Goal: Task Accomplishment & Management: Manage account settings

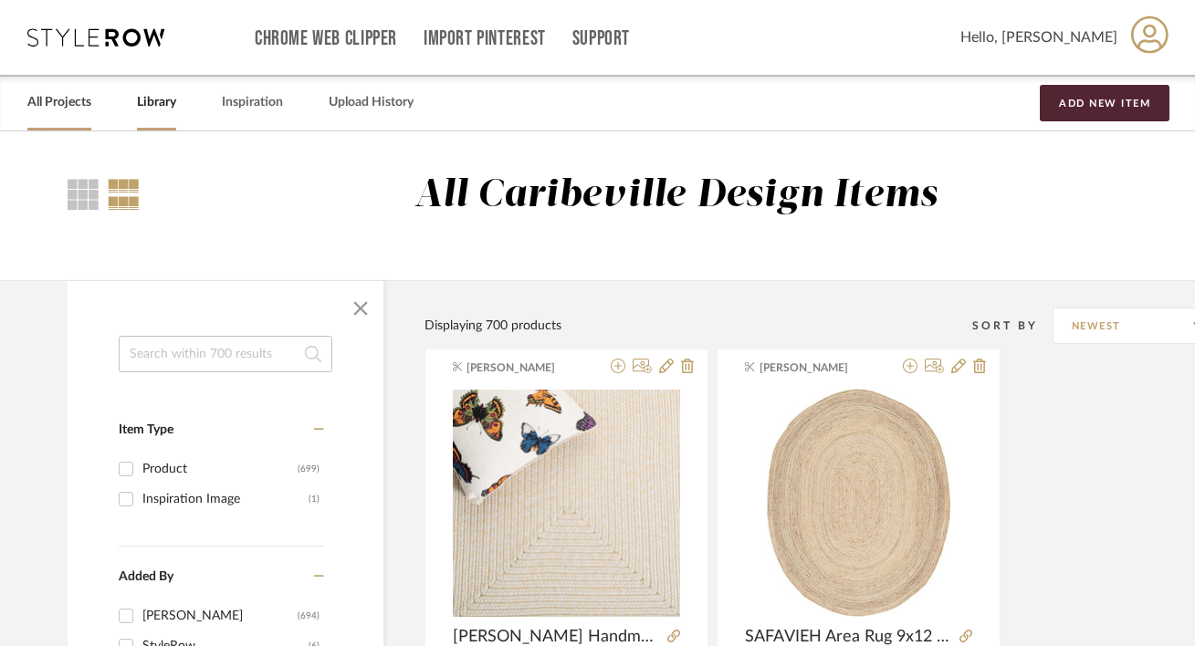
click at [70, 107] on link "All Projects" at bounding box center [59, 102] width 64 height 25
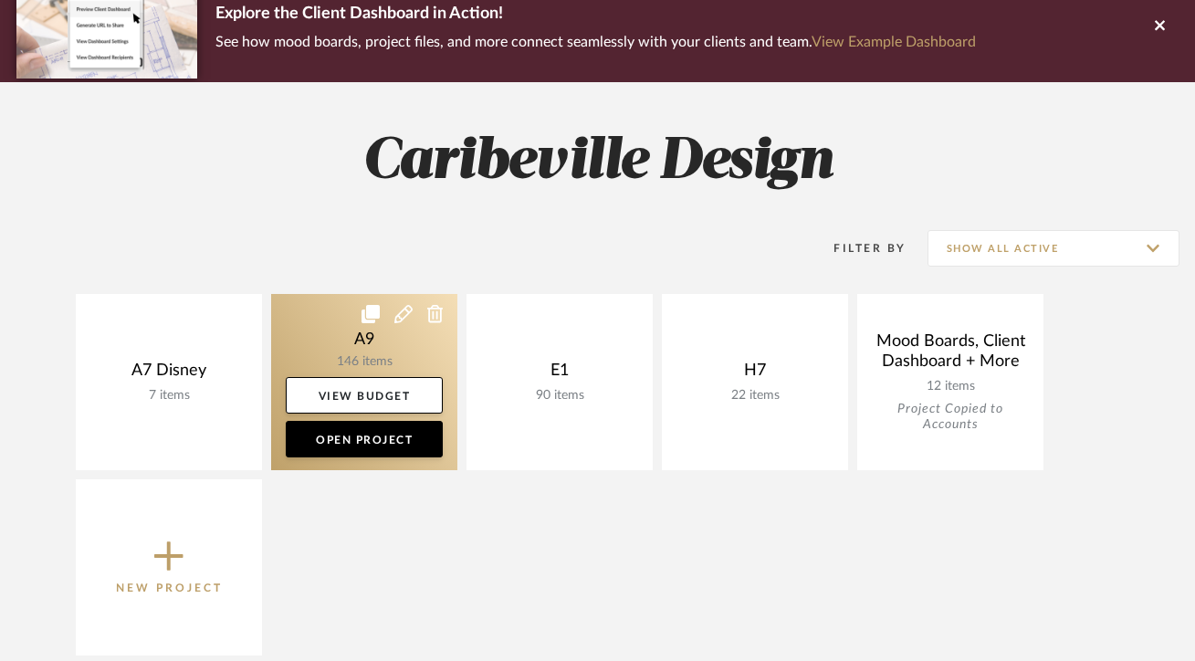
scroll to position [236, 0]
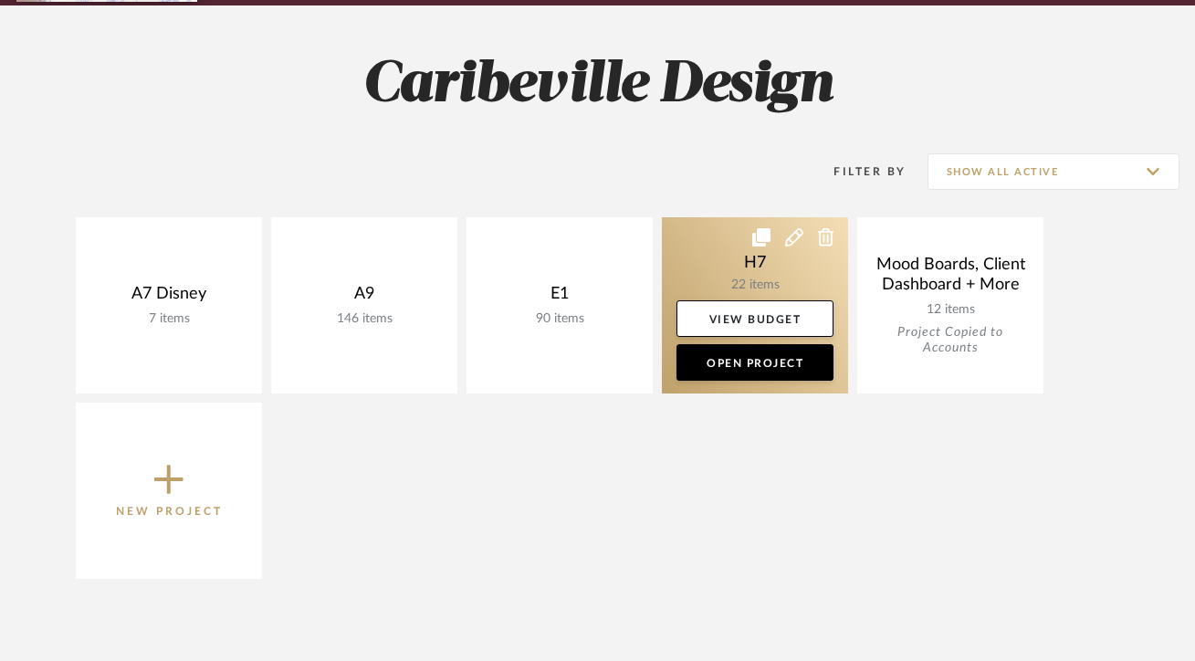
click at [676, 278] on link at bounding box center [755, 305] width 186 height 176
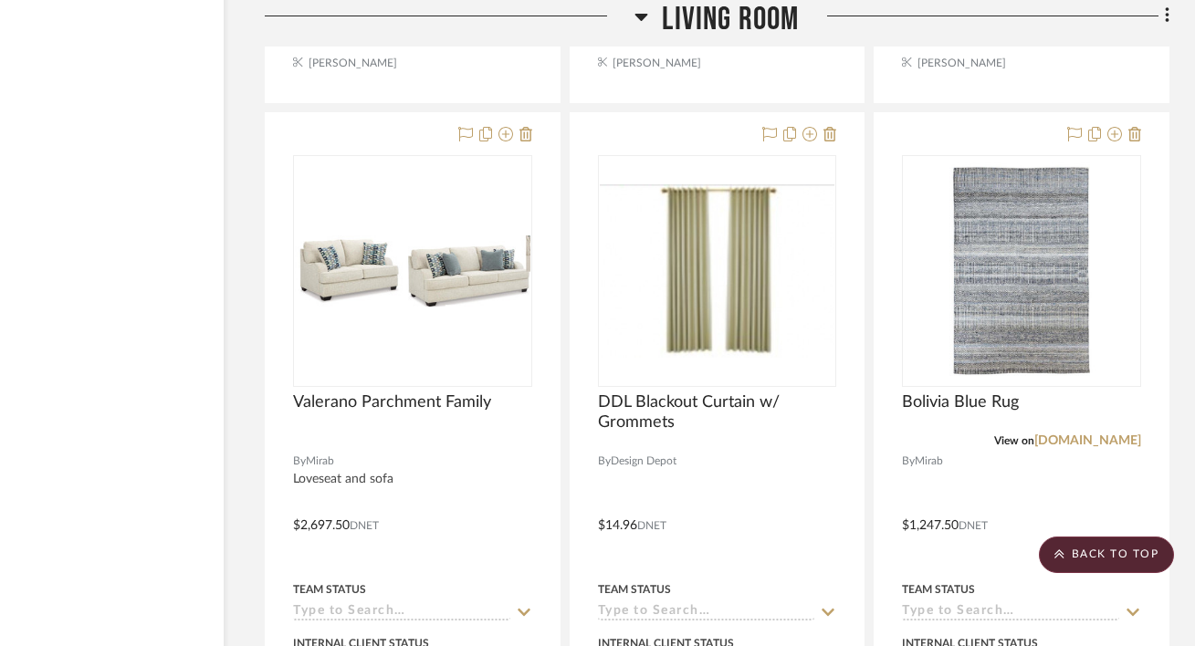
scroll to position [2973, 120]
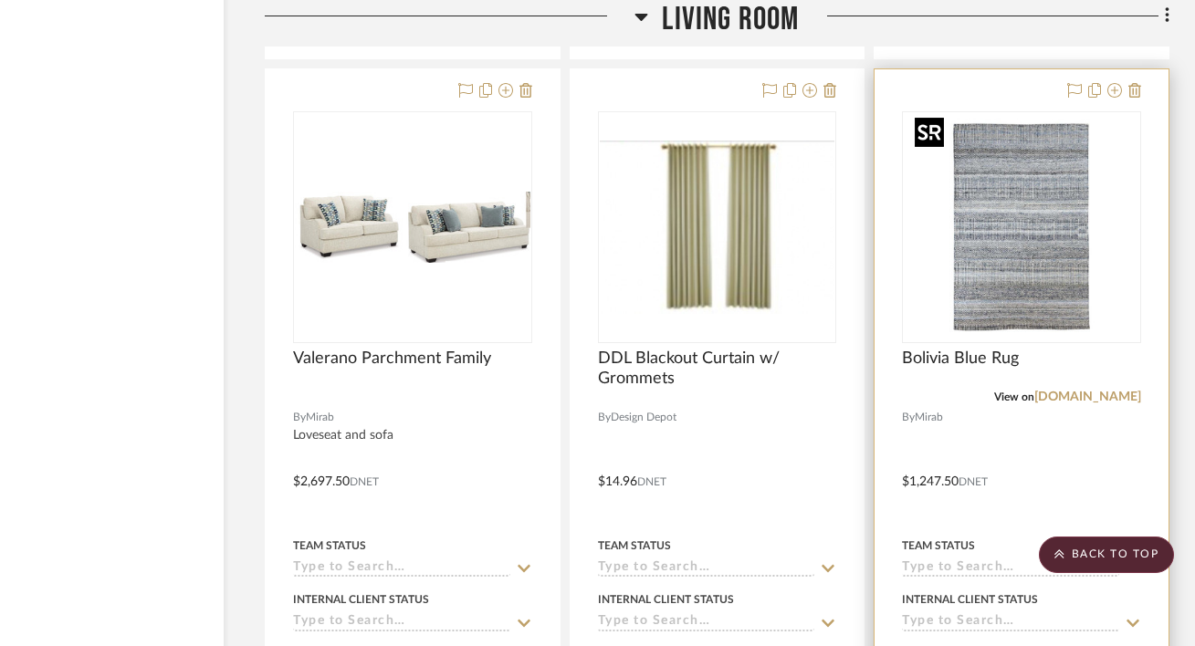
click at [1013, 290] on img "0" at bounding box center [1021, 227] width 228 height 228
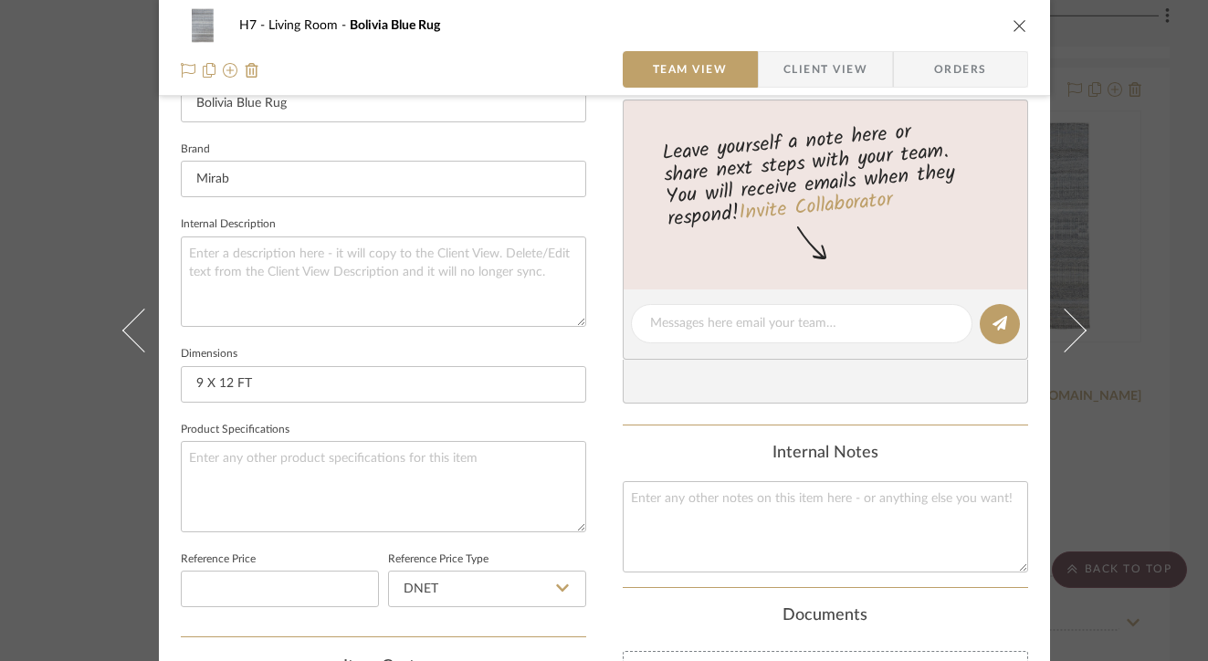
scroll to position [554, 0]
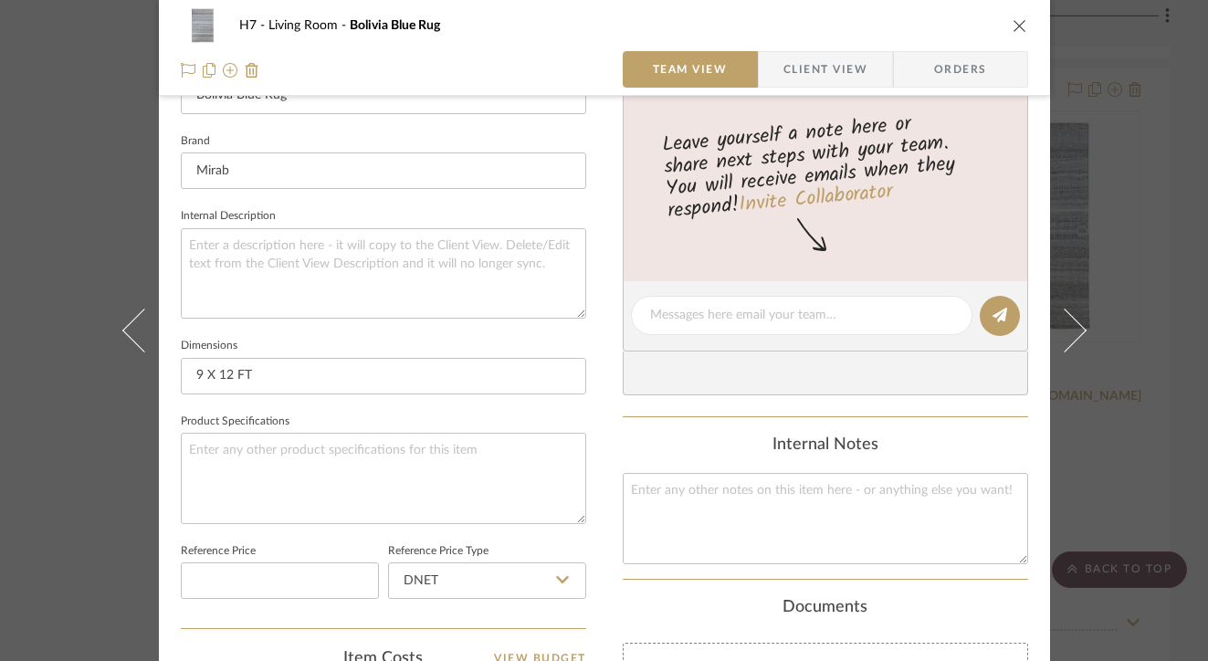
click at [1012, 28] on icon "close" at bounding box center [1019, 25] width 15 height 15
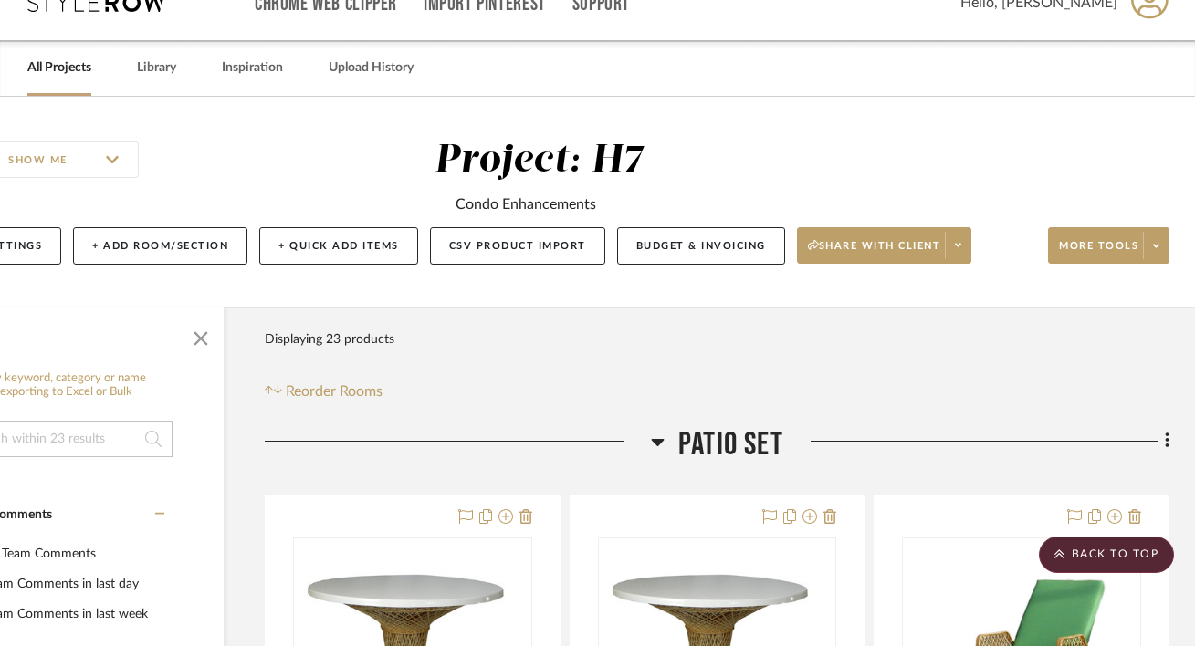
scroll to position [0, 120]
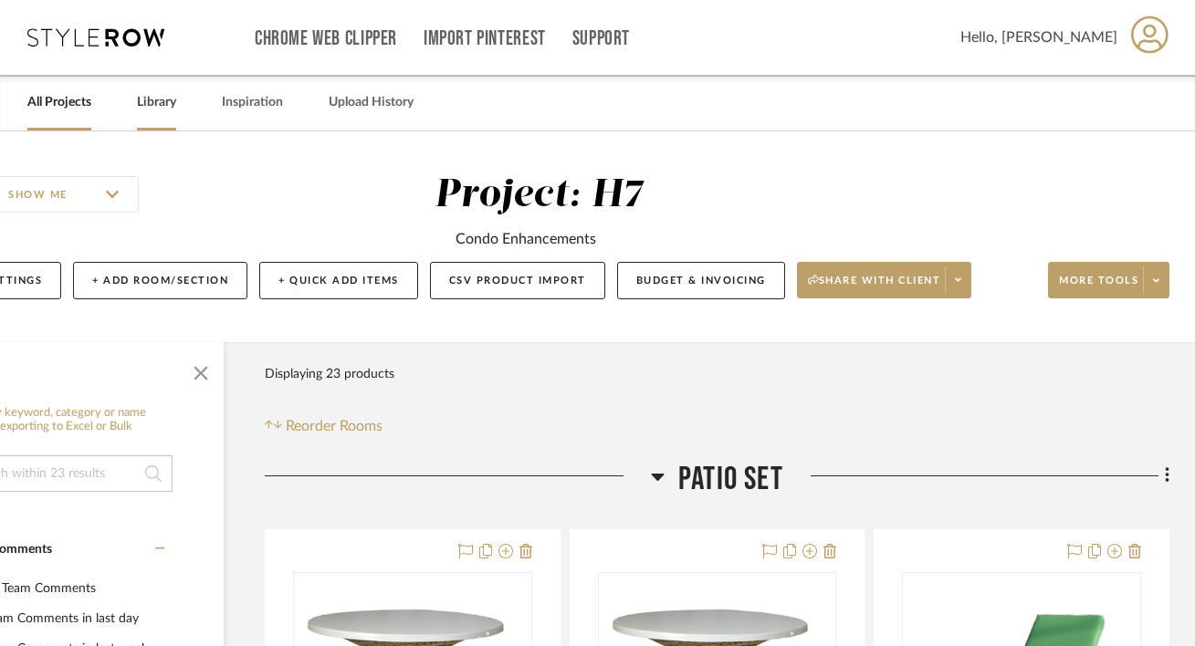
click at [137, 102] on link "Library" at bounding box center [156, 102] width 39 height 25
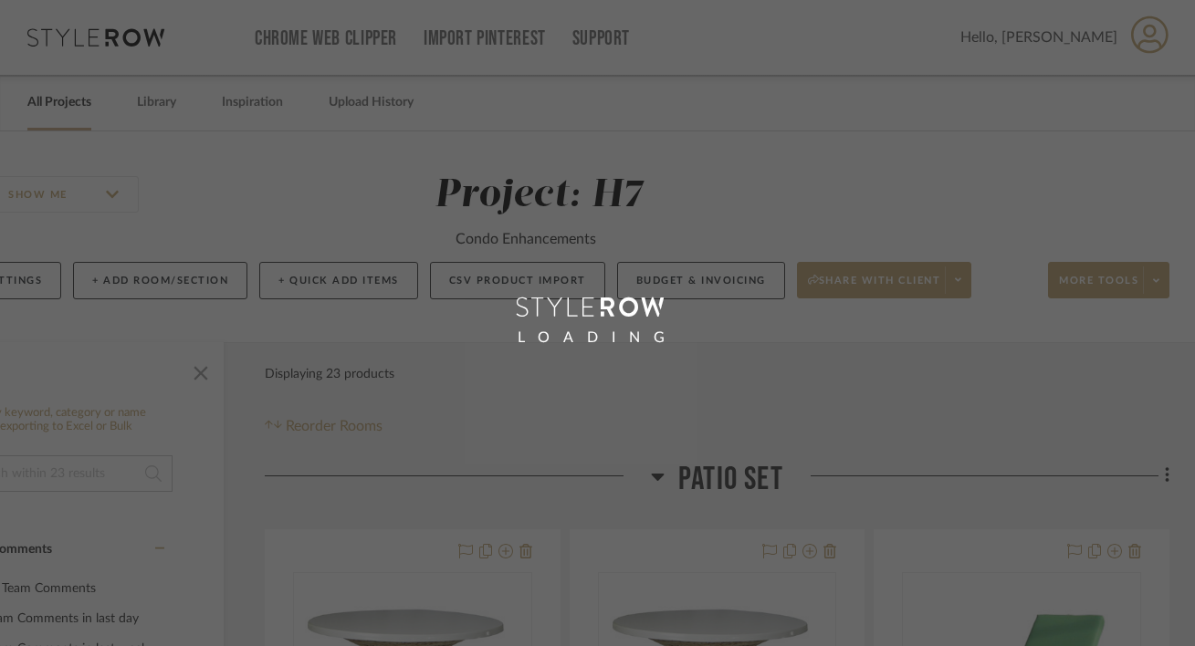
click at [61, 112] on div "LOADING" at bounding box center [597, 323] width 1195 height 646
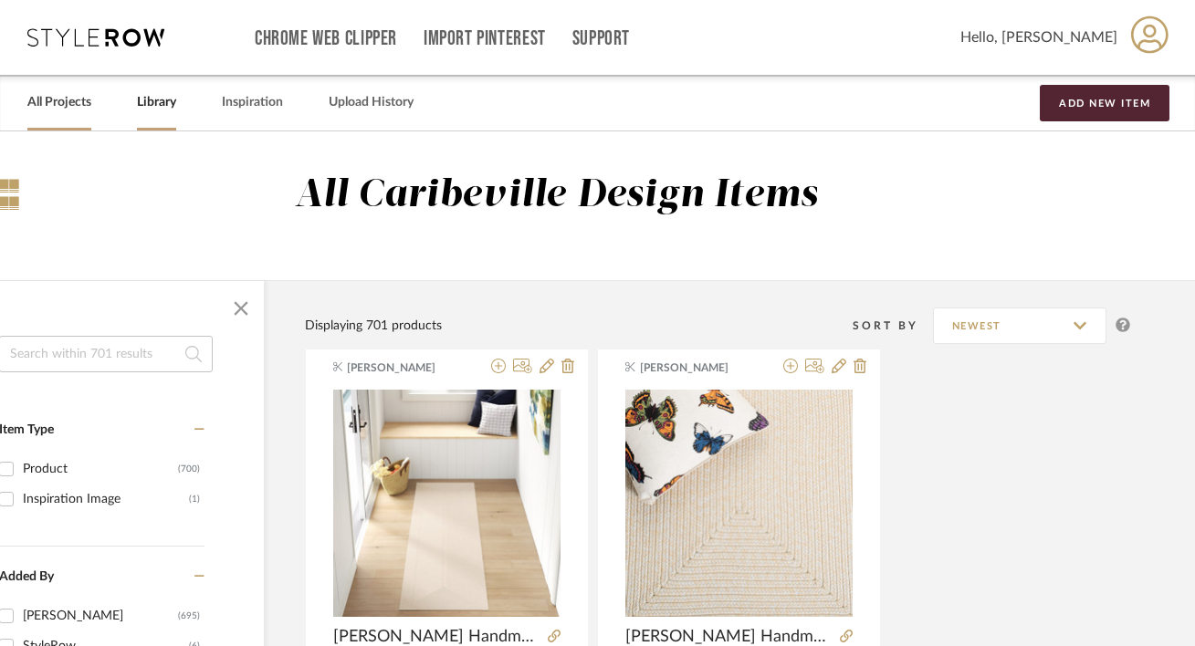
click at [59, 111] on link "All Projects" at bounding box center [59, 102] width 64 height 25
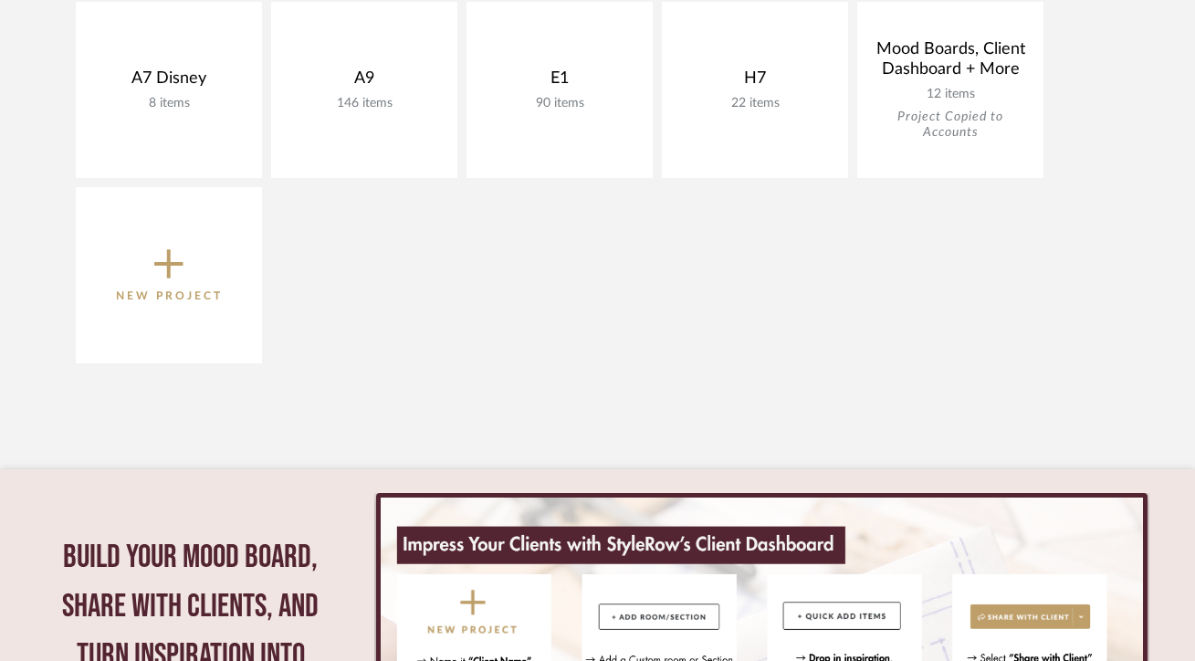
scroll to position [453, 0]
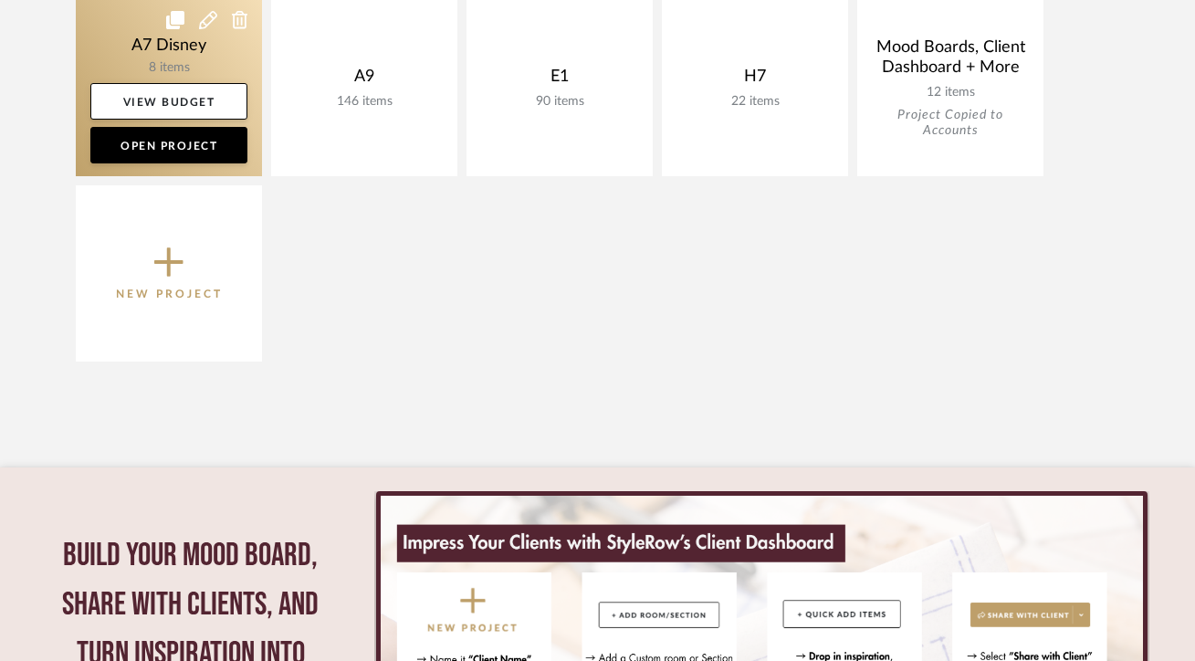
click at [194, 68] on link at bounding box center [169, 88] width 186 height 176
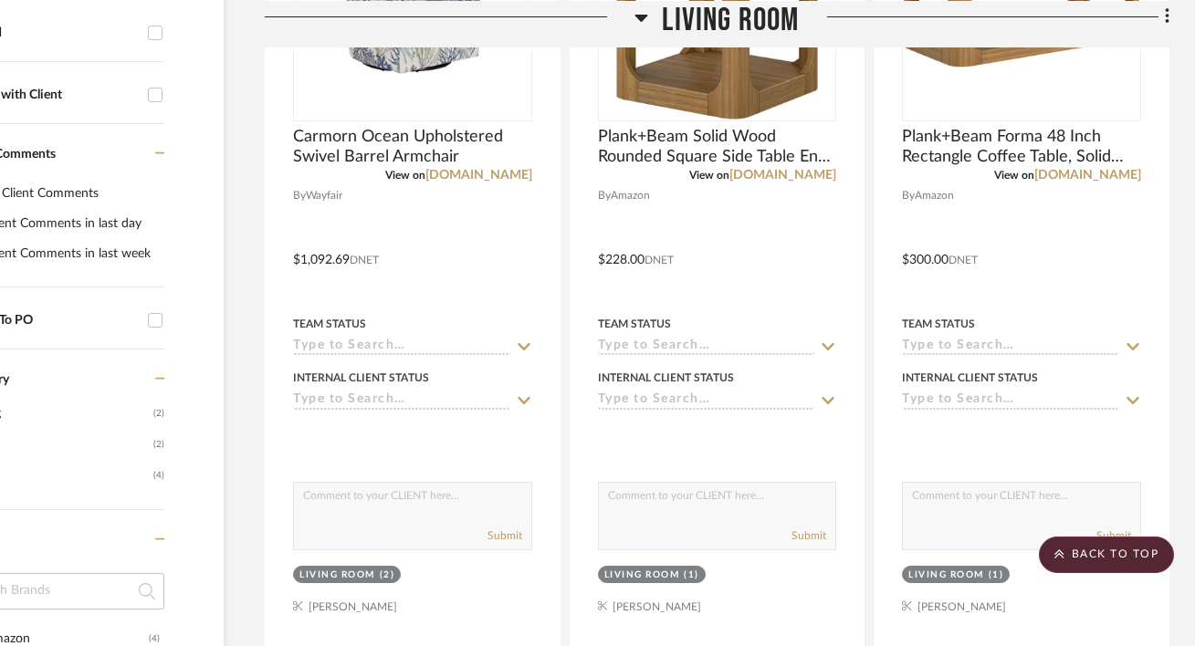
scroll to position [656, 120]
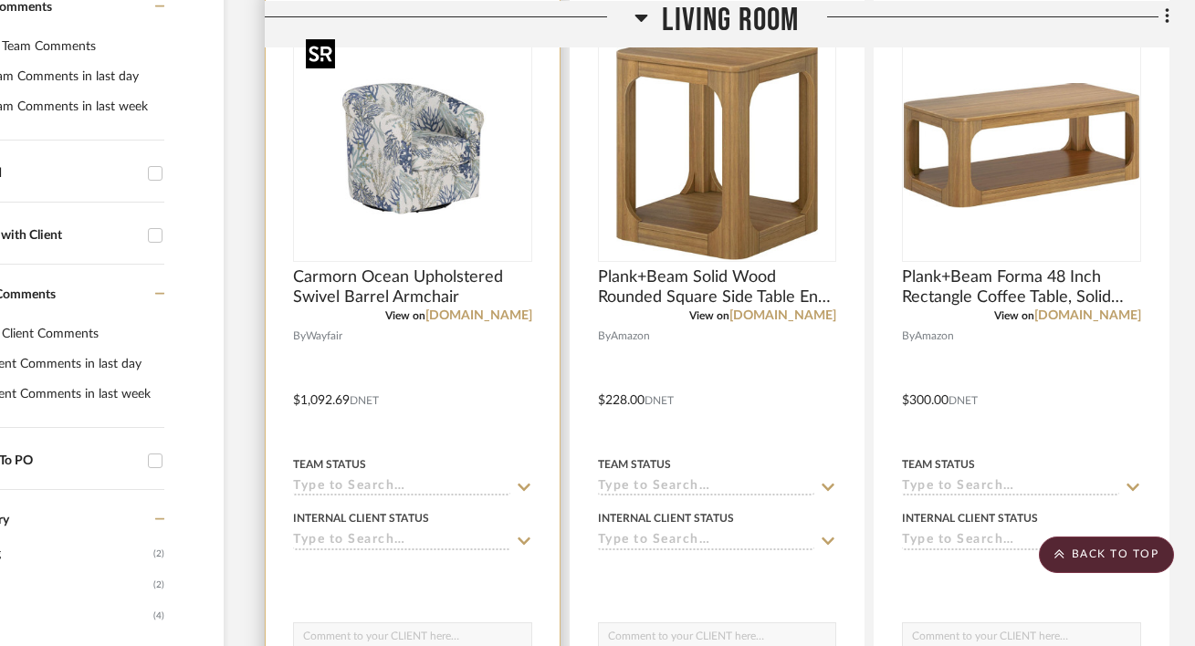
click at [454, 156] on img "0" at bounding box center [413, 146] width 228 height 228
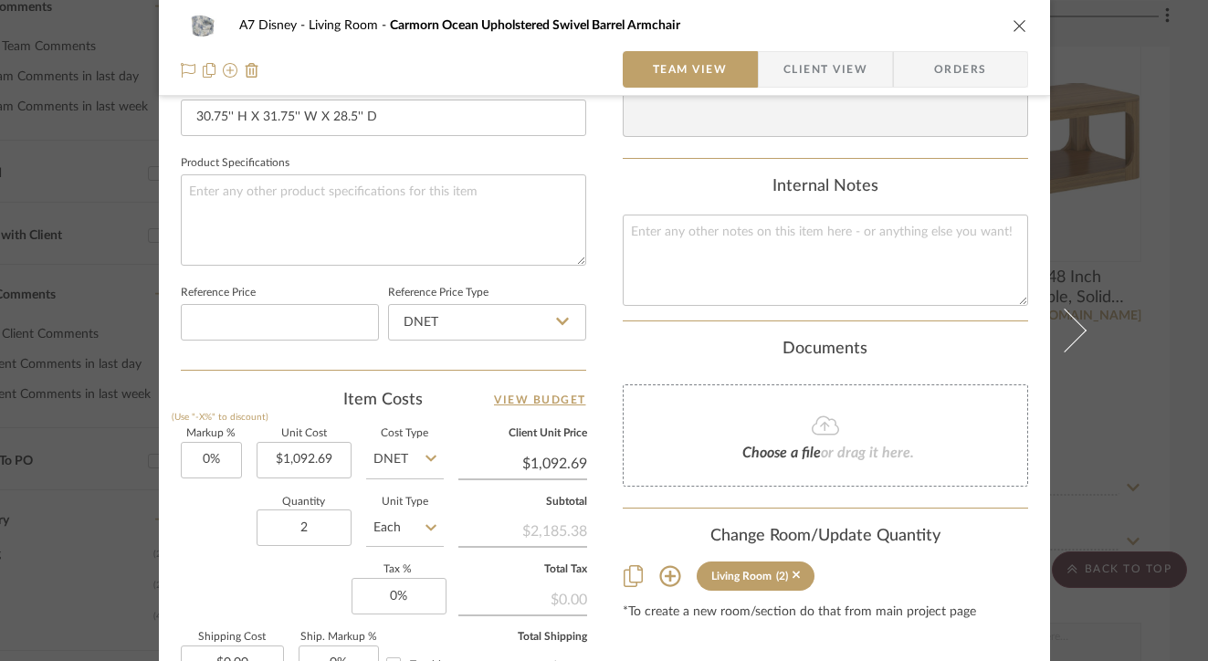
scroll to position [843, 0]
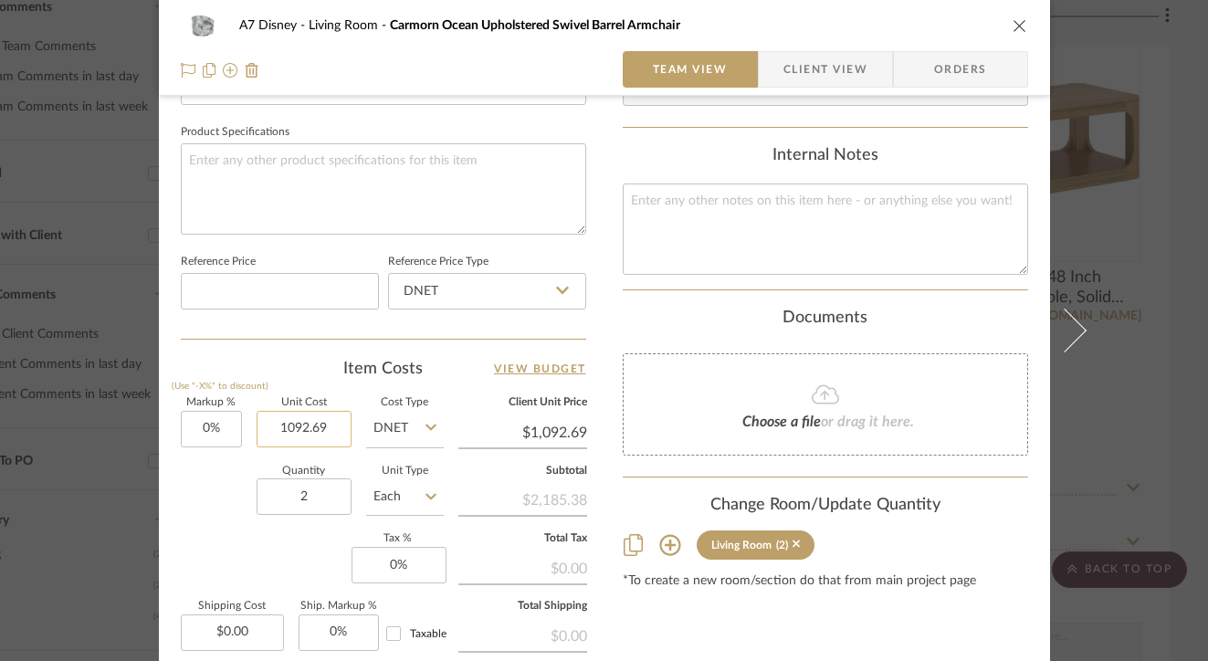
drag, startPoint x: 339, startPoint y: 424, endPoint x: 256, endPoint y: 421, distance: 83.1
click at [257, 422] on input "1092.69" at bounding box center [304, 429] width 95 height 37
click at [330, 425] on input "1092.69" at bounding box center [304, 429] width 95 height 37
type input "$1,365.86"
click at [329, 499] on input "2" at bounding box center [304, 496] width 95 height 37
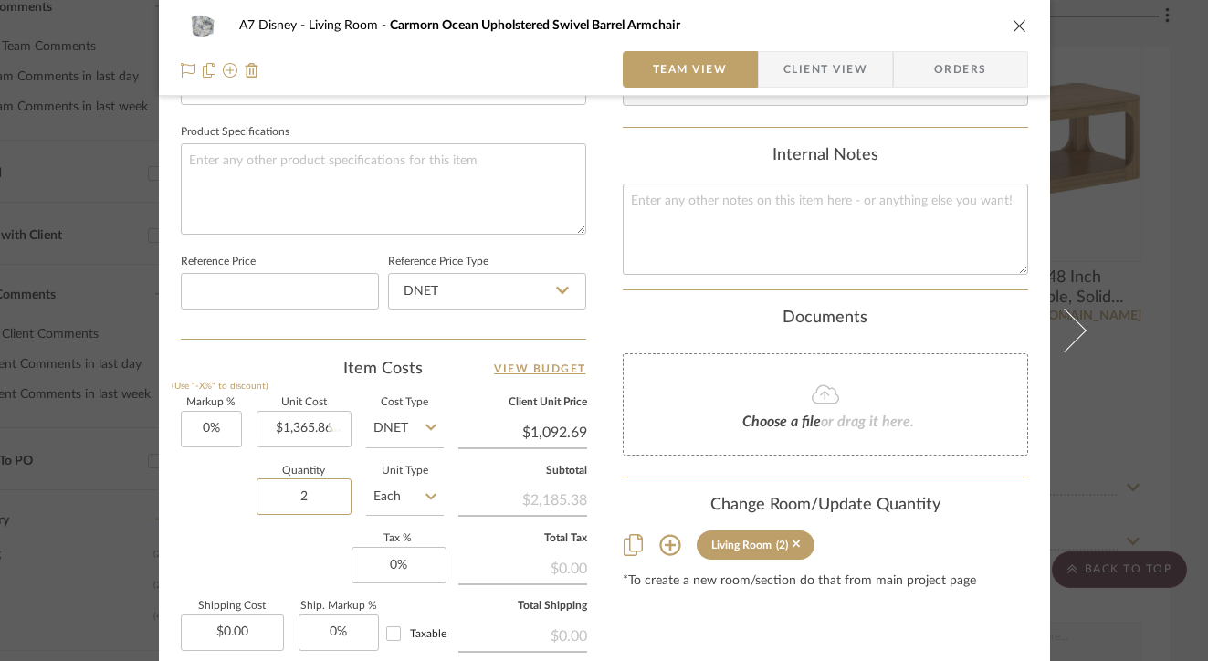
type input "$1,365.86"
click at [1112, 289] on div "A7 Disney Living Room Carmorn Ocean Upholstered Swivel Barrel Armchair Team Vie…" at bounding box center [604, 330] width 1208 height 661
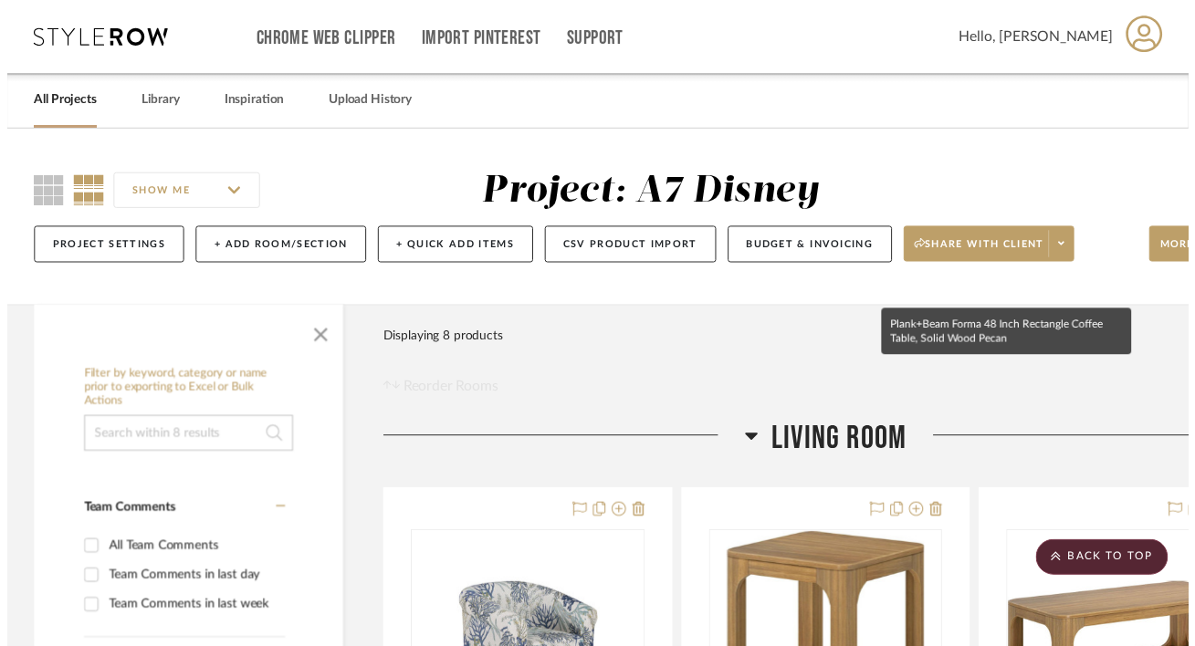
scroll to position [511, 120]
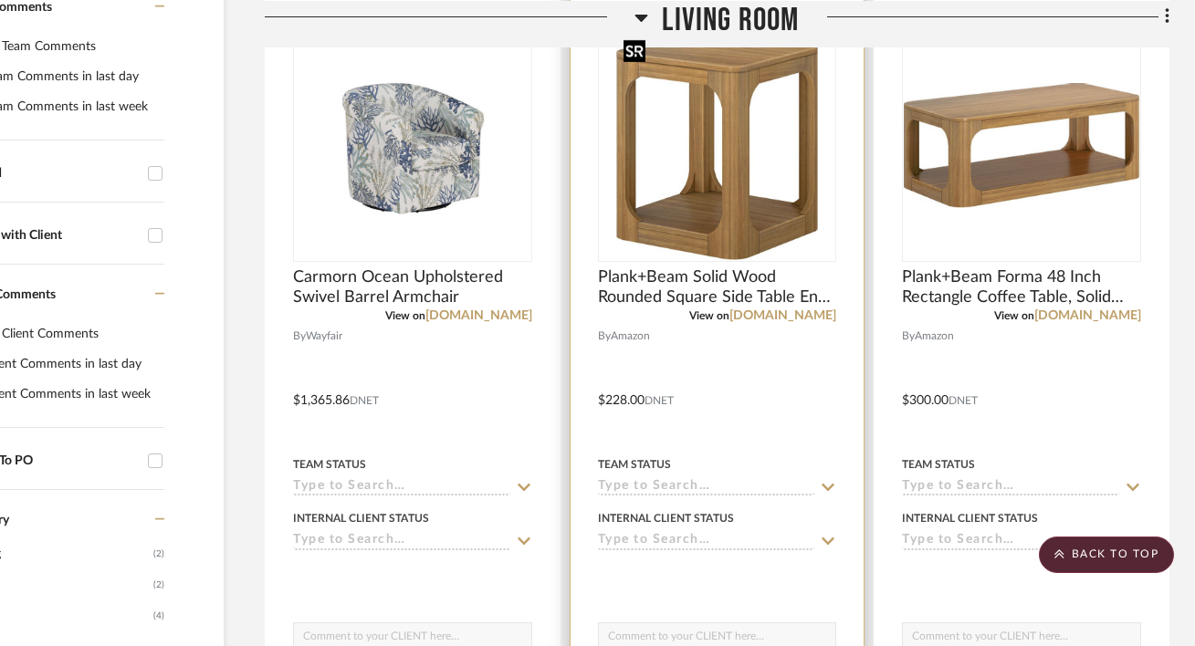
click at [704, 180] on img "0" at bounding box center [717, 146] width 202 height 228
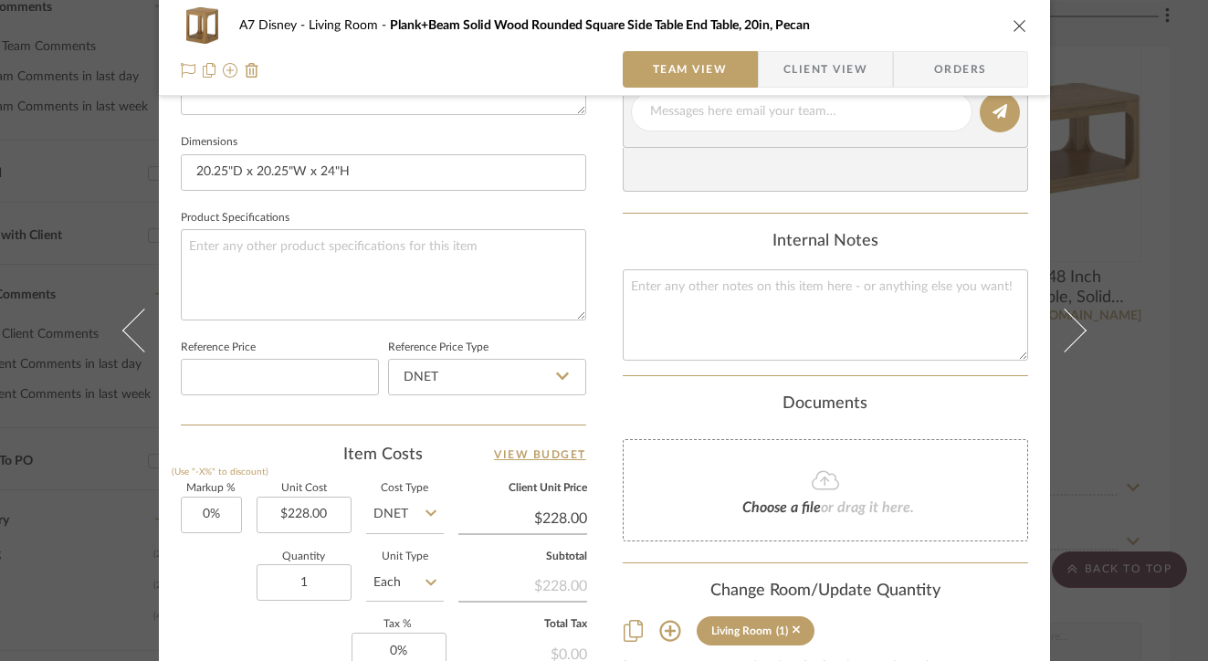
scroll to position [858, 0]
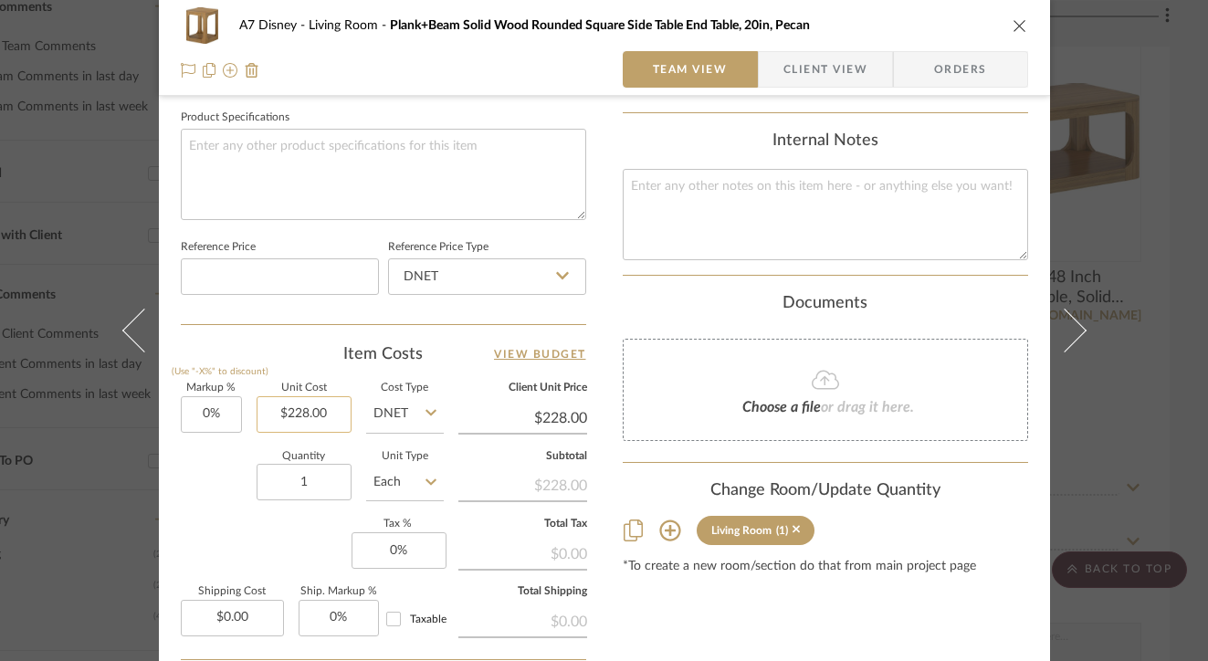
type input "228.00"
click at [321, 414] on input "228.00" at bounding box center [304, 414] width 95 height 37
type input "$519.03"
click at [324, 484] on input "1" at bounding box center [304, 482] width 95 height 37
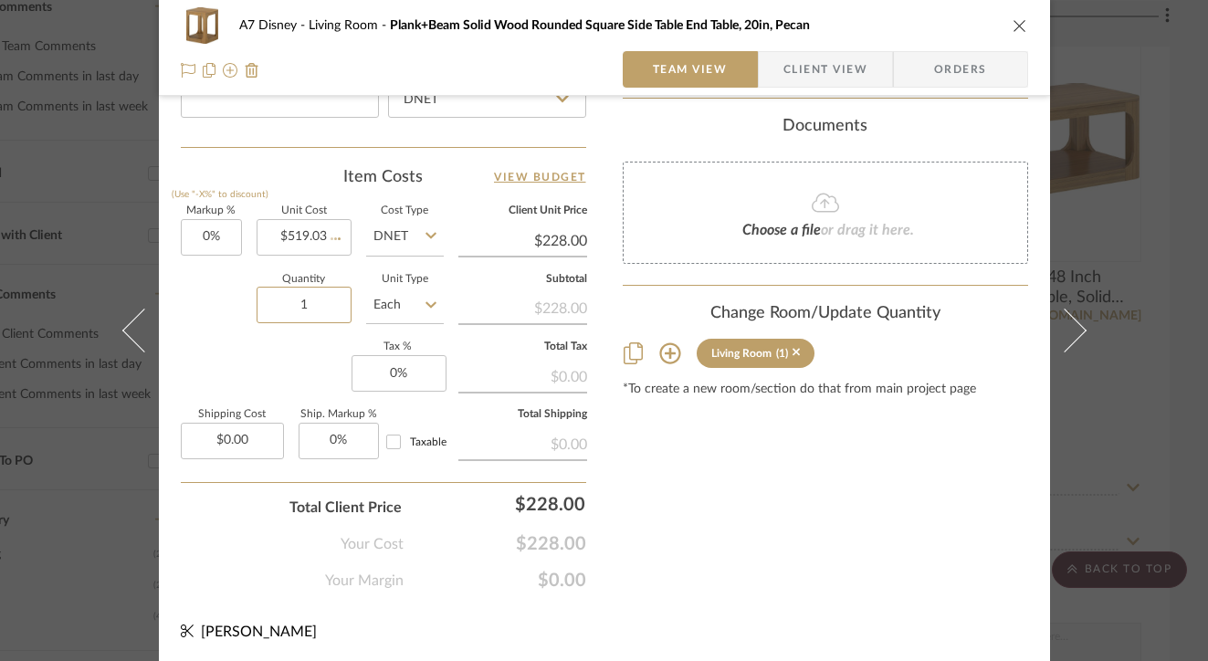
type input "$519.03"
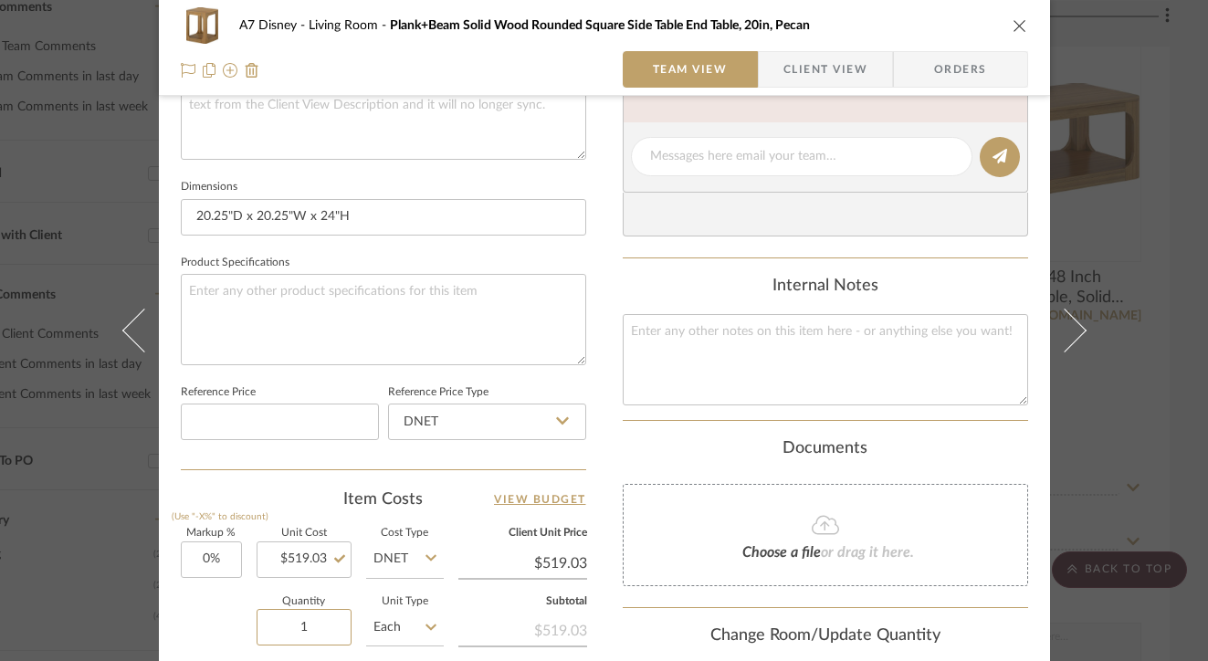
scroll to position [682, 0]
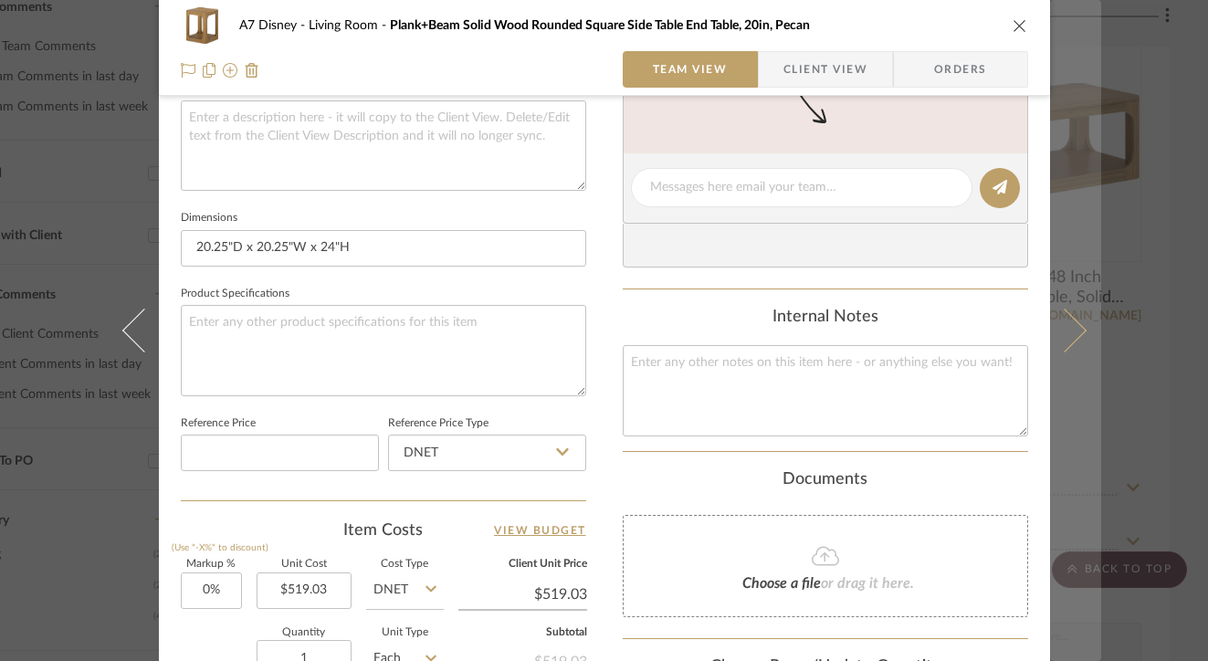
click at [1069, 306] on button at bounding box center [1075, 330] width 51 height 661
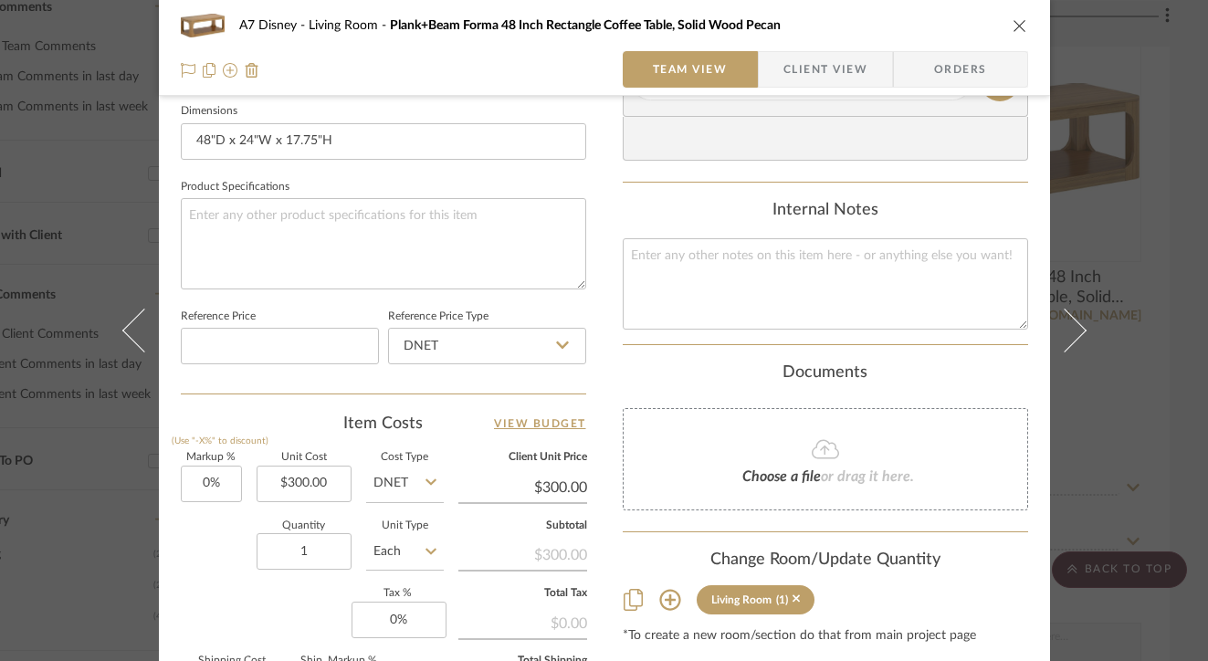
scroll to position [806, 0]
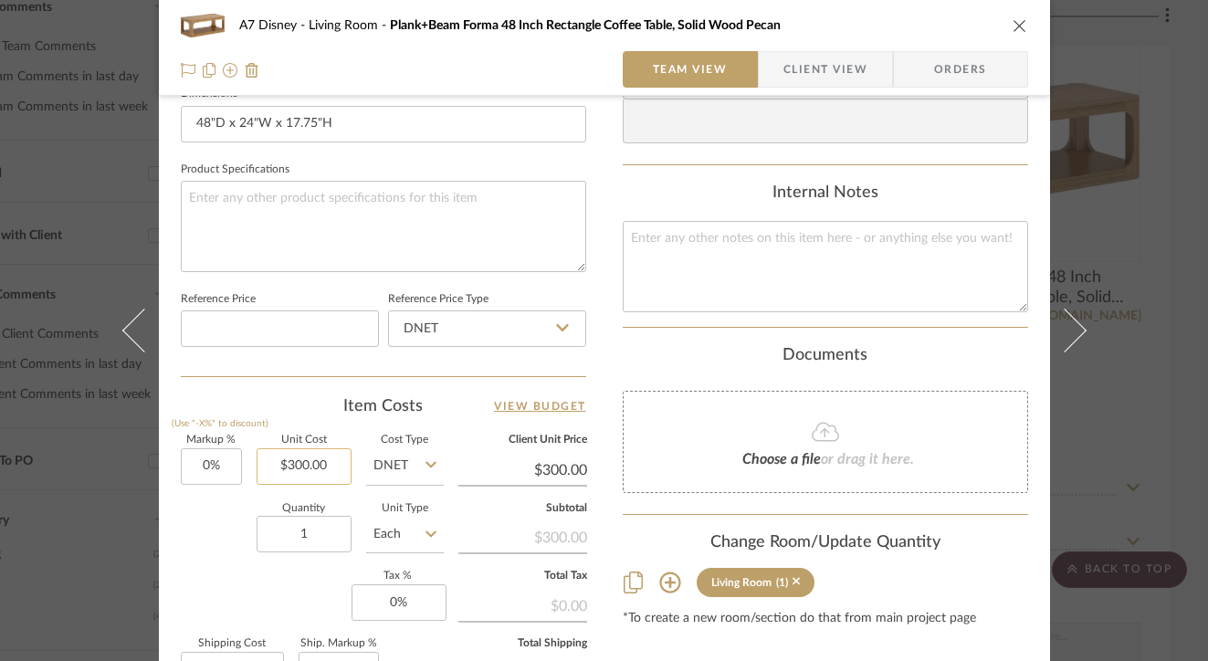
type input "300.00"
click at [319, 472] on input "300.00" at bounding box center [304, 466] width 95 height 37
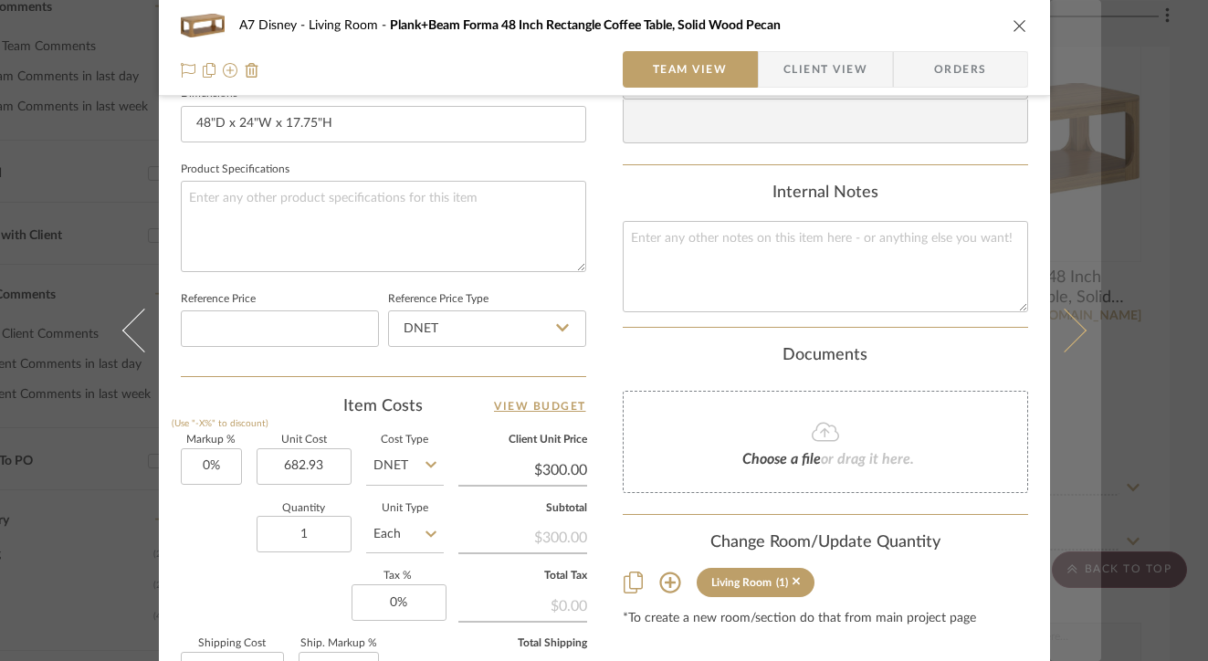
type input "$682.93"
click at [1068, 323] on icon at bounding box center [1064, 331] width 44 height 44
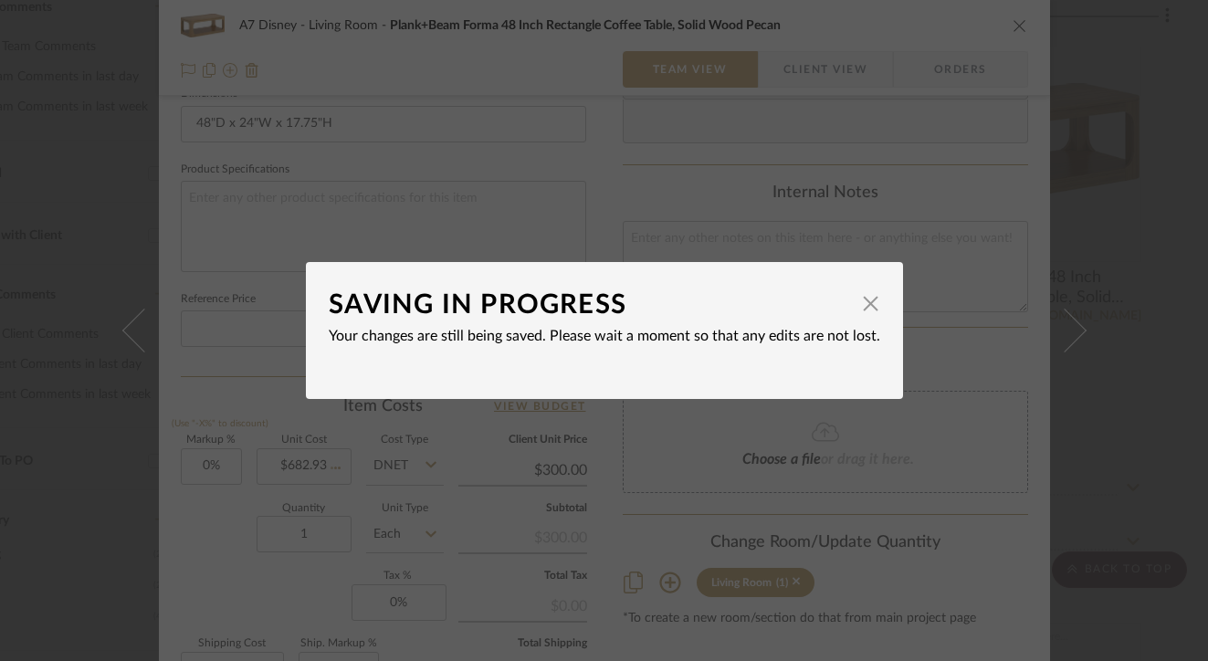
type input "$682.93"
click at [864, 302] on span "button" at bounding box center [871, 303] width 37 height 37
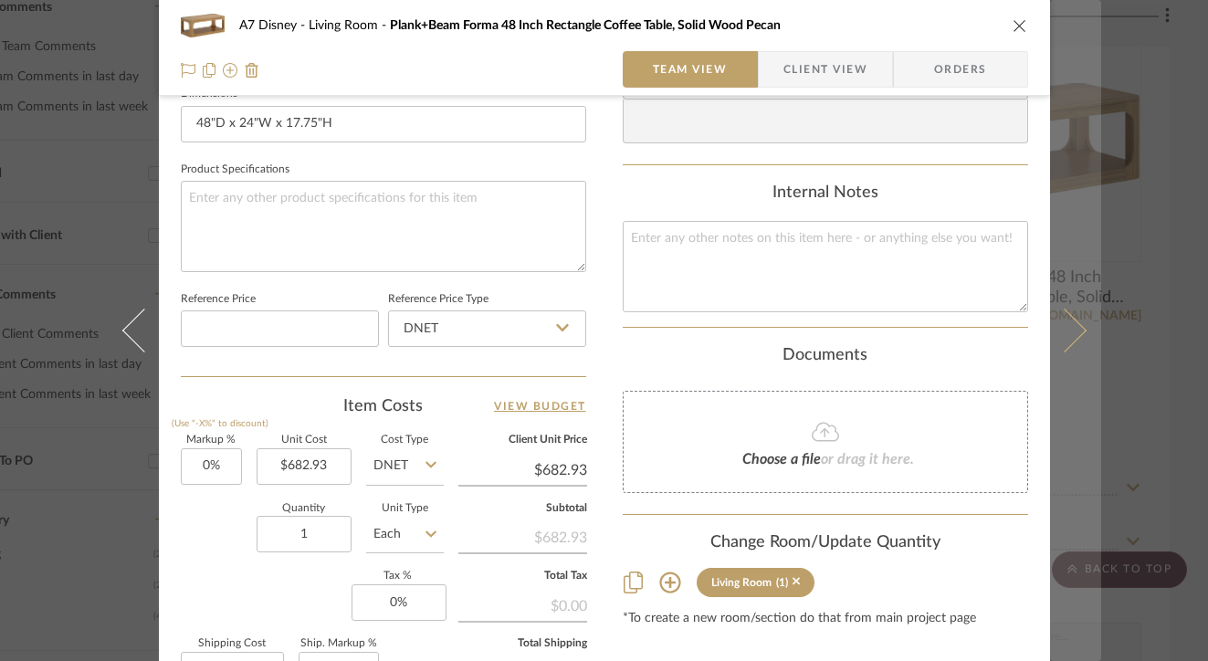
click at [1081, 343] on button at bounding box center [1075, 330] width 51 height 661
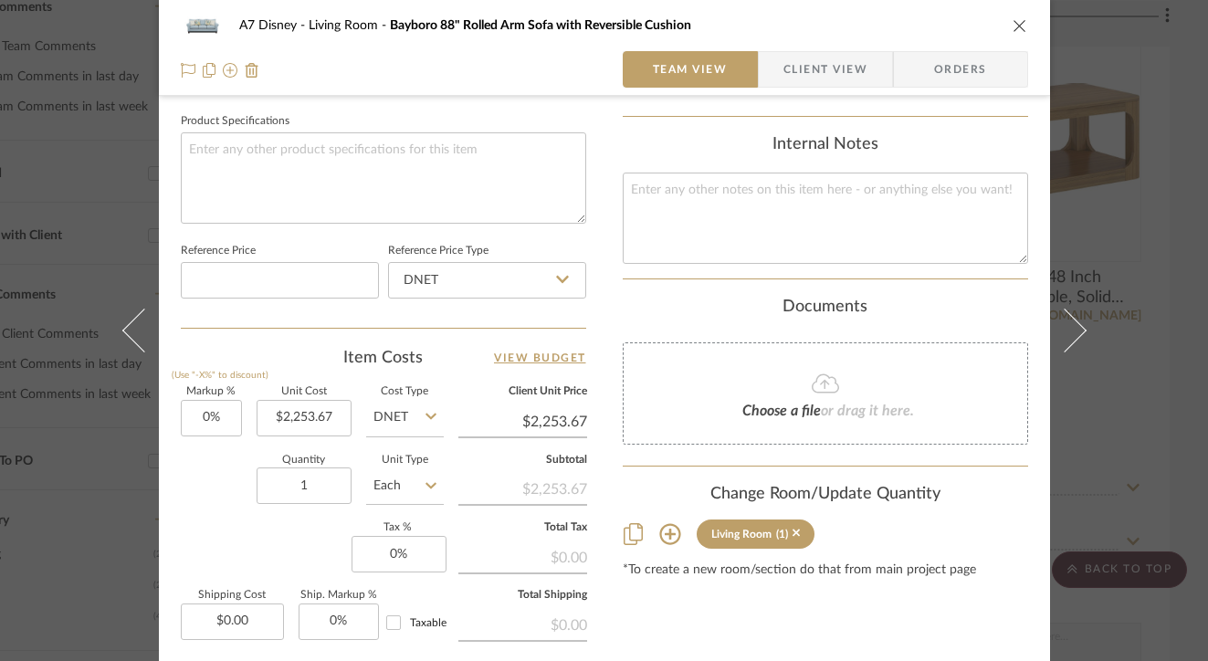
scroll to position [932, 0]
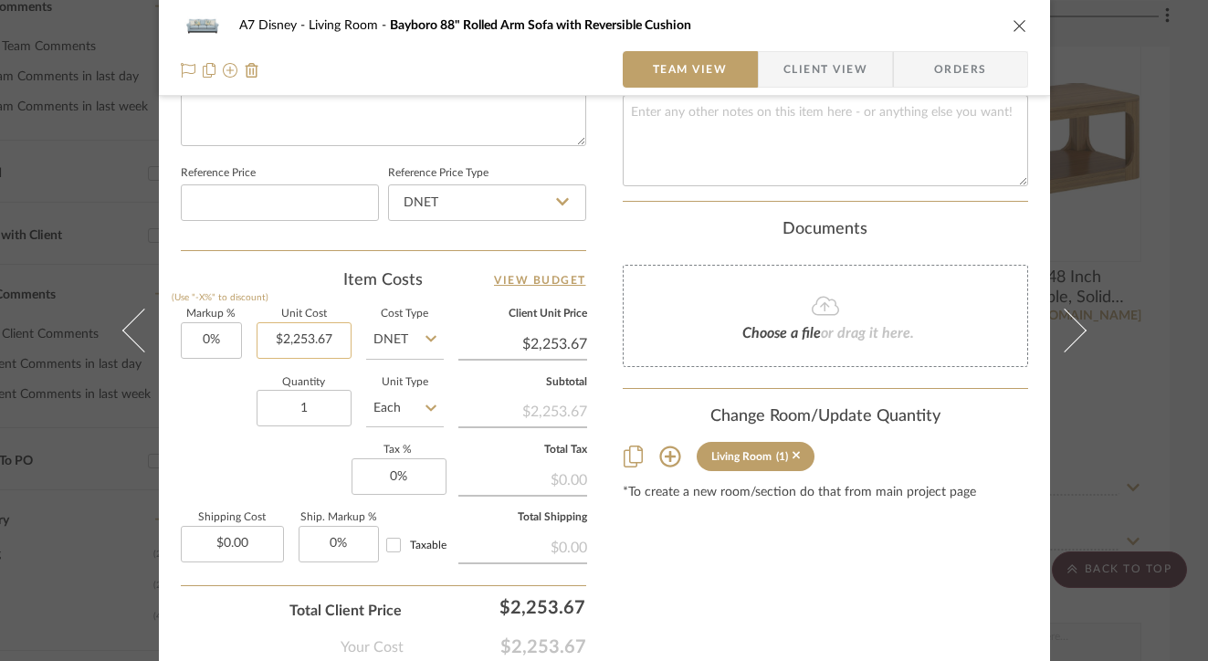
type input "2253.67"
click at [320, 345] on input "2253.67" at bounding box center [304, 340] width 95 height 37
type input "$2,276.44"
click at [340, 414] on input "1" at bounding box center [304, 408] width 95 height 37
type input "$2,276.44"
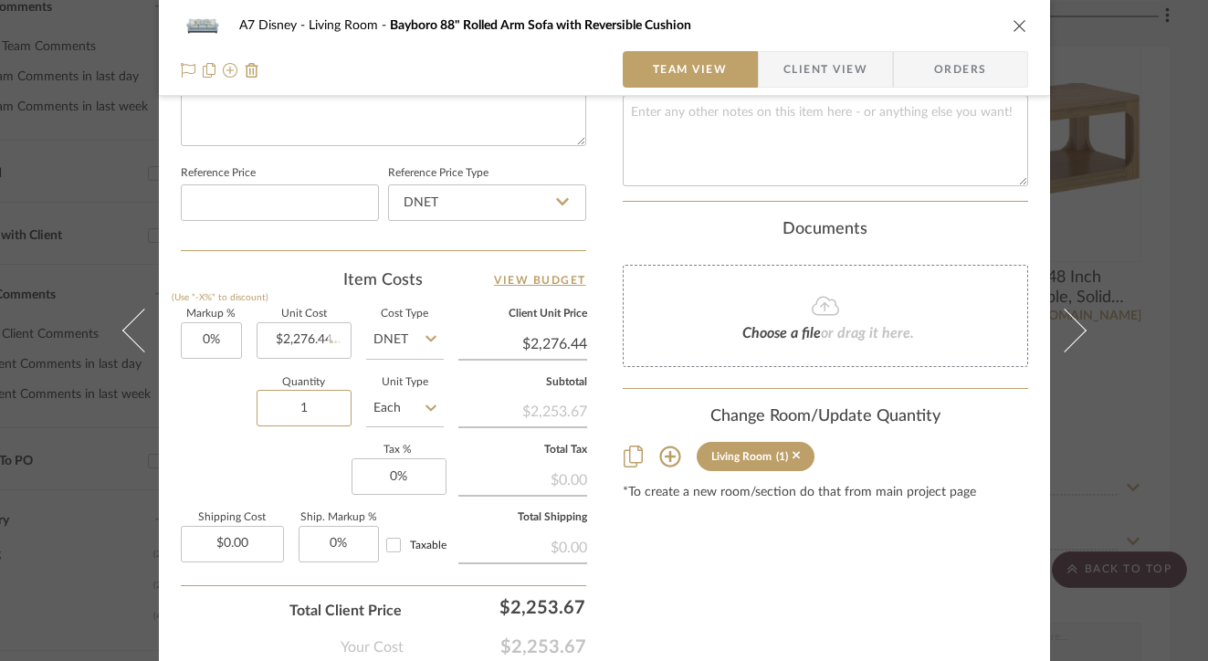
scroll to position [971, 0]
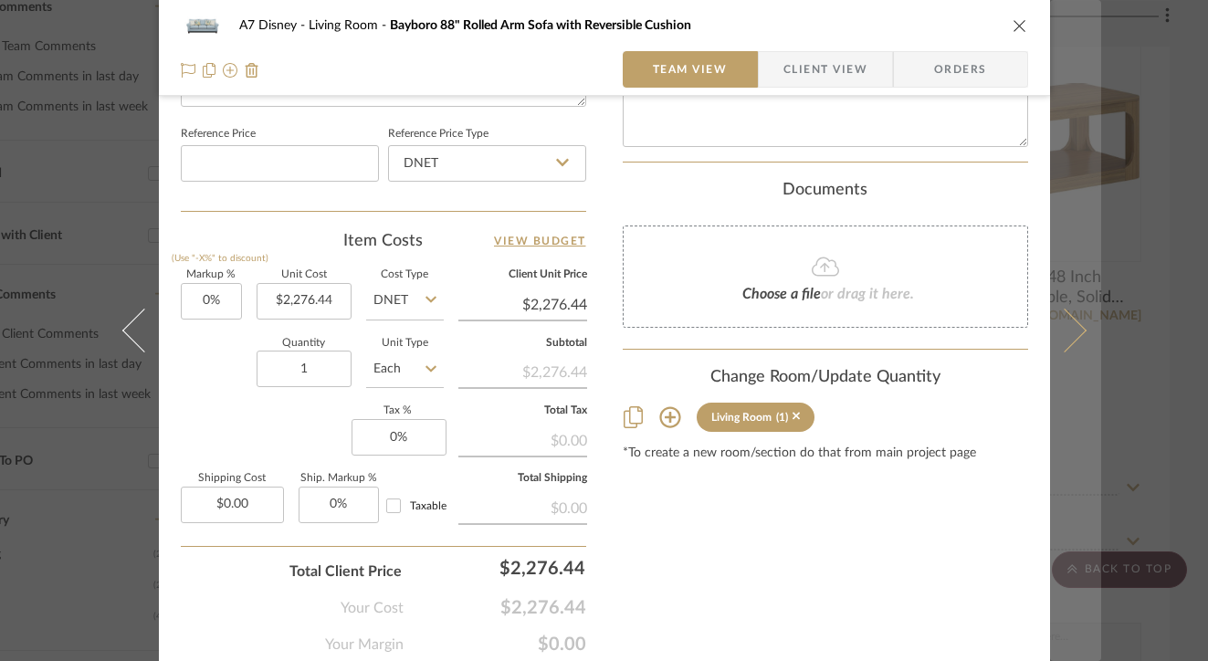
click at [1074, 349] on button at bounding box center [1075, 330] width 51 height 661
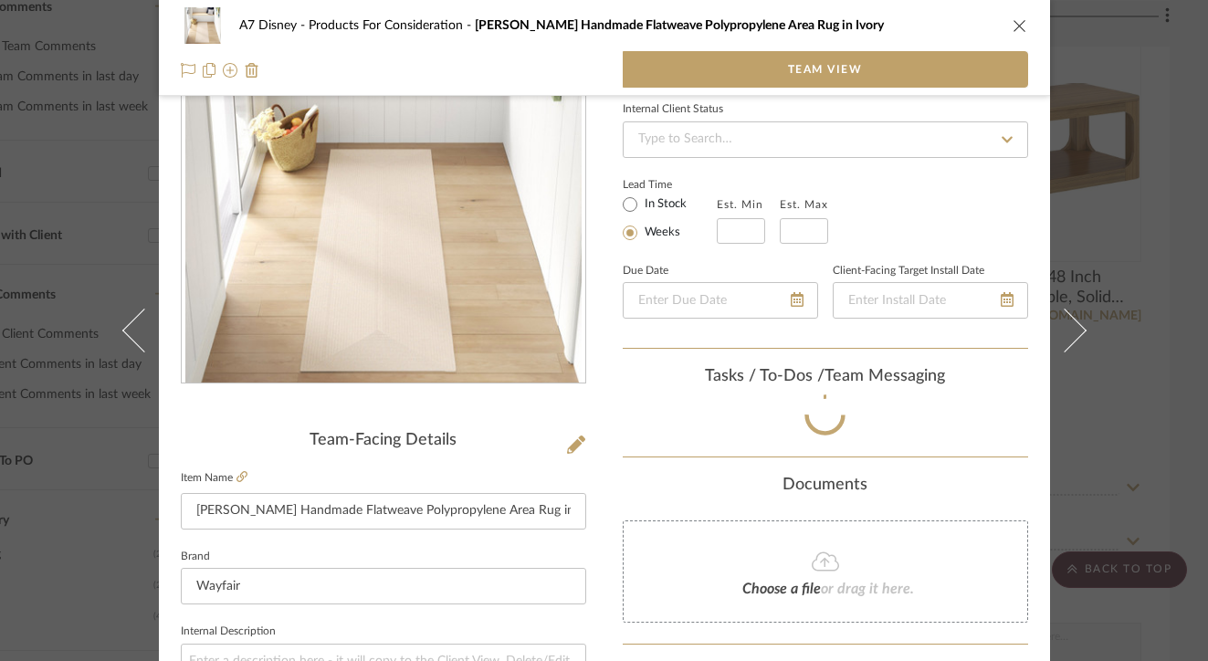
scroll to position [592, 0]
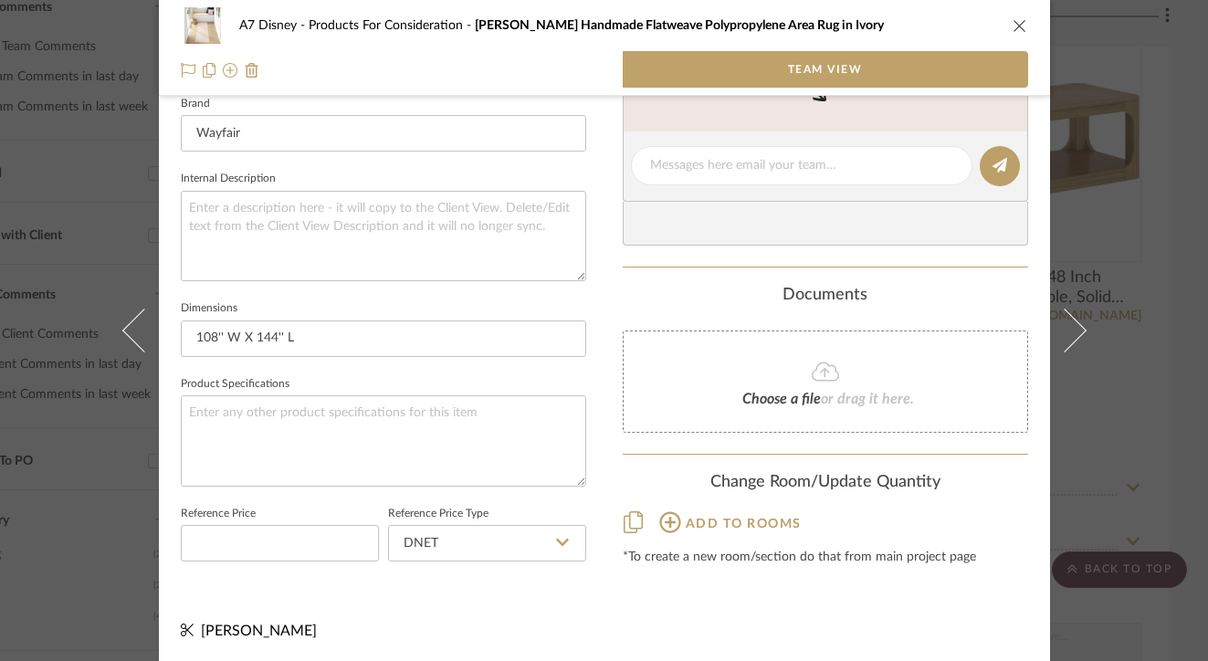
click at [1021, 31] on div "A7 Disney Products For Consideration Morton Handmade Flatweave Polypropylene Ar…" at bounding box center [604, 48] width 891 height 96
click at [1012, 24] on icon "close" at bounding box center [1019, 25] width 15 height 15
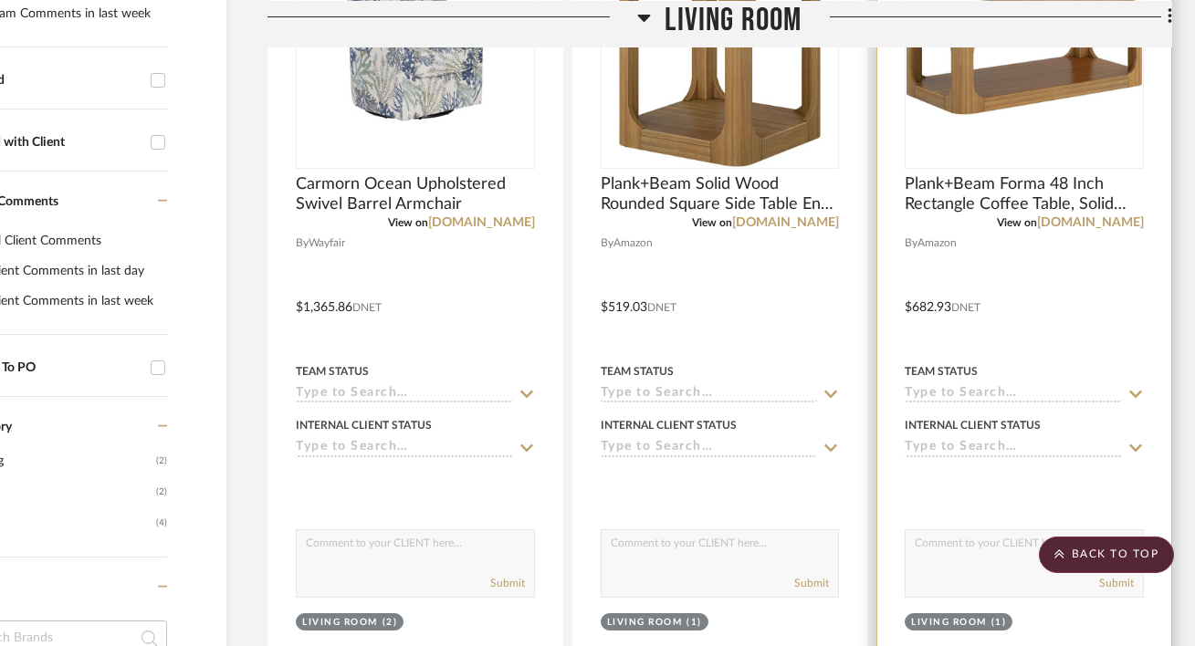
scroll to position [548, 117]
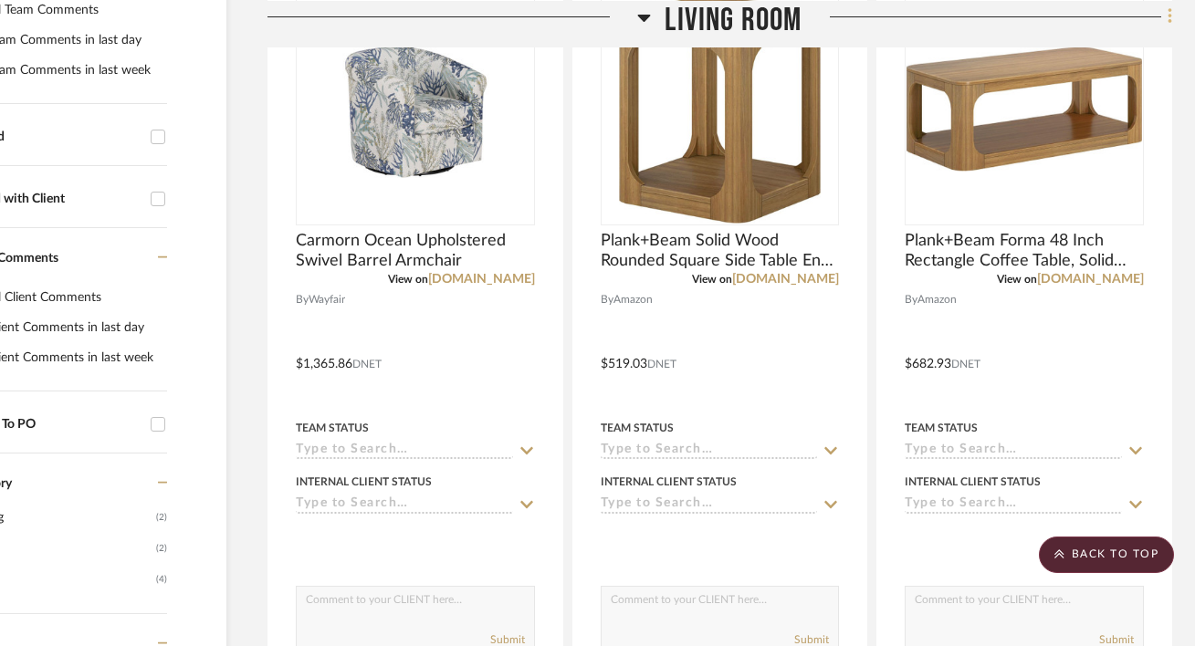
click at [1170, 21] on icon at bounding box center [1170, 16] width 5 height 20
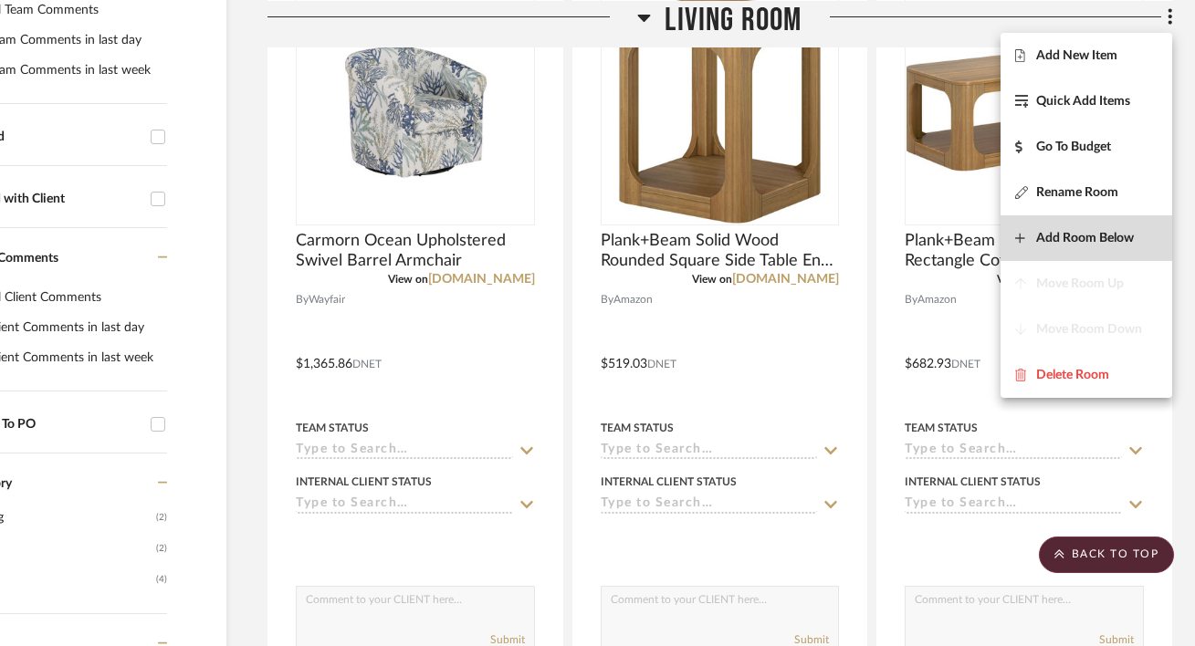
click at [1095, 247] on button "Add Room Below" at bounding box center [1086, 238] width 172 height 46
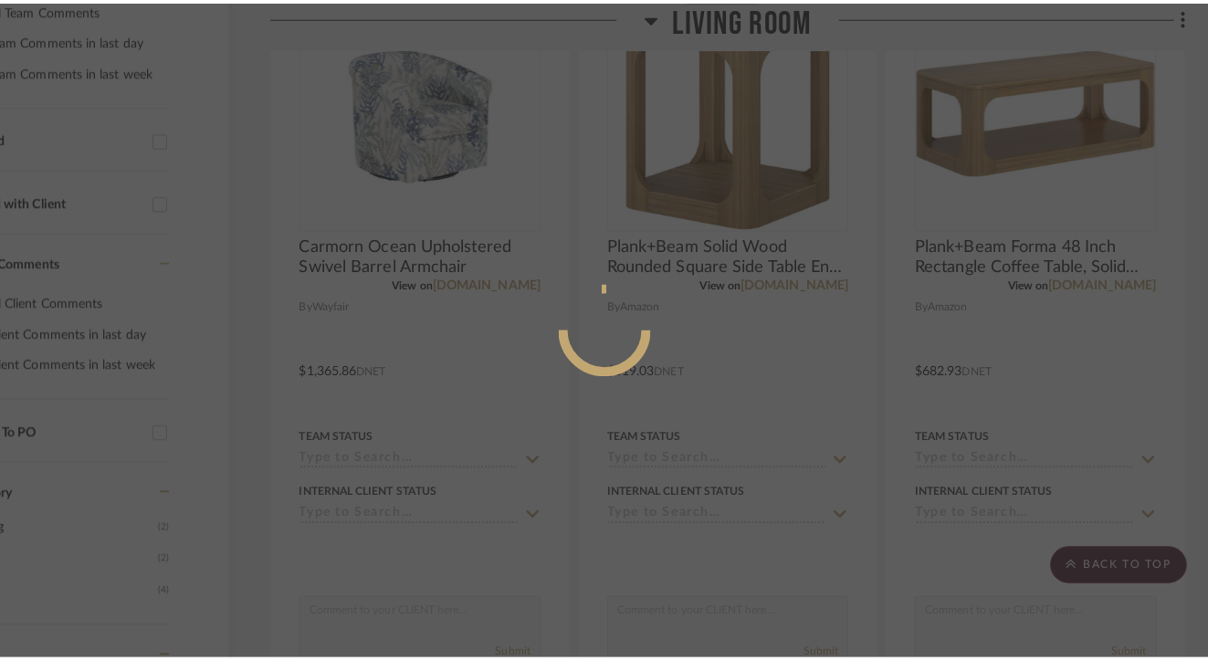
scroll to position [0, 0]
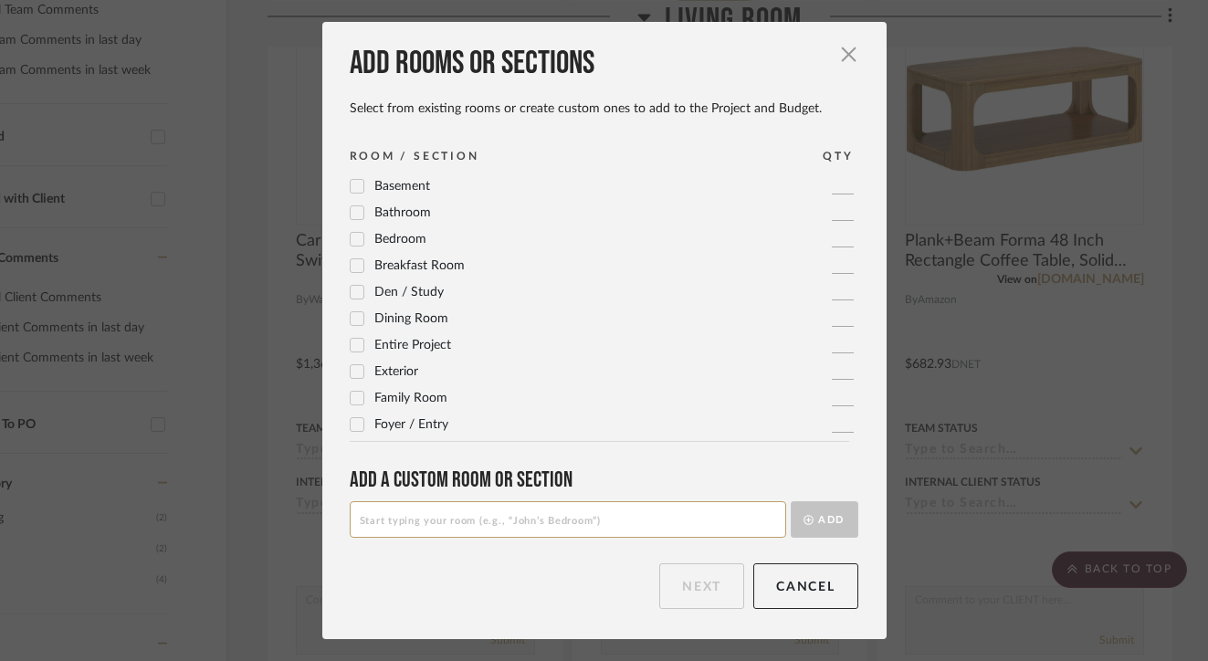
click at [586, 516] on input at bounding box center [568, 519] width 436 height 37
type input "Living Room 2"
click at [832, 521] on button "Add" at bounding box center [825, 519] width 68 height 37
click at [715, 589] on button "Next" at bounding box center [701, 586] width 85 height 46
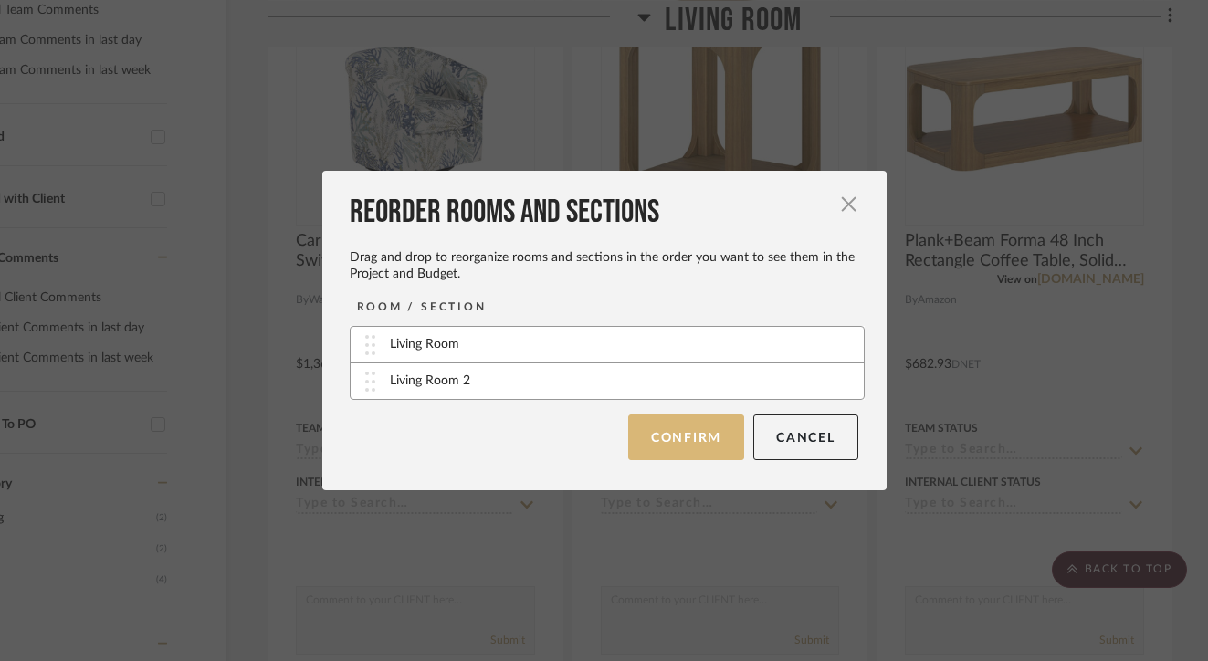
click at [705, 445] on button "Confirm" at bounding box center [686, 437] width 116 height 46
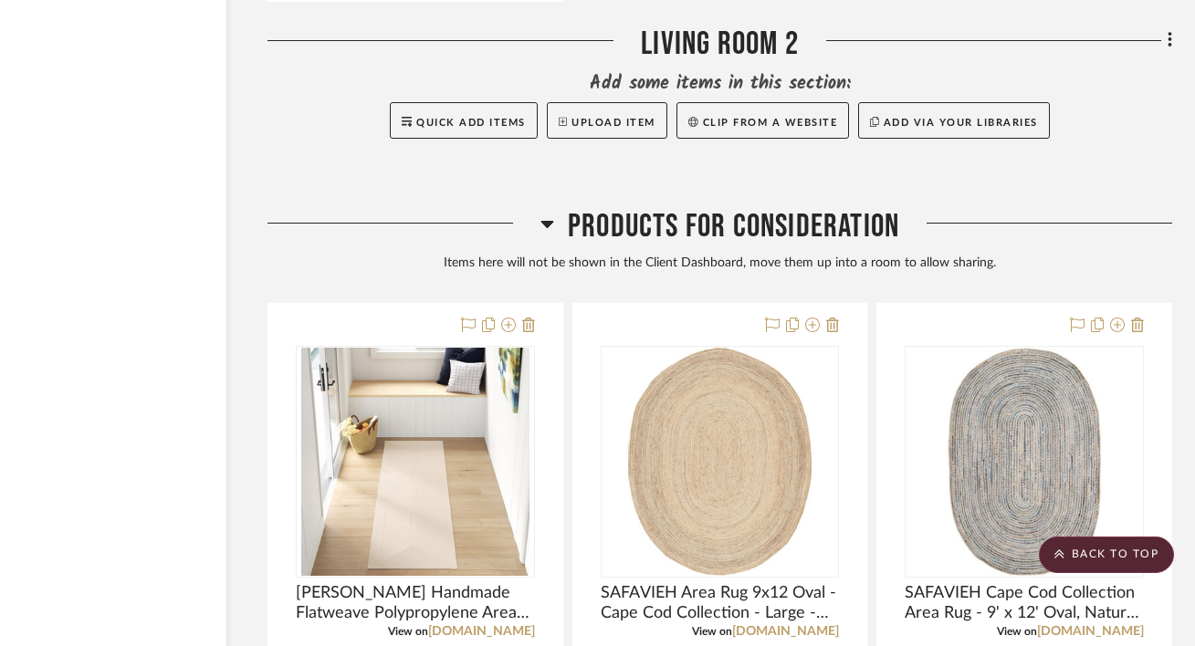
scroll to position [2108, 117]
click at [1166, 44] on fa-icon at bounding box center [1167, 41] width 12 height 30
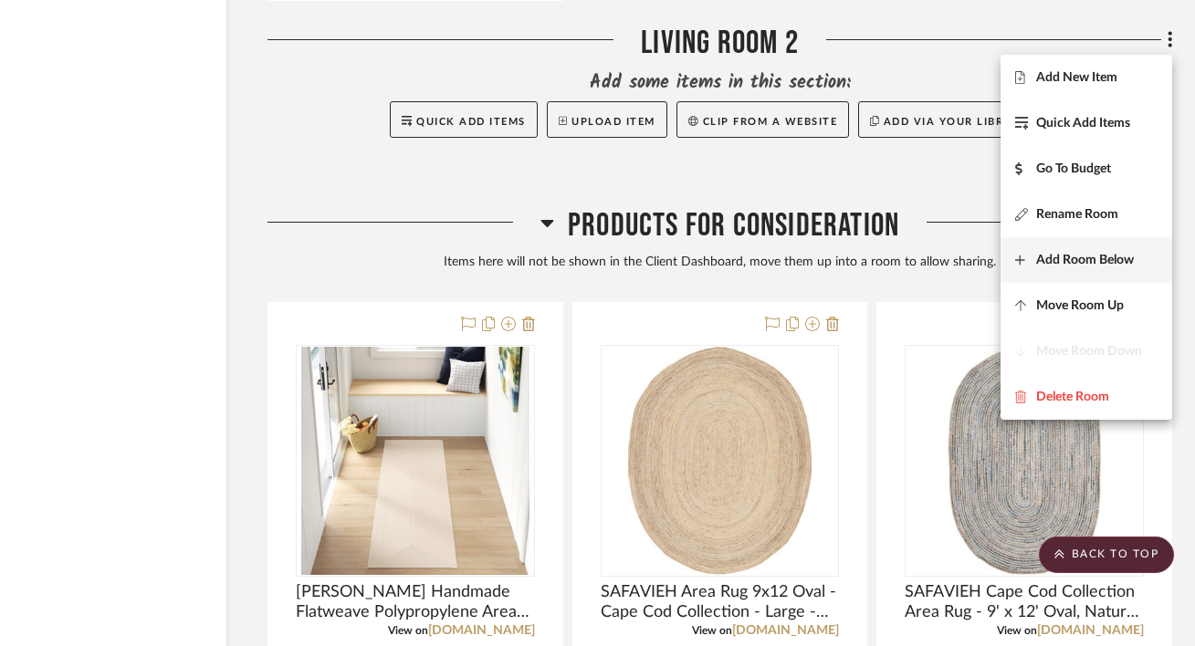
click at [1105, 268] on button "Add Room Below" at bounding box center [1086, 260] width 172 height 46
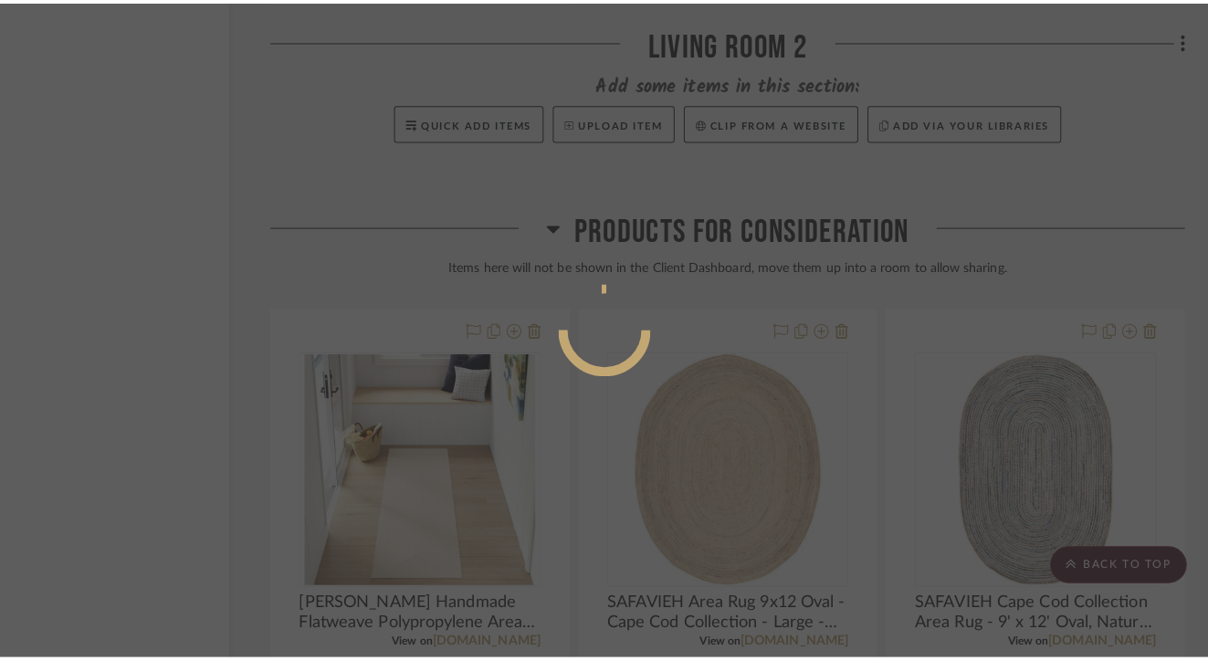
scroll to position [0, 0]
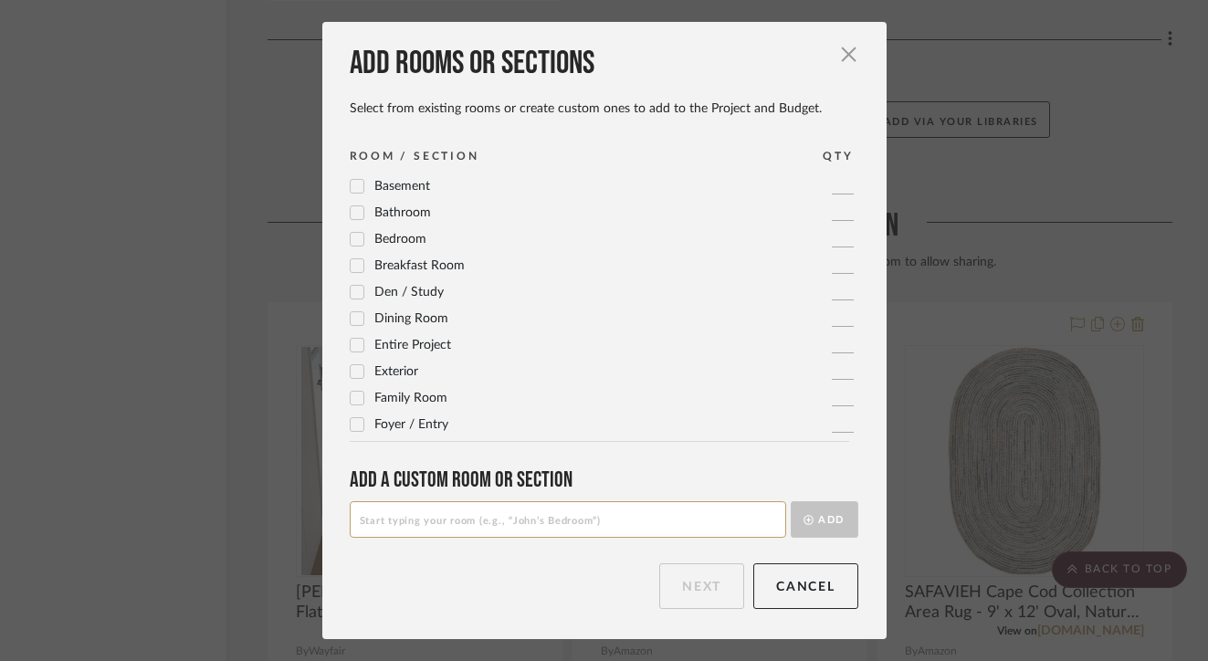
click at [647, 521] on input at bounding box center [568, 519] width 436 height 37
type input "Living Room 3"
click at [826, 528] on button "Add" at bounding box center [825, 519] width 68 height 37
click at [720, 572] on button "Next" at bounding box center [701, 586] width 85 height 46
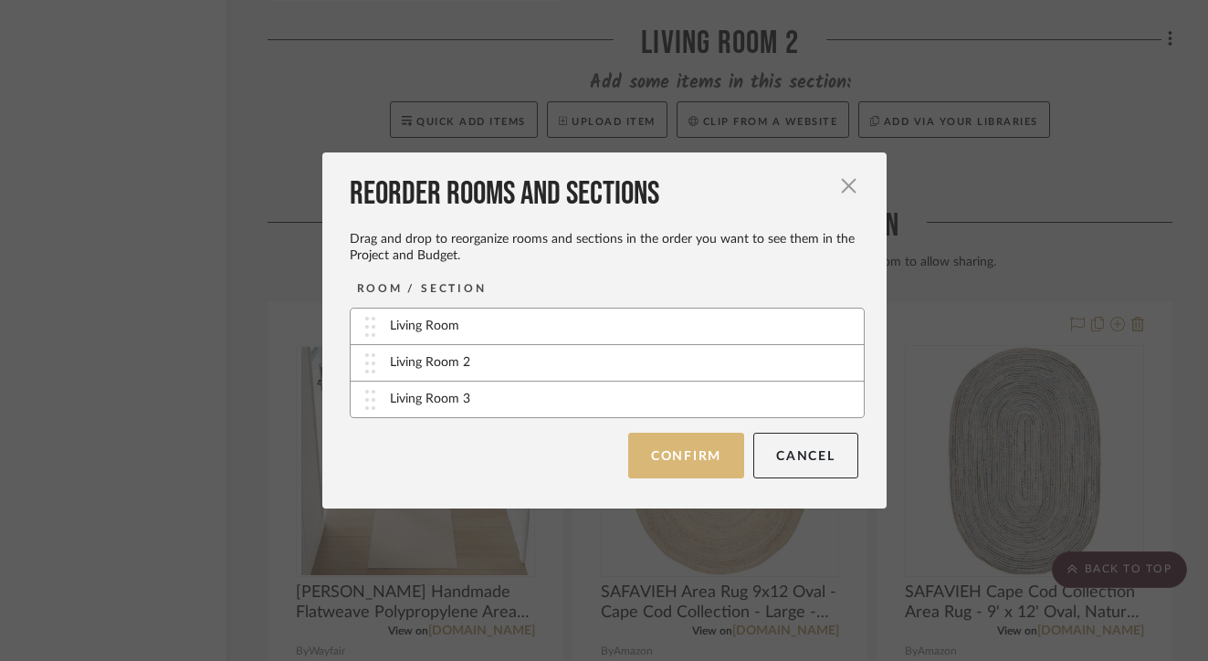
click at [704, 447] on button "Confirm" at bounding box center [686, 456] width 116 height 46
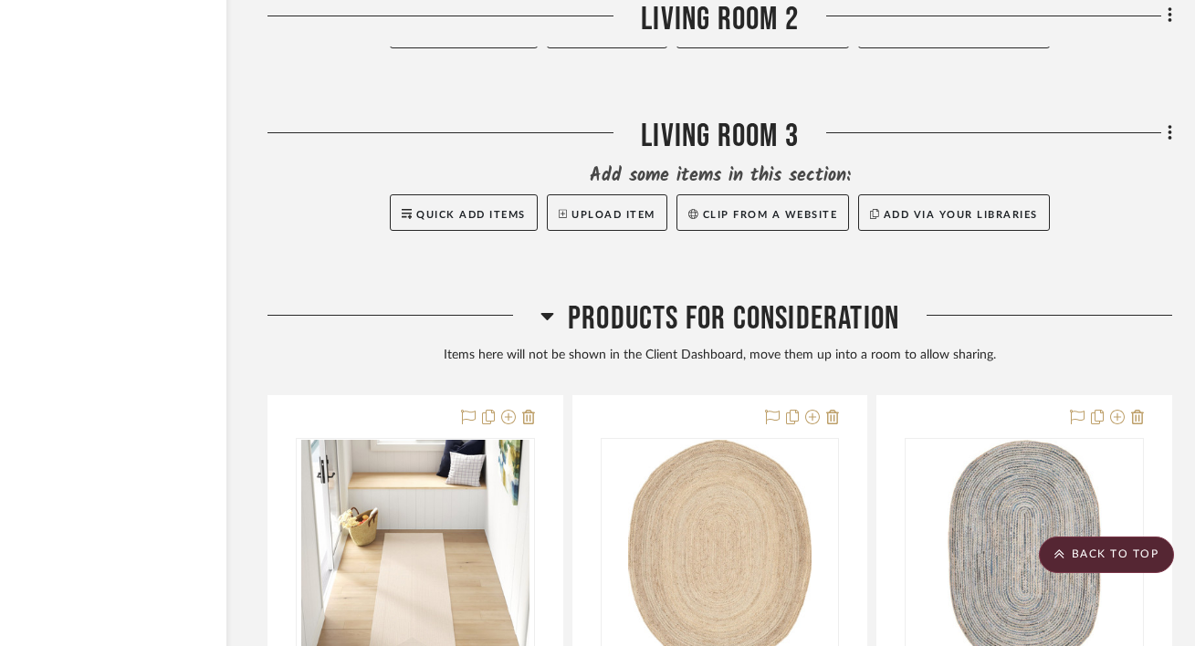
scroll to position [2223, 117]
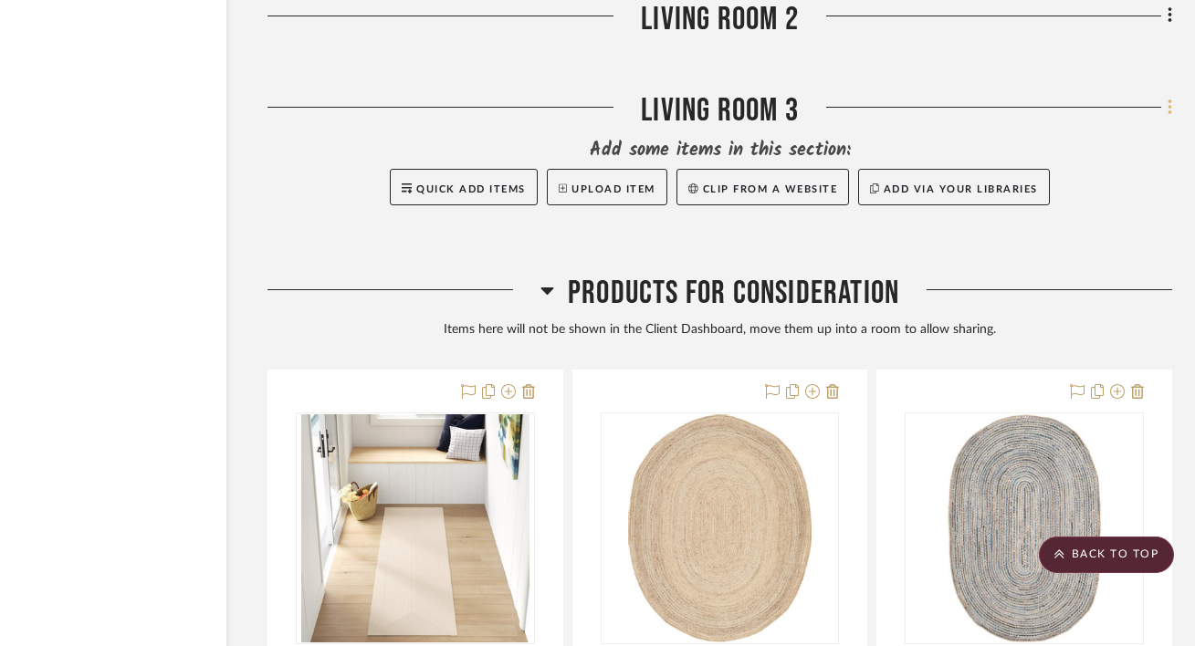
click at [1168, 111] on icon at bounding box center [1170, 108] width 5 height 20
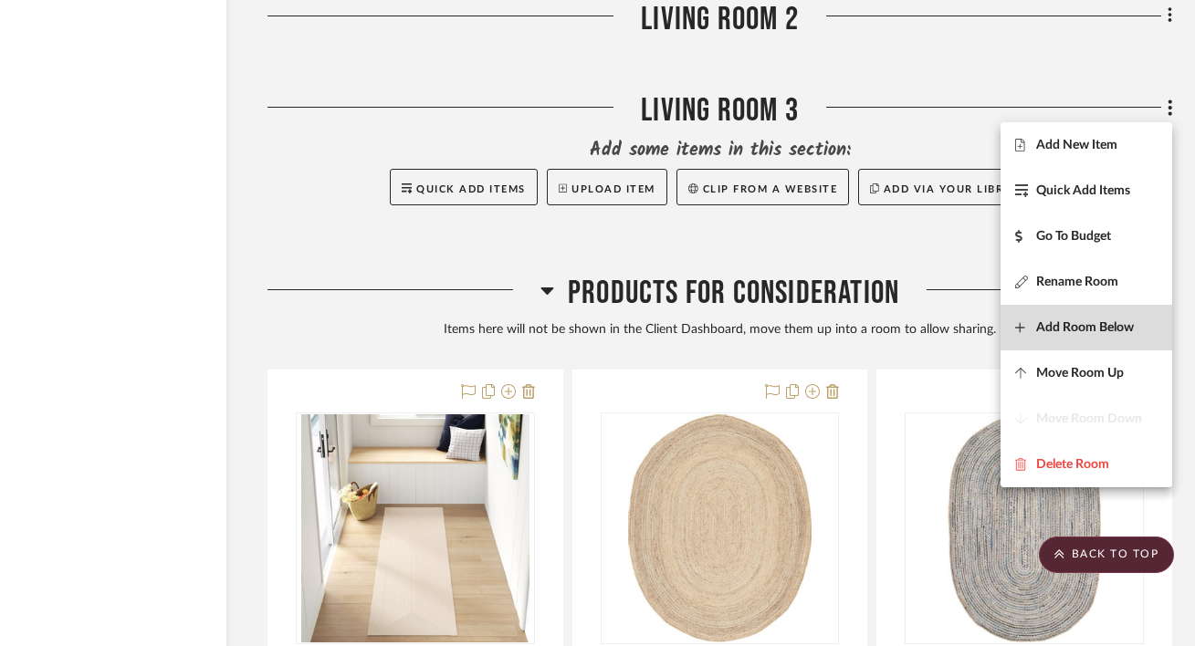
click at [1097, 338] on button "Add Room Below" at bounding box center [1086, 328] width 172 height 46
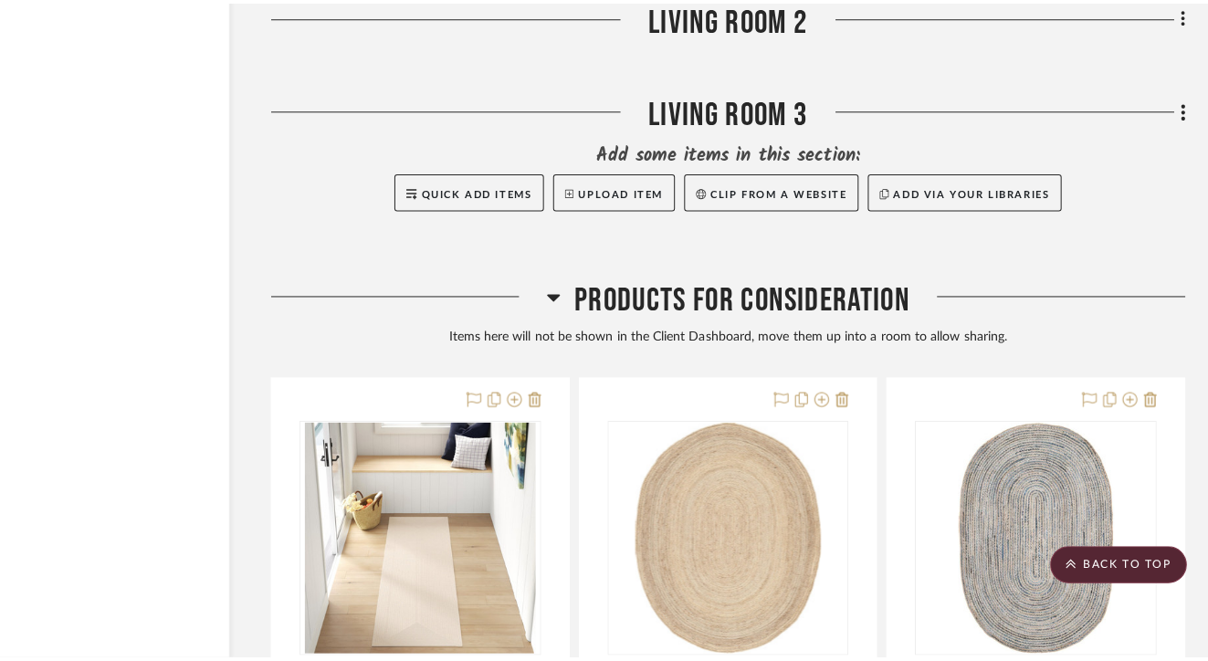
scroll to position [0, 0]
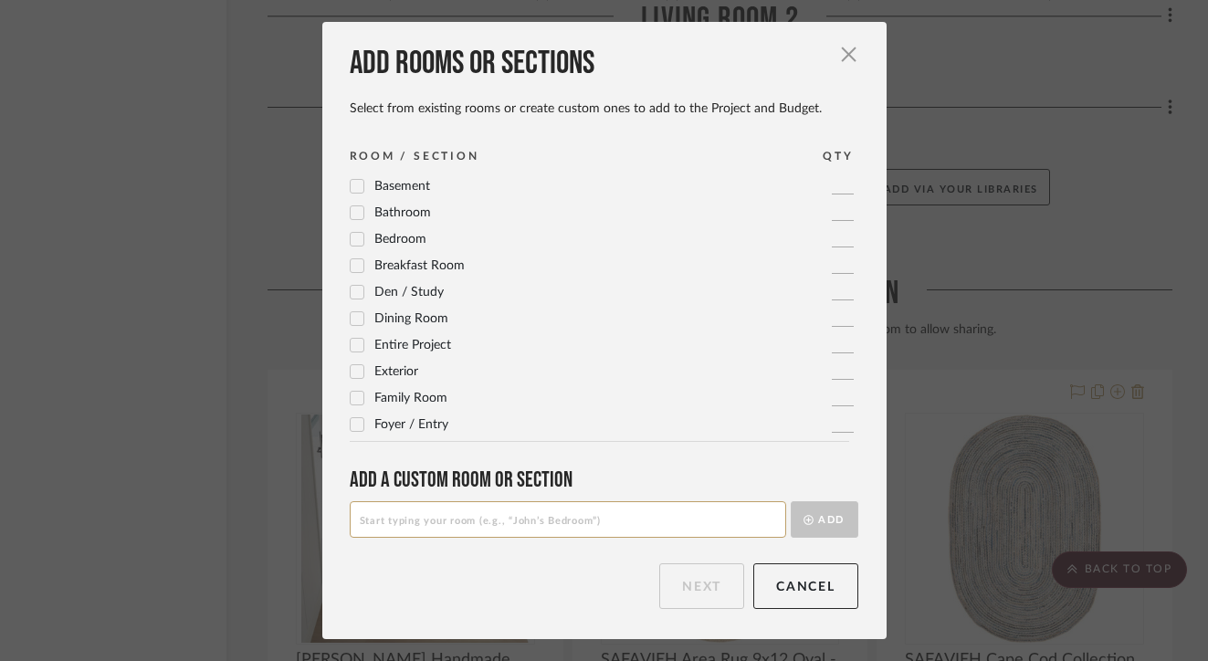
click at [676, 517] on input at bounding box center [568, 519] width 436 height 37
type input "Living Room 4"
click at [836, 520] on button "Add" at bounding box center [825, 519] width 68 height 37
click at [704, 594] on button "Next" at bounding box center [701, 586] width 85 height 46
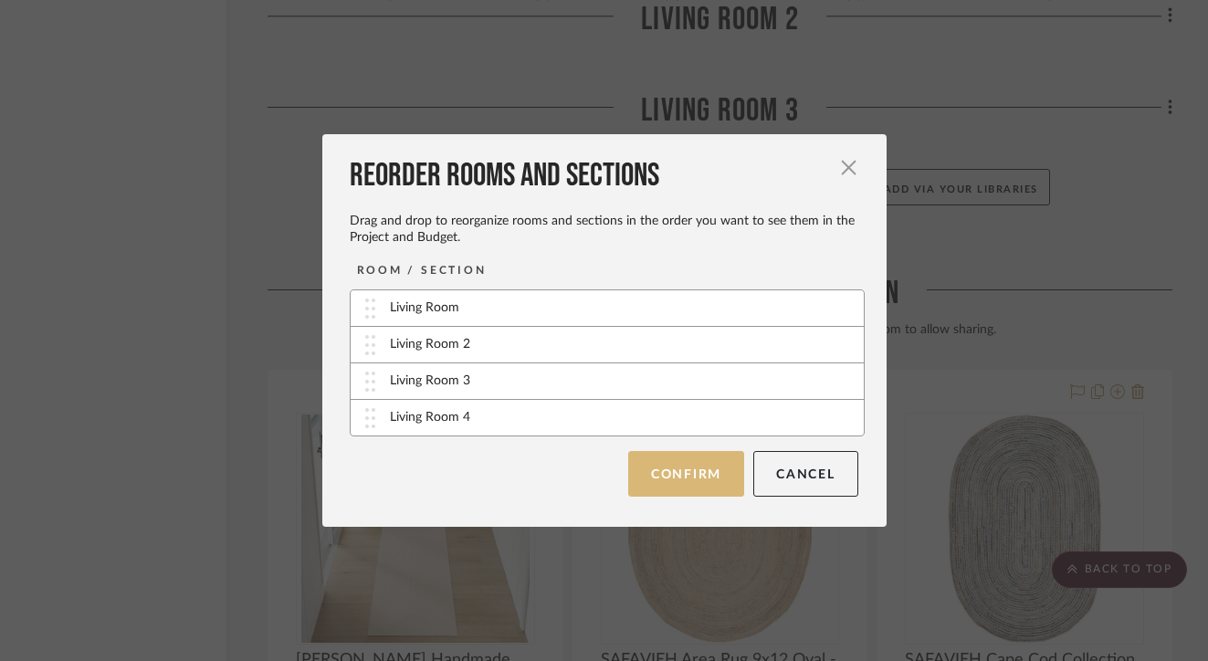
click at [692, 482] on button "Confirm" at bounding box center [686, 474] width 116 height 46
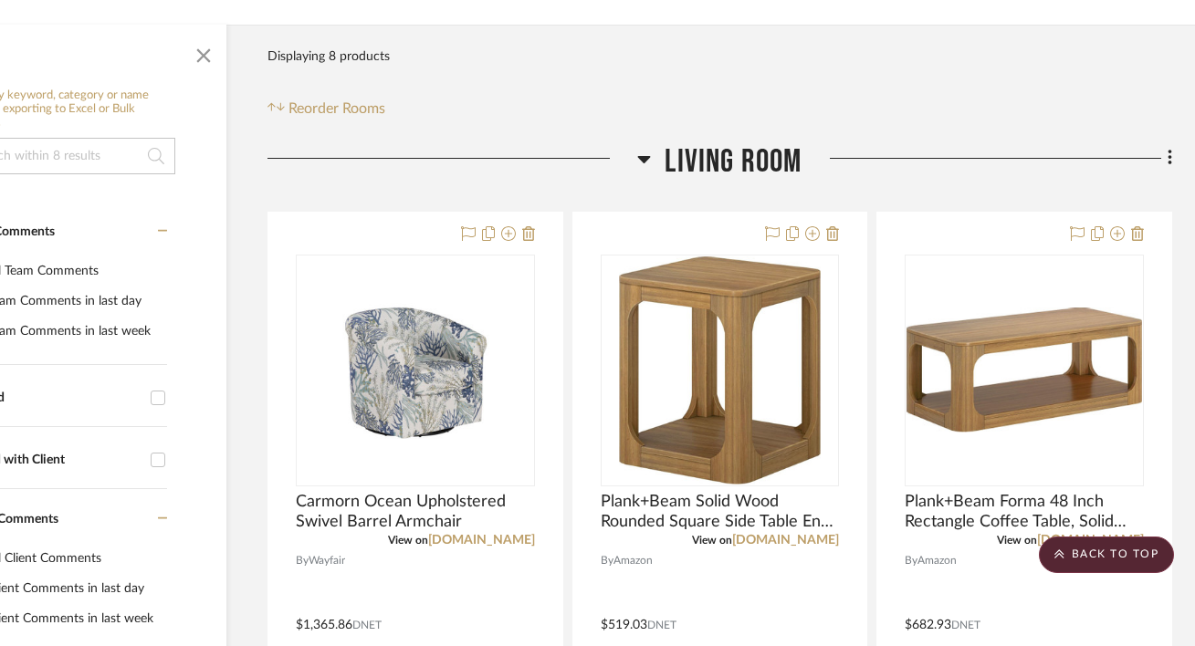
scroll to position [231, 117]
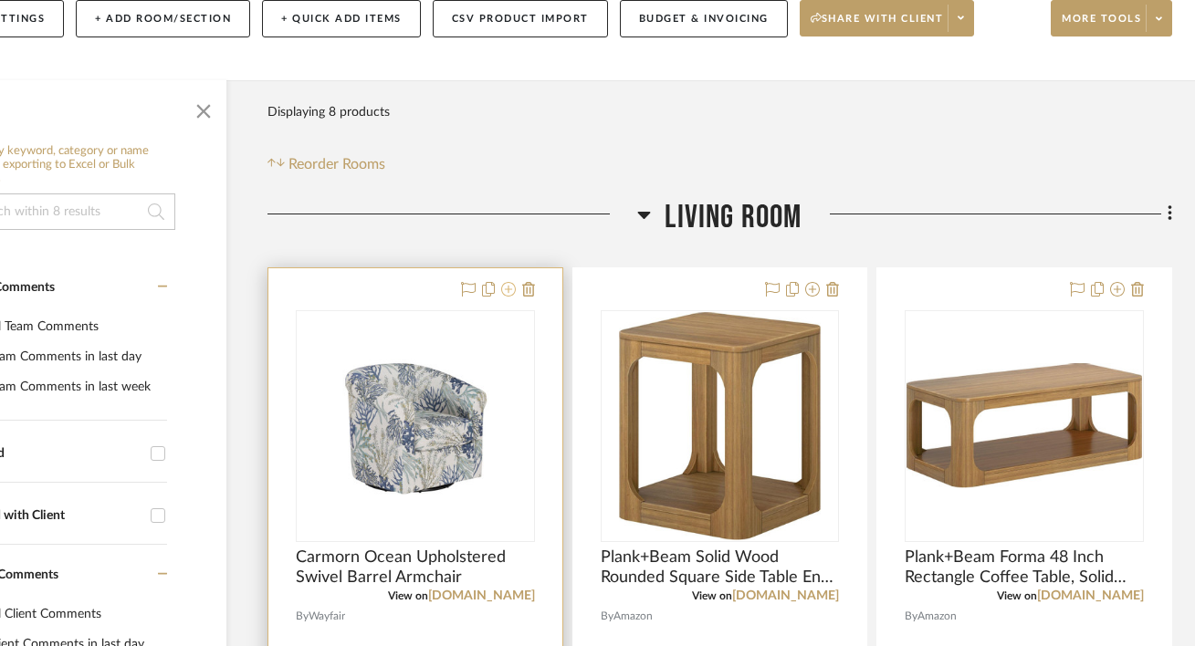
click at [507, 293] on icon at bounding box center [508, 289] width 15 height 15
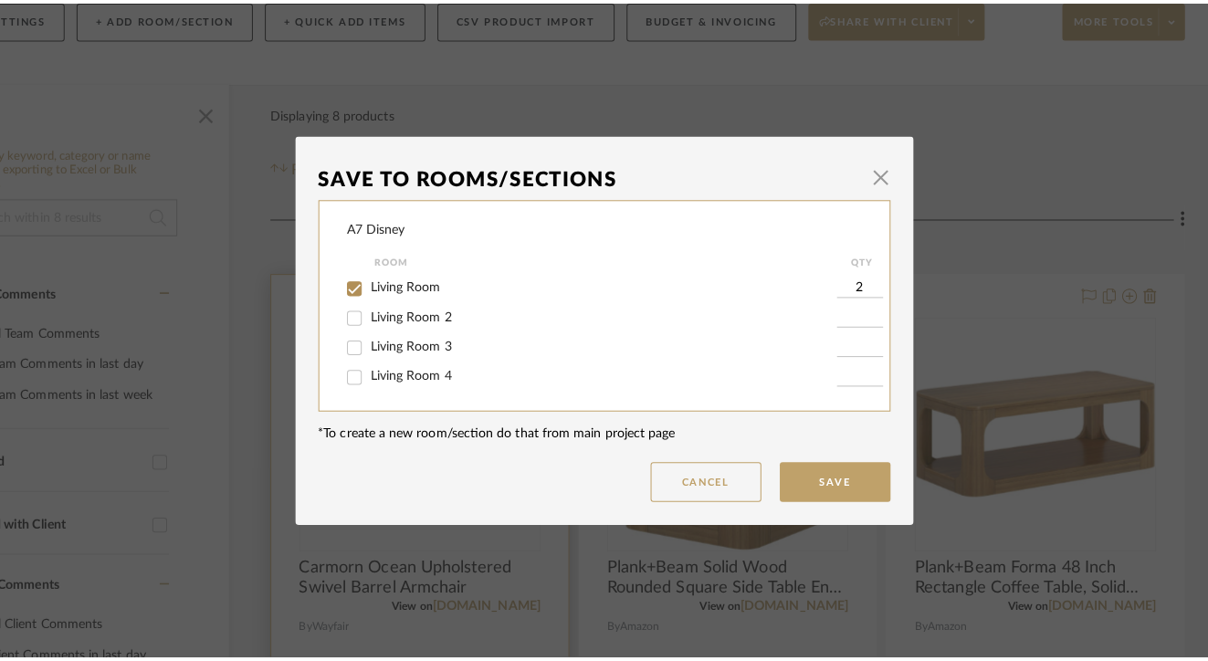
scroll to position [0, 0]
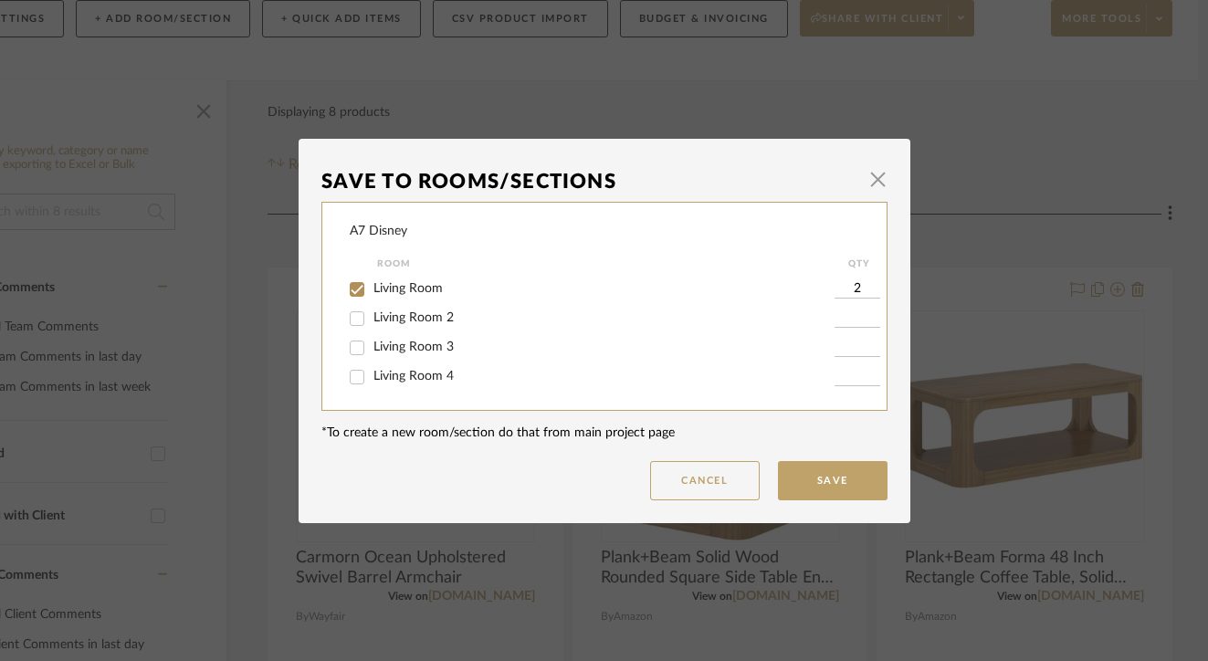
click at [436, 314] on span "Living Room 2" at bounding box center [413, 317] width 80 height 13
click at [372, 314] on input "Living Room 2" at bounding box center [356, 318] width 29 height 29
checkbox input "true"
type input "1"
click at [435, 351] on span "Living Room 3" at bounding box center [413, 346] width 80 height 13
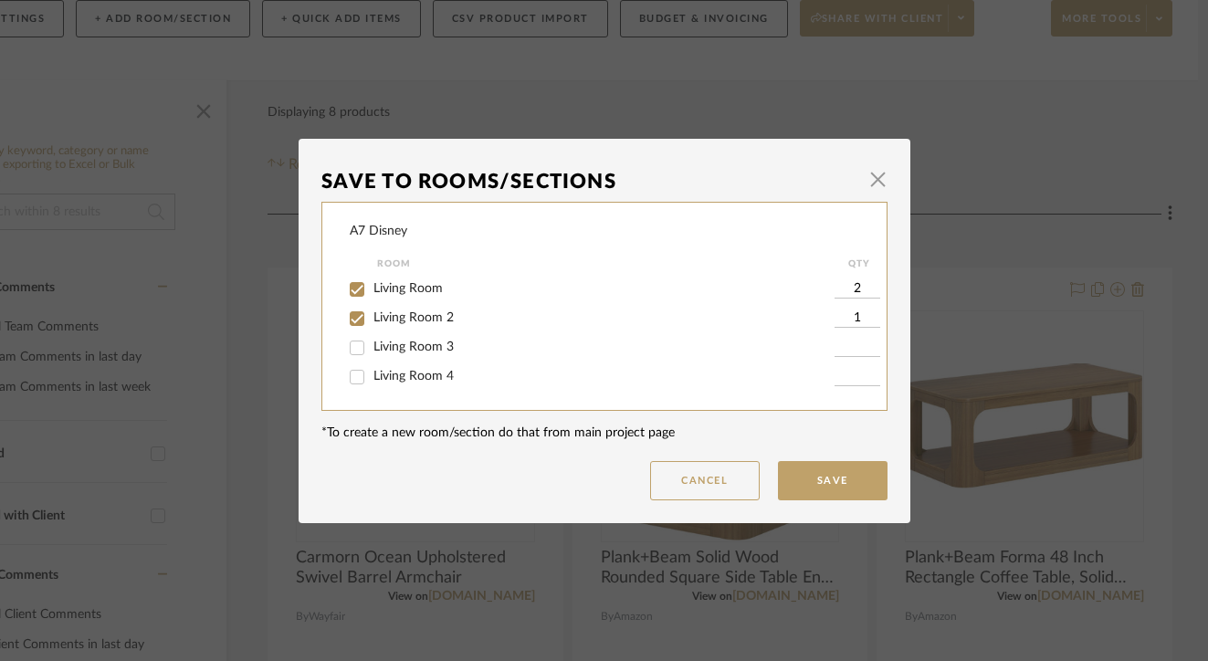
click at [372, 351] on input "Living Room 3" at bounding box center [356, 347] width 29 height 29
checkbox input "true"
type input "1"
click at [431, 376] on span "Living Room 4" at bounding box center [413, 376] width 80 height 13
click at [372, 376] on input "Living Room 4" at bounding box center [356, 376] width 29 height 29
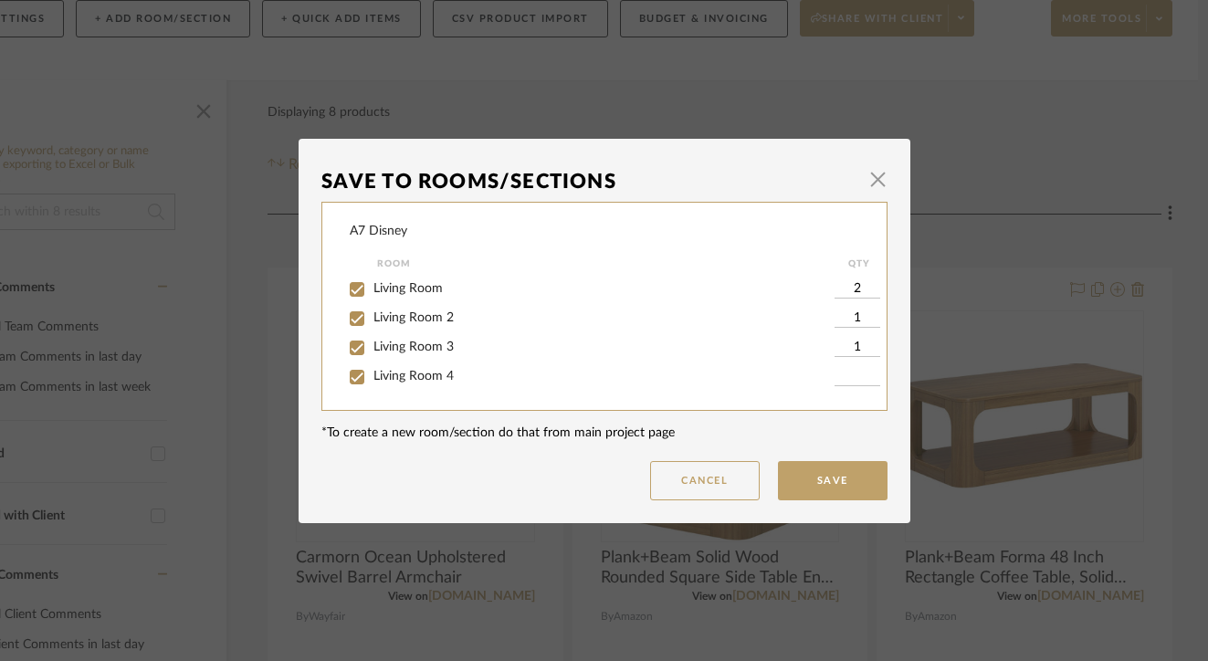
checkbox input "true"
type input "1"
click at [855, 317] on input "1" at bounding box center [857, 318] width 46 height 18
type input "2"
click at [852, 350] on input "1" at bounding box center [857, 348] width 46 height 18
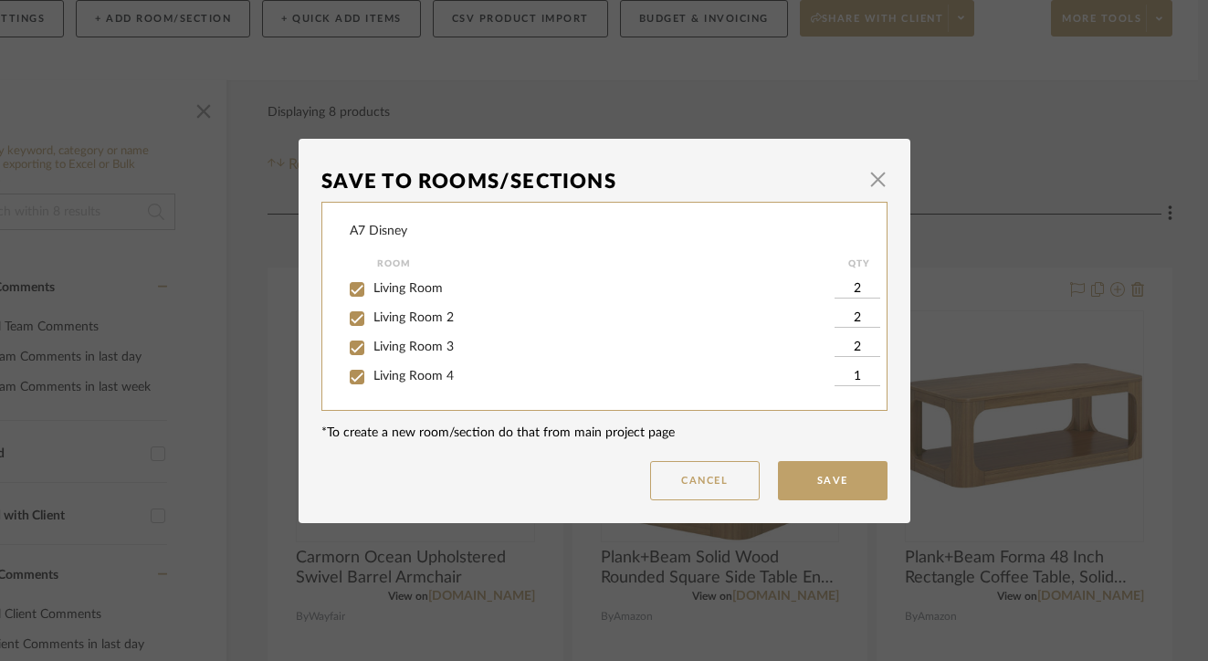
type input "2"
click at [852, 375] on input "1" at bounding box center [857, 377] width 46 height 18
type input "2"
click at [833, 476] on button "Save" at bounding box center [833, 480] width 110 height 39
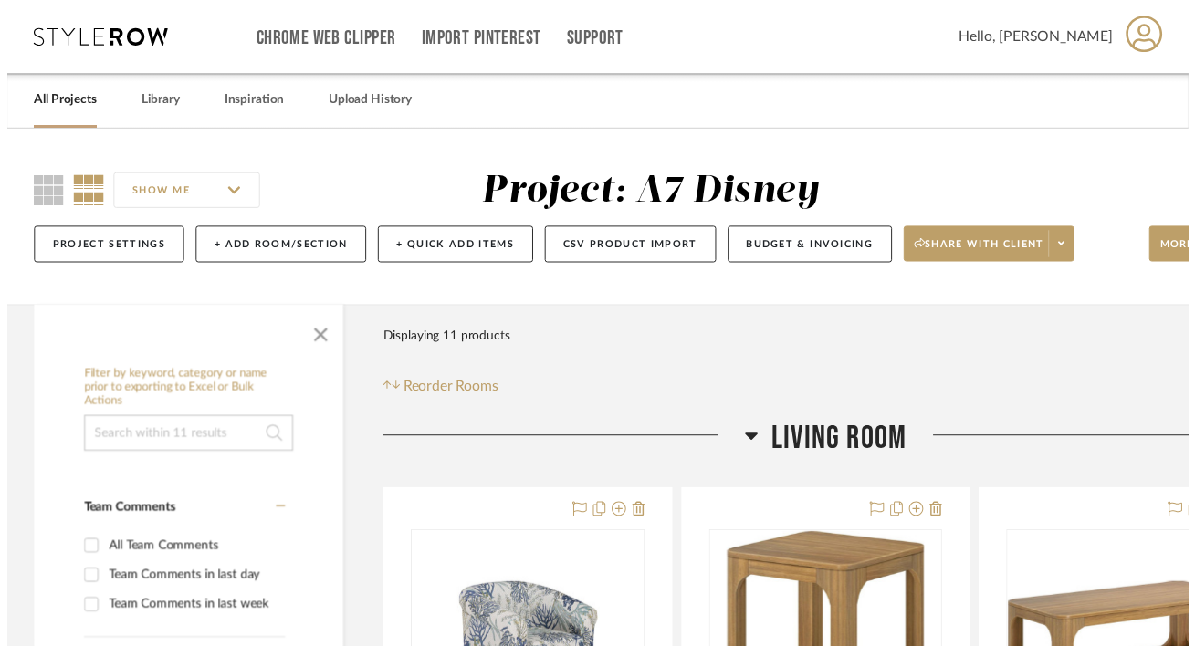
scroll to position [231, 117]
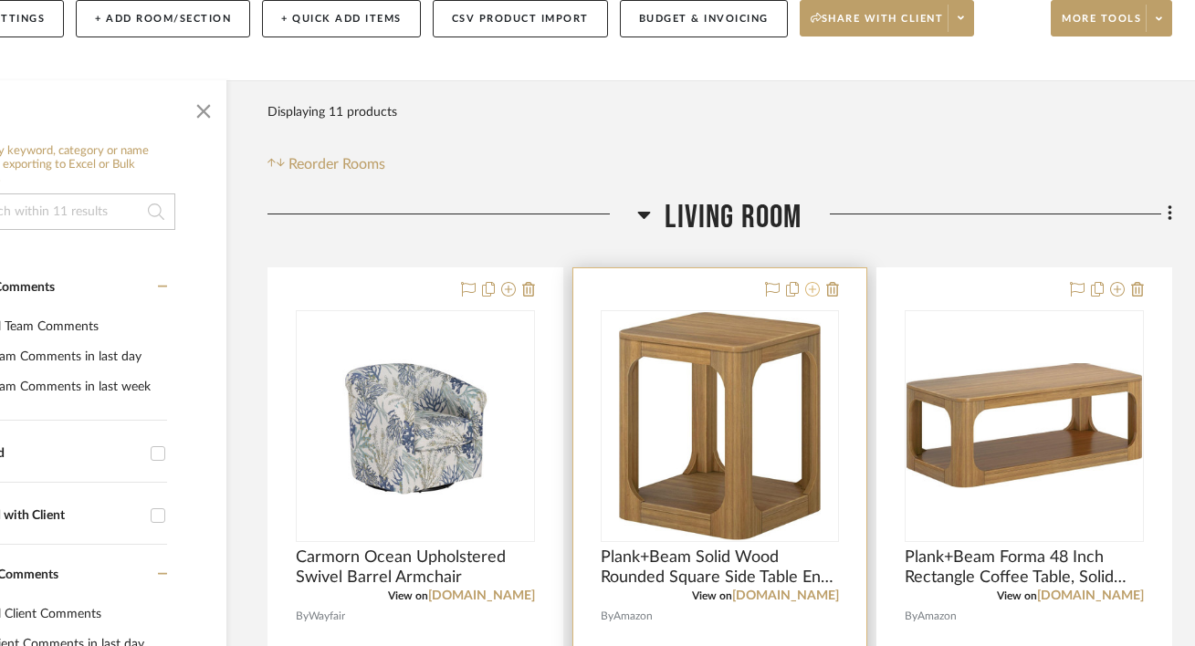
click at [818, 291] on icon at bounding box center [812, 289] width 15 height 15
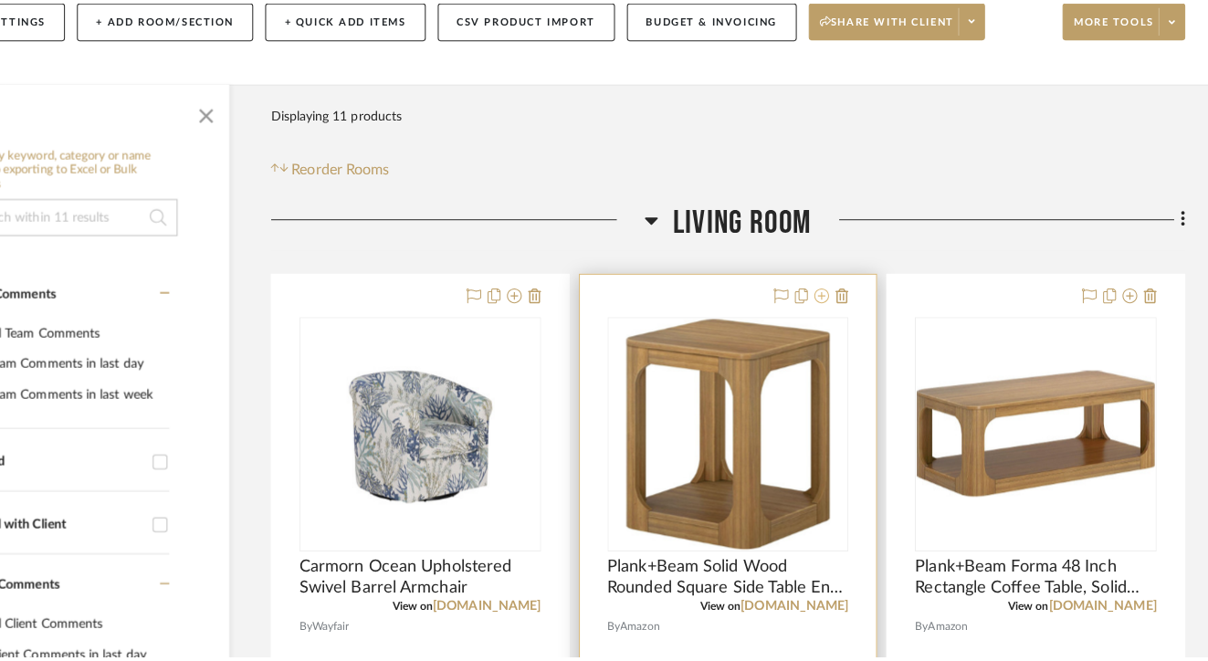
scroll to position [0, 0]
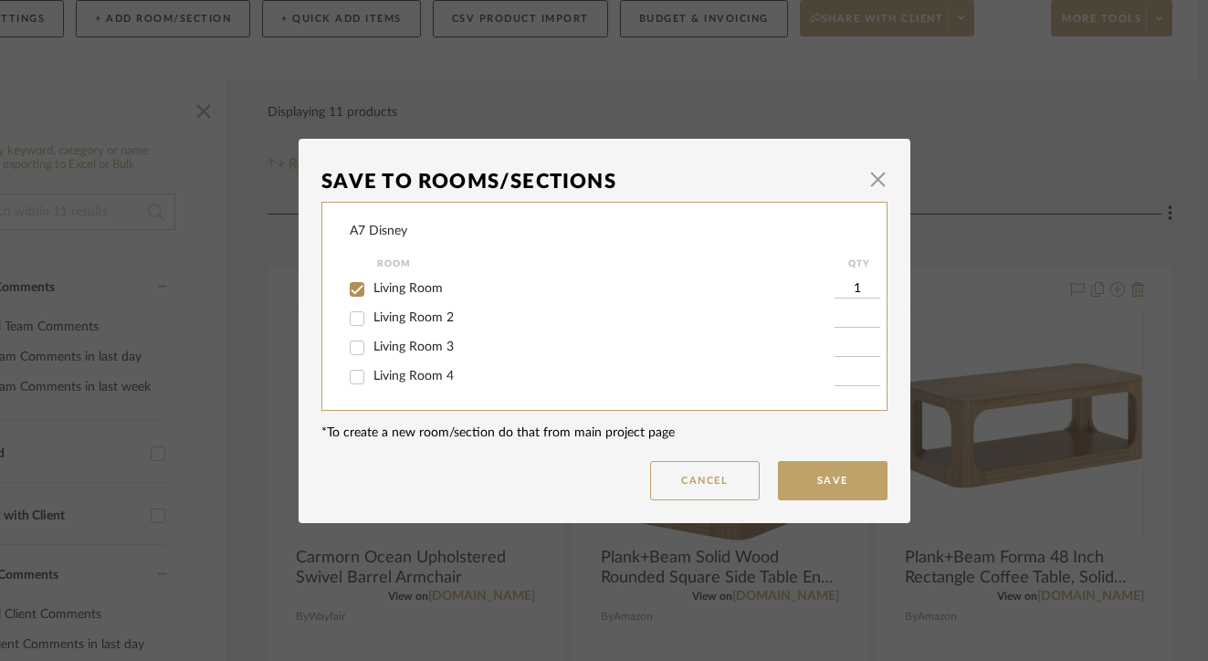
click at [424, 330] on div "Living Room 2" at bounding box center [592, 318] width 485 height 29
click at [424, 357] on div "Living Room 3" at bounding box center [592, 347] width 485 height 29
click at [423, 328] on div "Living Room 2" at bounding box center [592, 318] width 485 height 29
click at [418, 318] on span "Living Room 2" at bounding box center [413, 317] width 80 height 13
click at [372, 318] on input "Living Room 2" at bounding box center [356, 318] width 29 height 29
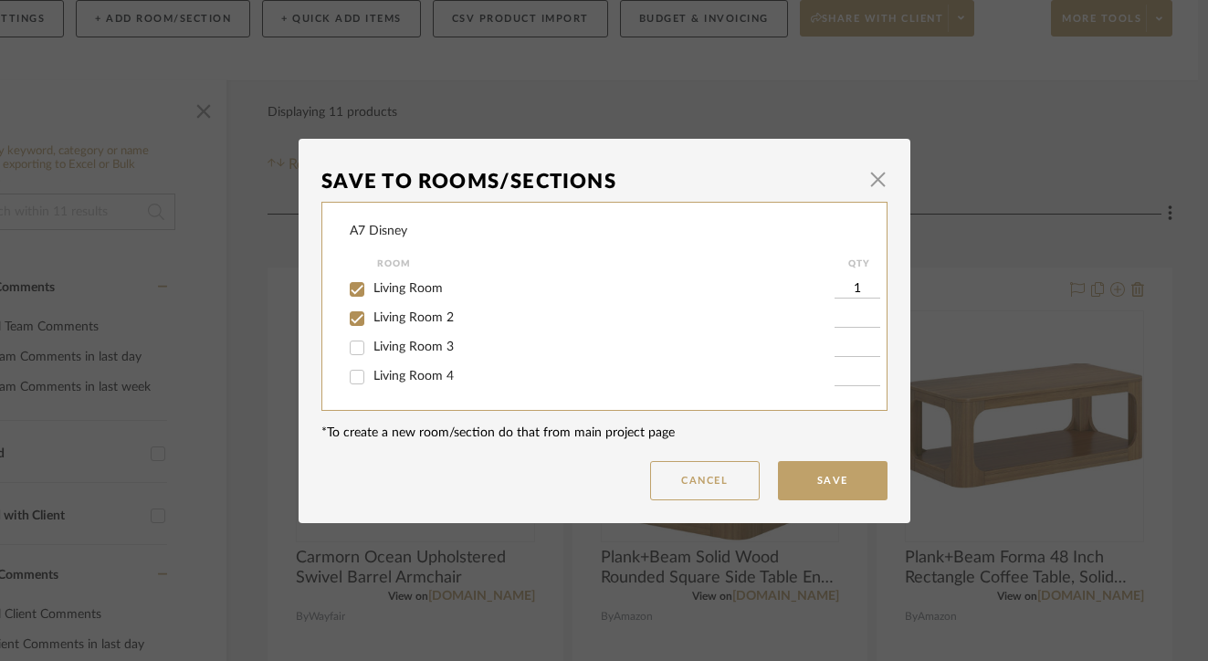
checkbox input "true"
type input "1"
click at [418, 343] on span "Living Room 3" at bounding box center [413, 346] width 80 height 13
click at [372, 343] on input "Living Room 3" at bounding box center [356, 347] width 29 height 29
checkbox input "true"
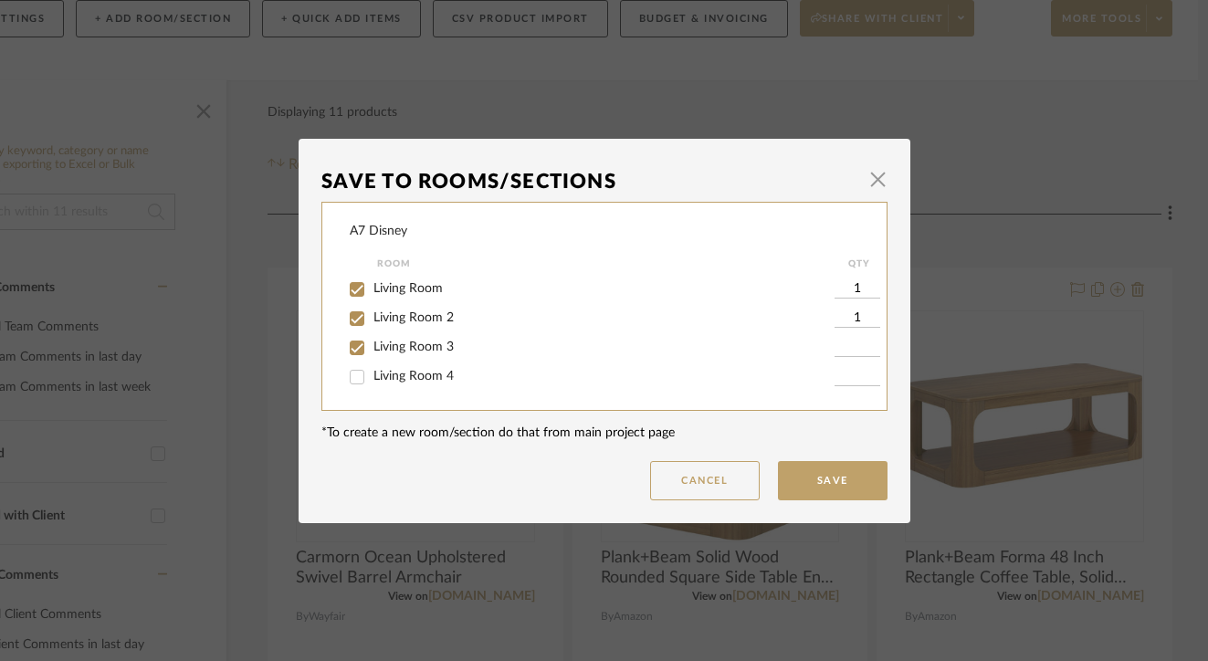
type input "1"
click at [418, 382] on span "Living Room 4" at bounding box center [413, 376] width 80 height 13
click at [372, 385] on input "Living Room 4" at bounding box center [356, 376] width 29 height 29
checkbox input "true"
type input "1"
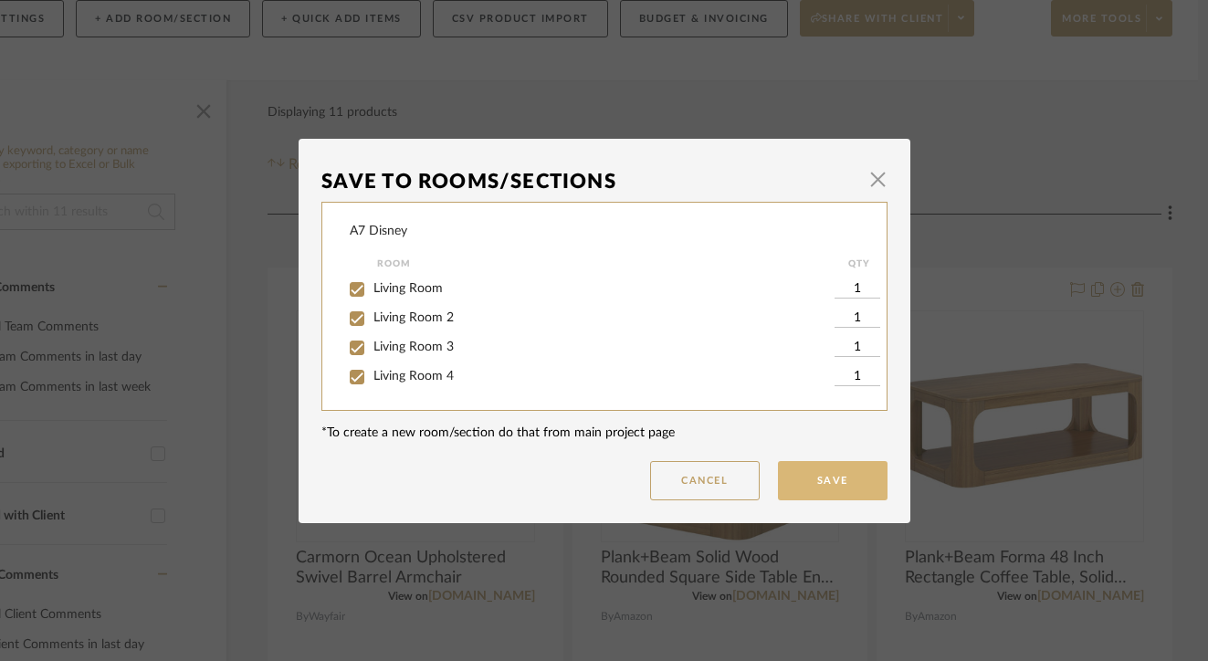
click at [821, 480] on button "Save" at bounding box center [833, 480] width 110 height 39
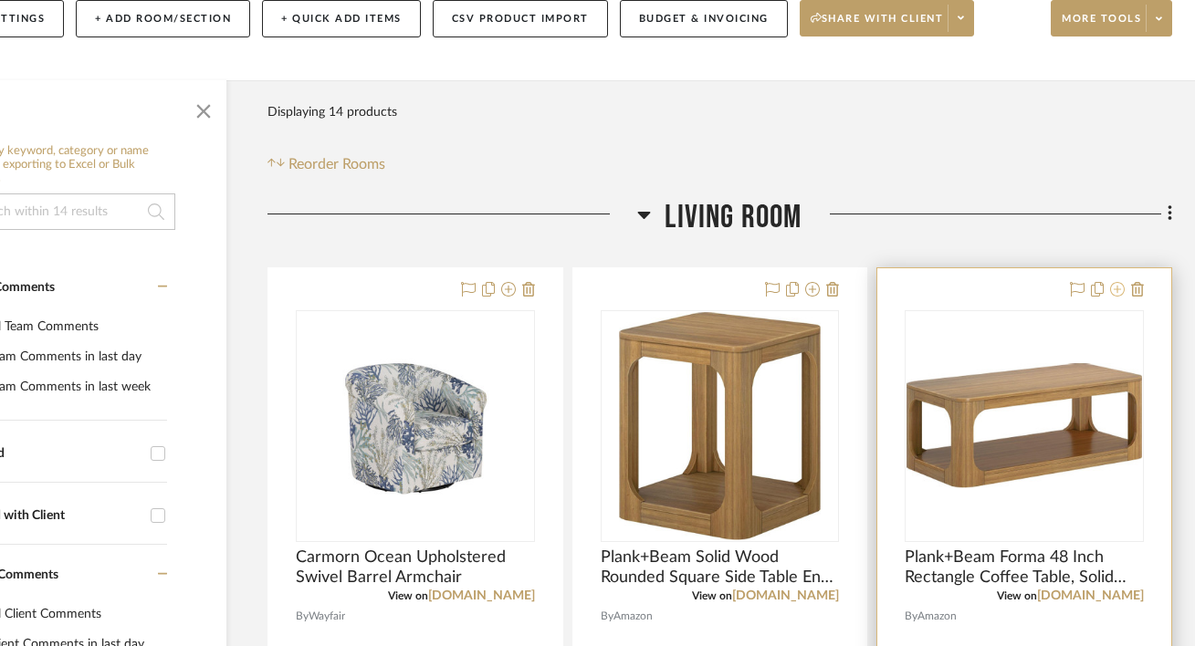
click at [1122, 299] on button at bounding box center [1117, 290] width 15 height 22
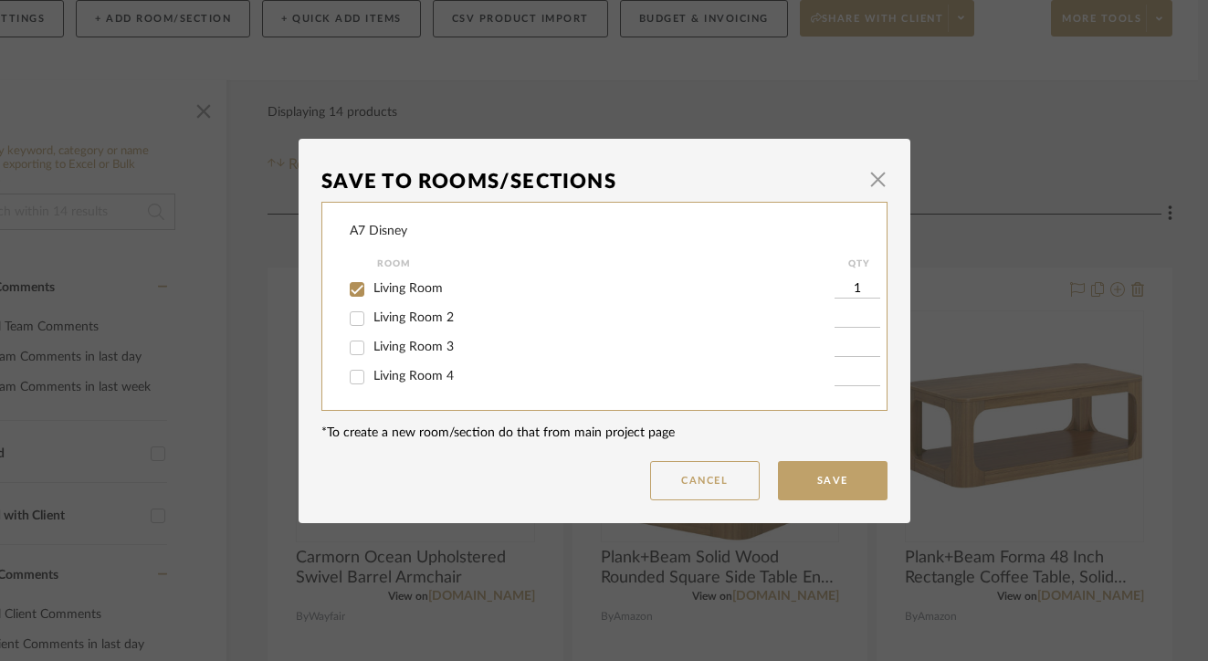
click at [445, 311] on span "Living Room 2" at bounding box center [413, 317] width 80 height 13
click at [372, 311] on input "Living Room 2" at bounding box center [356, 318] width 29 height 29
checkbox input "true"
type input "1"
click at [438, 349] on span "Living Room 3" at bounding box center [413, 346] width 80 height 13
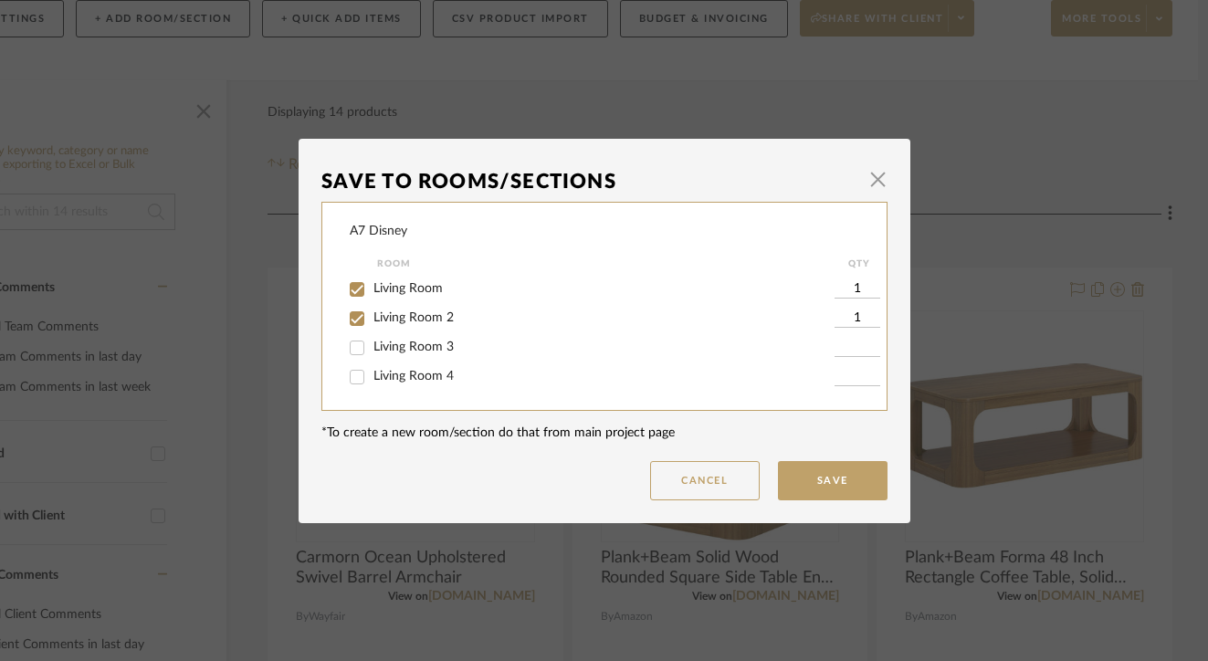
click at [372, 349] on input "Living Room 3" at bounding box center [356, 347] width 29 height 29
checkbox input "true"
type input "1"
click at [435, 382] on span "Living Room 4" at bounding box center [413, 376] width 80 height 13
click at [372, 382] on input "Living Room 4" at bounding box center [356, 376] width 29 height 29
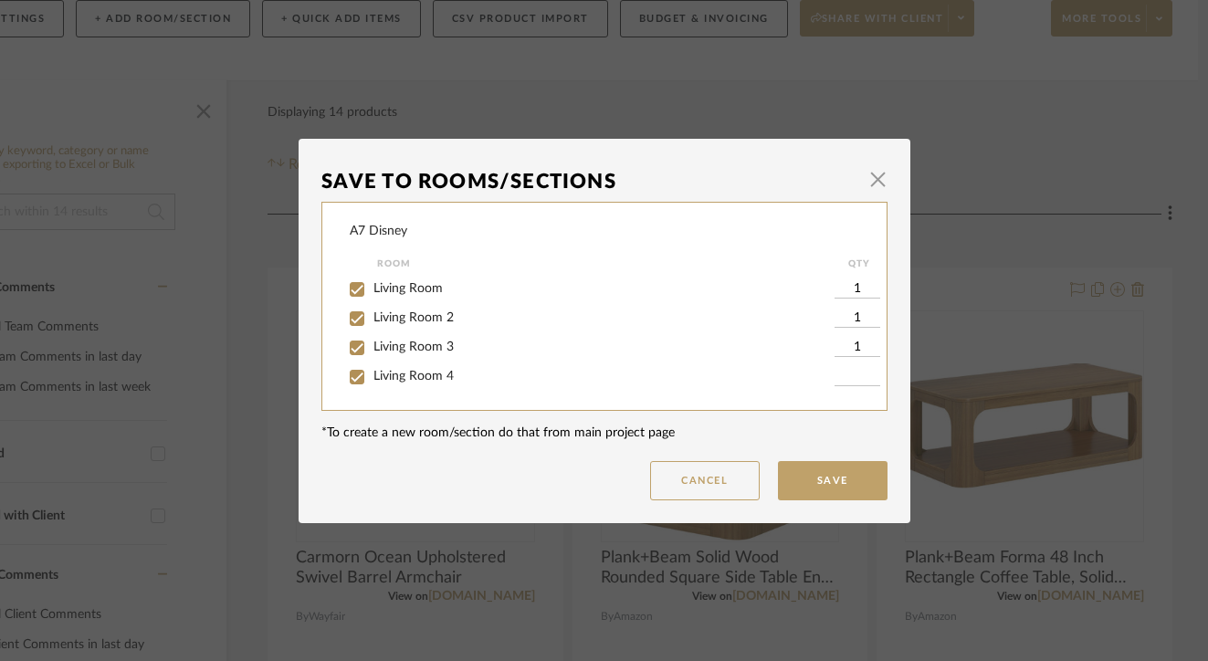
checkbox input "true"
type input "1"
click at [835, 488] on button "Save" at bounding box center [833, 480] width 110 height 39
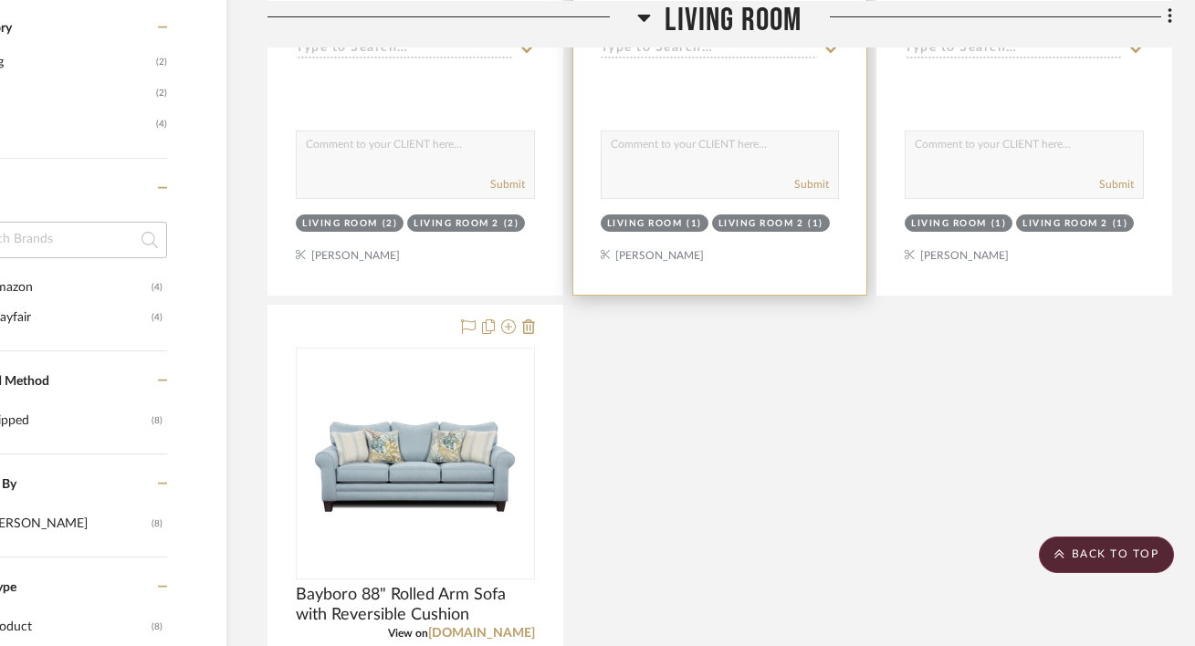
scroll to position [1116, 117]
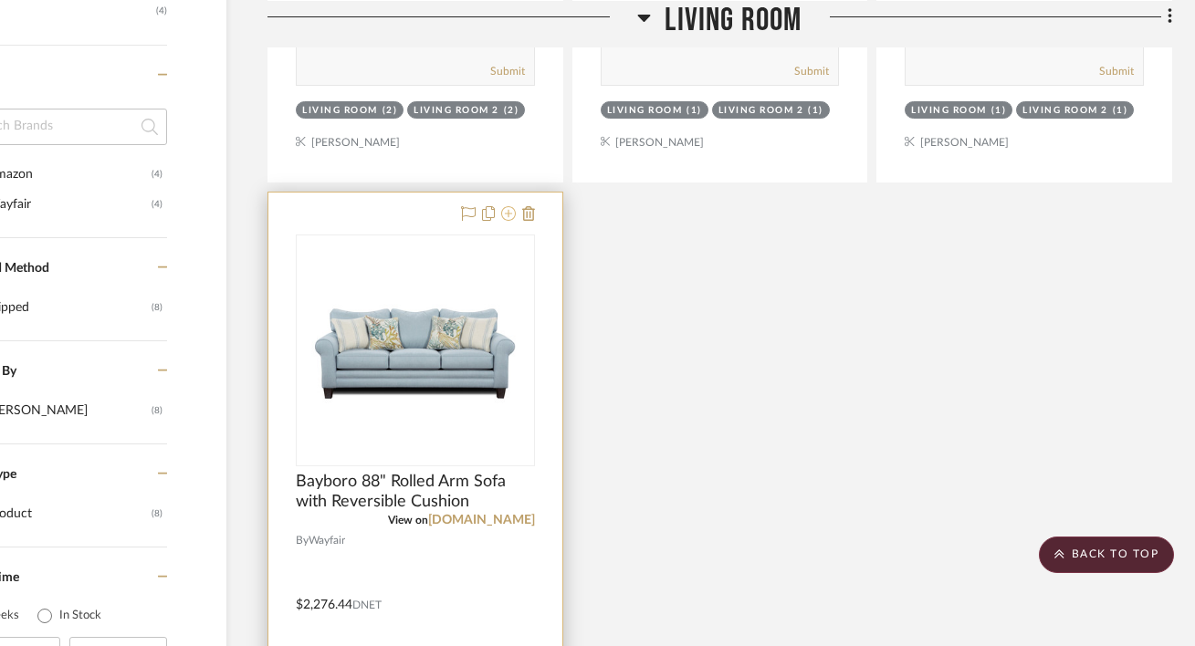
click at [512, 219] on icon at bounding box center [508, 213] width 15 height 15
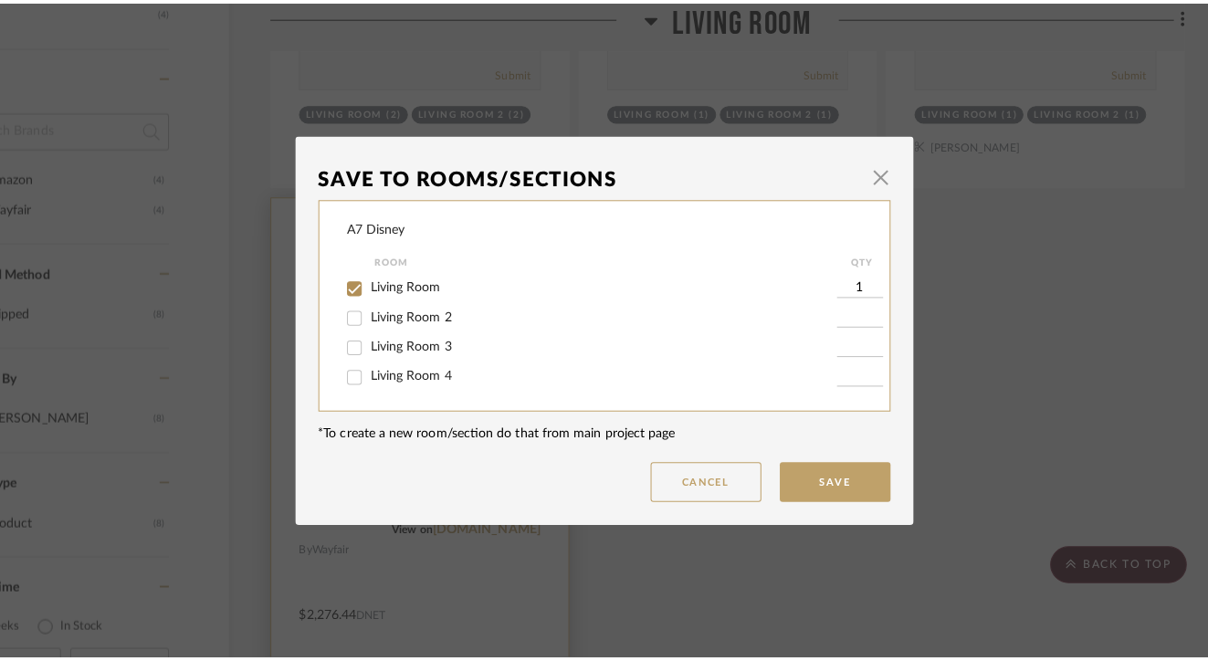
scroll to position [0, 0]
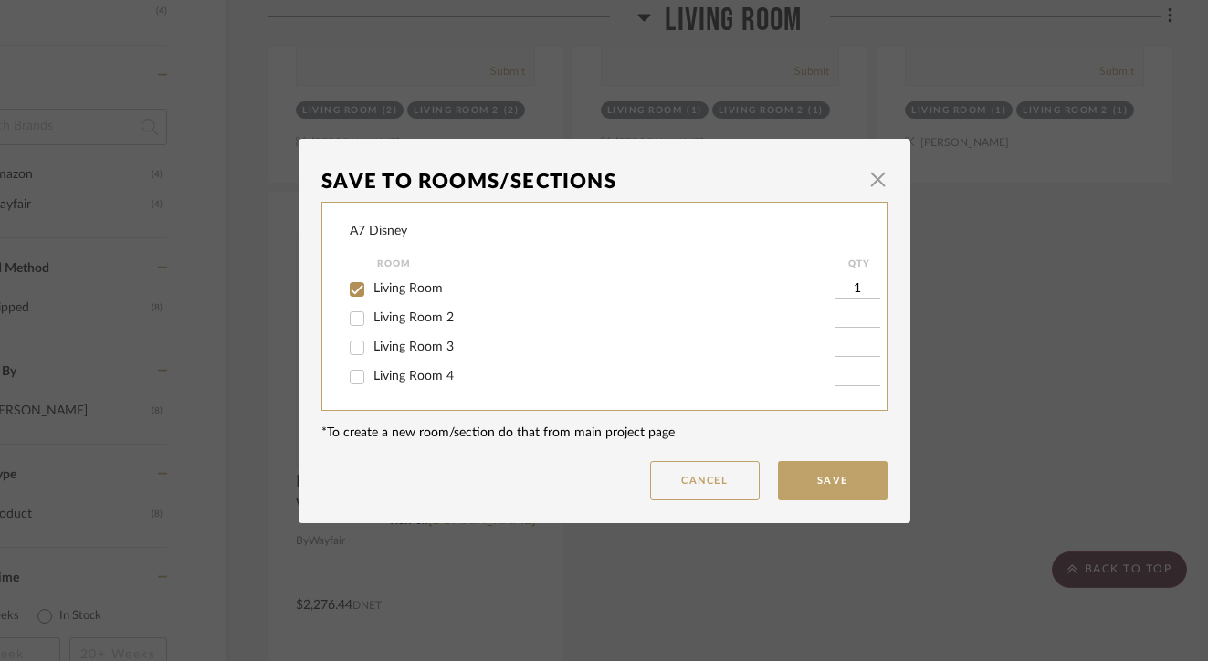
click at [435, 321] on span "Living Room 2" at bounding box center [413, 317] width 80 height 13
click at [372, 321] on input "Living Room 2" at bounding box center [356, 318] width 29 height 29
checkbox input "true"
type input "1"
click at [435, 351] on span "Living Room 3" at bounding box center [413, 346] width 80 height 13
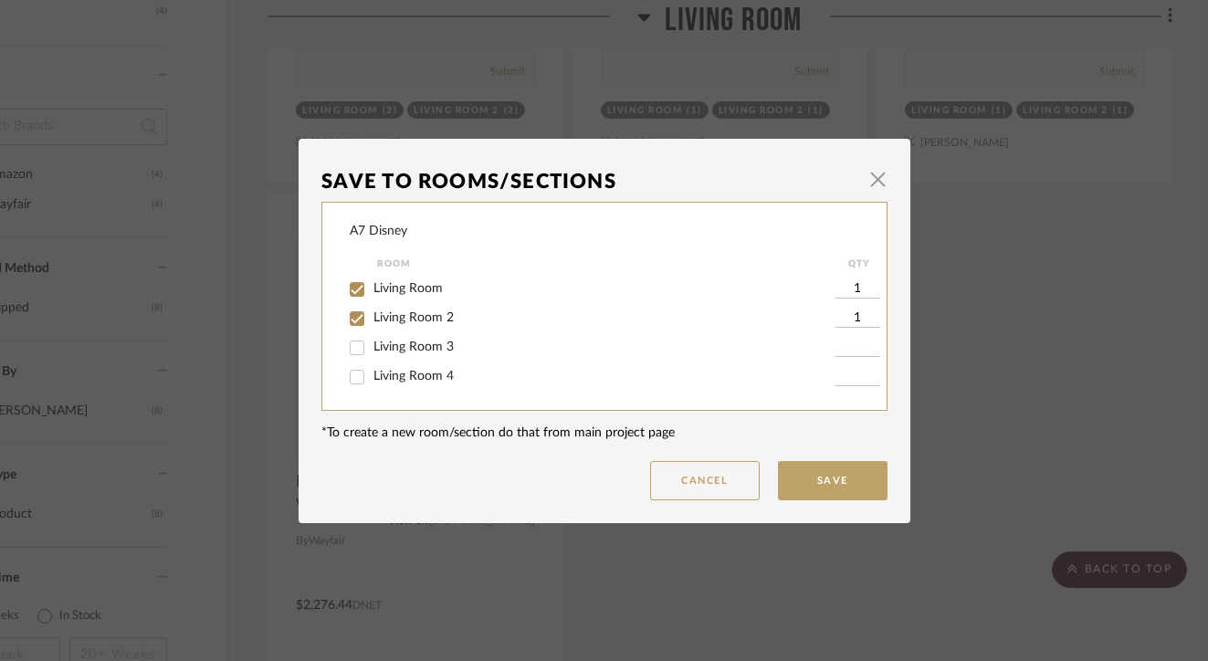
click at [372, 351] on input "Living Room 3" at bounding box center [356, 347] width 29 height 29
checkbox input "true"
type input "1"
click at [432, 382] on span "Living Room 4" at bounding box center [413, 376] width 80 height 13
click at [372, 382] on input "Living Room 4" at bounding box center [356, 376] width 29 height 29
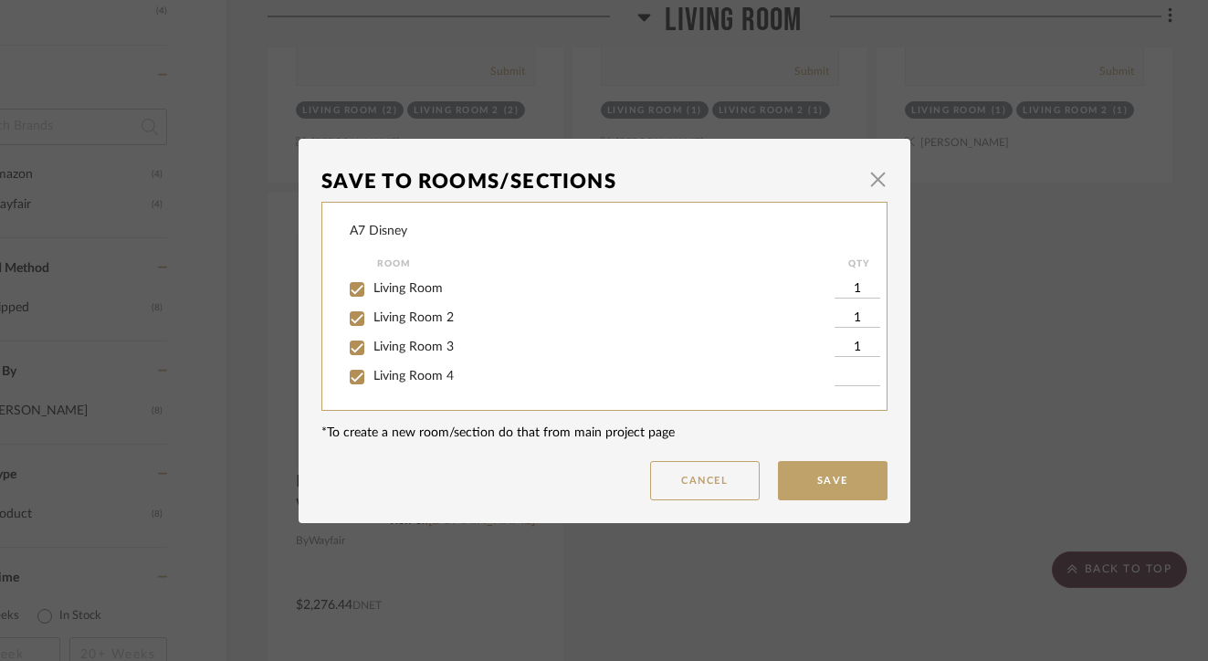
checkbox input "true"
type input "1"
click at [814, 471] on button "Save" at bounding box center [833, 480] width 110 height 39
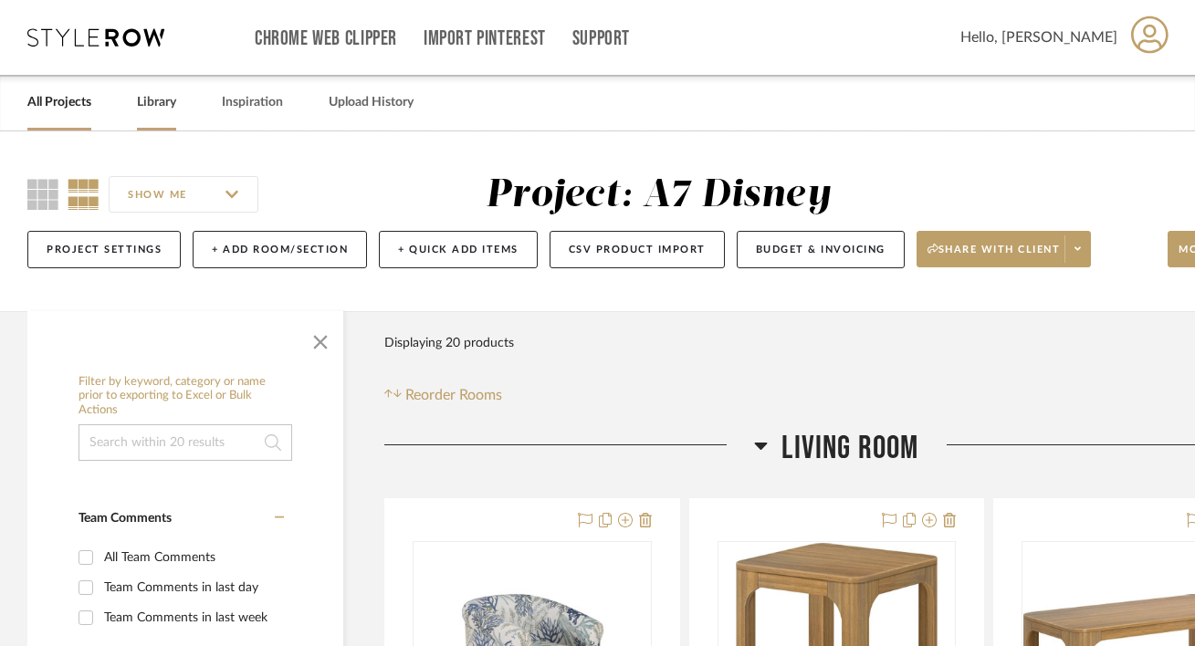
click at [167, 100] on link "Library" at bounding box center [156, 102] width 39 height 25
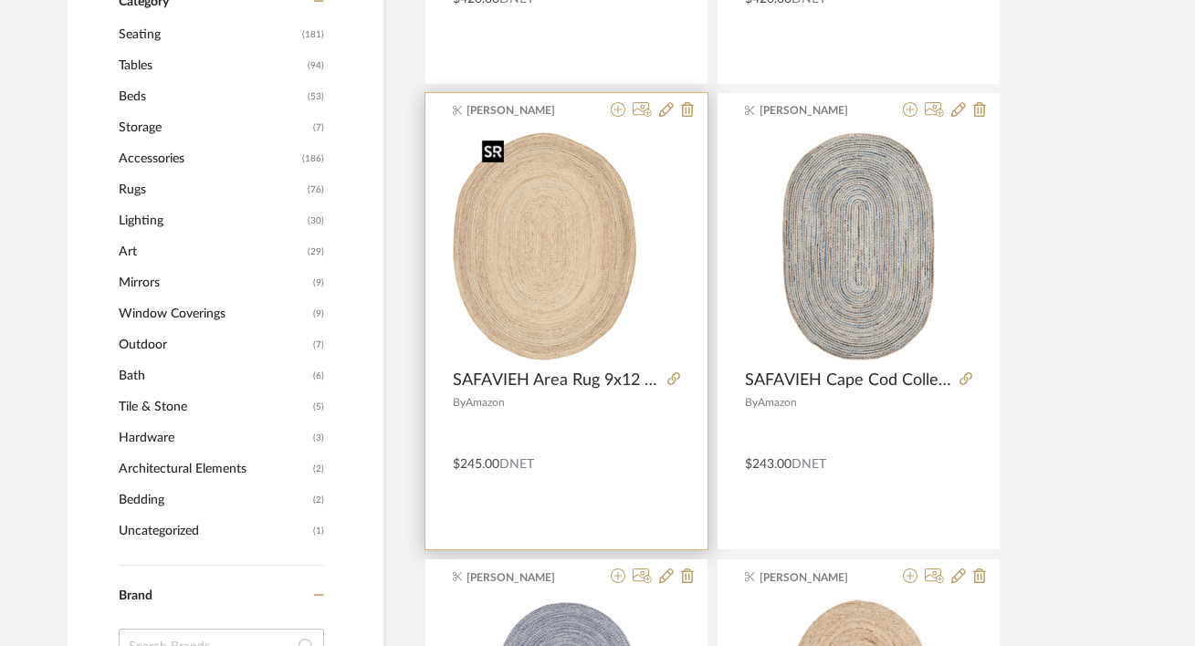
scroll to position [716, 0]
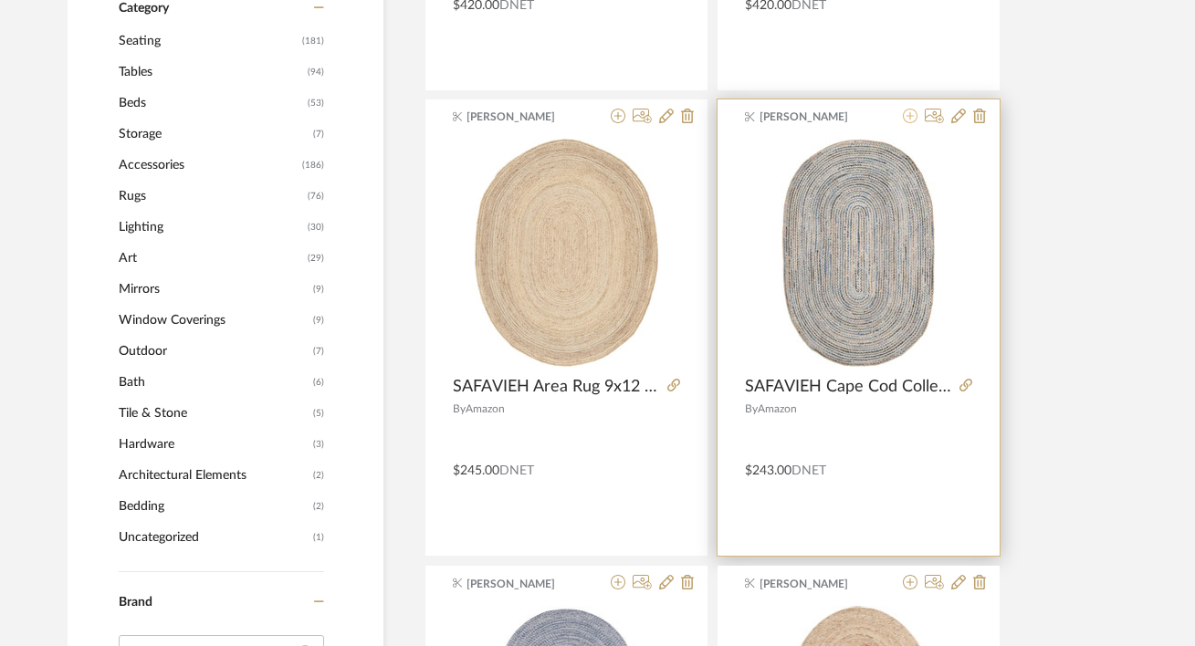
click at [906, 122] on icon at bounding box center [910, 116] width 15 height 15
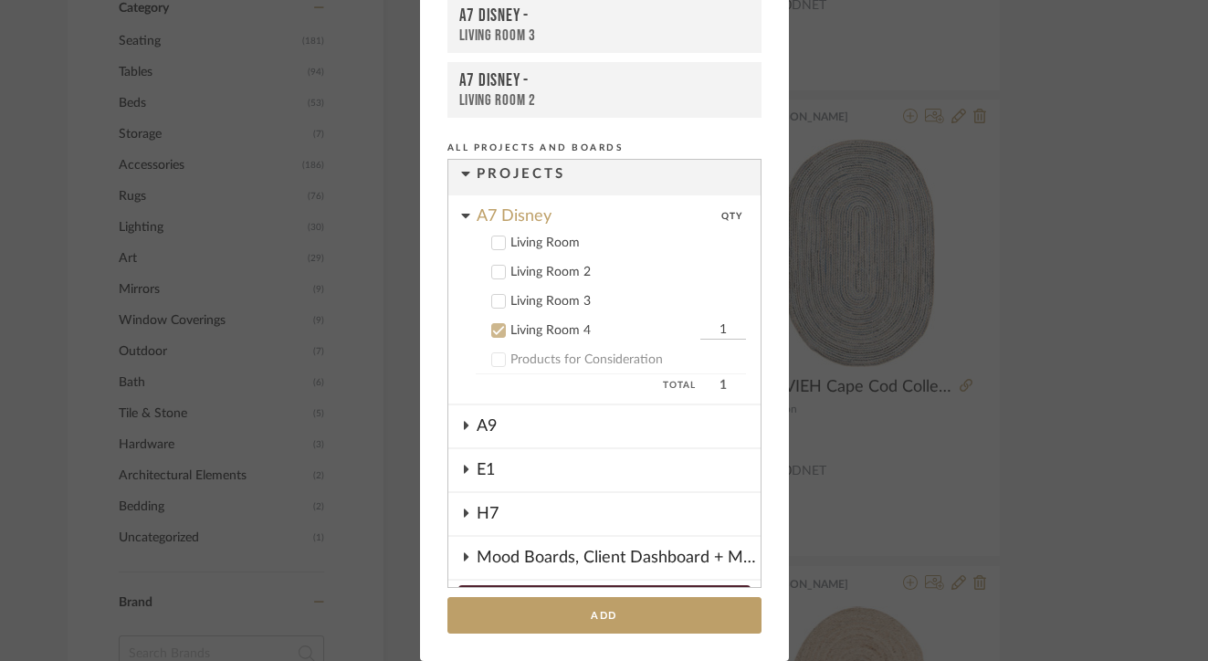
scroll to position [0, 0]
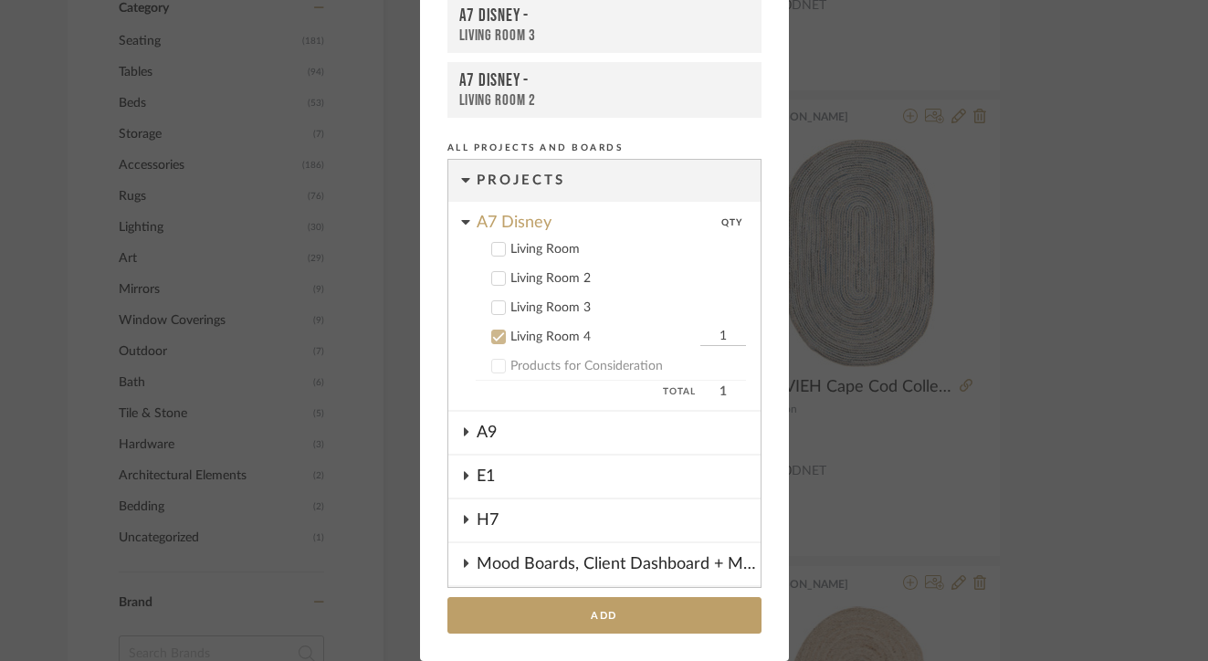
click at [546, 252] on div "Living Room" at bounding box center [628, 250] width 236 height 16
click at [542, 330] on div "Living Room 4" at bounding box center [602, 338] width 185 height 16
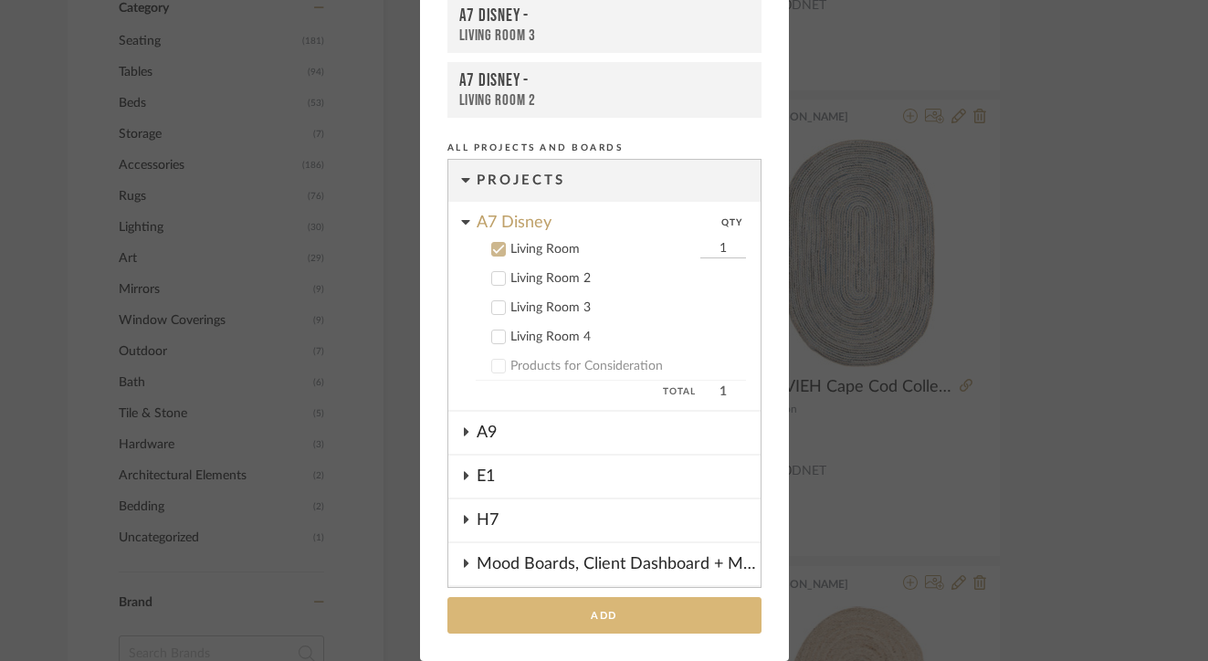
click at [640, 608] on button "Add" at bounding box center [604, 615] width 314 height 37
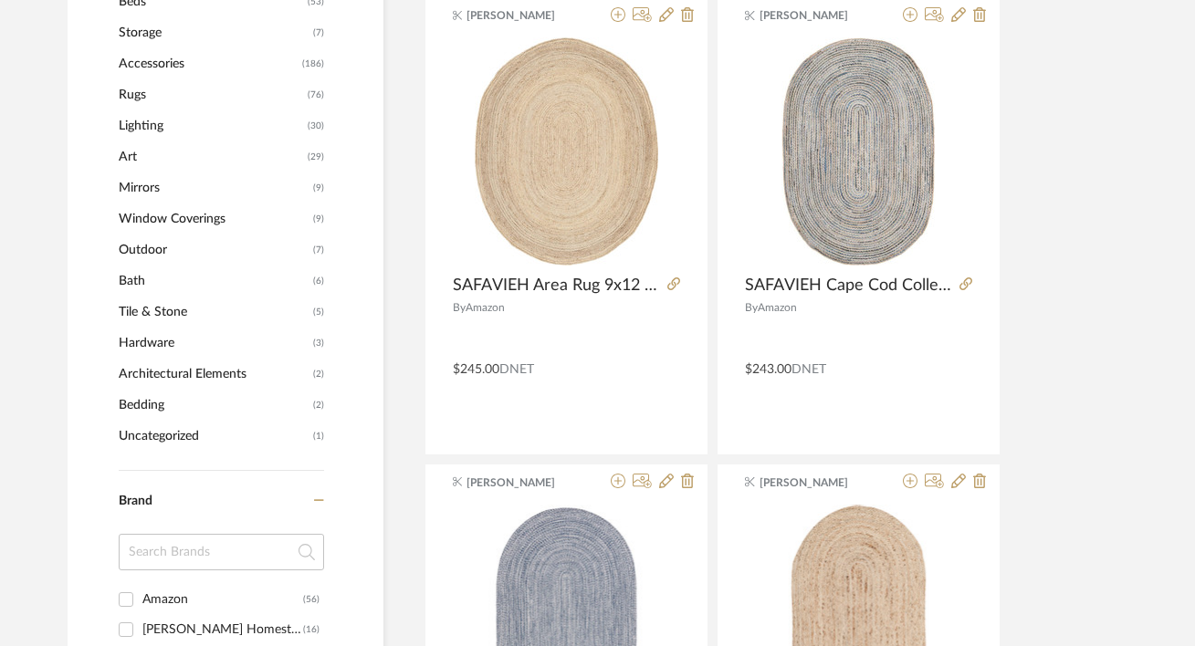
scroll to position [843, 0]
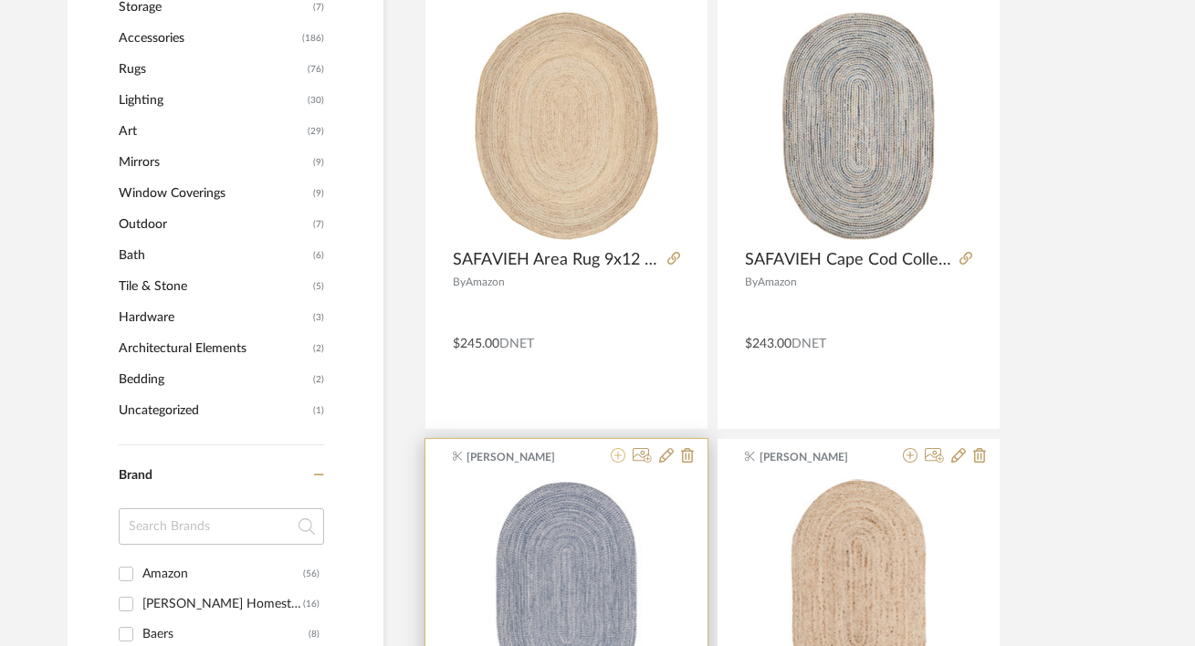
click at [621, 458] on icon at bounding box center [618, 455] width 15 height 15
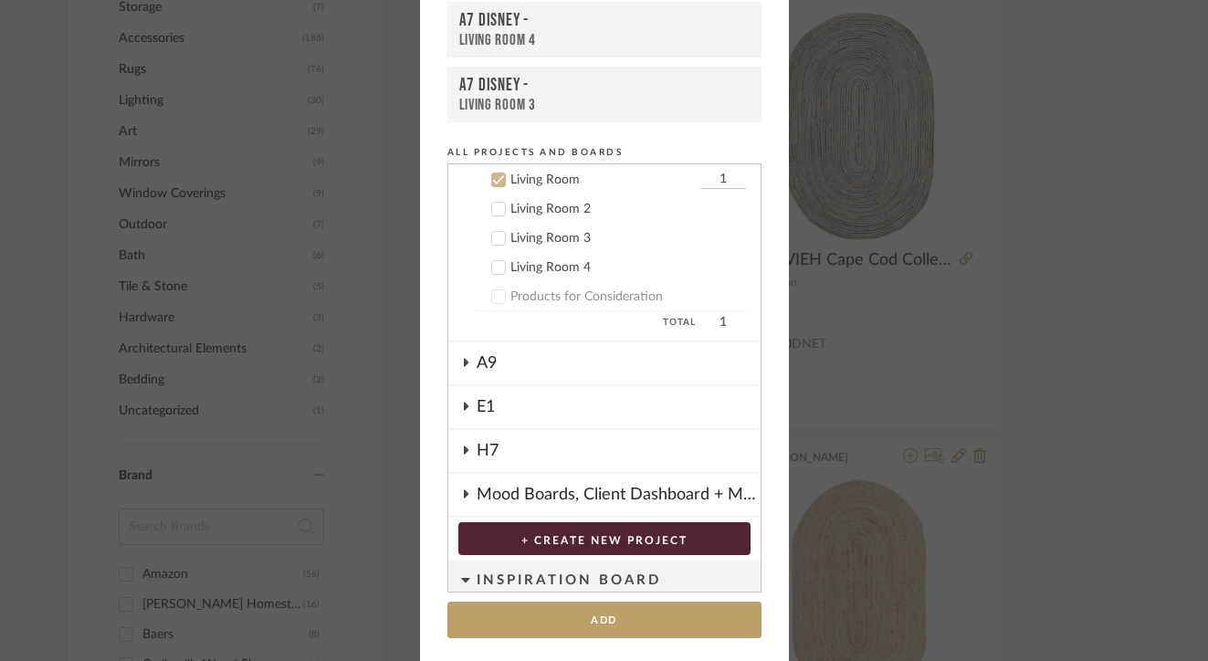
scroll to position [163, 0]
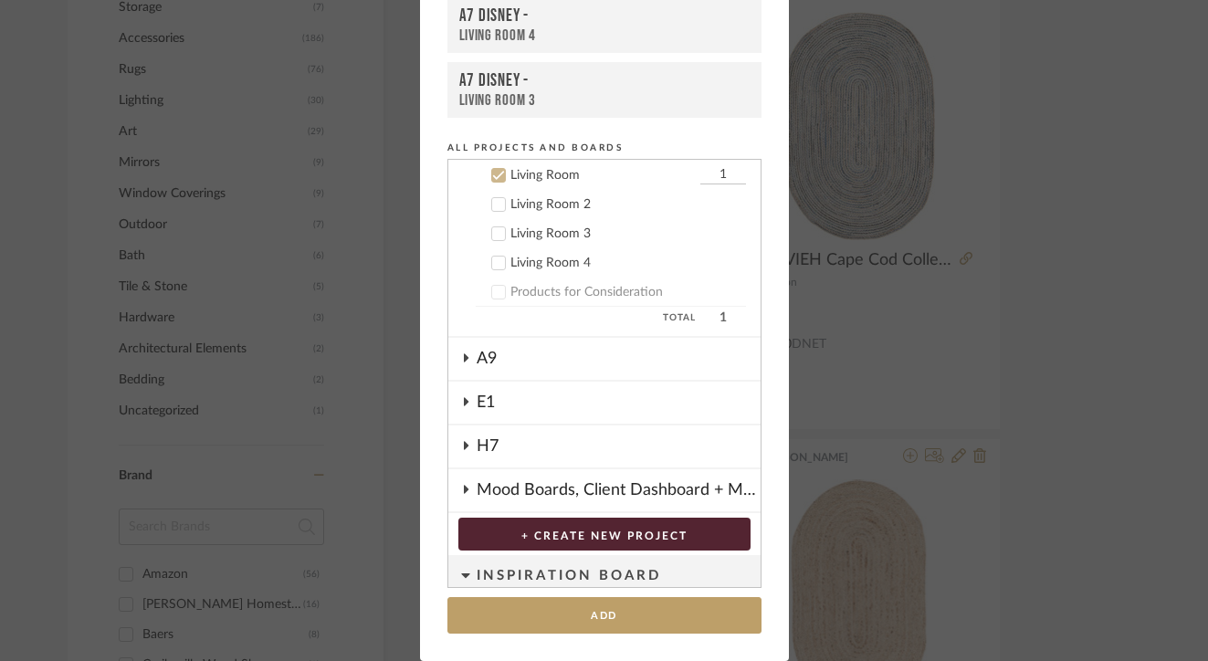
click at [552, 202] on div "Living Room 2" at bounding box center [628, 205] width 236 height 16
click at [538, 183] on cdk-nested-tree-node "Living Room 1" at bounding box center [597, 174] width 298 height 29
click at [534, 180] on div "Living Room" at bounding box center [602, 176] width 185 height 16
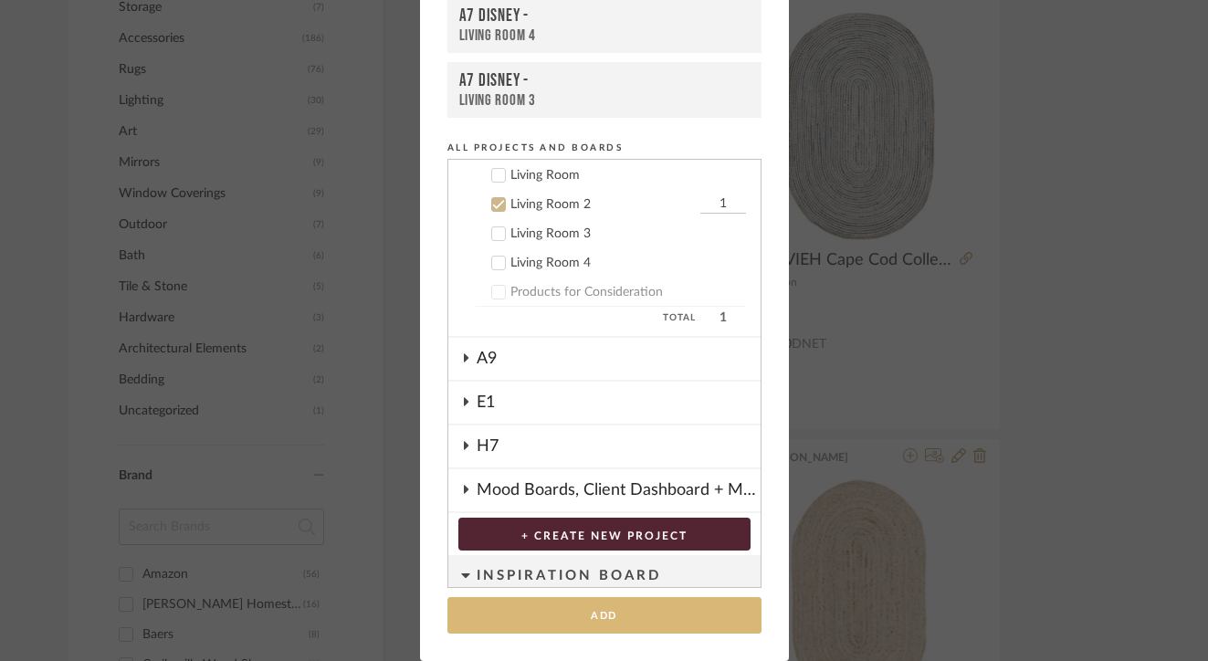
click at [632, 616] on button "Add" at bounding box center [604, 615] width 314 height 37
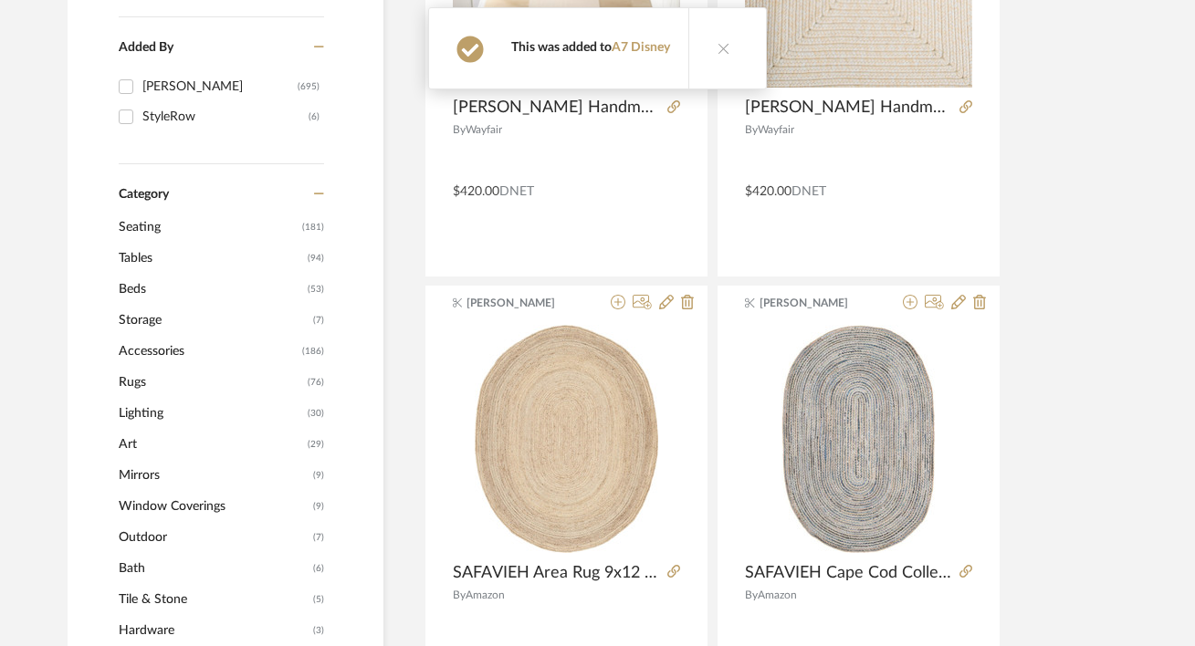
scroll to position [520, 0]
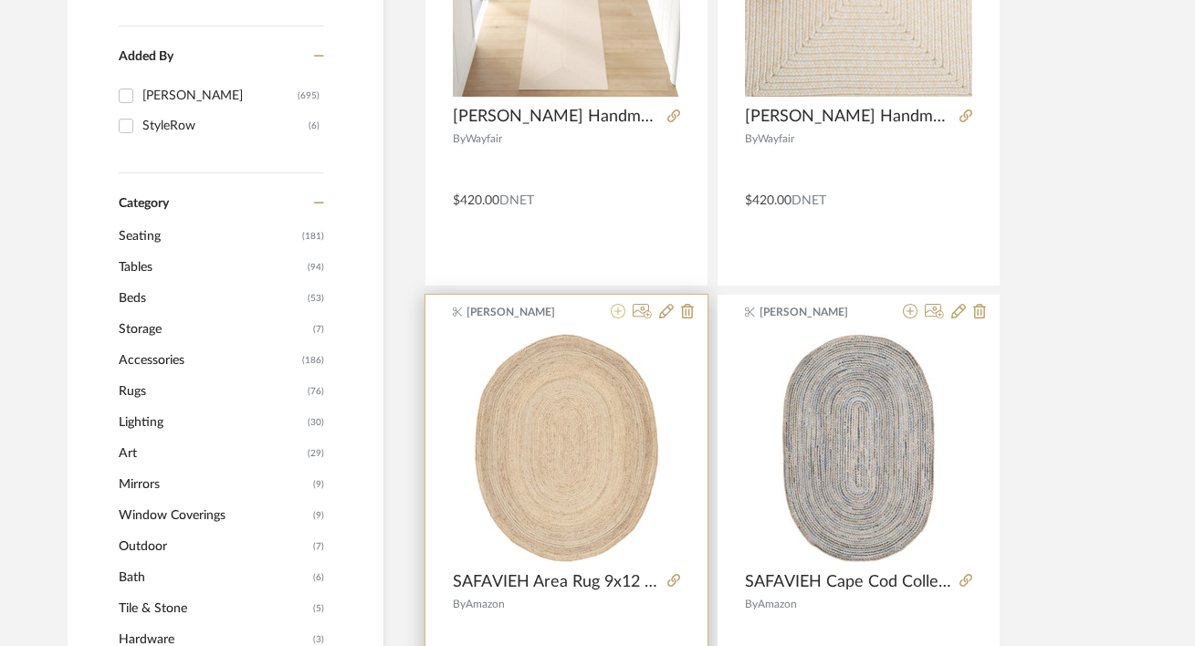
click at [616, 313] on icon at bounding box center [618, 311] width 15 height 15
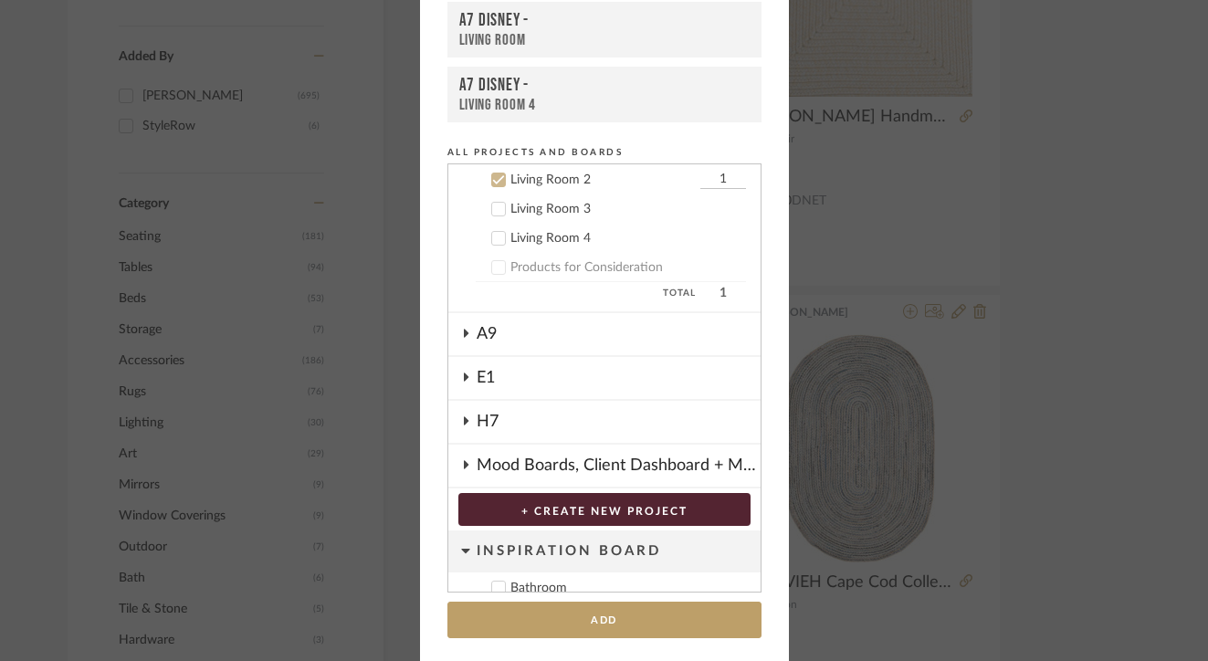
scroll to position [163, 0]
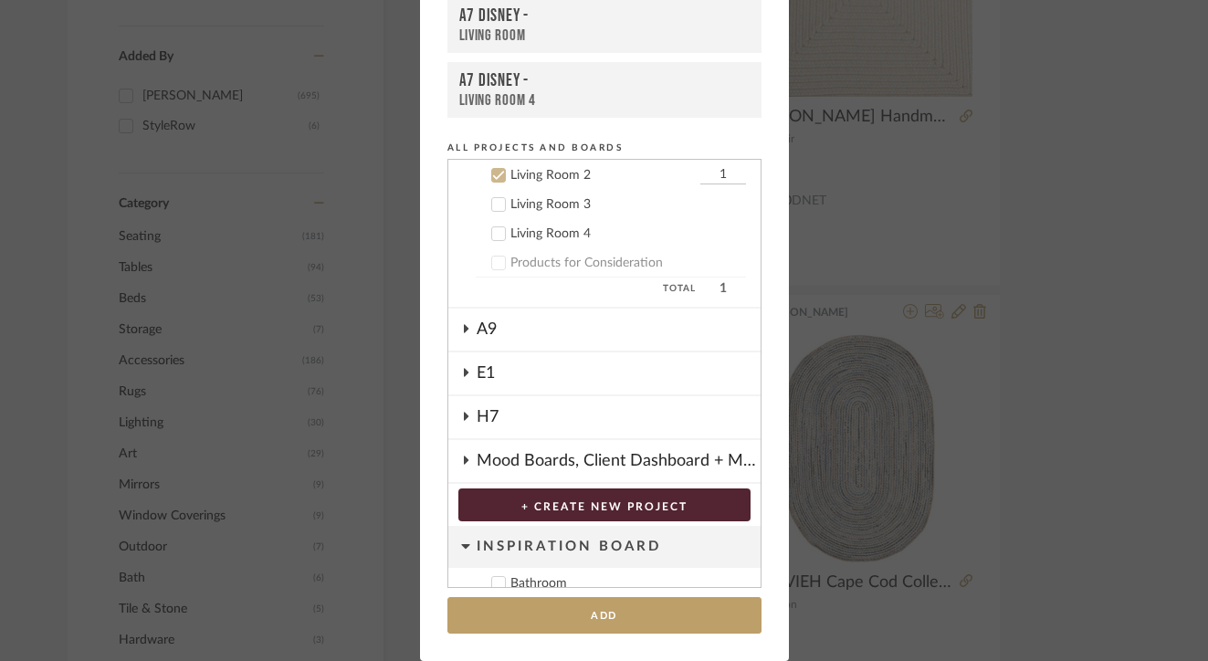
click at [557, 209] on div "Living Room 3" at bounding box center [628, 205] width 236 height 16
click at [540, 179] on div "Living Room 2" at bounding box center [602, 176] width 185 height 16
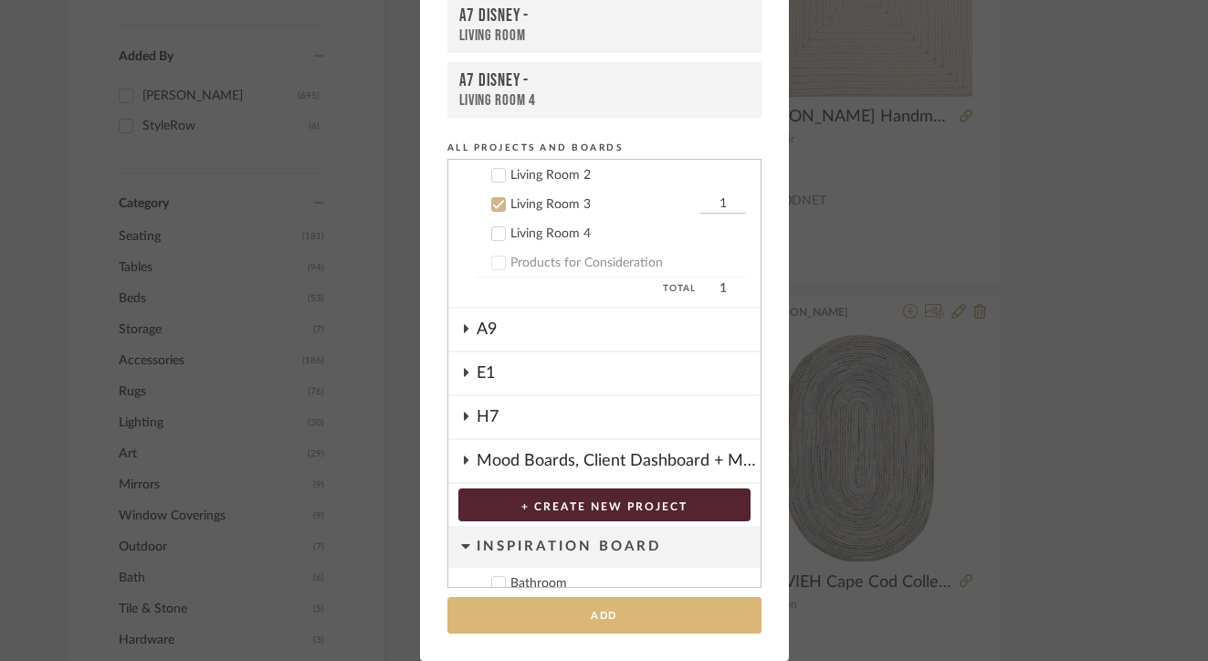
click at [555, 606] on button "Add" at bounding box center [604, 615] width 314 height 37
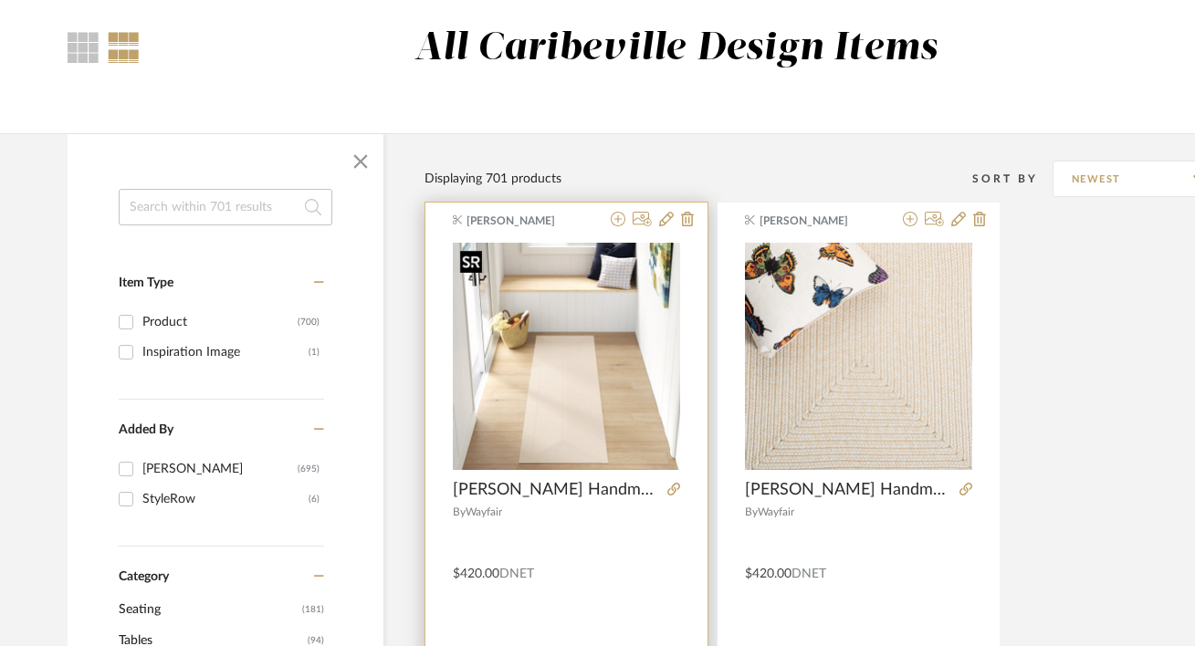
scroll to position [146, 0]
click at [621, 223] on icon at bounding box center [618, 220] width 15 height 15
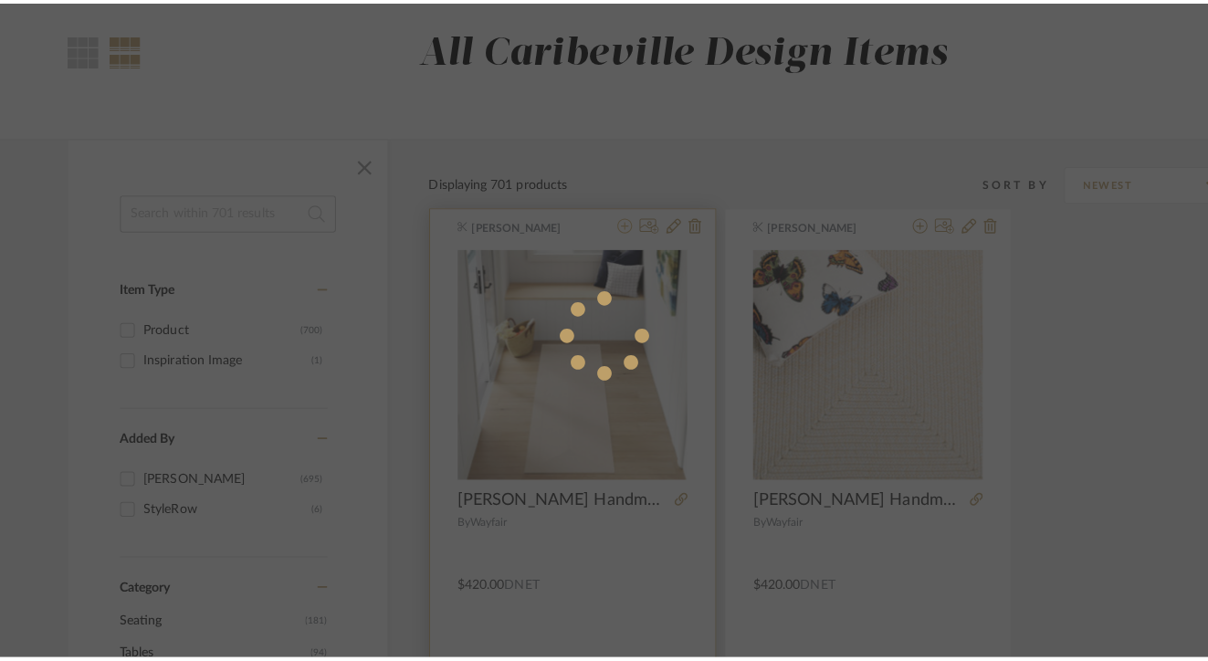
scroll to position [0, 0]
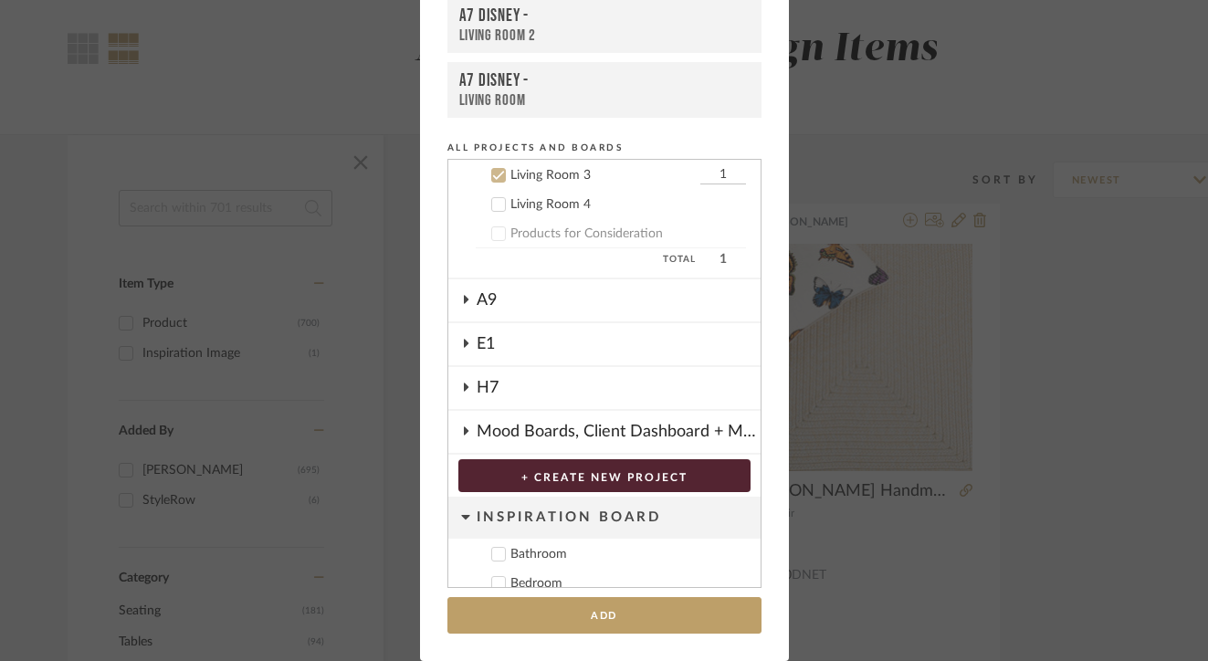
click at [560, 203] on div "Living Room 4" at bounding box center [628, 205] width 236 height 16
click at [549, 172] on div "Living Room 3" at bounding box center [602, 176] width 185 height 16
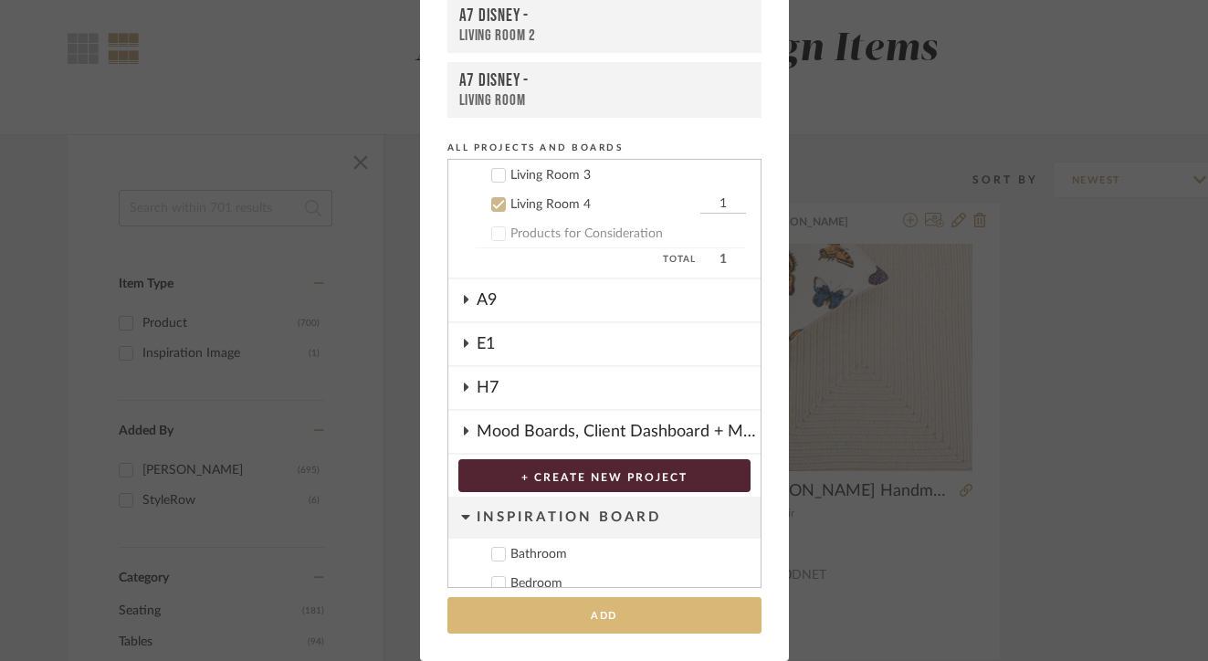
click at [623, 614] on button "Add" at bounding box center [604, 615] width 314 height 37
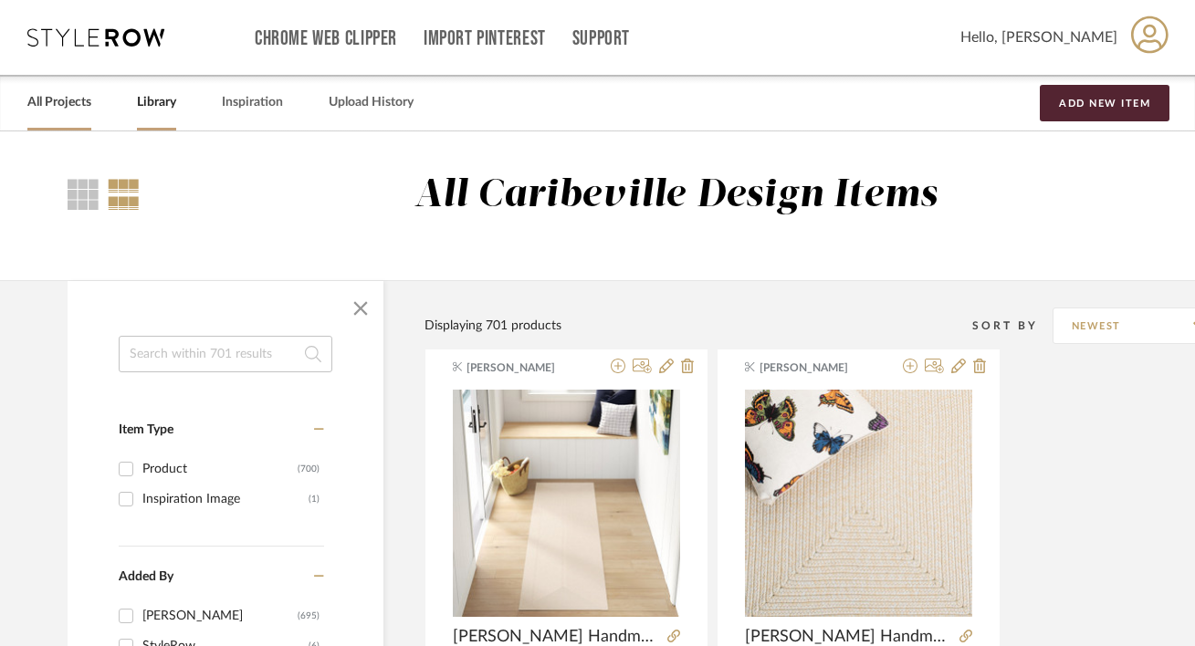
click at [77, 99] on link "All Projects" at bounding box center [59, 102] width 64 height 25
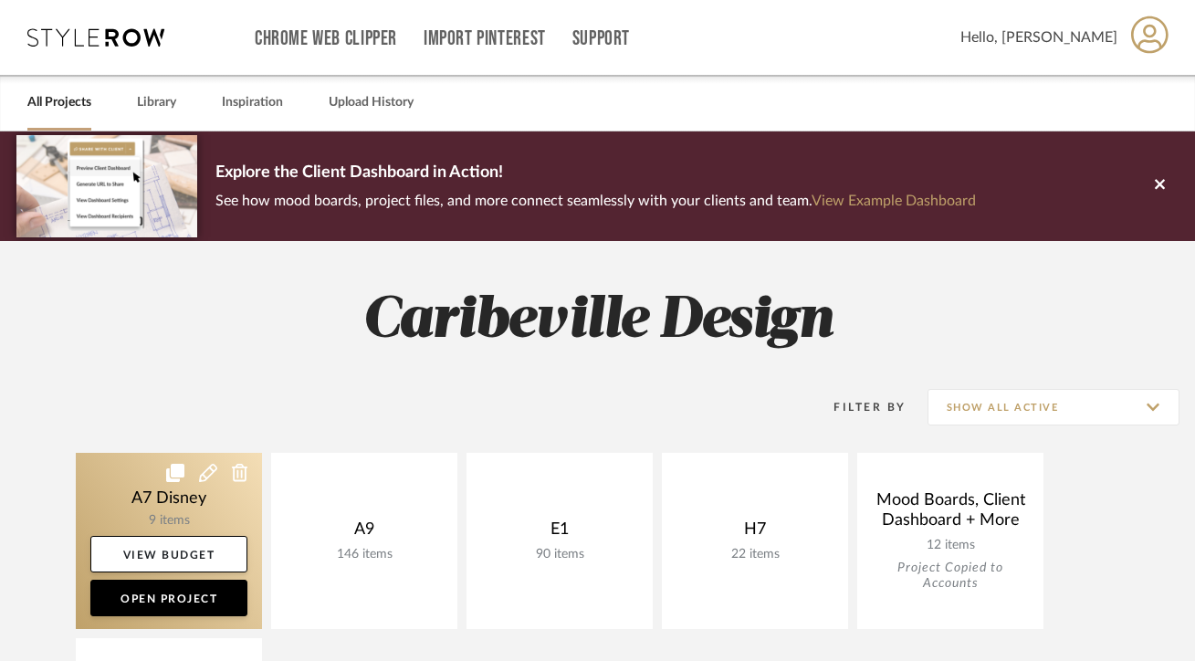
click at [203, 506] on link at bounding box center [169, 541] width 186 height 176
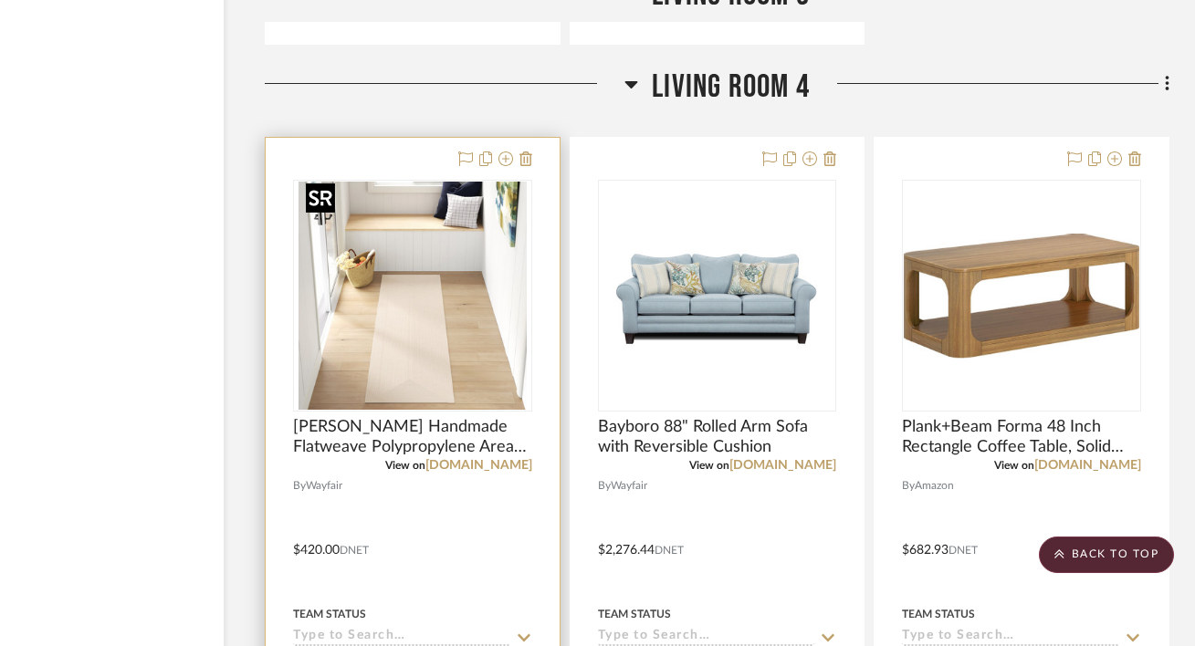
click at [482, 236] on img "0" at bounding box center [413, 296] width 228 height 228
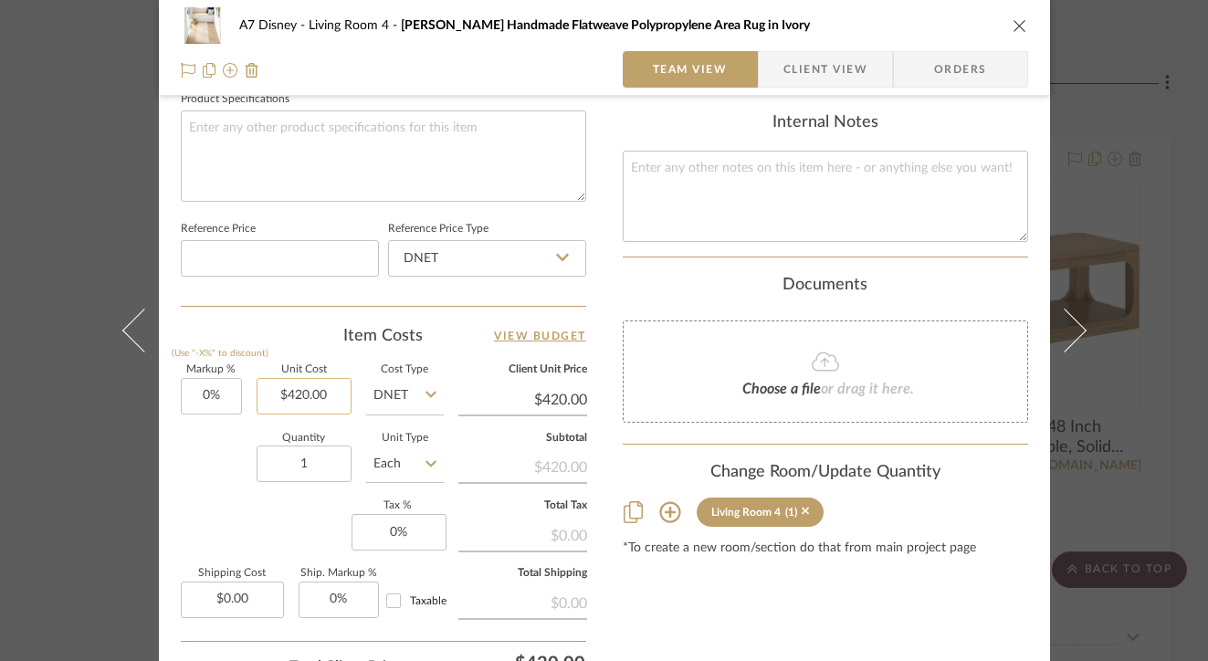
type input "420.00"
click at [330, 393] on input "420.00" at bounding box center [304, 396] width 95 height 37
type input "$956.10"
click at [330, 459] on input "1" at bounding box center [304, 463] width 95 height 37
type input "$956.10"
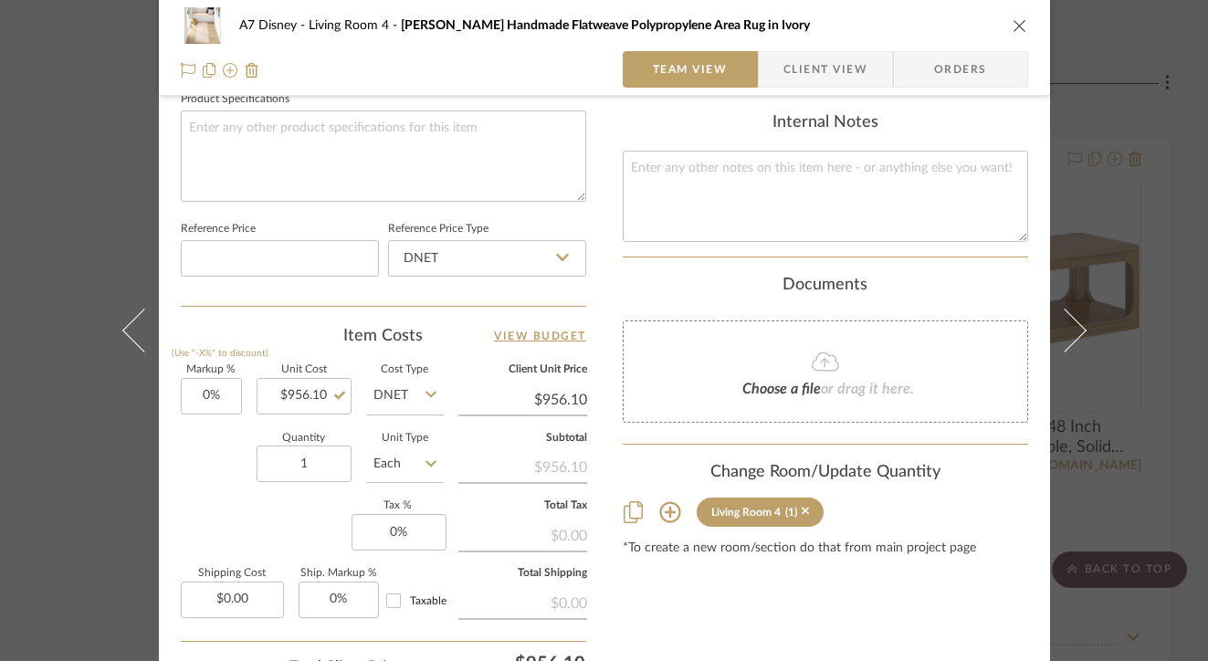
click at [1116, 356] on div "A7 Disney Living Room 4 [PERSON_NAME] Handmade Flatweave Polypropylene Area Rug…" at bounding box center [604, 330] width 1208 height 661
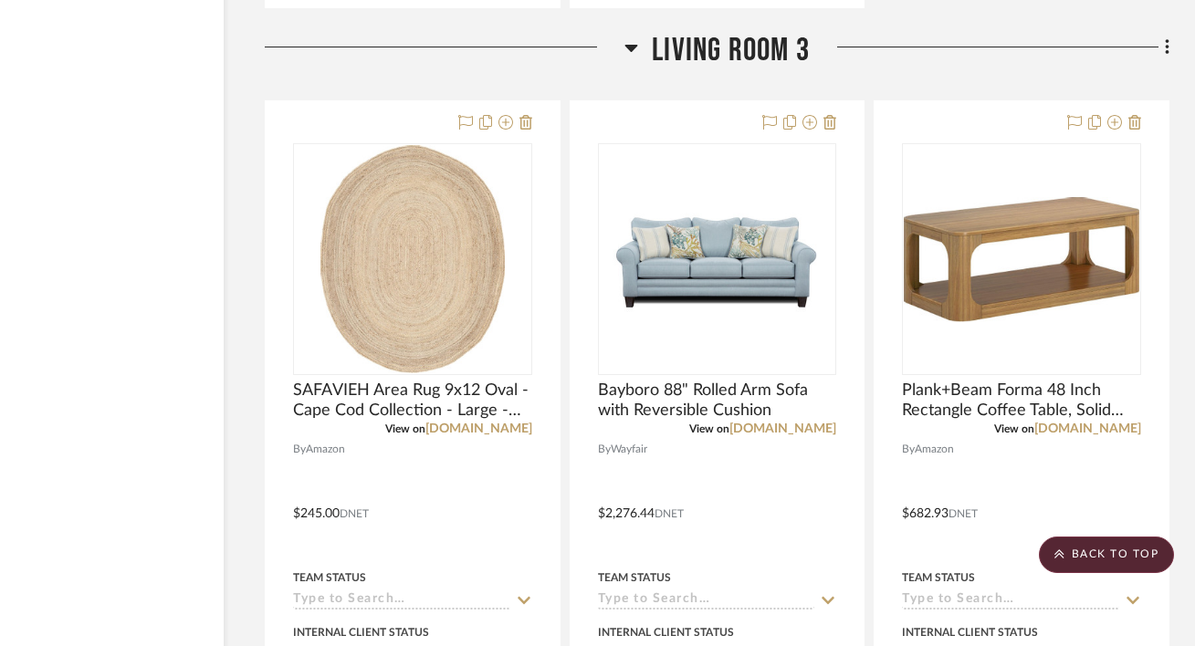
scroll to position [3767, 120]
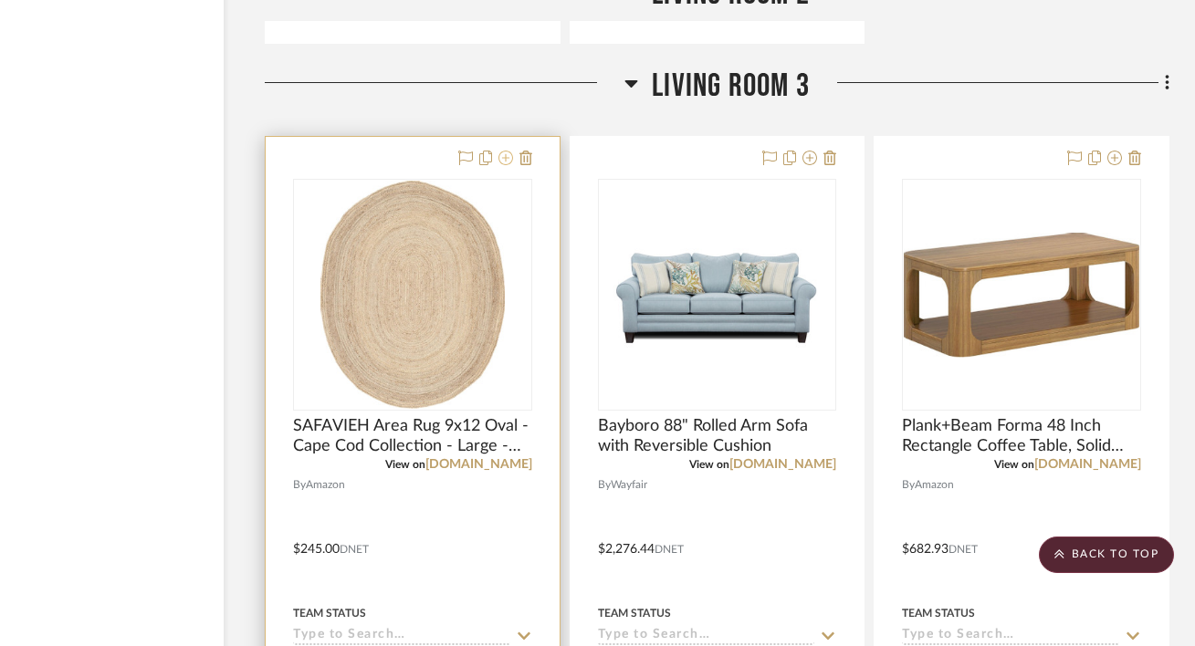
click at [504, 154] on icon at bounding box center [505, 158] width 15 height 15
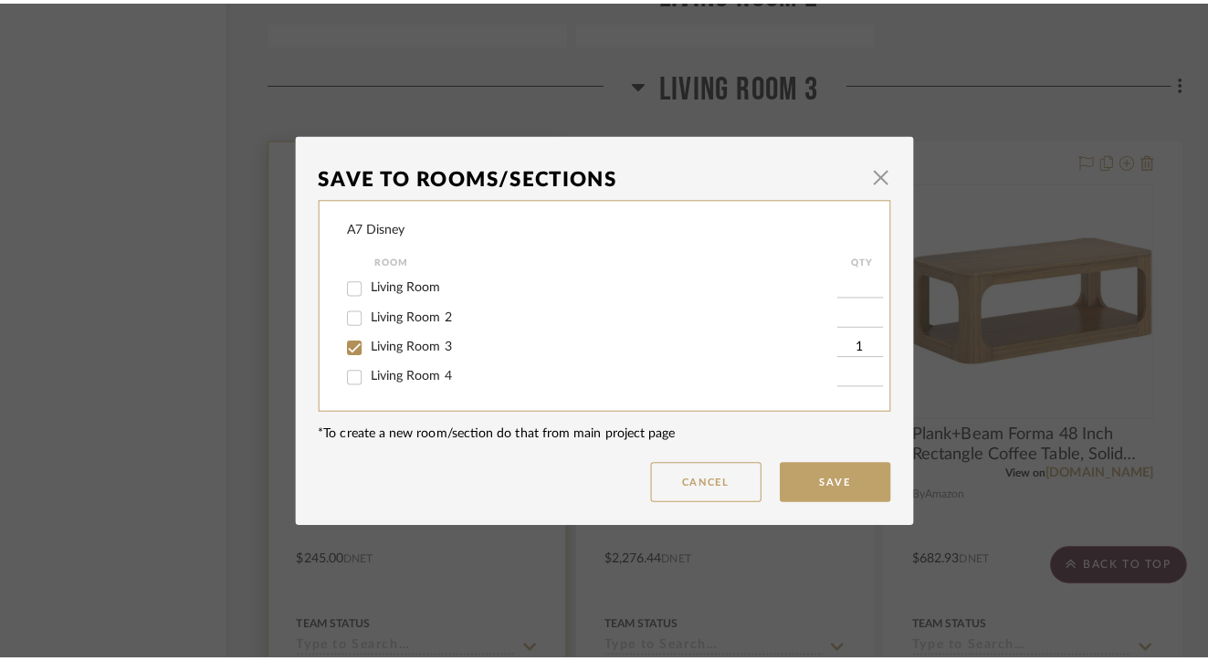
scroll to position [0, 0]
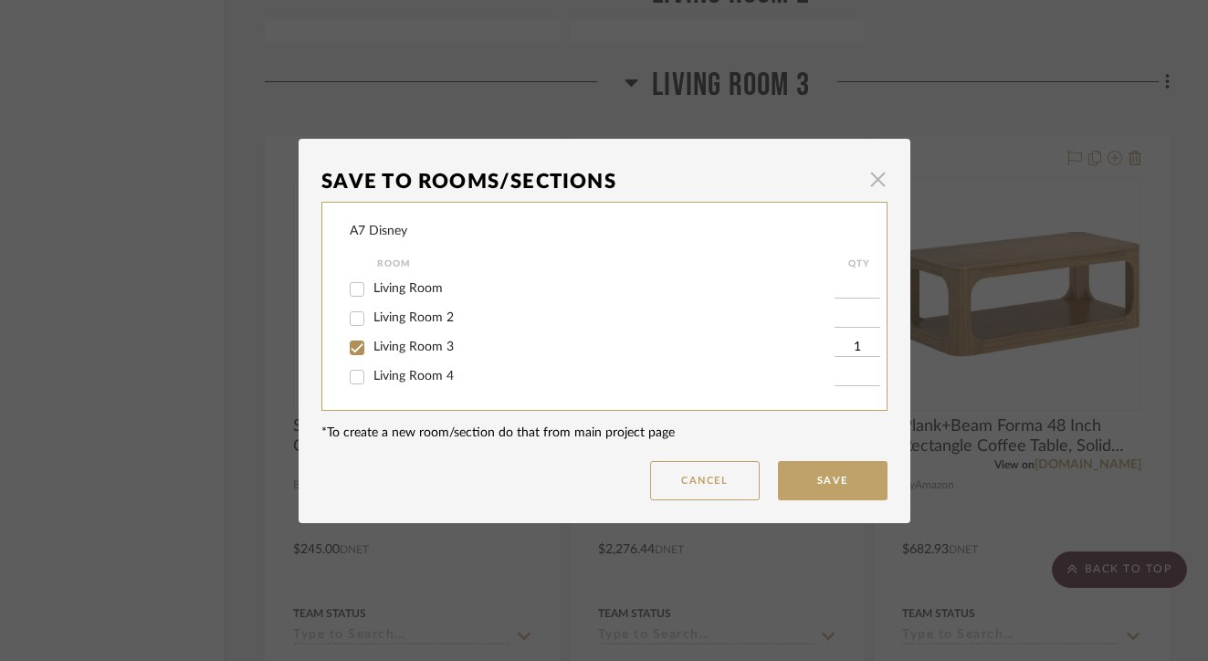
click at [875, 182] on span "button" at bounding box center [878, 180] width 37 height 37
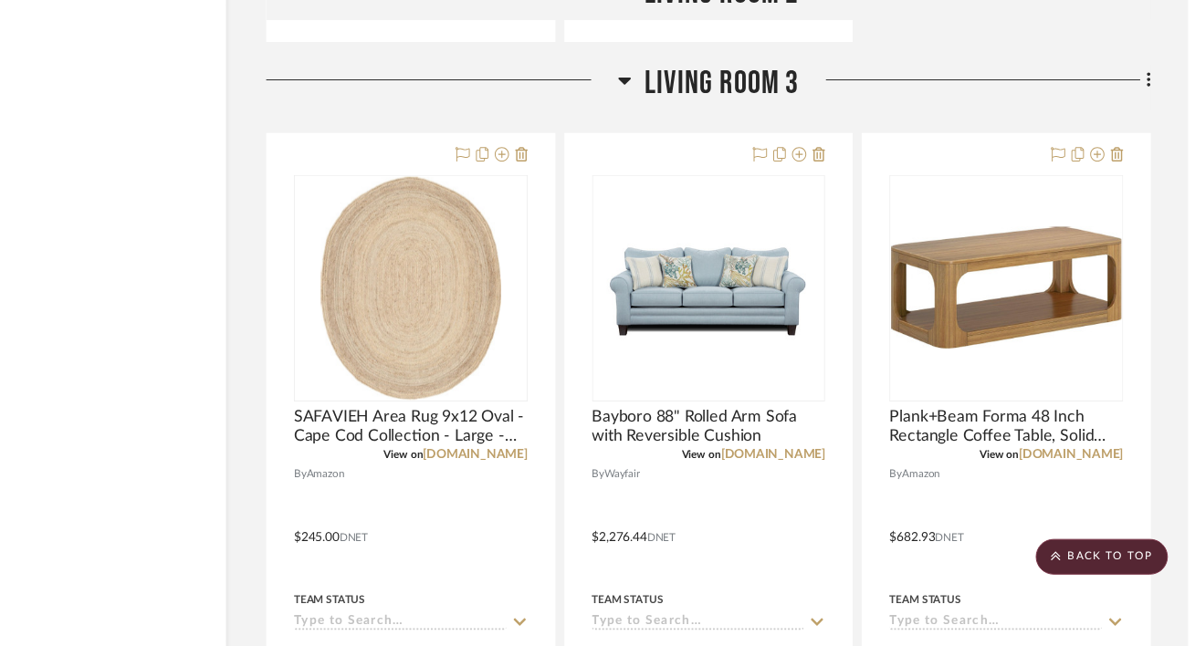
scroll to position [3767, 120]
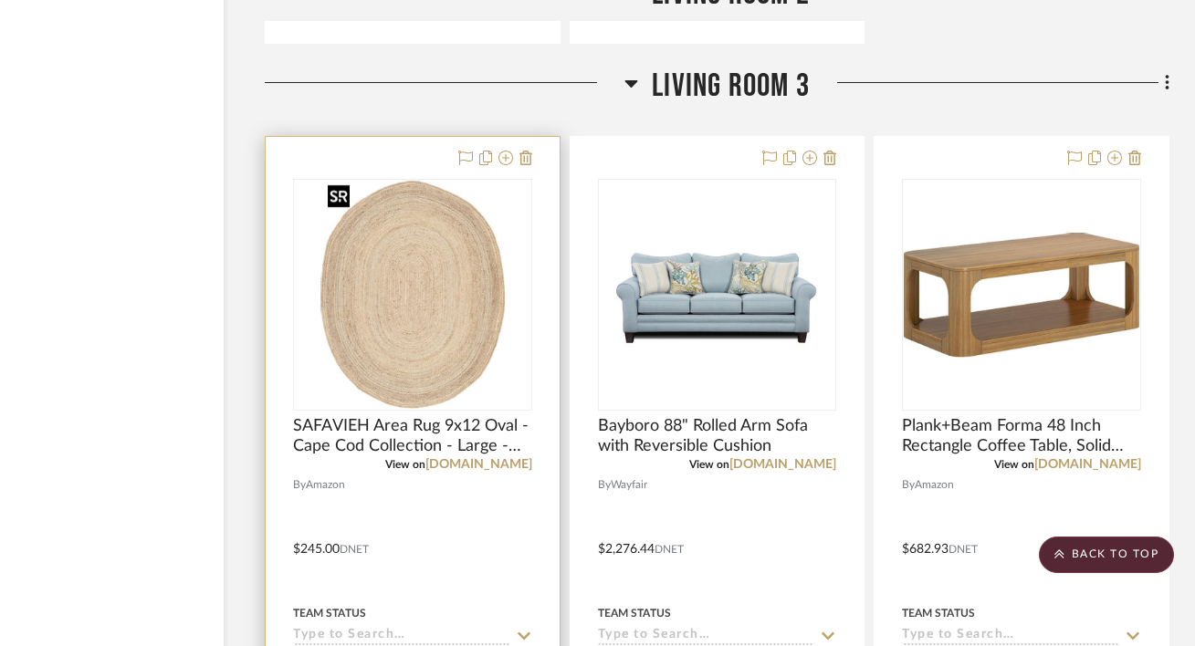
click at [443, 326] on img "0" at bounding box center [411, 295] width 183 height 228
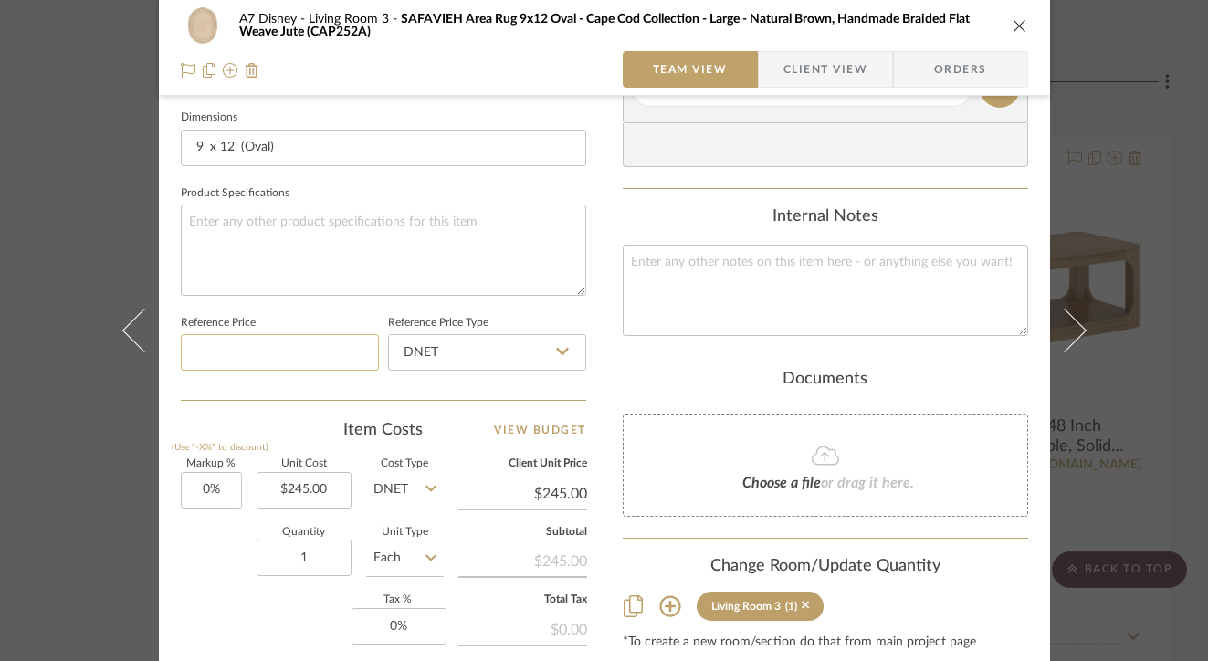
scroll to position [797, 0]
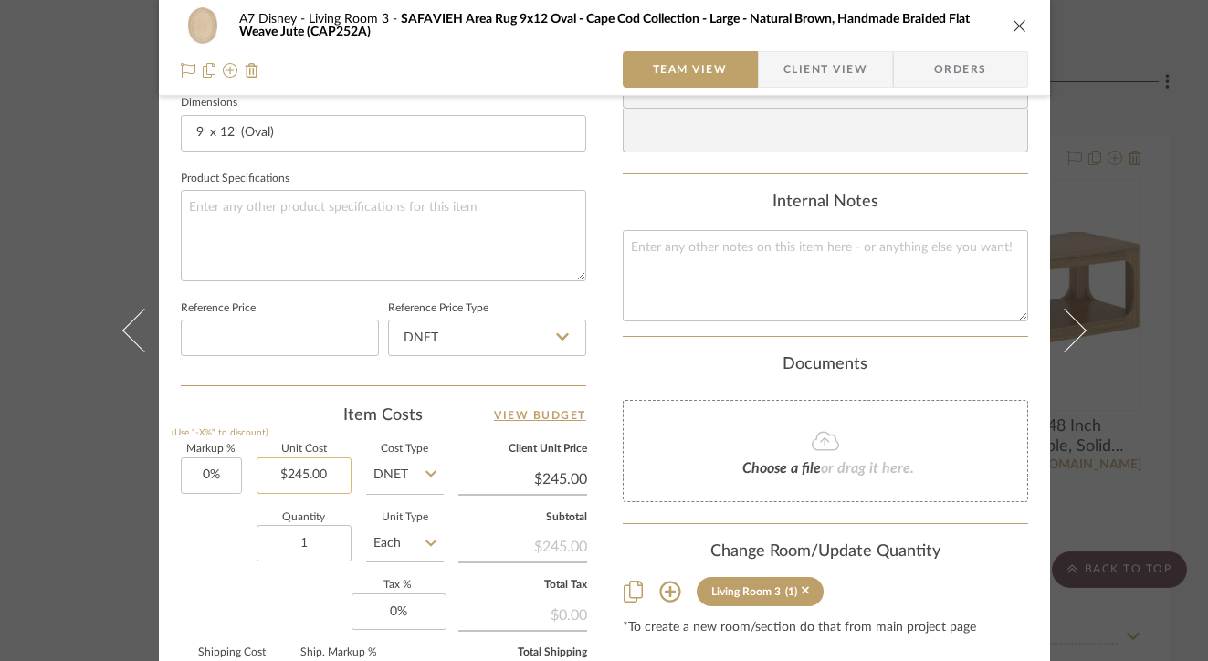
type input "245.00"
click at [330, 474] on input "245.00" at bounding box center [304, 475] width 95 height 37
type input "$557.73"
click at [321, 537] on input "1" at bounding box center [304, 543] width 95 height 37
type input "$557.73"
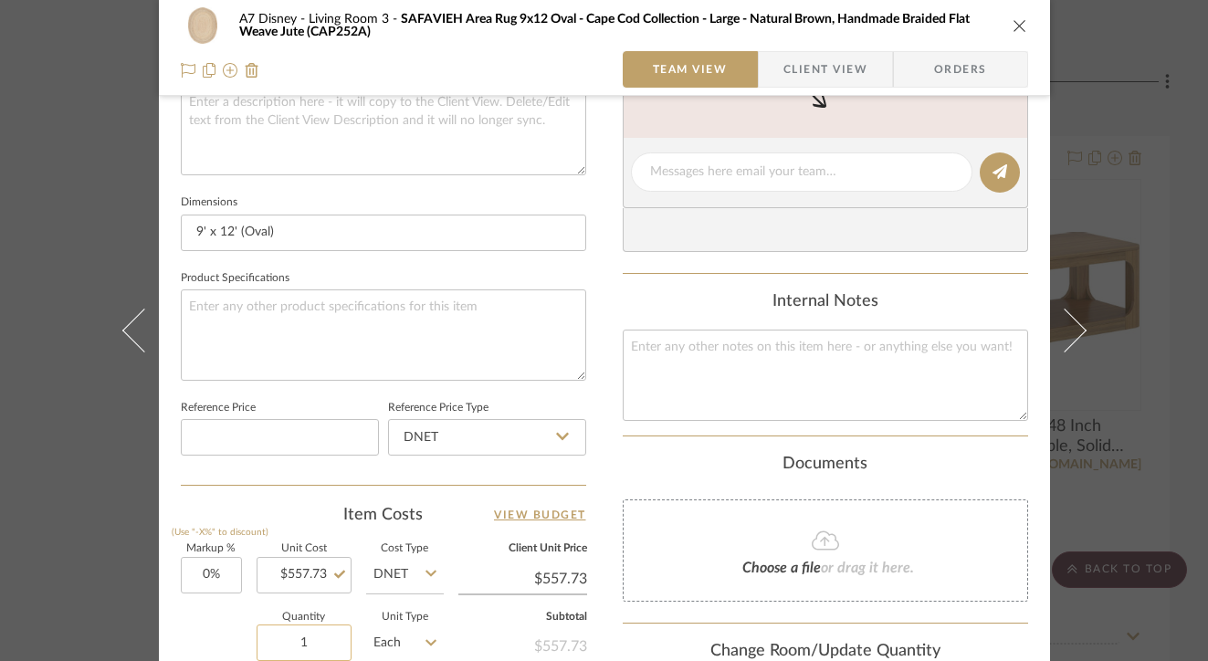
scroll to position [624, 0]
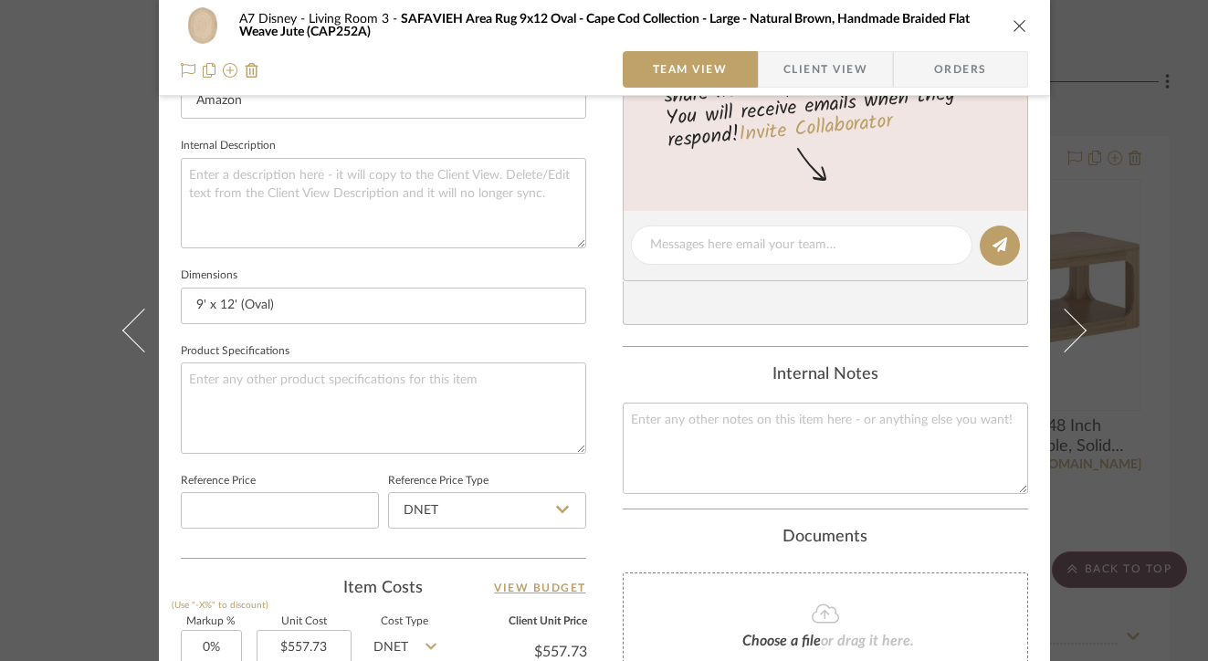
click at [1013, 26] on icon "close" at bounding box center [1019, 25] width 15 height 15
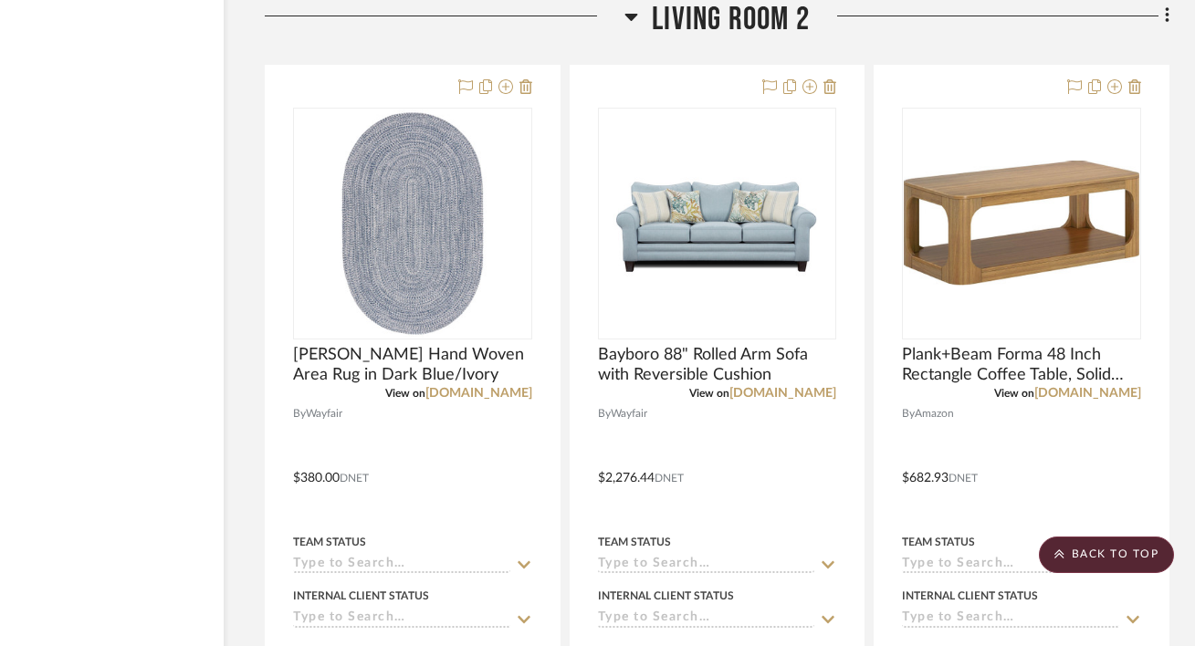
scroll to position [2134, 119]
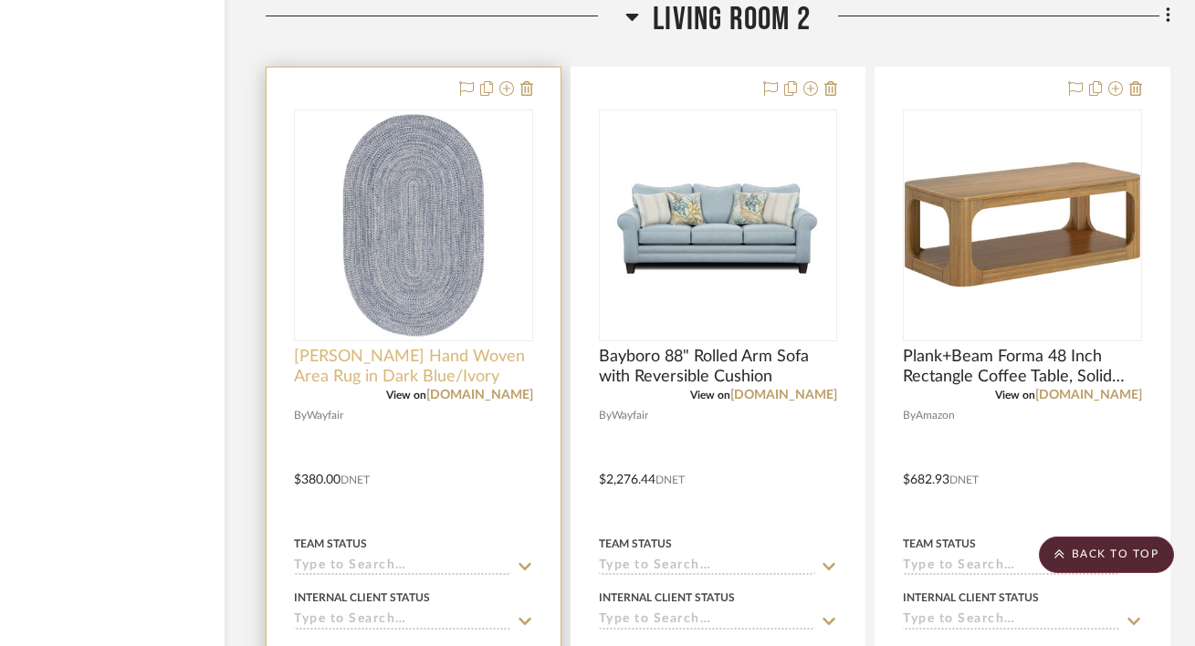
click at [461, 351] on span "[PERSON_NAME] Hand Woven Area Rug in Dark Blue/Ivory" at bounding box center [413, 367] width 239 height 40
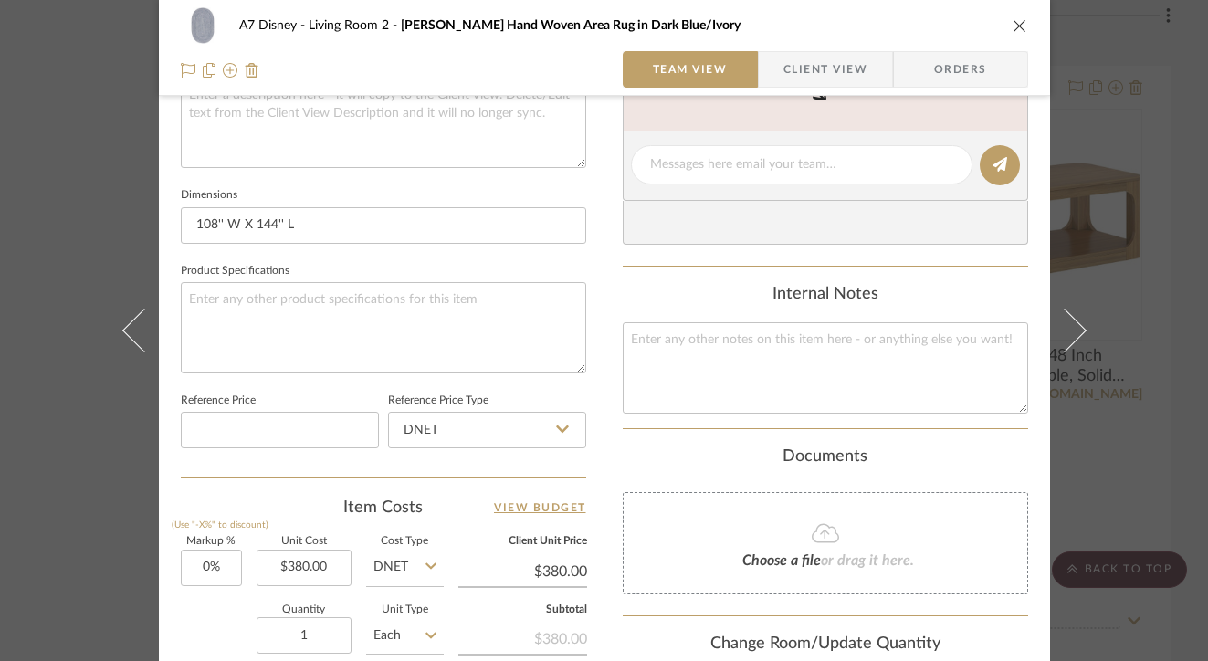
scroll to position [757, 0]
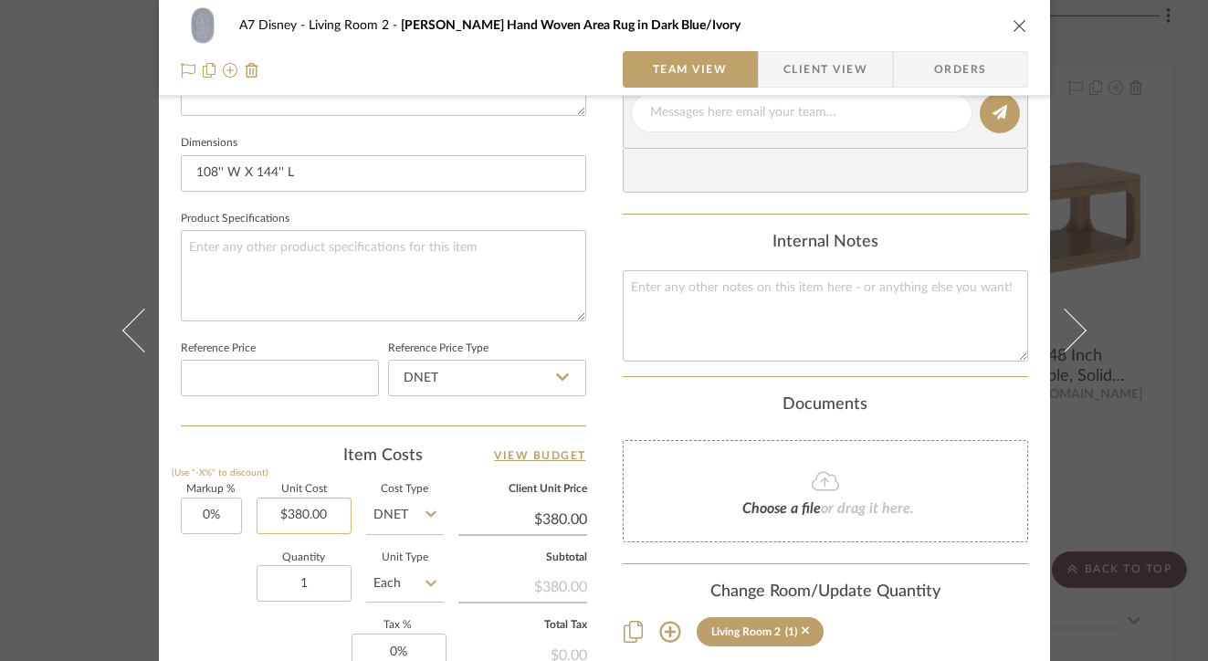
type input "380.00"
click at [326, 514] on input "380.00" at bounding box center [304, 516] width 95 height 37
type input "$865.05"
click at [325, 593] on input "1" at bounding box center [304, 583] width 95 height 37
type input "$865.05"
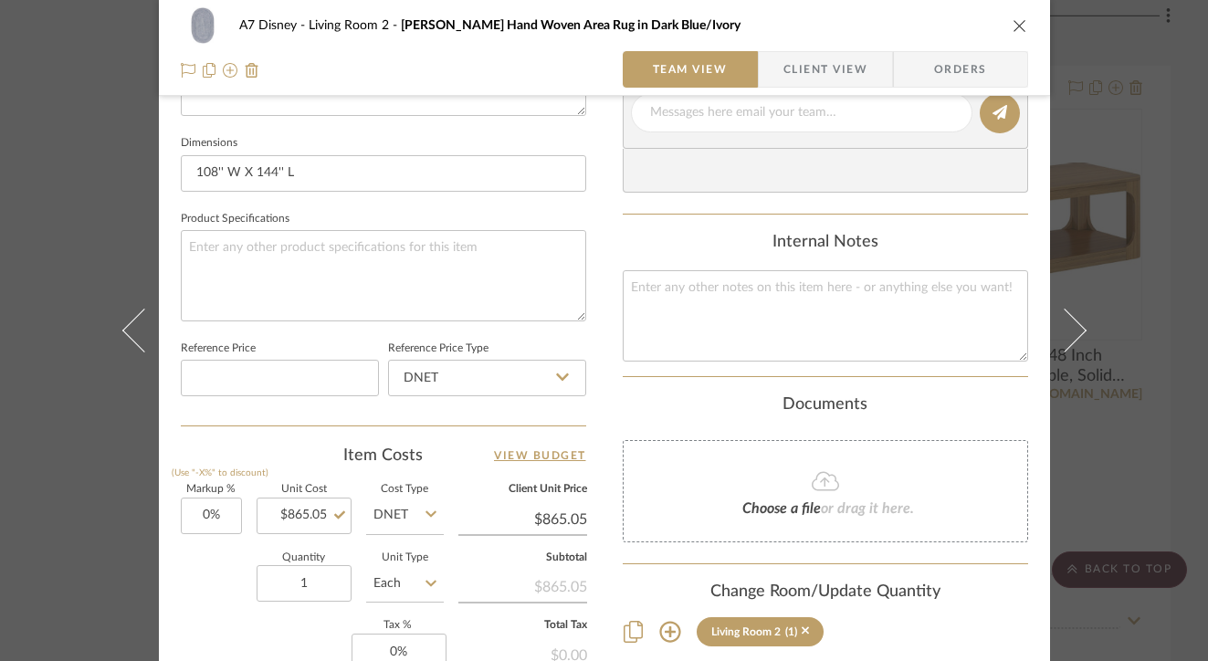
click at [1097, 288] on div "A7 Disney Living Room 2 [PERSON_NAME] Hand Woven Area Rug in Dark Blue/Ivory Te…" at bounding box center [604, 330] width 1208 height 661
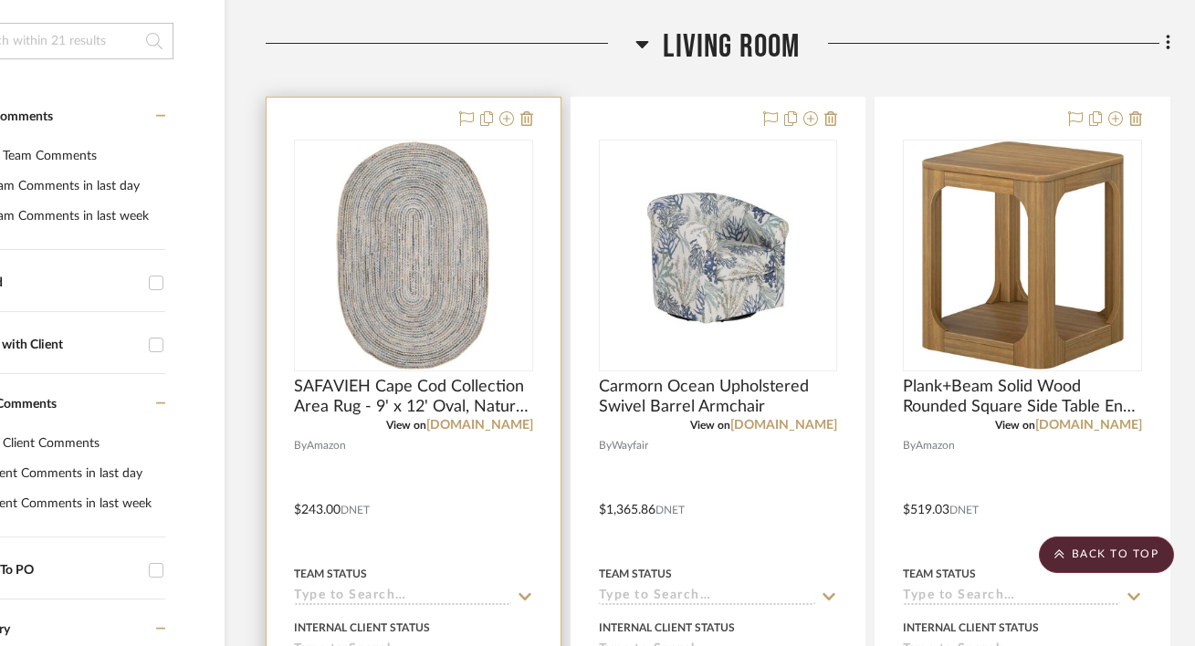
scroll to position [412, 119]
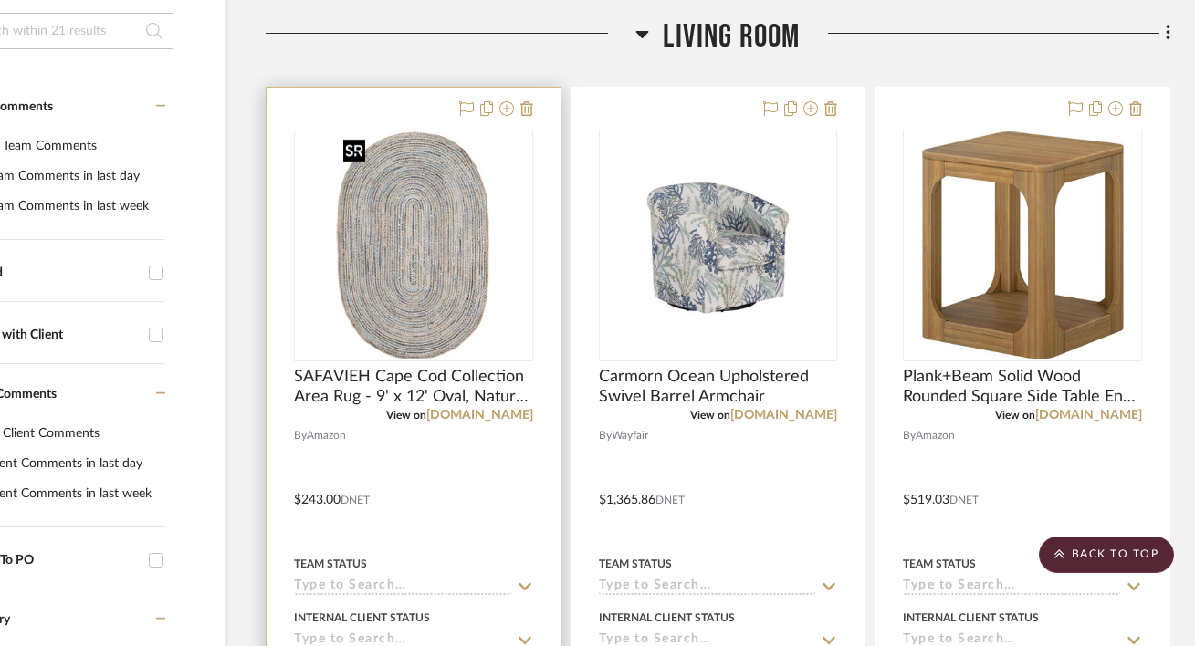
click at [482, 190] on img "0" at bounding box center [413, 245] width 154 height 228
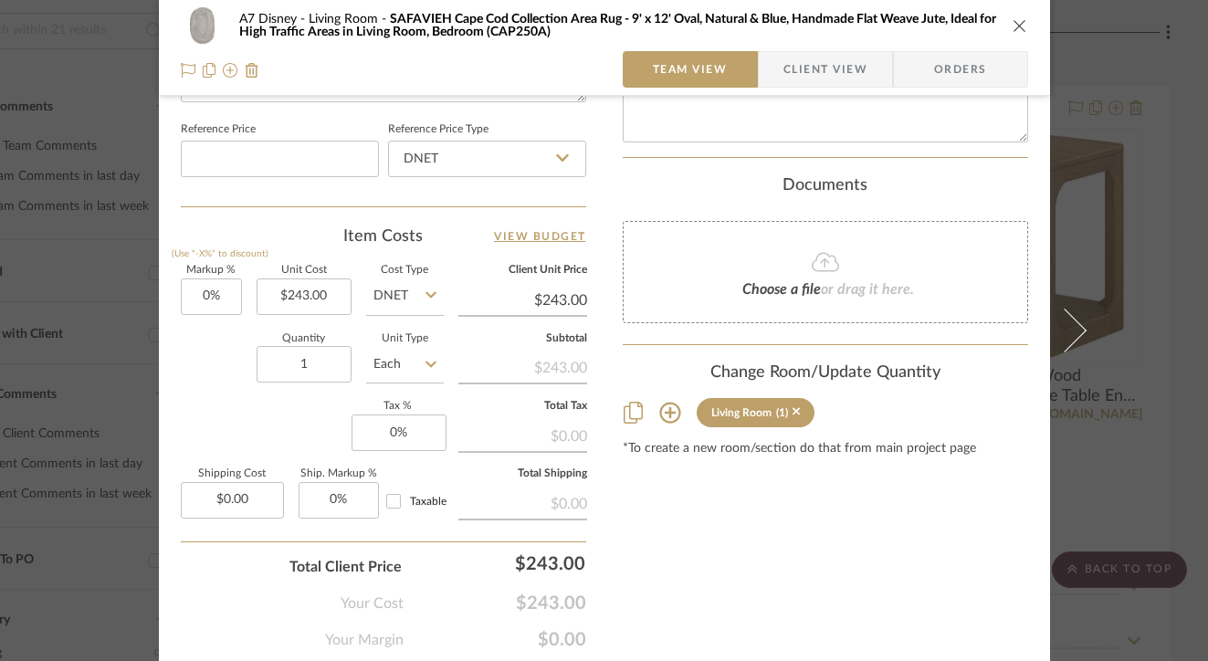
scroll to position [984, 0]
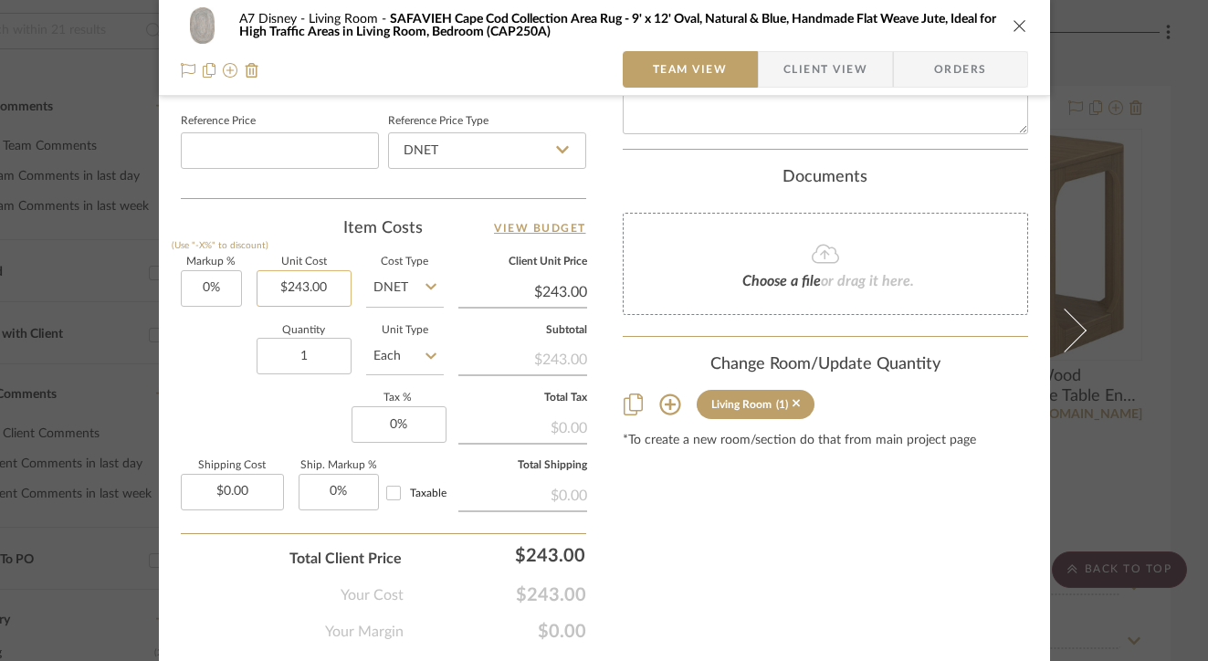
type input "243.00"
click at [330, 288] on input "243.00" at bounding box center [304, 288] width 95 height 37
type input "$553.17"
click at [320, 351] on input "1" at bounding box center [304, 356] width 95 height 37
type input "$553.17"
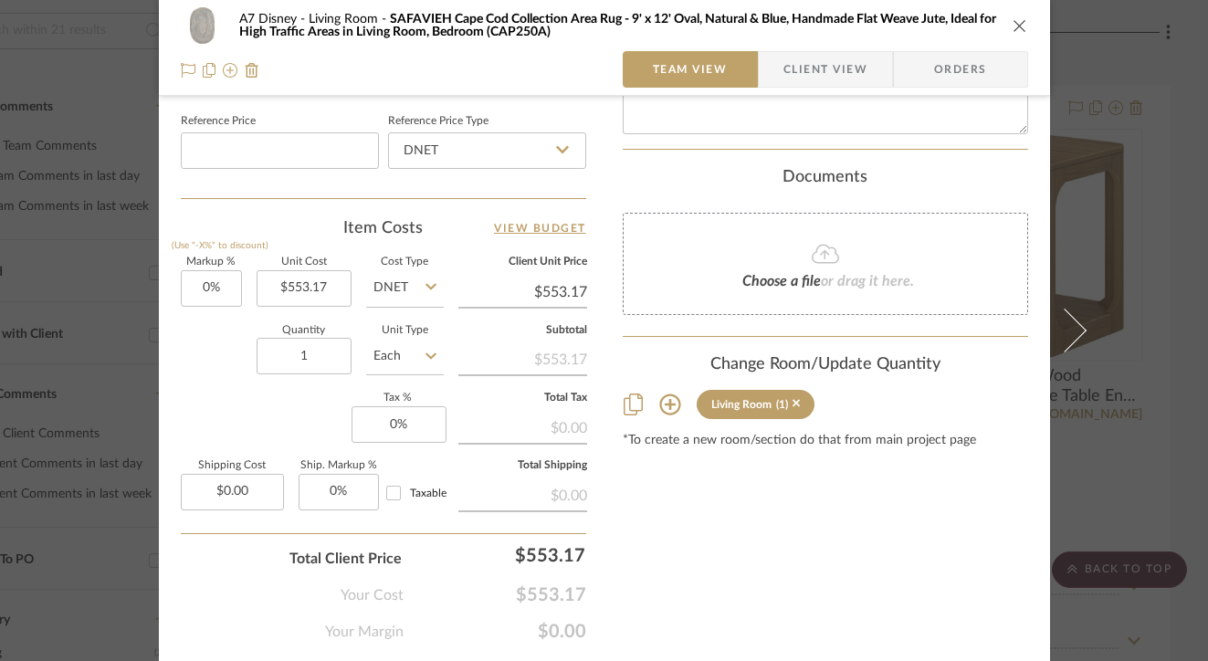
click at [1007, 16] on div "A7 Disney Living Room SAFAVIEH Cape Cod Collection Area Rug - 9' x 12' Oval, Na…" at bounding box center [604, 25] width 847 height 37
click at [1012, 27] on icon "close" at bounding box center [1019, 25] width 15 height 15
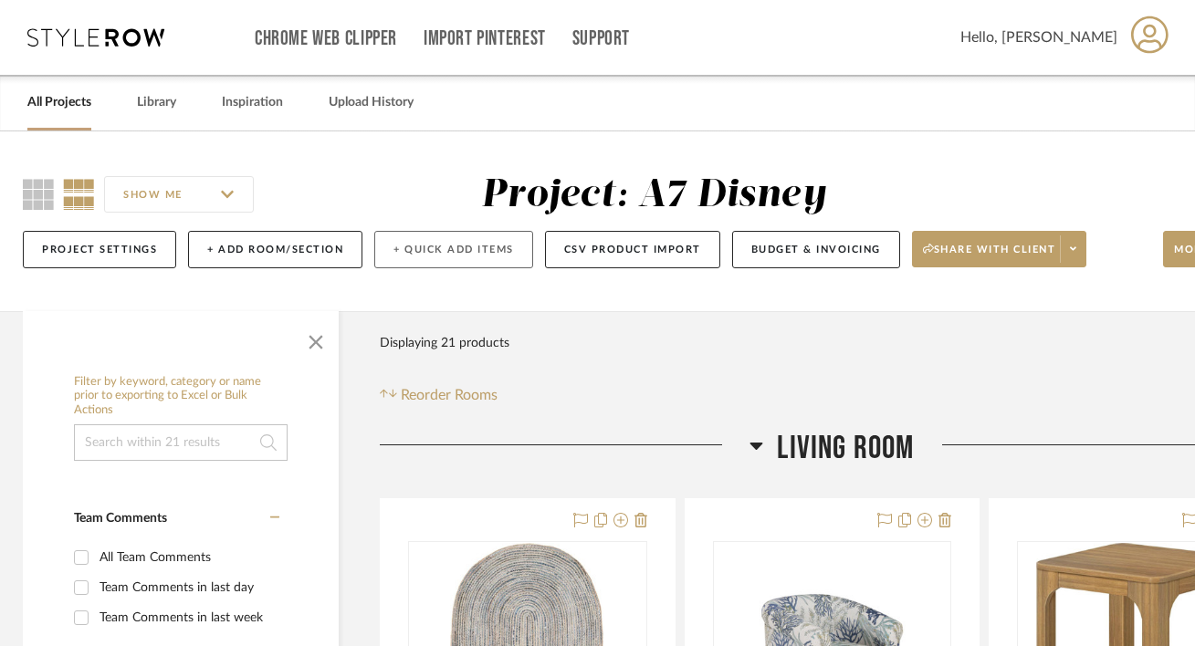
scroll to position [0, 0]
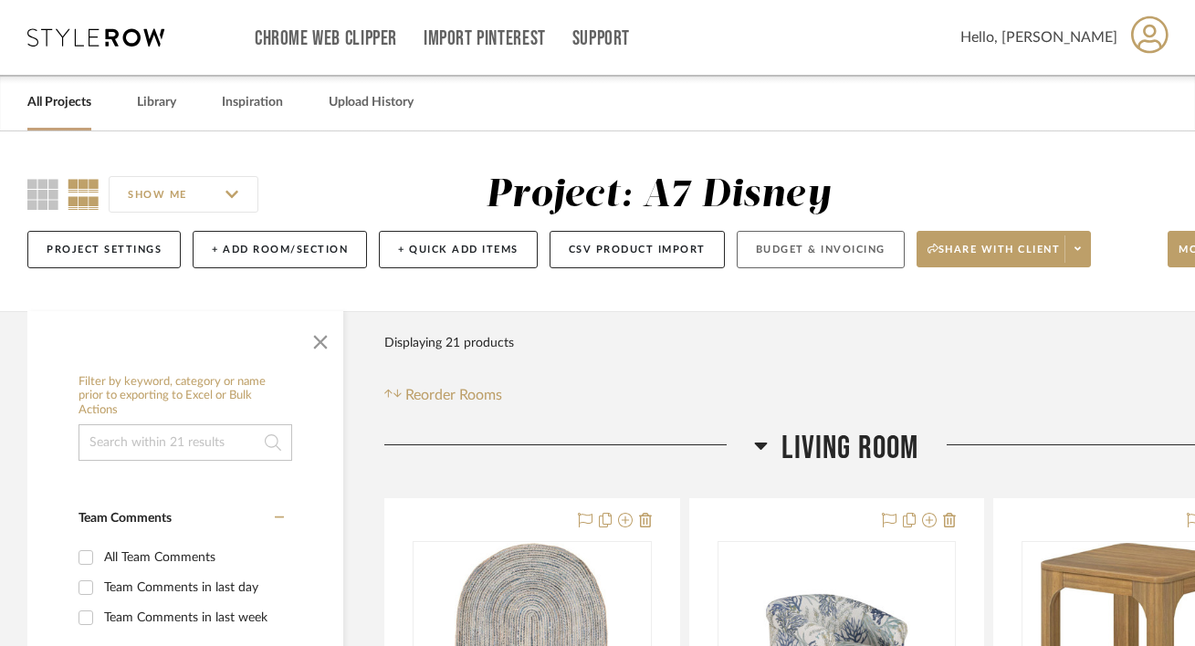
click at [791, 255] on button "Budget & Invoicing" at bounding box center [821, 249] width 168 height 37
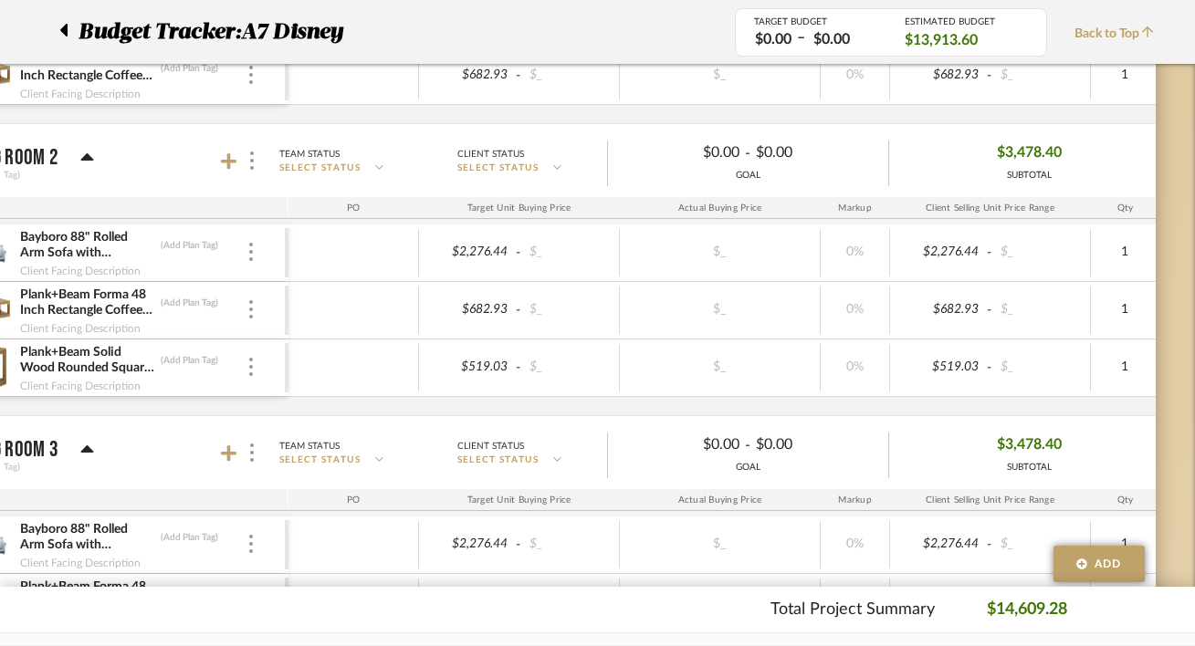
scroll to position [521, 120]
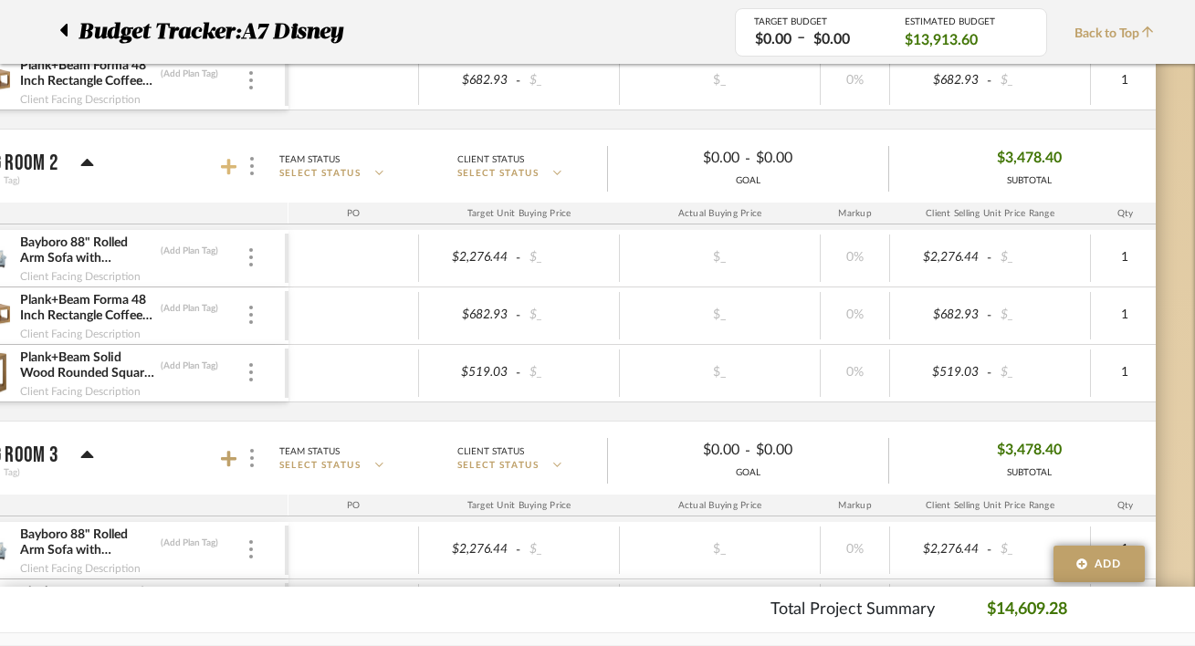
click at [228, 169] on icon at bounding box center [229, 167] width 16 height 16
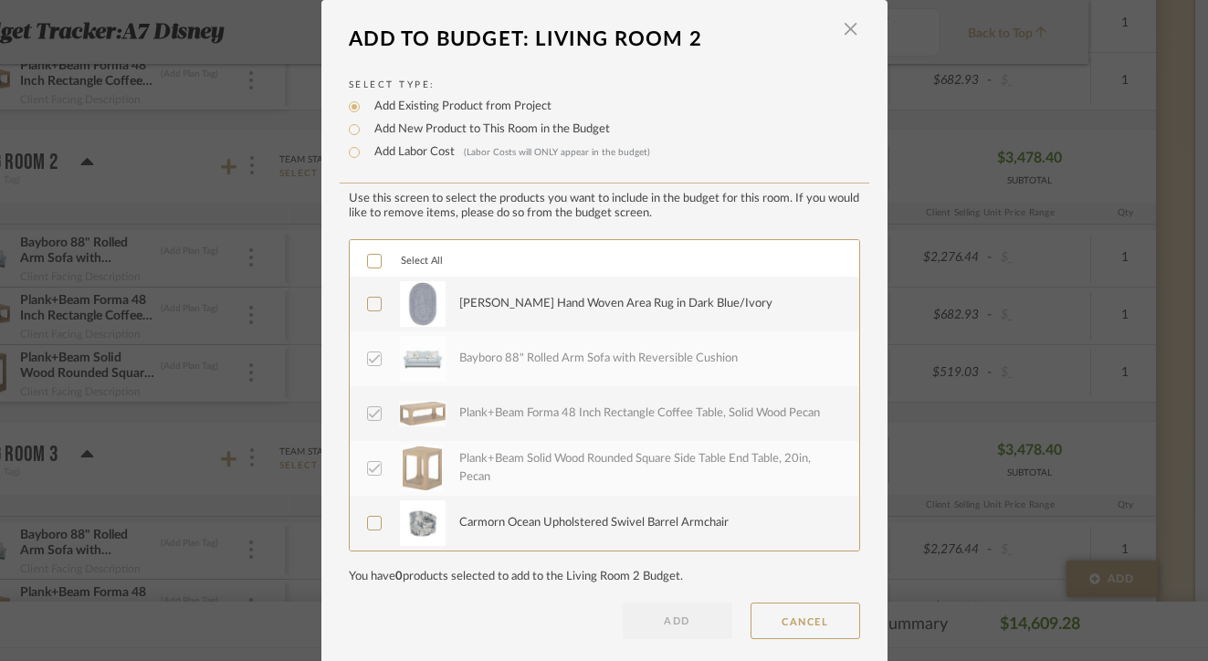
scroll to position [17, 0]
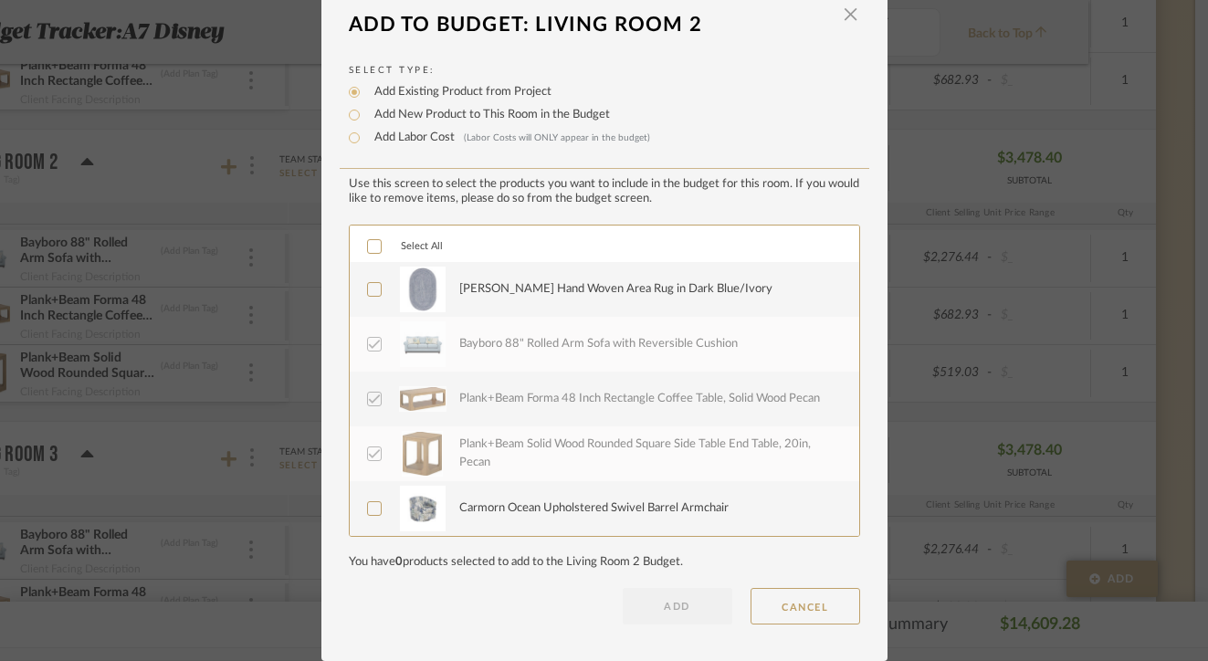
click at [492, 278] on div "[PERSON_NAME] Hand Woven Area Rug in Dark Blue/Ivory" at bounding box center [648, 290] width 379 height 46
click at [467, 519] on div "Carmorn Ocean Upholstered Swivel Barrel Armchair" at bounding box center [648, 509] width 379 height 46
click at [645, 611] on button "ADD" at bounding box center [678, 606] width 110 height 37
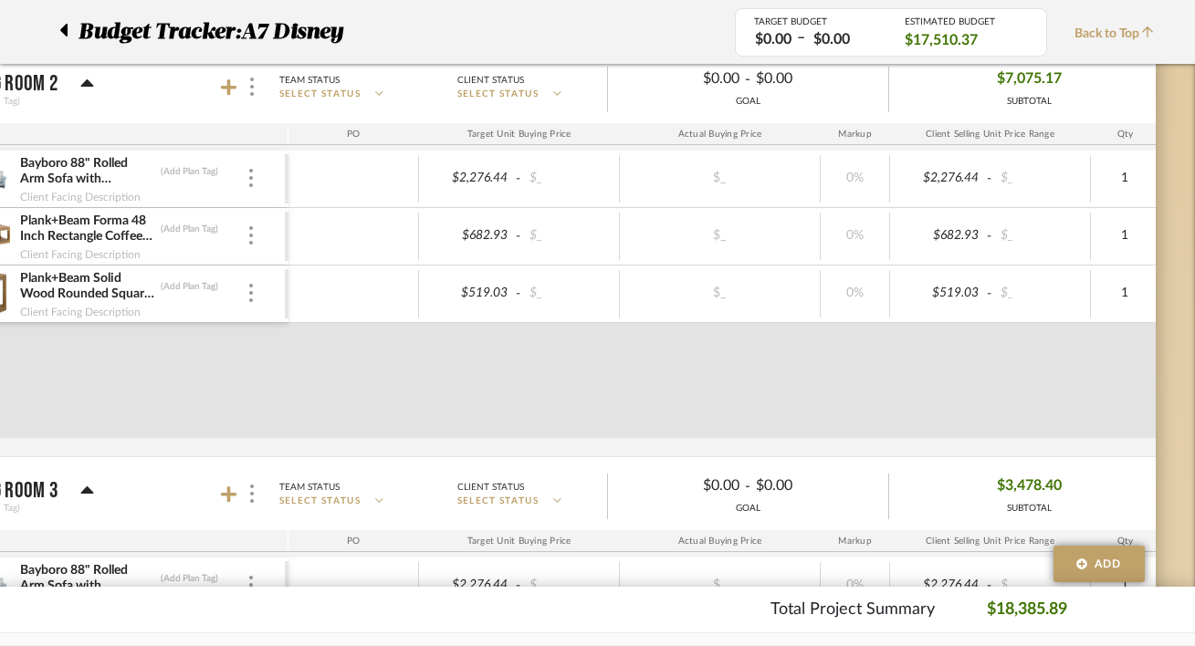
scroll to position [672, 120]
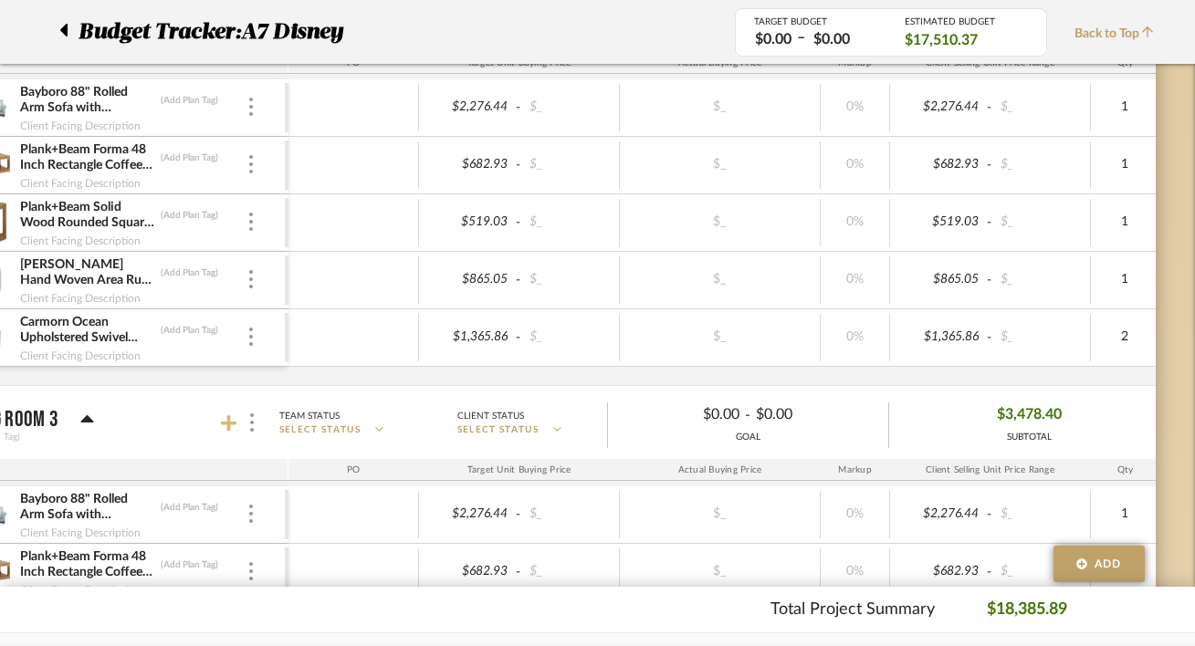
click at [235, 430] on icon at bounding box center [229, 423] width 16 height 18
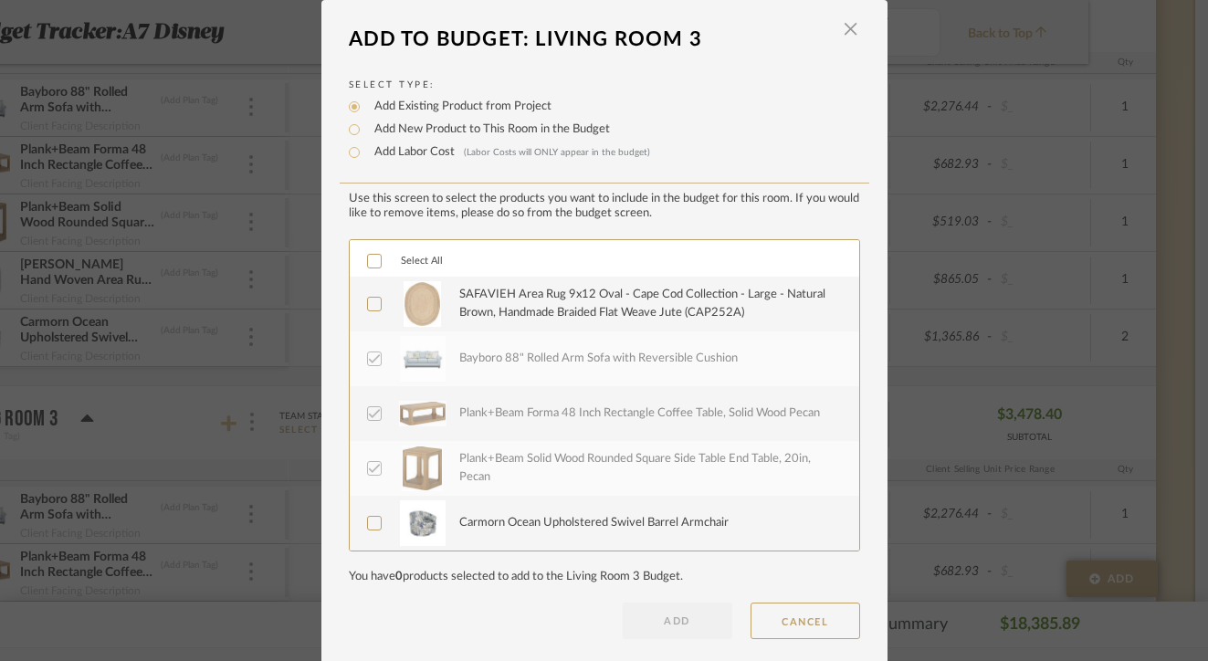
scroll to position [17, 0]
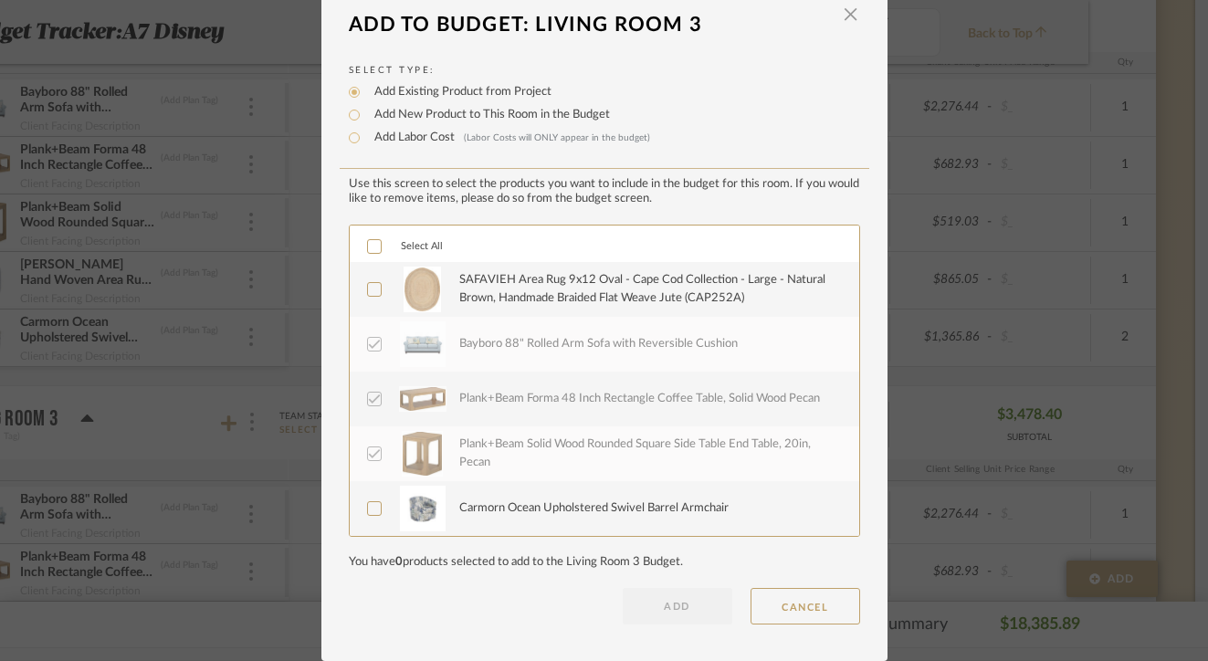
click at [384, 248] on label "Select All" at bounding box center [405, 247] width 76 height 16
click at [638, 616] on button "ADD" at bounding box center [678, 606] width 110 height 37
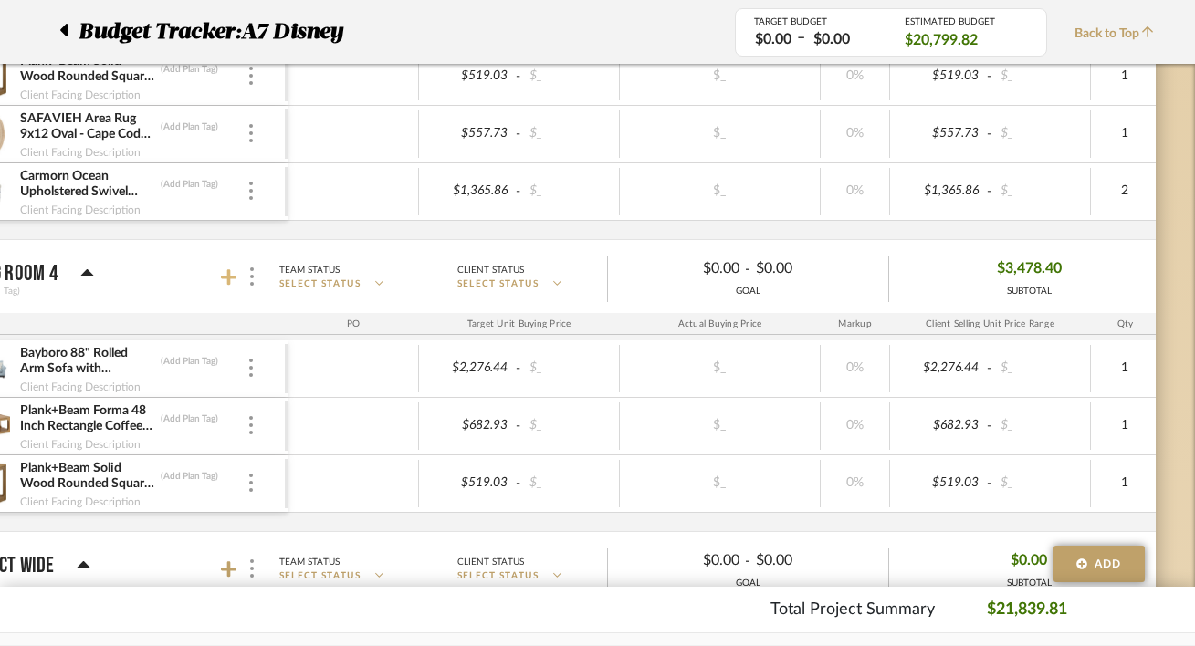
click at [225, 270] on icon at bounding box center [229, 277] width 16 height 18
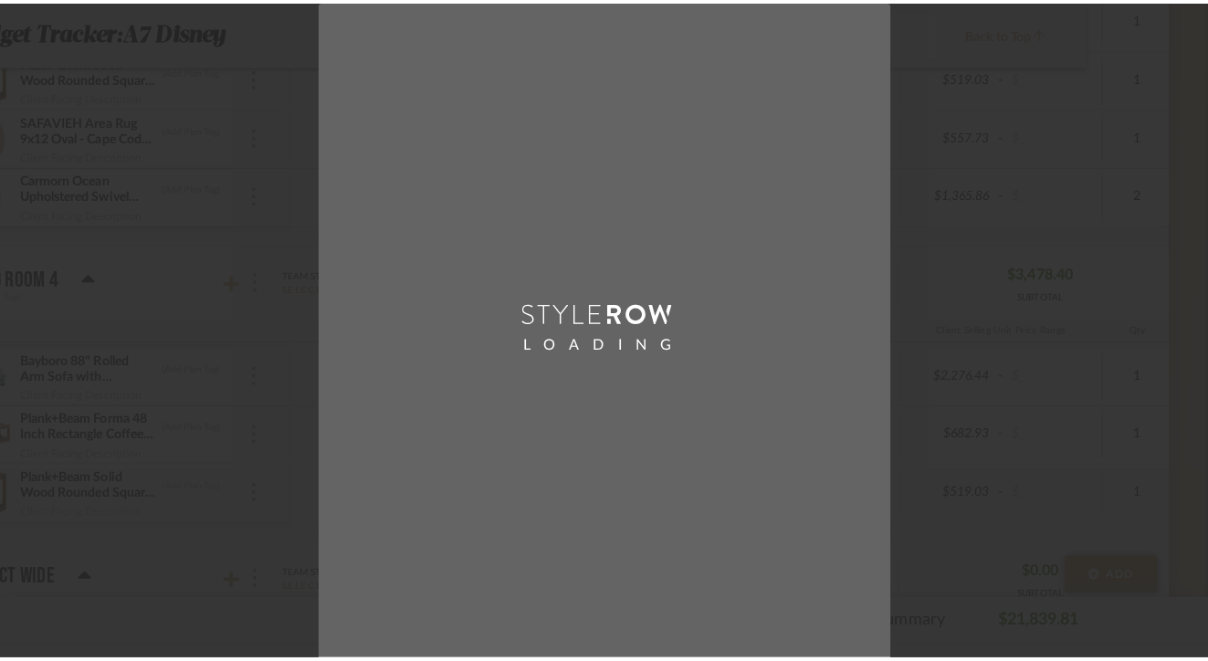
scroll to position [0, 0]
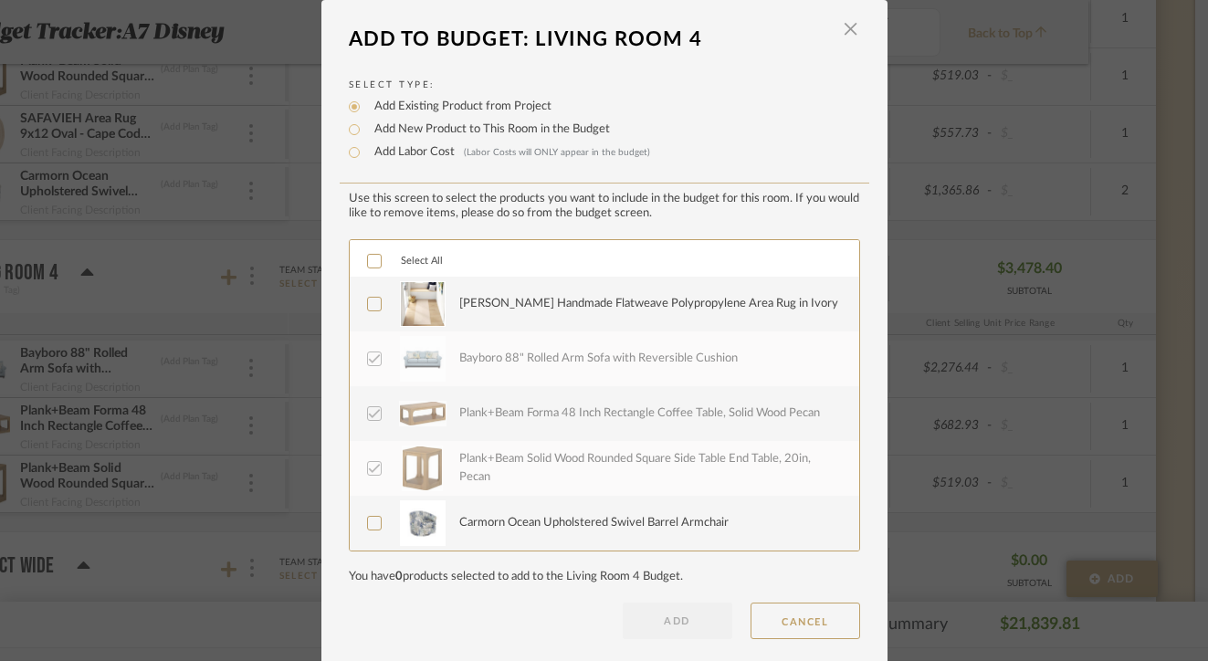
click at [418, 257] on label "Select All" at bounding box center [405, 262] width 76 height 16
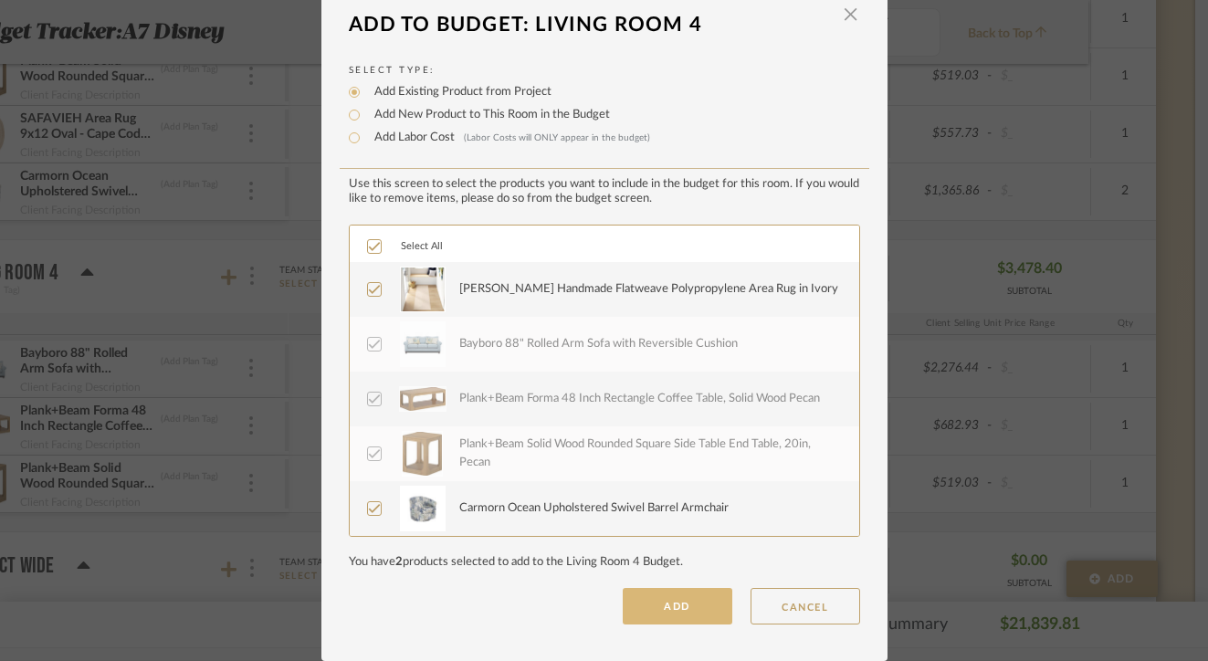
click at [684, 617] on button "ADD" at bounding box center [678, 606] width 110 height 37
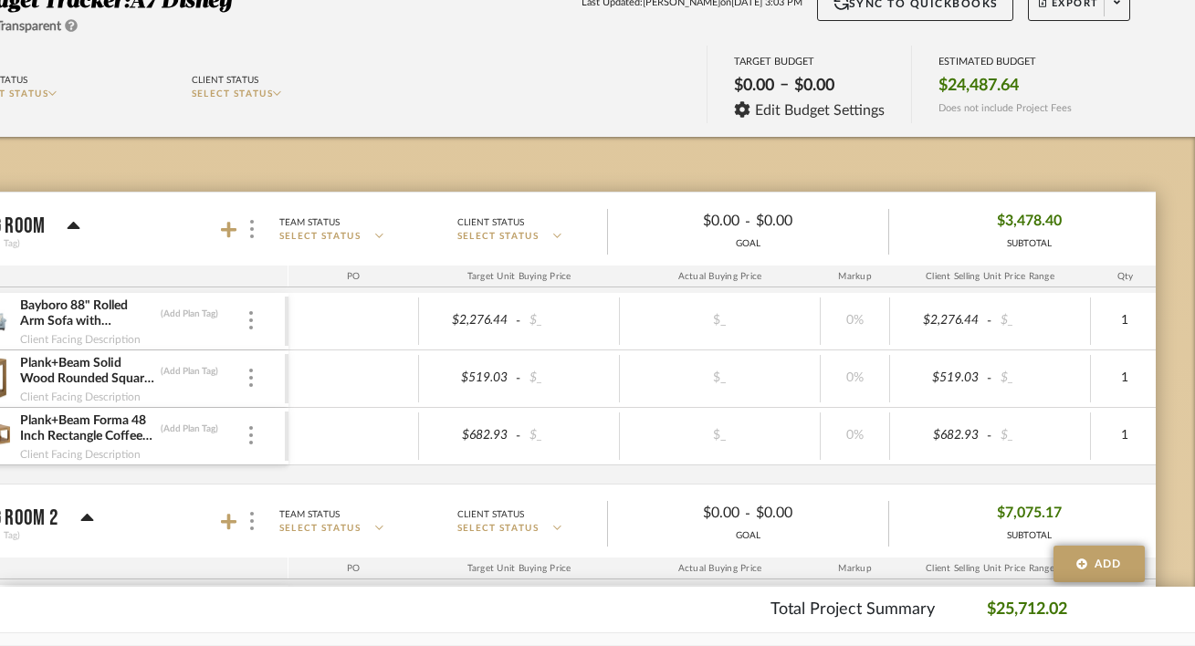
scroll to position [167, 120]
click at [227, 235] on icon at bounding box center [229, 229] width 16 height 16
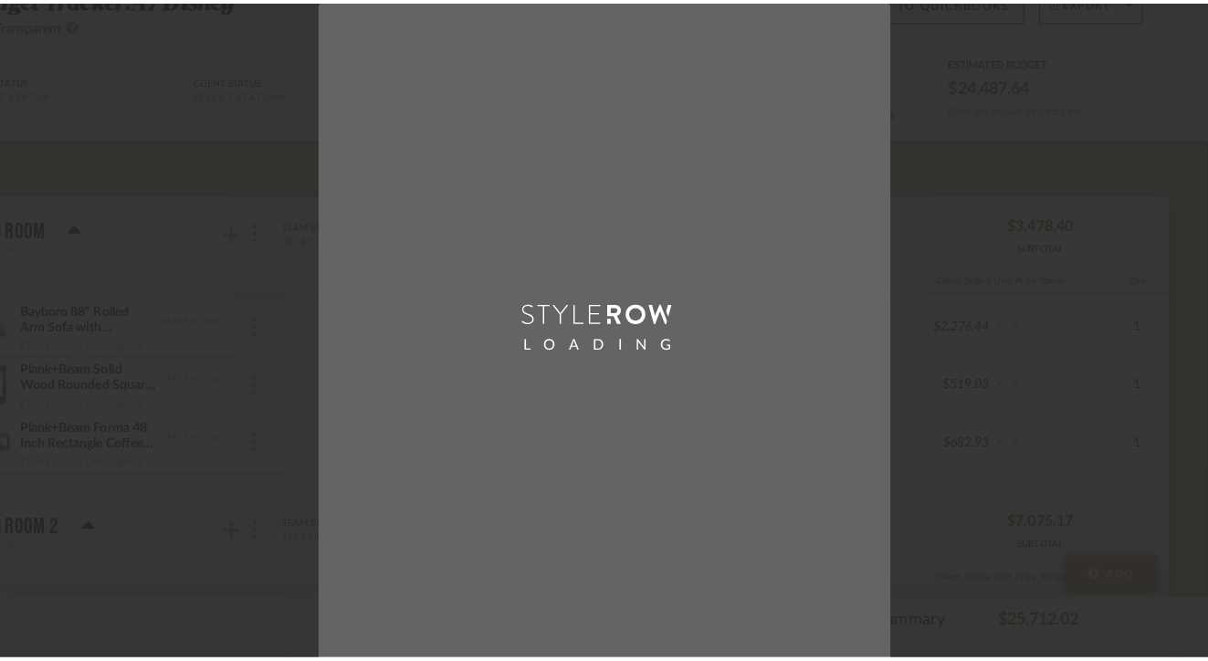
scroll to position [0, 0]
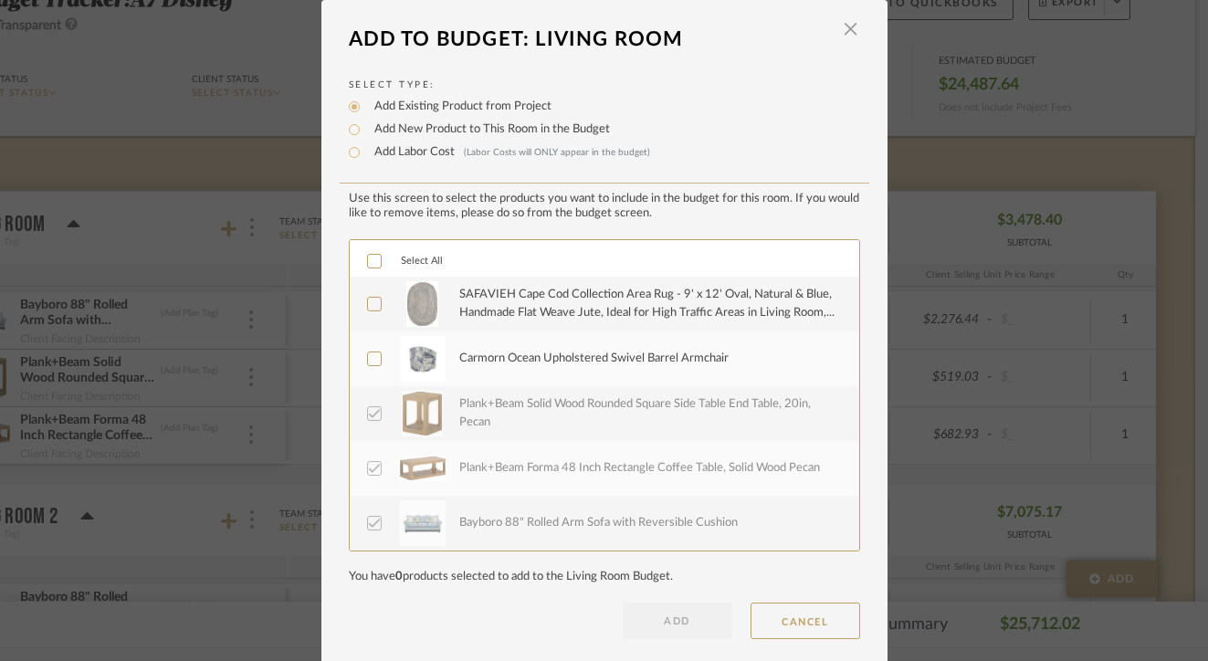
click at [376, 300] on label "SAFAVIEH Cape Cod Collection Area Rug - 9' x 12' Oval, Natural & Blue, Handmade…" at bounding box center [602, 304] width 471 height 46
click at [374, 357] on div at bounding box center [374, 358] width 15 height 15
click at [674, 627] on button "ADD" at bounding box center [678, 620] width 110 height 37
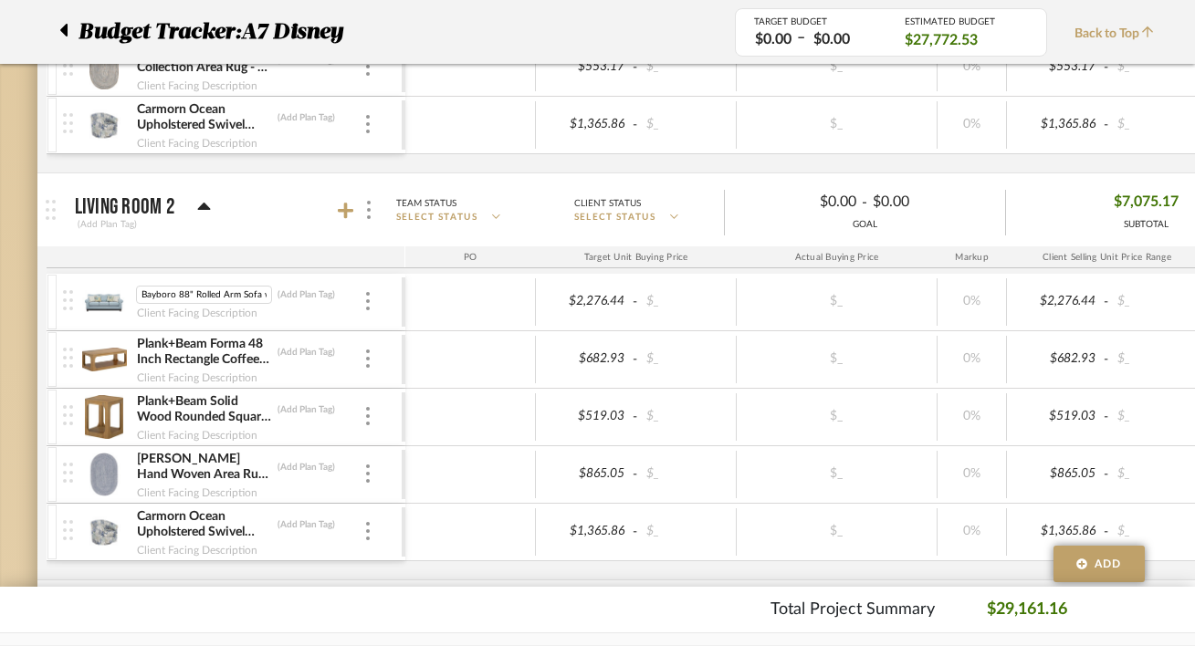
scroll to position [0, 89]
click at [110, 291] on img at bounding box center [104, 302] width 45 height 44
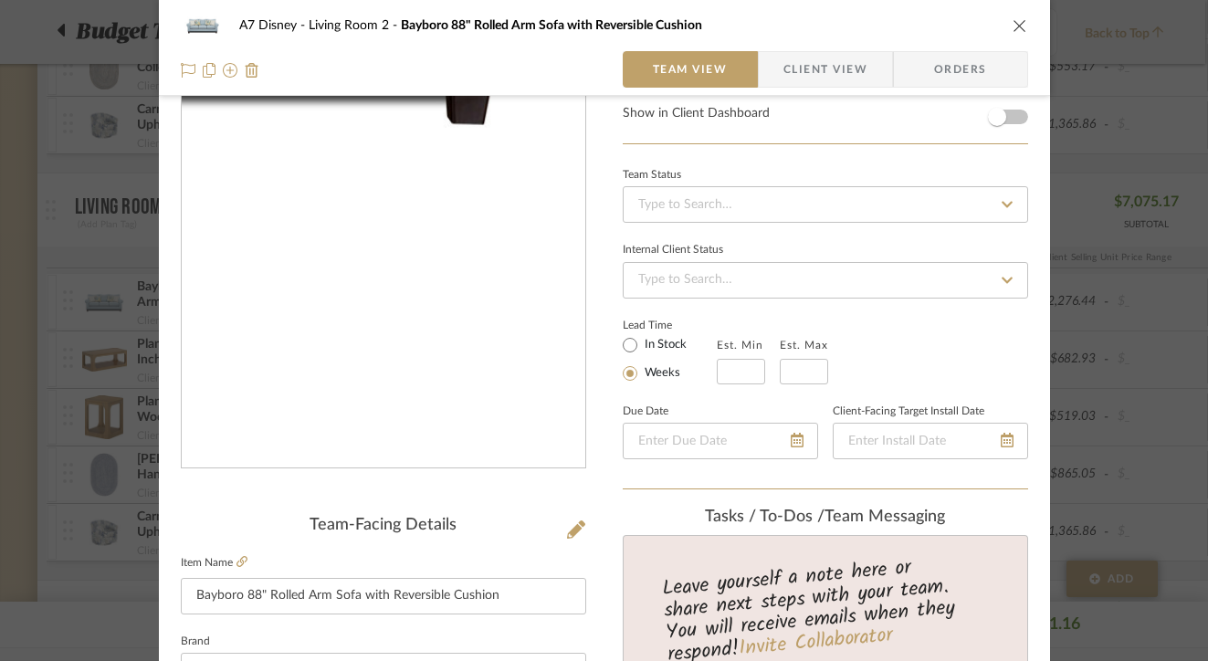
scroll to position [141, 0]
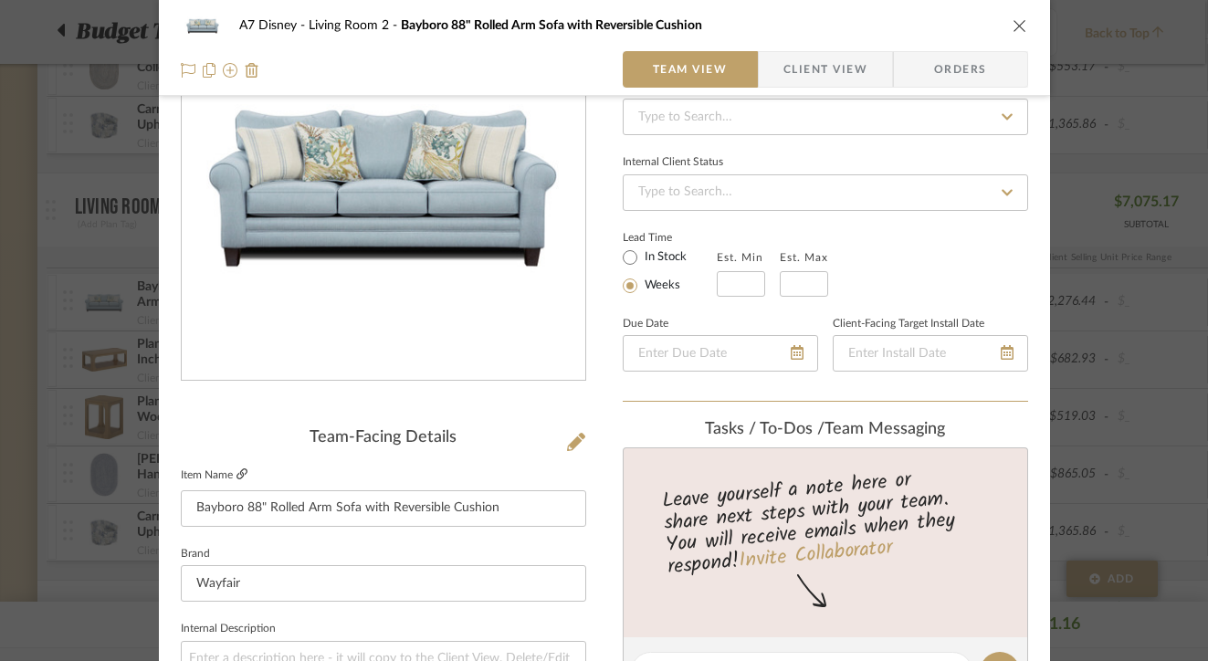
click at [238, 476] on icon at bounding box center [241, 473] width 11 height 11
click at [1020, 25] on button "close" at bounding box center [1019, 25] width 16 height 16
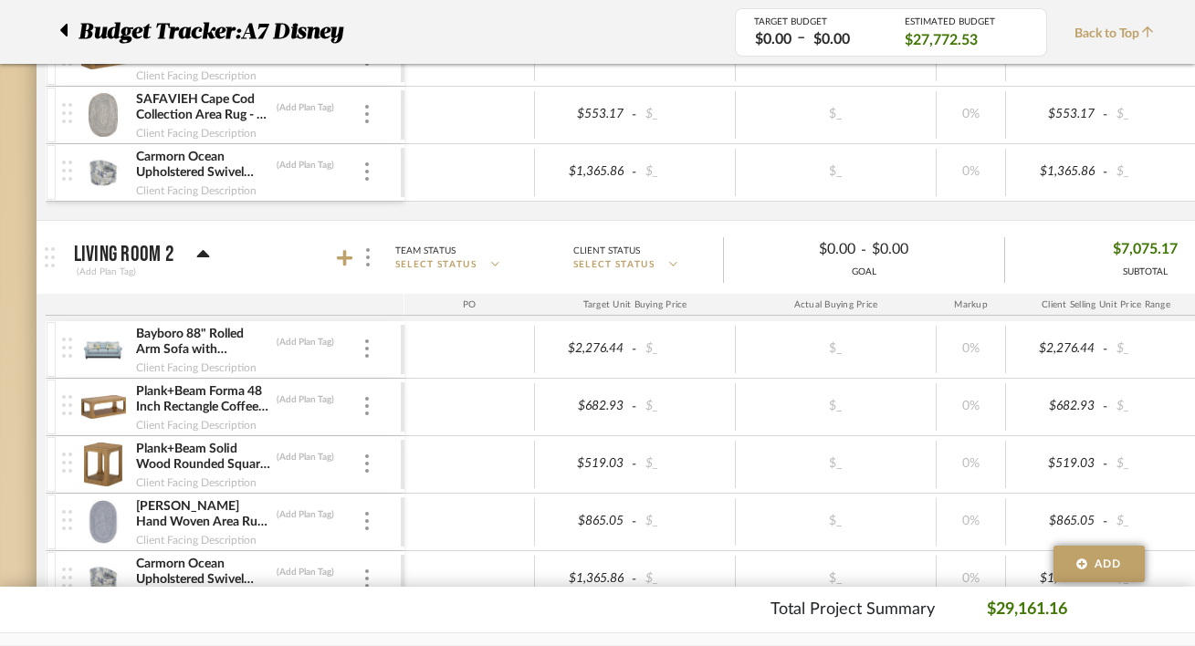
scroll to position [550, 4]
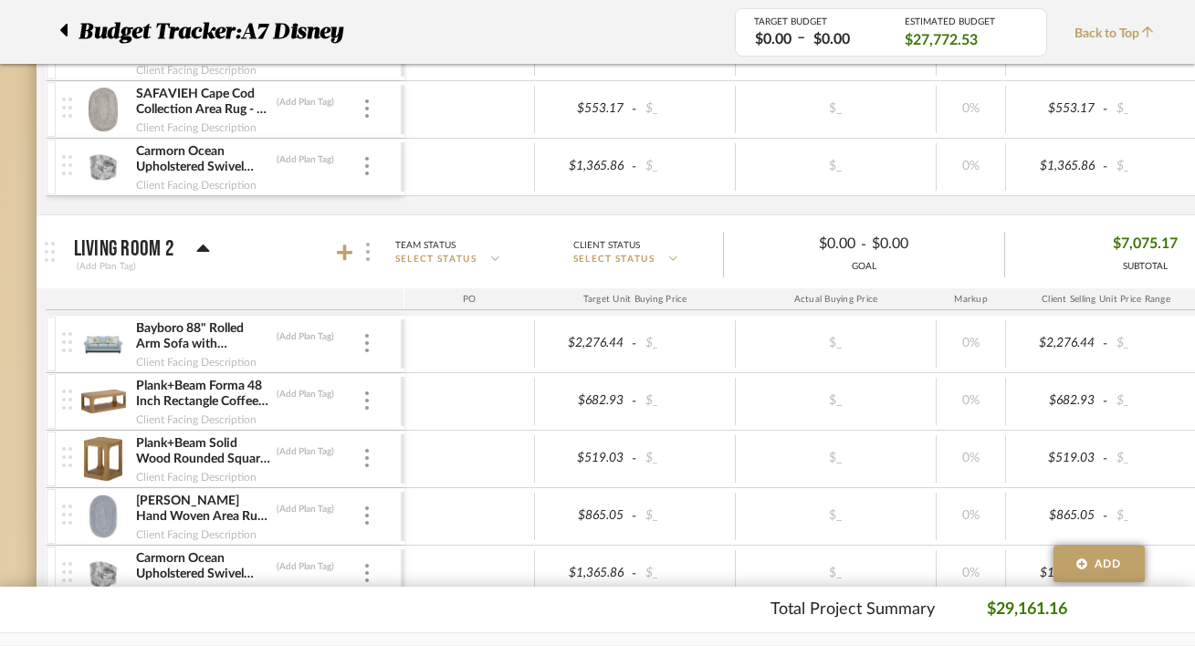
click at [371, 263] on div at bounding box center [367, 252] width 19 height 25
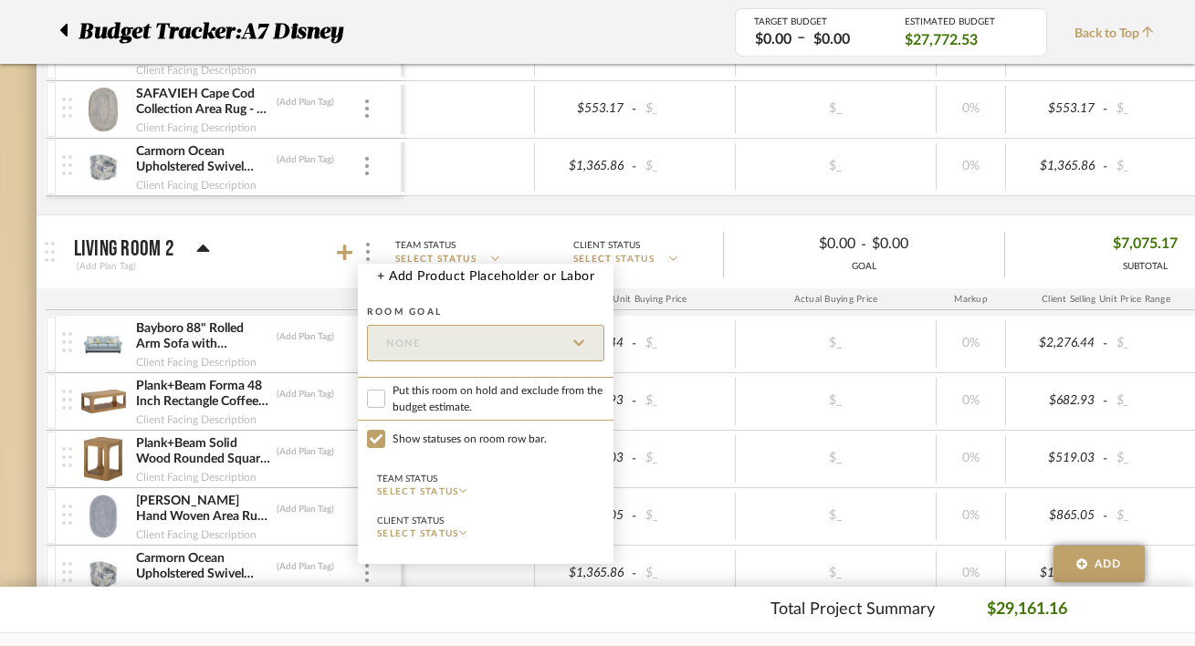
click at [407, 405] on span "Put this room on hold and exclude from the budget estimate." at bounding box center [499, 398] width 212 height 33
click at [385, 405] on input "Put this room on hold and exclude from the budget estimate." at bounding box center [376, 399] width 18 height 18
checkbox input "true"
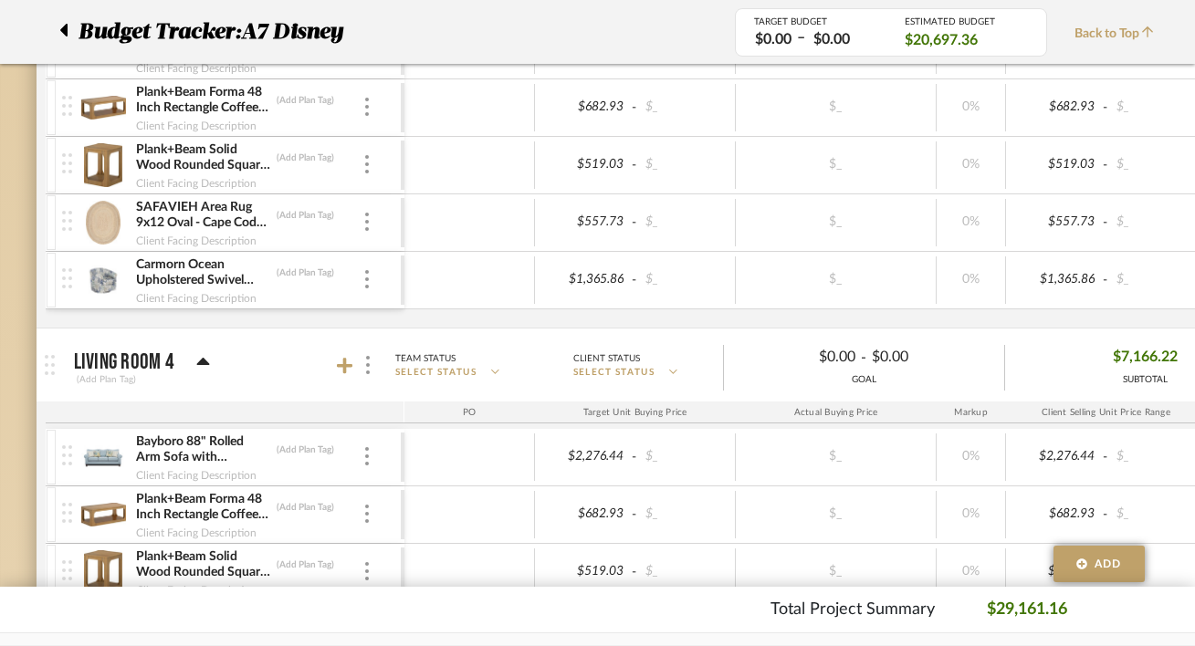
scroll to position [971, 4]
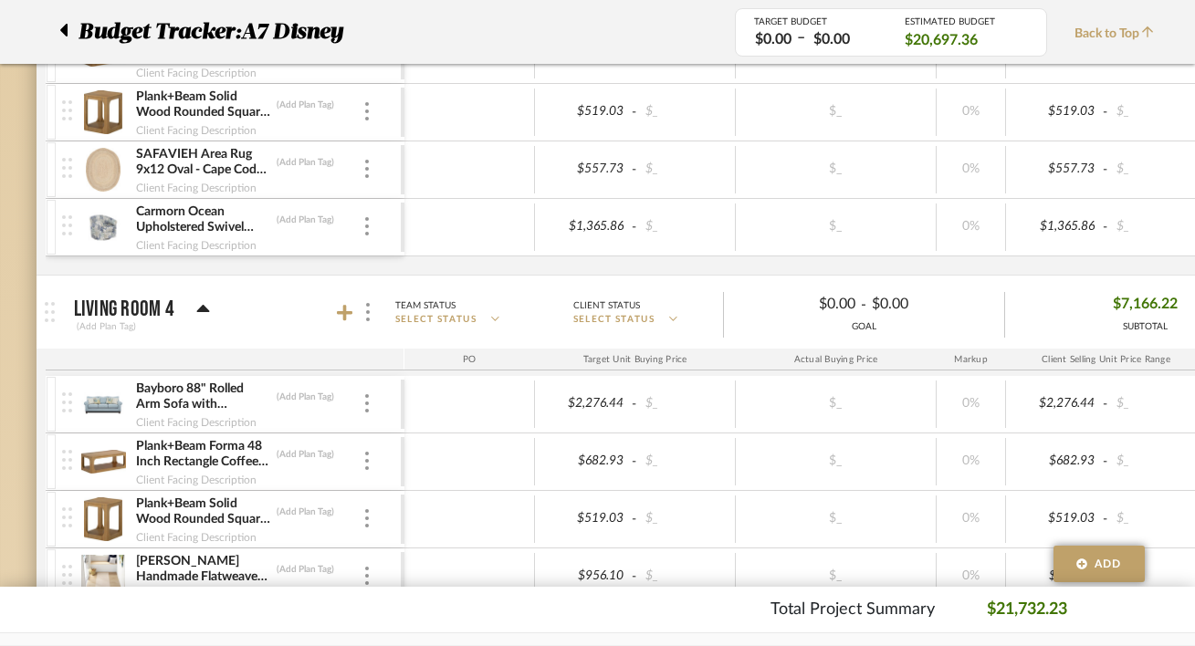
click at [377, 322] on mat-panel-title "Living Room 4 (Add Plan Tag)" at bounding box center [234, 312] width 321 height 45
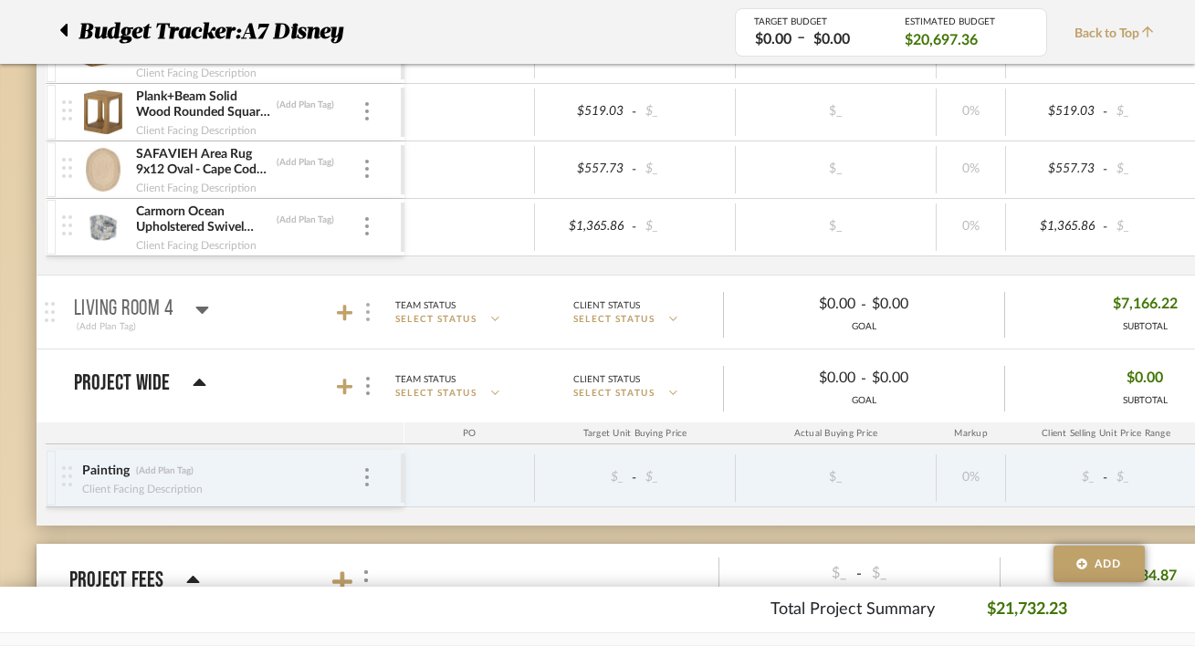
click at [369, 321] on img at bounding box center [368, 312] width 4 height 18
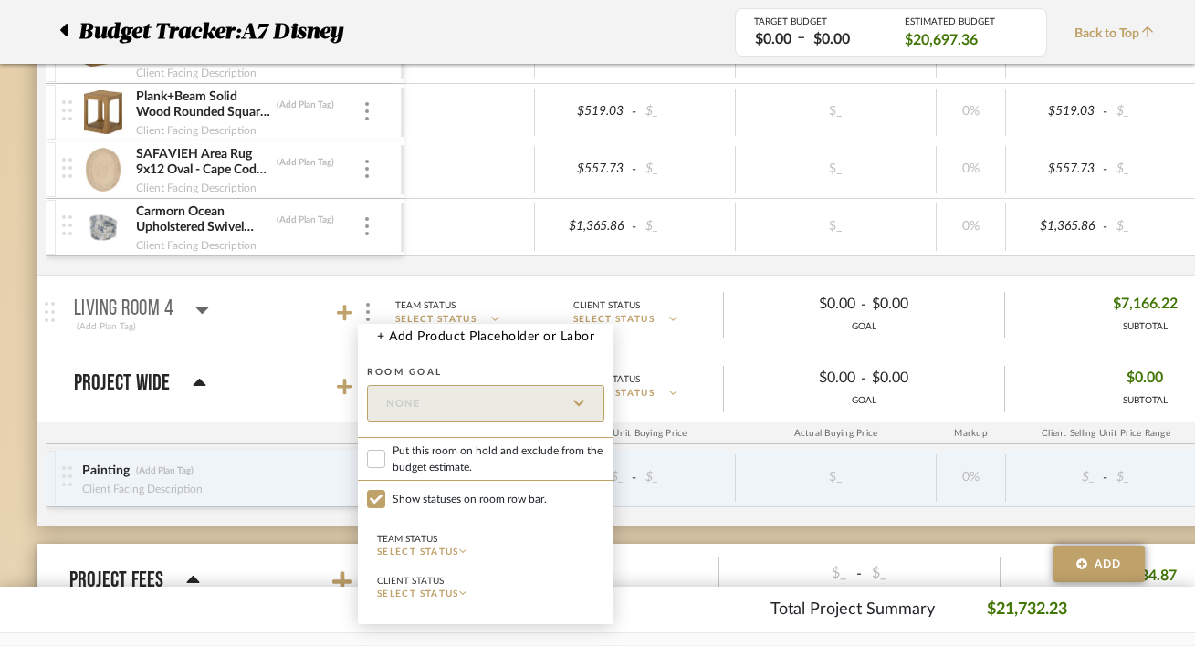
click at [469, 453] on span "Put this room on hold and exclude from the budget estimate." at bounding box center [499, 459] width 212 height 33
click at [385, 453] on input "Put this room on hold and exclude from the budget estimate." at bounding box center [376, 459] width 18 height 18
checkbox input "true"
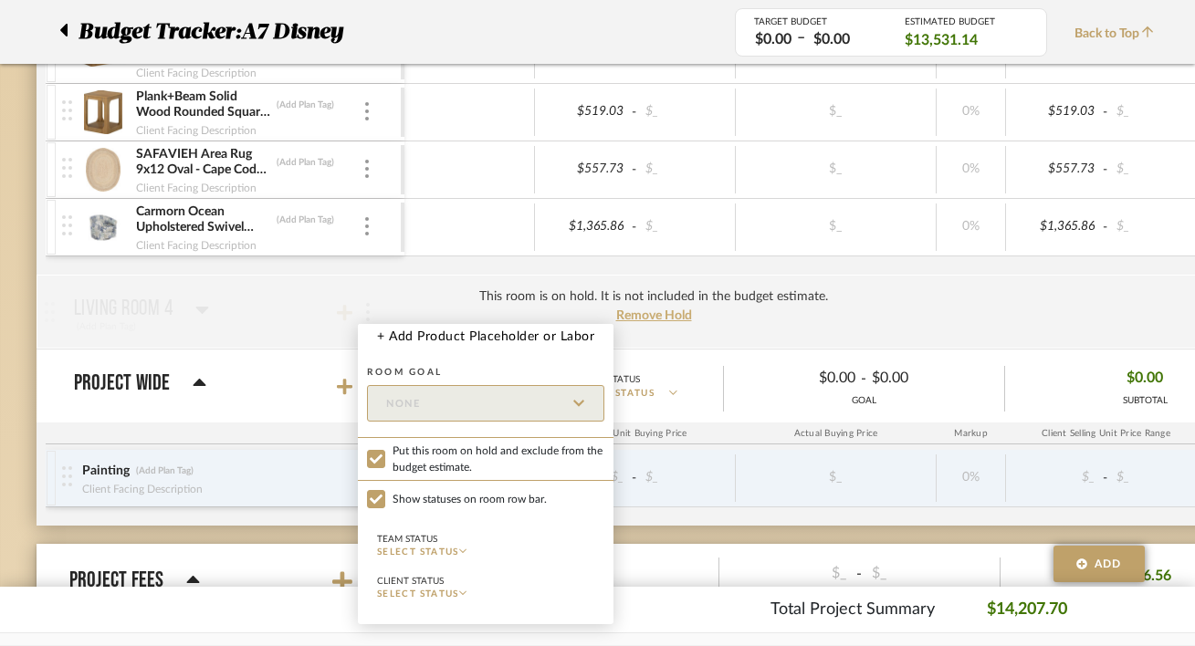
click at [317, 424] on div at bounding box center [597, 323] width 1195 height 646
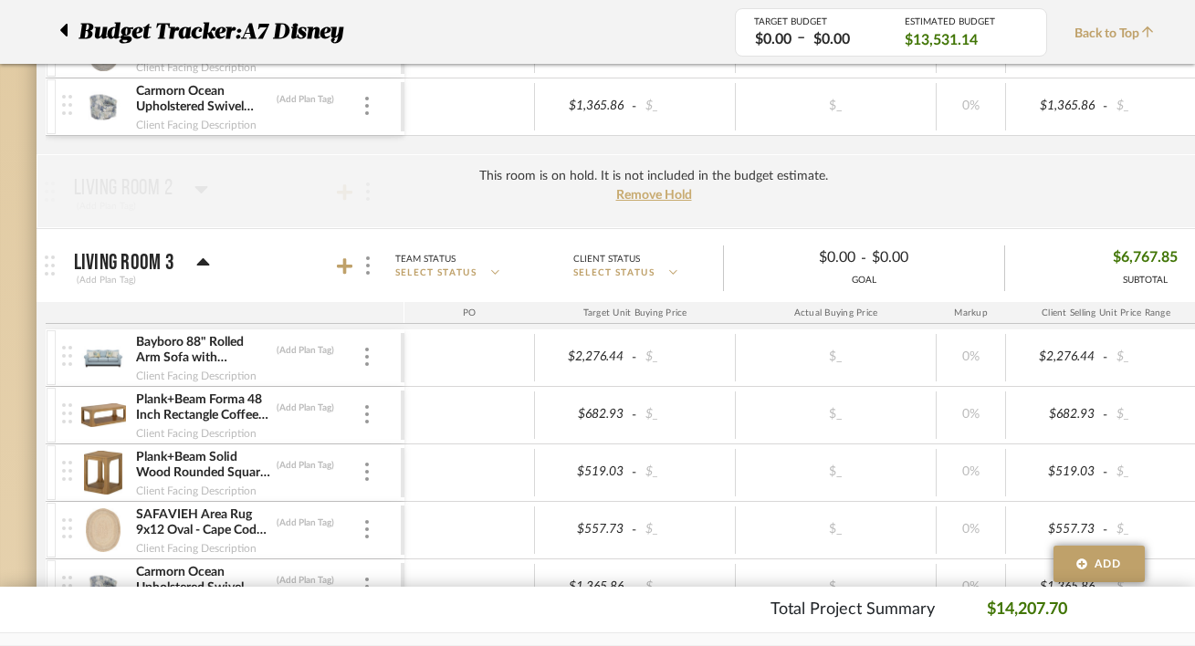
scroll to position [583, 4]
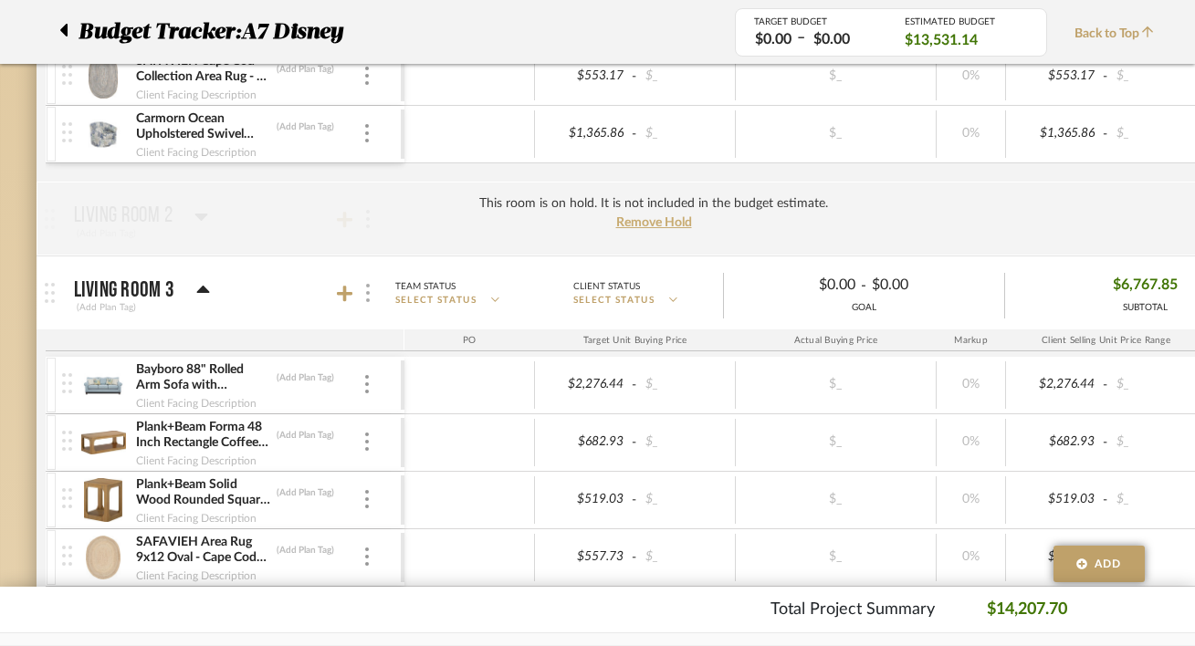
click at [369, 299] on img at bounding box center [368, 293] width 4 height 18
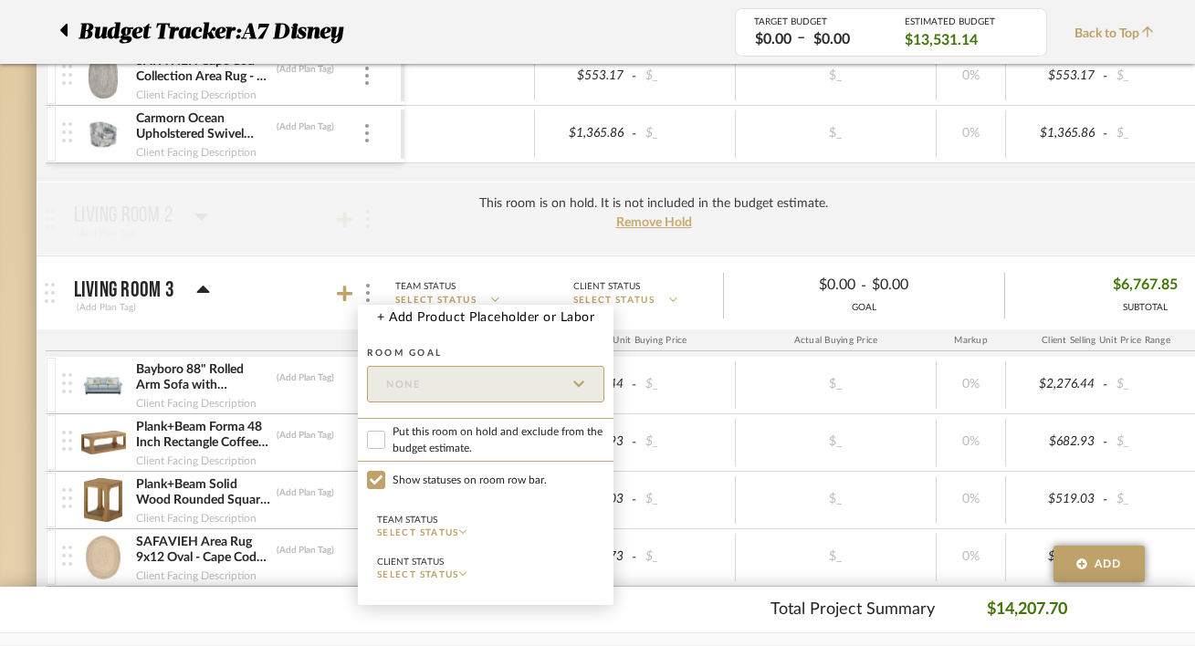
click at [437, 445] on span "Put this room on hold and exclude from the budget estimate." at bounding box center [499, 440] width 212 height 33
click at [385, 445] on input "Put this room on hold and exclude from the budget estimate." at bounding box center [376, 440] width 18 height 18
checkbox input "true"
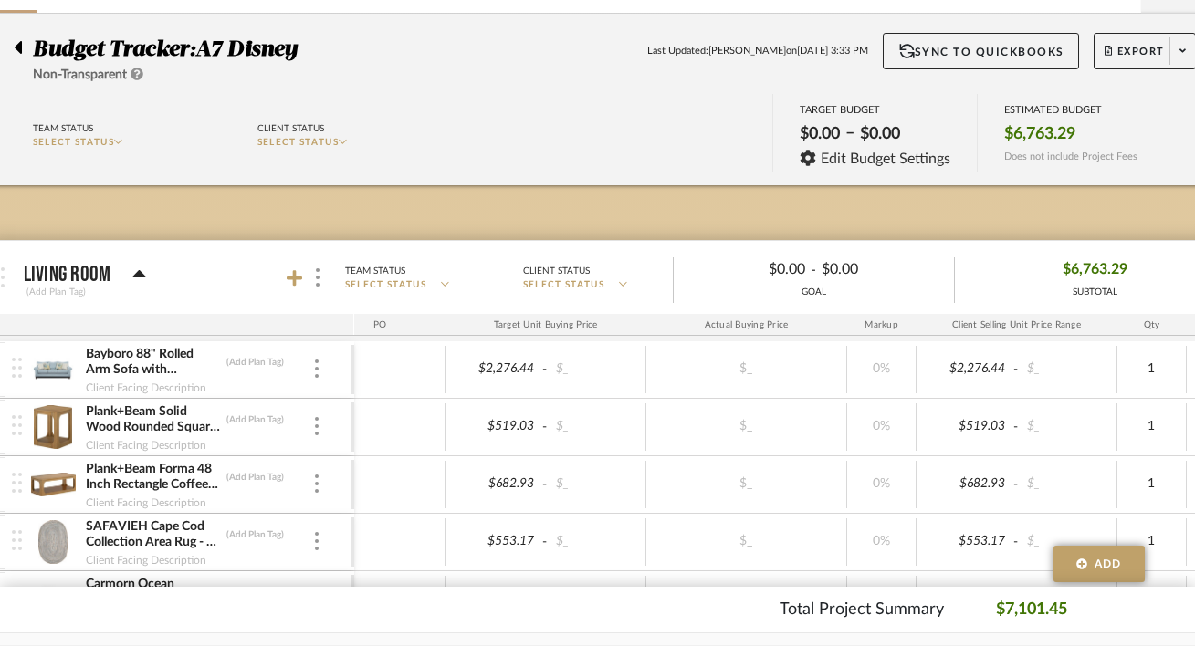
scroll to position [118, 120]
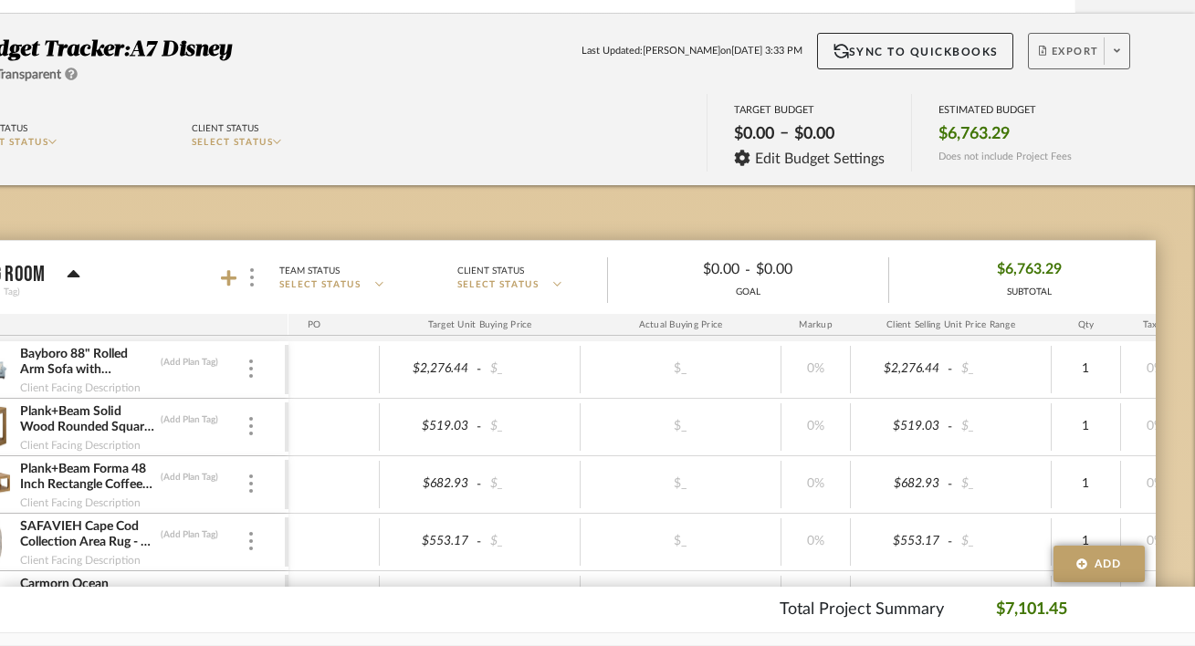
click at [1081, 58] on span "Export" at bounding box center [1069, 58] width 60 height 27
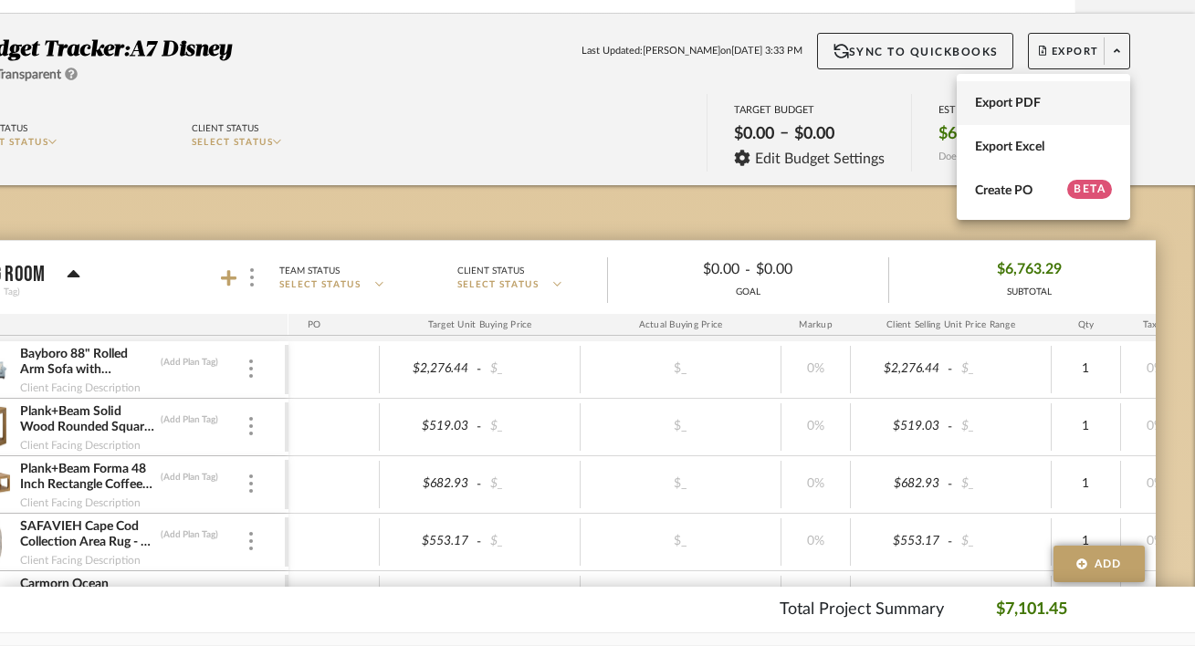
click at [1042, 97] on span "Export PDF" at bounding box center [1043, 103] width 137 height 16
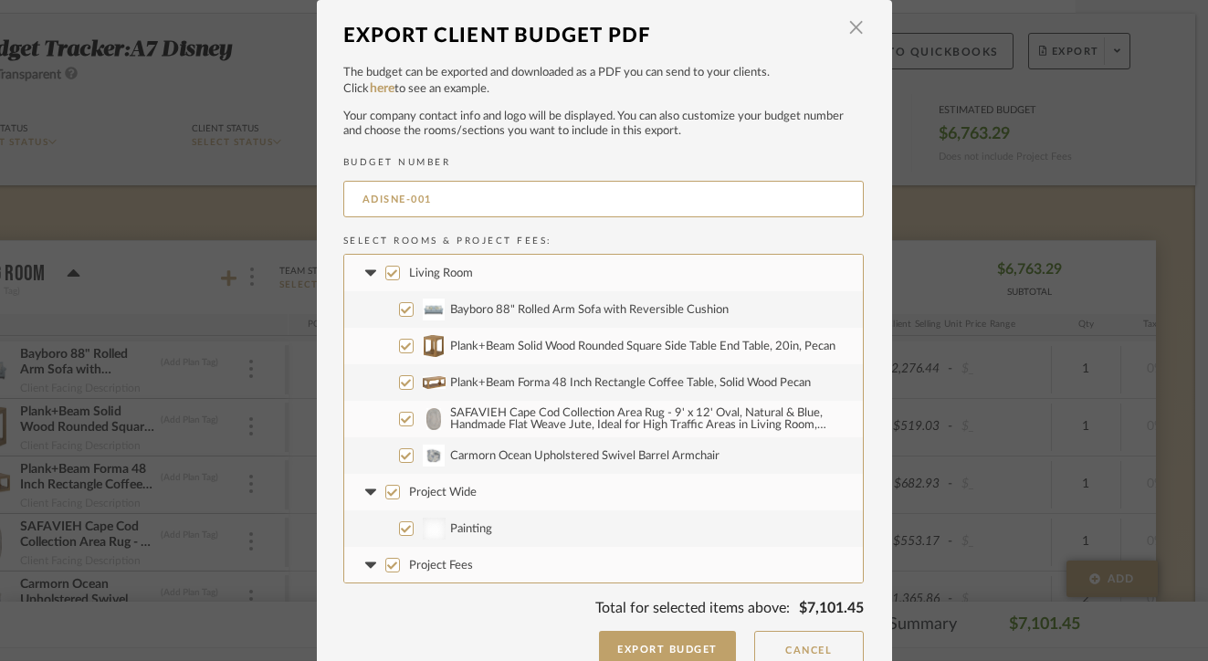
scroll to position [37, 0]
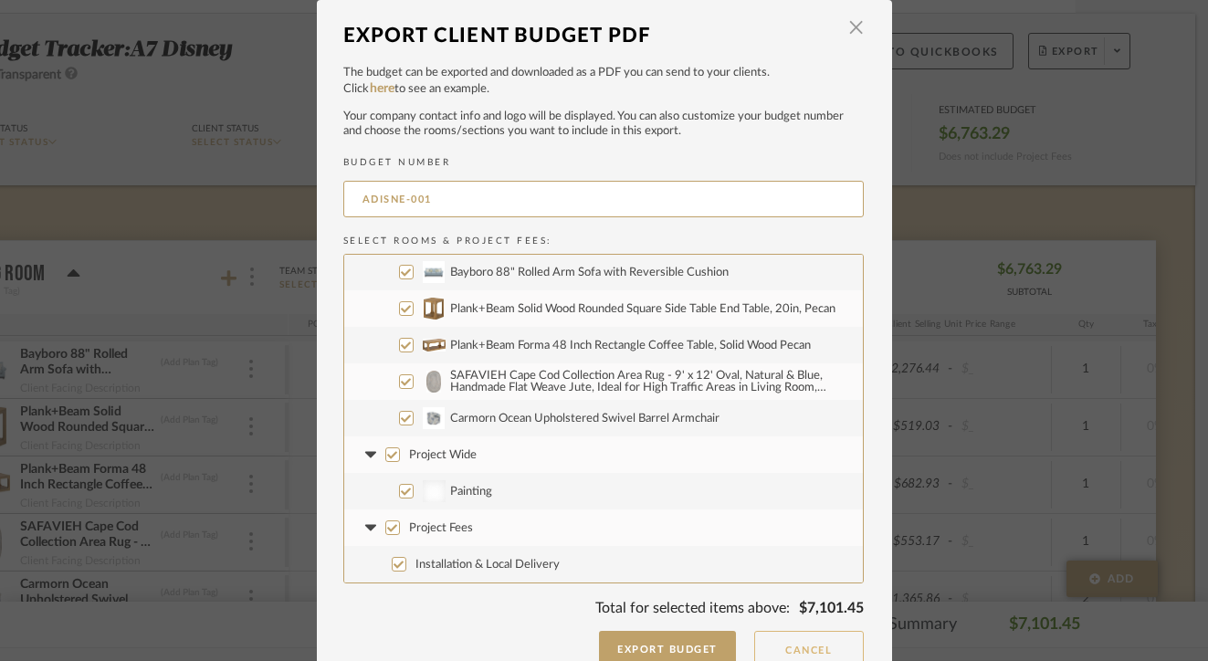
click at [796, 649] on button "Cancel" at bounding box center [809, 649] width 110 height 37
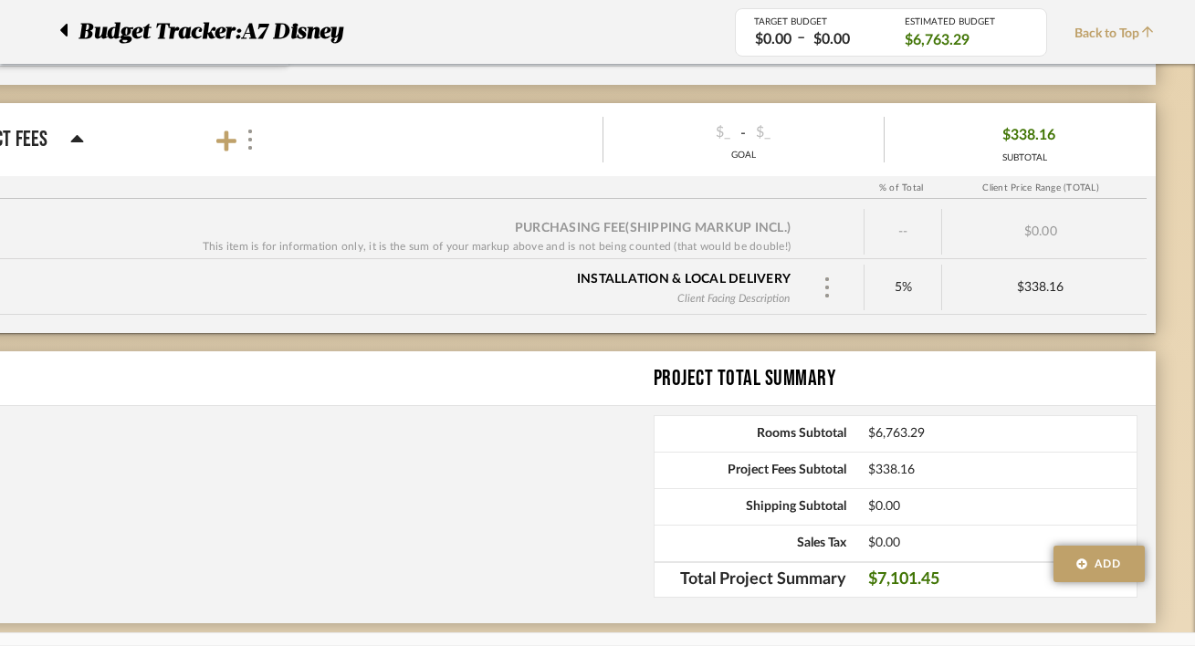
scroll to position [1075, 120]
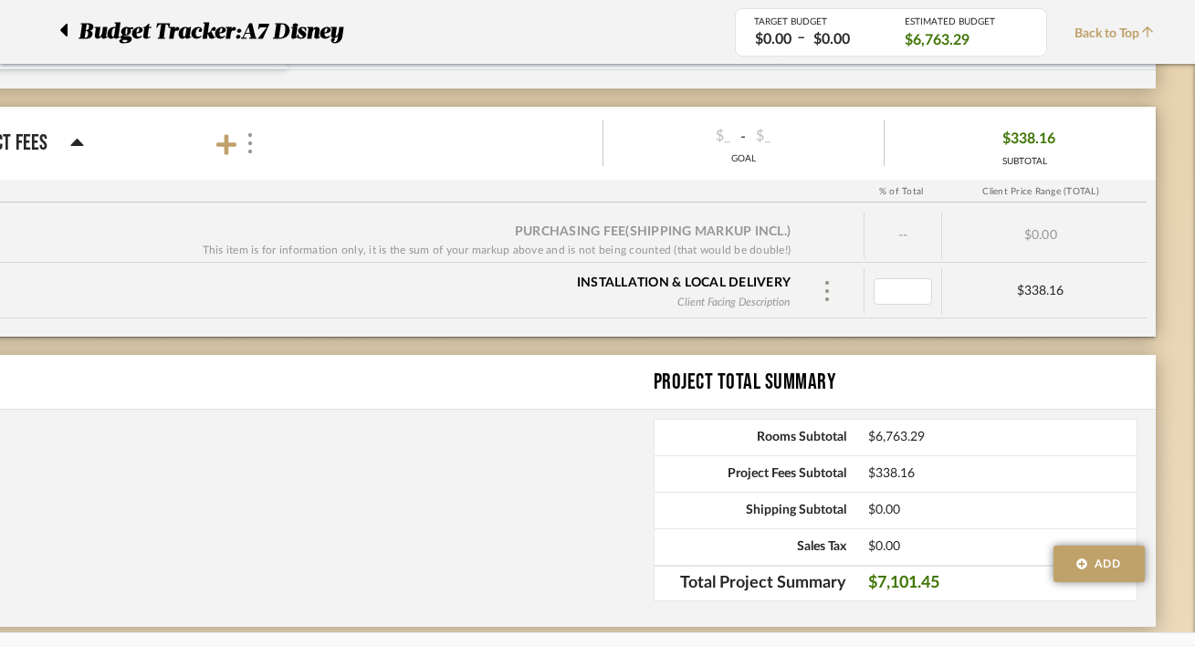
click at [578, 398] on div "Project Total Summary" at bounding box center [538, 382] width 1235 height 55
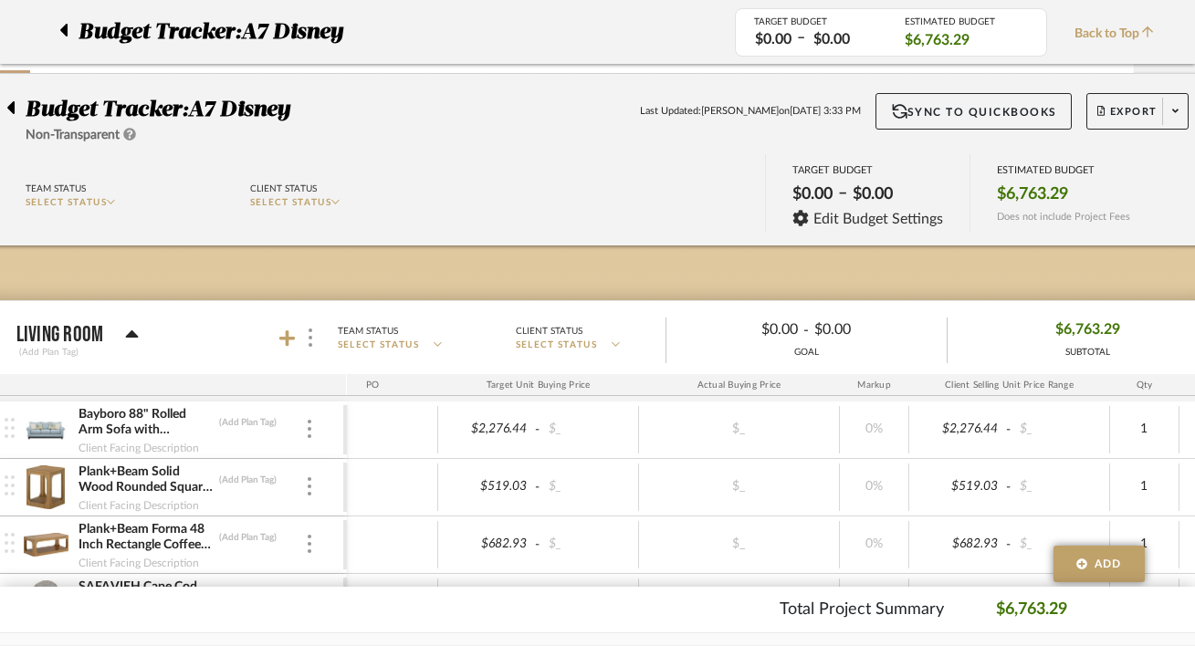
scroll to position [0, 61]
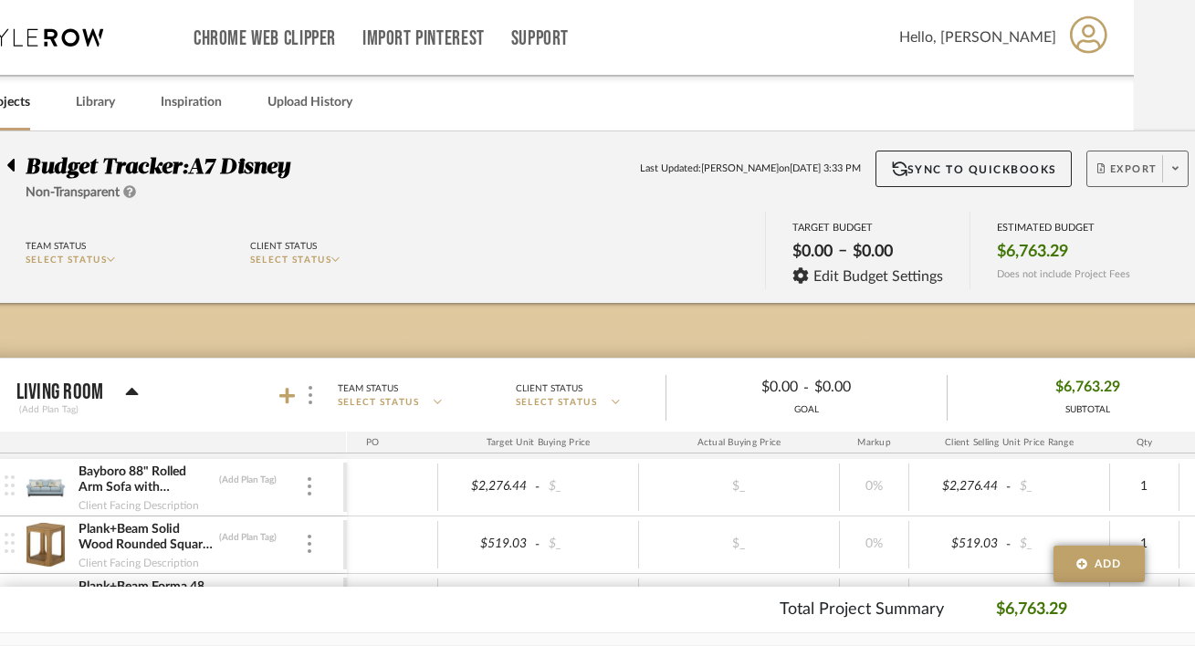
click at [1118, 171] on span "Export" at bounding box center [1127, 175] width 60 height 27
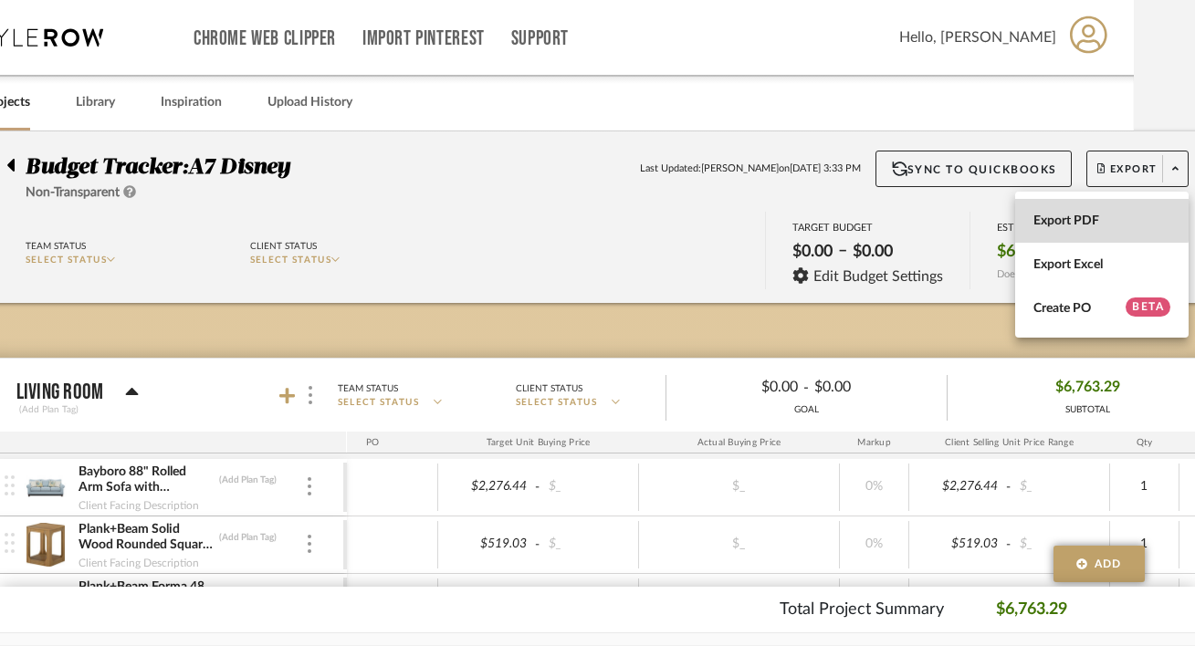
click at [1086, 217] on span "Export PDF" at bounding box center [1101, 222] width 137 height 16
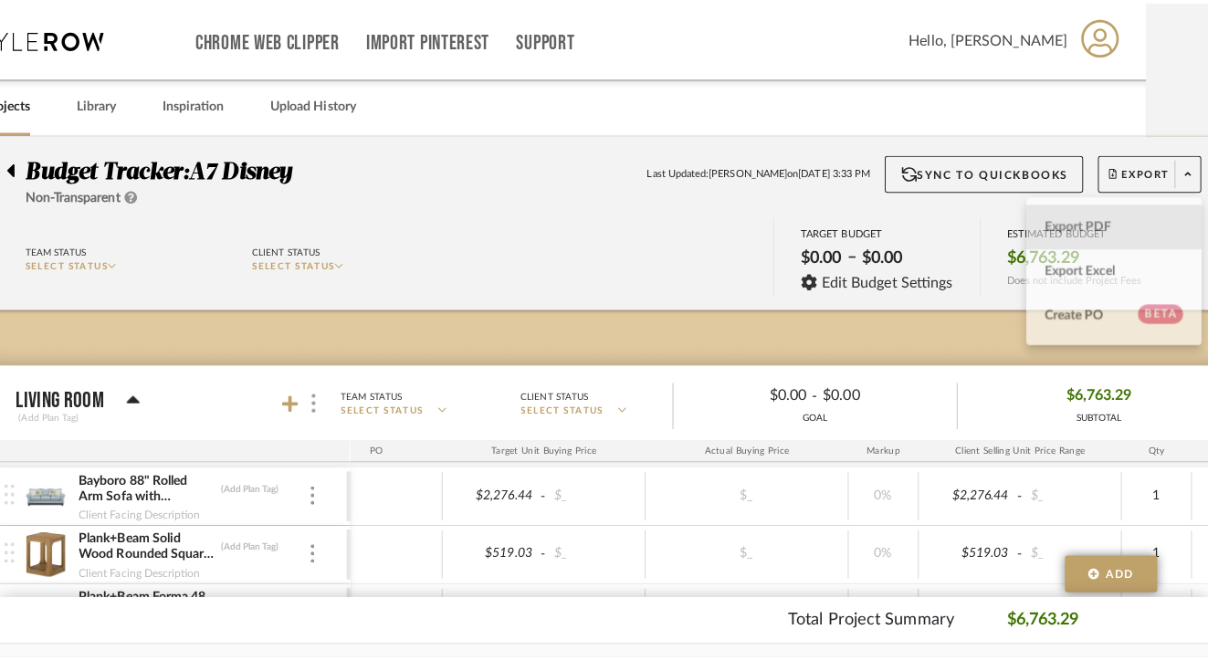
scroll to position [0, 0]
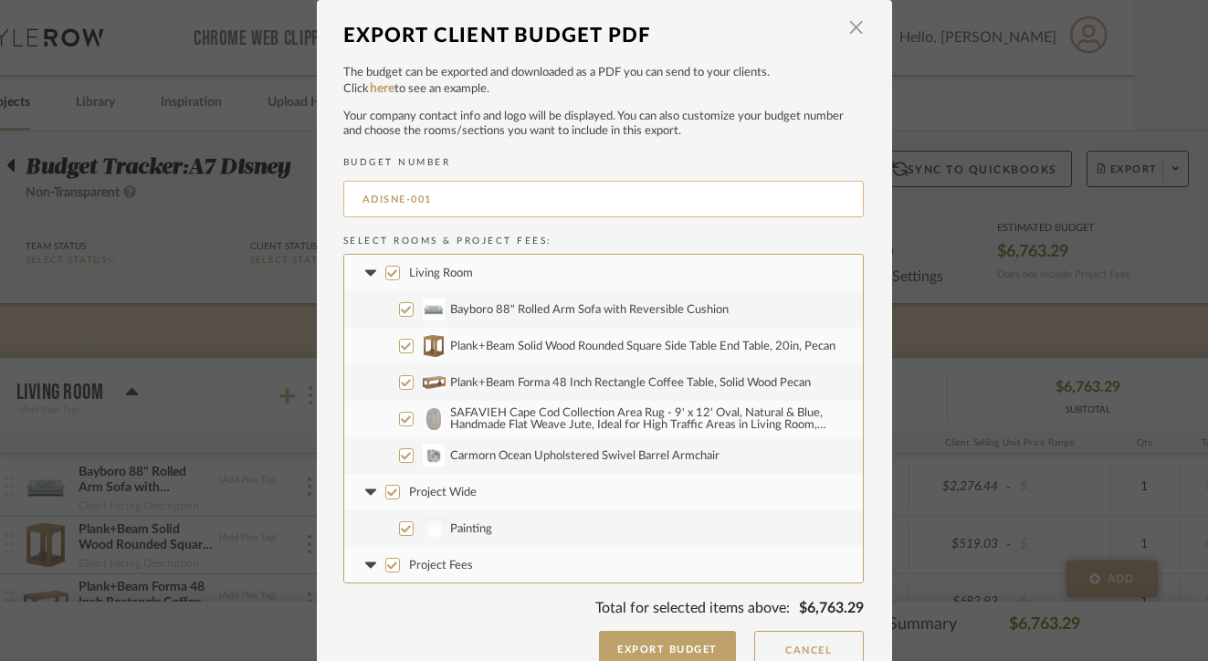
click at [399, 203] on input "ADISNE-001" at bounding box center [603, 199] width 520 height 37
type input "ADISNEY-001"
click at [658, 645] on button "Export Budget" at bounding box center [667, 649] width 137 height 37
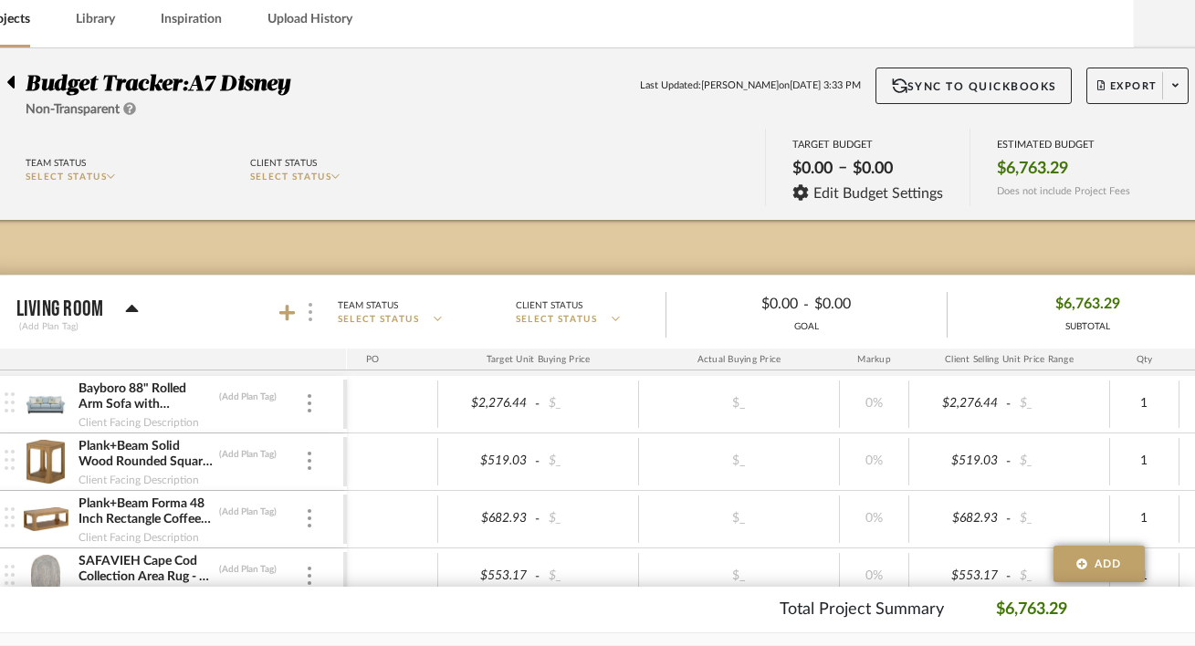
scroll to position [85, 61]
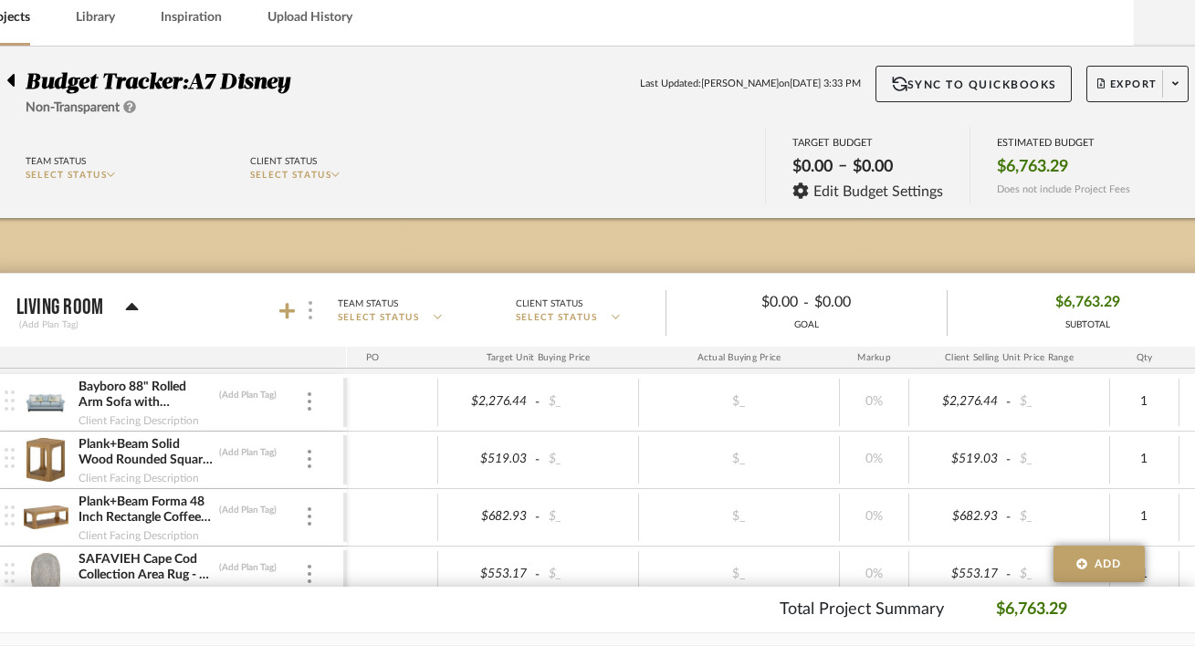
click at [301, 313] on div at bounding box center [309, 311] width 19 height 25
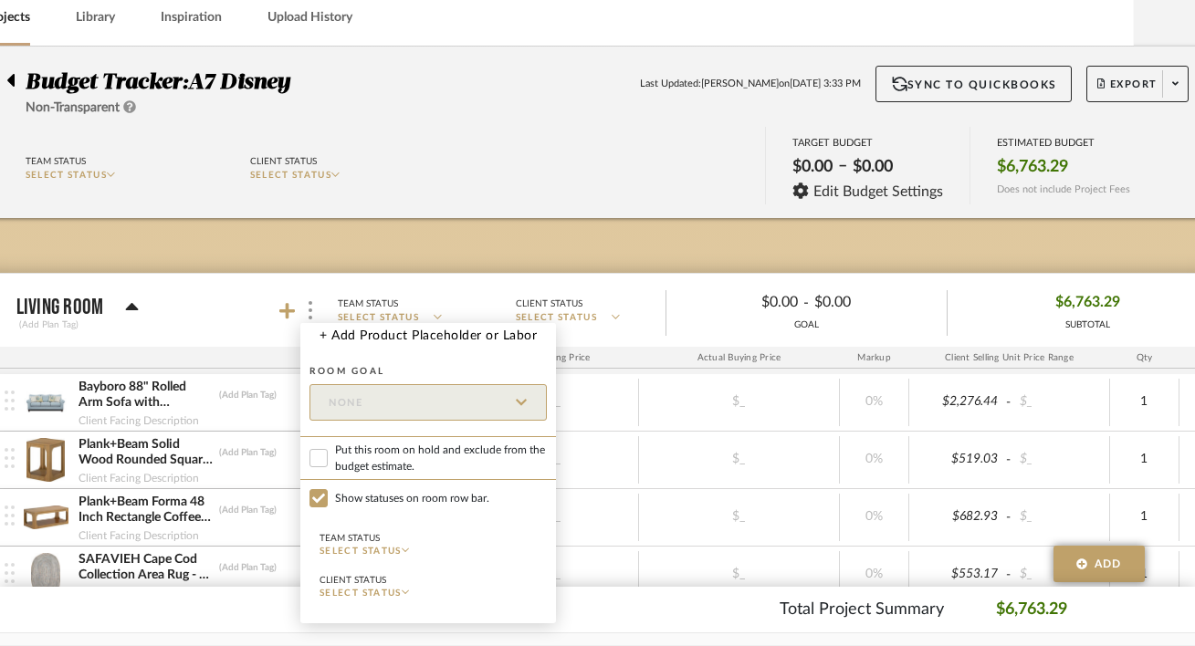
click at [360, 461] on span "Put this room on hold and exclude from the budget estimate." at bounding box center [441, 458] width 212 height 33
click at [328, 461] on input "Put this room on hold and exclude from the budget estimate." at bounding box center [318, 458] width 18 height 18
checkbox input "true"
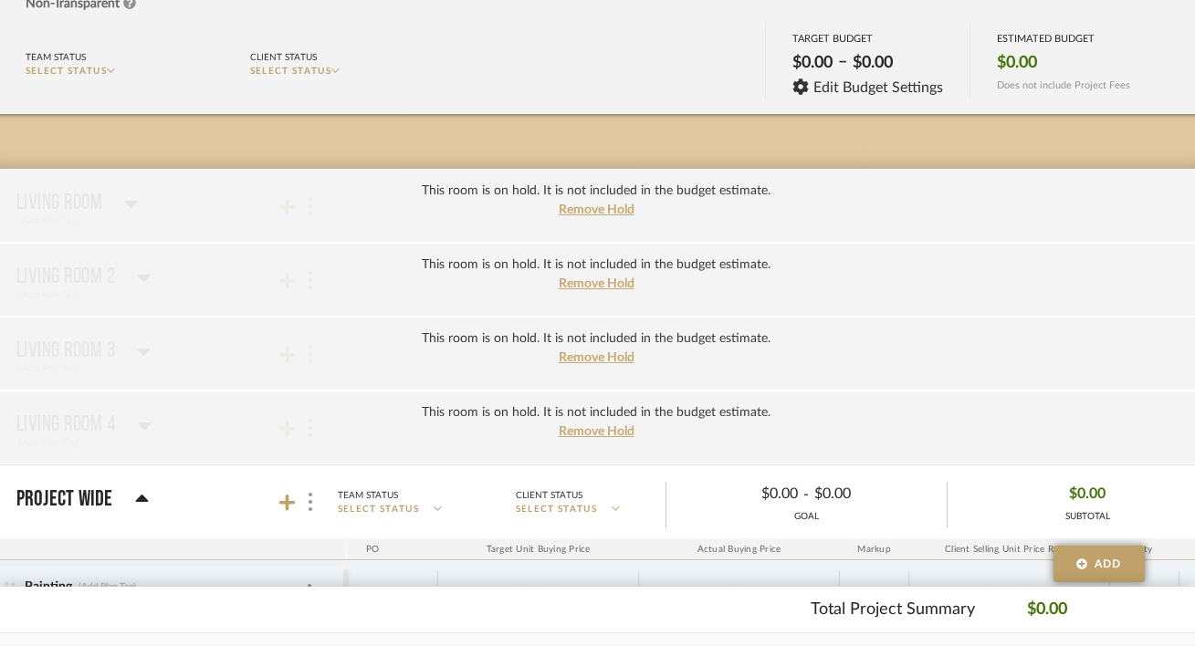
scroll to position [201, 61]
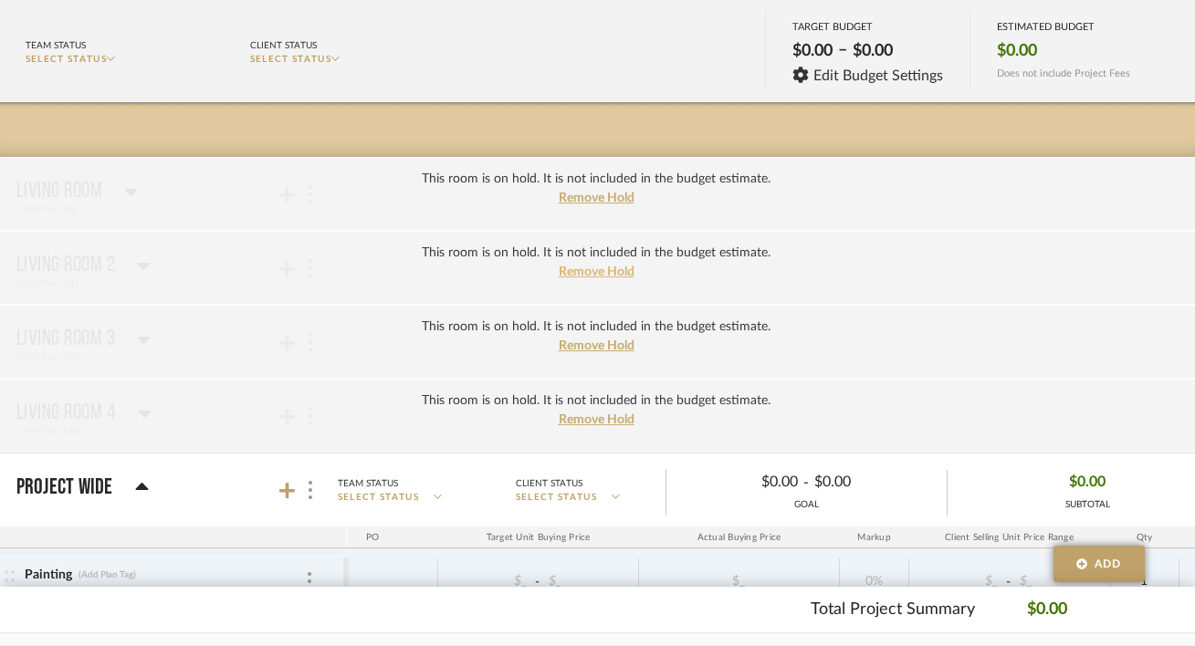
click at [599, 276] on span "Remove Hold" at bounding box center [597, 272] width 76 height 13
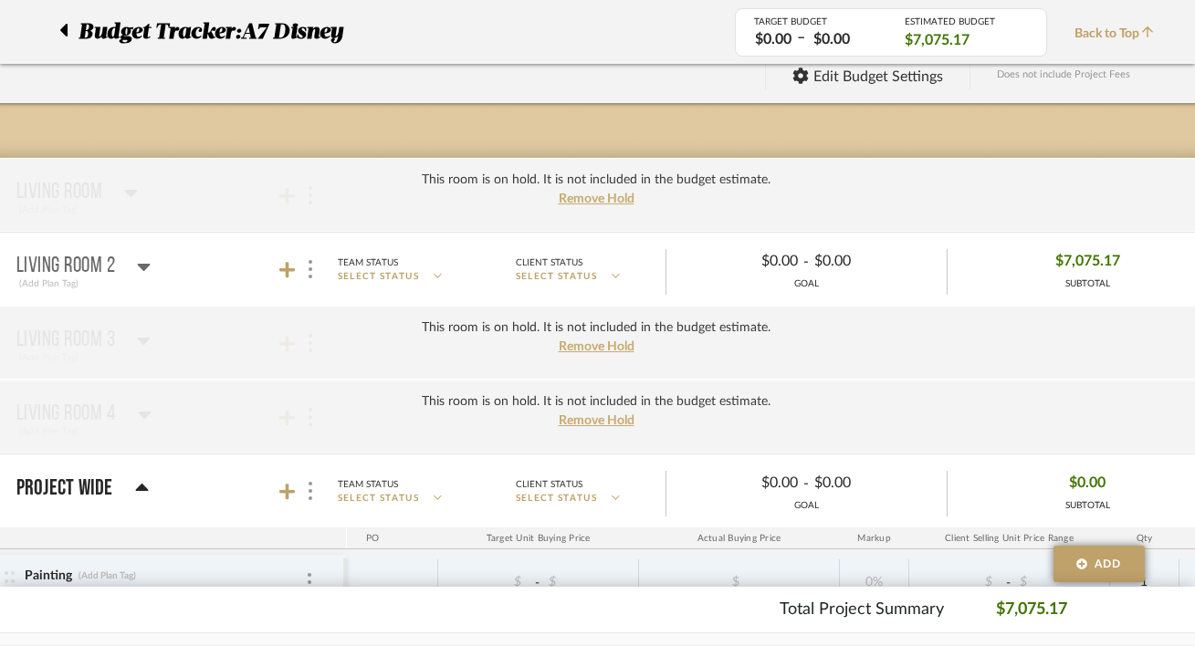
scroll to position [159, 61]
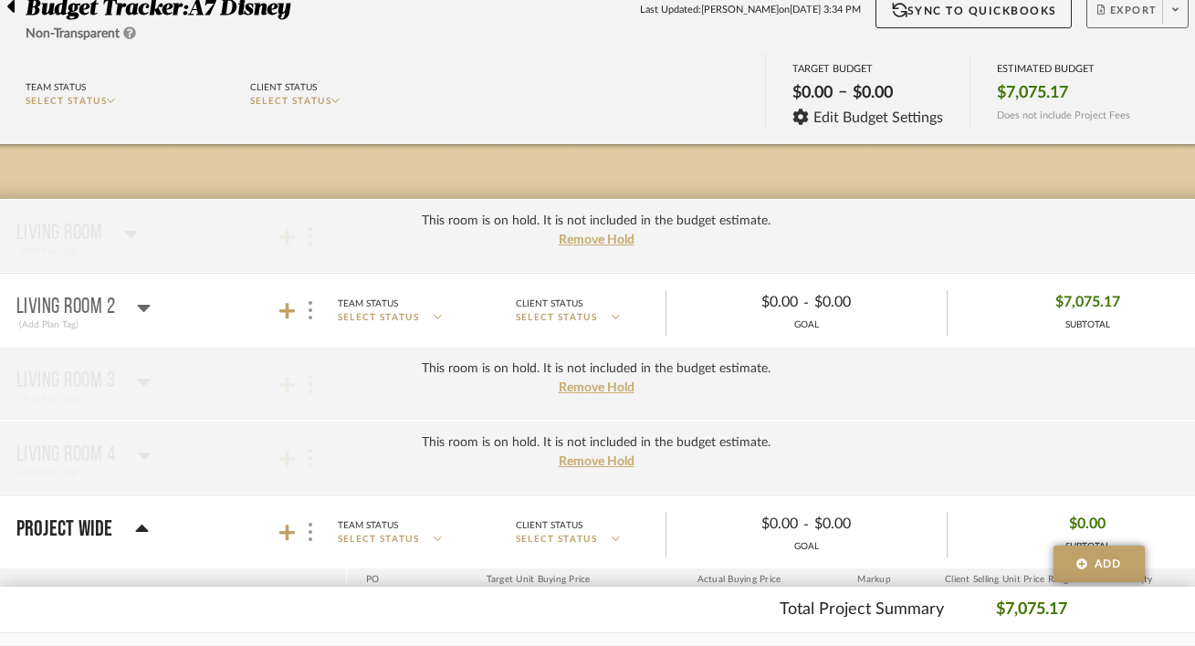
click at [1147, 12] on span "Export" at bounding box center [1127, 17] width 60 height 27
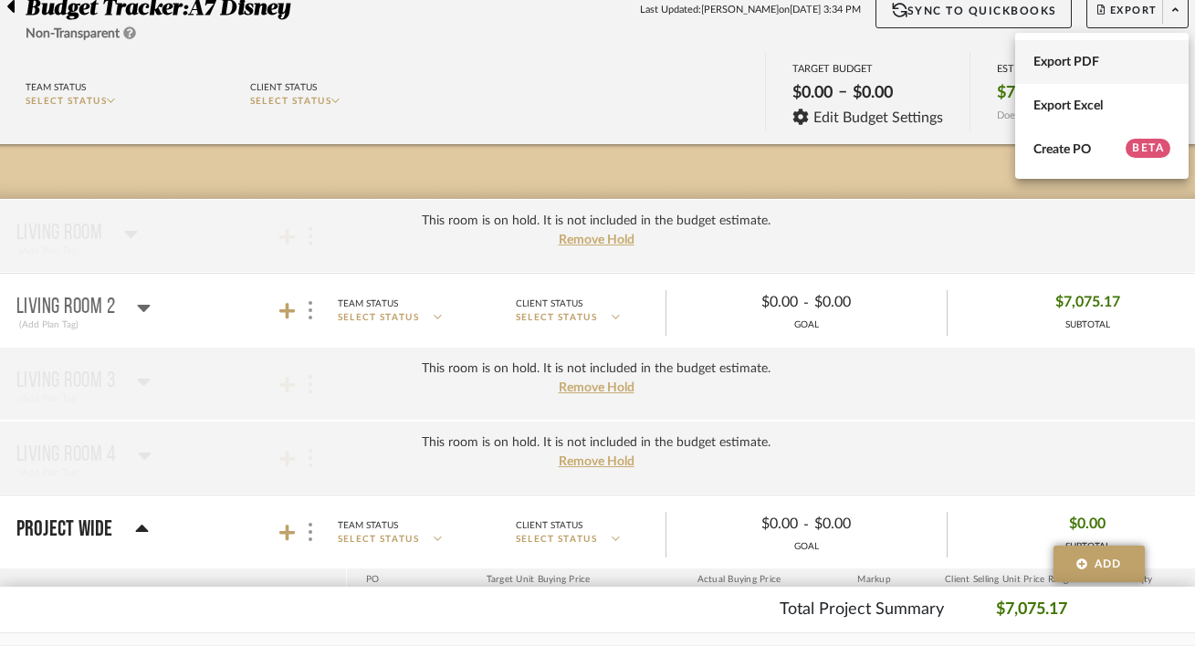
click at [1112, 58] on span "Export PDF" at bounding box center [1101, 63] width 137 height 16
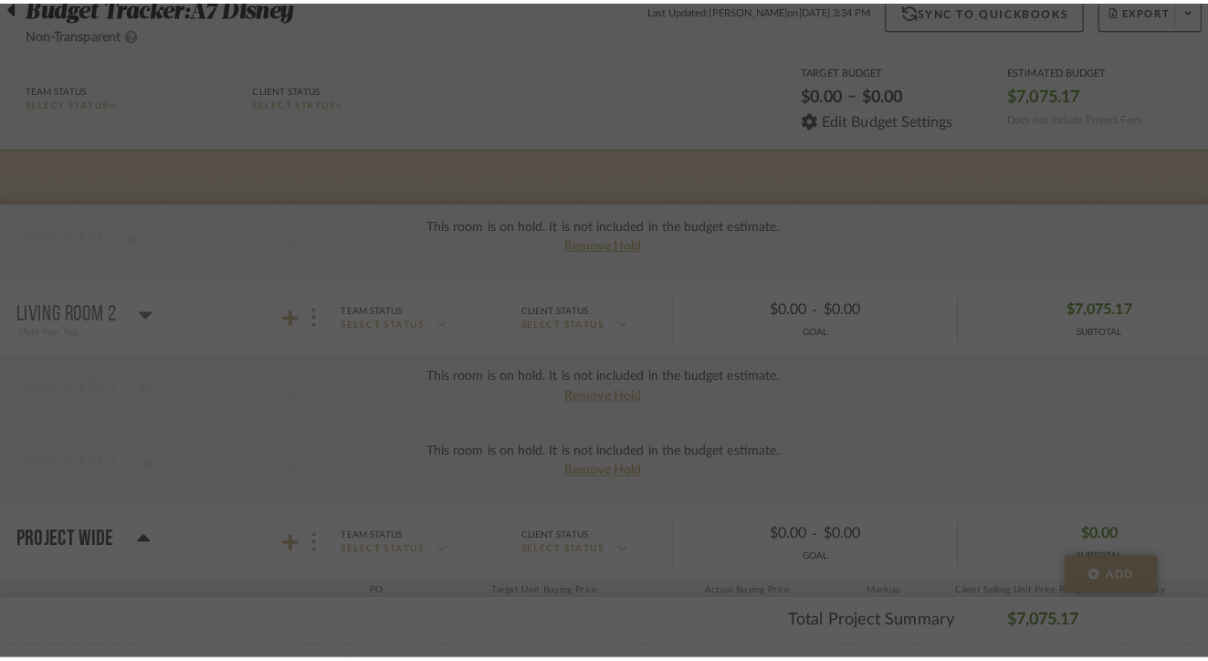
scroll to position [0, 0]
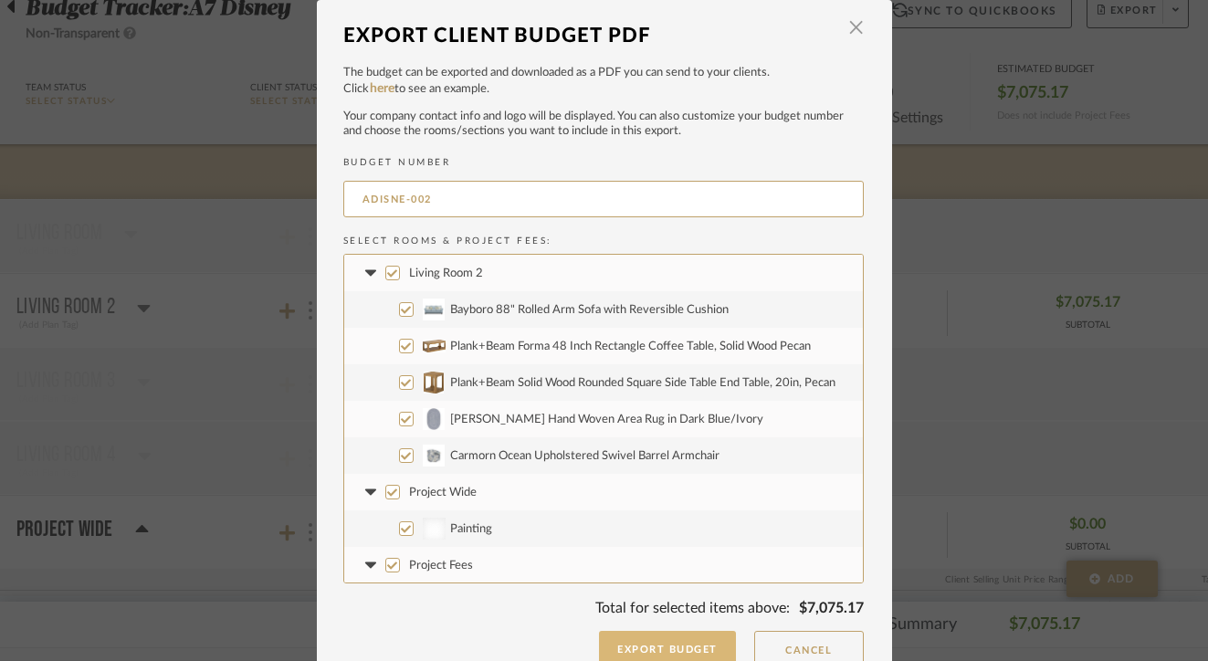
click at [655, 647] on button "Export Budget" at bounding box center [667, 649] width 137 height 37
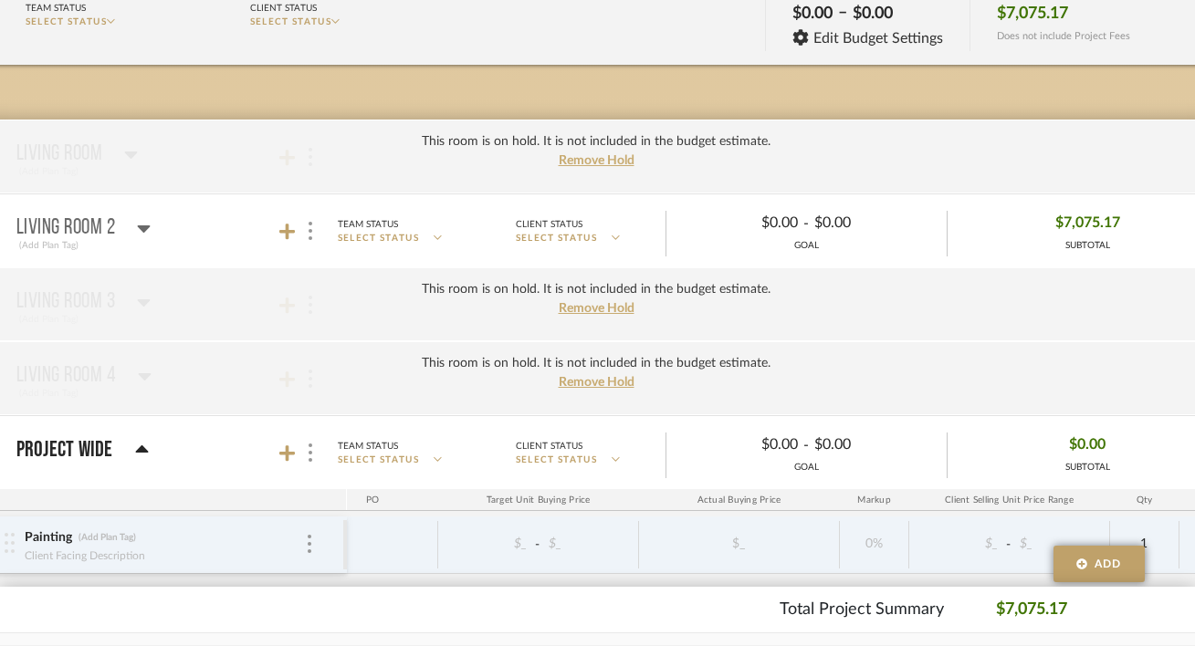
scroll to position [207, 61]
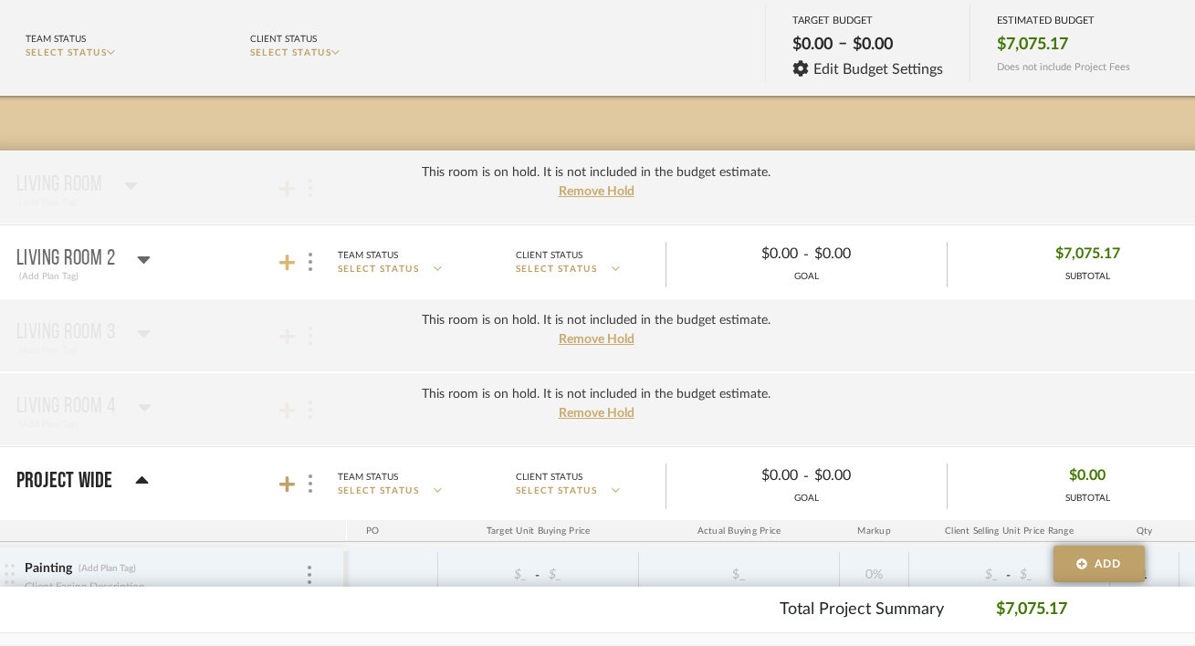
click at [293, 262] on icon at bounding box center [287, 263] width 16 height 16
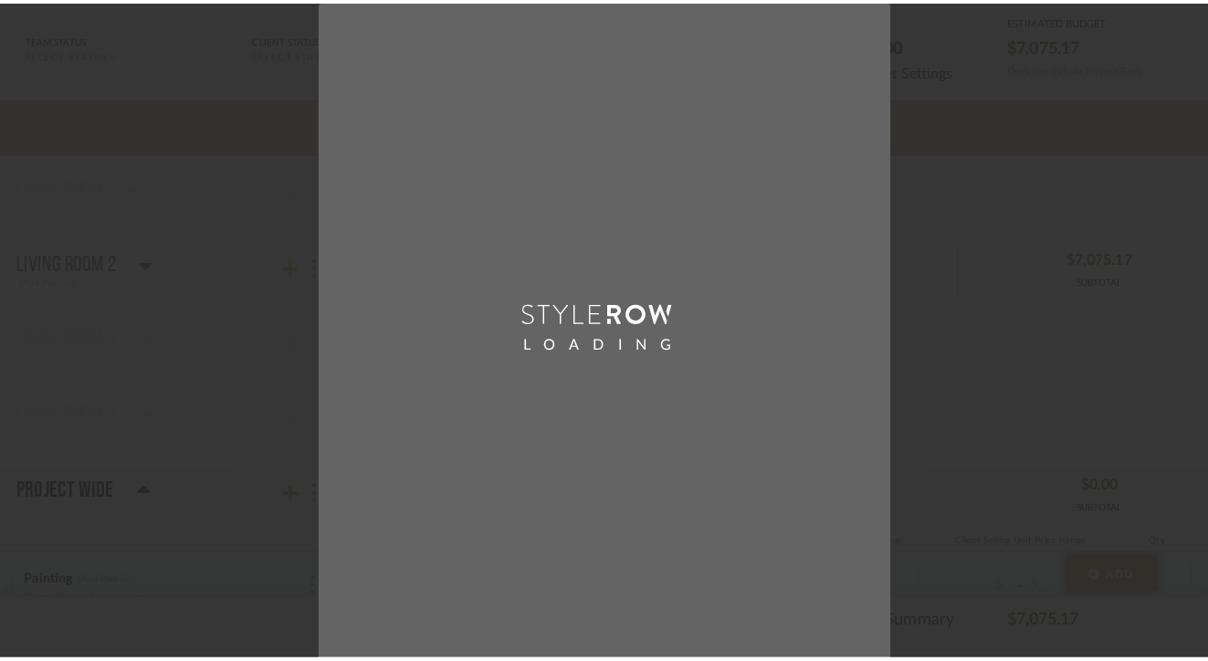
scroll to position [0, 0]
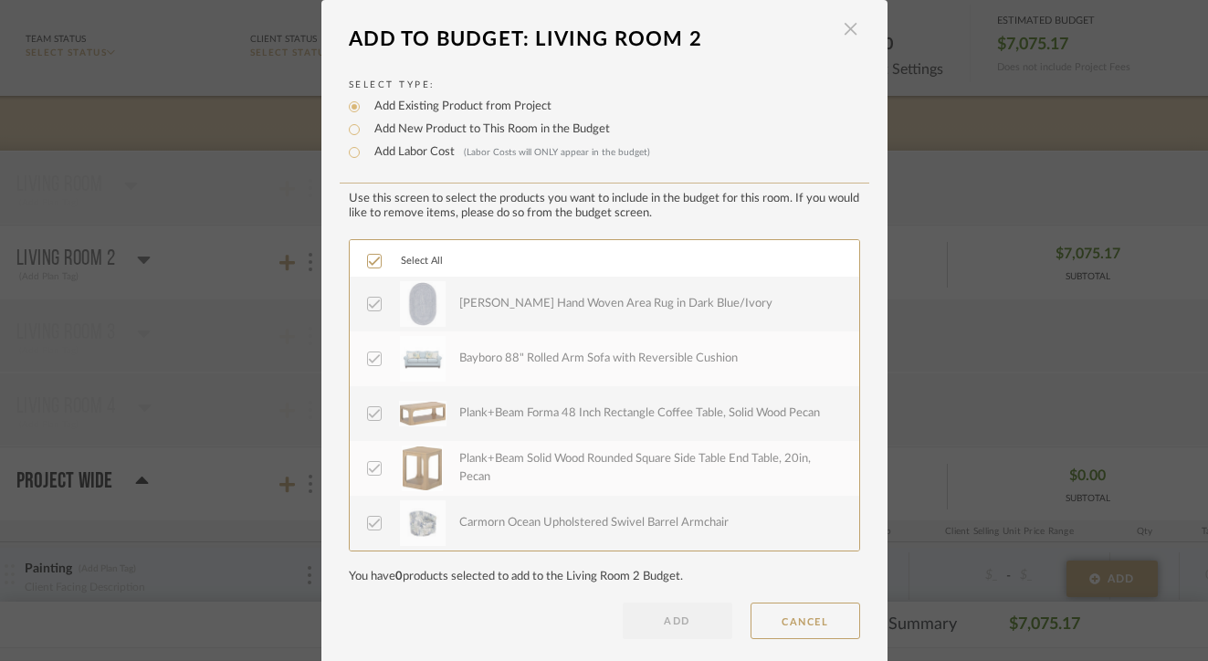
click at [851, 30] on span "button" at bounding box center [851, 29] width 37 height 37
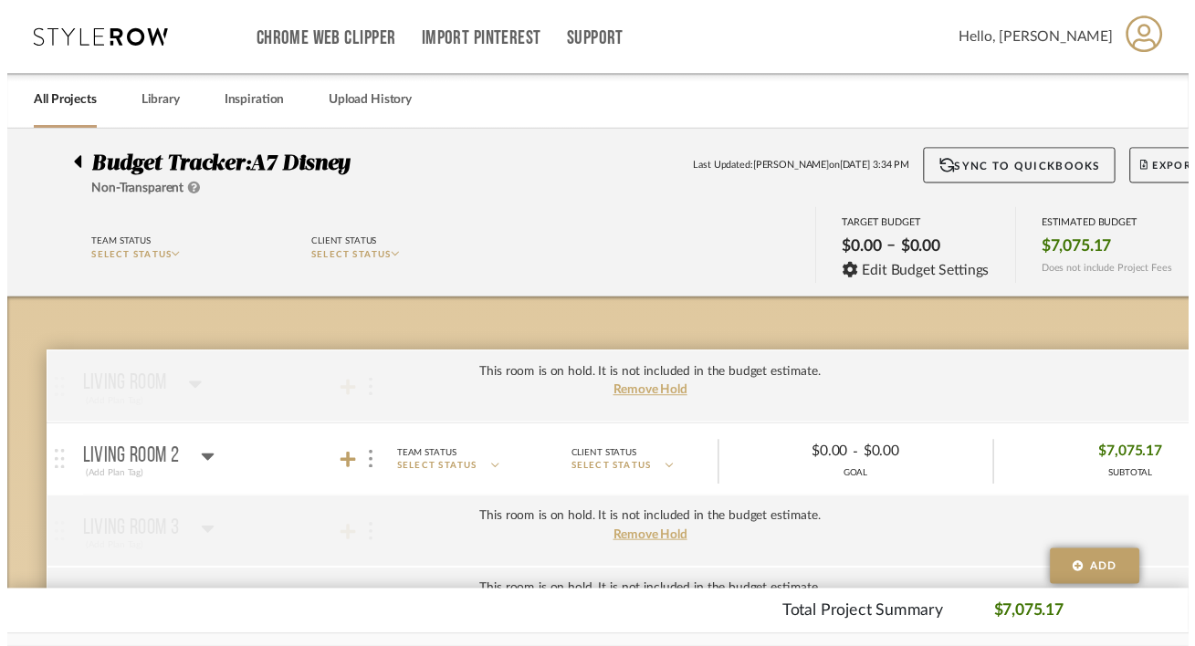
scroll to position [207, 61]
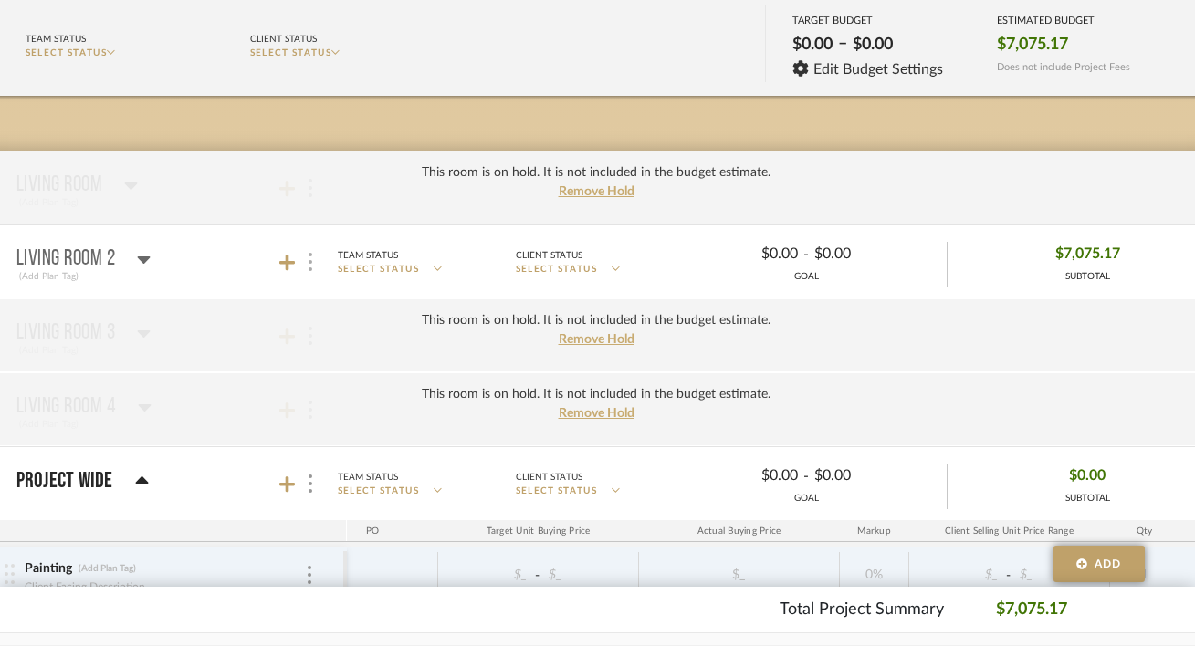
click at [314, 261] on div at bounding box center [309, 262] width 19 height 25
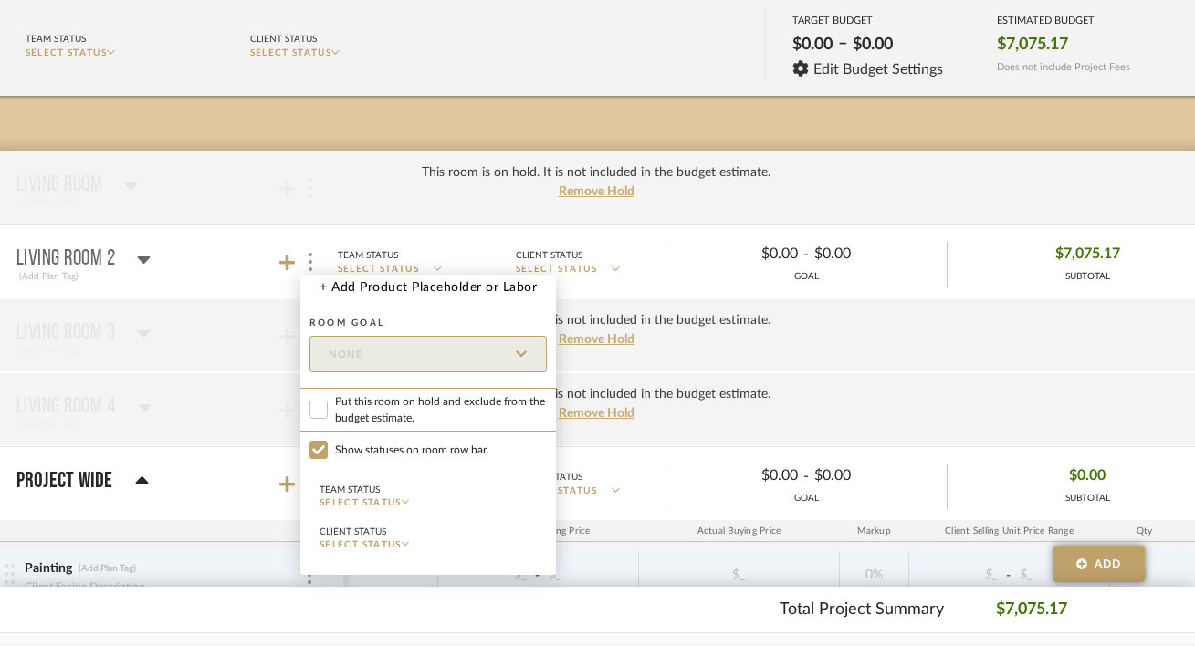
click at [372, 403] on span "Put this room on hold and exclude from the budget estimate." at bounding box center [441, 409] width 212 height 33
click at [328, 403] on input "Put this room on hold and exclude from the budget estimate." at bounding box center [318, 410] width 18 height 18
checkbox input "true"
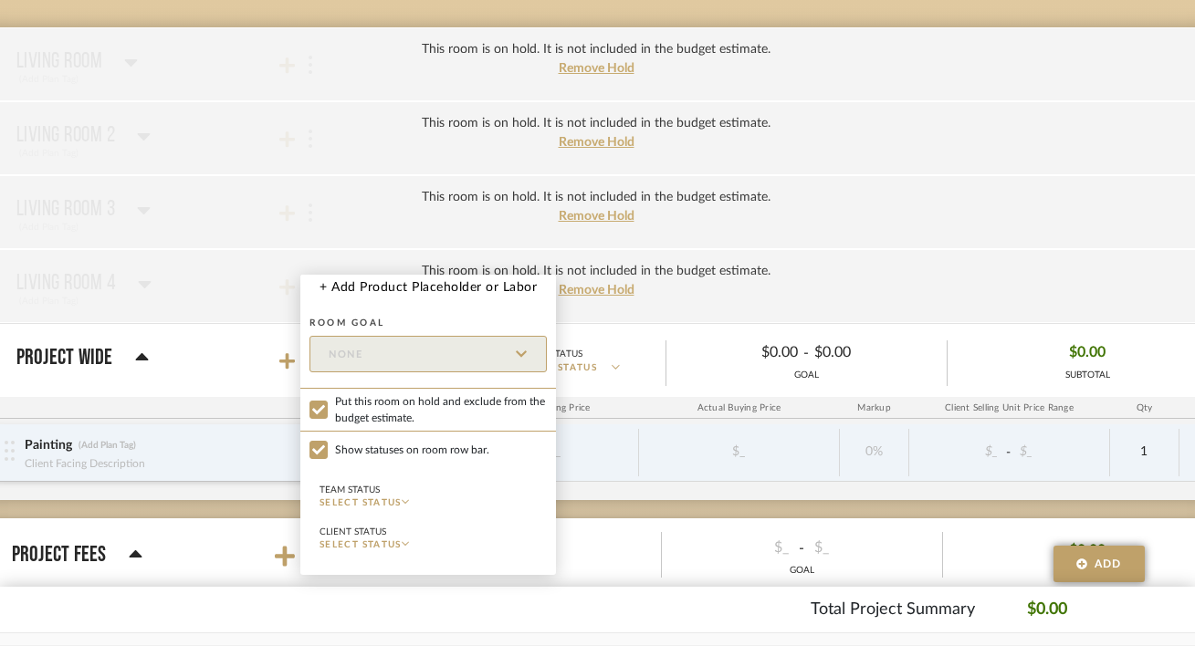
scroll to position [400, 61]
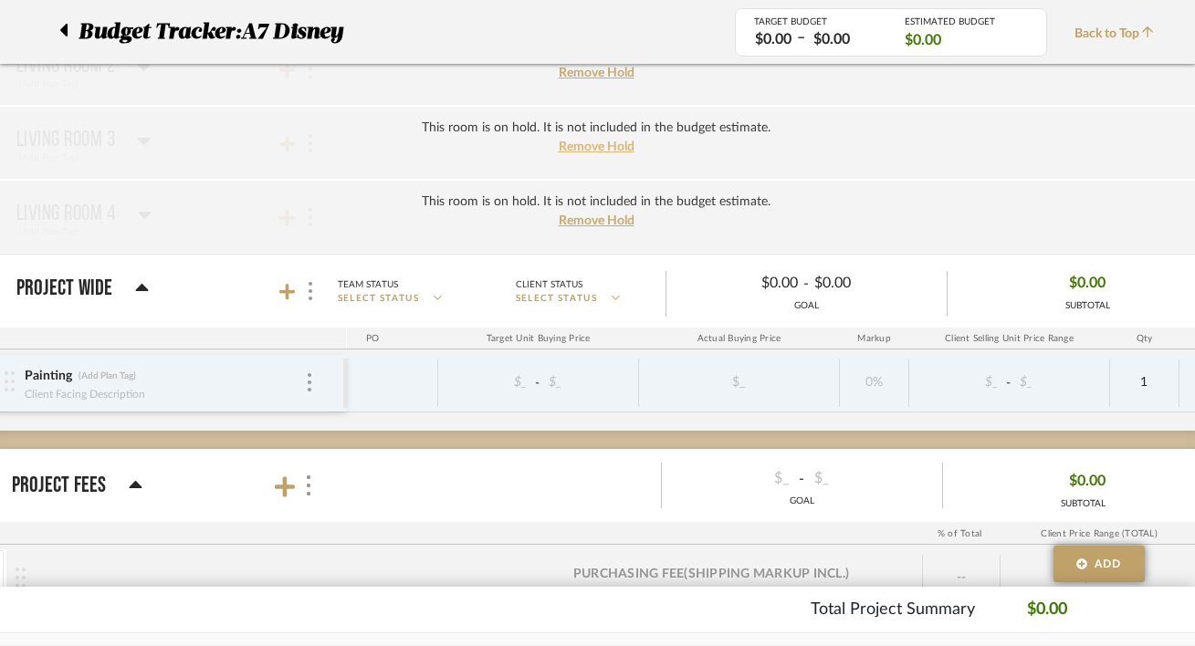
click at [582, 150] on span "Remove Hold" at bounding box center [597, 147] width 76 height 13
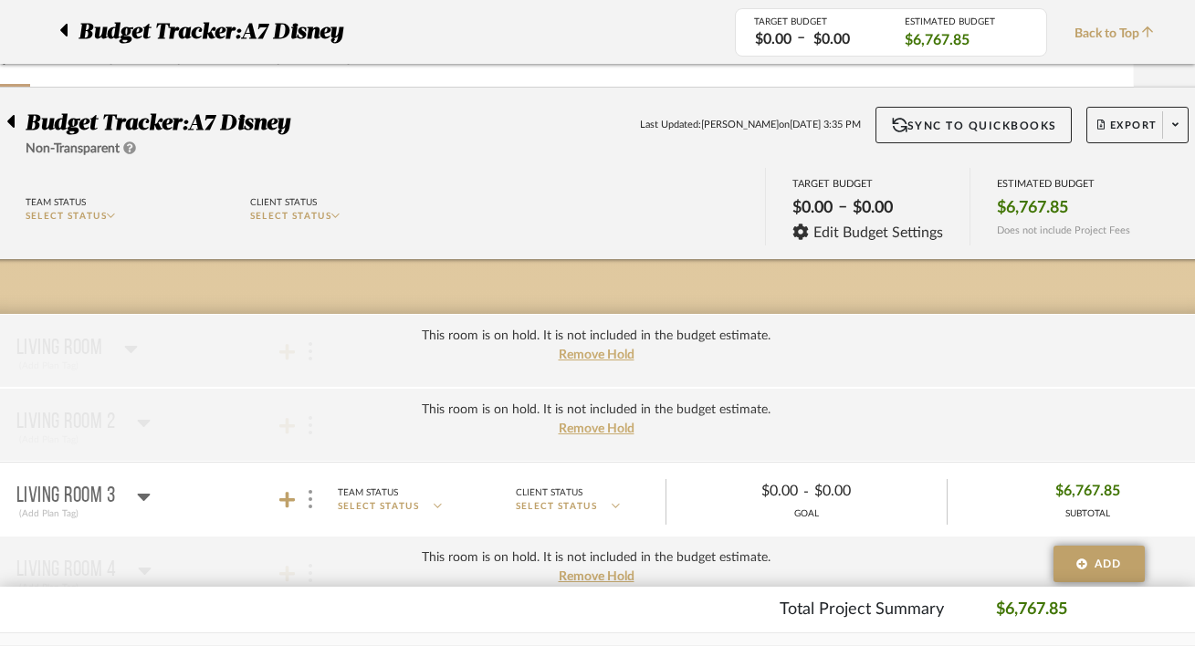
scroll to position [41, 61]
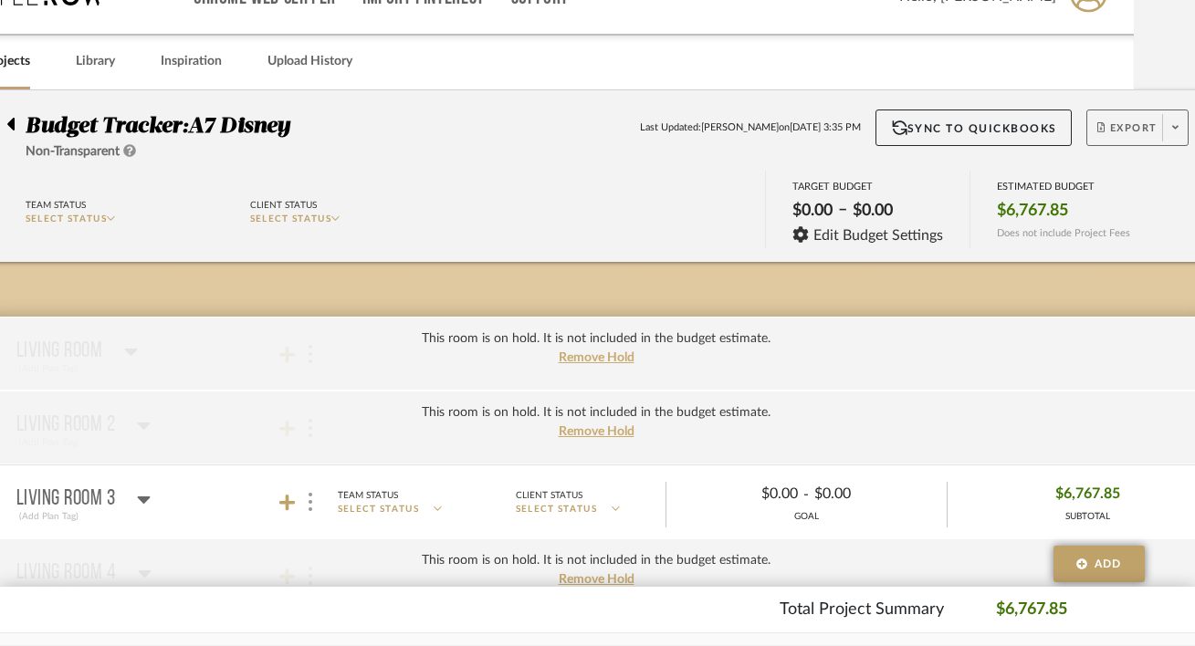
click at [1136, 128] on span "Export" at bounding box center [1127, 134] width 60 height 27
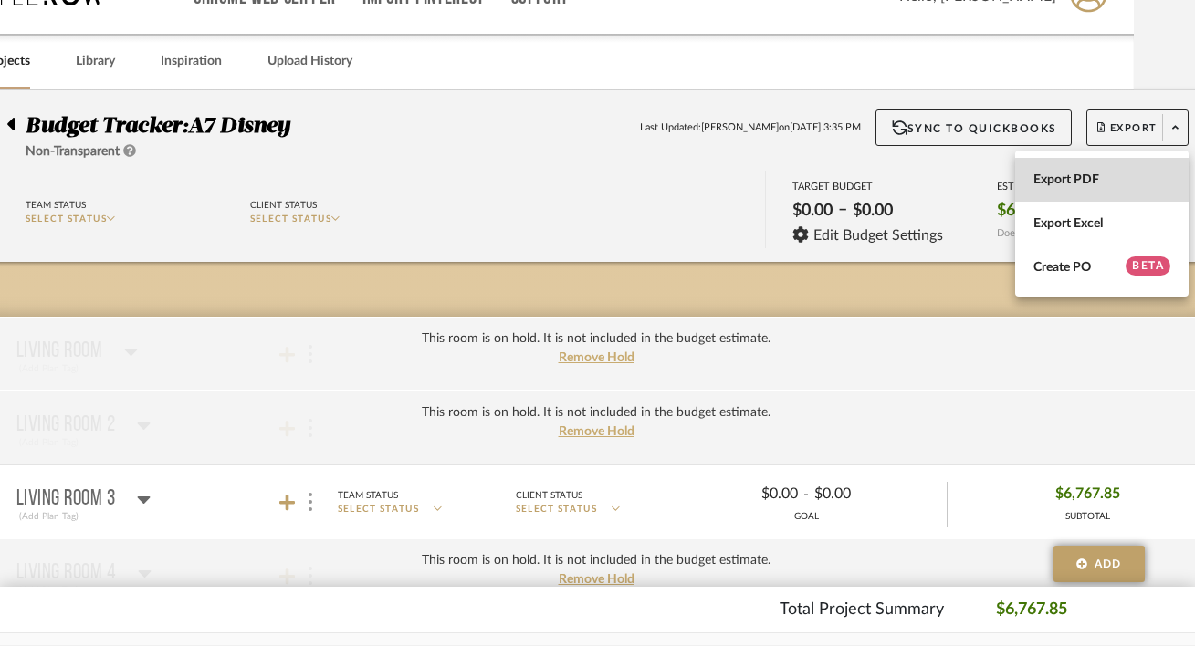
click at [1102, 180] on span "Export PDF" at bounding box center [1101, 181] width 137 height 16
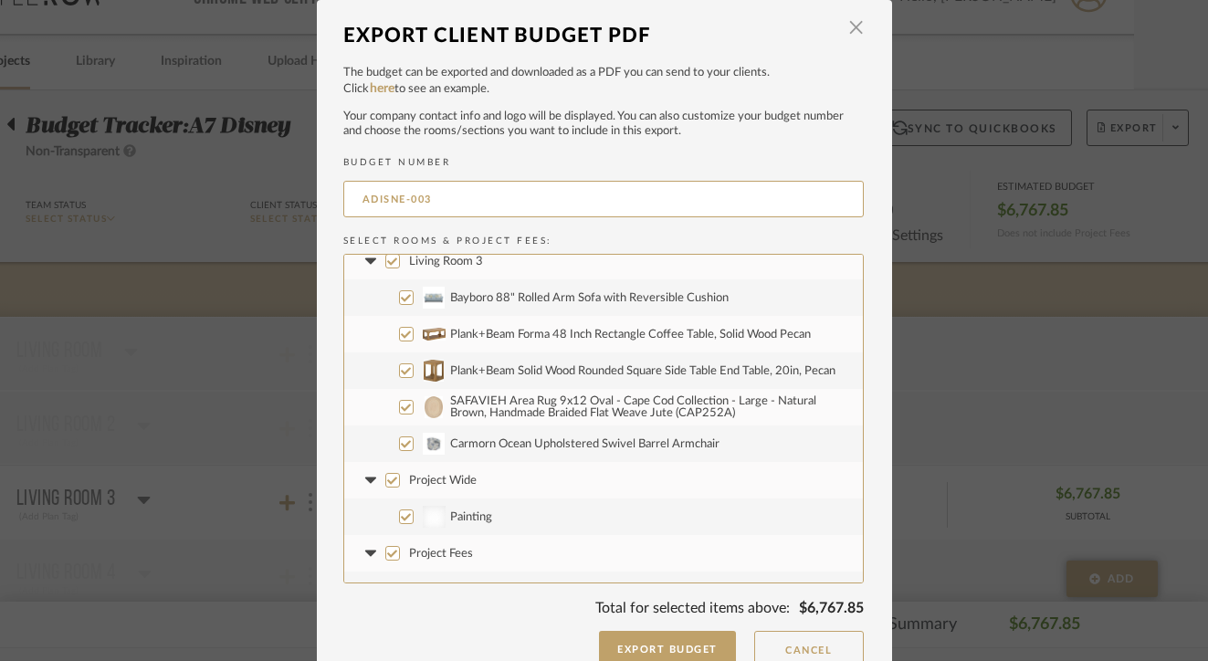
scroll to position [0, 0]
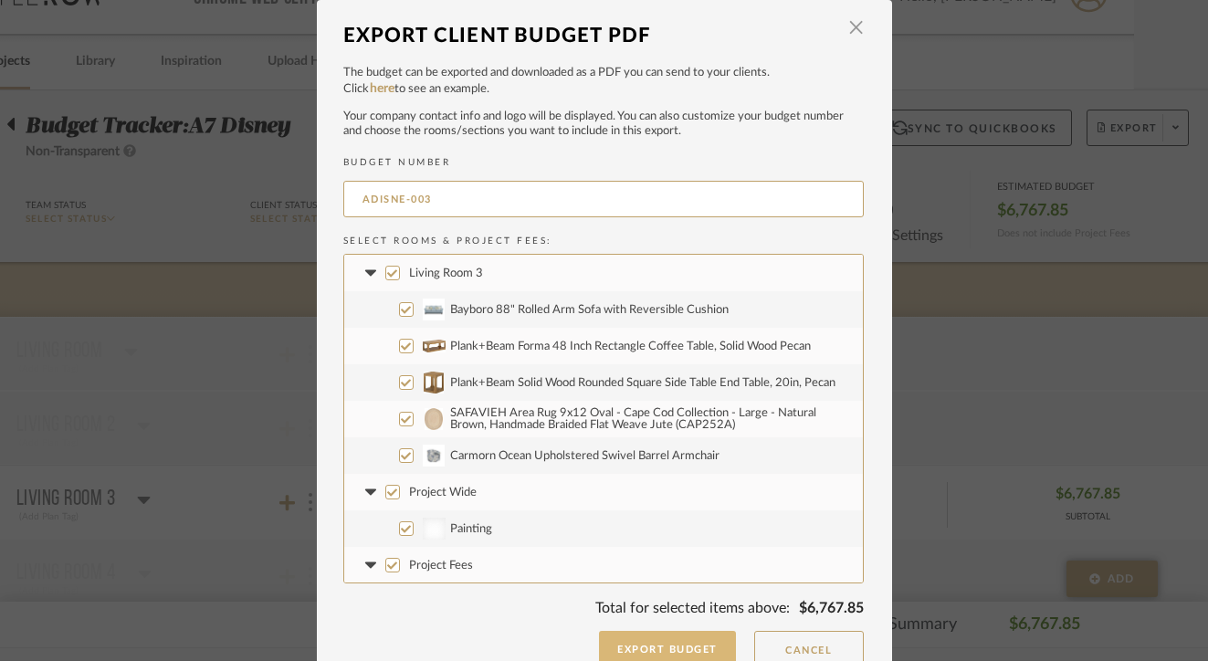
click at [655, 646] on button "Export Budget" at bounding box center [667, 649] width 137 height 37
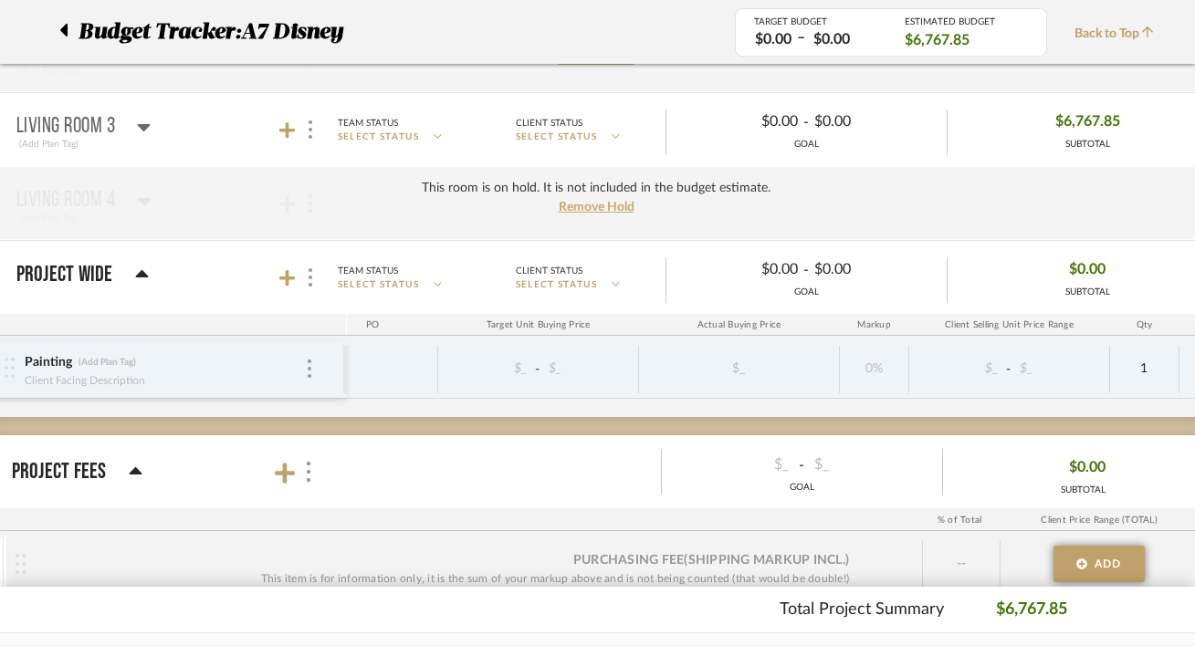
scroll to position [429, 61]
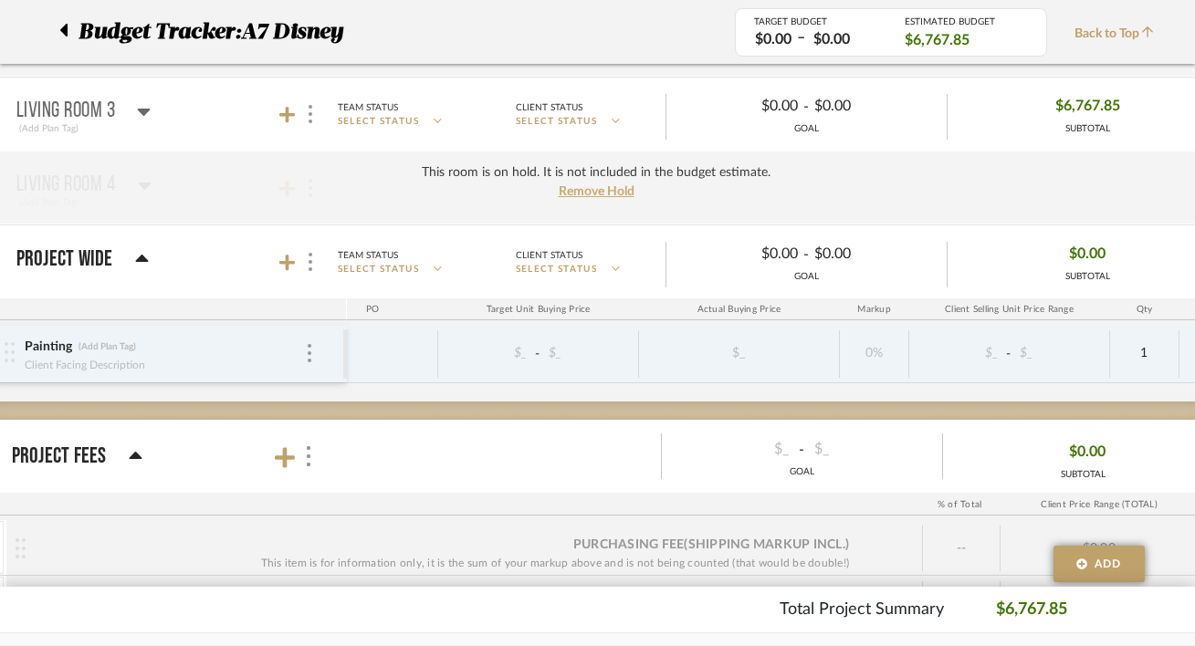
click at [310, 129] on mat-panel-title "Living Room 3 (Add Plan Tag)" at bounding box center [176, 114] width 321 height 45
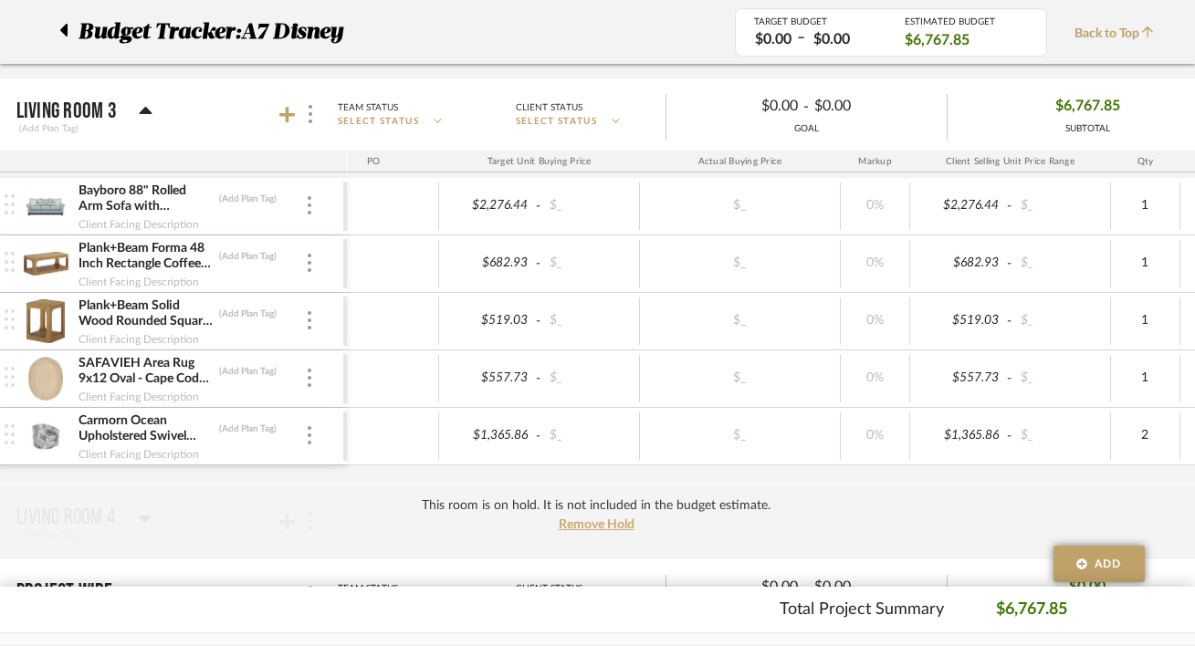
click at [299, 119] on div at bounding box center [299, 114] width 40 height 25
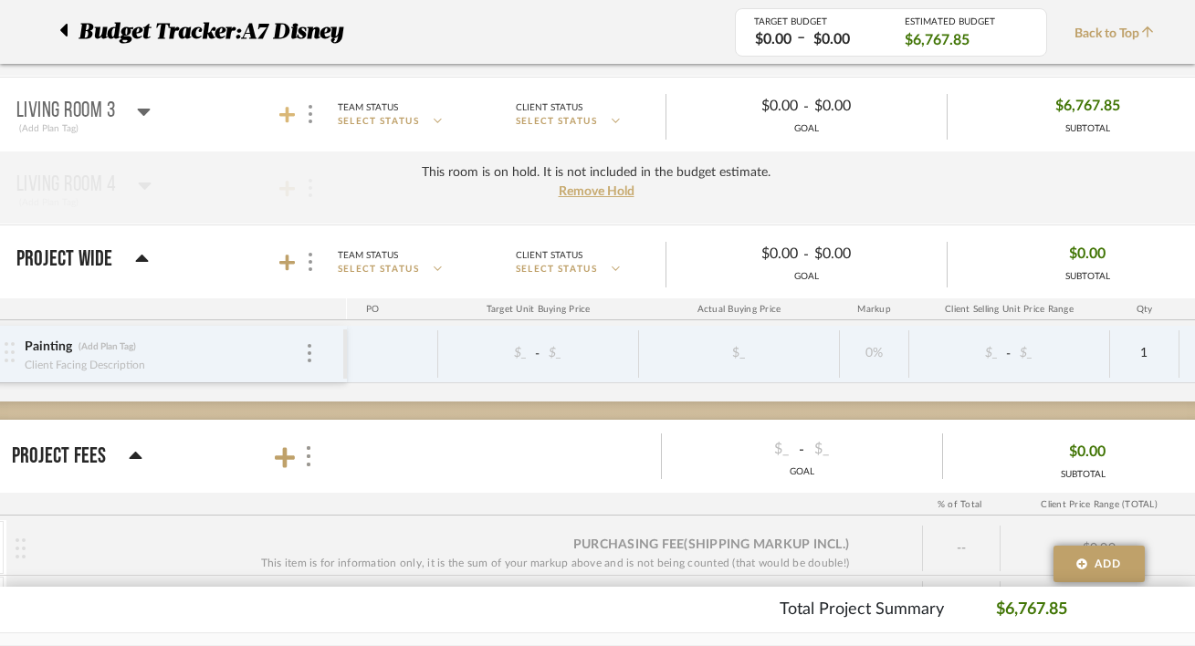
click at [287, 113] on icon at bounding box center [287, 115] width 16 height 16
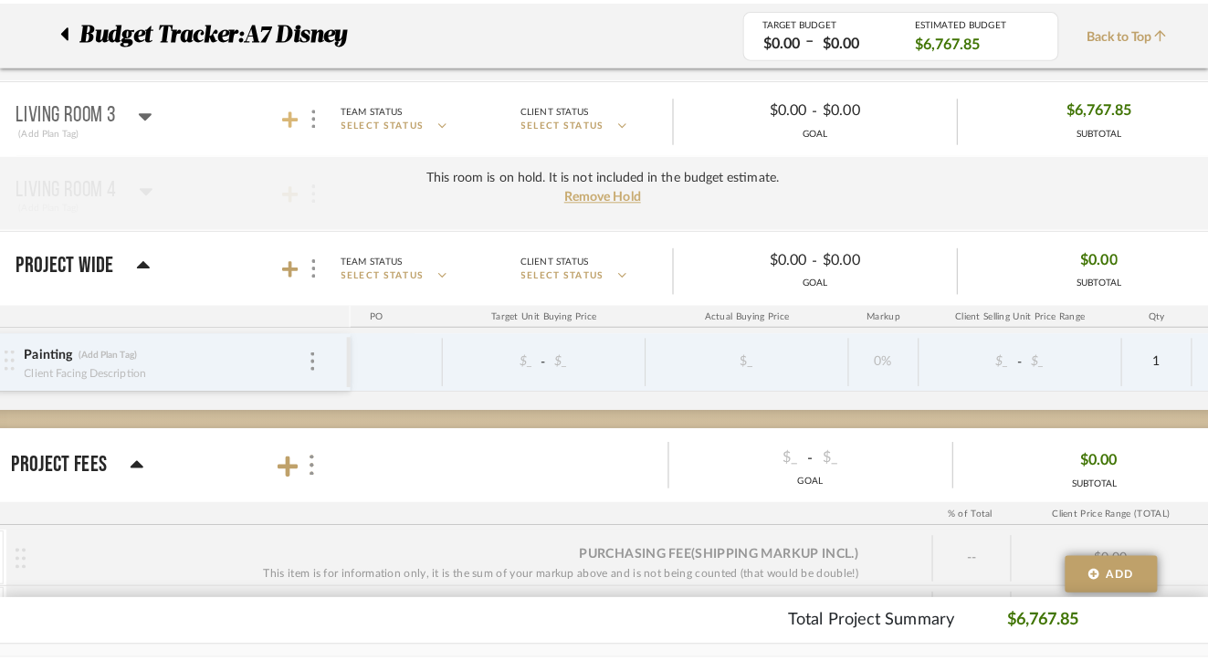
scroll to position [0, 0]
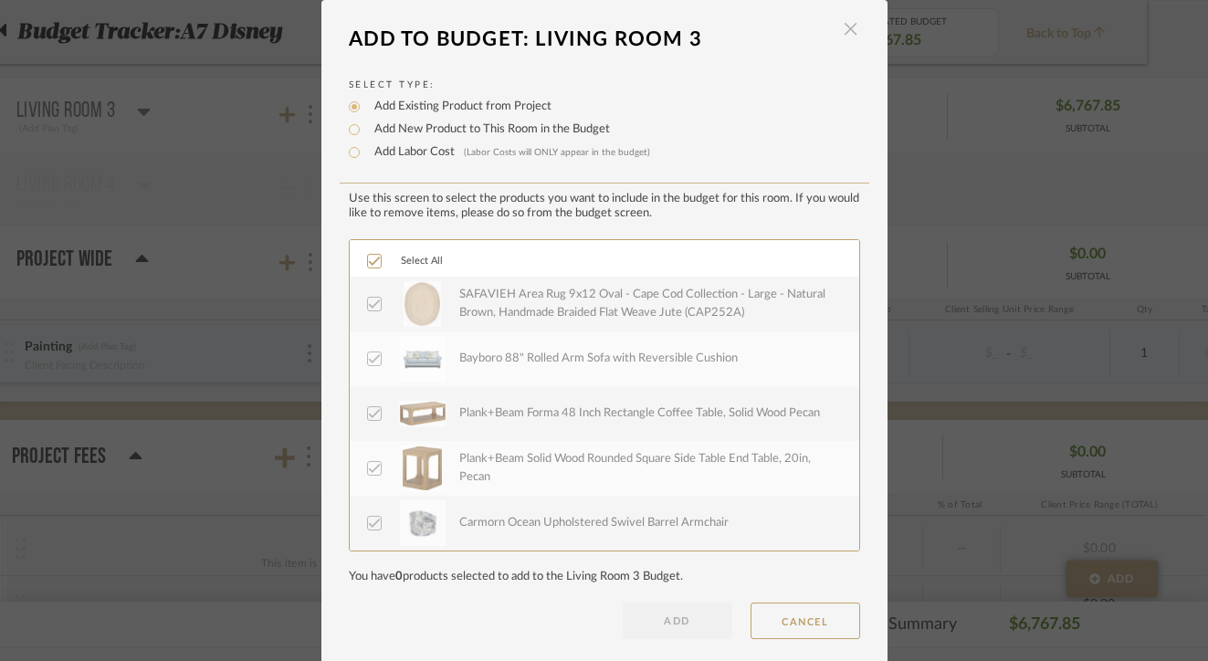
click at [848, 20] on span "button" at bounding box center [851, 29] width 37 height 37
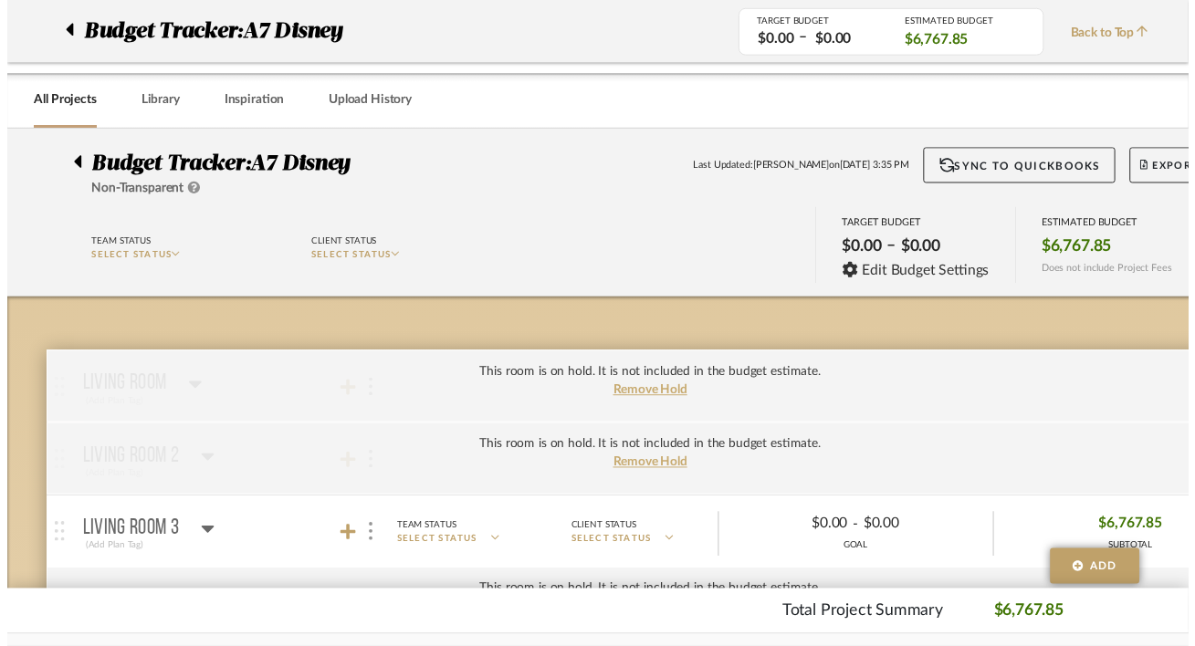
scroll to position [429, 61]
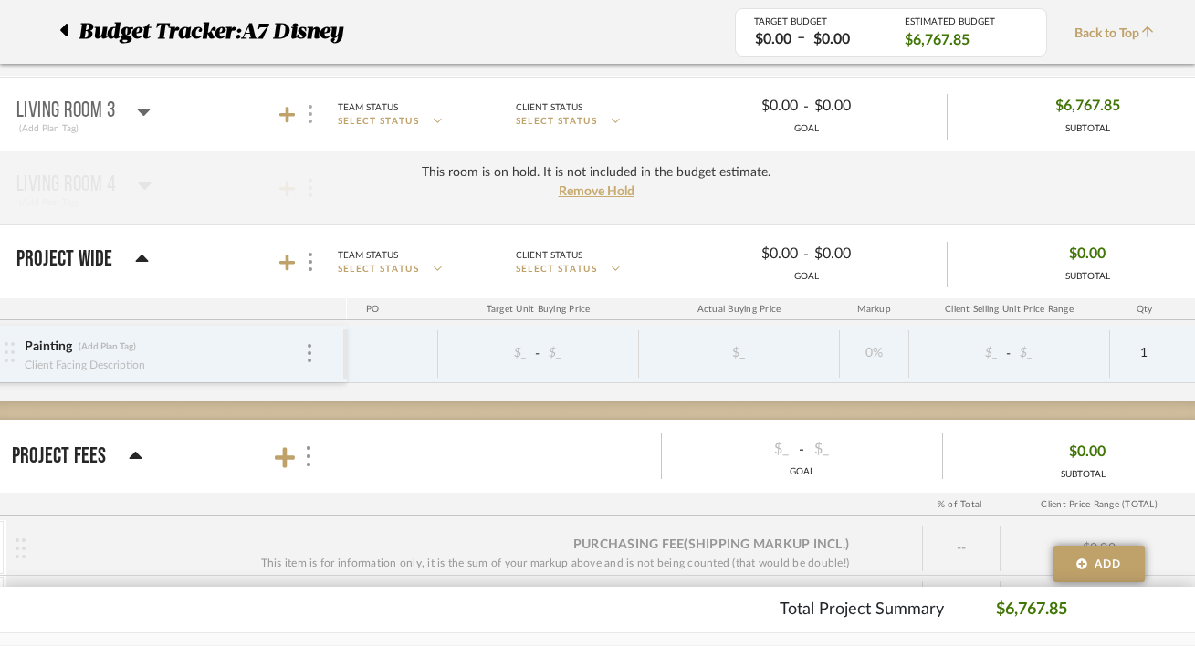
click at [309, 114] on img at bounding box center [311, 114] width 4 height 18
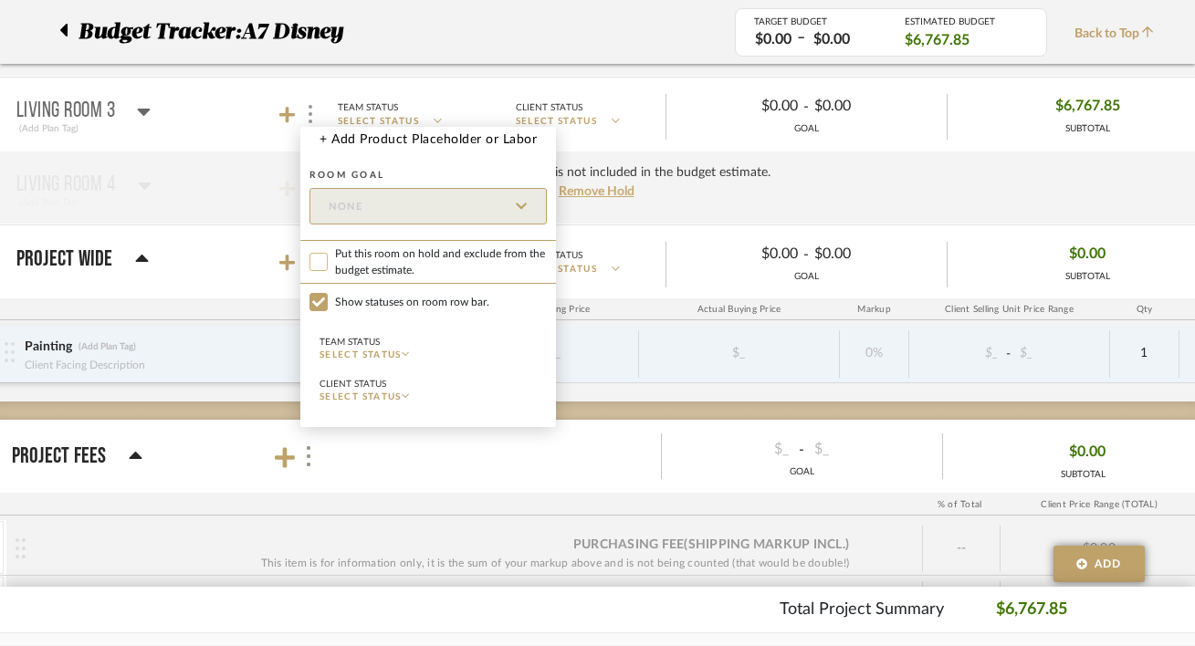
click at [326, 263] on input "Put this room on hold and exclude from the budget estimate." at bounding box center [318, 262] width 18 height 18
checkbox input "true"
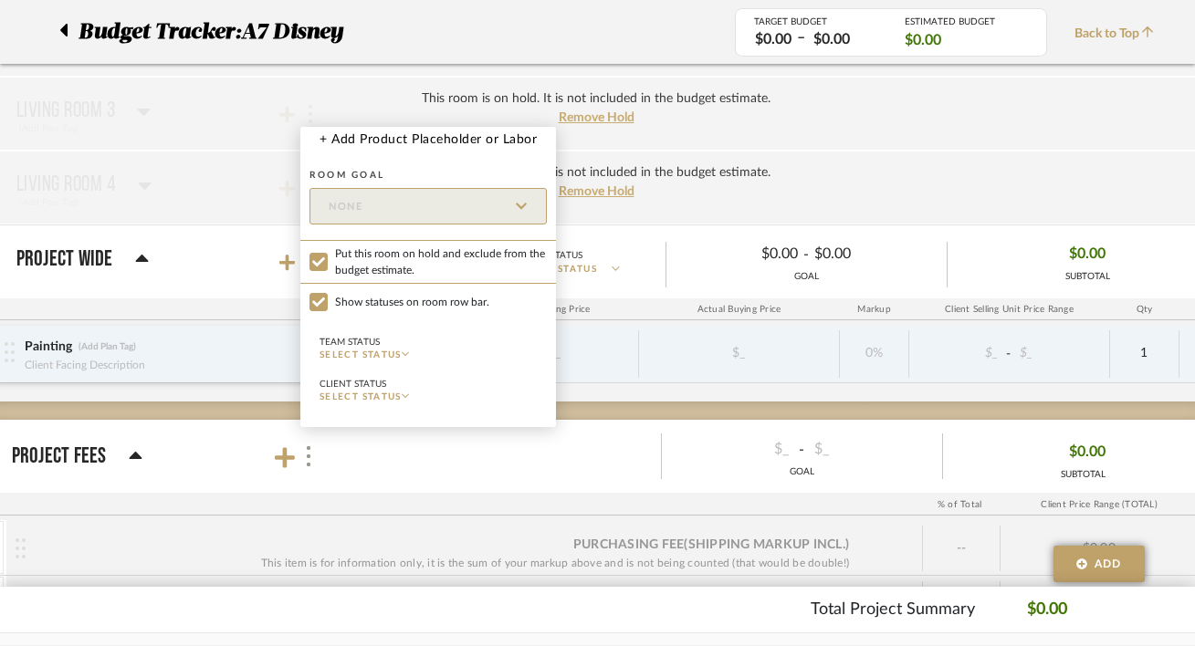
click at [661, 203] on div at bounding box center [597, 323] width 1195 height 646
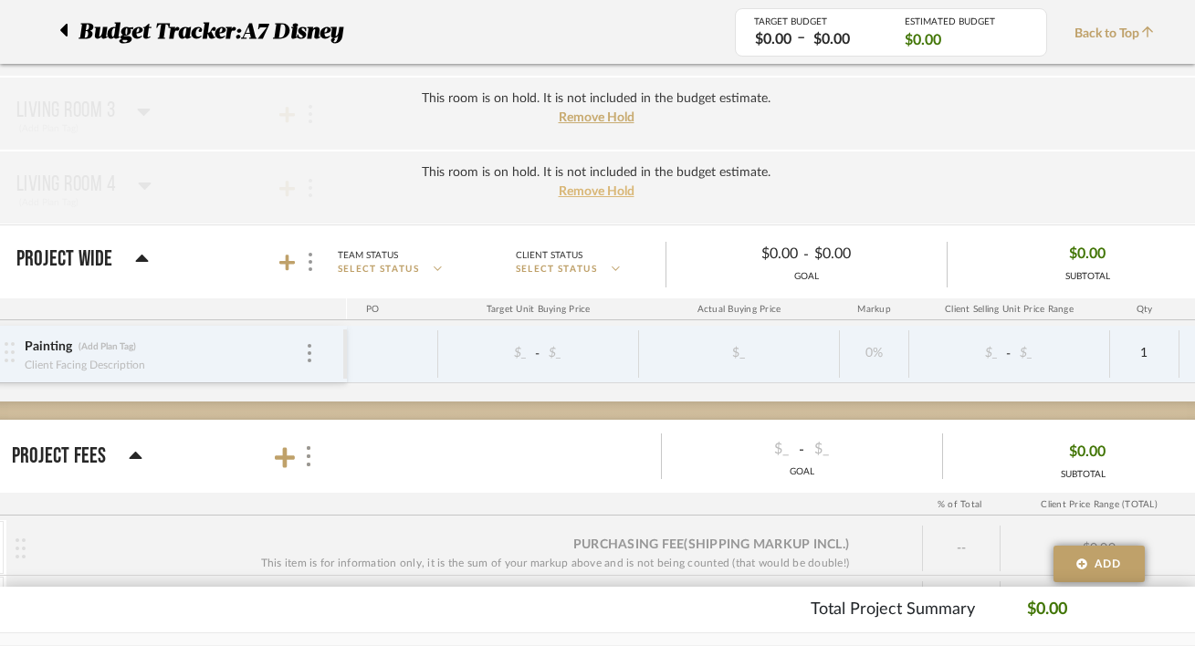
click at [620, 195] on span "Remove Hold" at bounding box center [597, 191] width 76 height 13
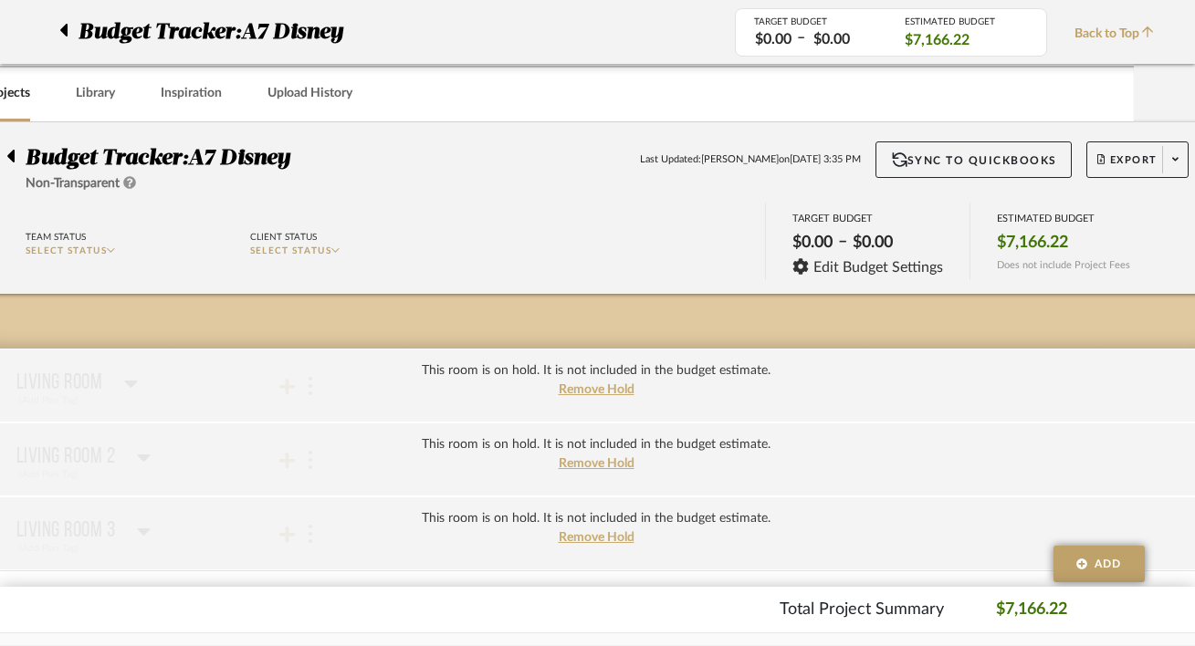
scroll to position [0, 61]
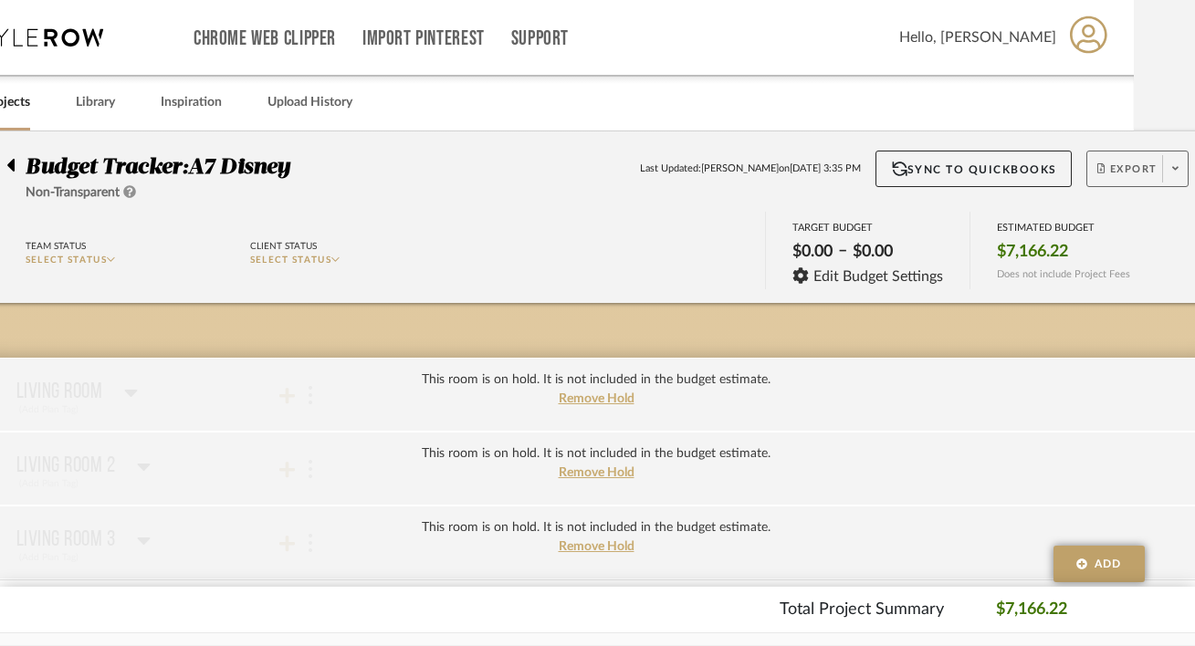
click at [1131, 170] on span "Export" at bounding box center [1127, 175] width 60 height 27
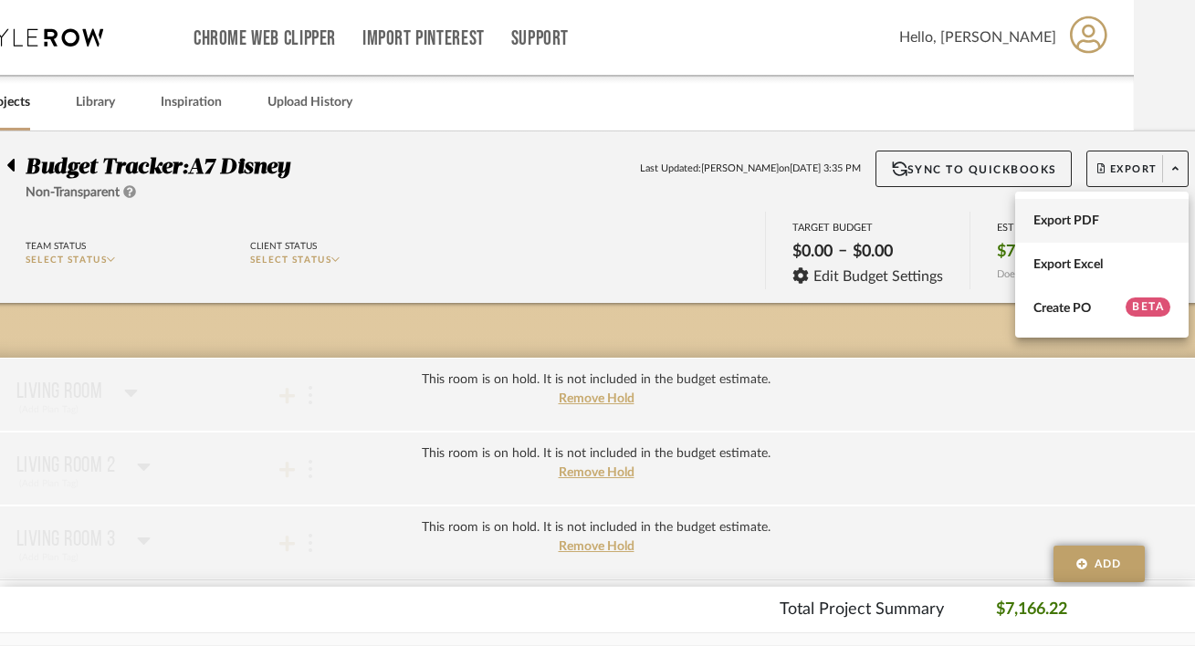
click at [1102, 214] on span "Export PDF" at bounding box center [1101, 222] width 137 height 16
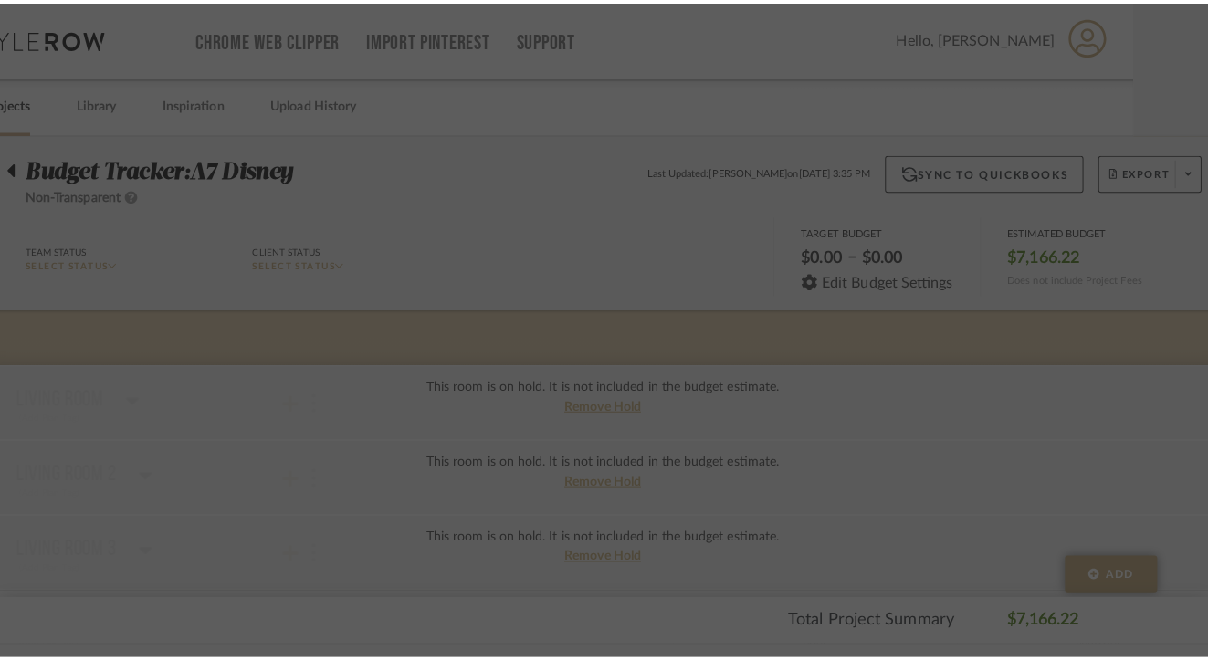
scroll to position [0, 0]
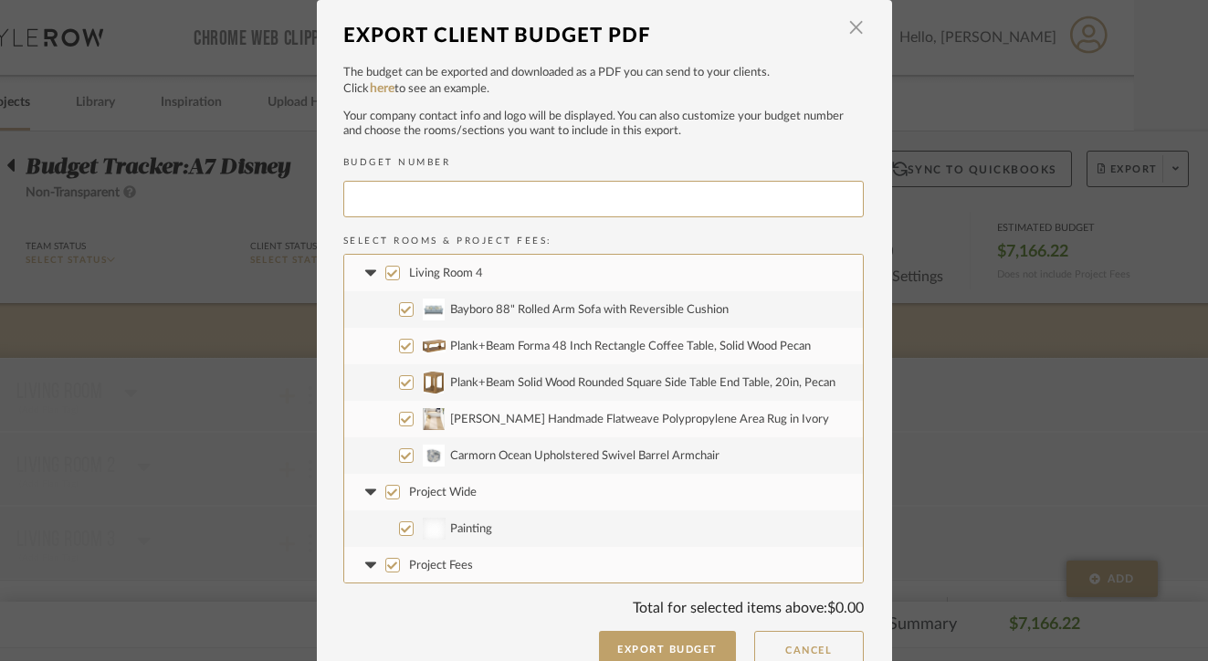
type input "ADISNE-004"
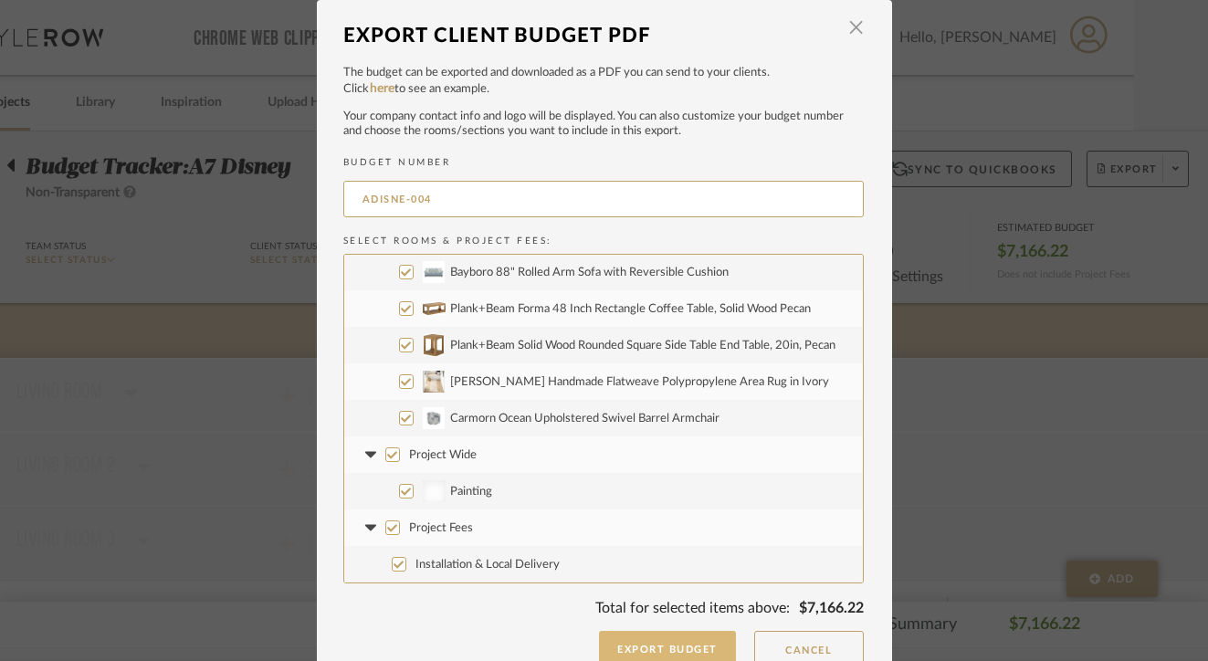
click at [695, 643] on button "Export Budget" at bounding box center [667, 649] width 137 height 37
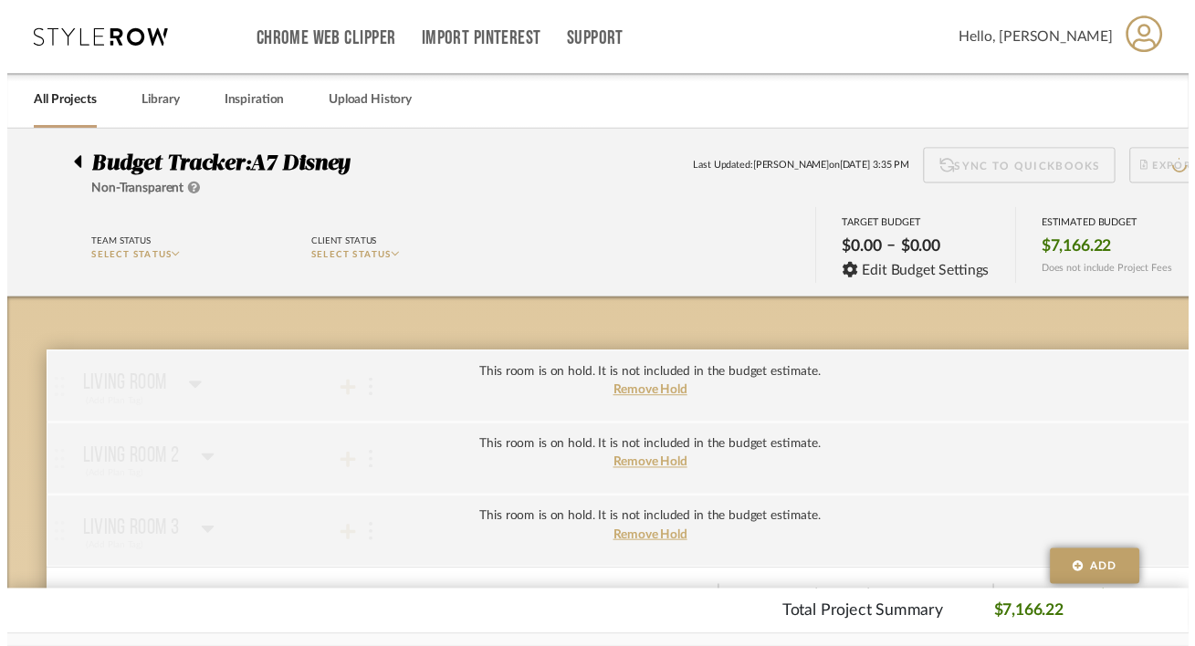
scroll to position [0, 61]
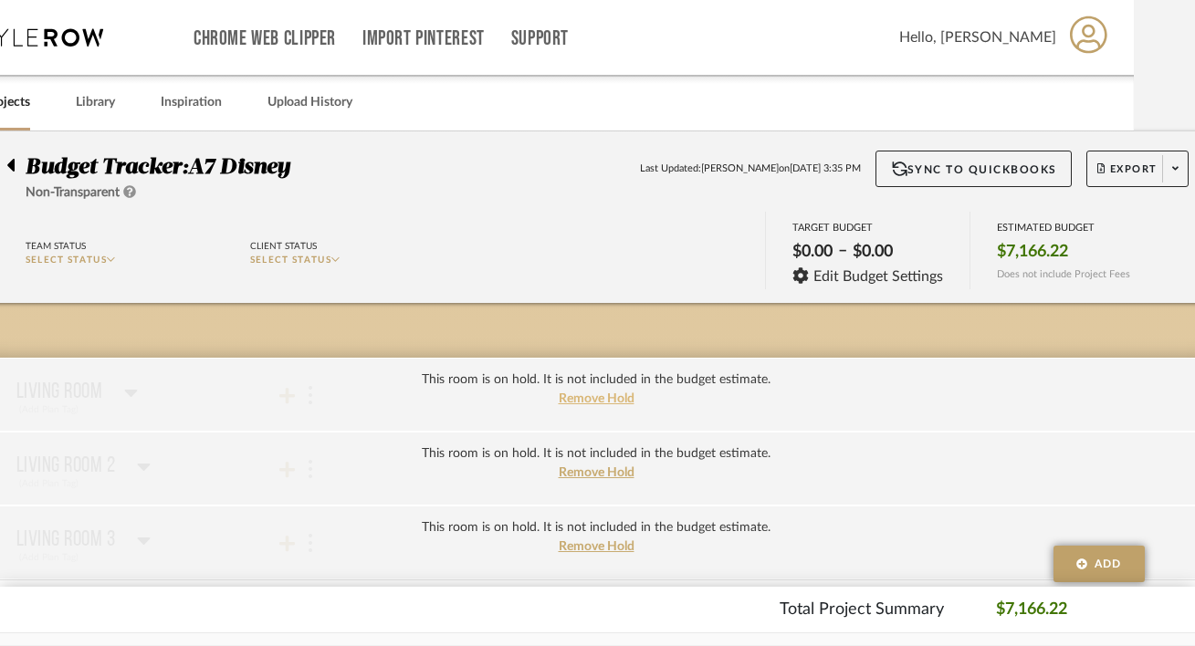
click at [575, 405] on span "Remove Hold" at bounding box center [597, 399] width 76 height 13
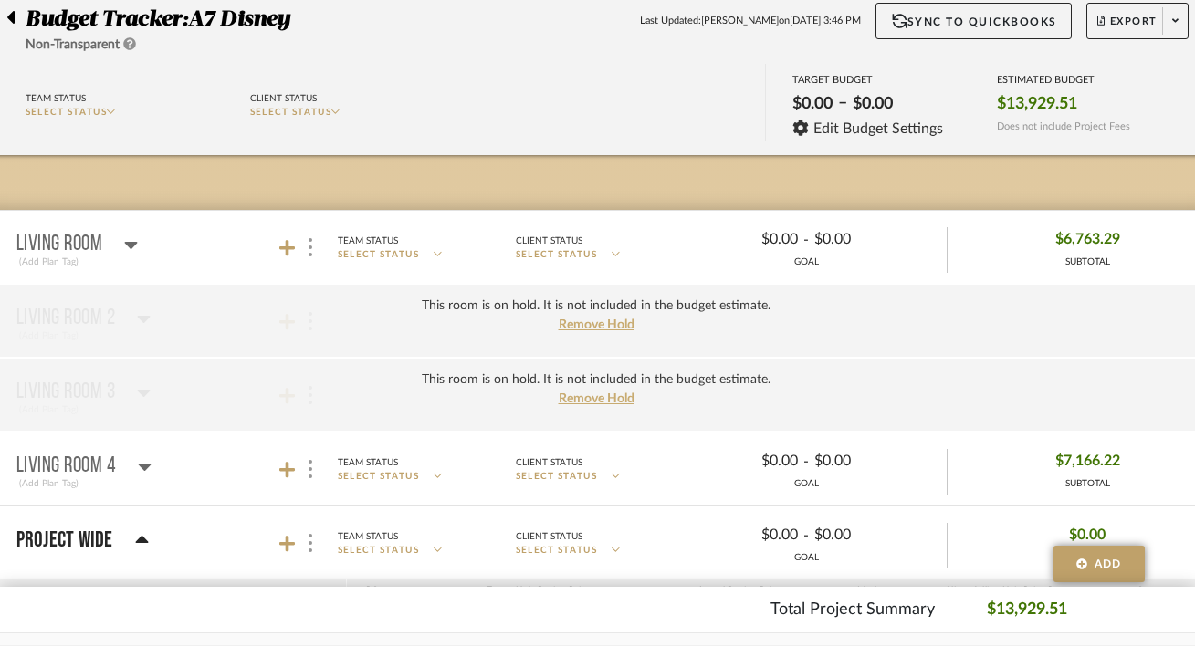
scroll to position [183, 61]
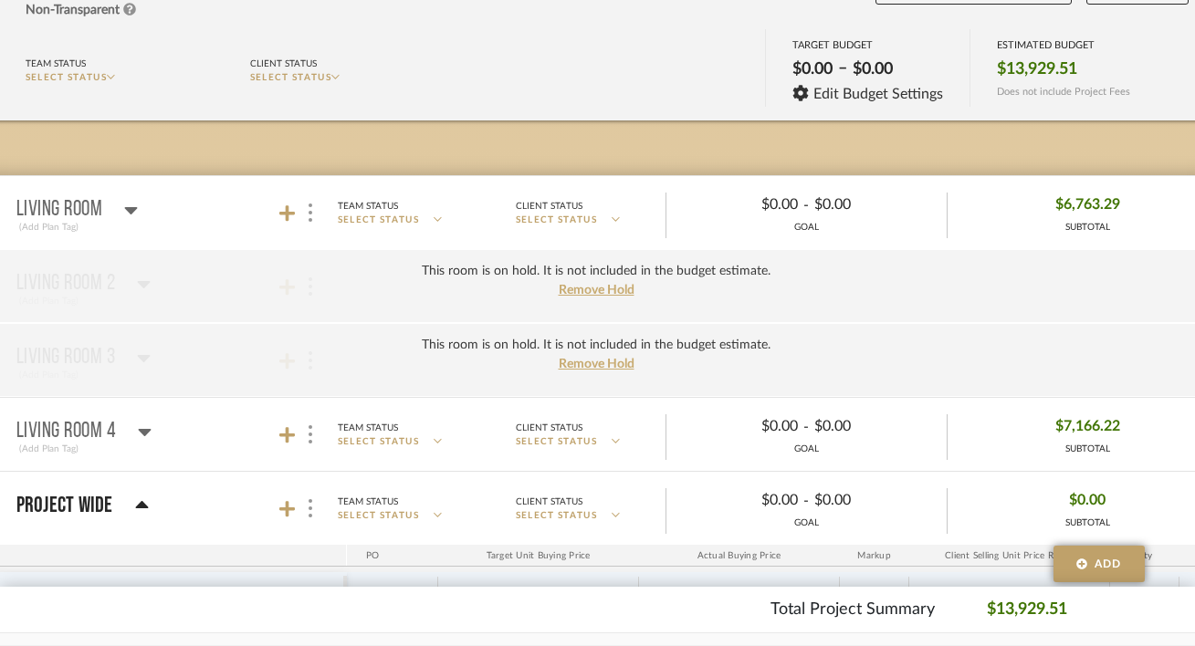
click at [578, 301] on div "This room is on hold. It is not included in the budget estimate. Remove Hold" at bounding box center [596, 286] width 1235 height 74
click at [579, 292] on span "Remove Hold" at bounding box center [597, 290] width 76 height 13
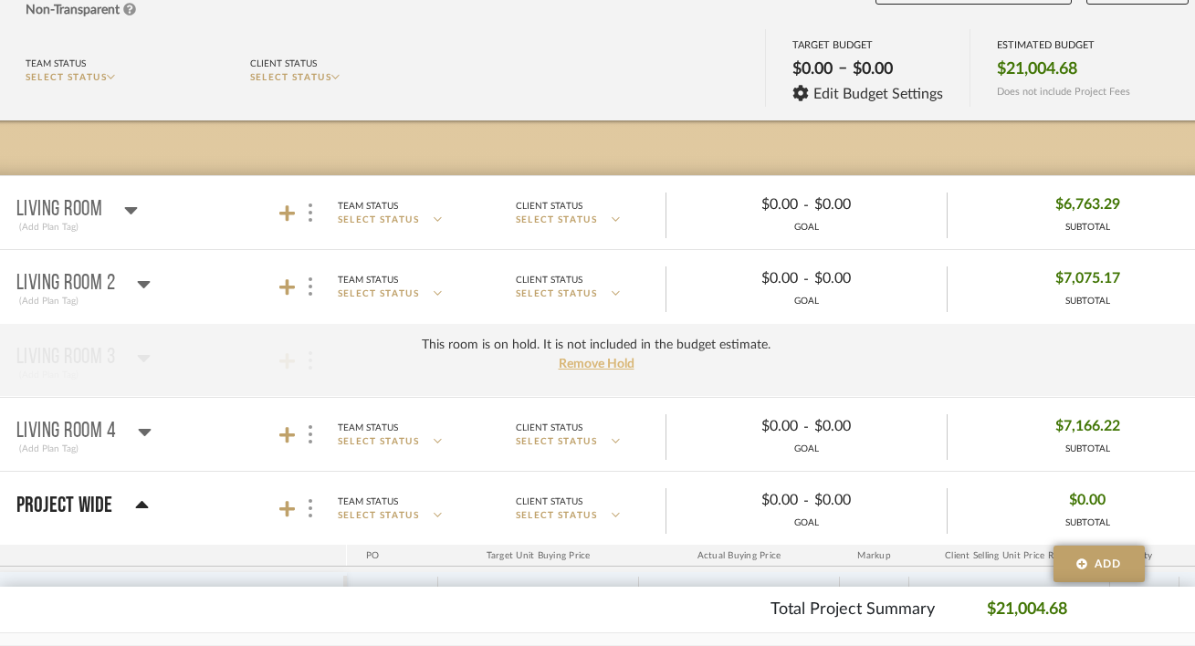
click at [596, 362] on span "Remove Hold" at bounding box center [597, 364] width 76 height 13
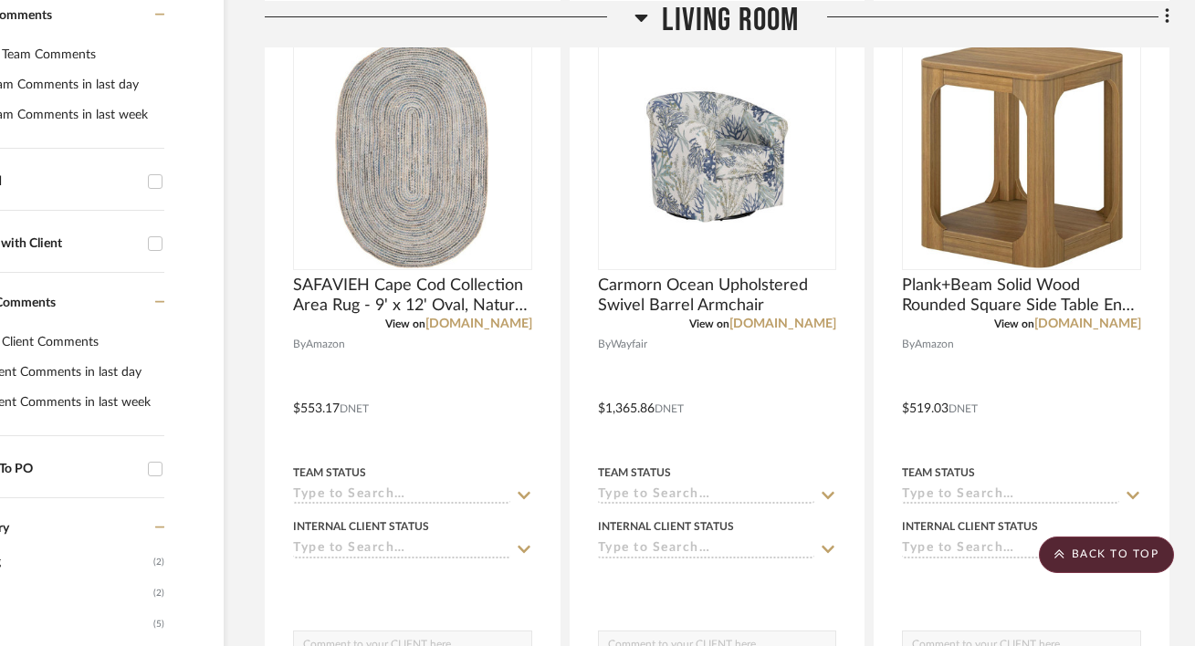
scroll to position [497, 120]
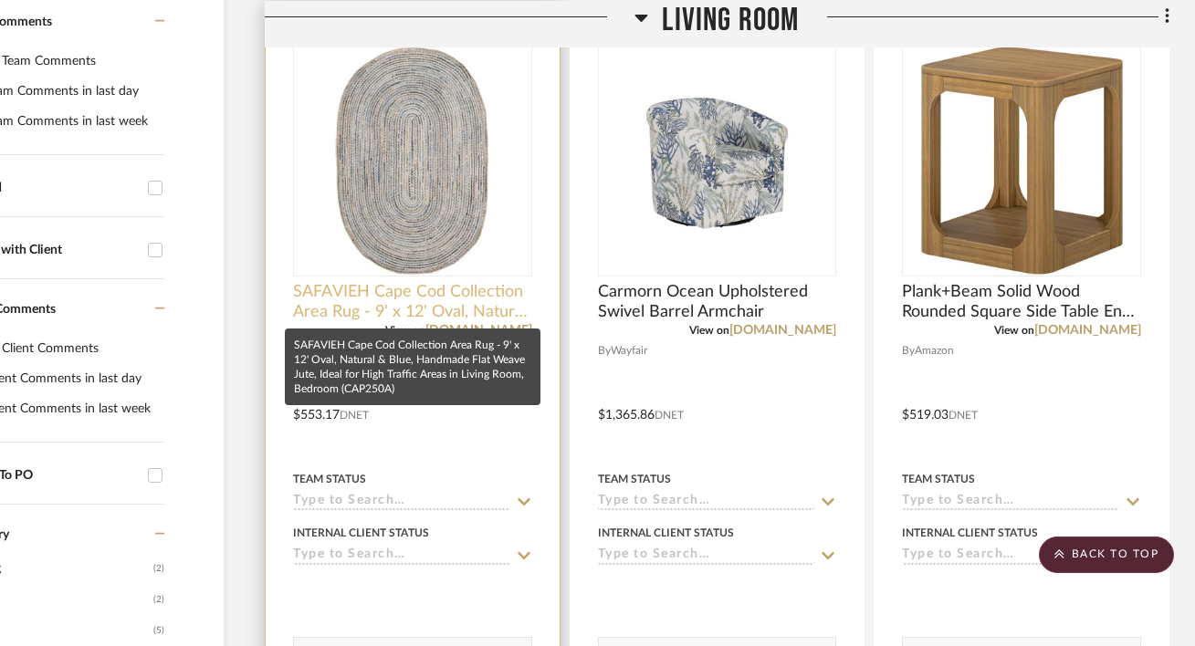
click at [507, 300] on span "SAFAVIEH Cape Cod Collection Area Rug - 9' x 12' Oval, Natural & Blue, Handmade…" at bounding box center [412, 302] width 239 height 40
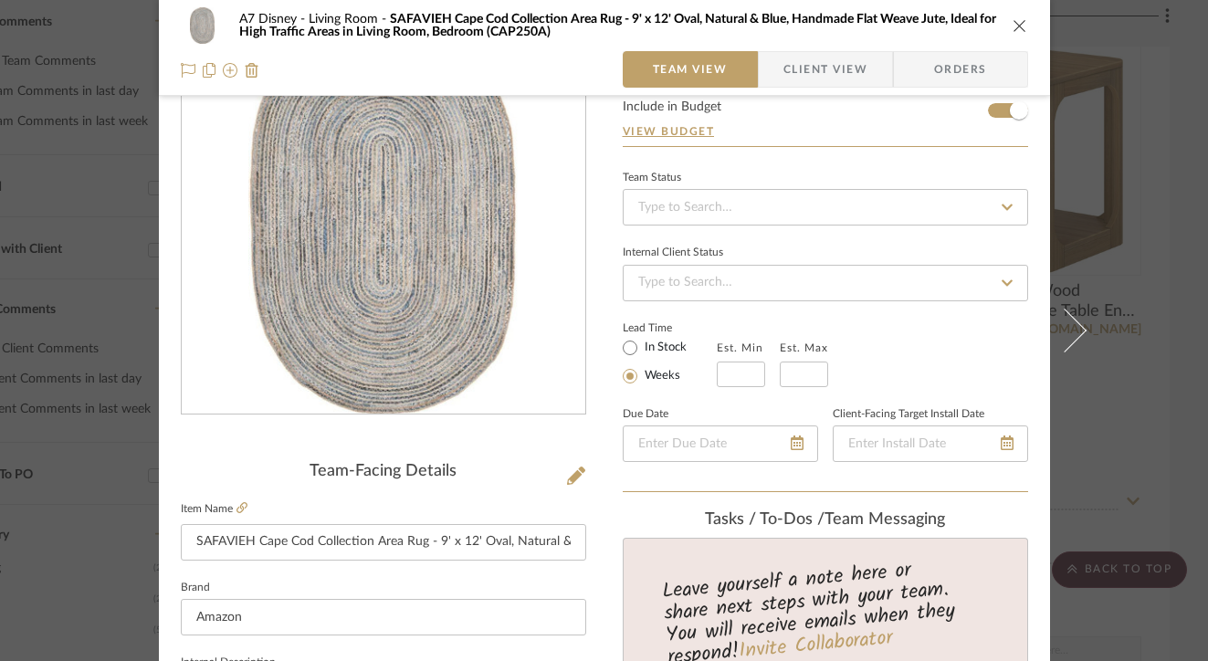
scroll to position [196, 0]
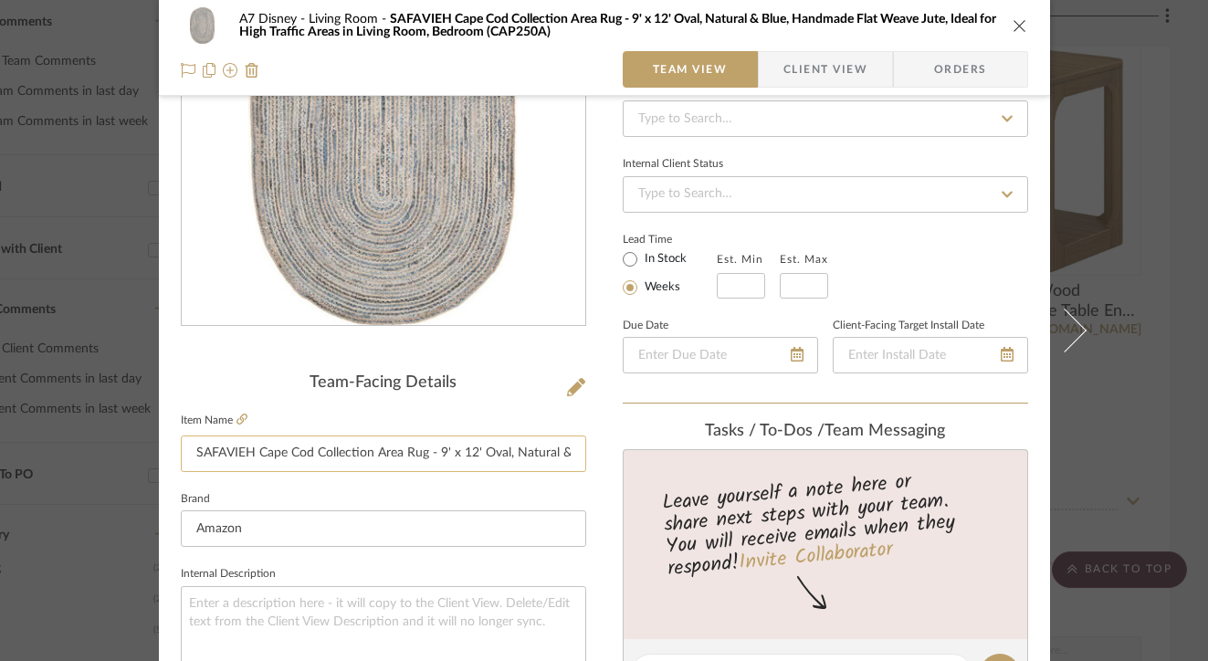
click at [383, 454] on input "SAFAVIEH Cape Cod Collection Area Rug - 9' x 12' Oval, Natural & Blue, Handmade…" at bounding box center [383, 453] width 405 height 37
drag, startPoint x: 433, startPoint y: 454, endPoint x: 186, endPoint y: 442, distance: 246.8
click at [185, 442] on input "SAFAVIEH Cape Cod Collection Area Rug - 9' x 12' Oval, Natural & Blue, Handmade…" at bounding box center [383, 453] width 405 height 37
drag, startPoint x: 512, startPoint y: 451, endPoint x: 609, endPoint y: 462, distance: 97.4
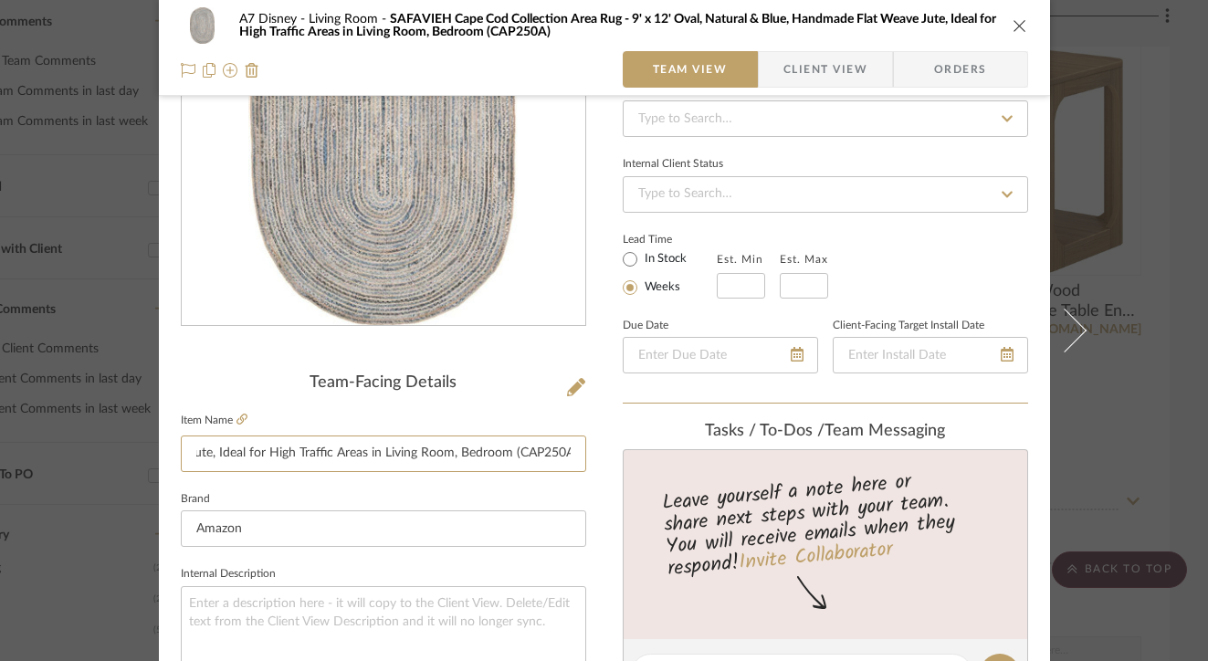
click at [609, 462] on div "A7 Disney Living Room SAFAVIEH Cape Cod Collection Area Rug - 9' x 12' Oval, Na…" at bounding box center [604, 660] width 891 height 1686
click at [353, 455] on input "9' x 12' Oval, Natural & Blue, Handmade Flat Weave Jute" at bounding box center [383, 453] width 405 height 37
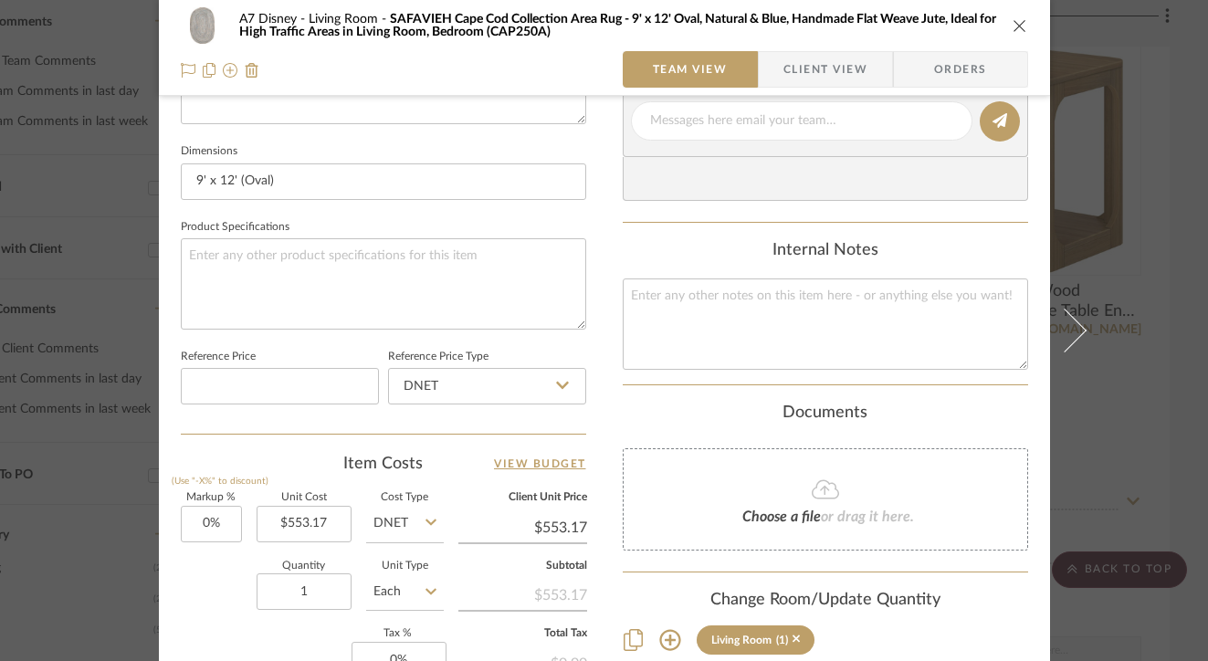
scroll to position [750, 0]
type input "9' x 12' Oval, Natural & Blue Handmade Flat Weave Jute"
click at [260, 373] on input at bounding box center [280, 384] width 198 height 37
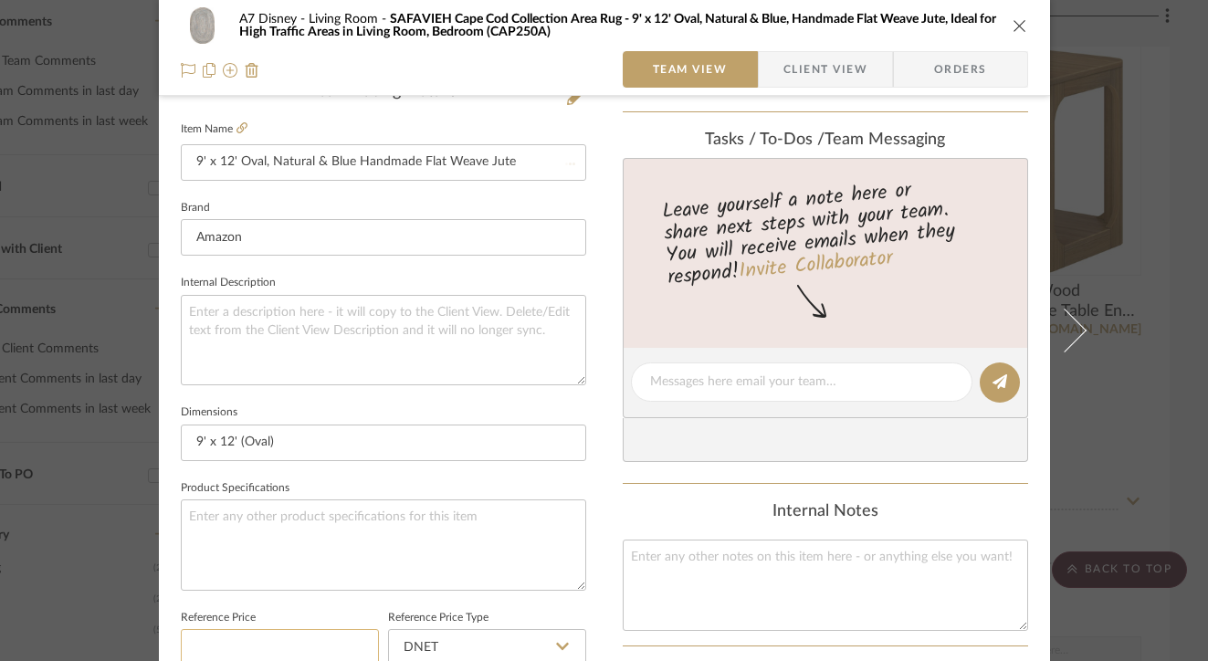
scroll to position [335, 0]
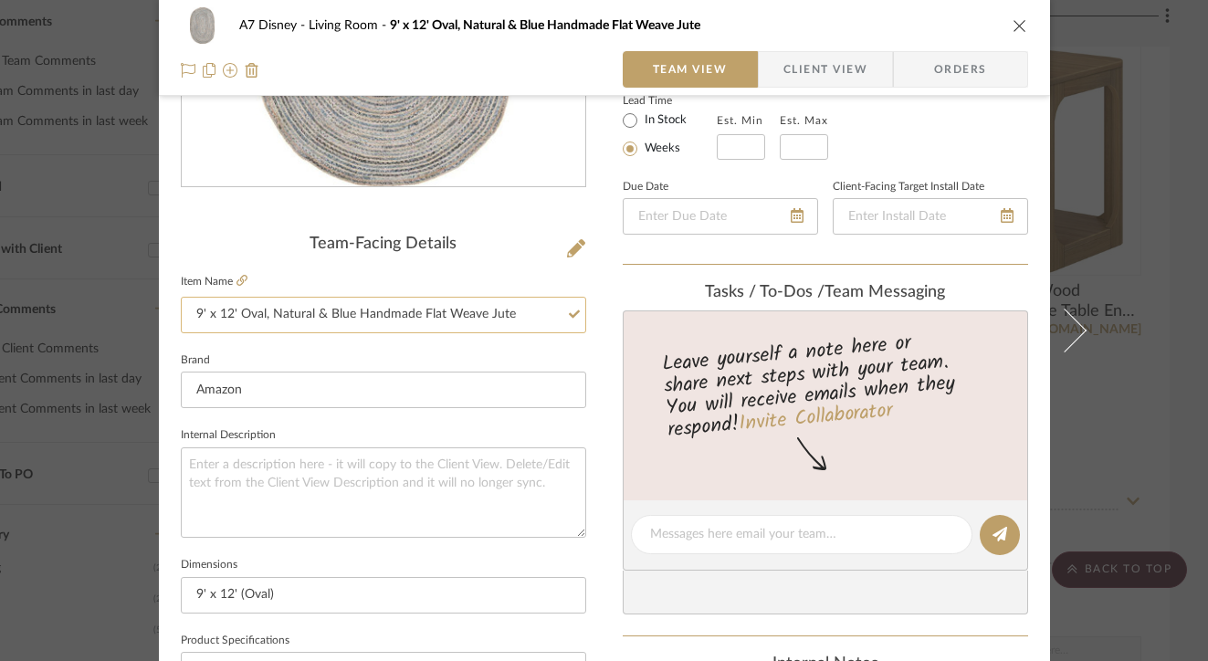
click at [519, 304] on input "9' x 12' Oval, Natural & Blue Handmade Flat Weave Jute" at bounding box center [383, 315] width 405 height 37
click at [1012, 18] on icon "close" at bounding box center [1019, 25] width 15 height 15
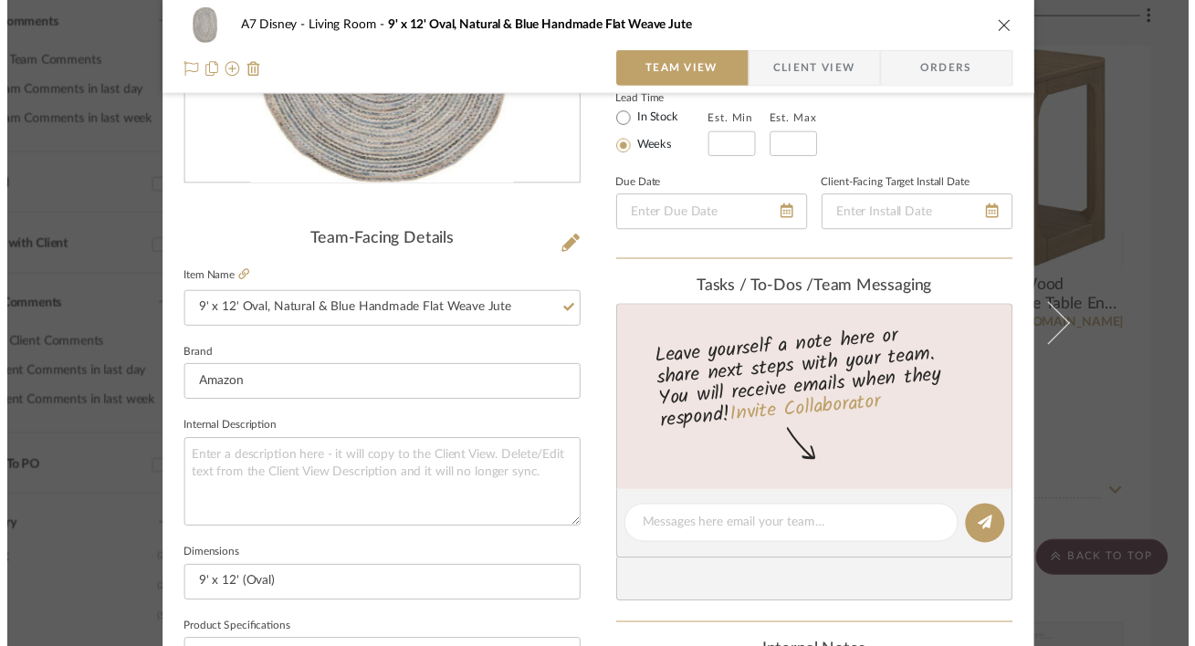
scroll to position [497, 120]
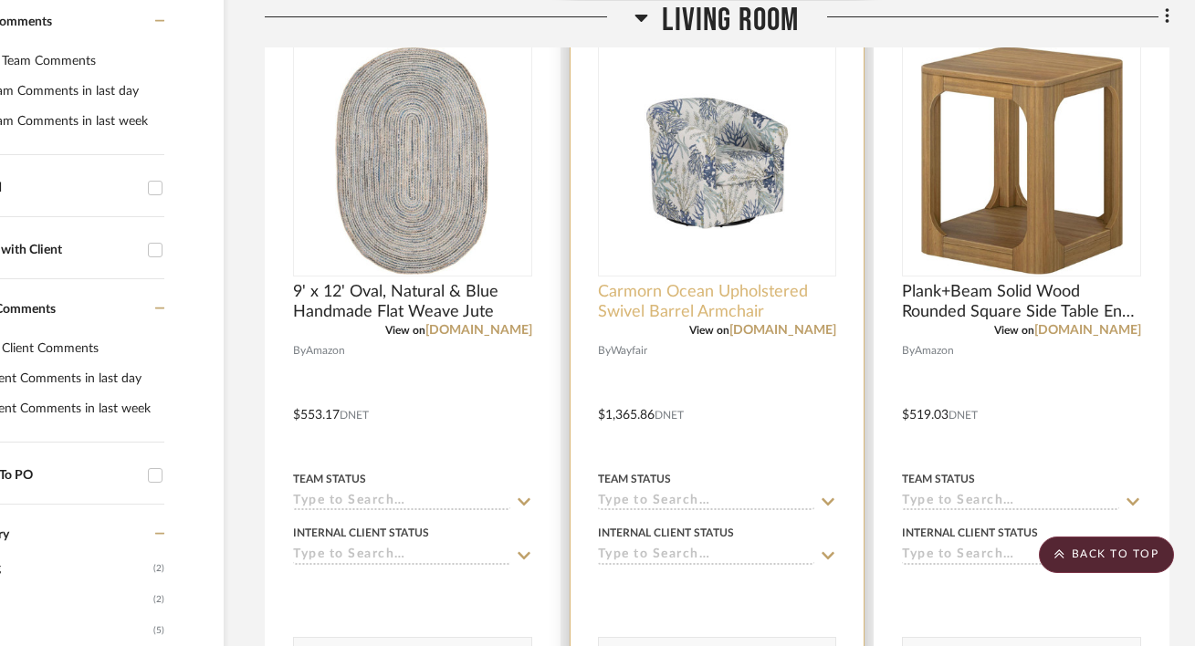
click at [750, 298] on span "Carmorn Ocean Upholstered Swivel Barrel Armchair" at bounding box center [717, 302] width 239 height 40
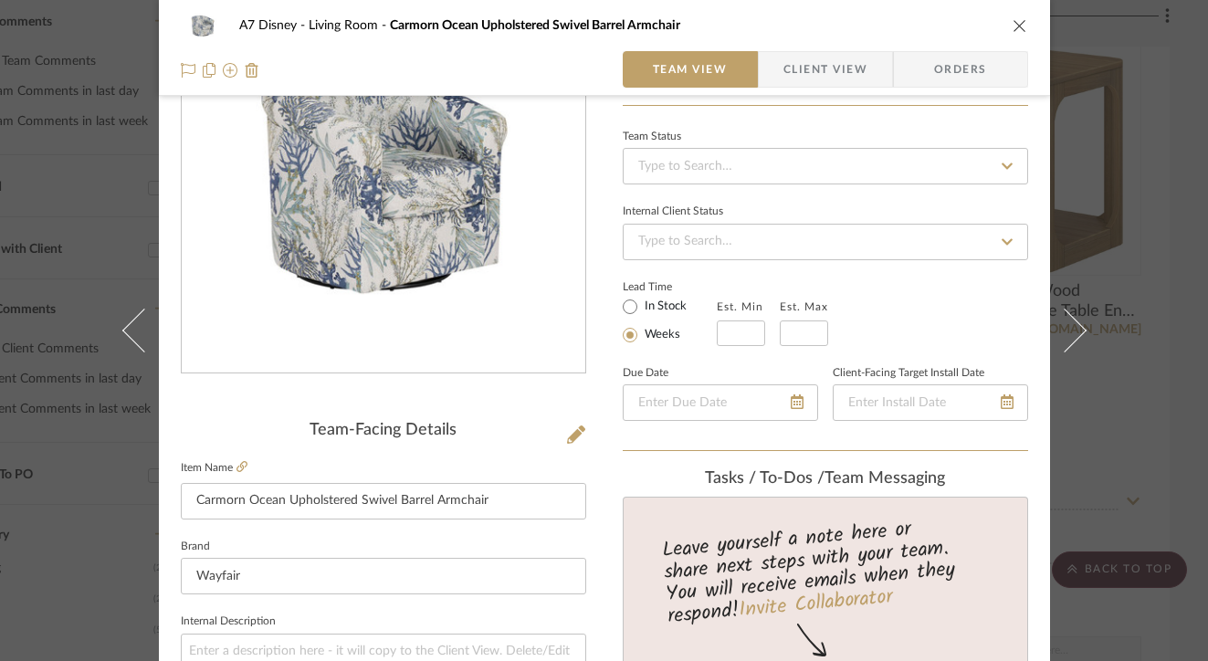
scroll to position [217, 0]
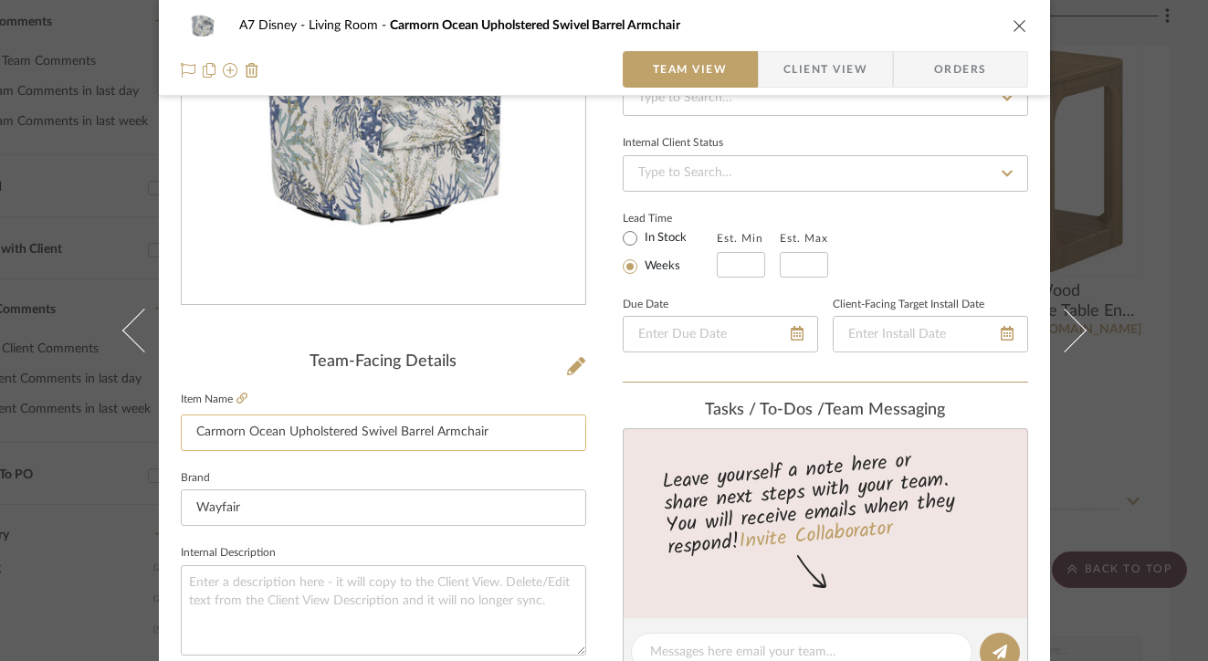
click at [239, 434] on input "Carmorn Ocean Upholstered Swivel Barrel Armchair" at bounding box center [383, 432] width 405 height 37
click at [264, 432] on input "Coral Ocean Upholstered Swivel Barrel Armchair" at bounding box center [383, 432] width 405 height 37
type input "Coral White and Blue Upholstered Swivel Barrel Armchair"
click at [1012, 26] on icon "close" at bounding box center [1019, 25] width 15 height 15
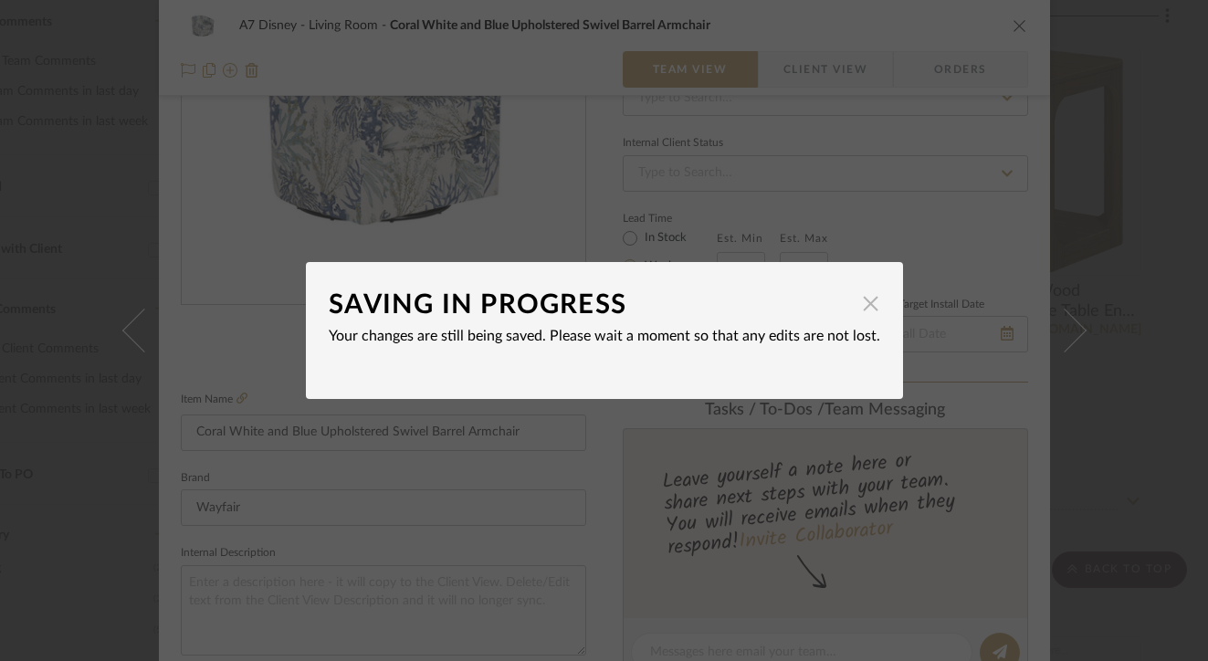
click at [865, 299] on span "button" at bounding box center [871, 303] width 37 height 37
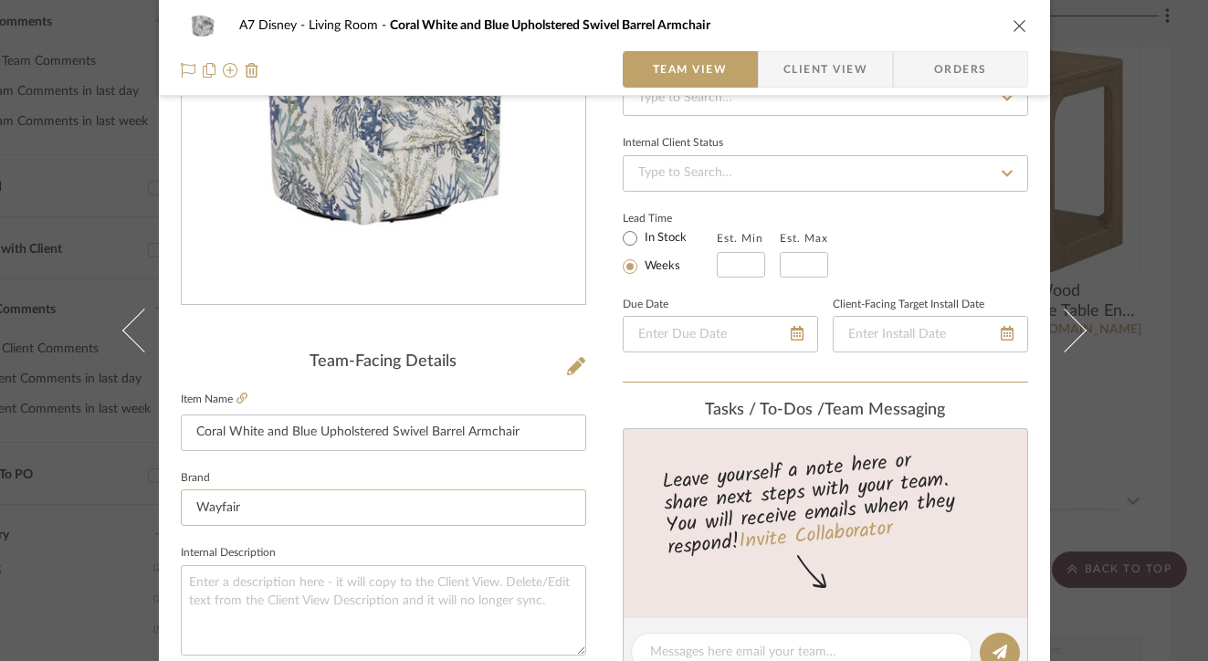
click at [412, 509] on input "Wayfair" at bounding box center [383, 507] width 405 height 37
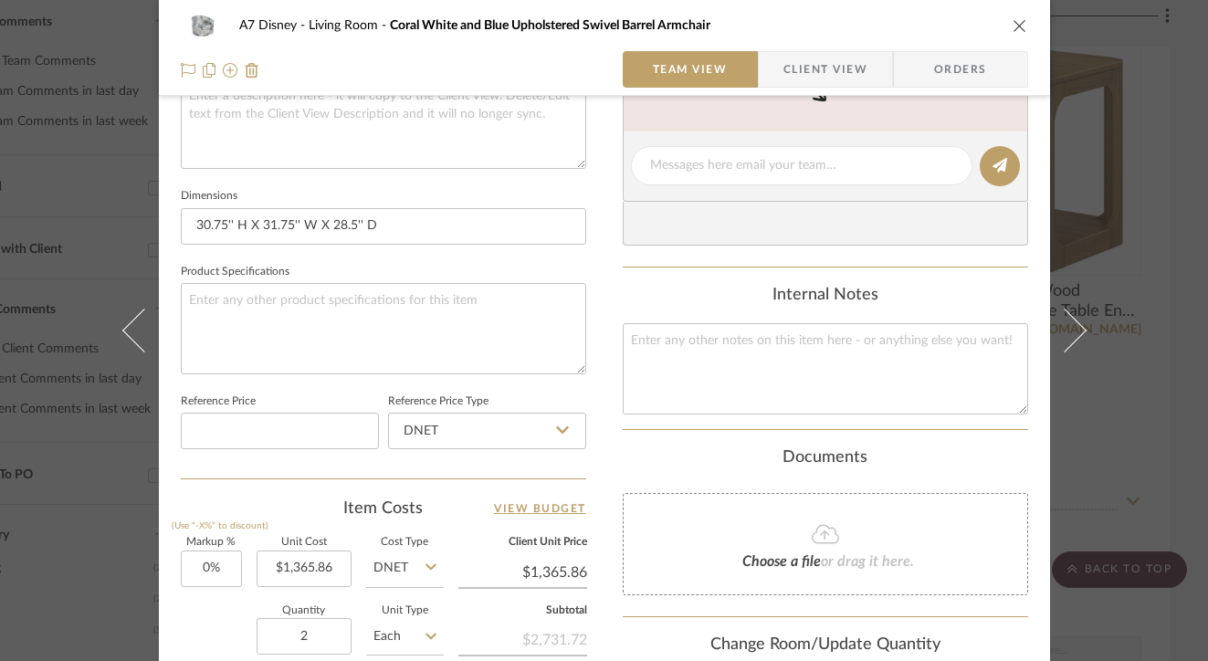
scroll to position [710, 0]
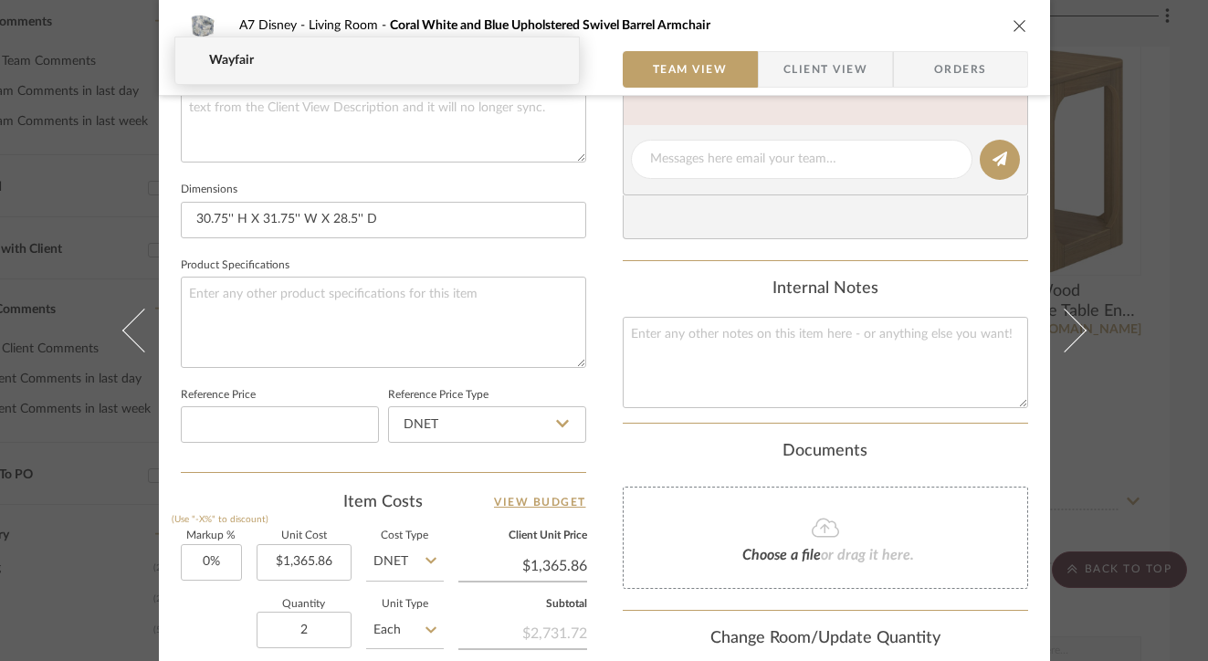
click at [1012, 18] on icon "close" at bounding box center [1019, 25] width 15 height 15
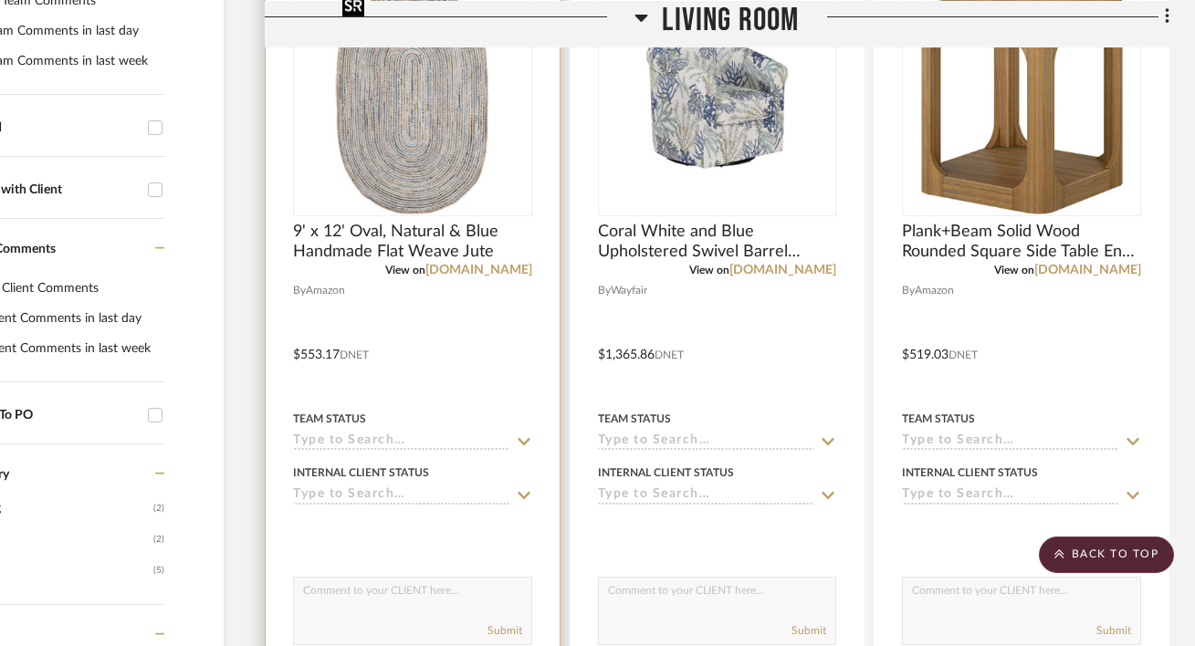
scroll to position [578, 120]
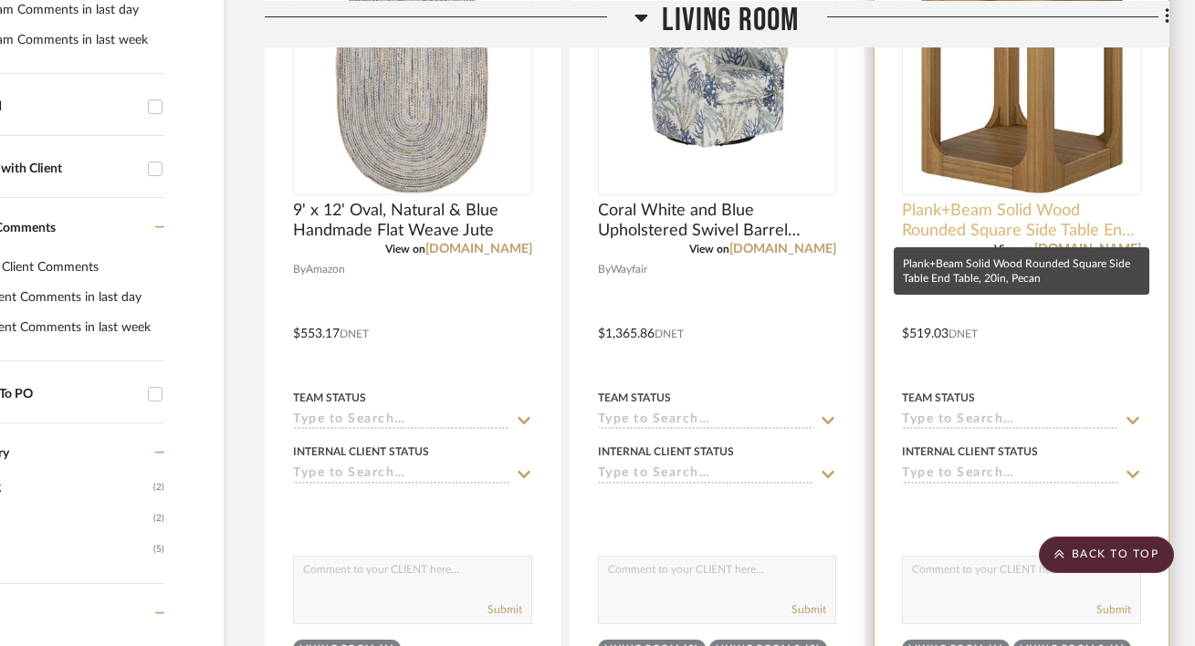
click at [1079, 224] on span "Plank+Beam Solid Wood Rounded Square Side Table End Table, 20in, Pecan" at bounding box center [1021, 221] width 239 height 40
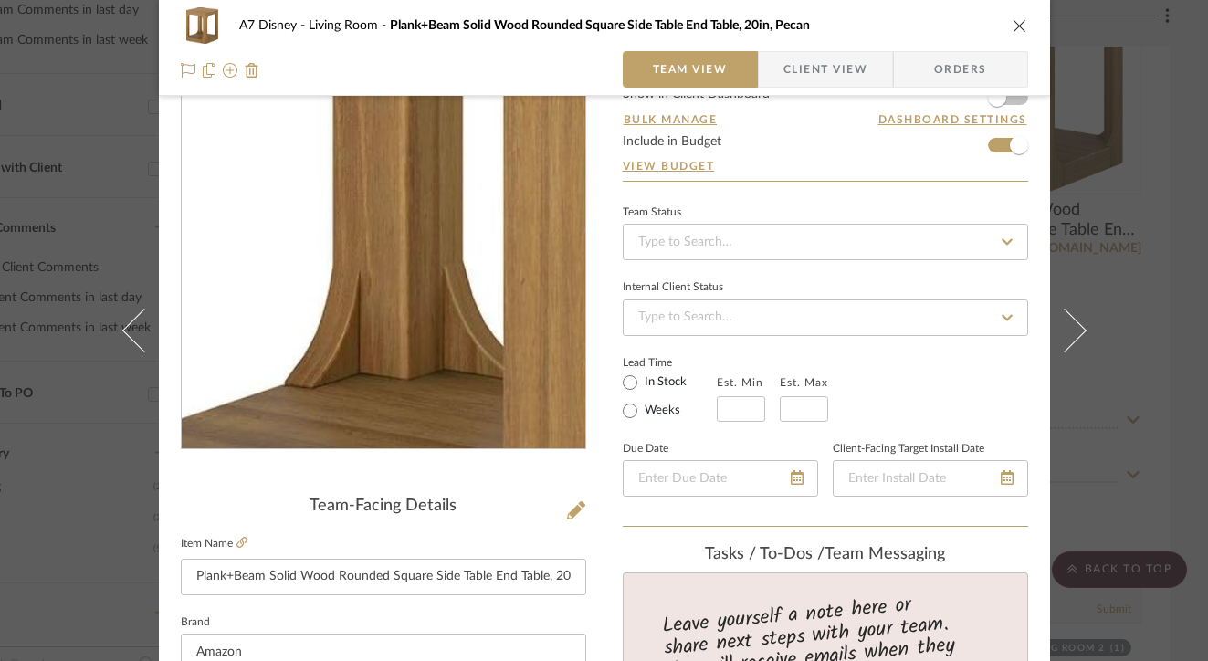
scroll to position [94, 0]
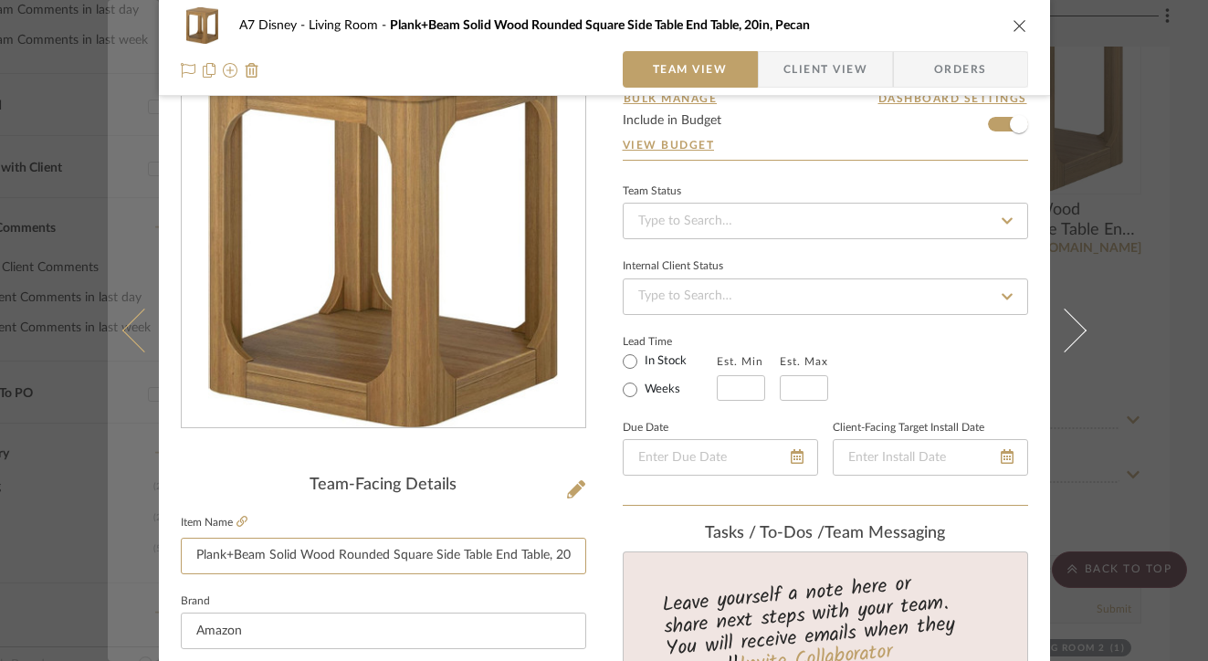
drag, startPoint x: 262, startPoint y: 554, endPoint x: 141, endPoint y: 546, distance: 121.7
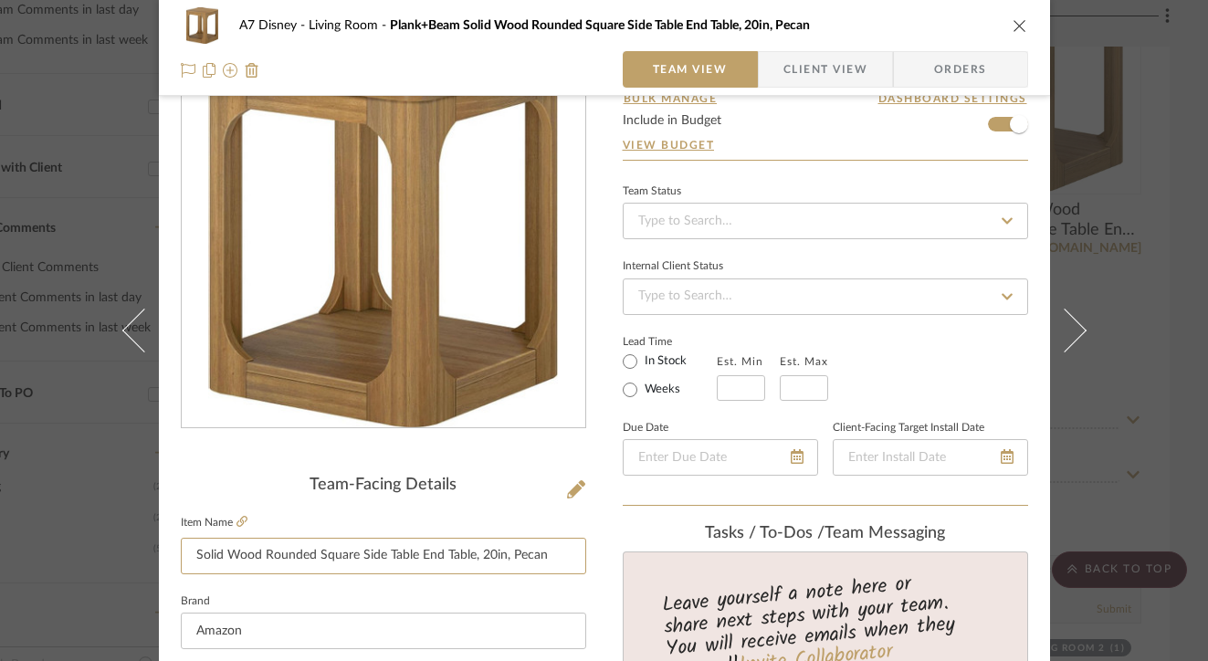
drag, startPoint x: 466, startPoint y: 554, endPoint x: 588, endPoint y: 559, distance: 122.4
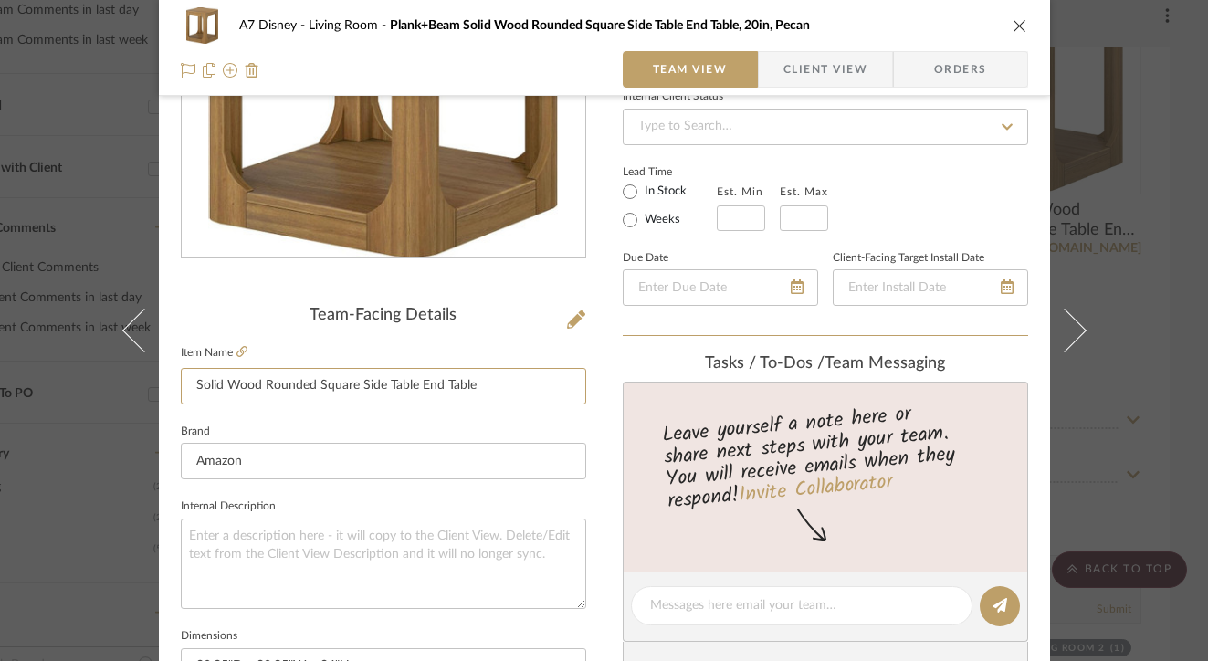
scroll to position [403, 0]
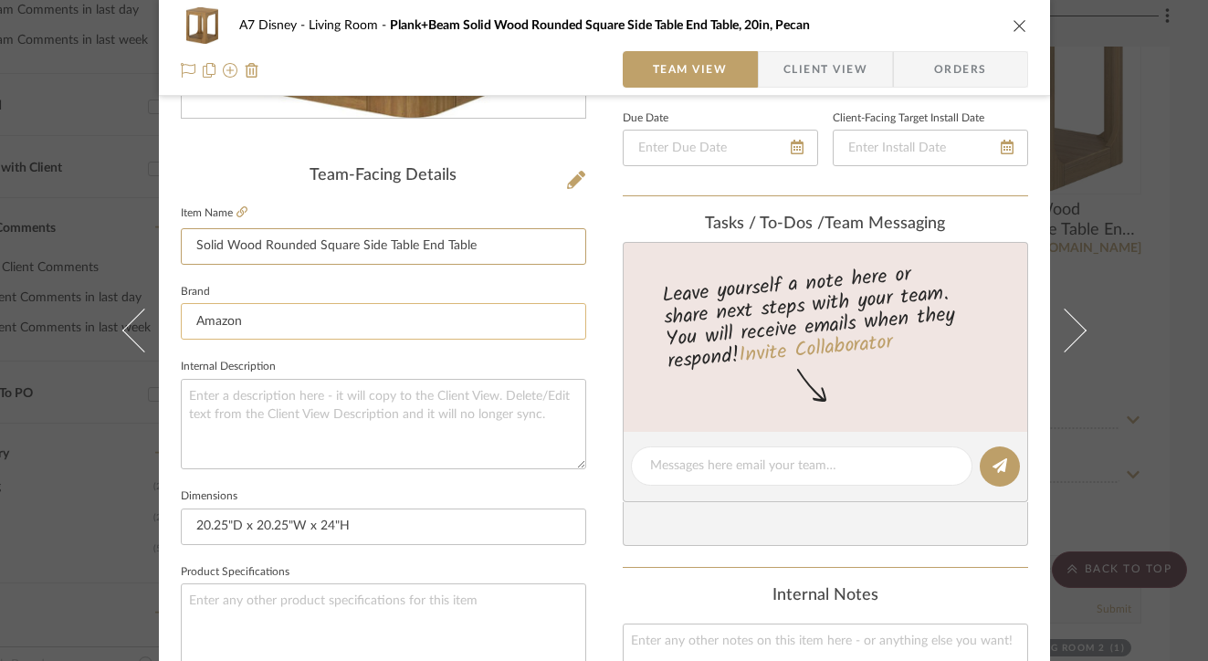
type input "Solid Wood Rounded Square Side Table End Table"
click at [393, 309] on input "Amazon" at bounding box center [383, 321] width 405 height 37
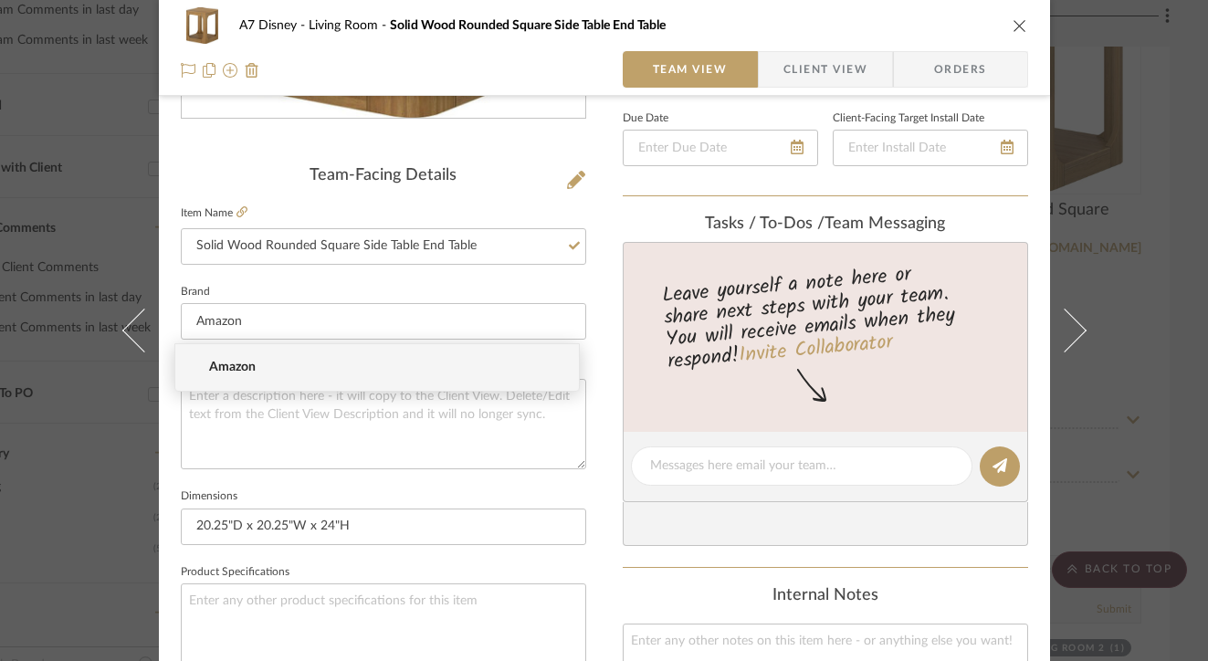
click at [1014, 30] on icon "close" at bounding box center [1019, 25] width 15 height 15
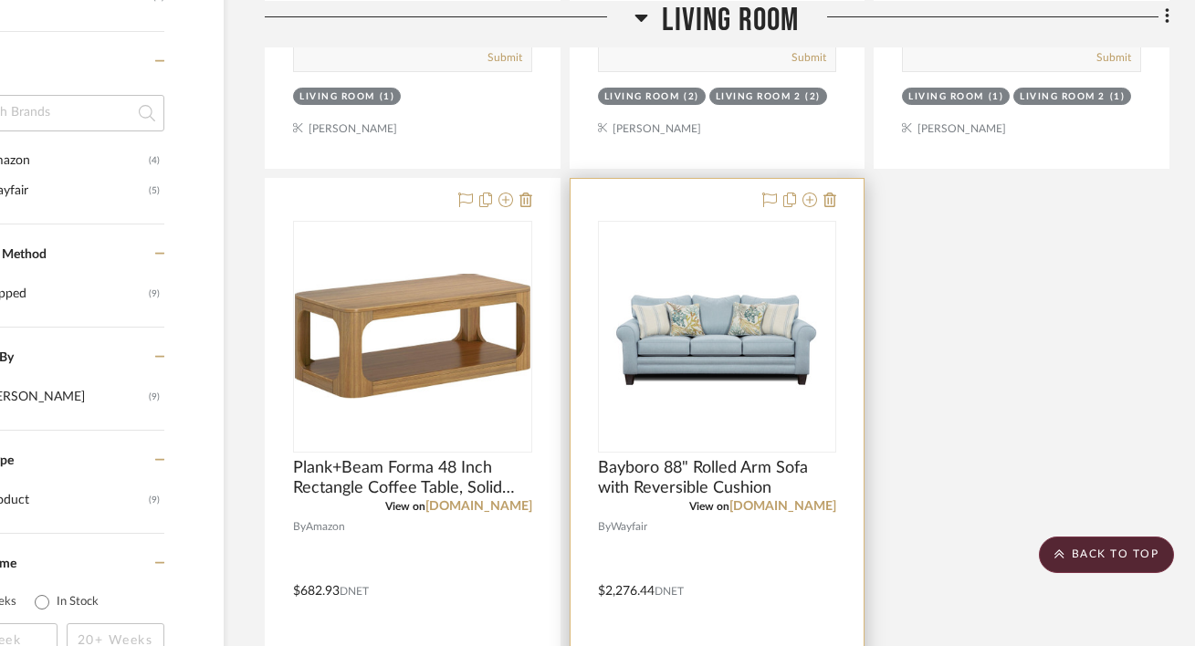
scroll to position [1164, 120]
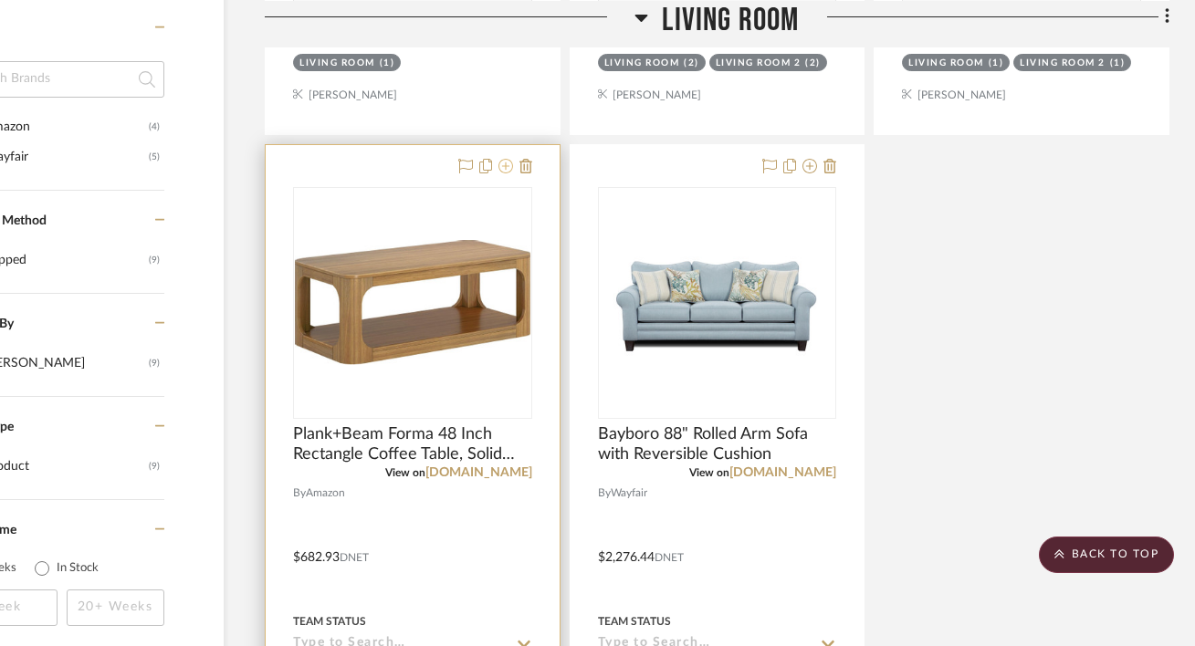
click at [506, 167] on icon at bounding box center [505, 166] width 15 height 15
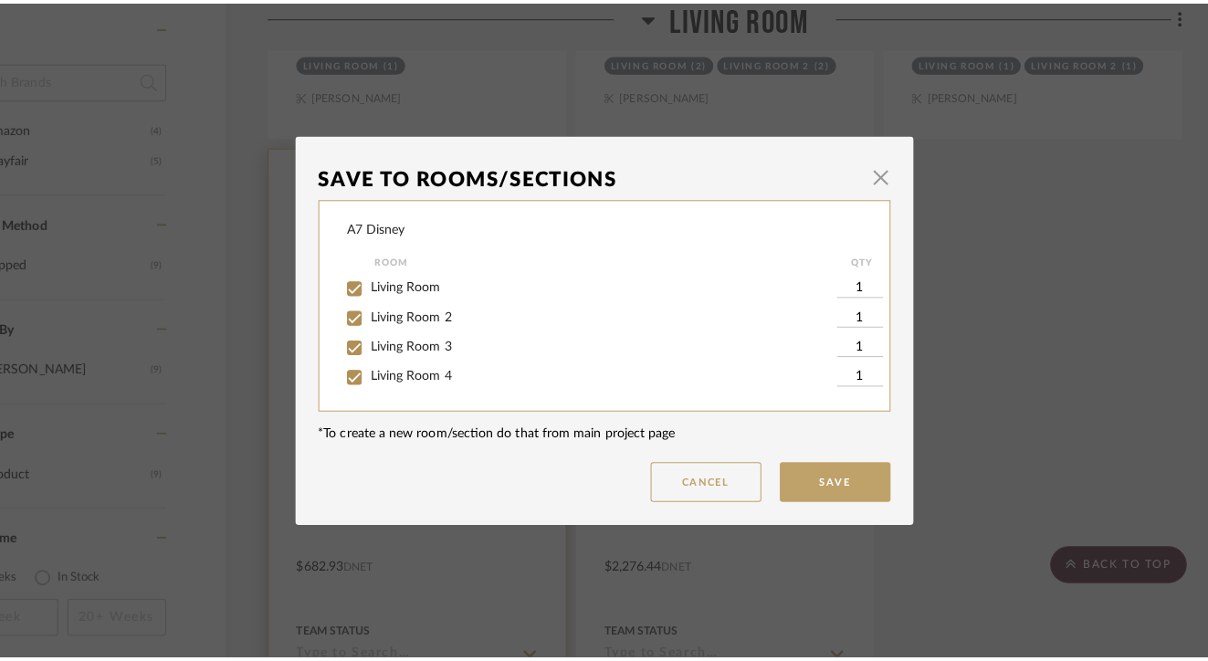
scroll to position [0, 0]
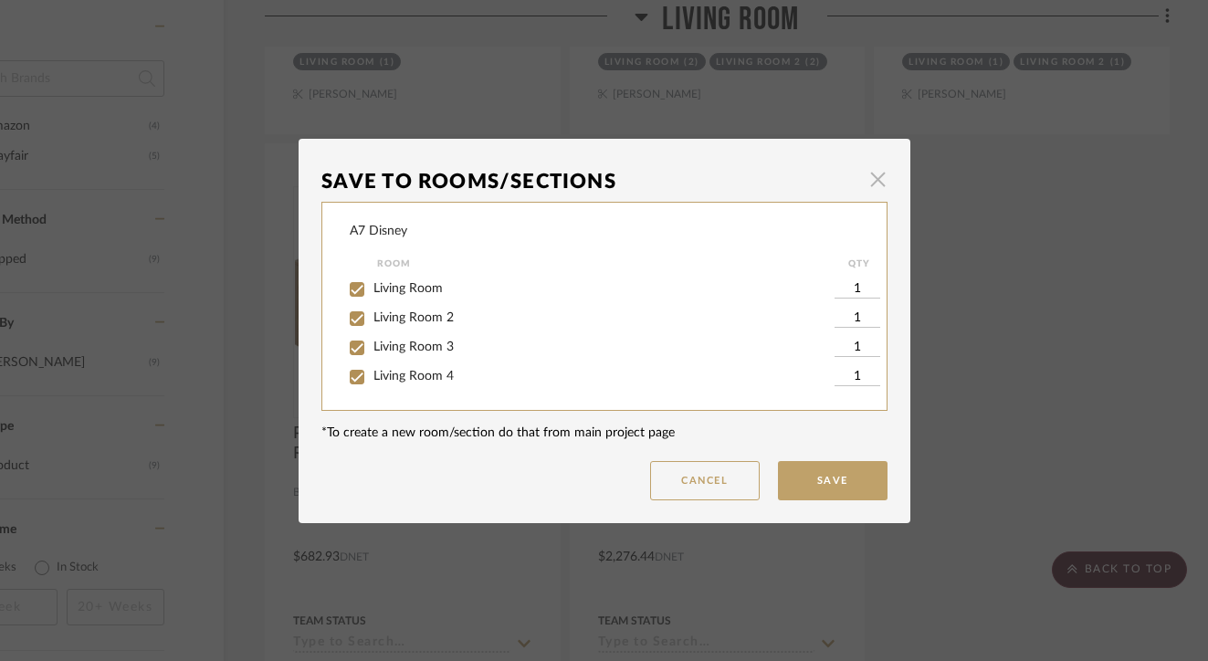
click at [870, 180] on span "button" at bounding box center [878, 180] width 37 height 37
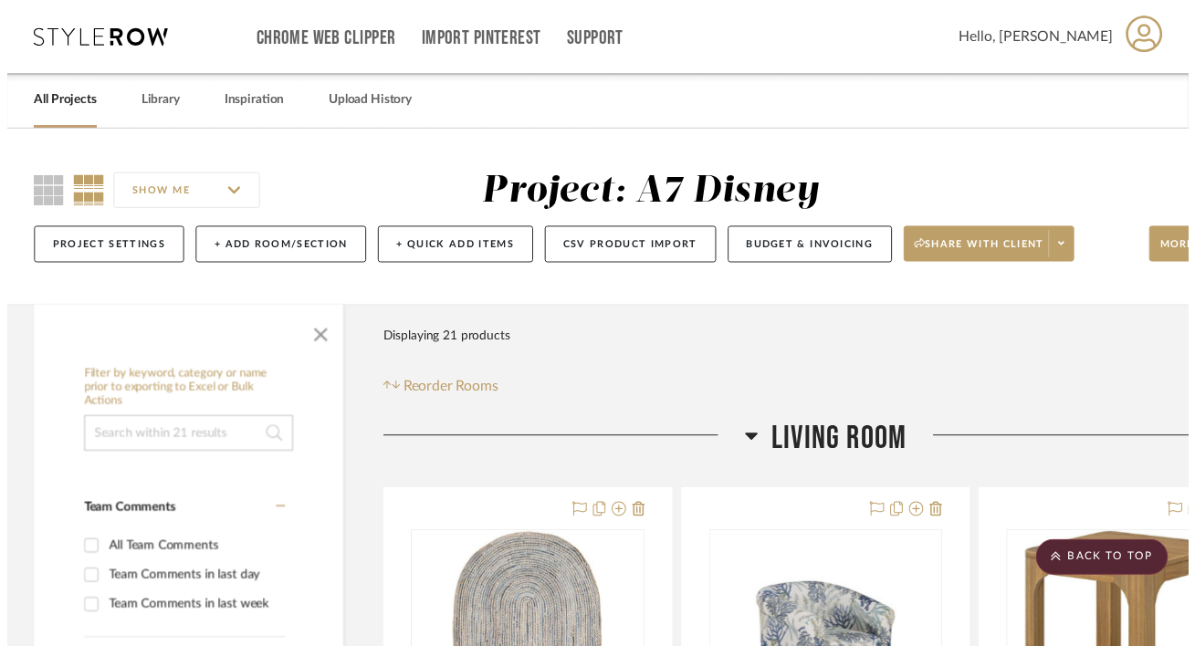
scroll to position [1164, 120]
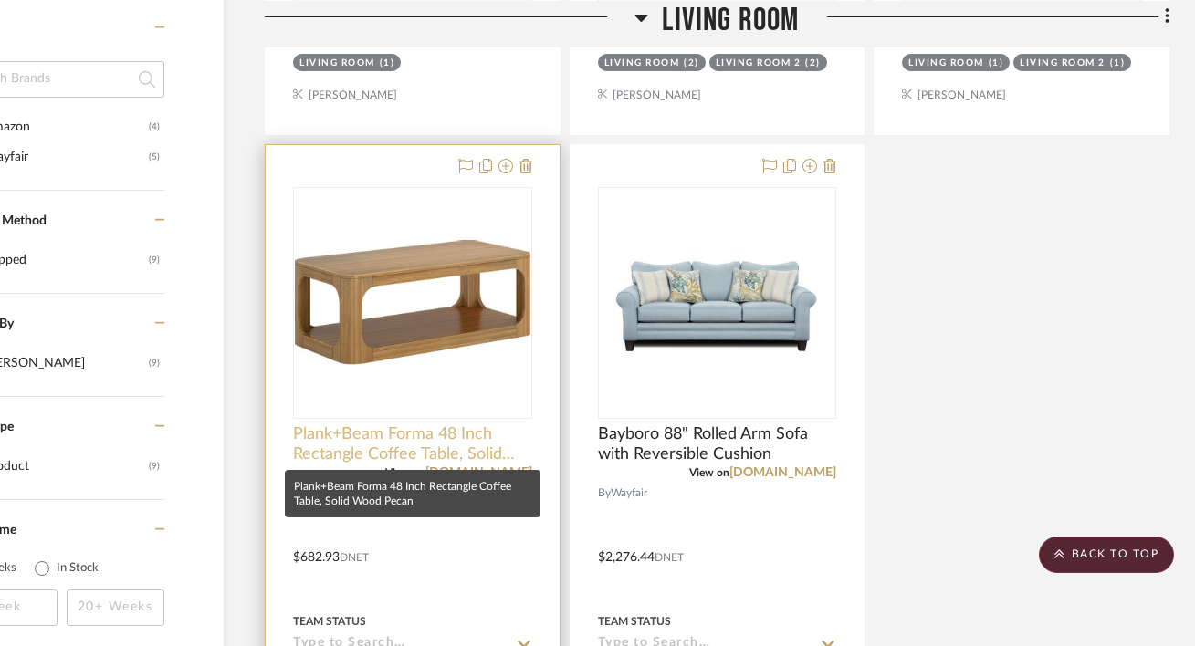
click at [457, 434] on span "Plank+Beam Forma 48 Inch Rectangle Coffee Table, Solid Wood Pecan" at bounding box center [412, 444] width 239 height 40
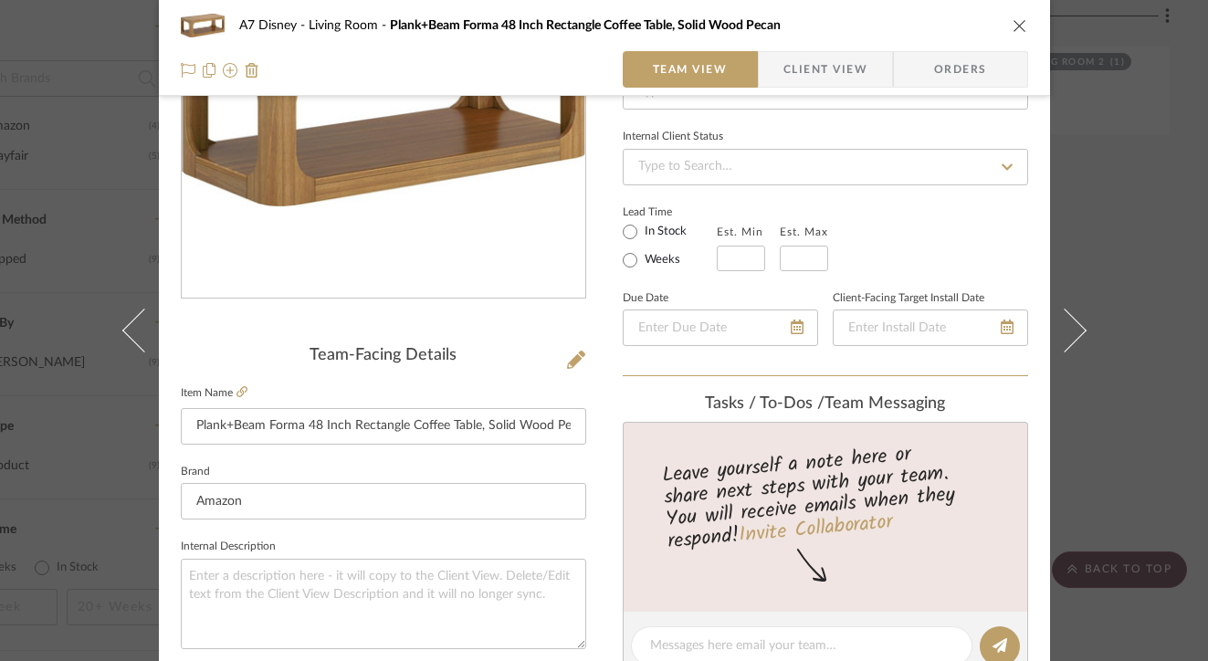
scroll to position [291, 0]
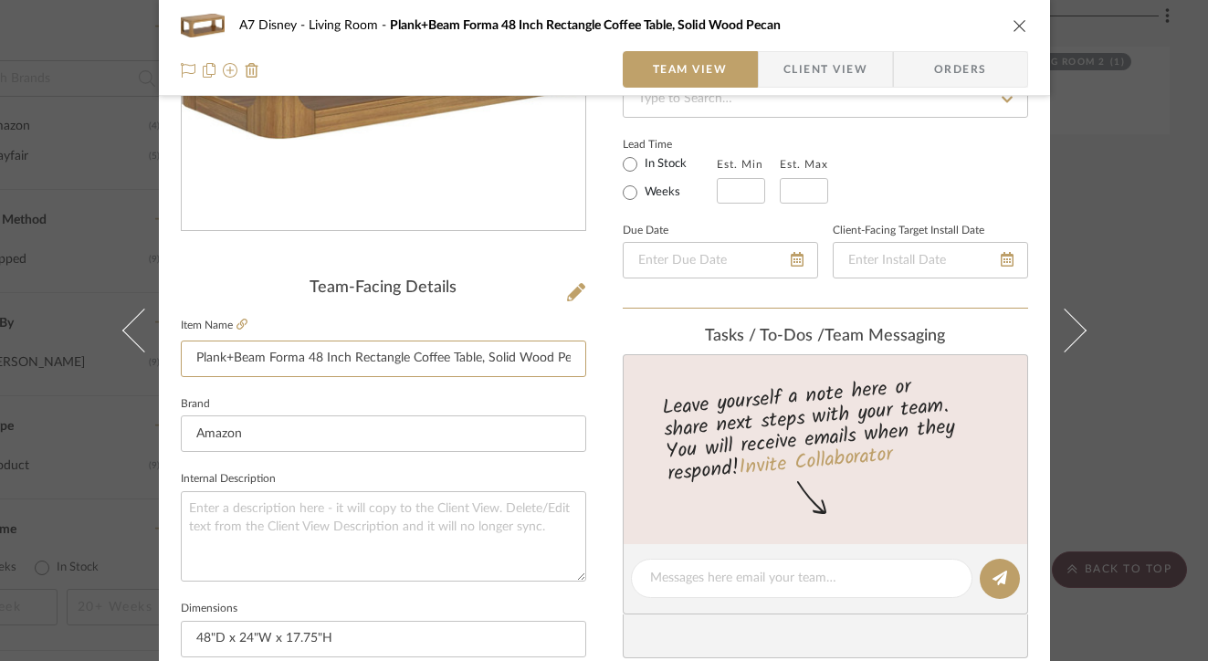
drag, startPoint x: 302, startPoint y: 359, endPoint x: 159, endPoint y: 352, distance: 143.5
click at [159, 354] on div "A7 Disney Living Room Plank+Beam Forma 48 Inch Rectangle Coffee Table, Solid Wo…" at bounding box center [604, 565] width 891 height 1686
click at [489, 356] on input "48 Inch Rectangle Coffee Table, Solid Wood Pecan" at bounding box center [383, 358] width 405 height 37
type input "48 Inch Rectangle Coffee Table Solid Wood"
click at [502, 424] on input "Amazon" at bounding box center [383, 433] width 405 height 37
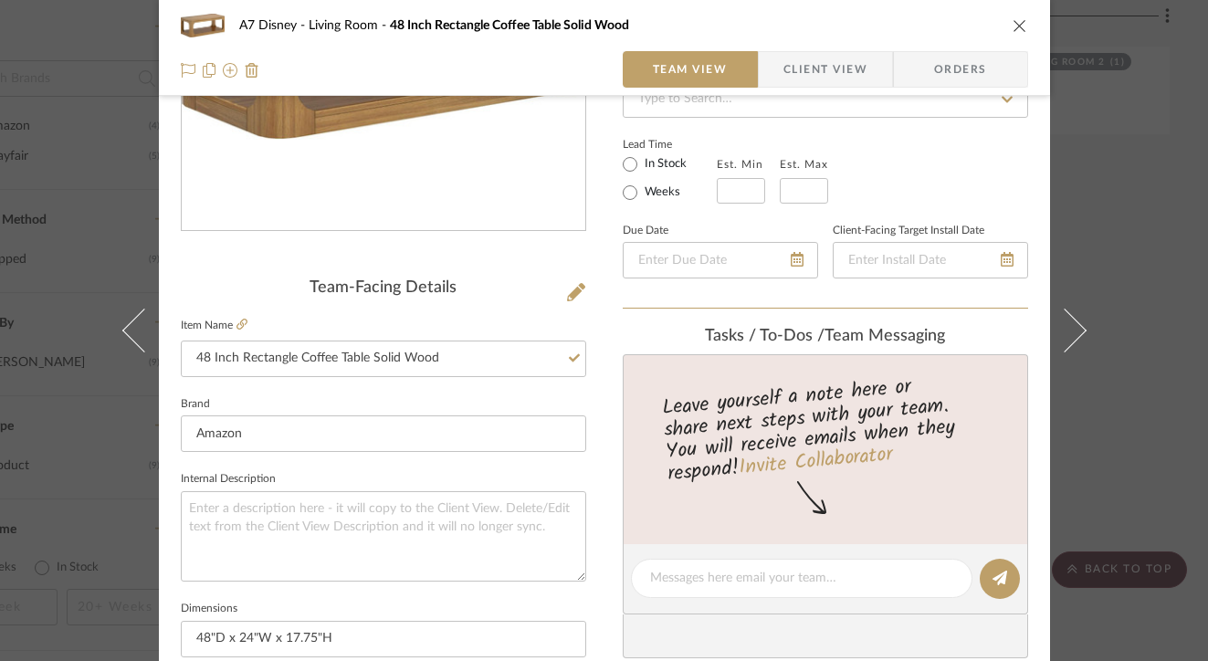
click at [1020, 25] on icon "close" at bounding box center [1019, 25] width 15 height 15
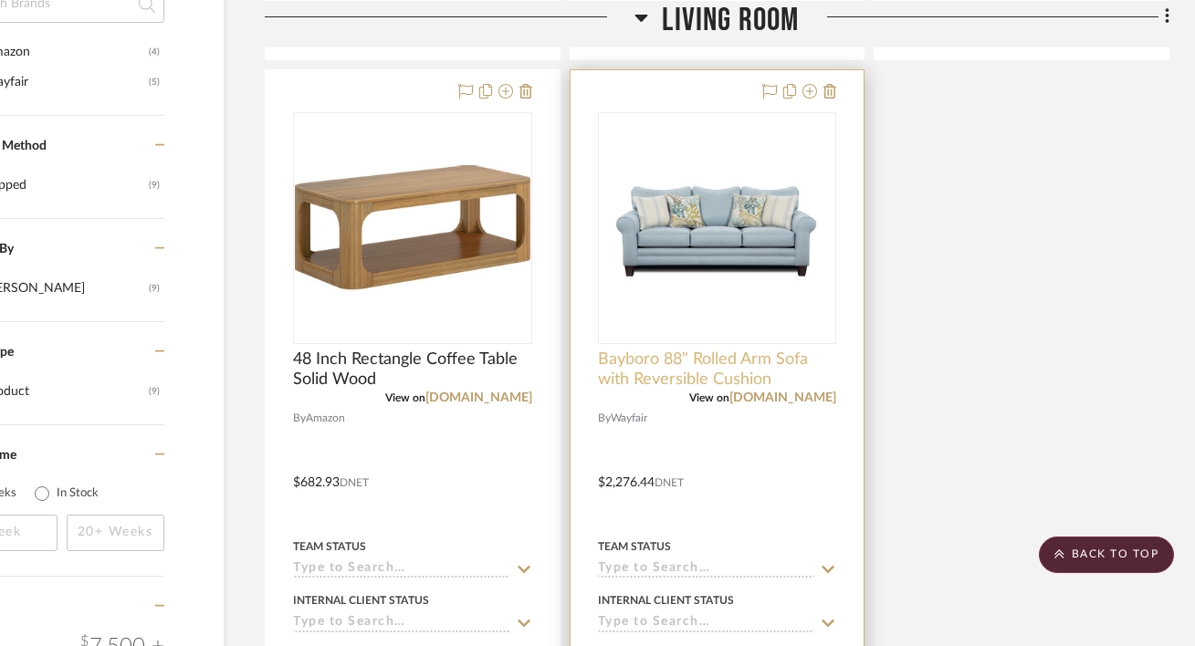
scroll to position [1212, 120]
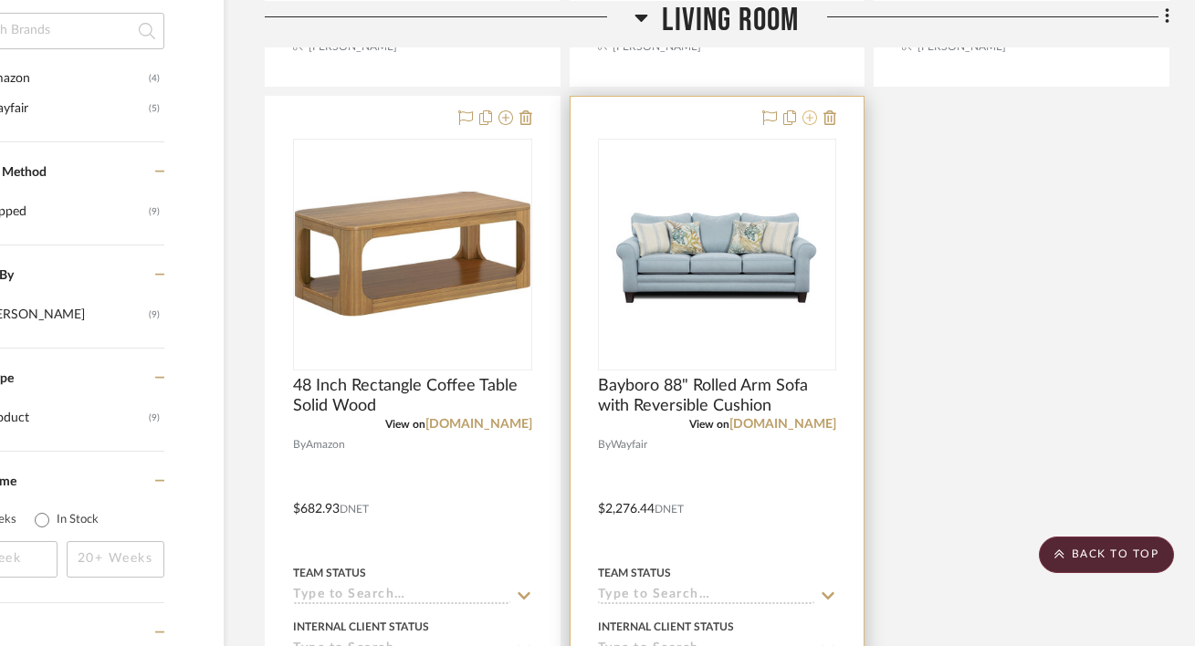
click at [815, 116] on icon at bounding box center [809, 117] width 15 height 15
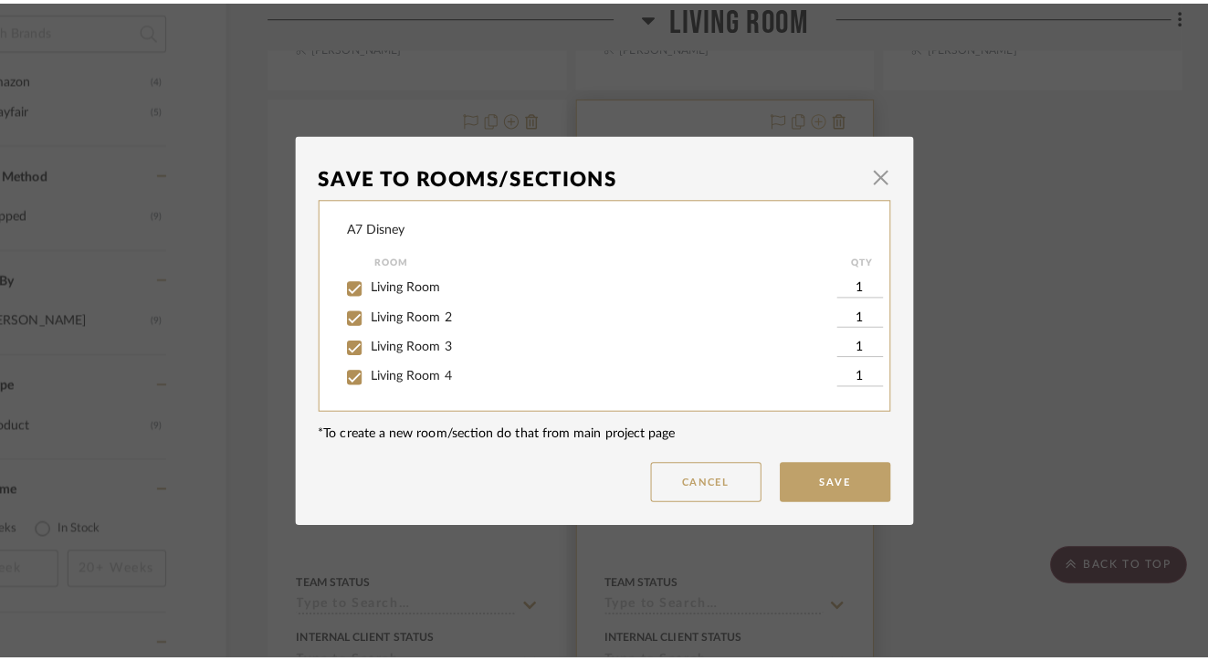
scroll to position [0, 0]
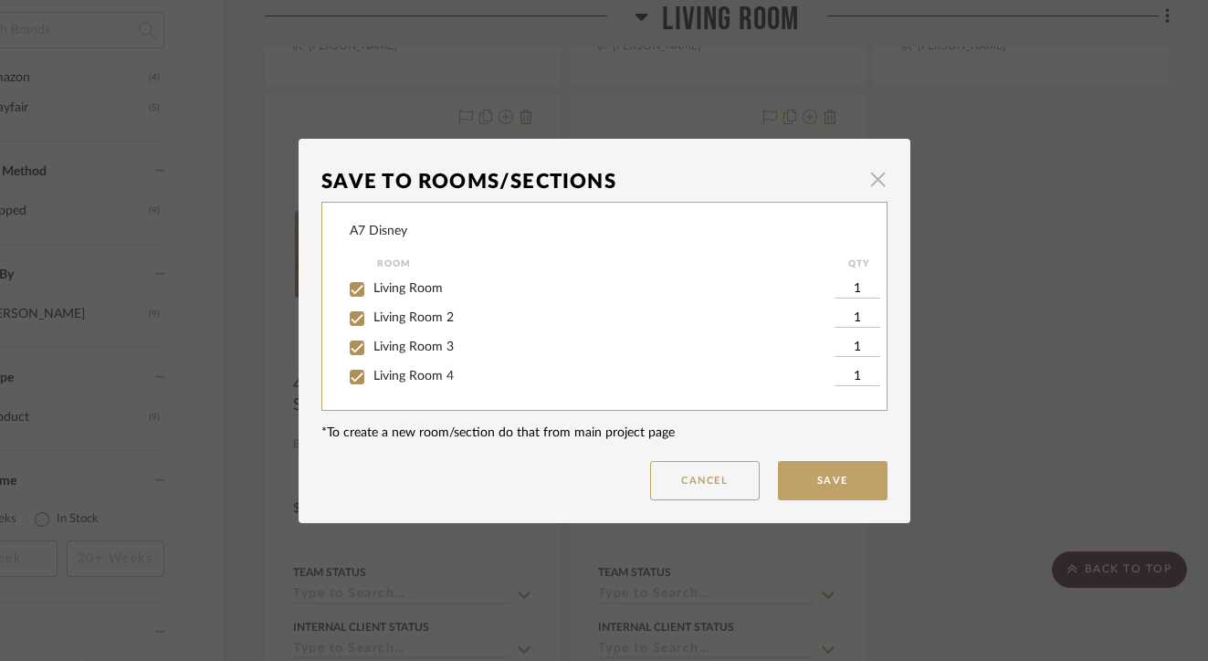
click at [875, 180] on span "button" at bounding box center [878, 180] width 37 height 37
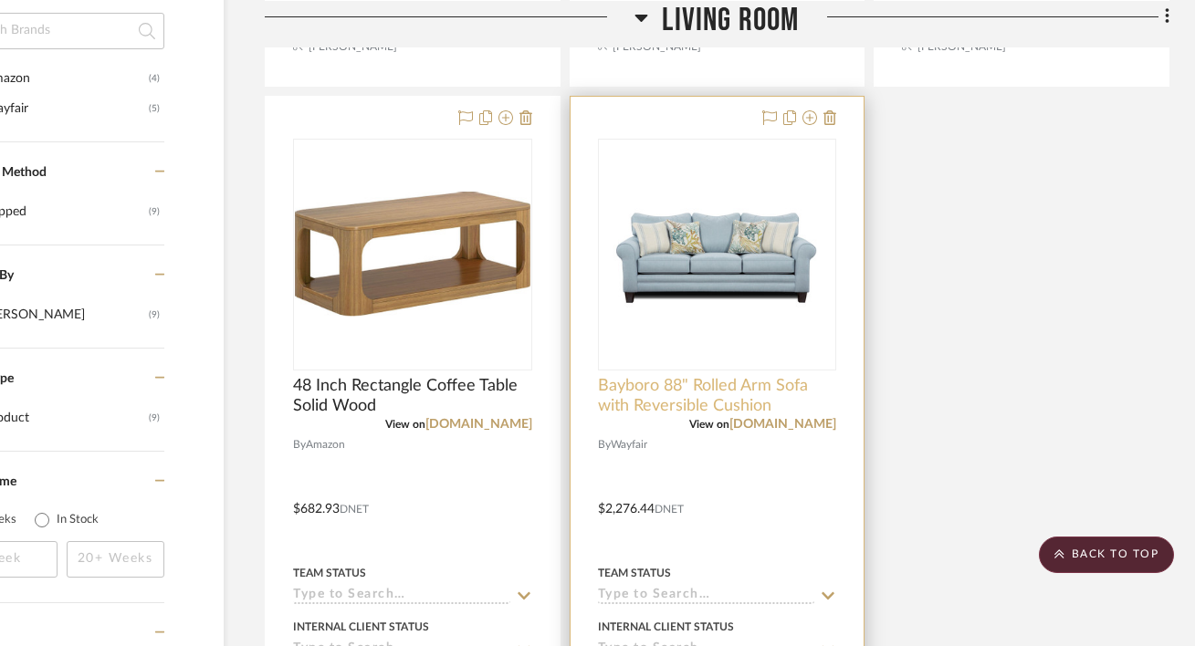
click at [653, 393] on span "Bayboro 88" Rolled Arm Sofa with Reversible Cushion" at bounding box center [717, 396] width 239 height 40
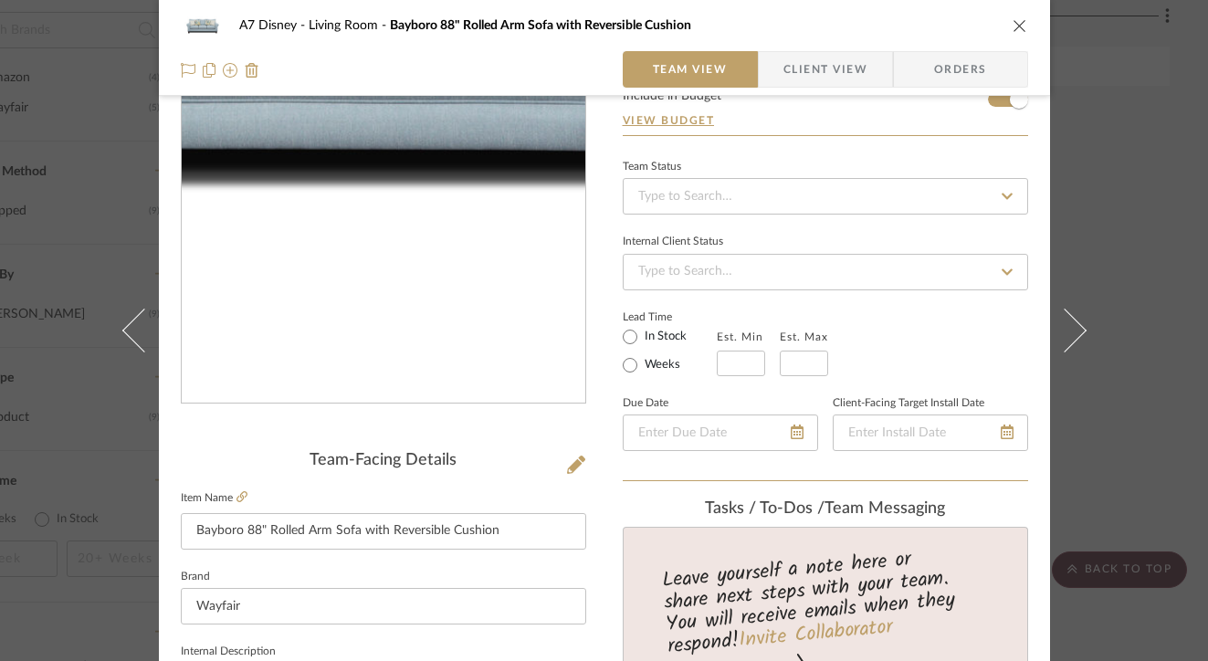
scroll to position [161, 0]
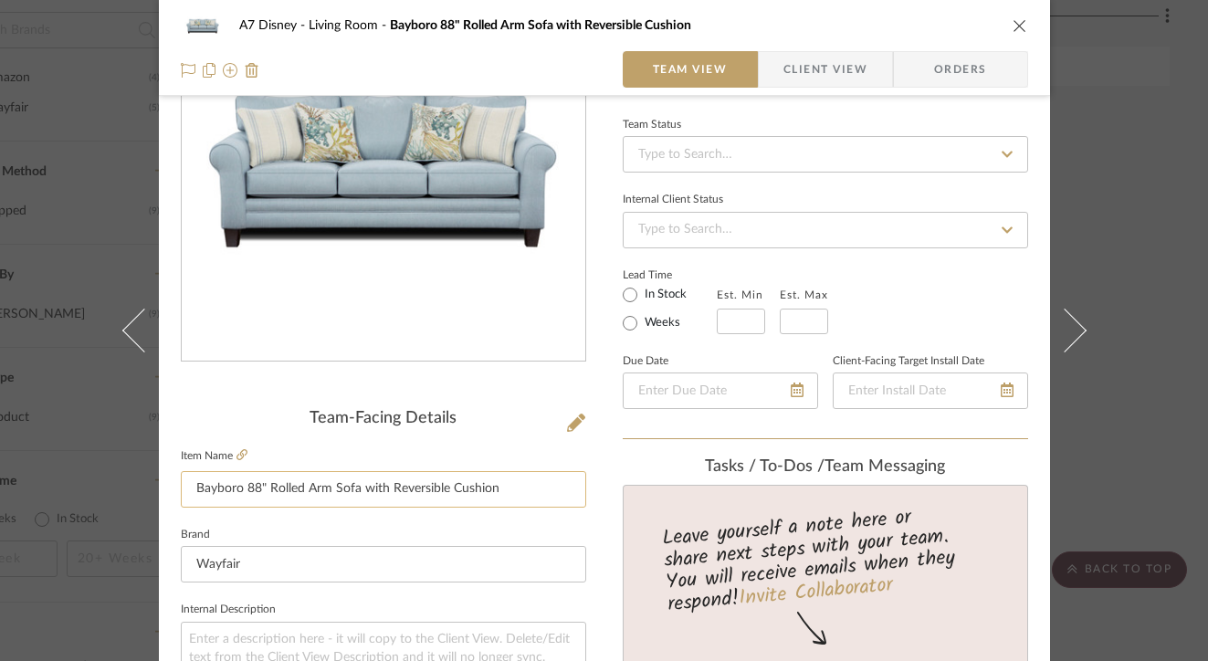
click at [262, 486] on input "Bayboro 88" Rolled Arm Sofa with Reversible Cushion" at bounding box center [383, 489] width 405 height 37
click at [242, 488] on input "Bayboro 88" Rolled Arm Sofa with Reversible Cushion" at bounding box center [383, 489] width 405 height 37
click at [480, 488] on input "88" Rolled Arm Sofa with Reversible Cushion" at bounding box center [383, 489] width 405 height 37
type input "88" Rolled Arm Sofa with Reversible Cushion"
click at [1014, 21] on icon "close" at bounding box center [1019, 25] width 15 height 15
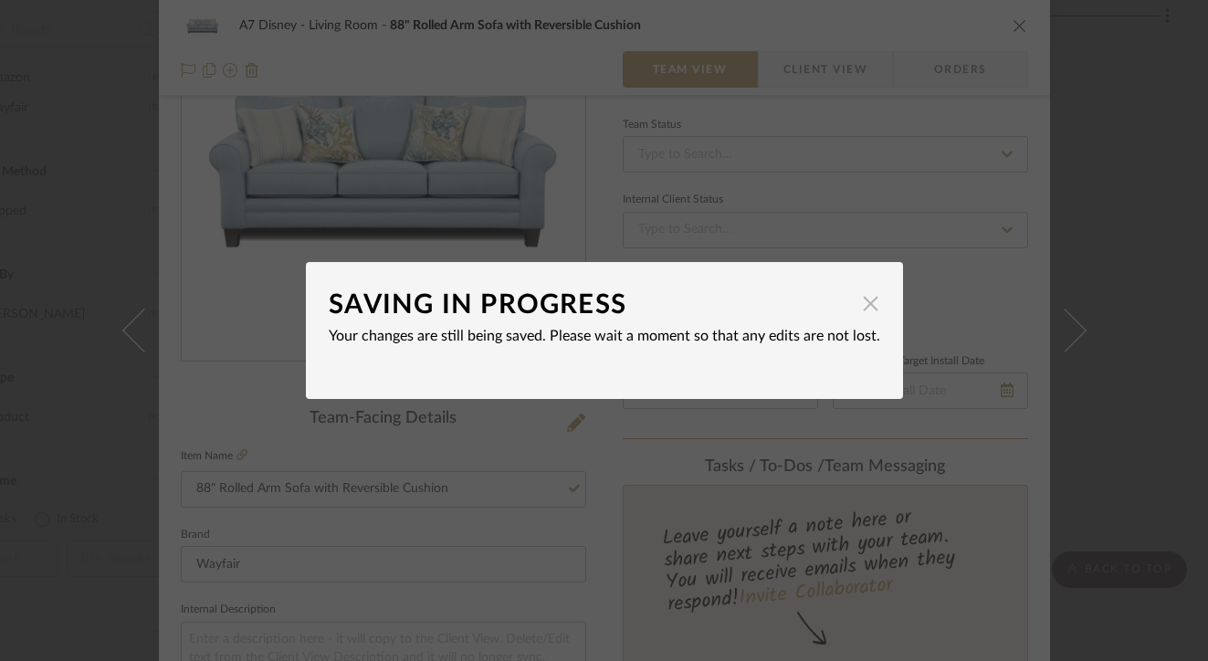
click at [866, 299] on span "button" at bounding box center [871, 303] width 37 height 37
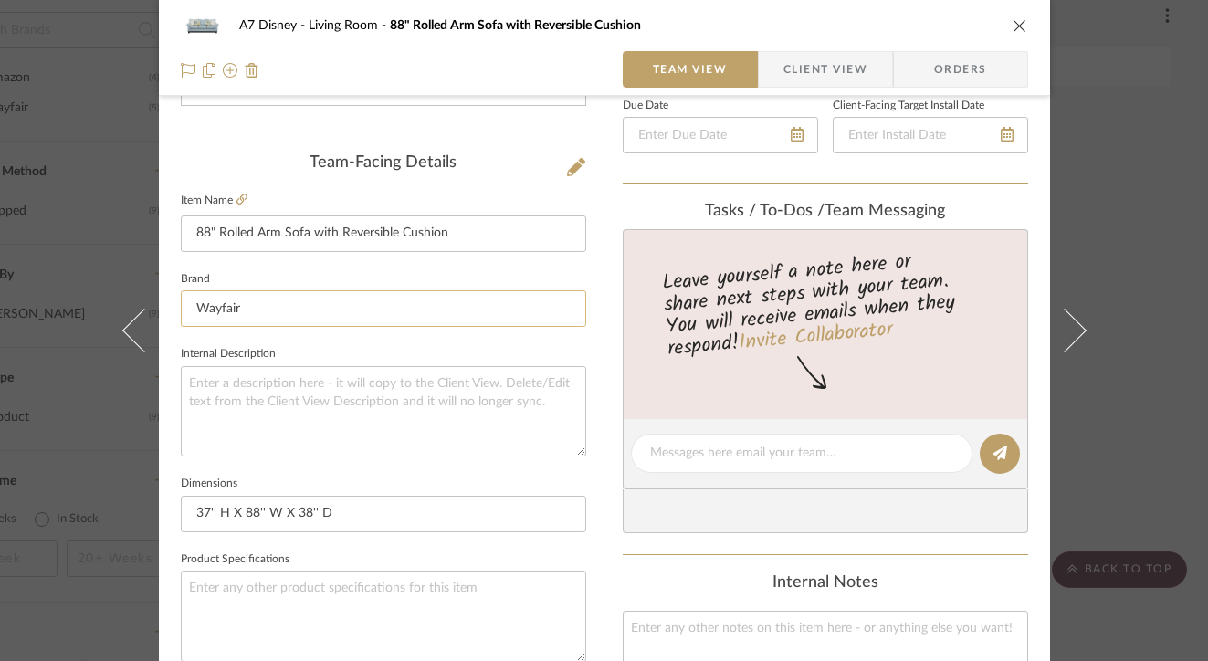
scroll to position [522, 0]
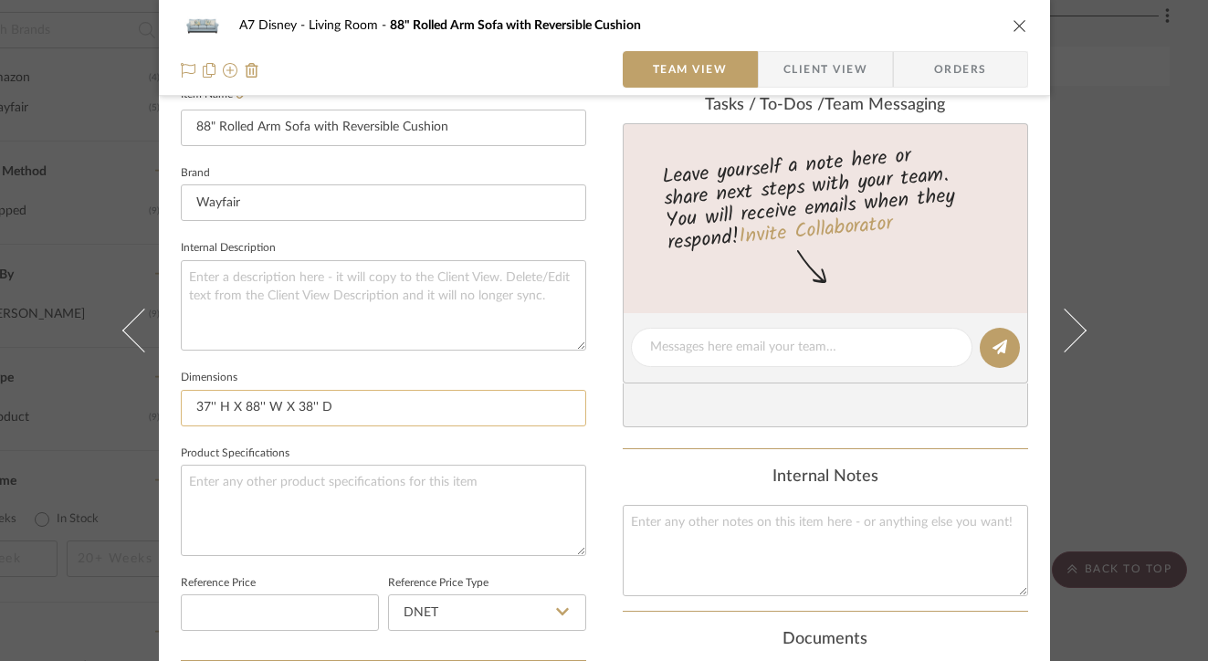
click at [411, 408] on input "37'' H X 88'' W X 38'' D" at bounding box center [383, 408] width 405 height 37
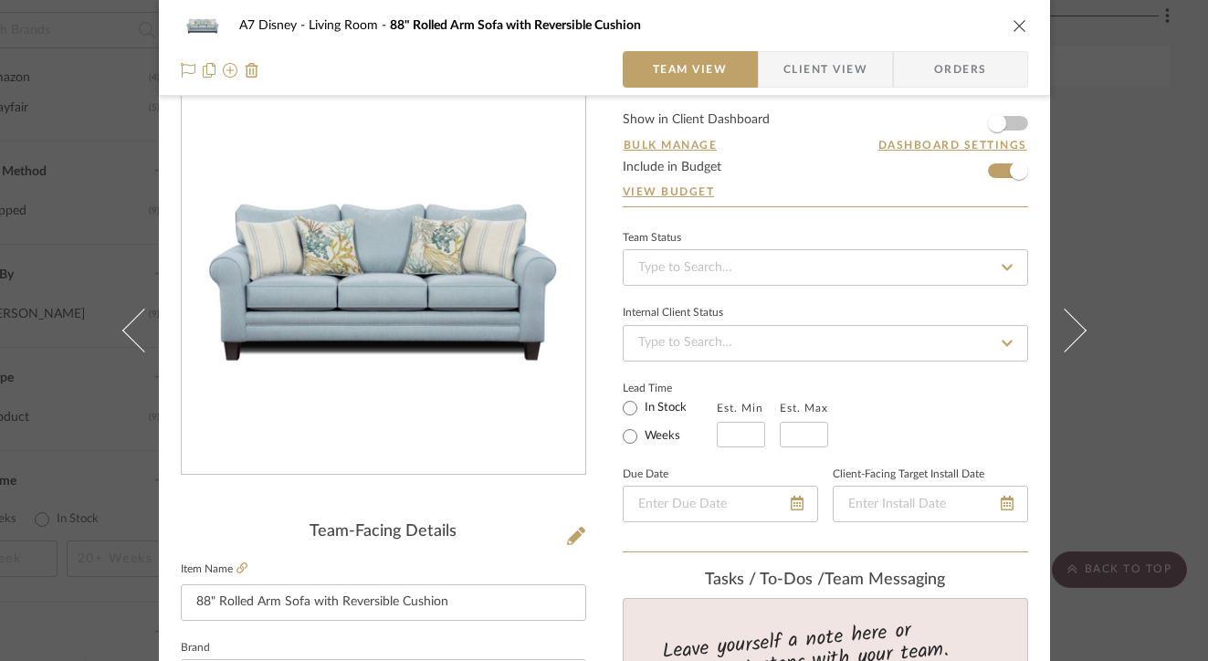
scroll to position [20, 0]
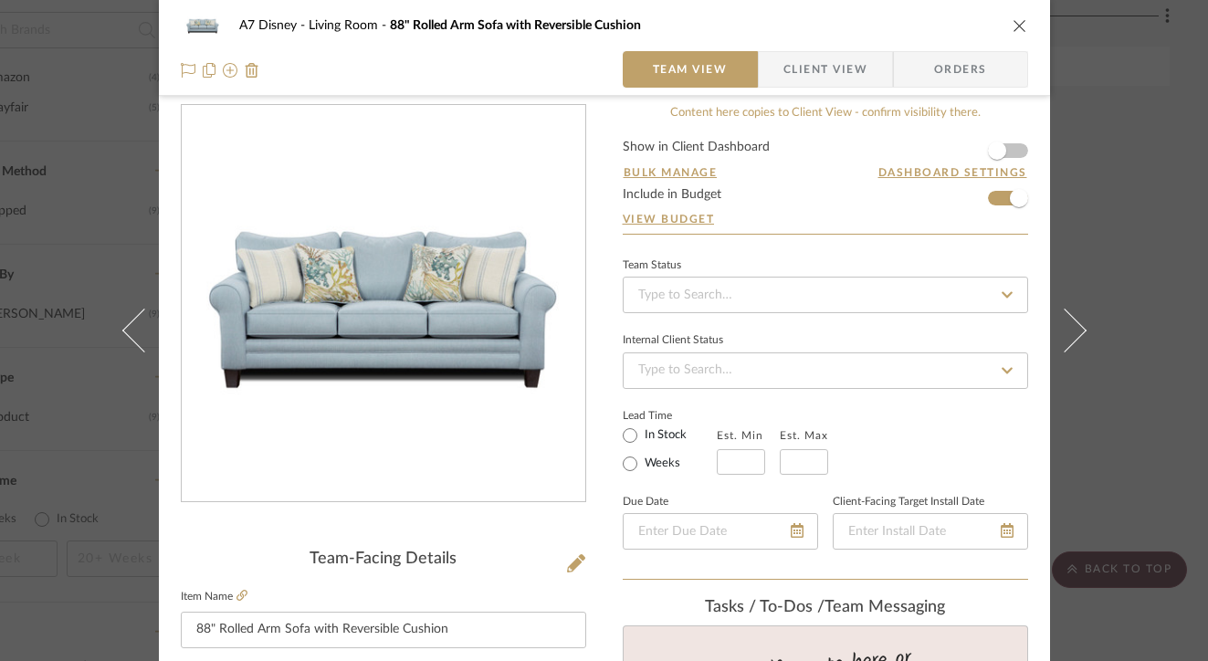
click at [1012, 26] on icon "close" at bounding box center [1019, 25] width 15 height 15
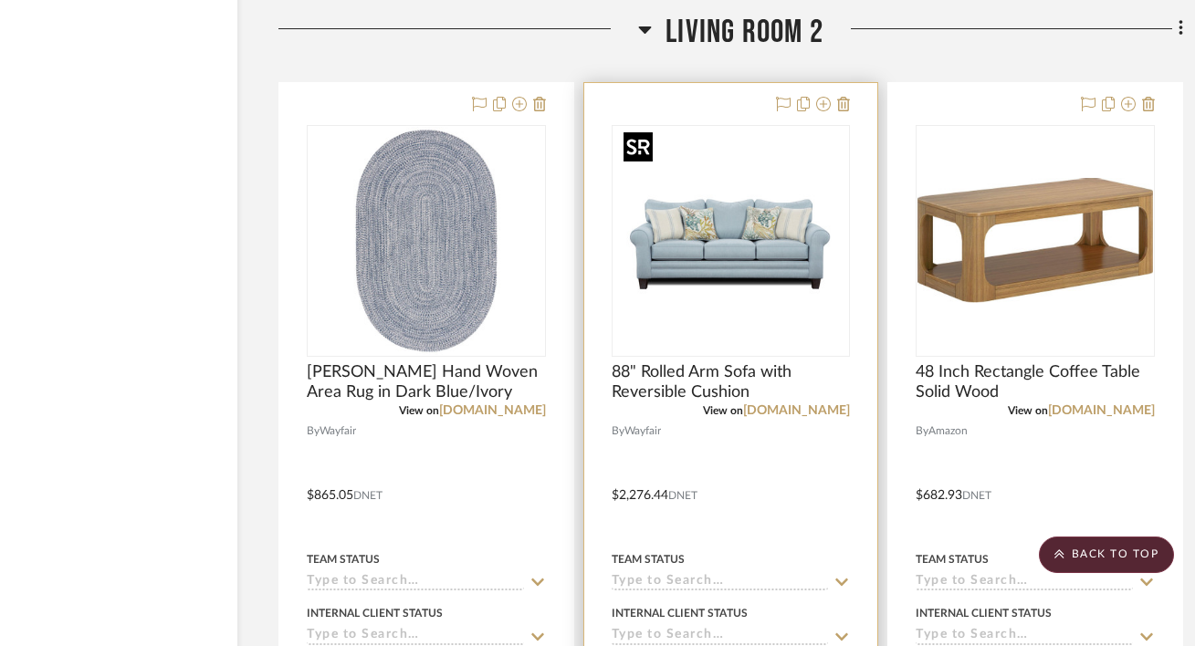
scroll to position [2125, 106]
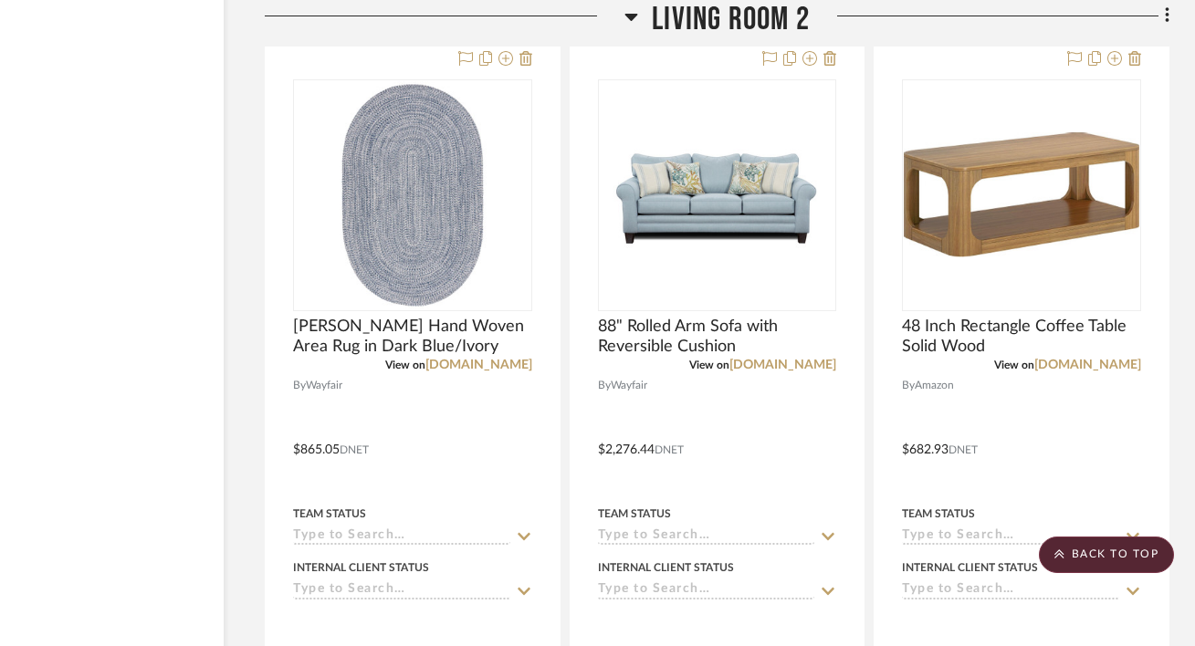
scroll to position [2157, 120]
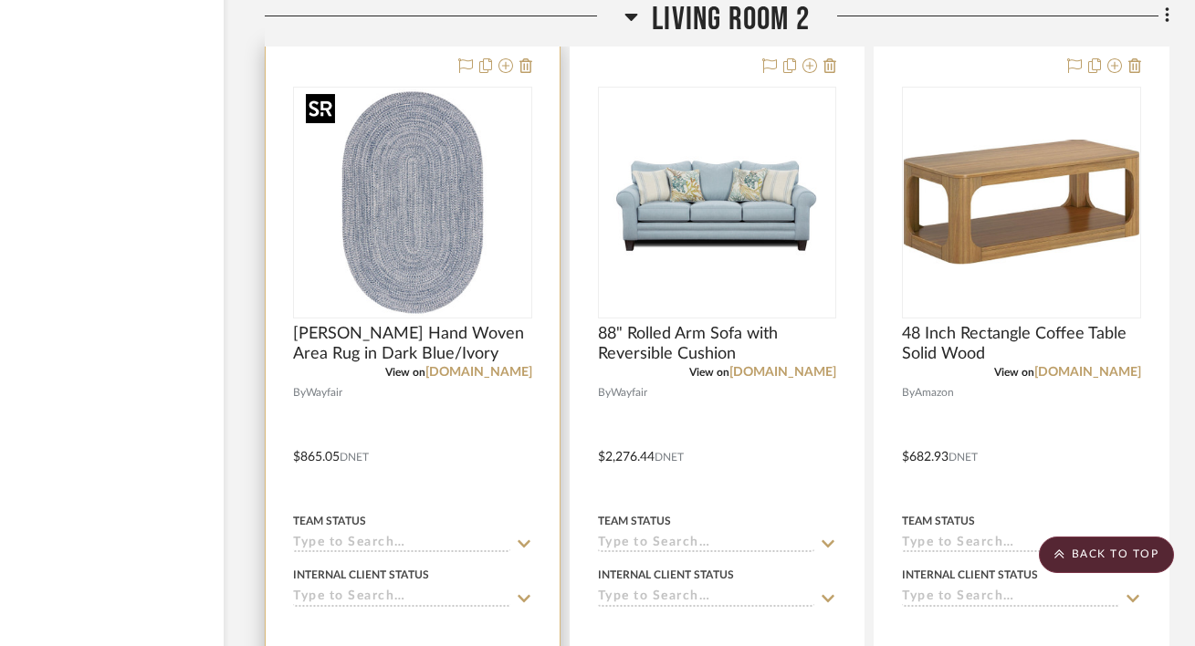
click at [467, 212] on img "0" at bounding box center [413, 203] width 228 height 228
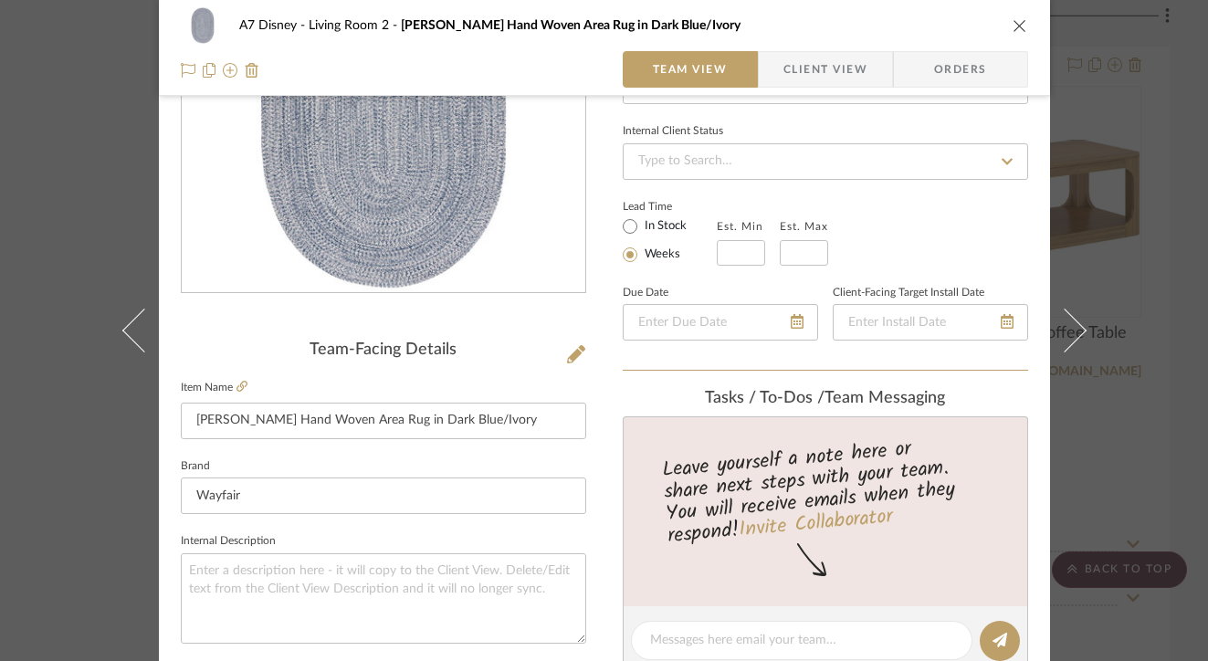
scroll to position [404, 0]
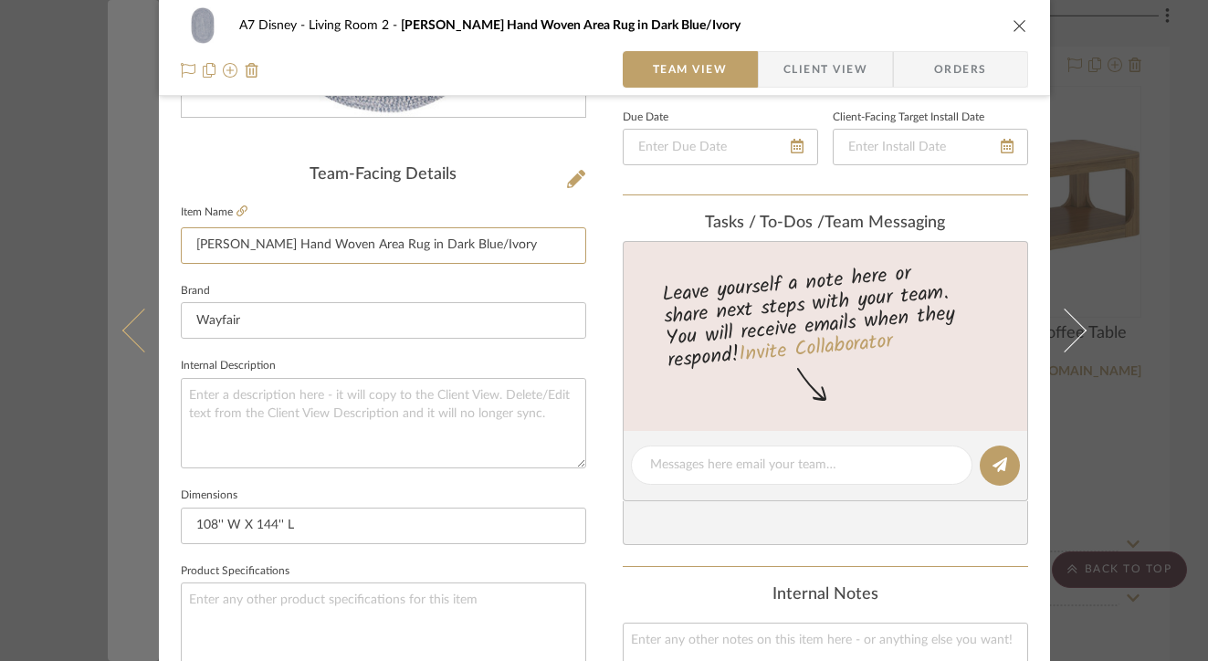
drag, startPoint x: 249, startPoint y: 242, endPoint x: 148, endPoint y: 239, distance: 101.4
click at [148, 242] on mat-dialog-content "A7 Disney Living Room 2 [PERSON_NAME] Hand Woven Area Rug in Dark Blue/Ivory Te…" at bounding box center [604, 452] width 993 height 1686
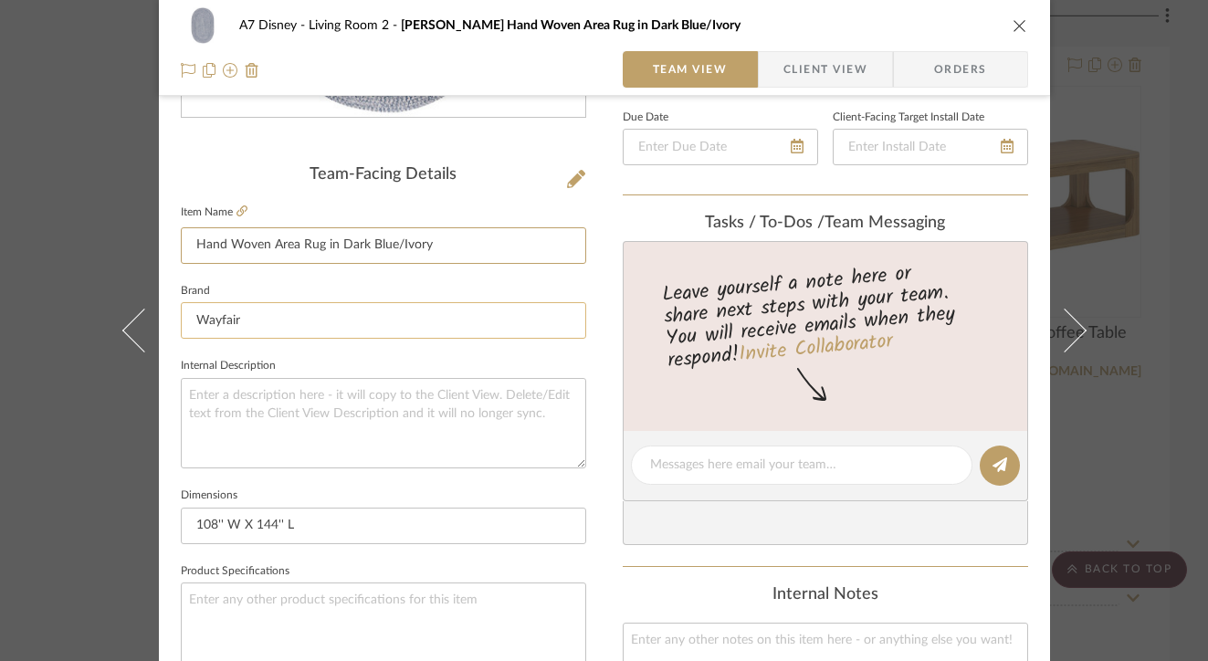
type input "Hand Woven Area Rug in Dark Blue/Ivory"
click at [387, 311] on input "Wayfair" at bounding box center [383, 320] width 405 height 37
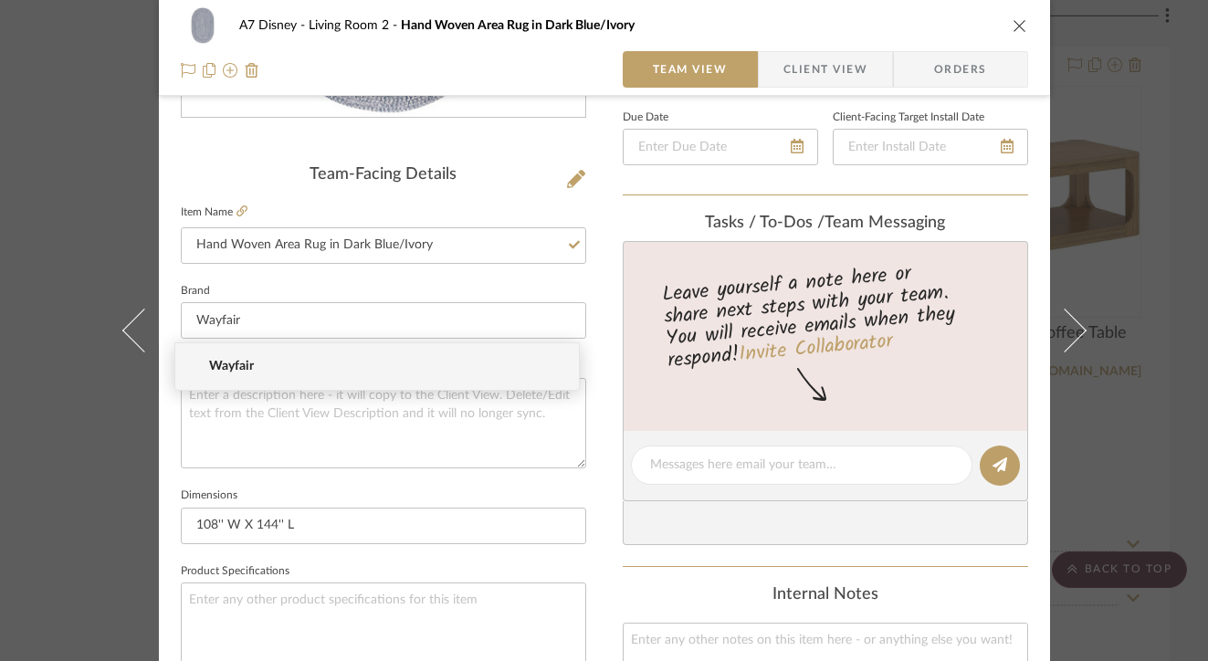
click at [1015, 30] on icon "close" at bounding box center [1019, 25] width 15 height 15
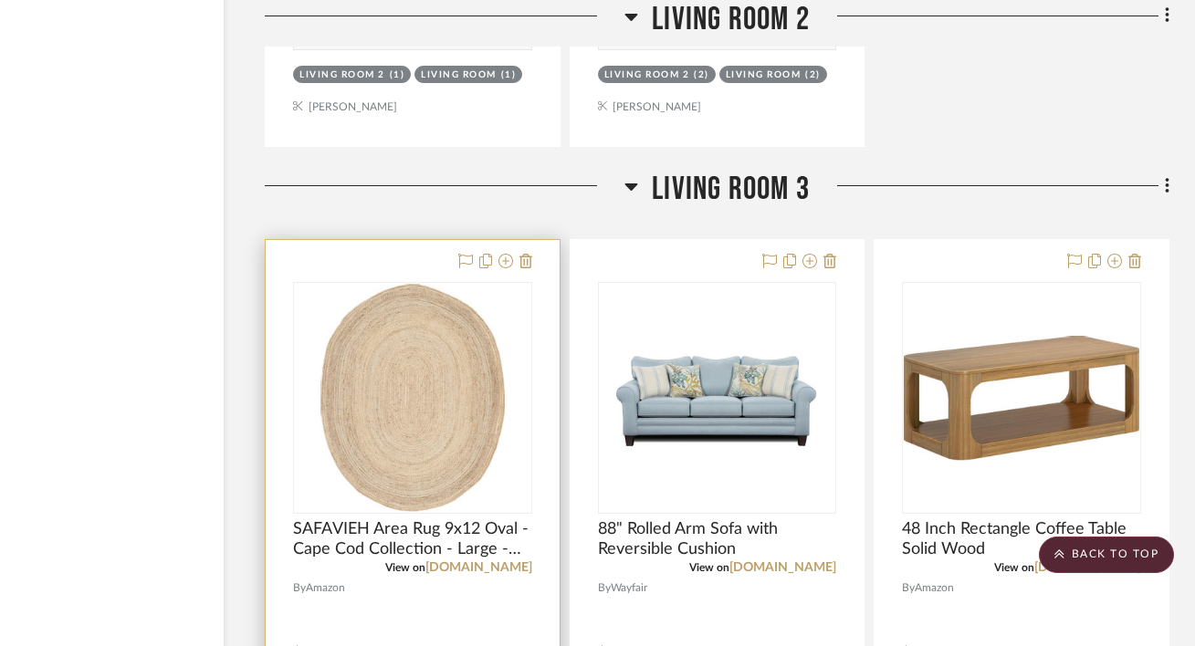
scroll to position [3693, 120]
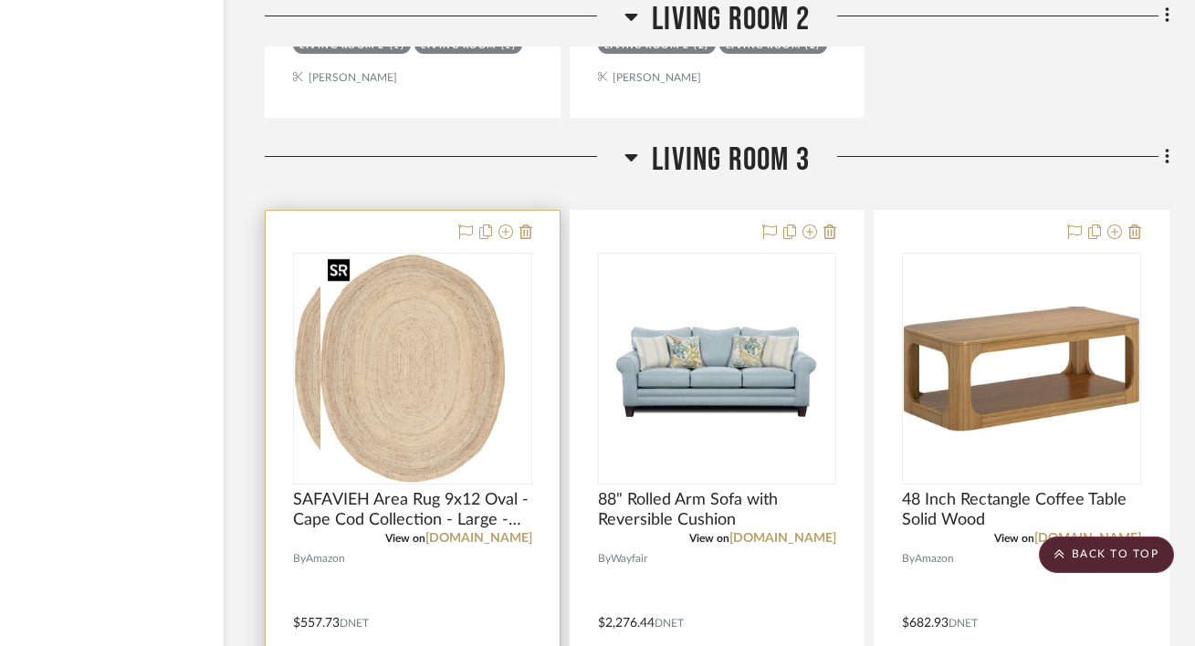
click at [418, 359] on div at bounding box center [412, 369] width 239 height 232
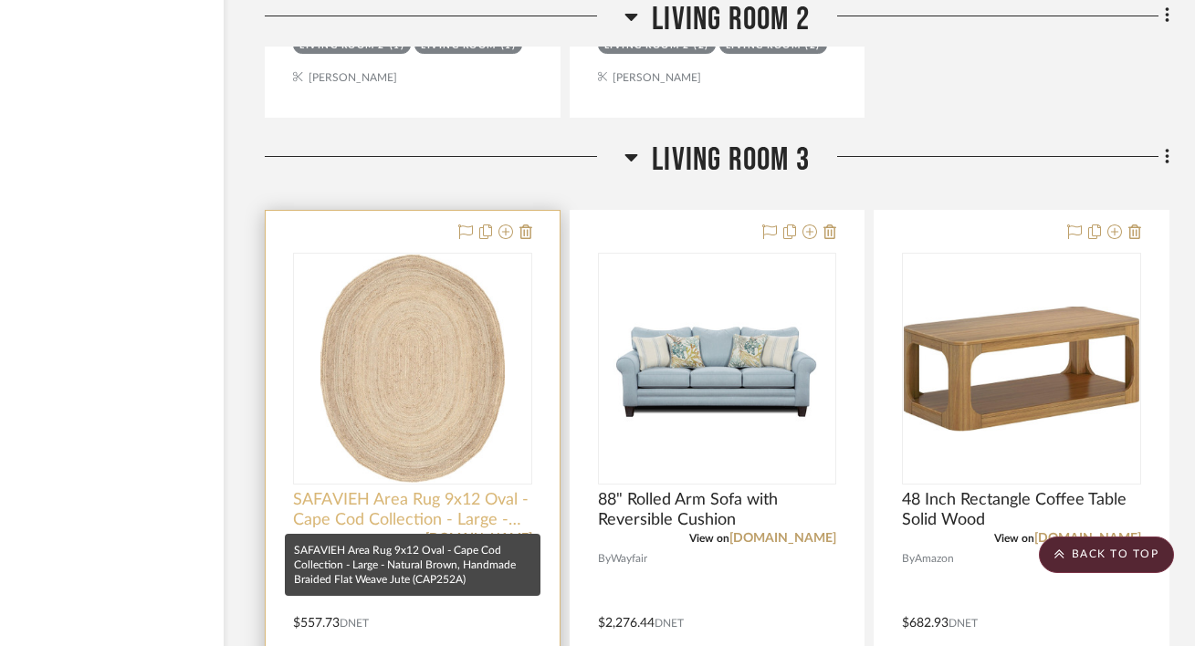
click at [504, 501] on span "SAFAVIEH Area Rug 9x12 Oval - Cape Cod Collection - Large - Natural Brown, Hand…" at bounding box center [412, 510] width 239 height 40
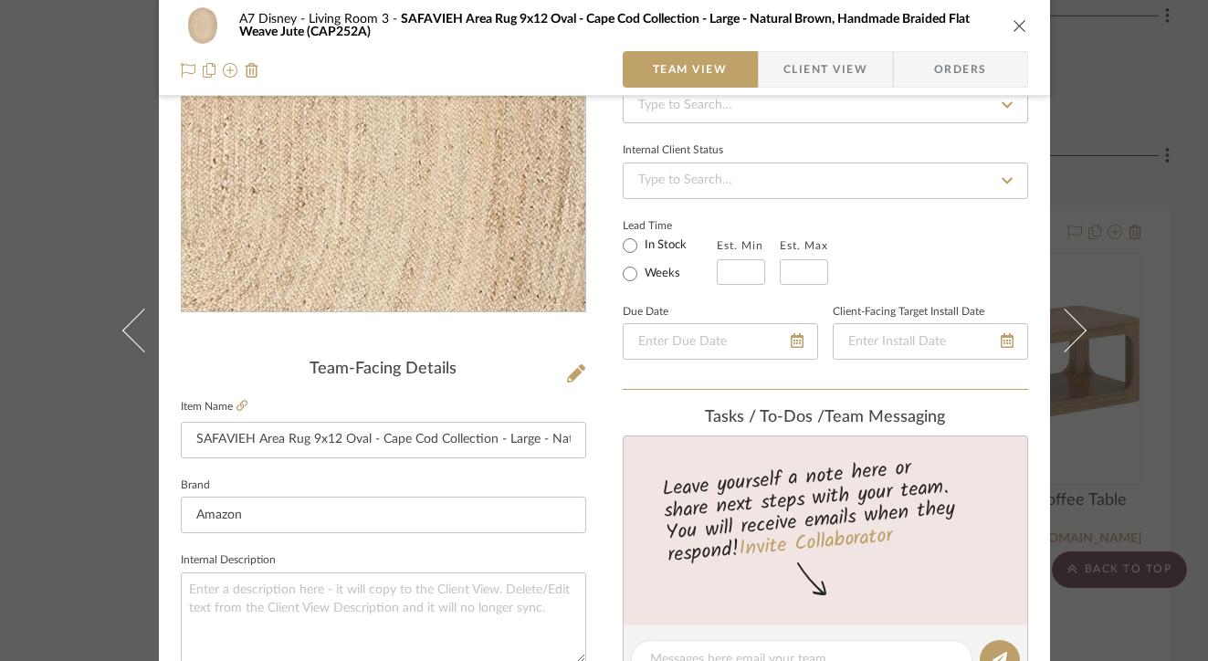
scroll to position [289, 0]
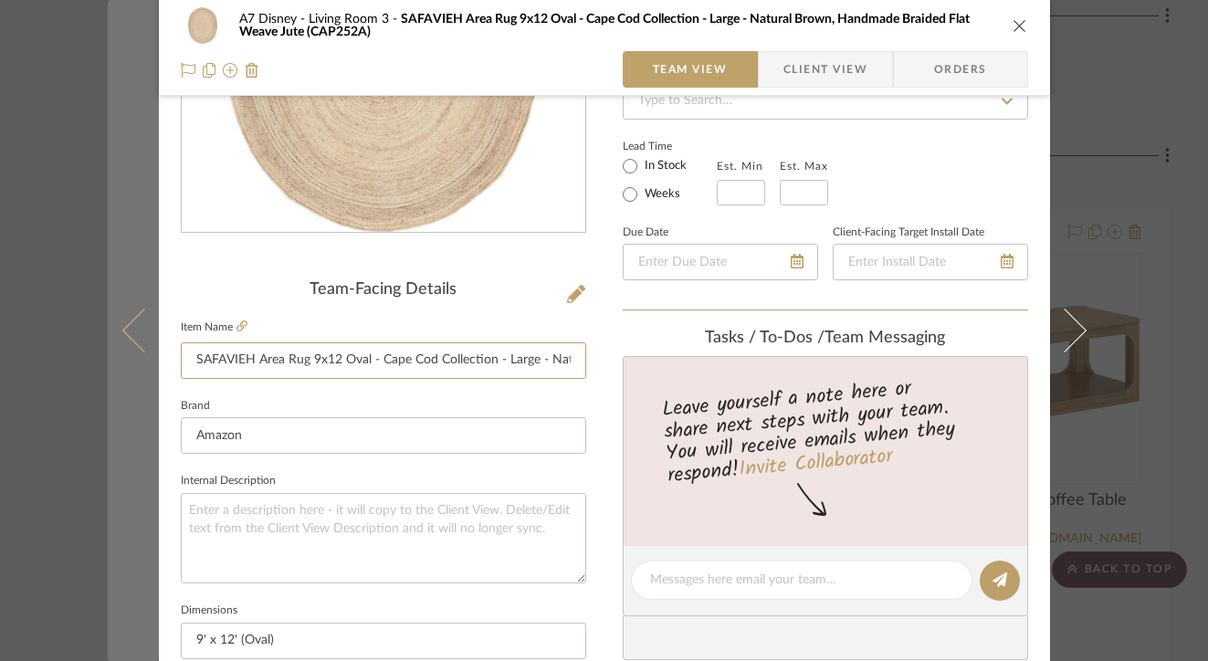
drag, startPoint x: 308, startPoint y: 361, endPoint x: 146, endPoint y: 361, distance: 161.6
click at [145, 362] on mat-dialog-content "A7 Disney Living Room 3 SAFAVIEH Area Rug 9x12 Oval - Cape Cod Collection - Lar…" at bounding box center [604, 567] width 993 height 1686
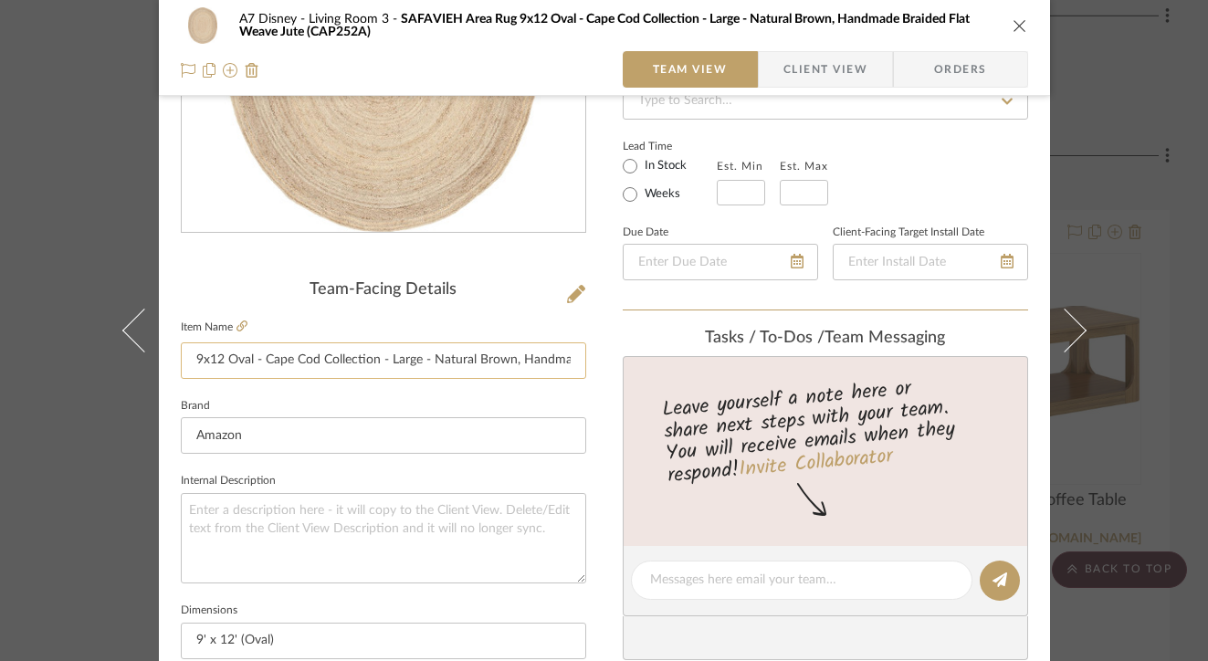
drag, startPoint x: 384, startPoint y: 361, endPoint x: 269, endPoint y: 350, distance: 115.5
click at [264, 354] on input "9x12 Oval - Cape Cod Collection - Large - Natural Brown, Handmade Braided Flat …" at bounding box center [383, 360] width 405 height 37
click at [527, 361] on input "9x12 Oval Natural Brown, Handmade Braided Flat Weave Jute (CAP252A)" at bounding box center [383, 360] width 405 height 37
click at [558, 361] on input "9x12 Oval Natural Brown, Handmade Braided Flat Weave Jute (CAP252A)" at bounding box center [383, 360] width 405 height 37
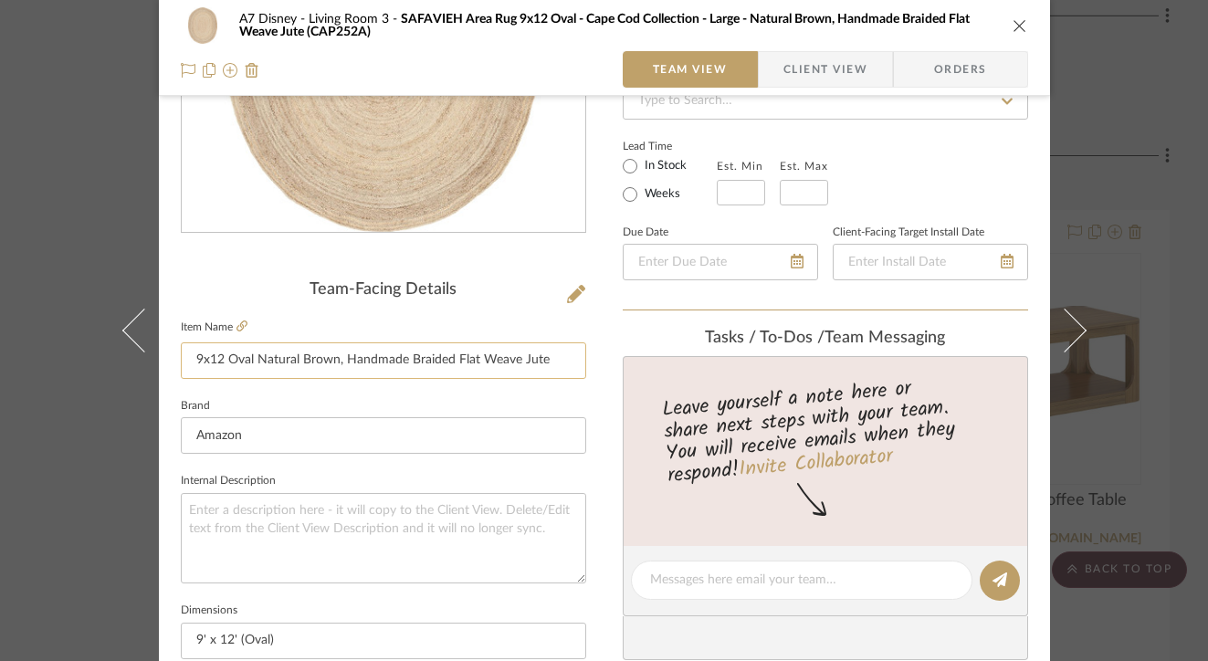
click at [338, 364] on input "9x12 Oval Natural Brown, Handmade Braided Flat Weave Jute" at bounding box center [383, 360] width 405 height 37
type input "9x12 Oval Natural Brown Handmade Braided Flat Weave Jute"
click at [501, 423] on input "Amazon" at bounding box center [383, 435] width 405 height 37
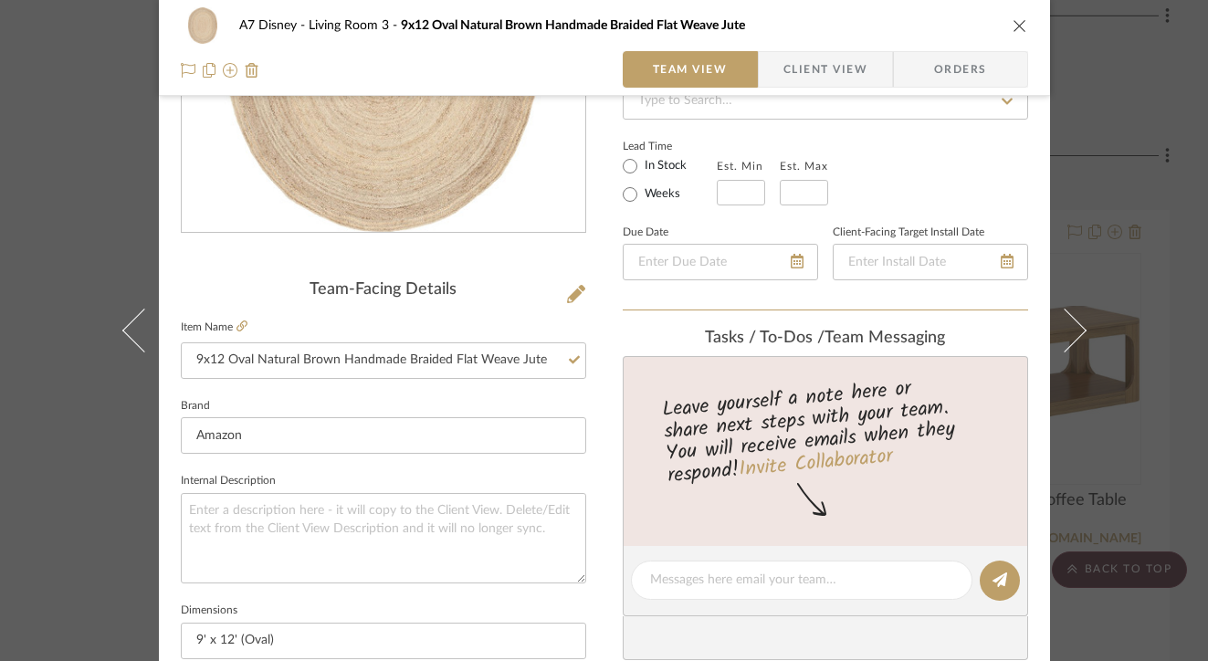
click at [1015, 18] on icon "close" at bounding box center [1019, 25] width 15 height 15
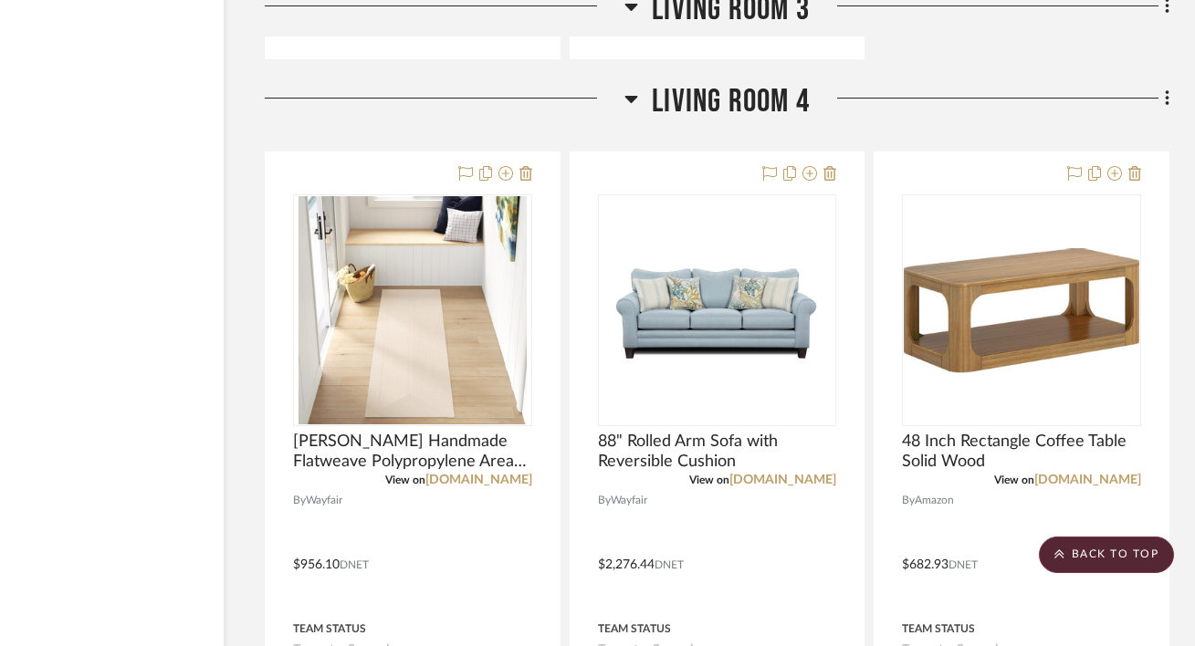
scroll to position [5466, 120]
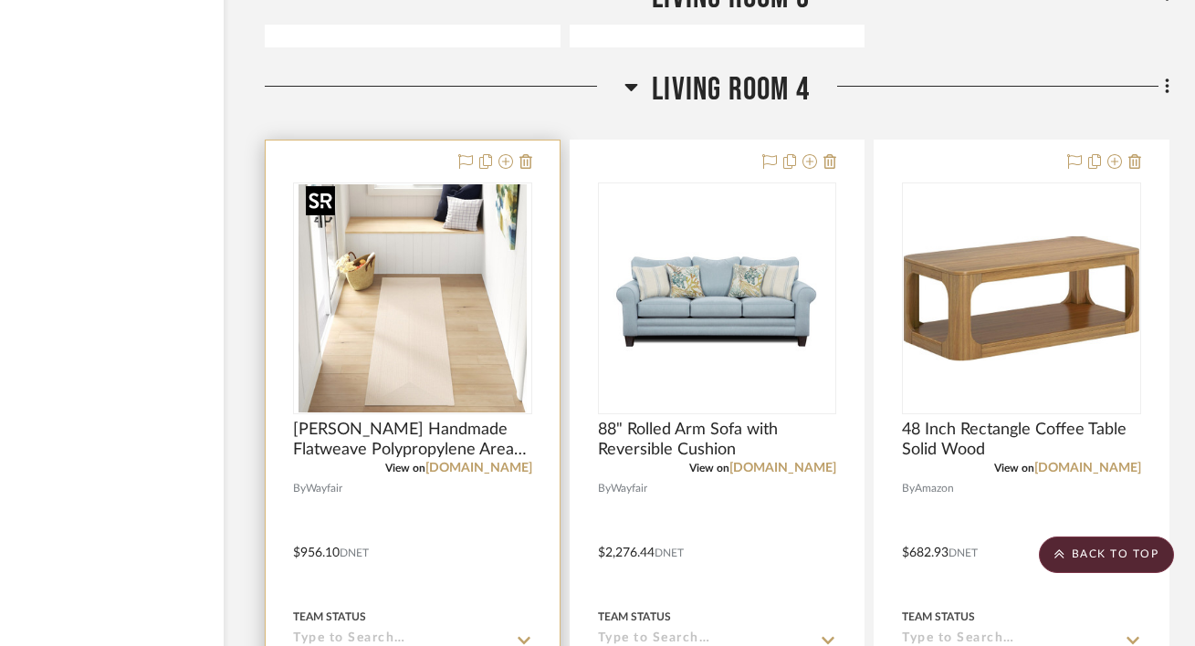
click at [456, 376] on img "0" at bounding box center [413, 298] width 228 height 228
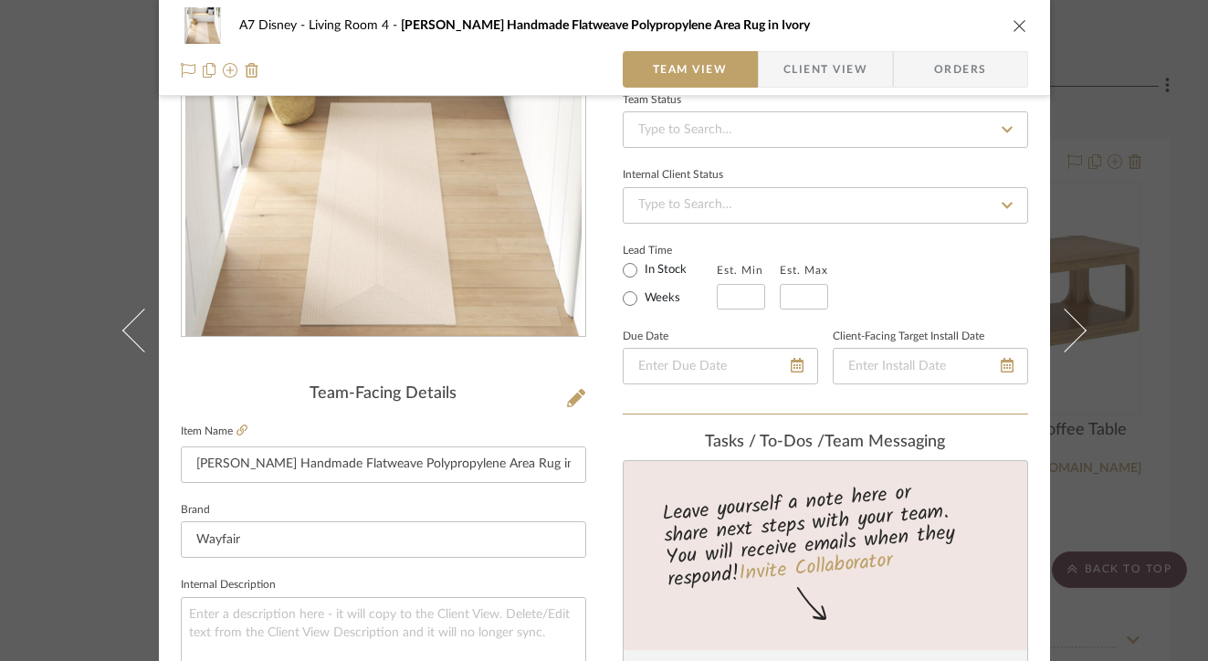
scroll to position [247, 0]
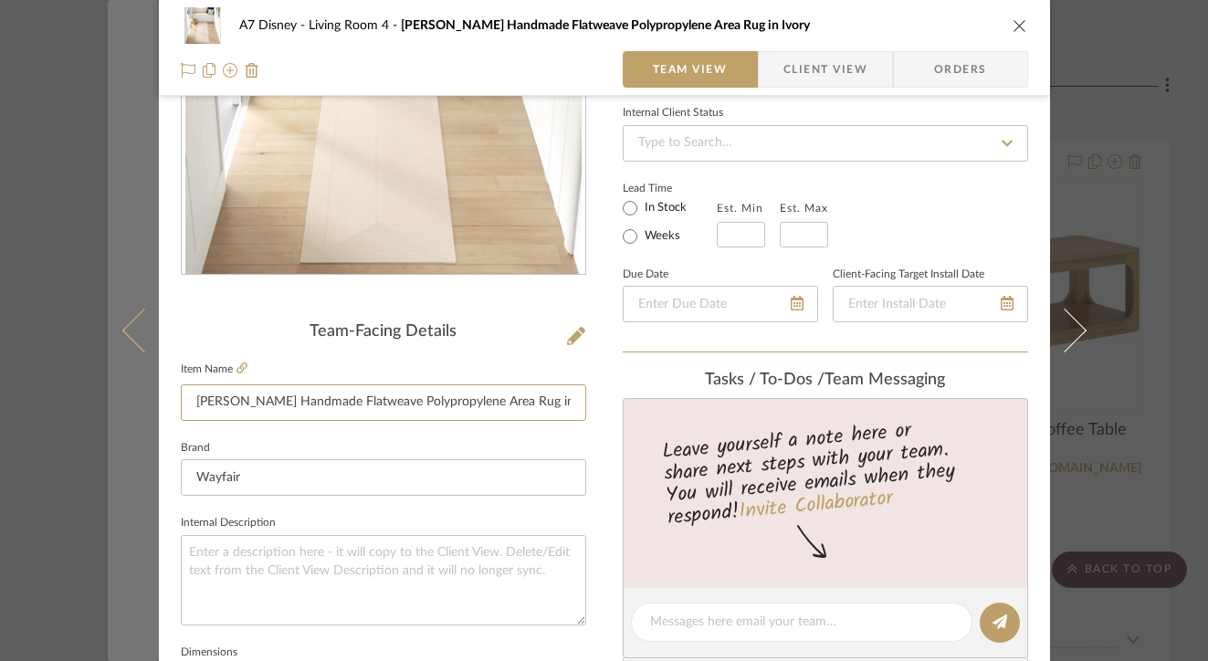
drag, startPoint x: 235, startPoint y: 403, endPoint x: 150, endPoint y: 395, distance: 85.2
click at [144, 402] on mat-dialog-content "A7 Disney Living Room 4 [PERSON_NAME] Handmade Flatweave Polypropylene Area Rug…" at bounding box center [604, 609] width 993 height 1686
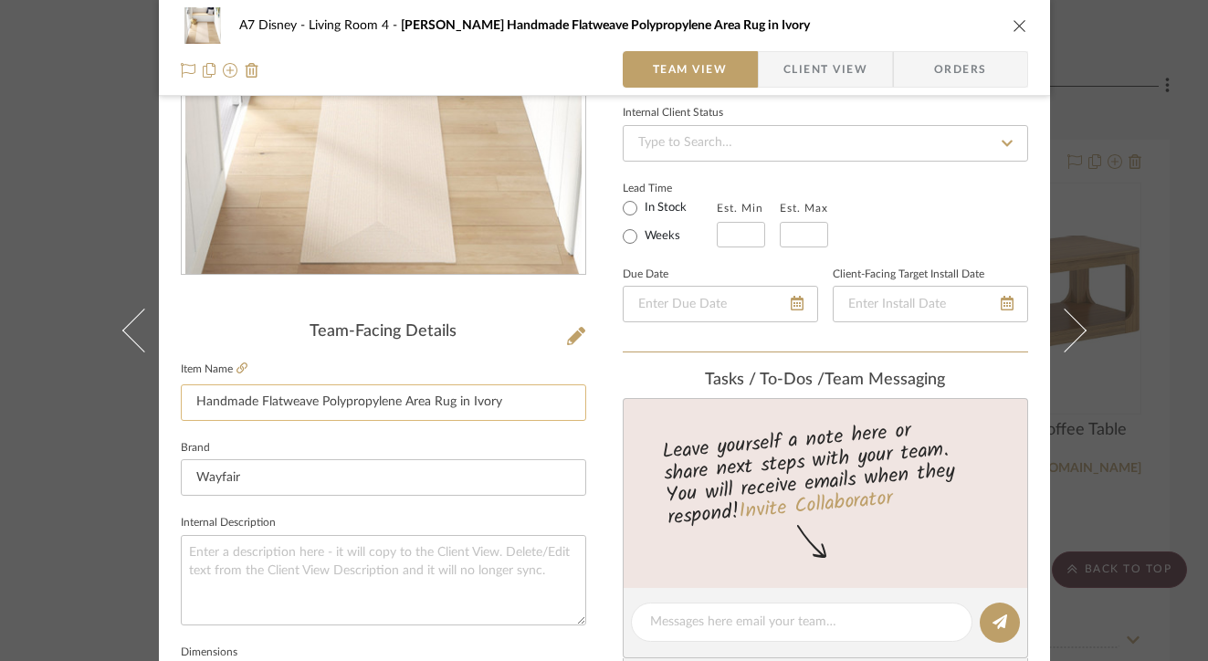
click at [534, 409] on input "Handmade Flatweave Polypropylene Area Rug in Ivory" at bounding box center [383, 402] width 405 height 37
type input "Handmade Flatweave Polypropylene Area Rug in Ivory"
click at [1012, 21] on icon "close" at bounding box center [1019, 25] width 15 height 15
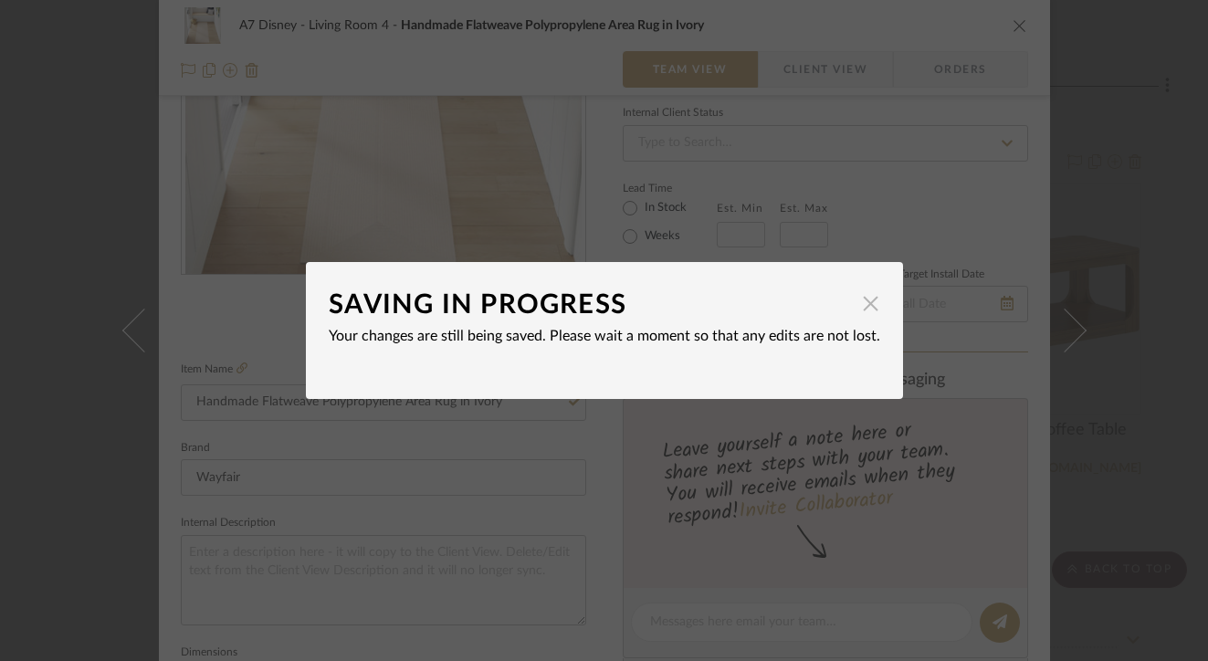
click at [860, 309] on span "button" at bounding box center [871, 303] width 37 height 37
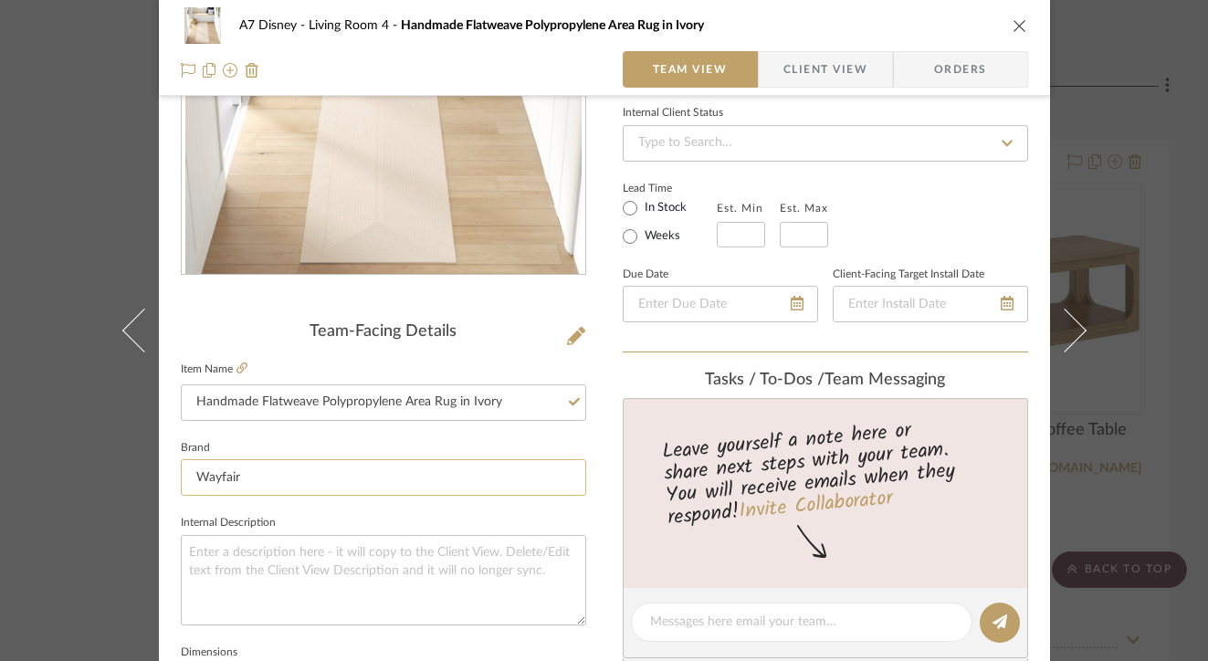
click at [387, 473] on input "Wayfair" at bounding box center [383, 477] width 405 height 37
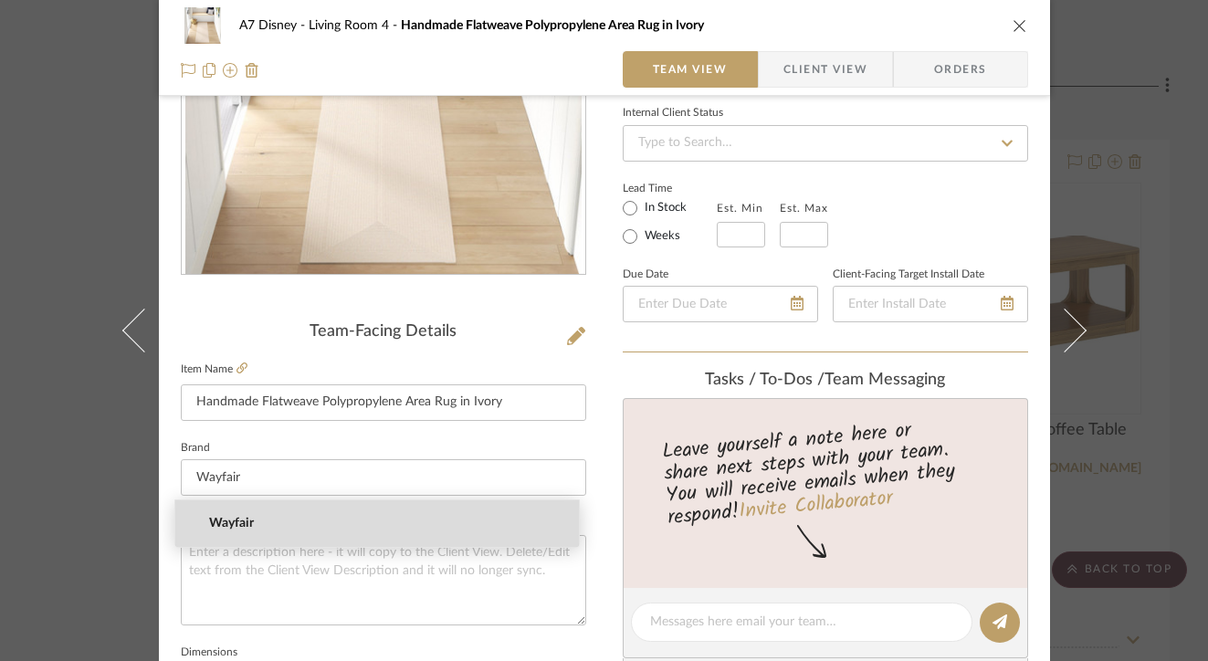
click at [467, 504] on mat-option "Wayfair" at bounding box center [376, 523] width 403 height 47
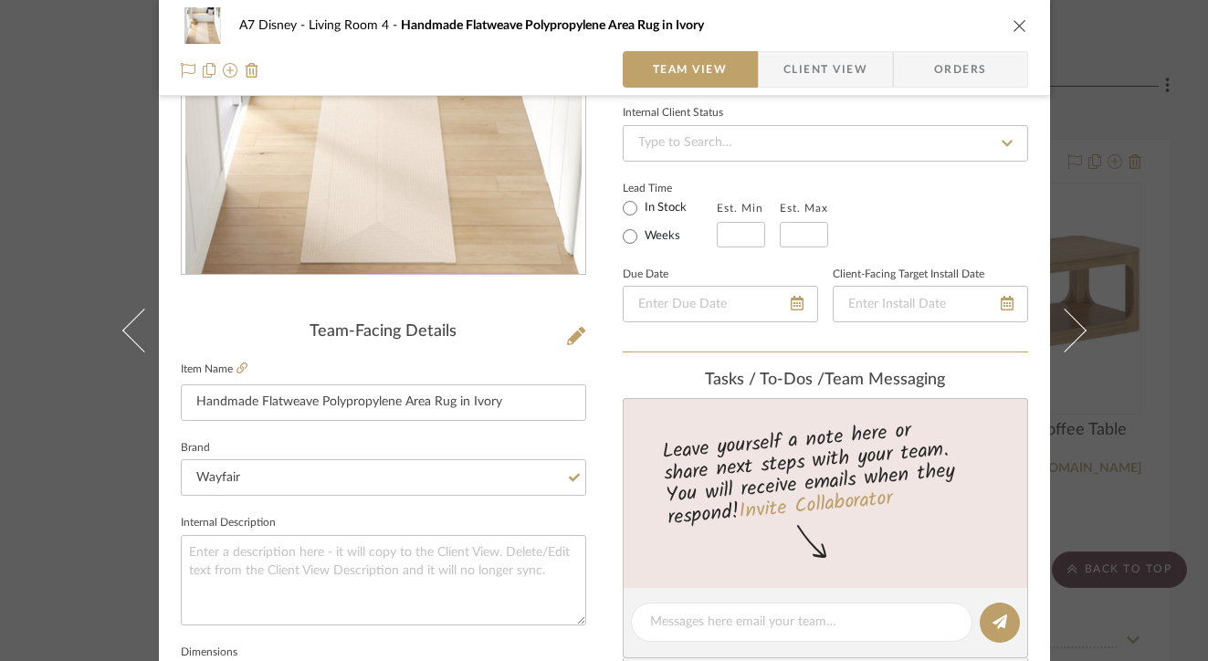
click at [1012, 27] on icon "close" at bounding box center [1019, 25] width 15 height 15
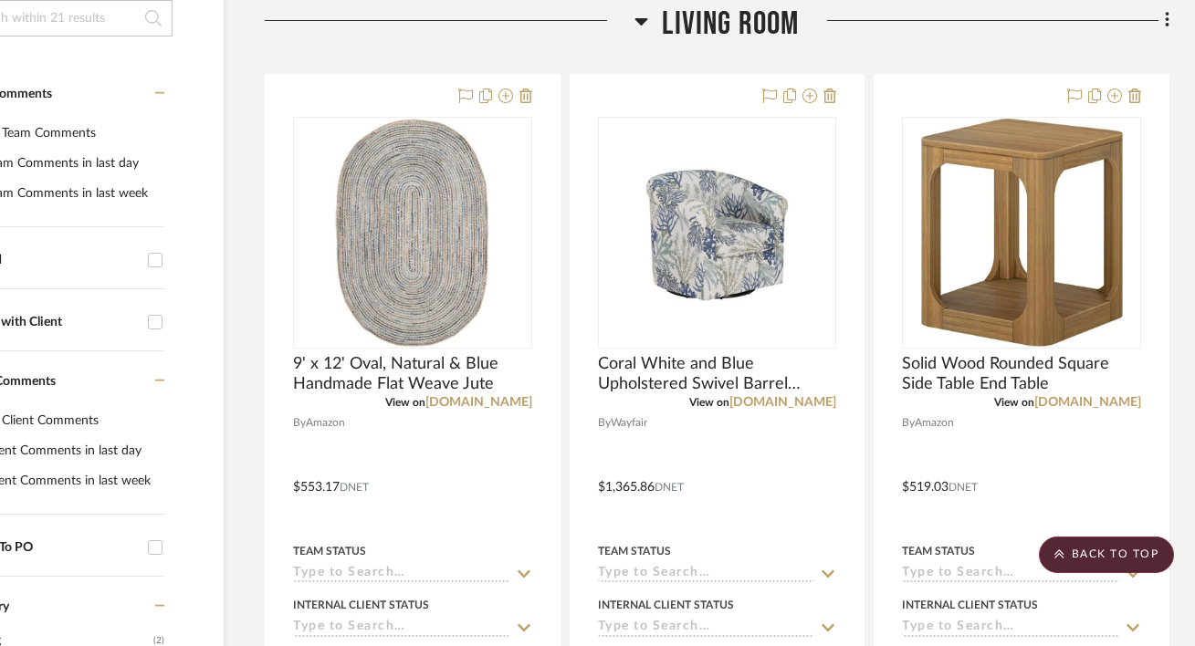
scroll to position [0, 120]
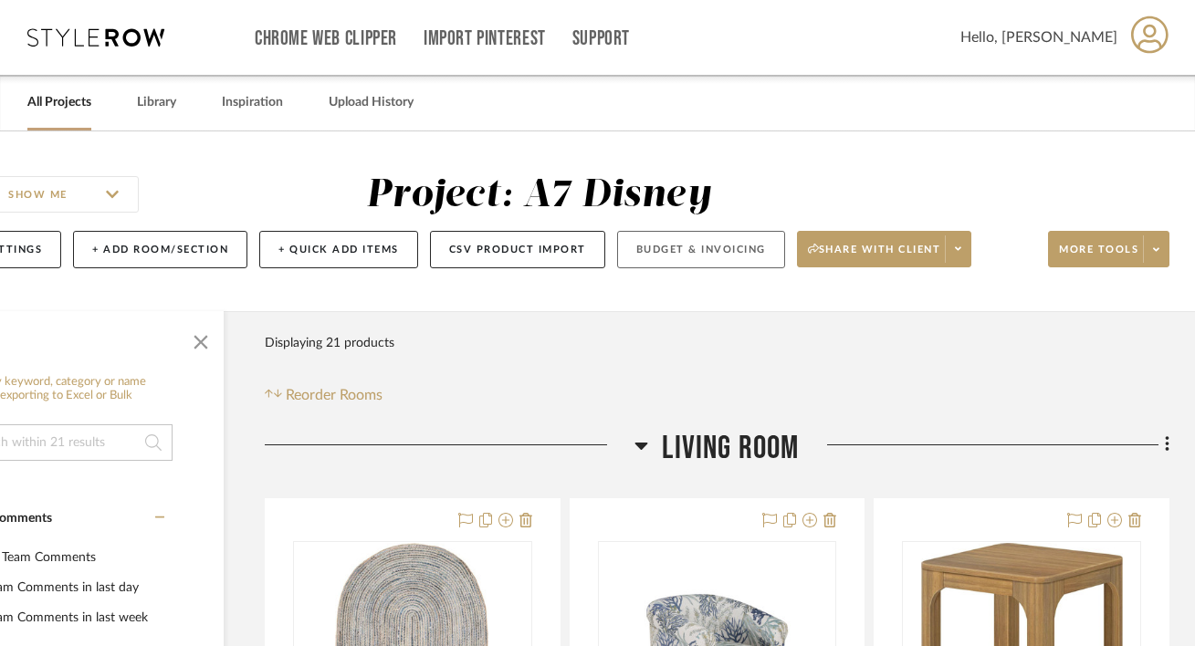
click at [639, 240] on button "Budget & Invoicing" at bounding box center [701, 249] width 168 height 37
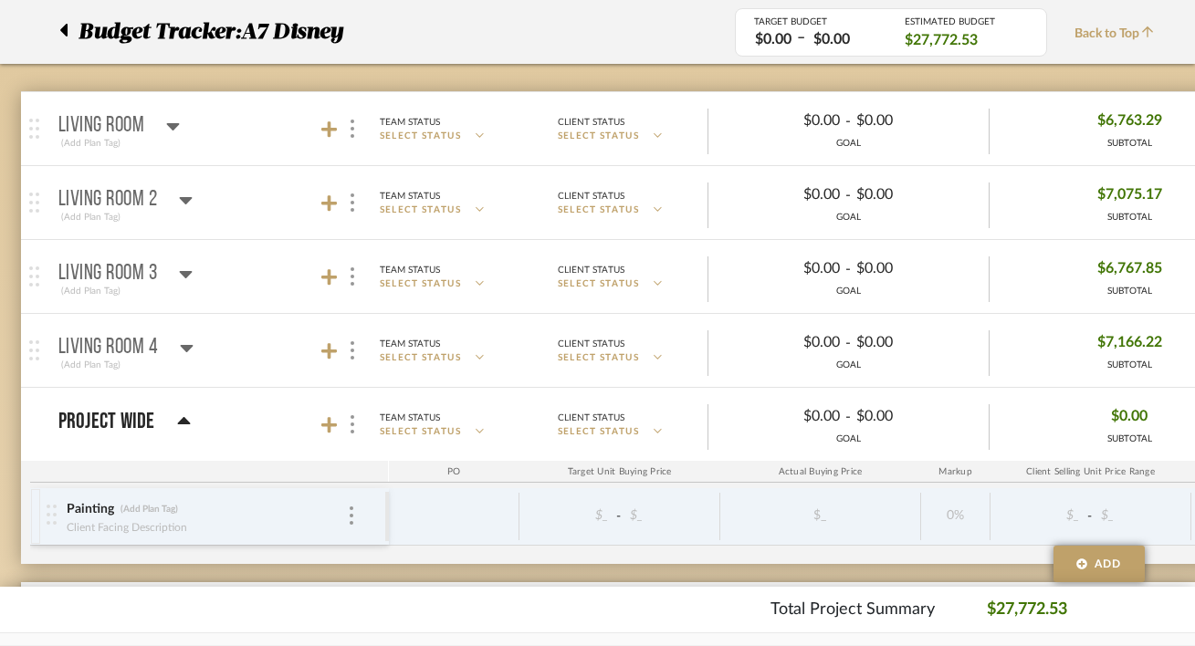
scroll to position [267, 0]
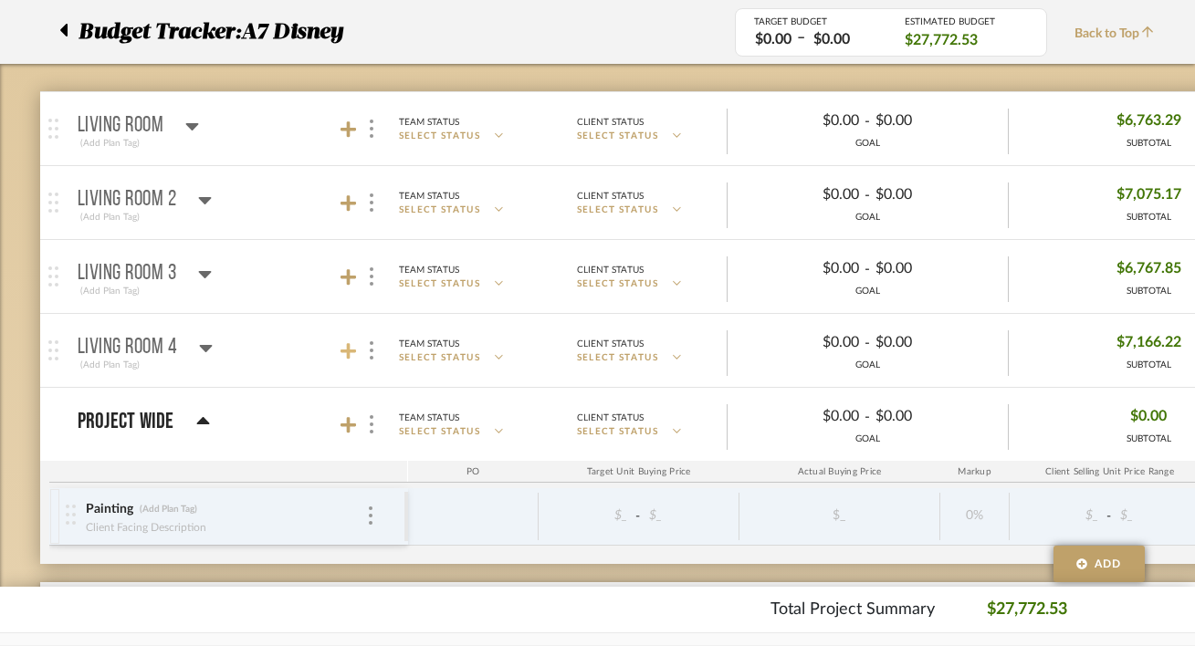
click at [354, 359] on icon at bounding box center [348, 351] width 16 height 18
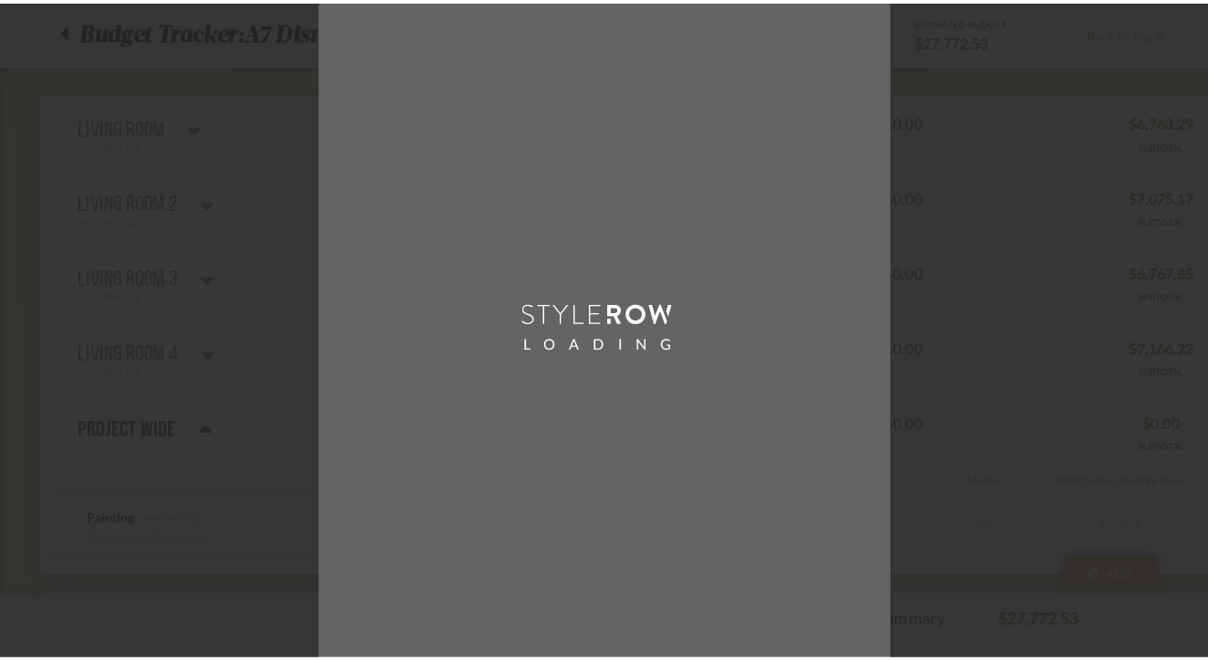
scroll to position [0, 0]
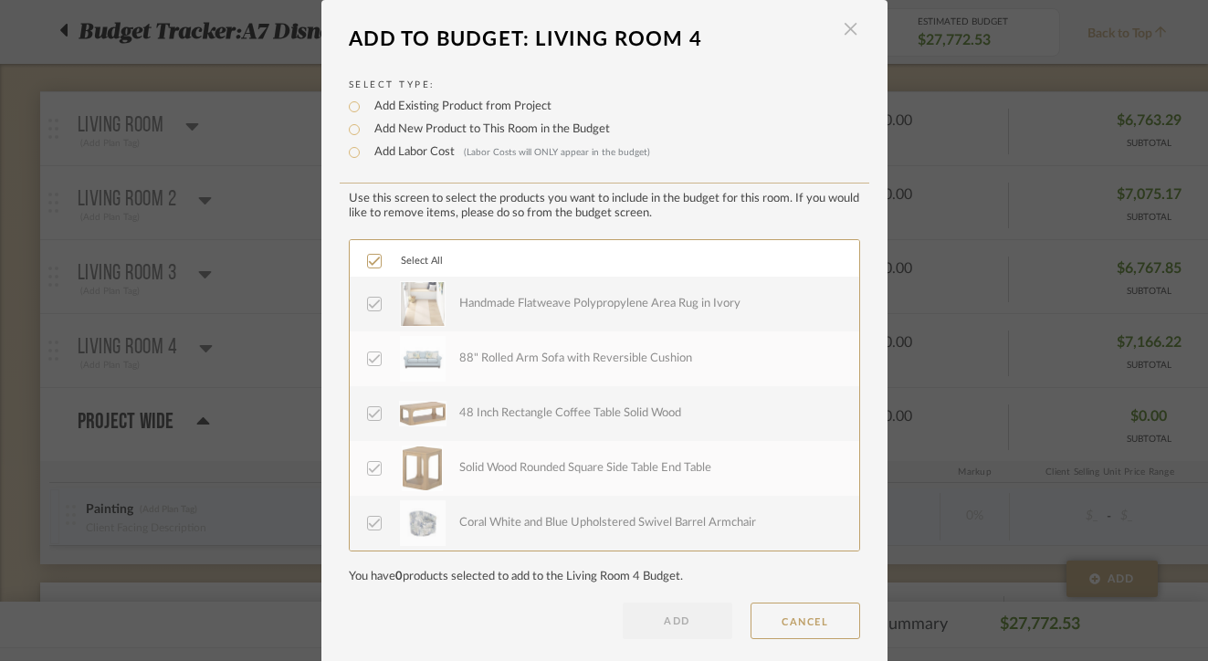
click at [843, 31] on span "button" at bounding box center [851, 29] width 37 height 37
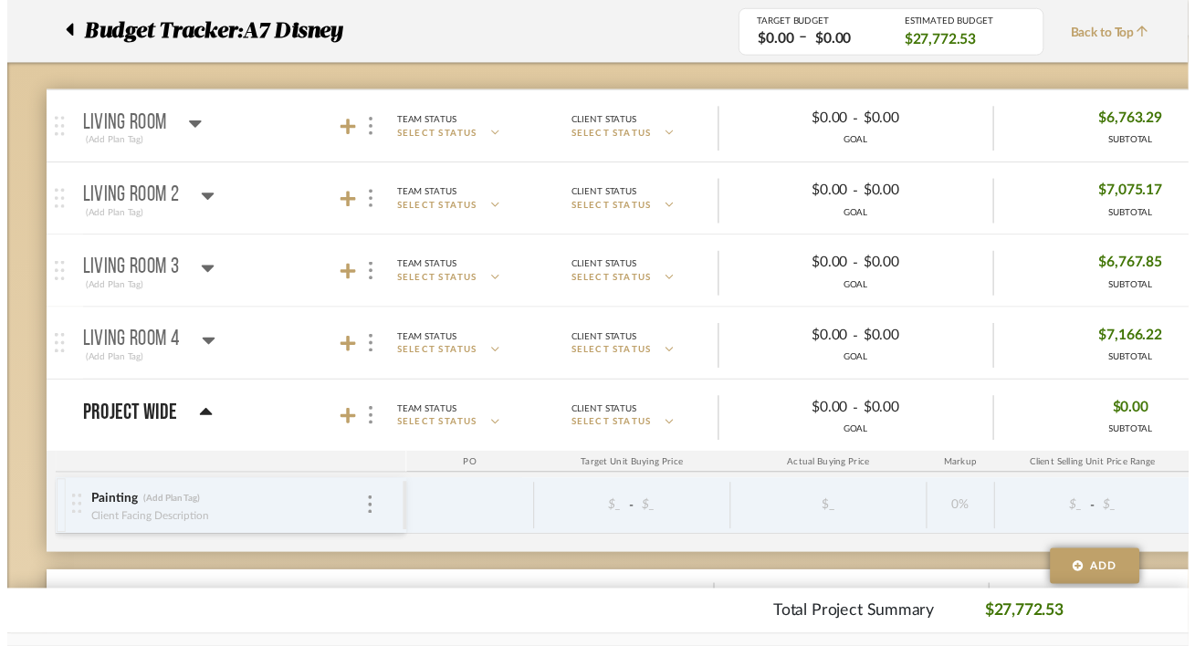
scroll to position [267, 0]
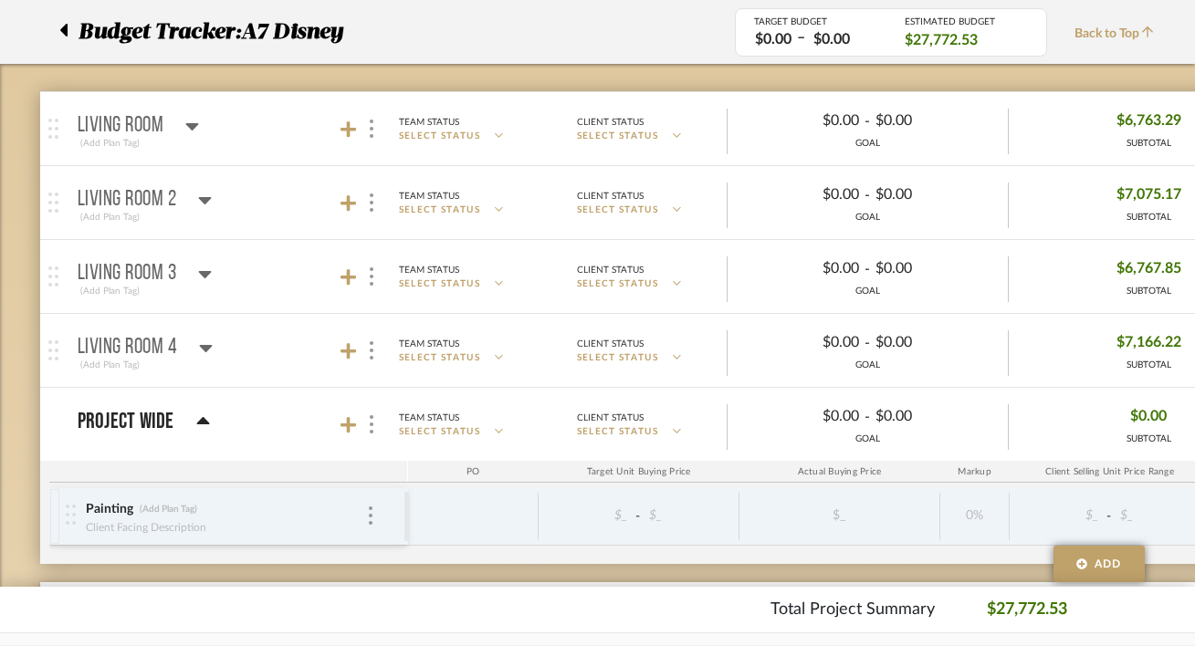
click at [359, 356] on div at bounding box center [360, 351] width 40 height 25
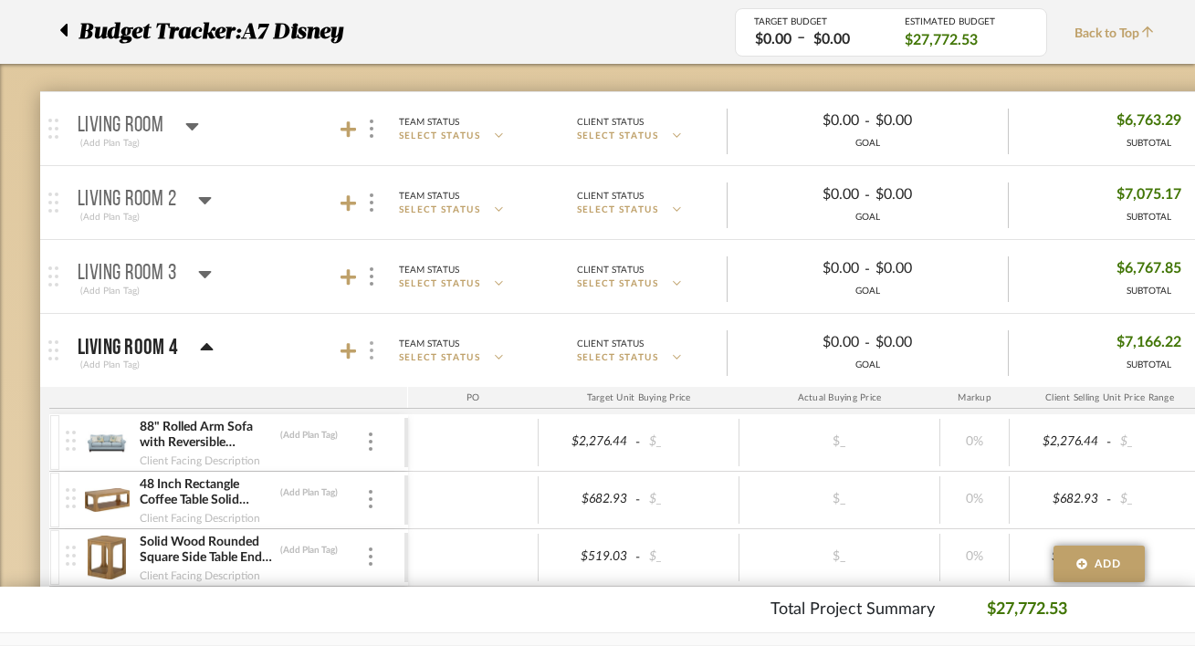
click at [374, 354] on div at bounding box center [370, 351] width 19 height 25
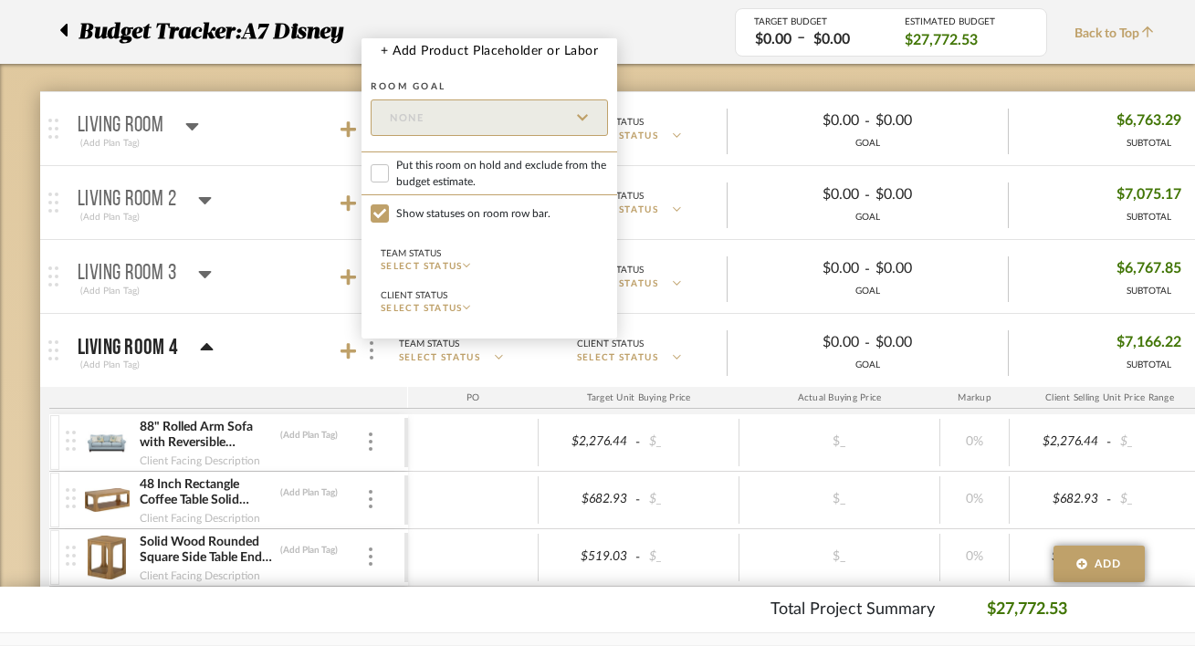
click at [445, 180] on span "Put this room on hold and exclude from the budget estimate." at bounding box center [502, 173] width 212 height 33
click at [389, 180] on input "Put this room on hold and exclude from the budget estimate." at bounding box center [380, 173] width 18 height 18
checkbox input "true"
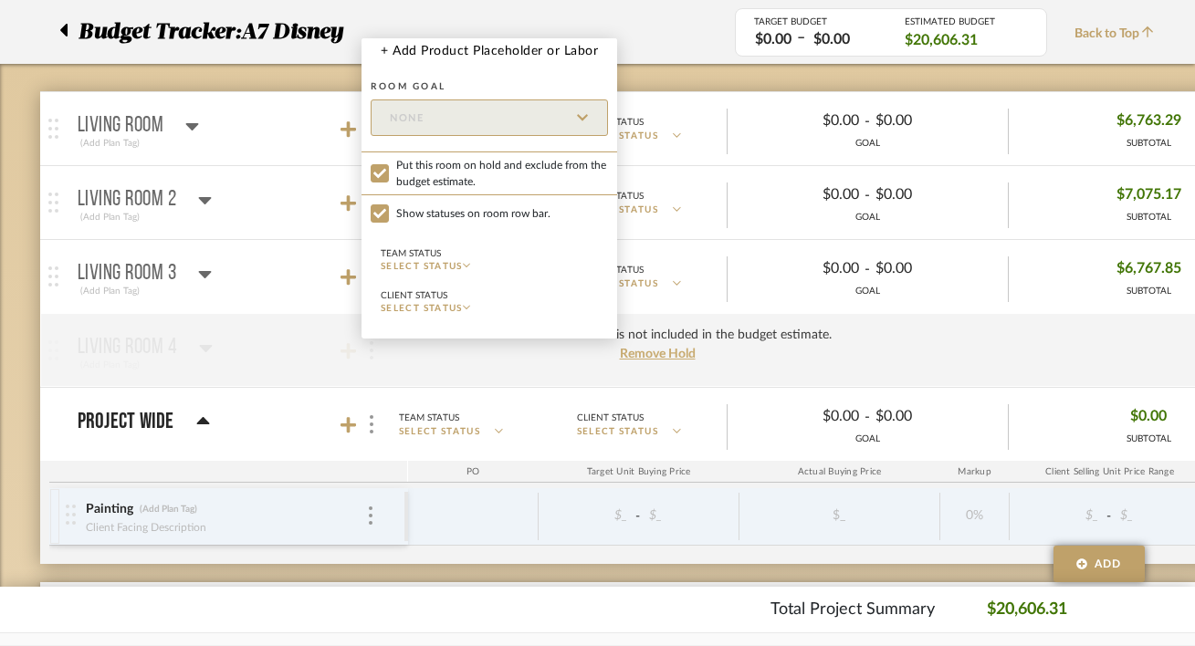
click at [343, 276] on div at bounding box center [597, 323] width 1195 height 646
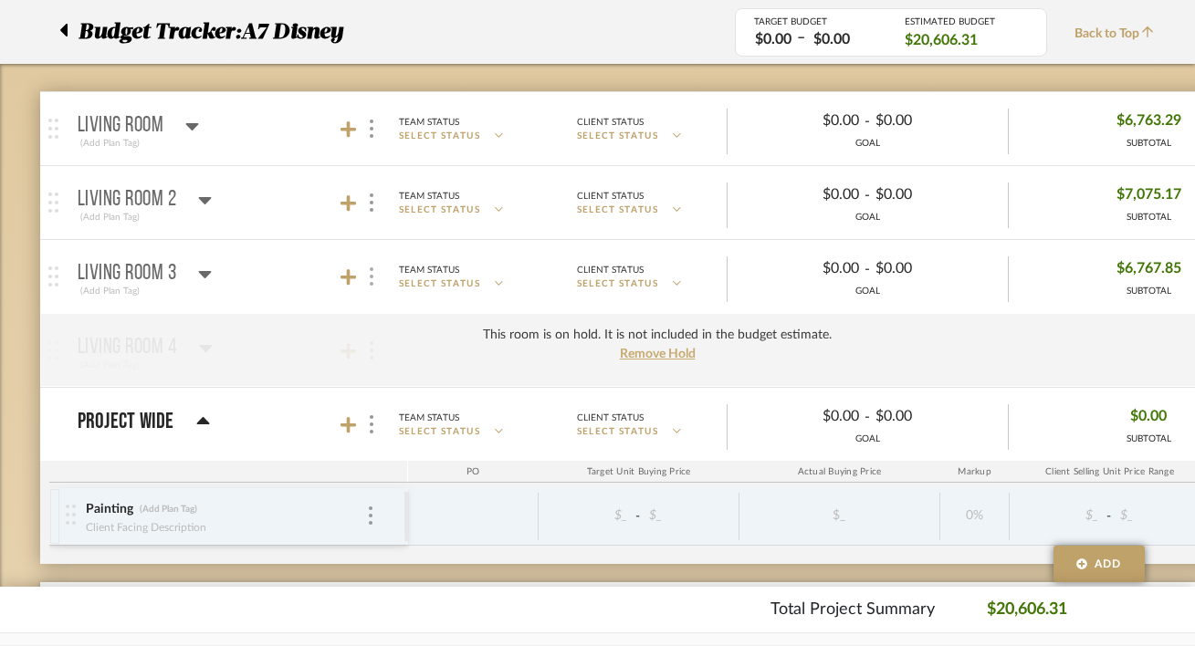
click at [377, 276] on div at bounding box center [370, 277] width 19 height 25
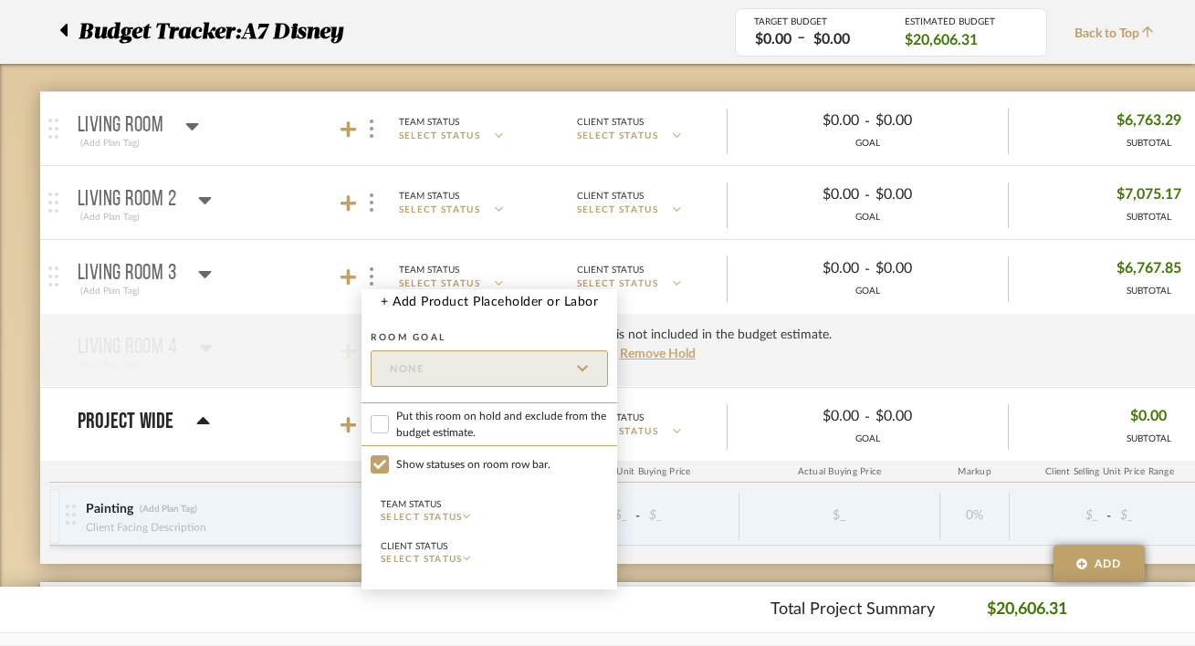
click at [424, 413] on span "Put this room on hold and exclude from the budget estimate." at bounding box center [502, 424] width 212 height 33
click at [389, 415] on input "Put this room on hold and exclude from the budget estimate." at bounding box center [380, 424] width 18 height 18
checkbox input "true"
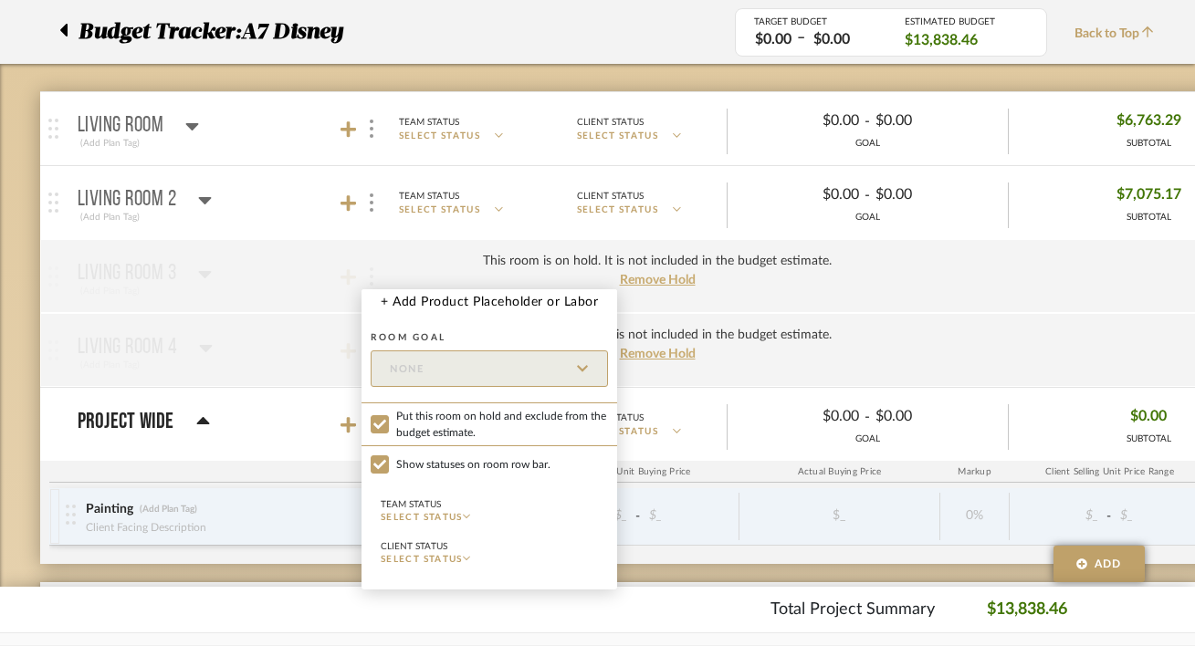
click at [366, 202] on div at bounding box center [597, 323] width 1195 height 646
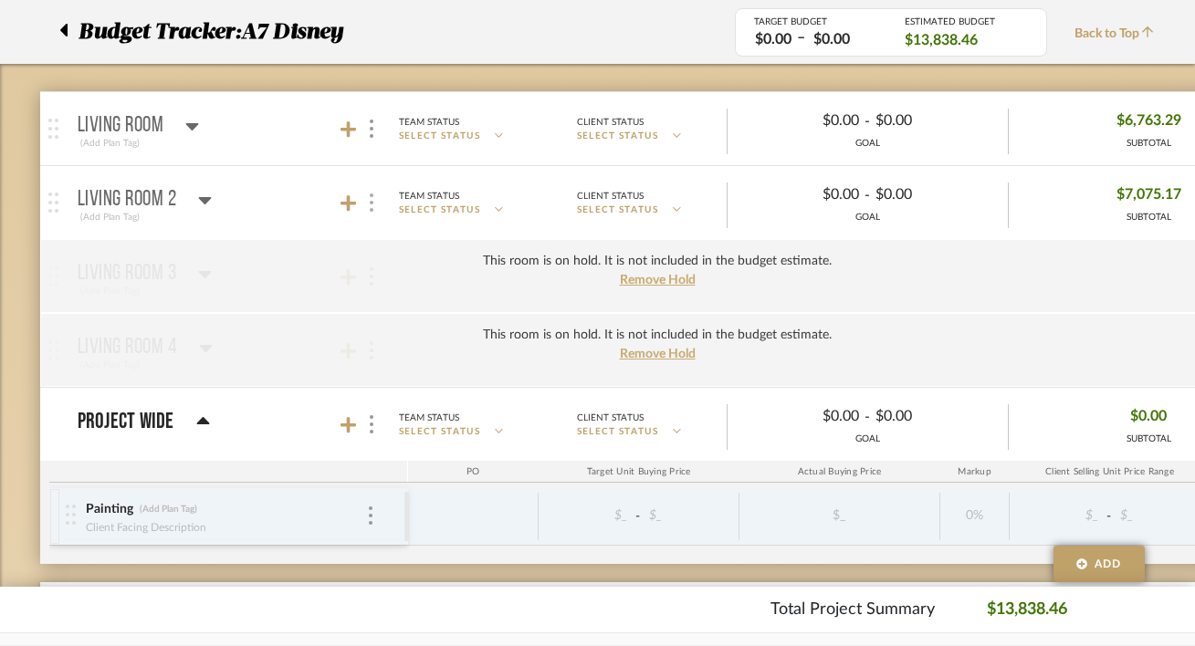
click at [368, 202] on div at bounding box center [370, 203] width 19 height 25
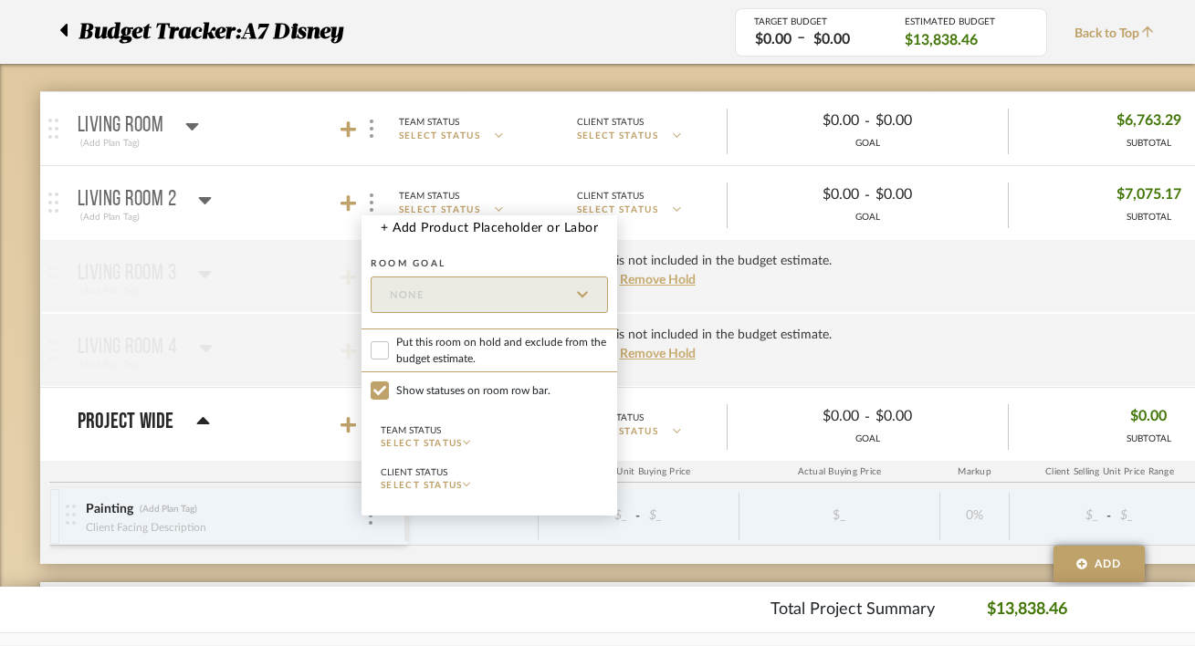
click at [430, 348] on span "Put this room on hold and exclude from the budget estimate." at bounding box center [502, 350] width 212 height 33
click at [389, 348] on input "Put this room on hold and exclude from the budget estimate." at bounding box center [380, 350] width 18 height 18
checkbox input "true"
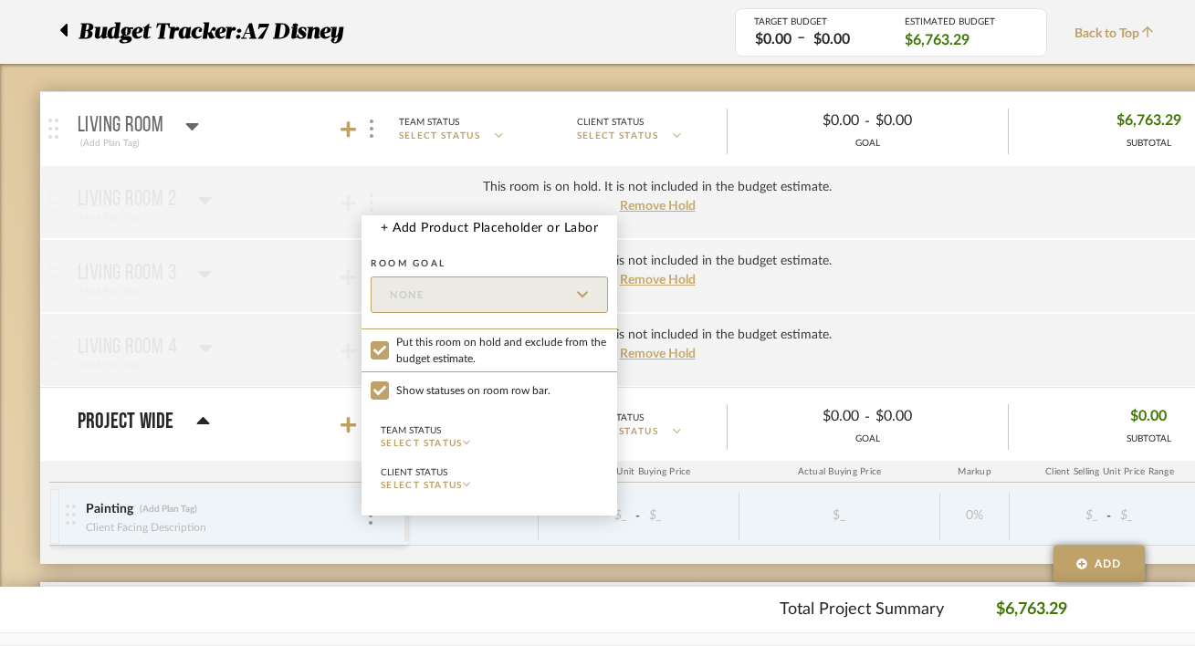
click at [269, 132] on div at bounding box center [597, 323] width 1195 height 646
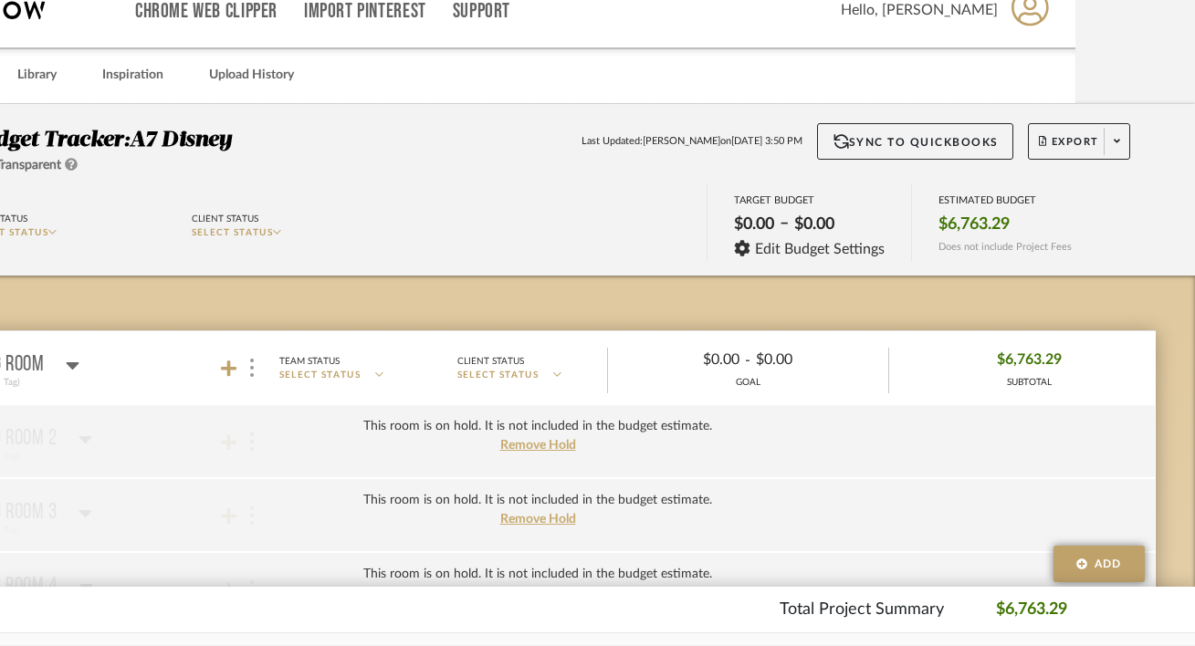
scroll to position [2, 120]
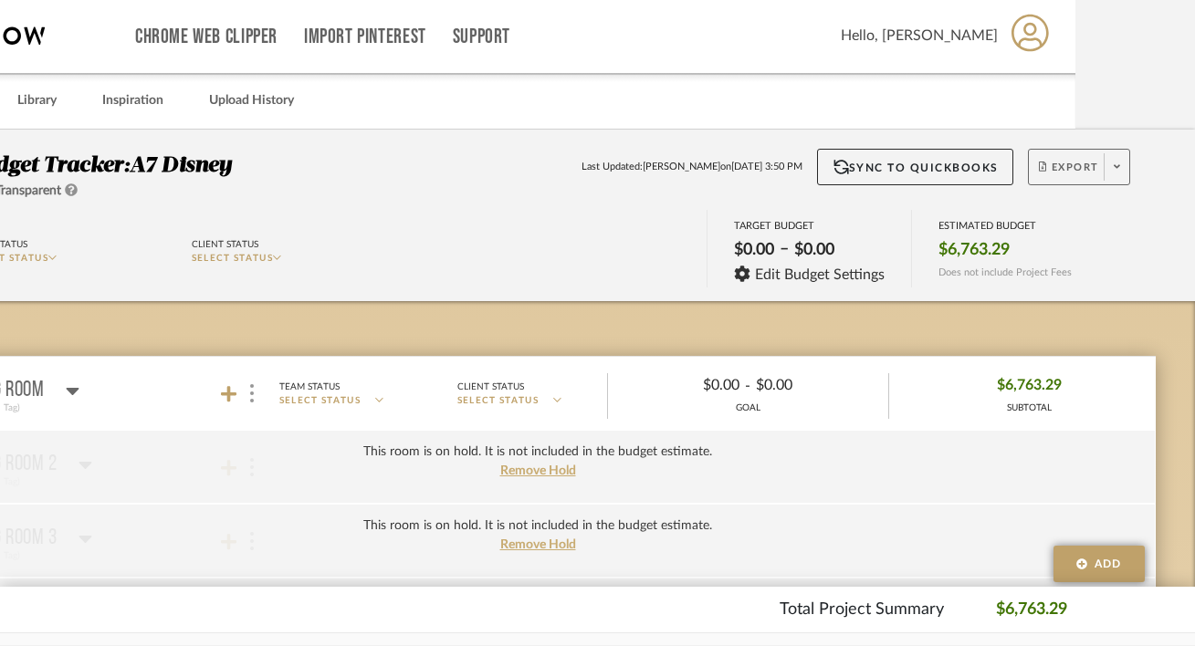
click at [1114, 162] on icon at bounding box center [1117, 167] width 6 height 10
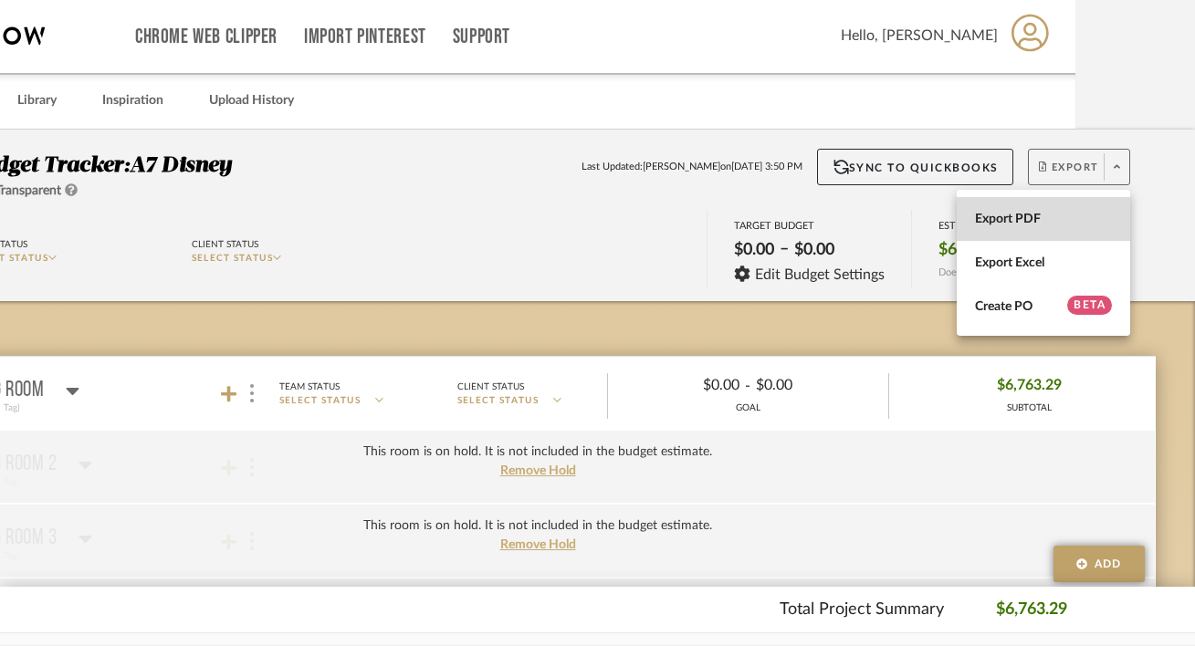
click at [1053, 225] on span "Export PDF" at bounding box center [1043, 220] width 137 height 16
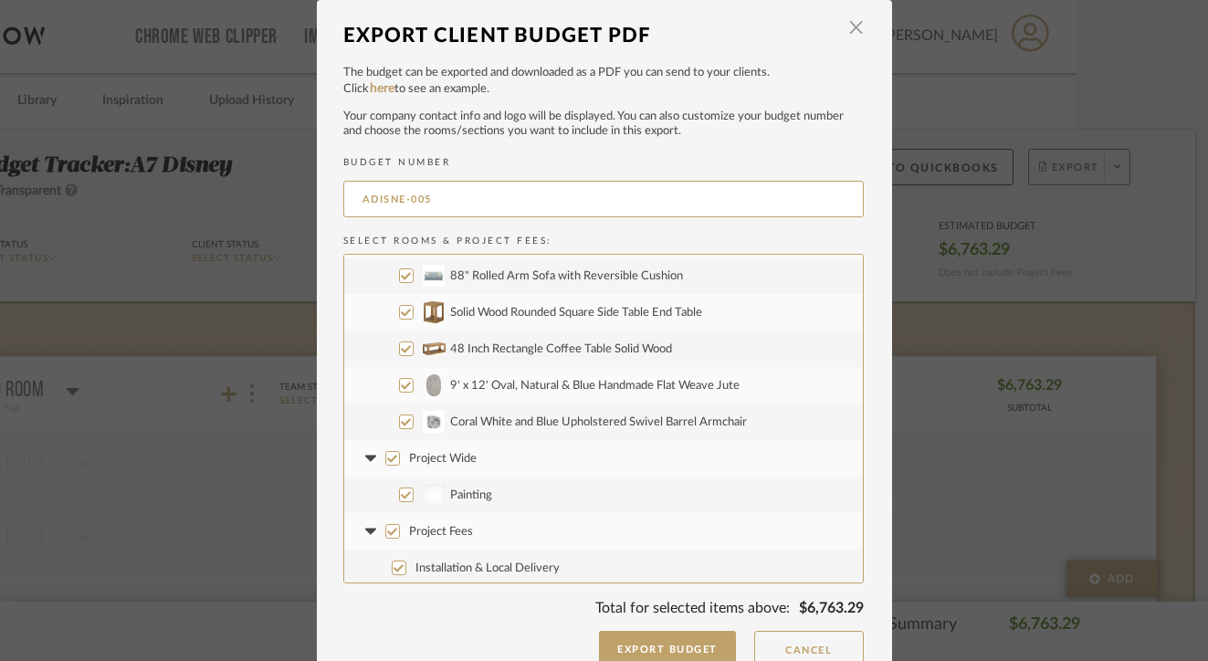
scroll to position [37, 0]
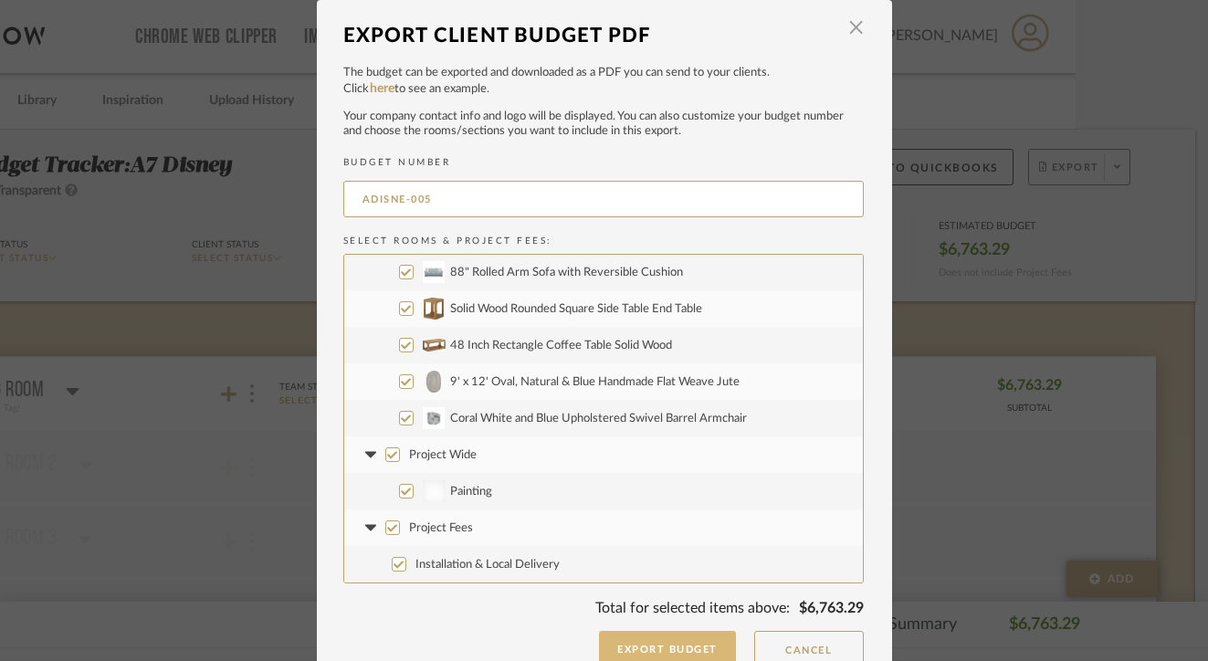
click at [655, 652] on button "Export Budget" at bounding box center [667, 649] width 137 height 37
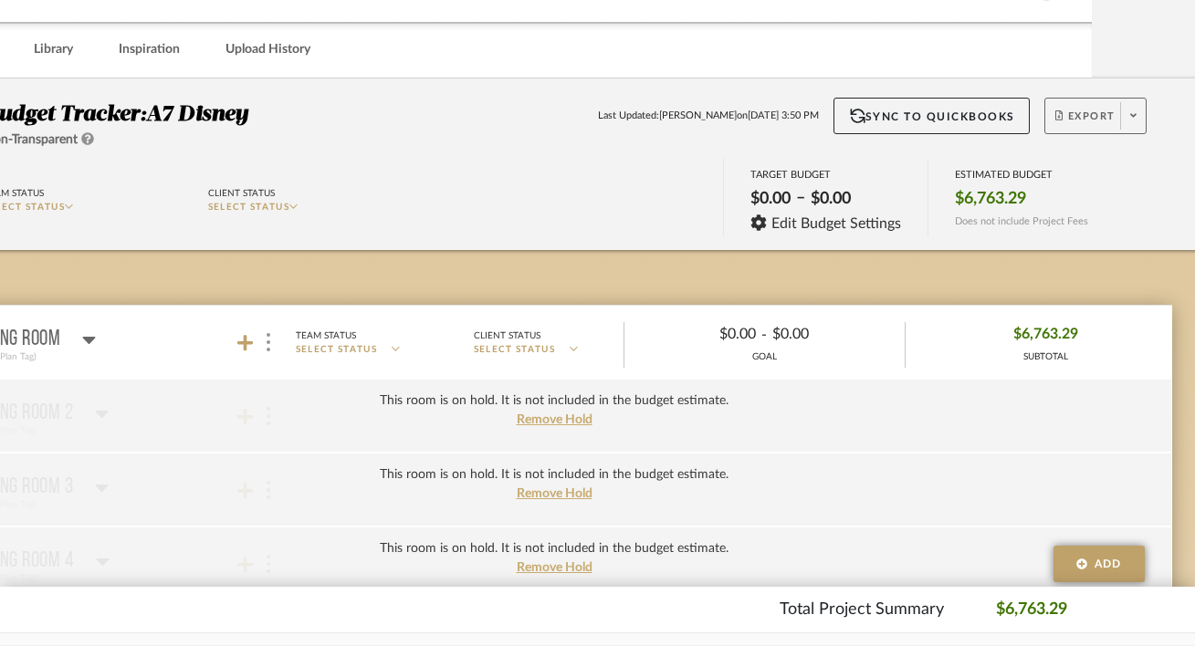
scroll to position [53, 63]
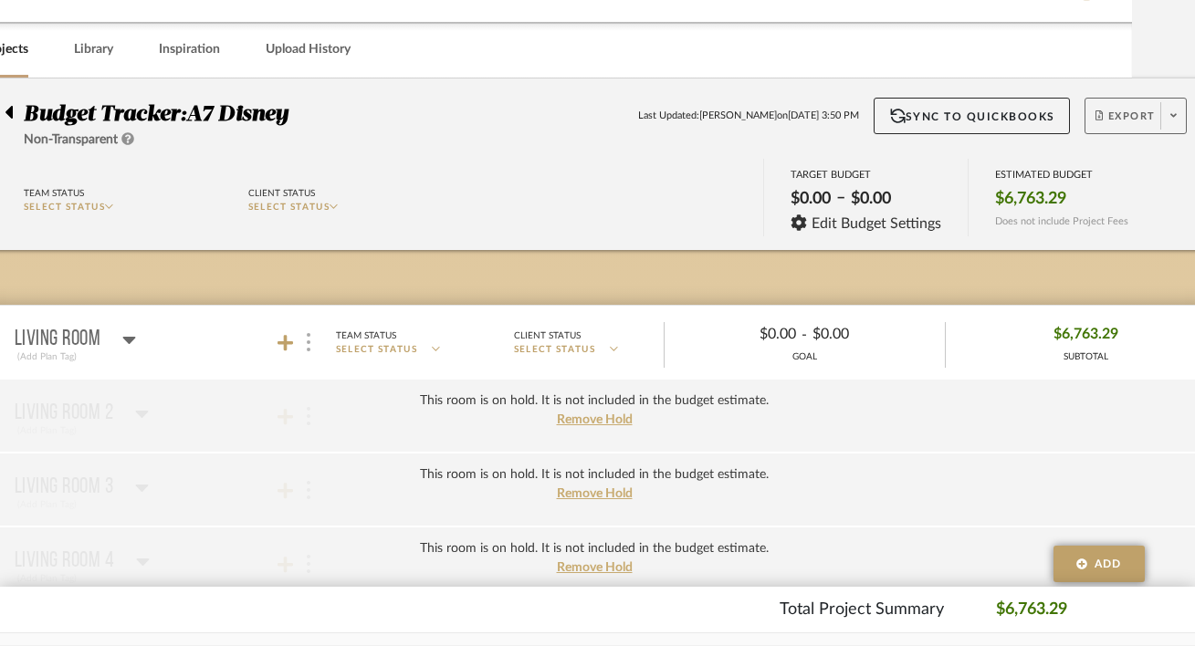
click at [309, 341] on img at bounding box center [309, 342] width 4 height 18
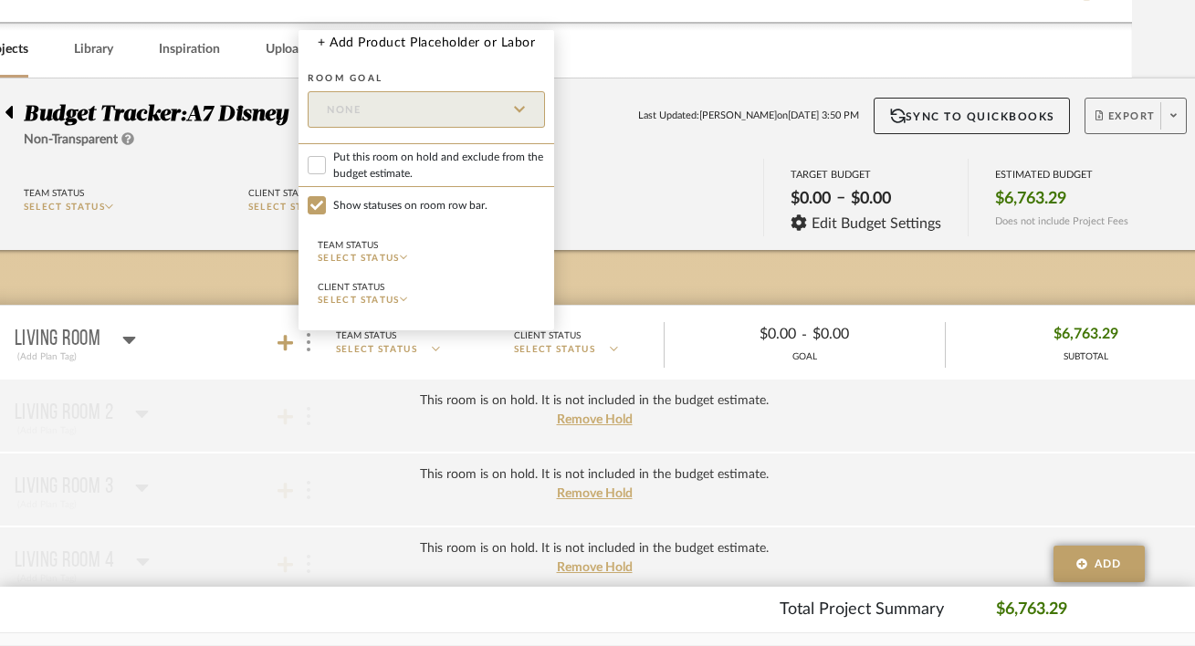
click at [382, 171] on span "Put this room on hold and exclude from the budget estimate." at bounding box center [439, 165] width 212 height 33
click at [326, 171] on input "Put this room on hold and exclude from the budget estimate." at bounding box center [317, 165] width 18 height 18
checkbox input "true"
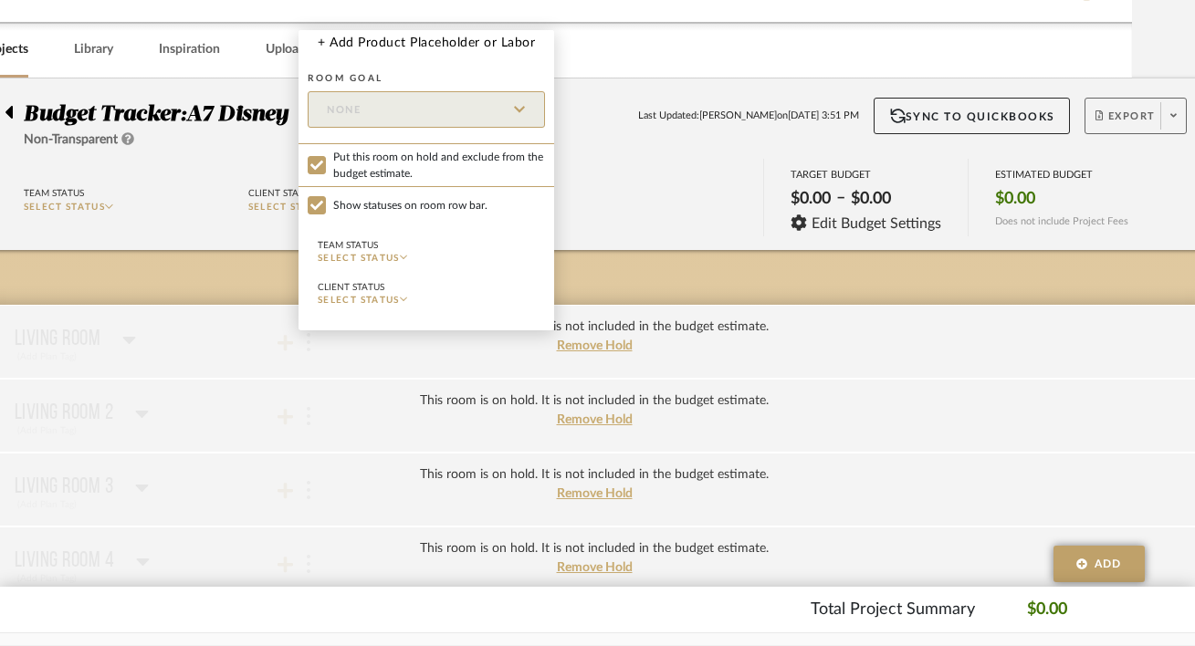
click at [595, 414] on div at bounding box center [597, 323] width 1195 height 646
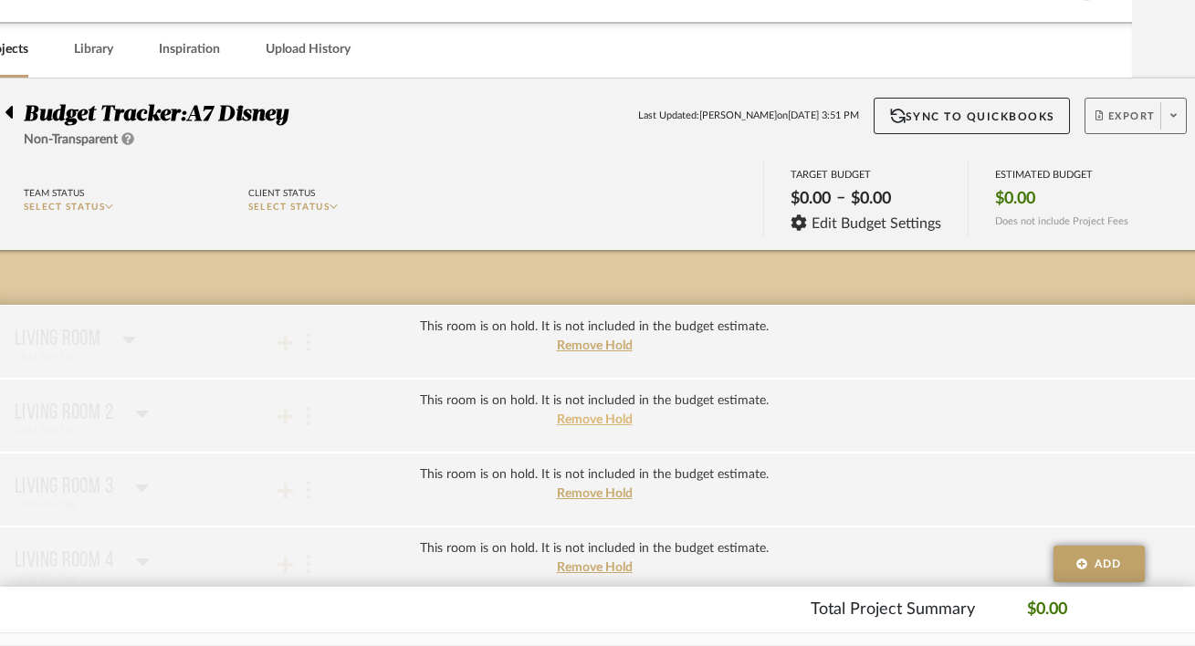
click at [594, 419] on span "Remove Hold" at bounding box center [595, 420] width 76 height 13
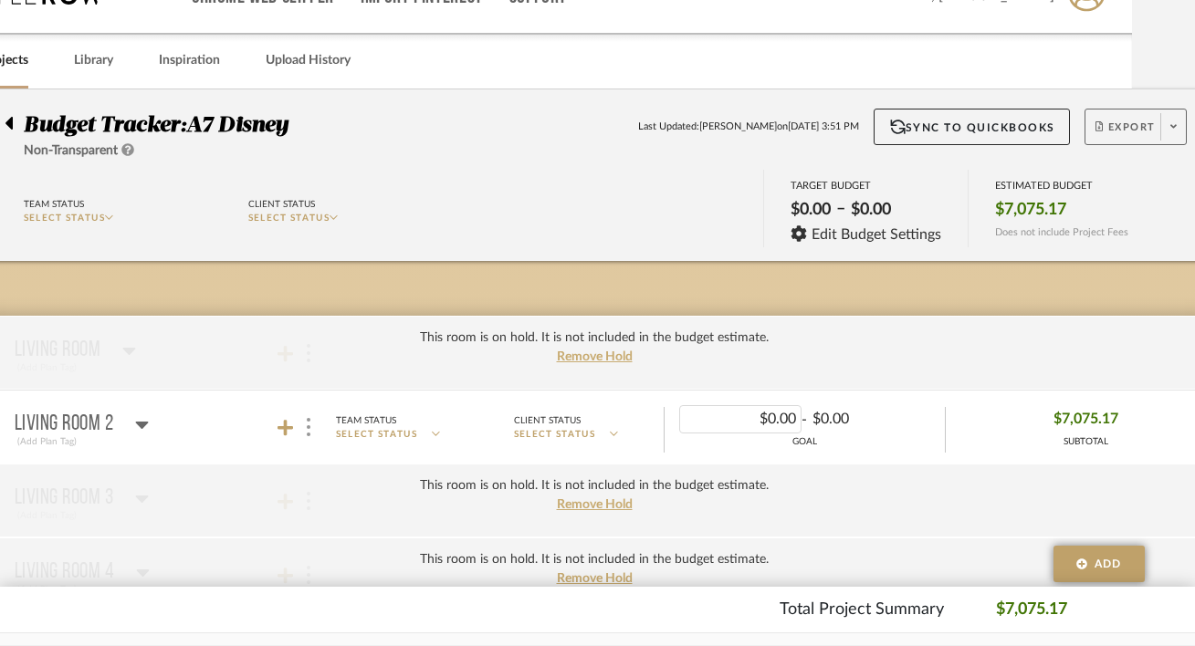
scroll to position [0, 63]
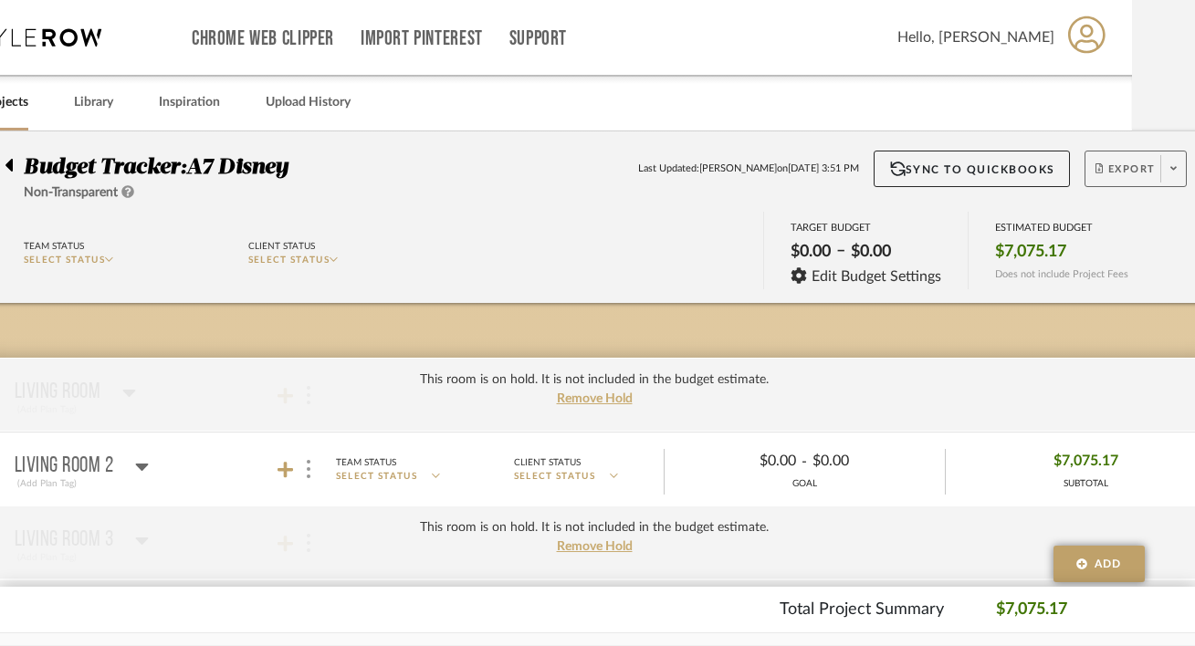
click at [1111, 177] on span "Export" at bounding box center [1125, 175] width 60 height 27
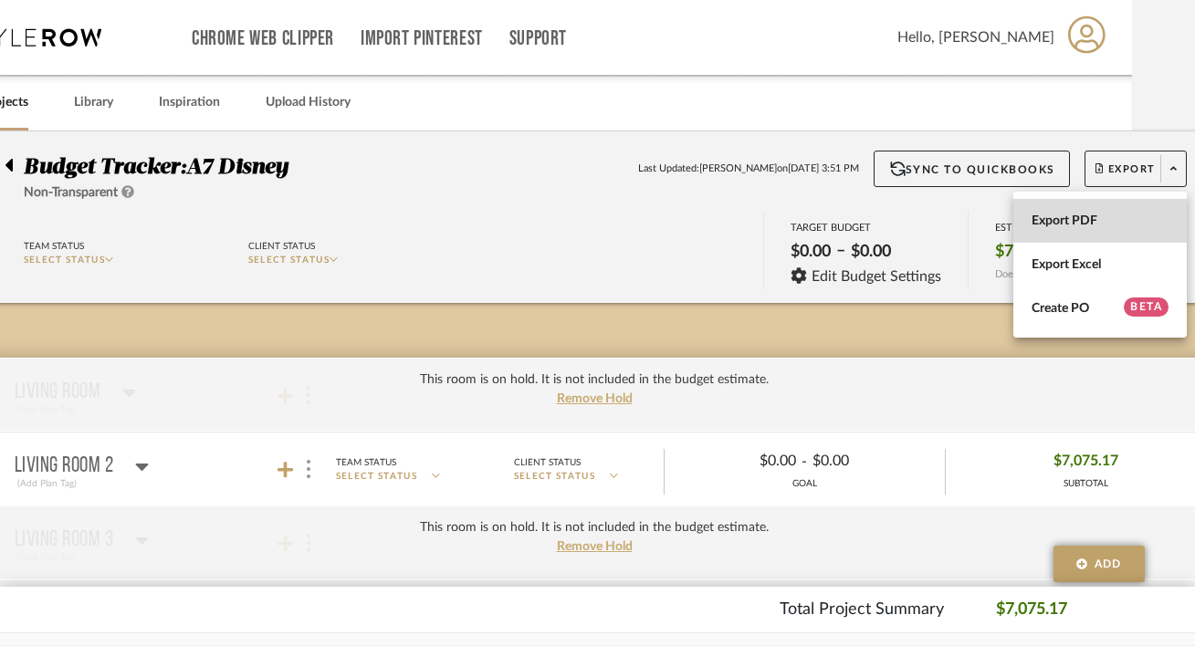
click at [1083, 213] on button "Export PDF" at bounding box center [1099, 221] width 173 height 44
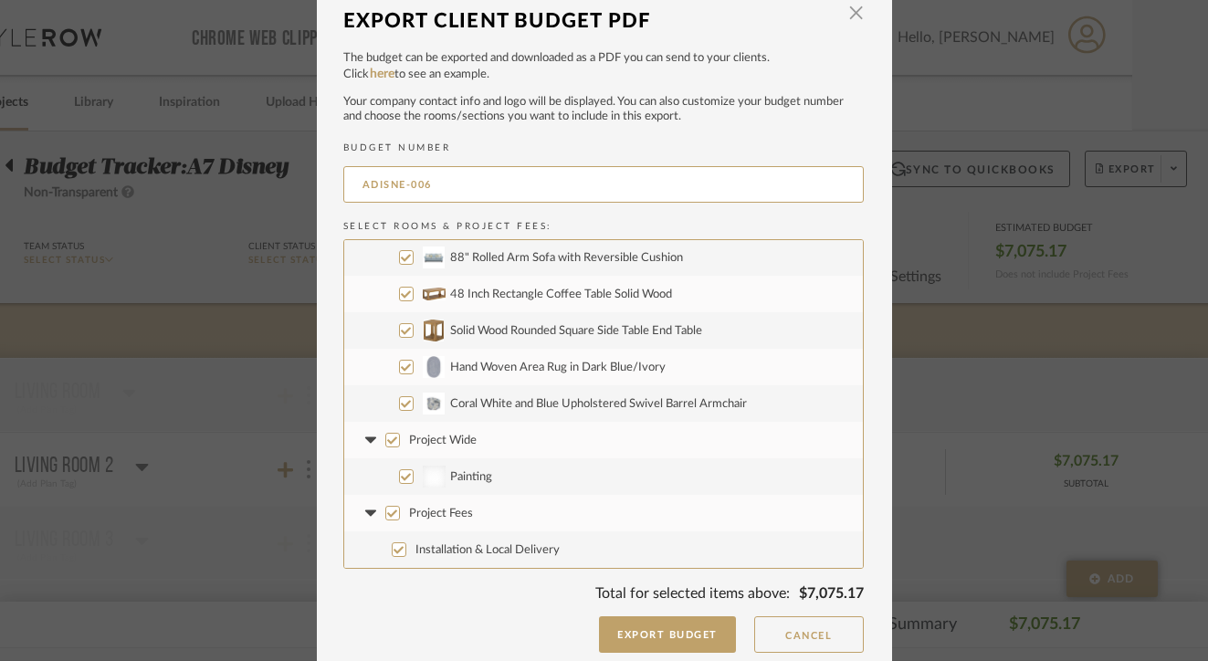
scroll to position [25, 0]
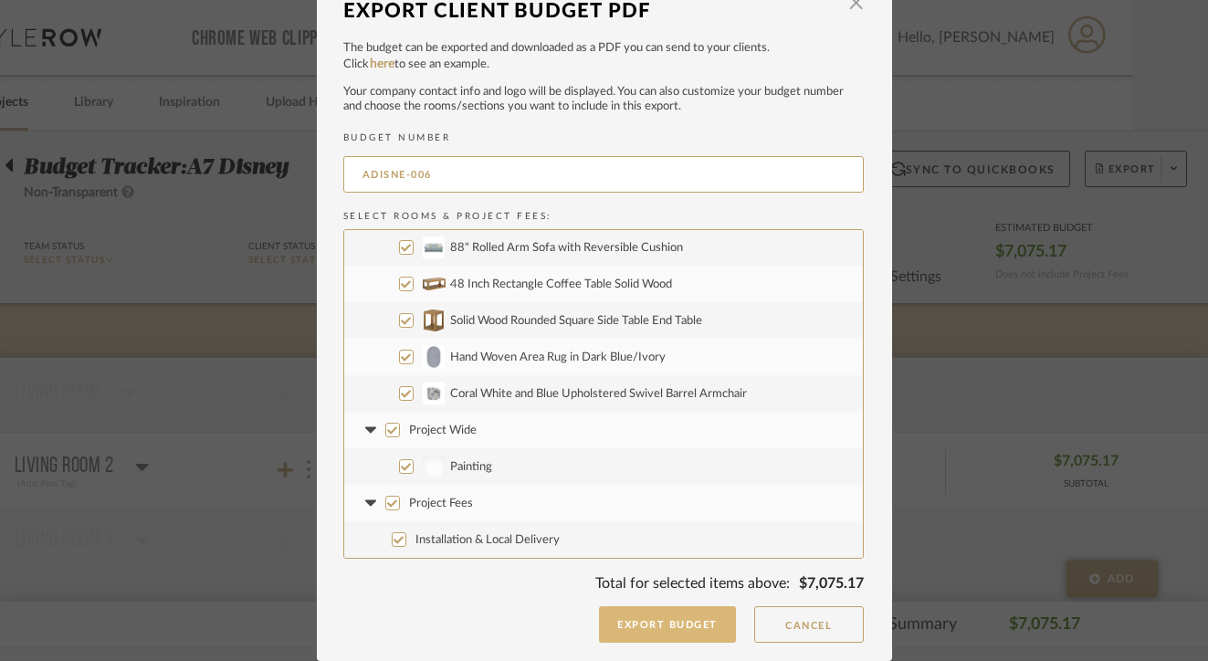
click at [625, 631] on button "Export Budget" at bounding box center [667, 624] width 137 height 37
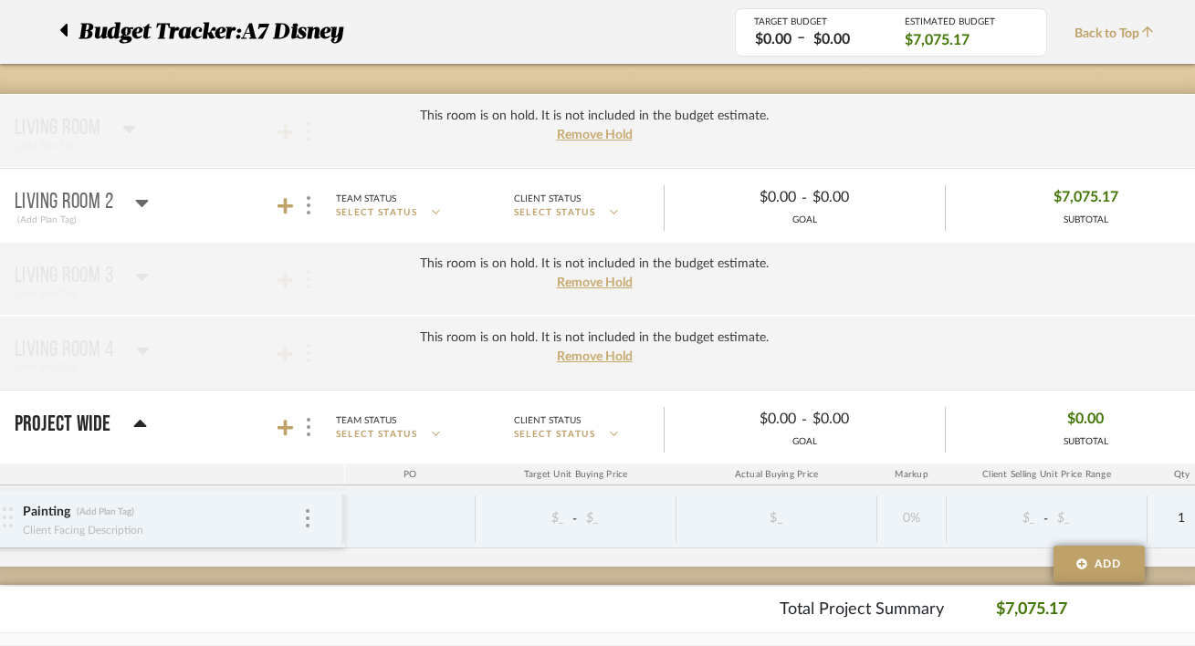
scroll to position [296, 63]
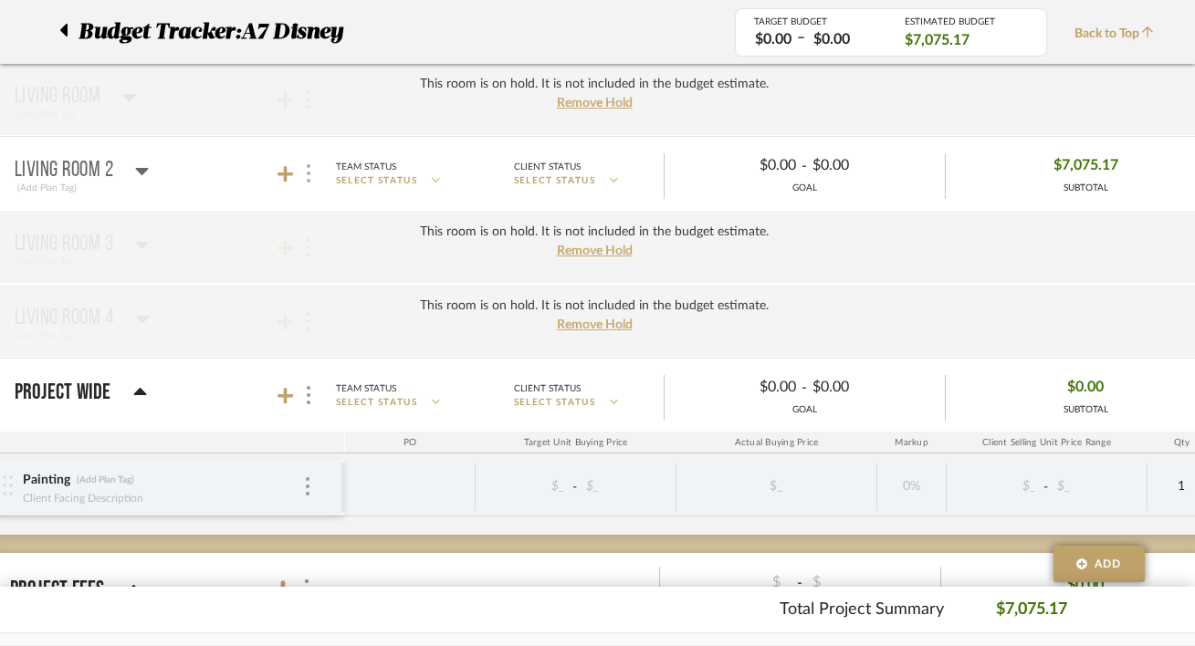
click at [302, 182] on div at bounding box center [308, 174] width 19 height 25
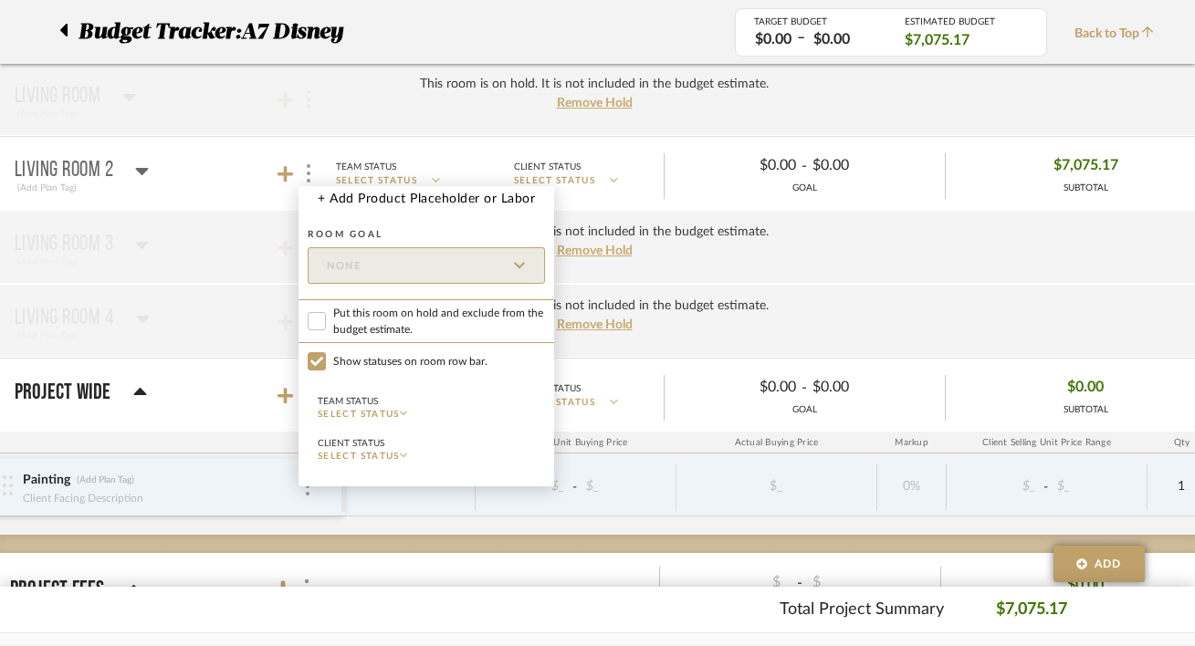
click at [340, 309] on span "Put this room on hold and exclude from the budget estimate." at bounding box center [439, 321] width 212 height 33
click at [326, 312] on input "Put this room on hold and exclude from the budget estimate." at bounding box center [317, 321] width 18 height 18
checkbox input "true"
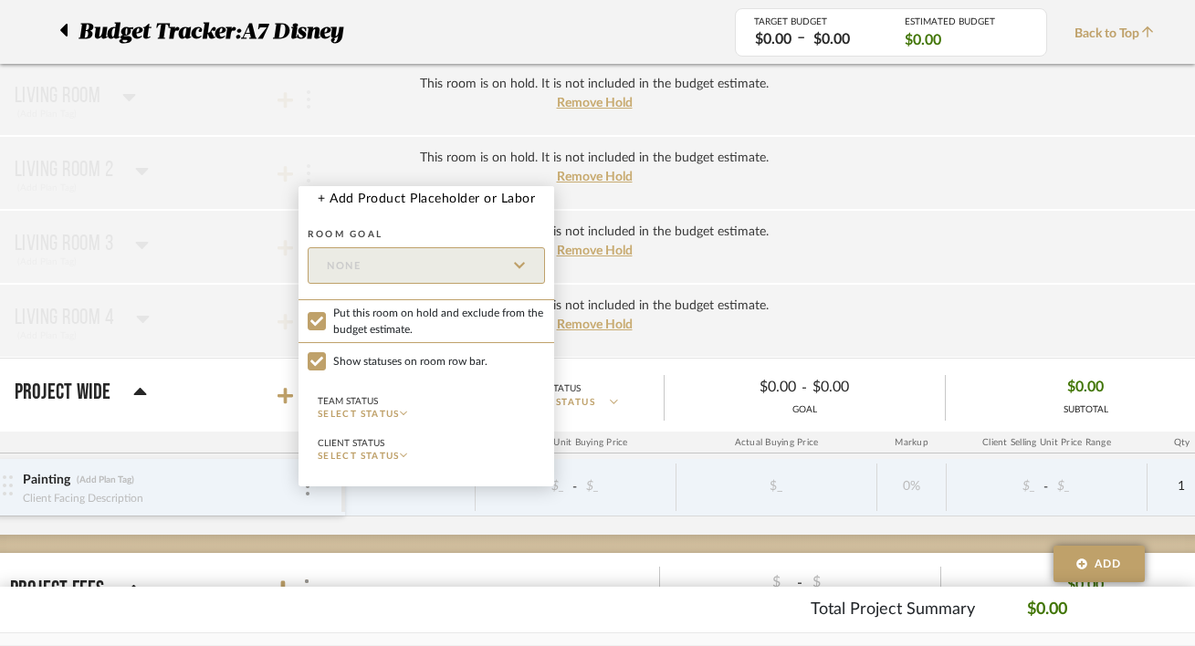
click at [592, 246] on div at bounding box center [597, 323] width 1195 height 646
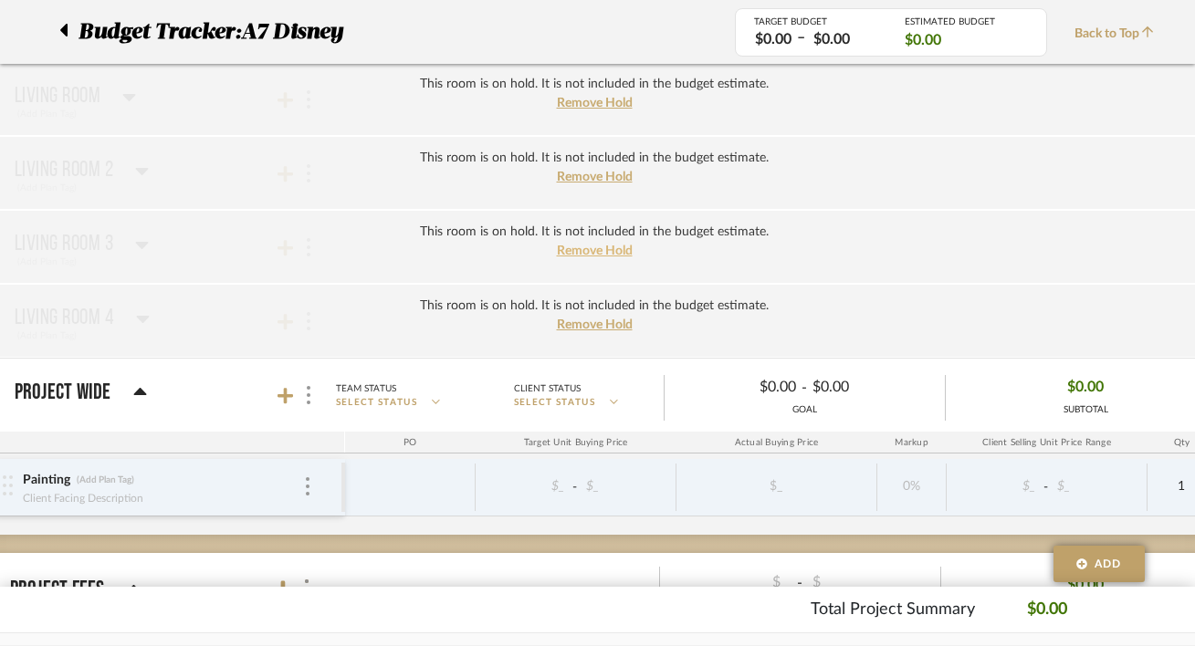
click at [592, 252] on span "Remove Hold" at bounding box center [595, 251] width 76 height 13
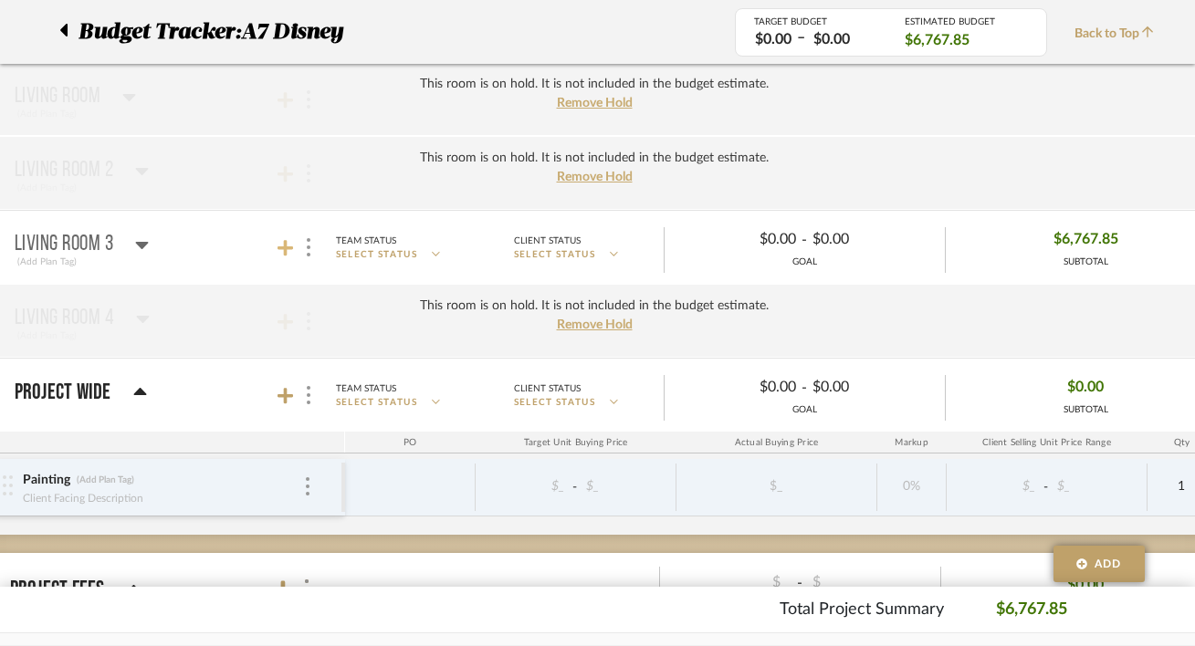
click at [290, 246] on icon at bounding box center [286, 248] width 16 height 18
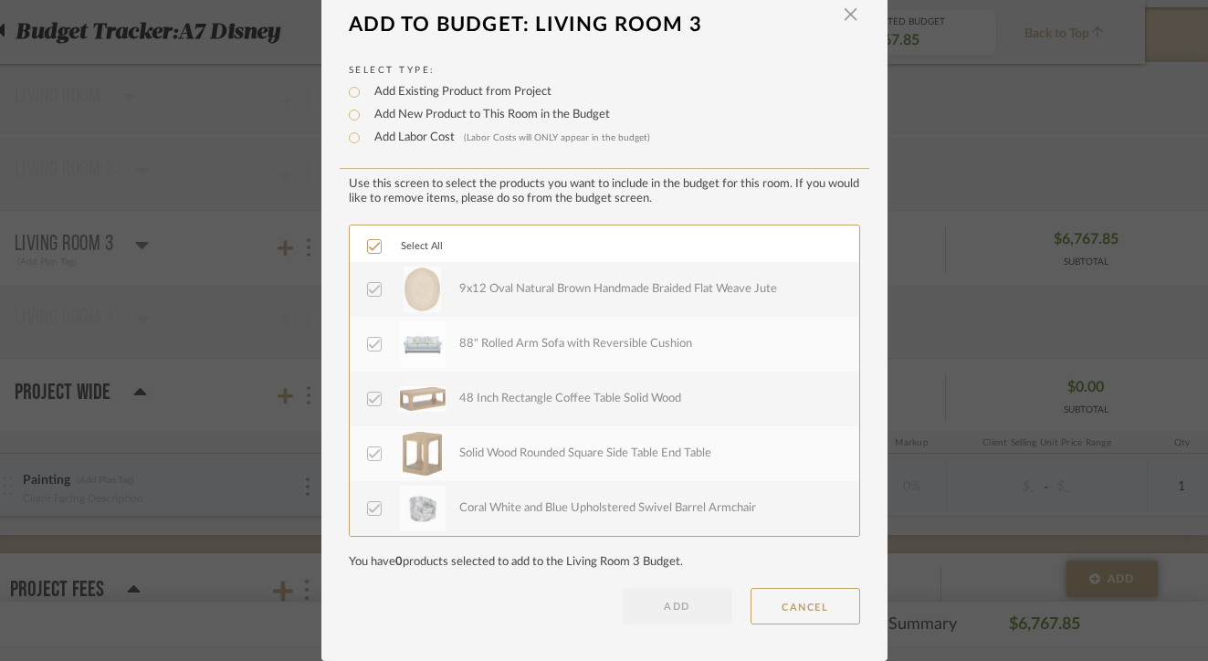
scroll to position [0, 0]
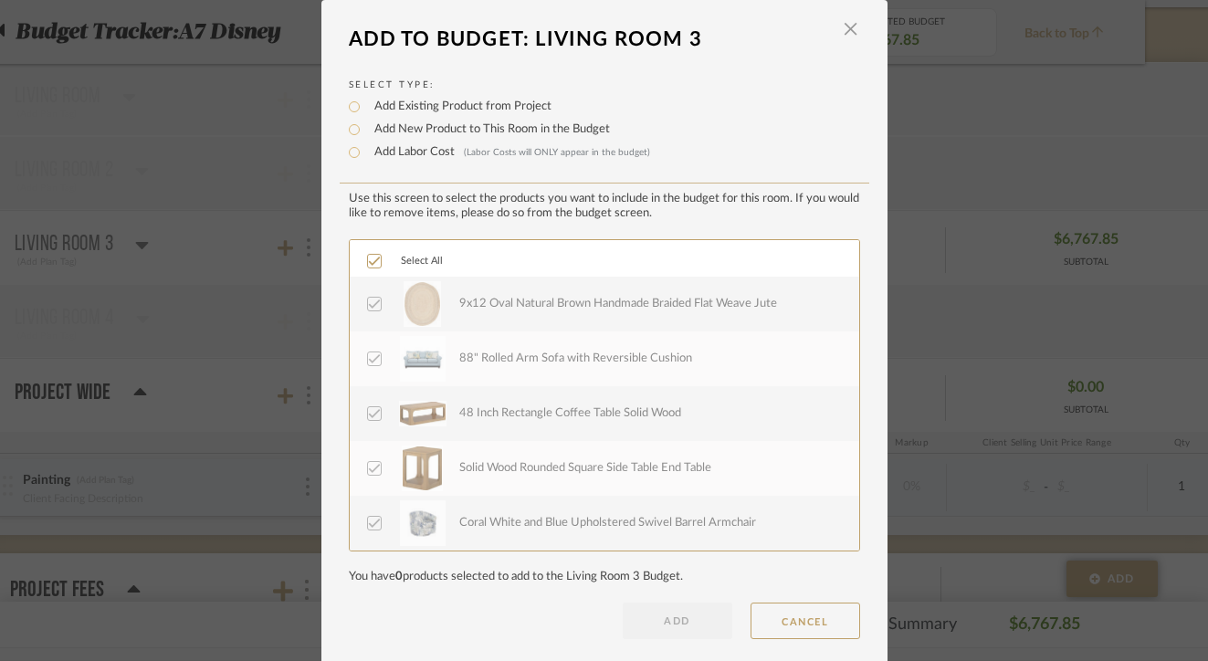
click at [855, 32] on dialog-header "Add To Budget: Living Room 3 ×" at bounding box center [604, 39] width 566 height 40
click at [842, 29] on span "button" at bounding box center [851, 29] width 37 height 37
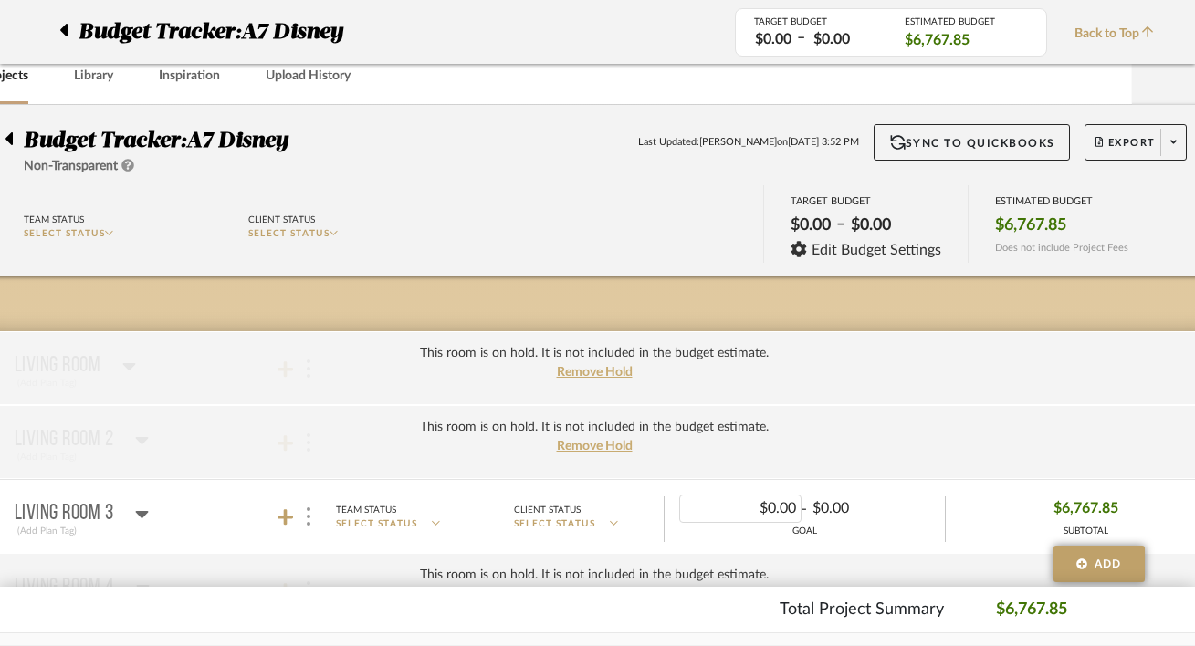
scroll to position [0, 63]
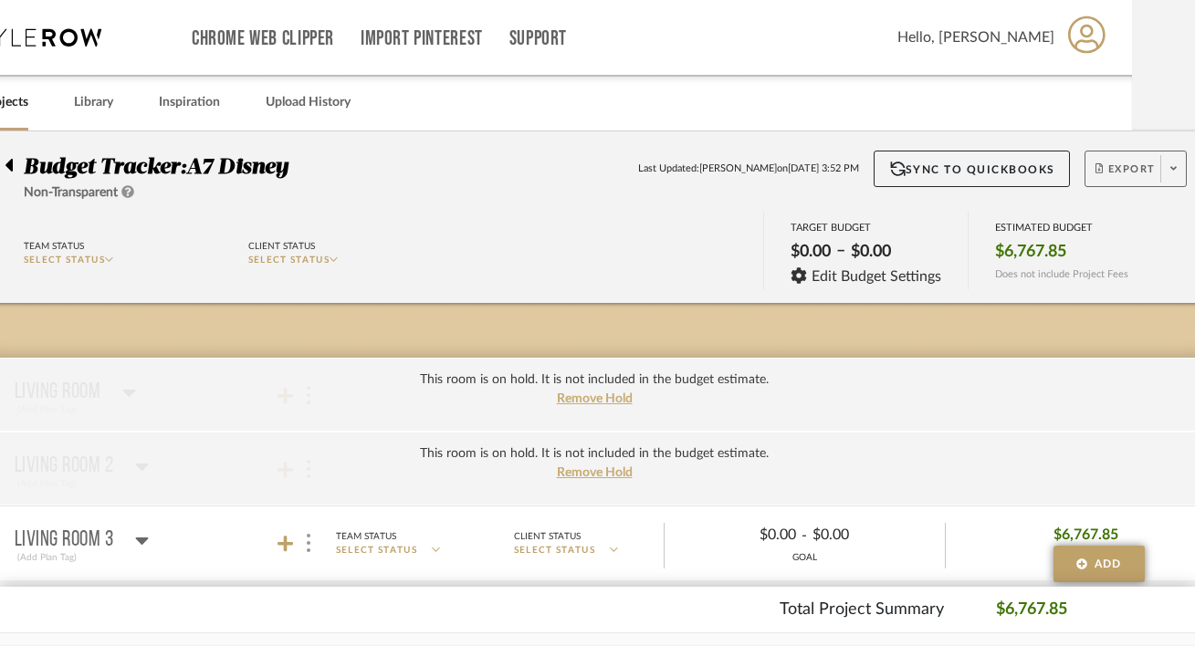
click at [1111, 179] on span "Export" at bounding box center [1125, 175] width 60 height 27
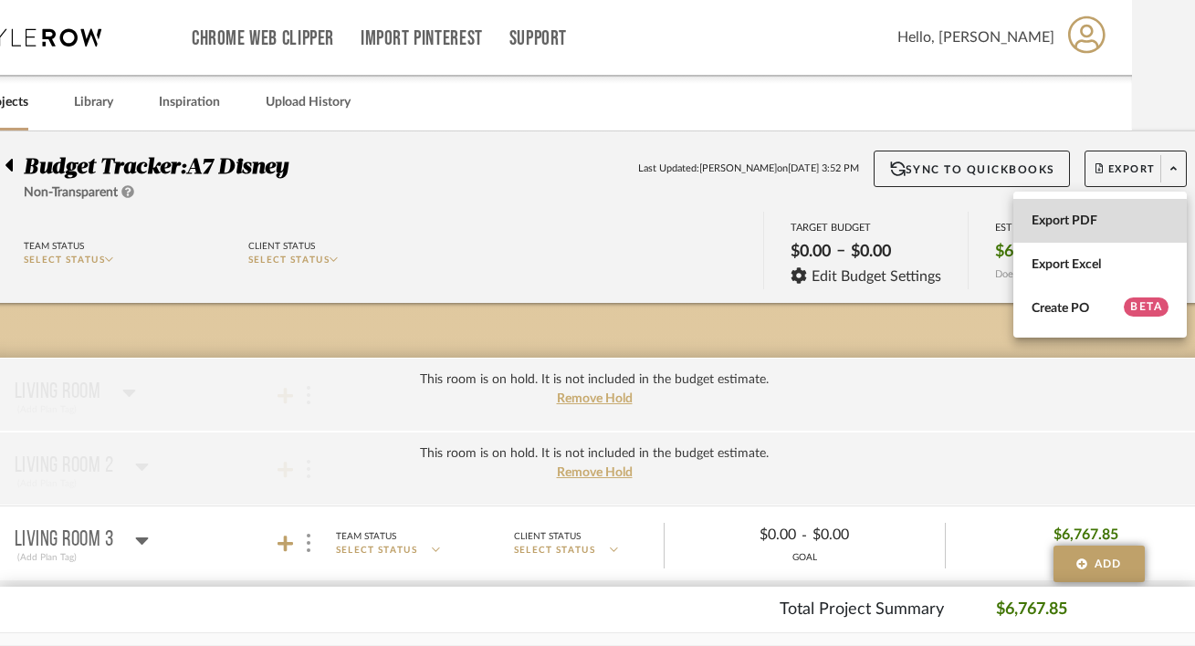
click at [1095, 235] on button "Export PDF" at bounding box center [1099, 221] width 173 height 44
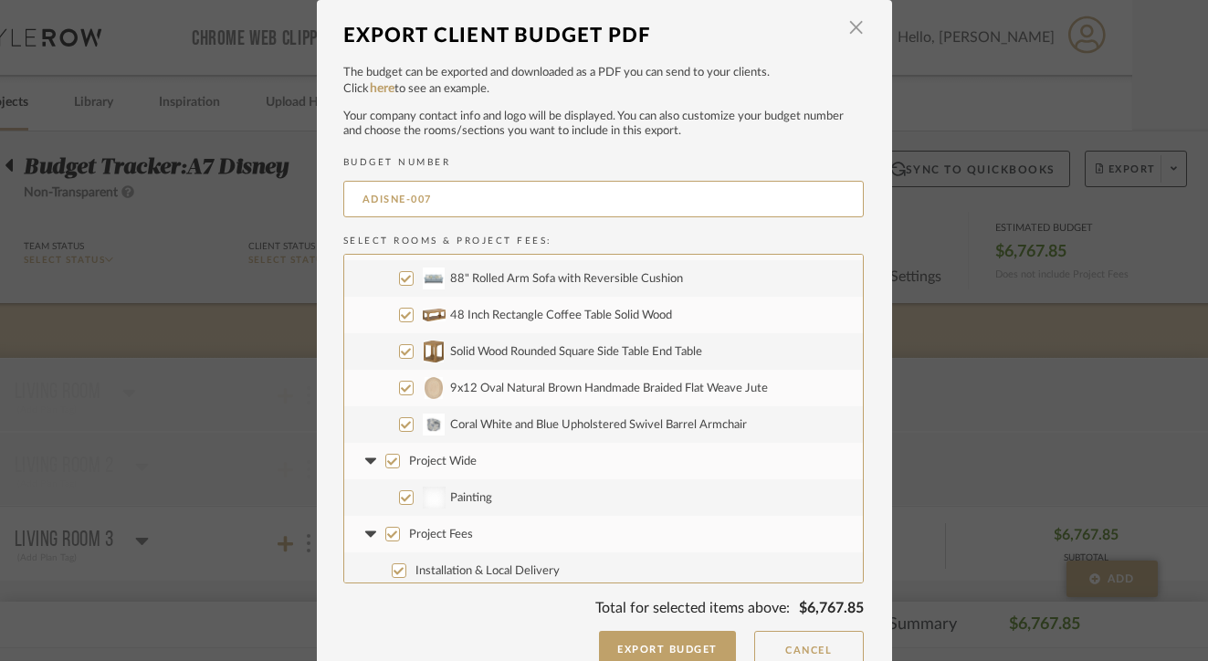
scroll to position [37, 0]
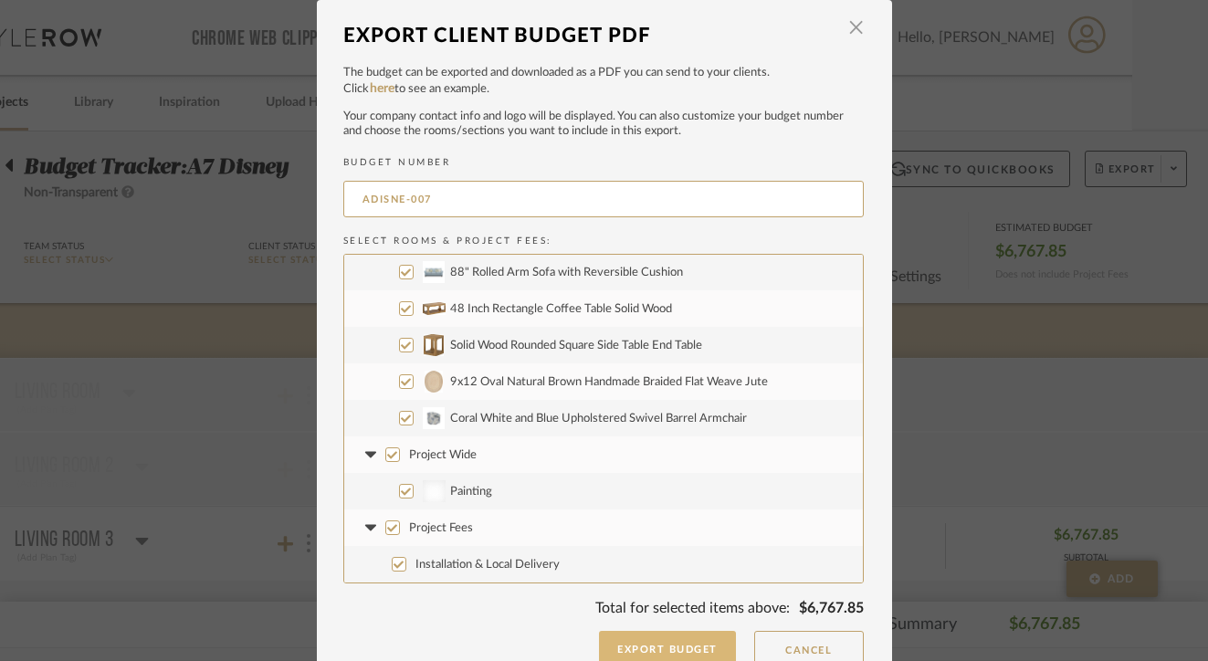
click at [648, 645] on button "Export Budget" at bounding box center [667, 649] width 137 height 37
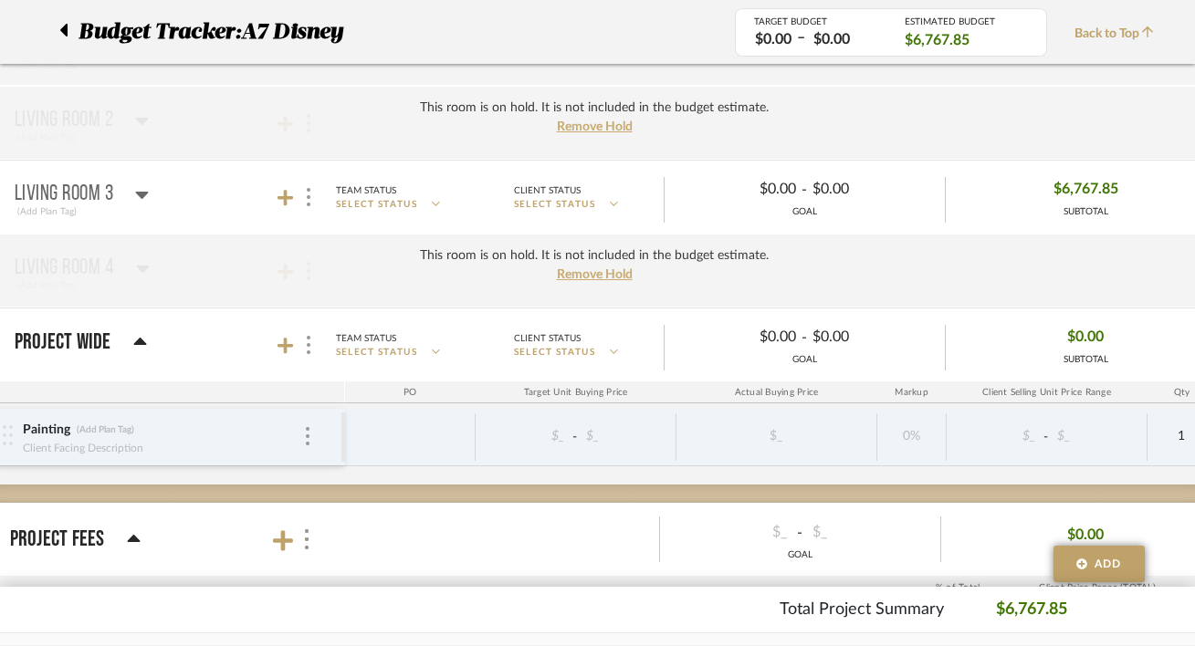
scroll to position [372, 63]
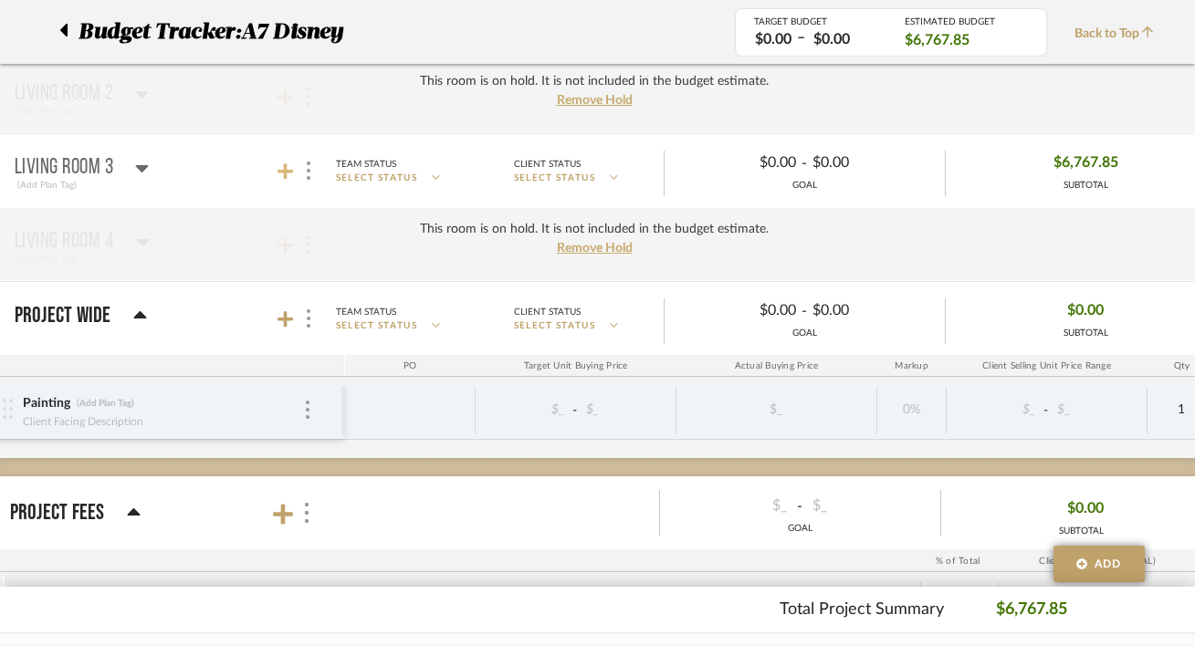
click at [291, 175] on icon at bounding box center [286, 171] width 16 height 18
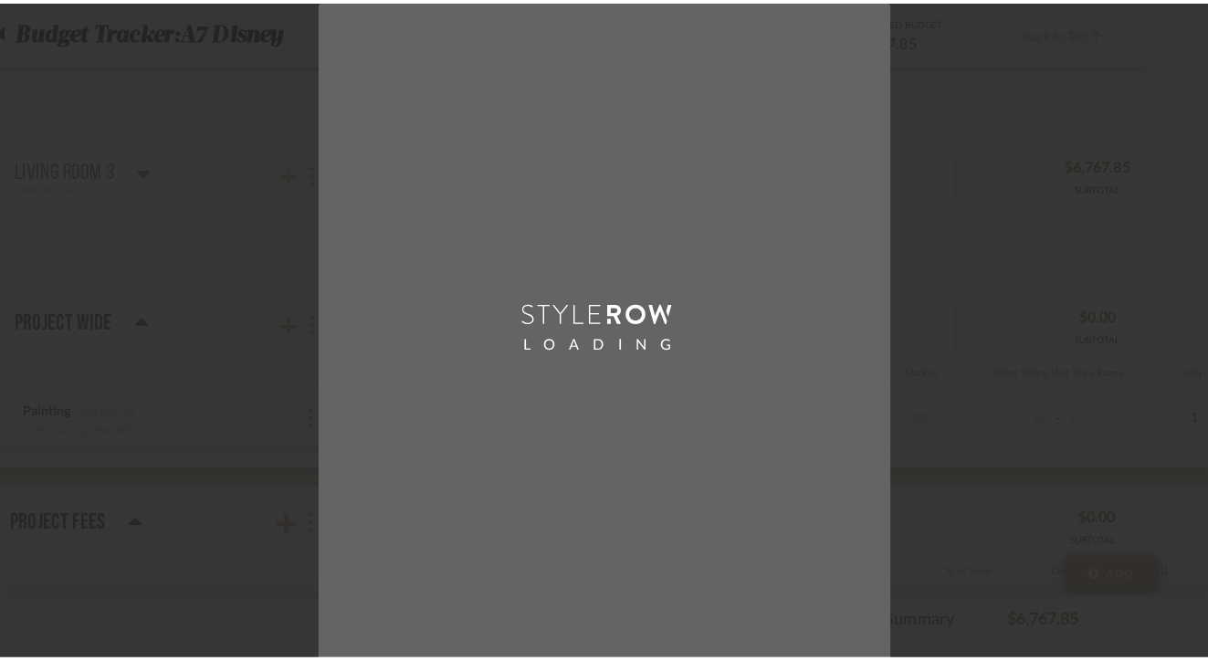
scroll to position [0, 0]
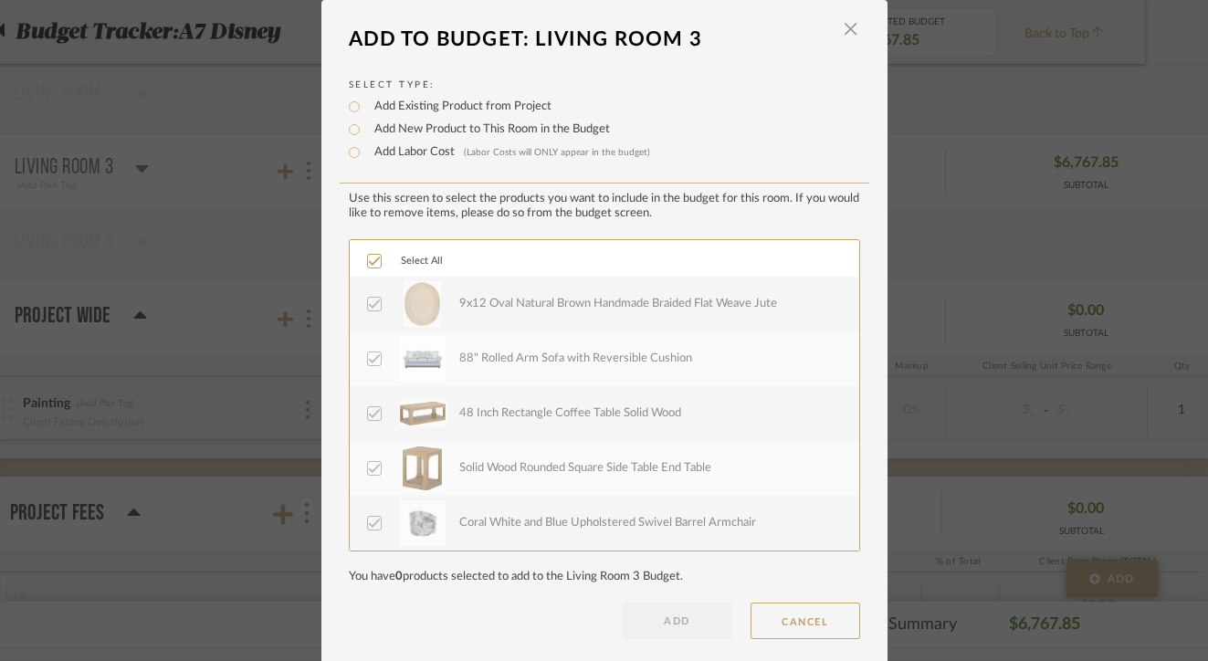
click at [190, 197] on div "LOADING" at bounding box center [604, 330] width 1208 height 661
click at [278, 181] on div "LOADING" at bounding box center [604, 330] width 1208 height 661
click at [293, 174] on div "LOADING" at bounding box center [604, 330] width 1208 height 661
click at [285, 173] on div "LOADING" at bounding box center [604, 330] width 1208 height 661
click at [851, 33] on span "button" at bounding box center [851, 29] width 37 height 37
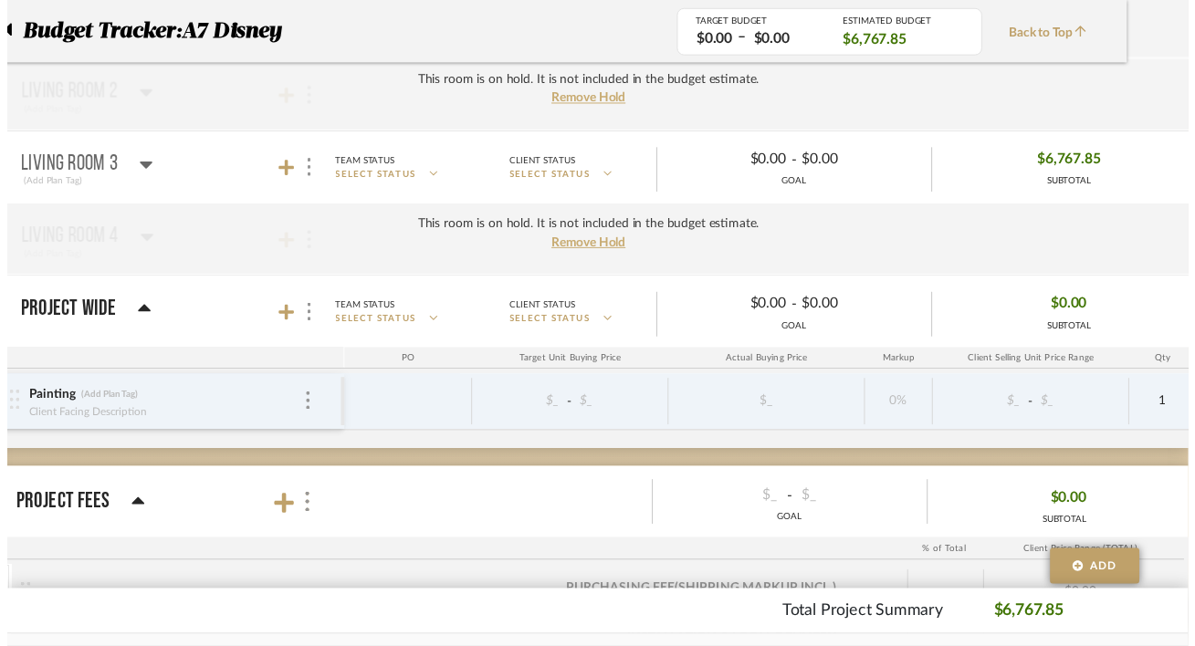
scroll to position [372, 63]
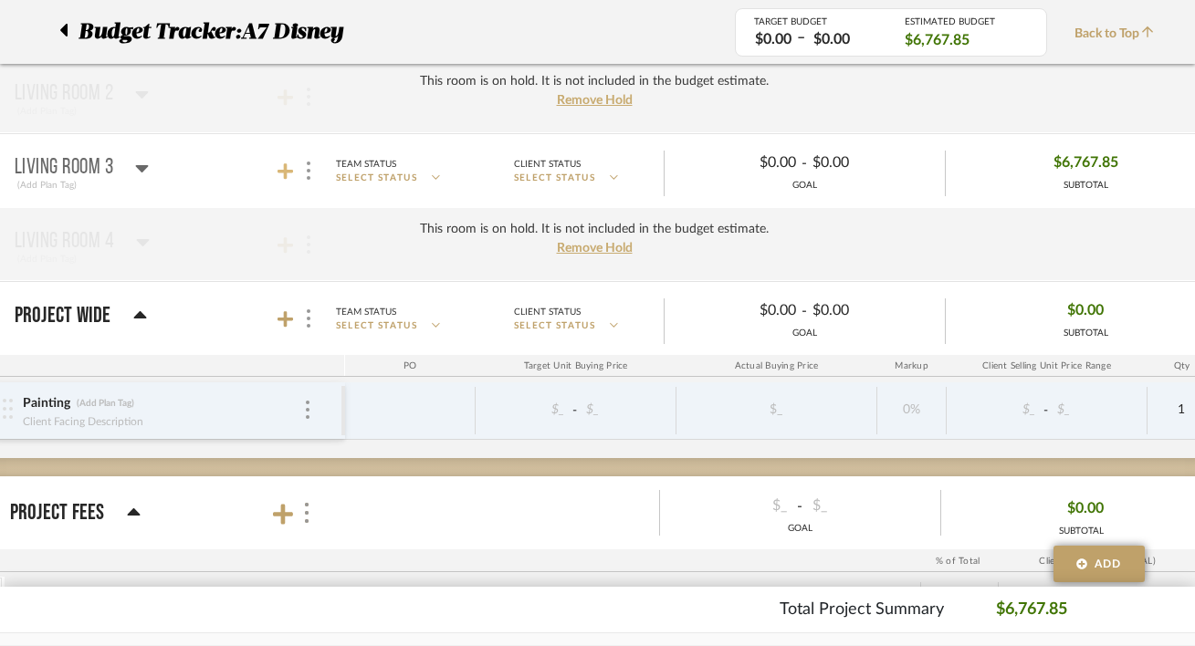
click at [284, 176] on icon at bounding box center [286, 171] width 16 height 16
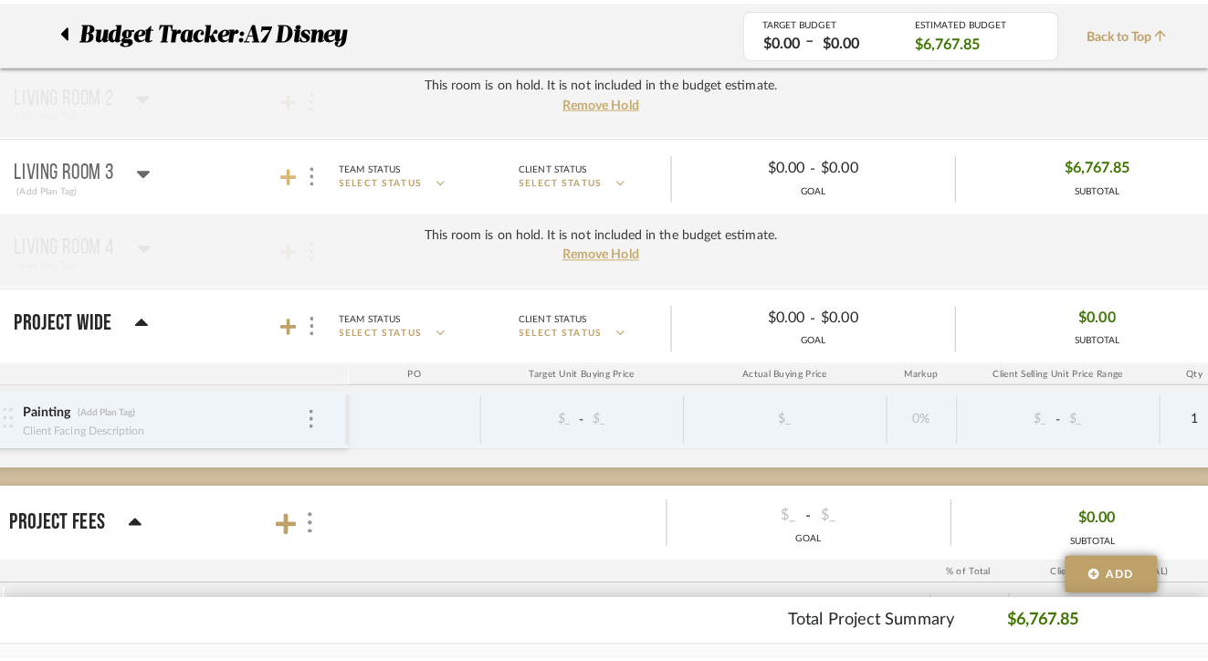
scroll to position [0, 0]
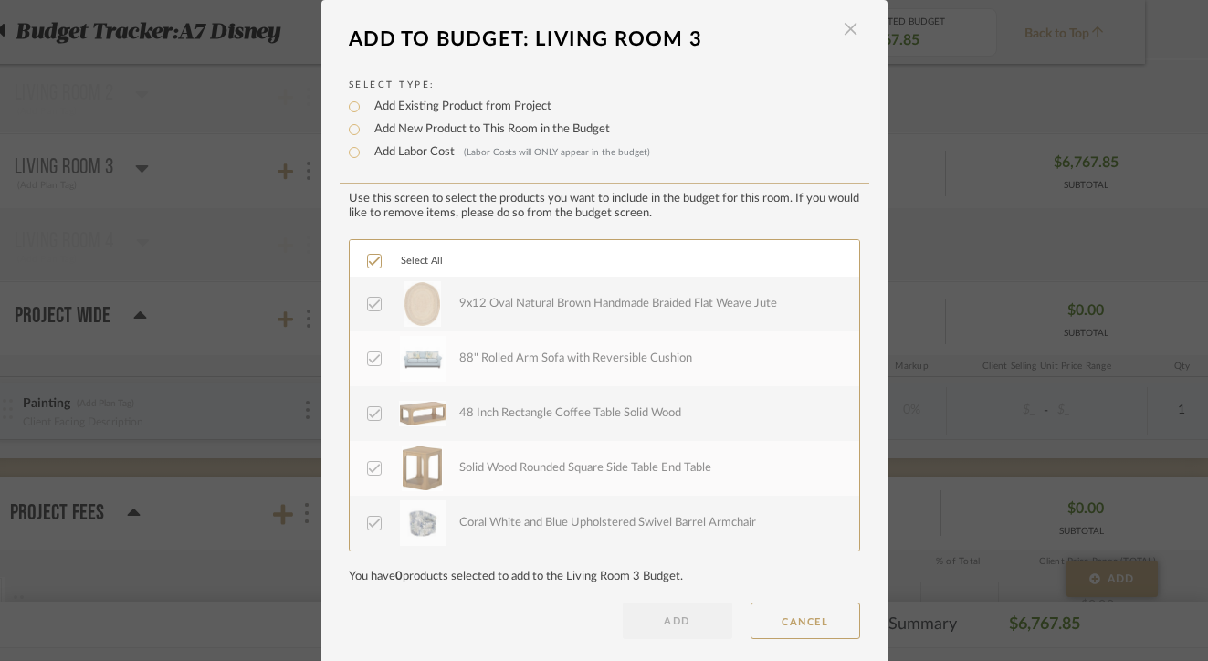
click at [848, 43] on span "button" at bounding box center [851, 29] width 37 height 37
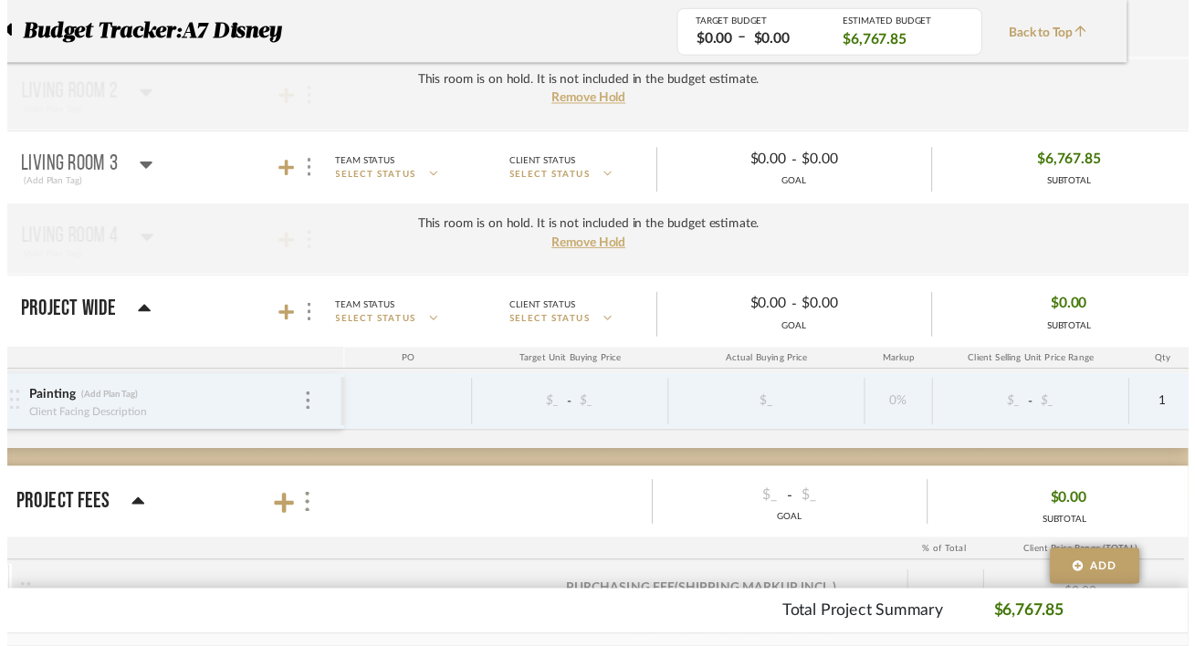
scroll to position [372, 63]
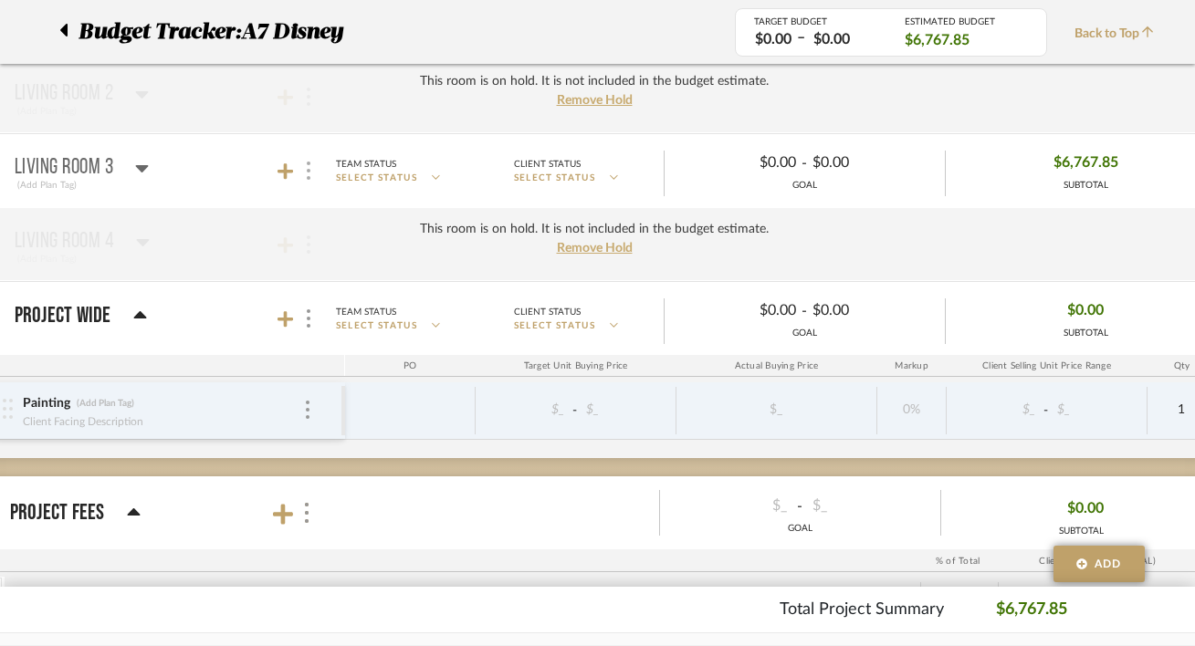
click at [307, 176] on img at bounding box center [309, 171] width 4 height 18
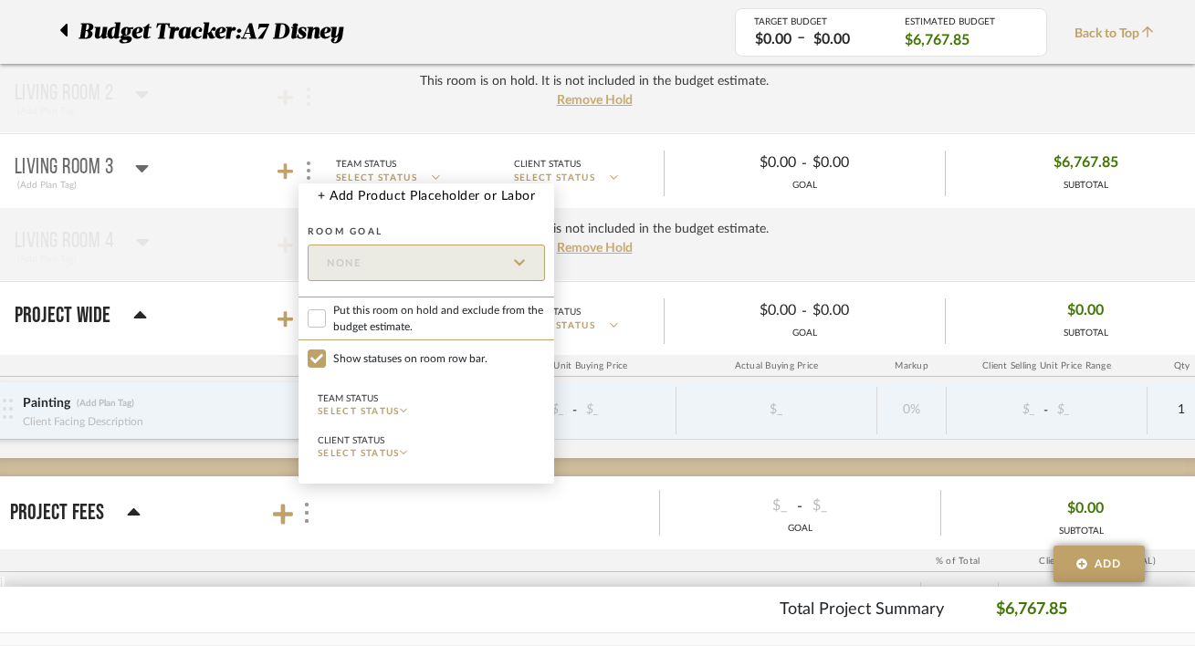
click at [326, 306] on label "Put this room on hold and exclude from the budget estimate." at bounding box center [427, 319] width 256 height 44
click at [326, 309] on input "Put this room on hold and exclude from the budget estimate." at bounding box center [317, 318] width 18 height 18
checkbox input "true"
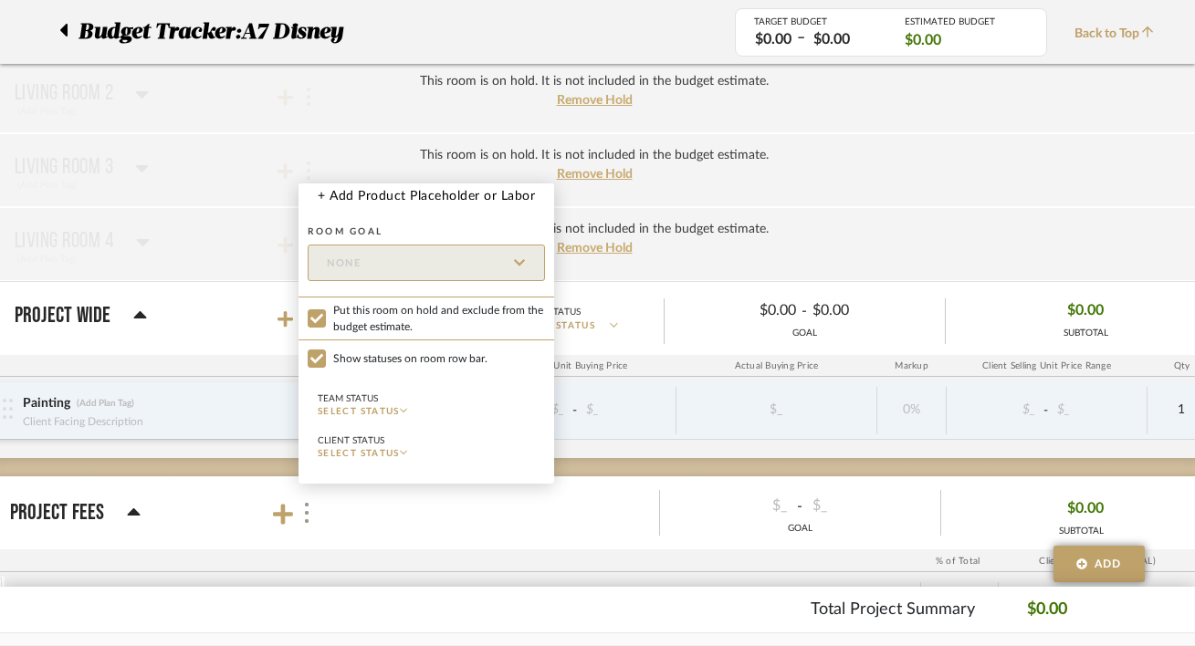
click at [223, 269] on div at bounding box center [597, 323] width 1195 height 646
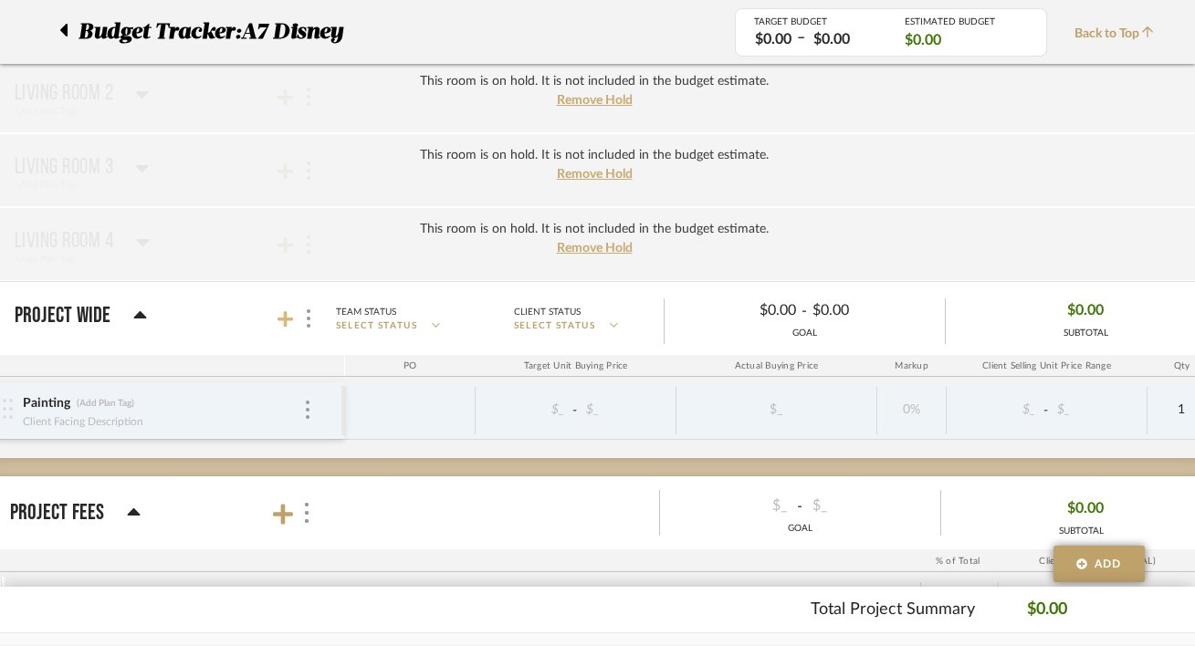
click at [289, 315] on icon at bounding box center [286, 319] width 16 height 18
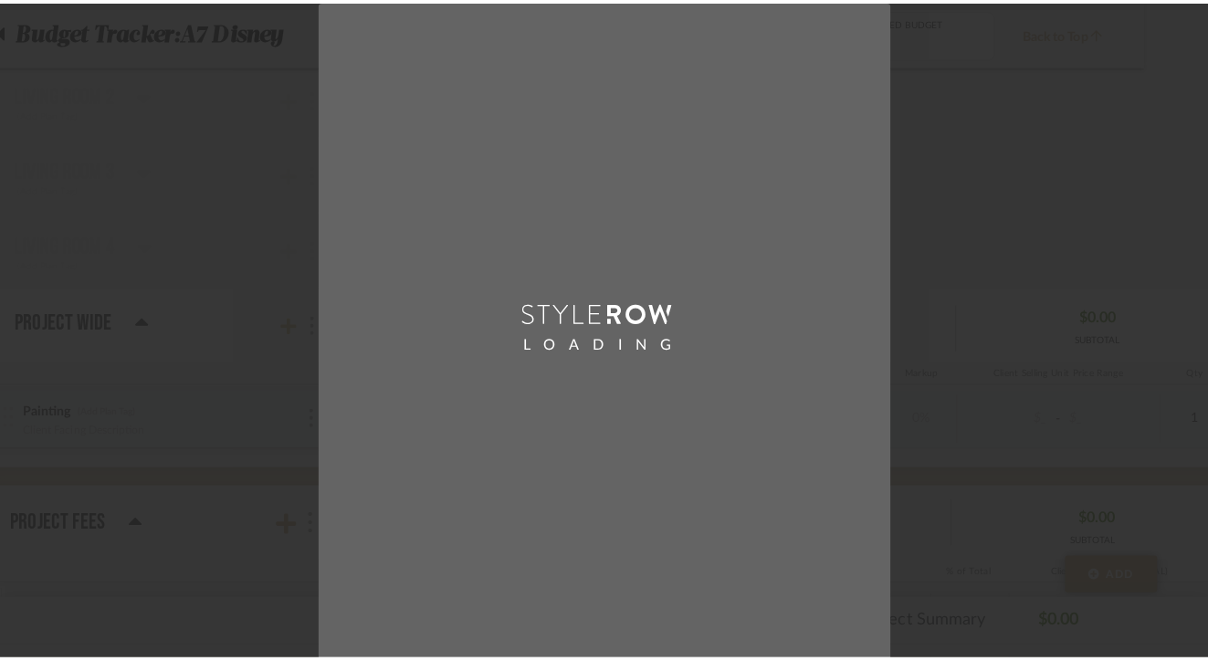
scroll to position [0, 0]
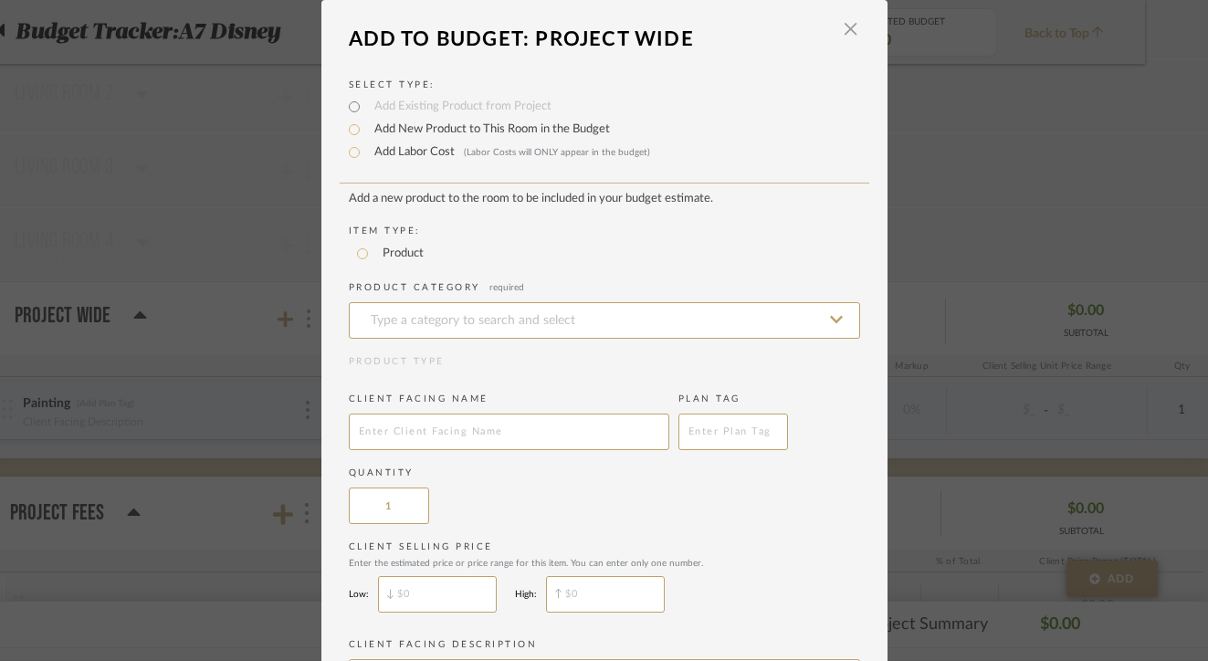
click at [856, 30] on dialog-header "Add To Budget: Project Wide ×" at bounding box center [604, 39] width 566 height 40
click at [840, 33] on span "button" at bounding box center [851, 29] width 37 height 37
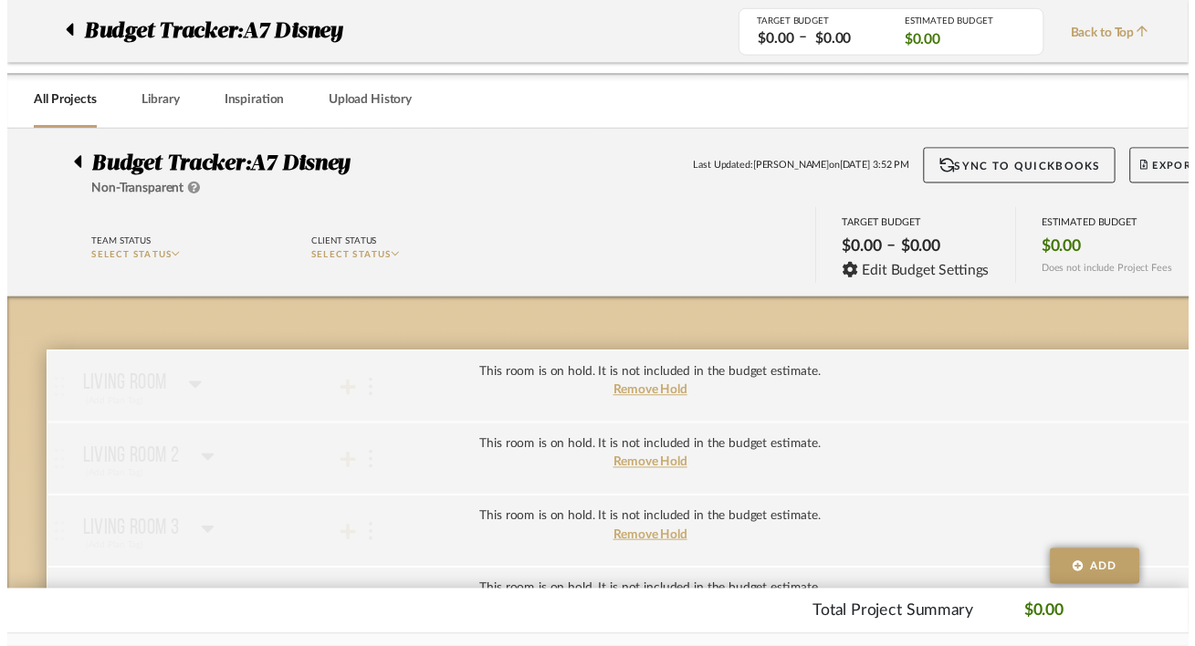
scroll to position [372, 63]
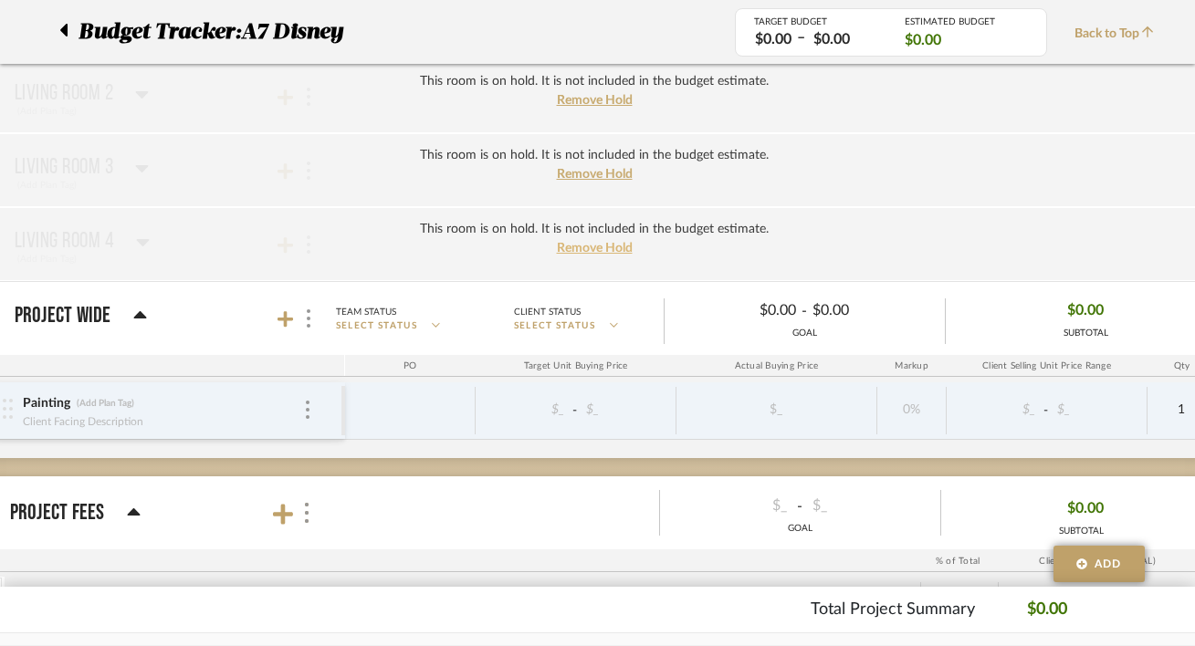
click at [561, 250] on span "Remove Hold" at bounding box center [595, 248] width 76 height 13
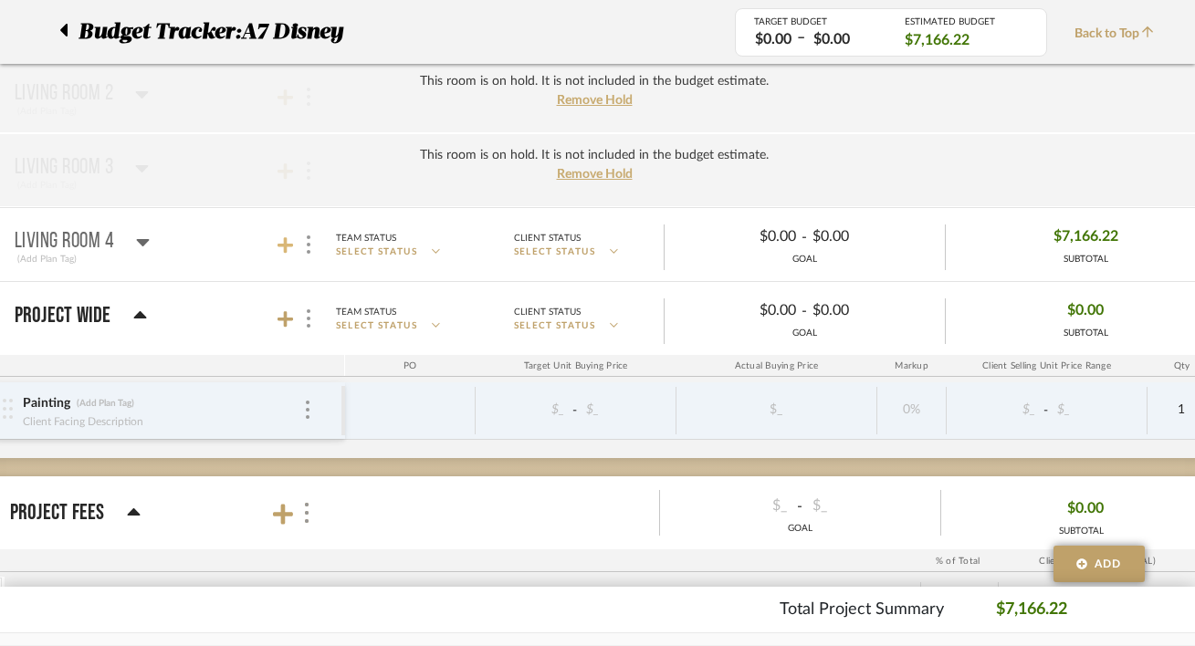
click at [282, 251] on icon at bounding box center [286, 245] width 16 height 18
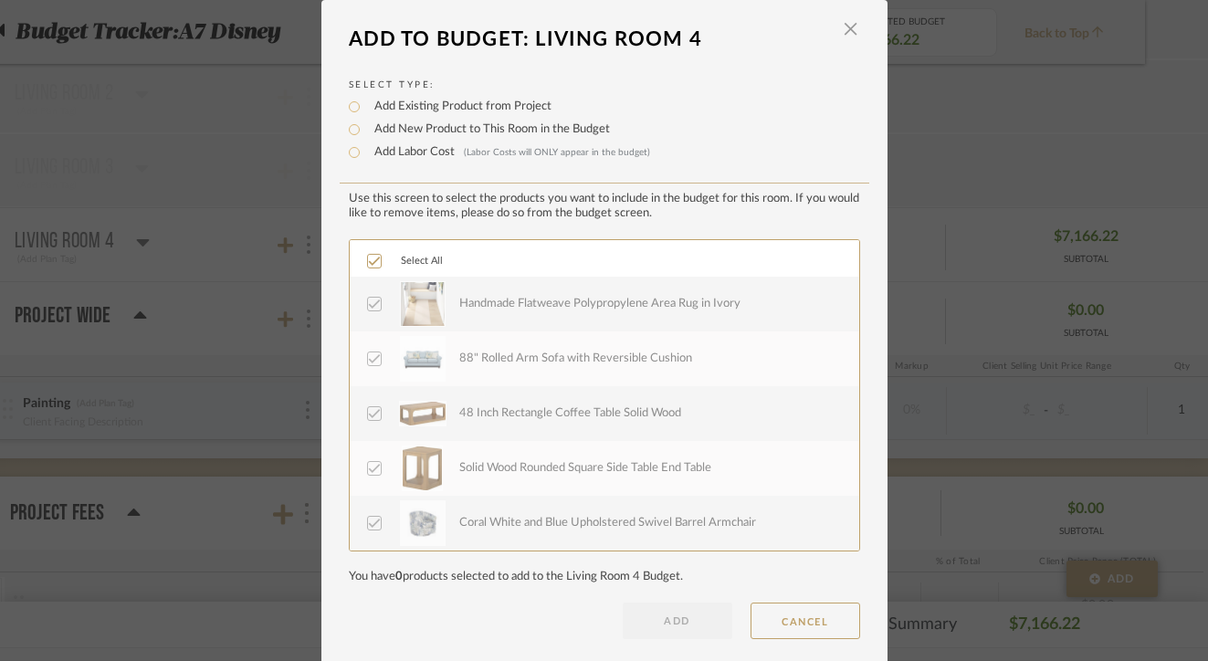
scroll to position [17, 0]
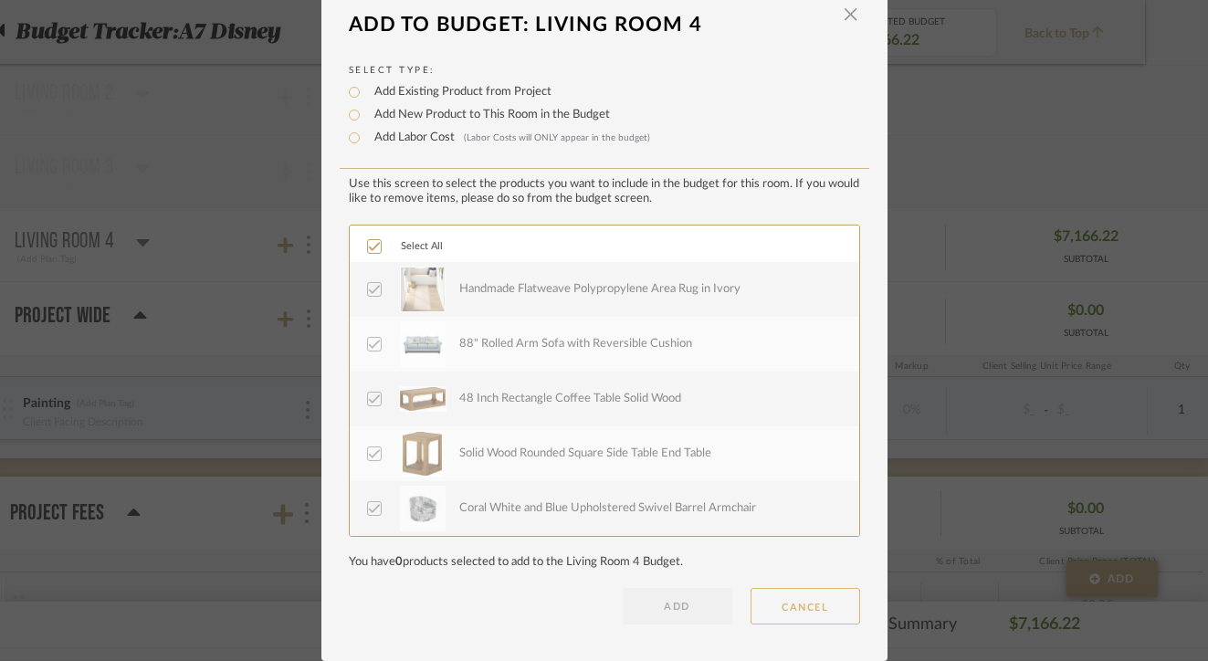
click at [773, 602] on button "CANCEL" at bounding box center [805, 606] width 110 height 37
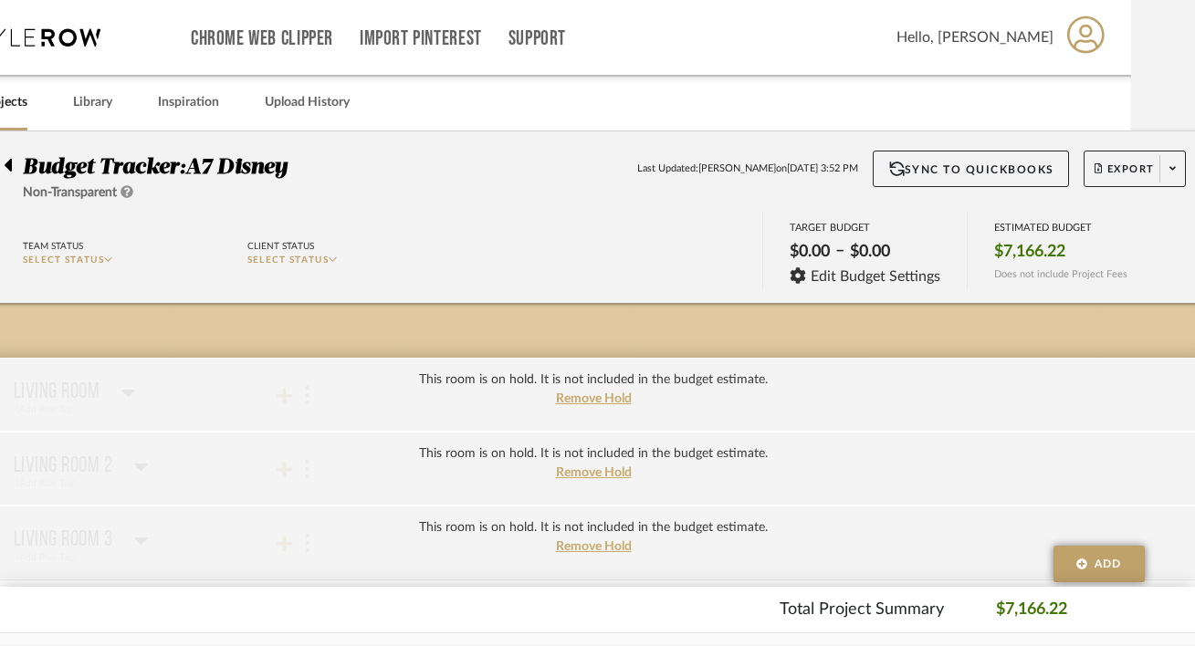
scroll to position [0, 66]
click at [1123, 166] on span "Export" at bounding box center [1123, 175] width 60 height 27
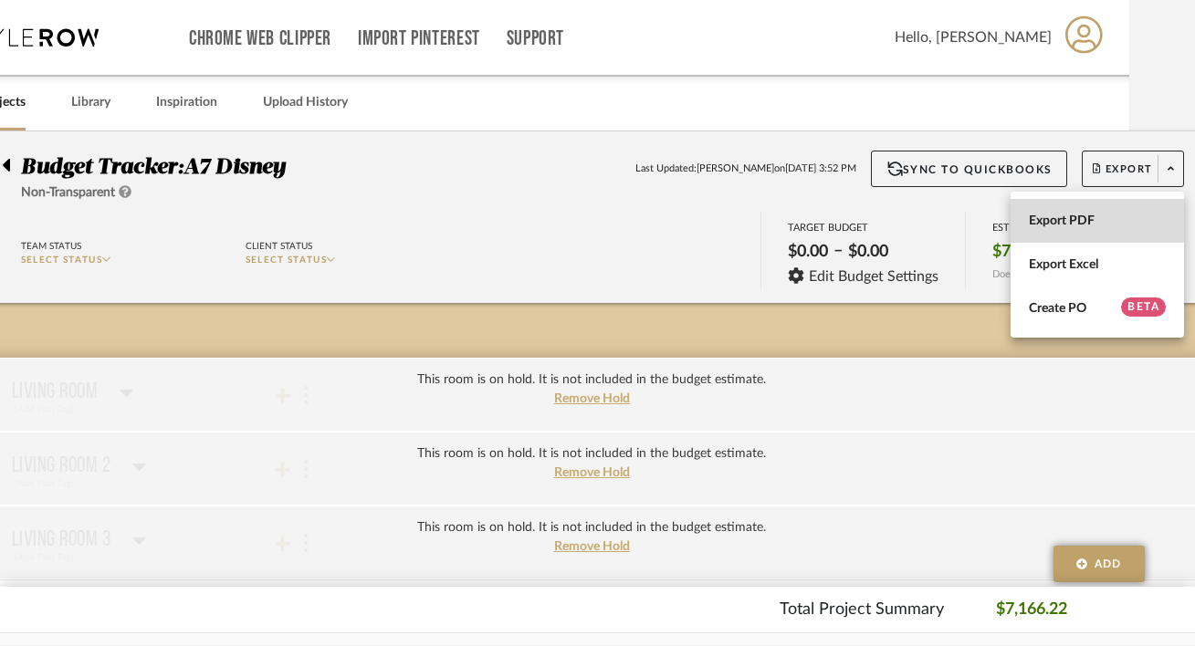
click at [1067, 220] on span "Export PDF" at bounding box center [1097, 222] width 137 height 16
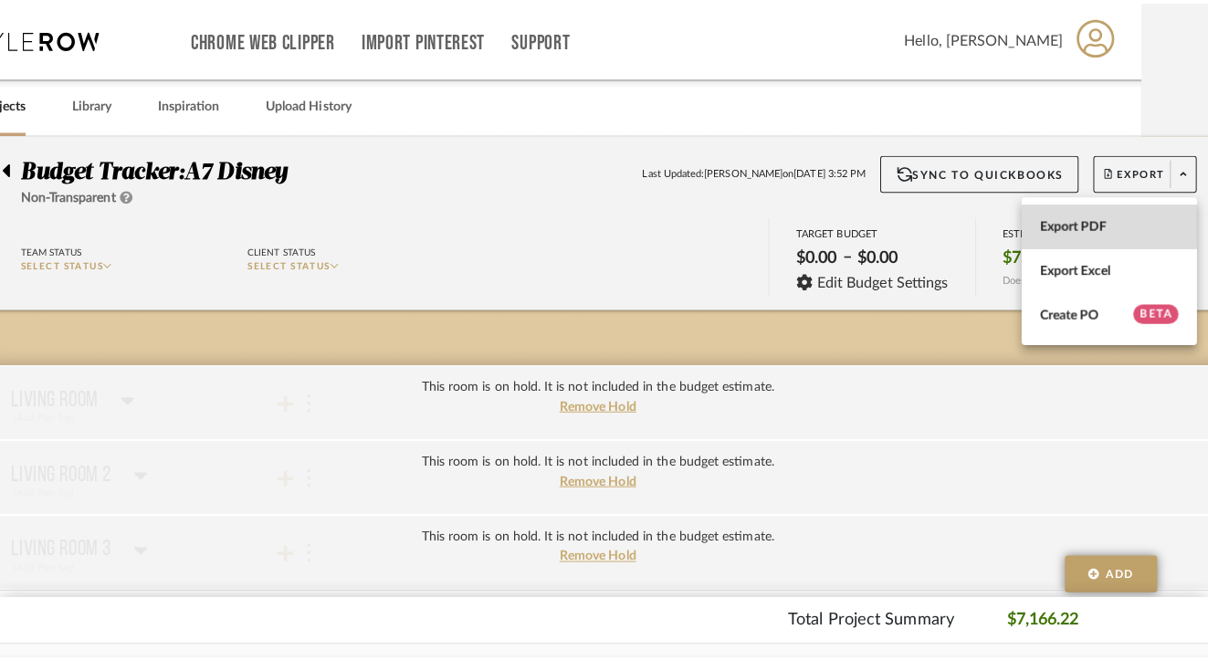
scroll to position [0, 0]
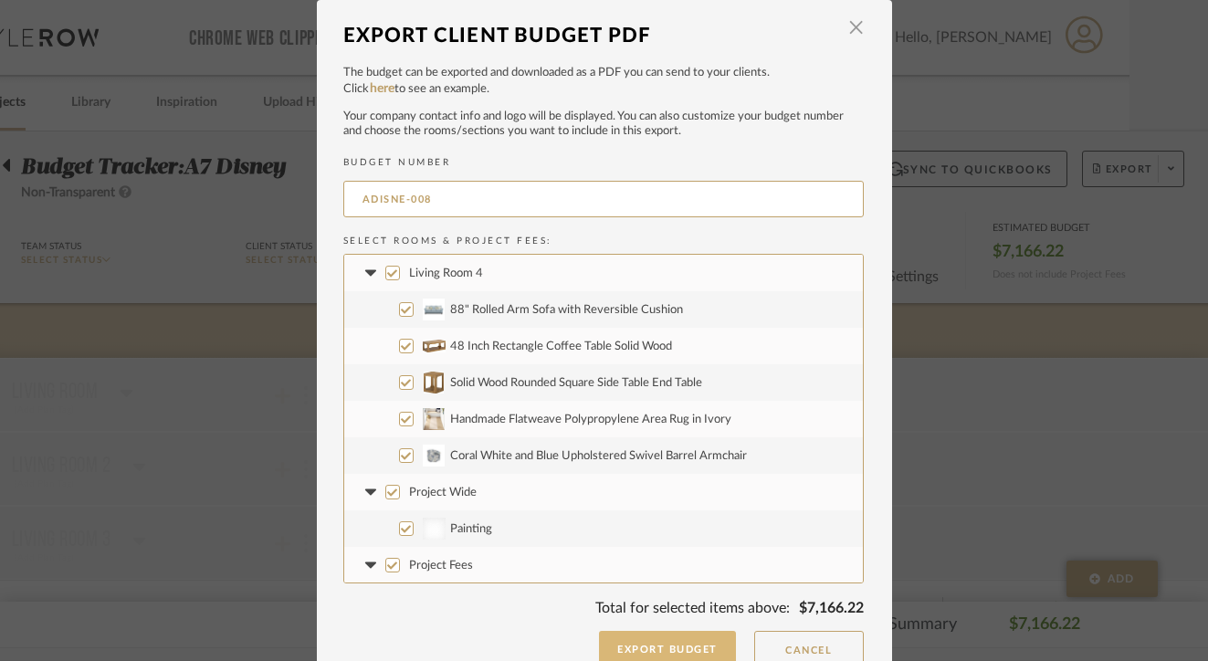
click at [632, 642] on button "Export Budget" at bounding box center [667, 649] width 137 height 37
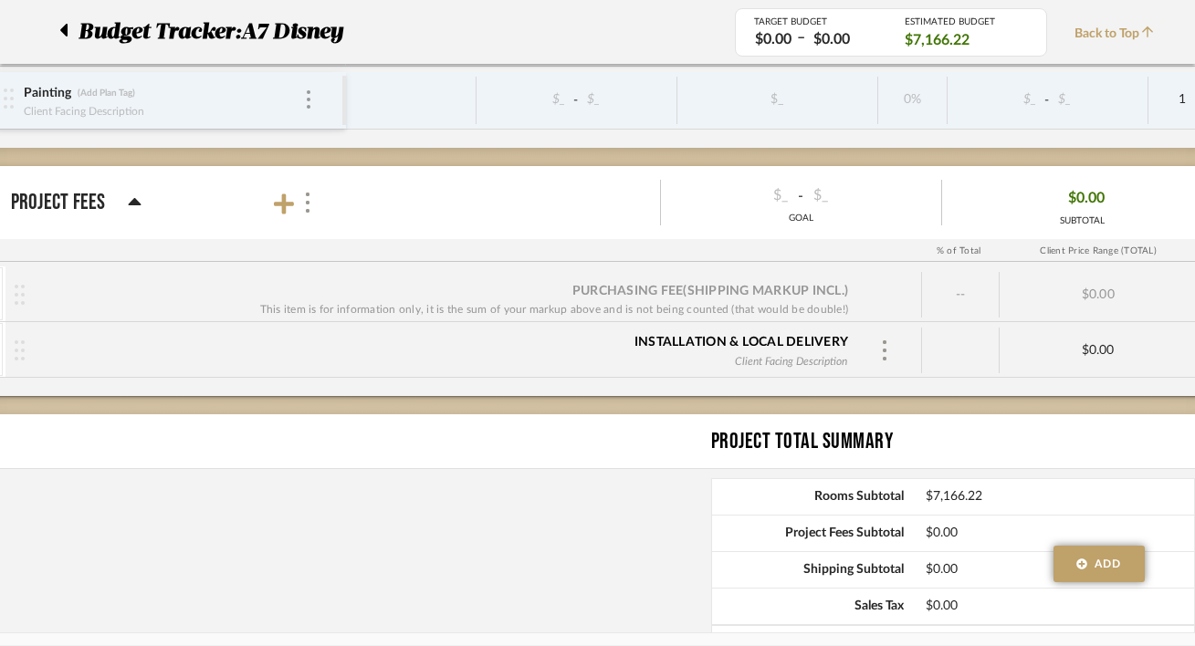
scroll to position [679, 62]
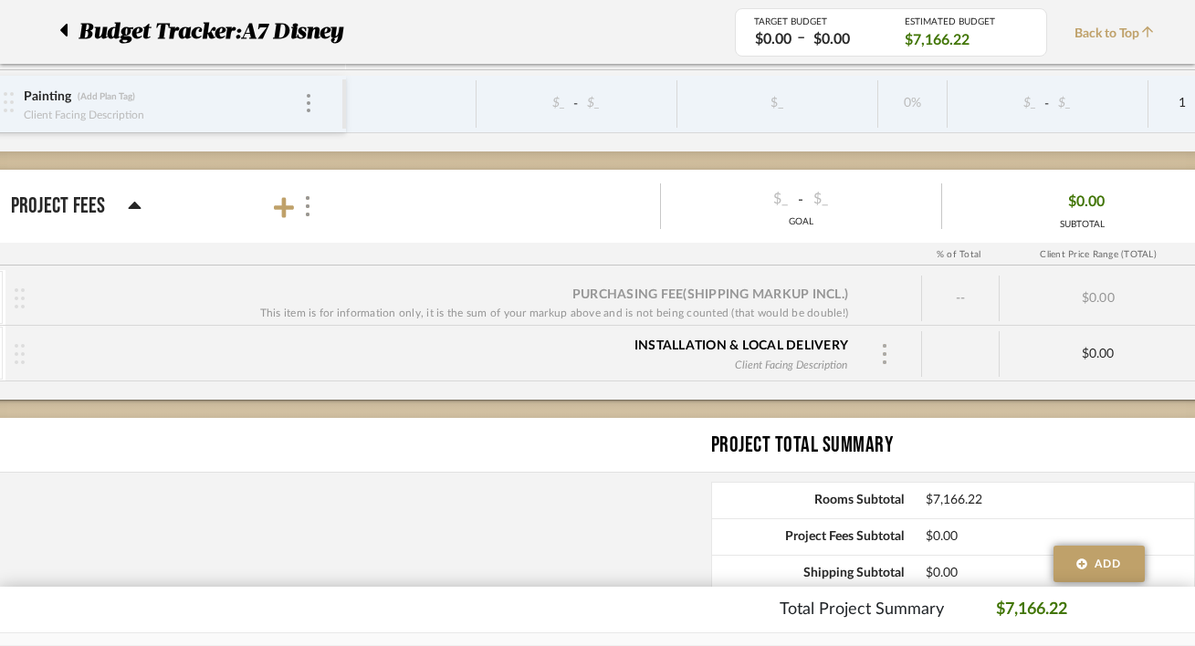
click at [883, 357] on img at bounding box center [884, 354] width 9 height 20
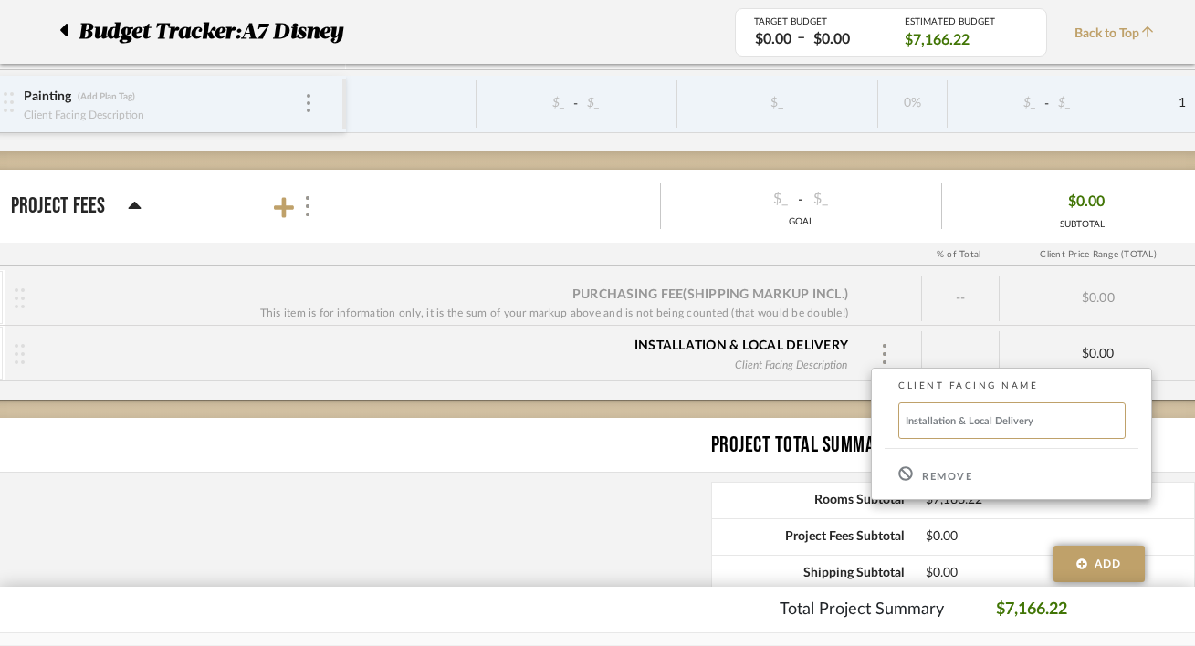
click at [697, 400] on div at bounding box center [597, 323] width 1195 height 646
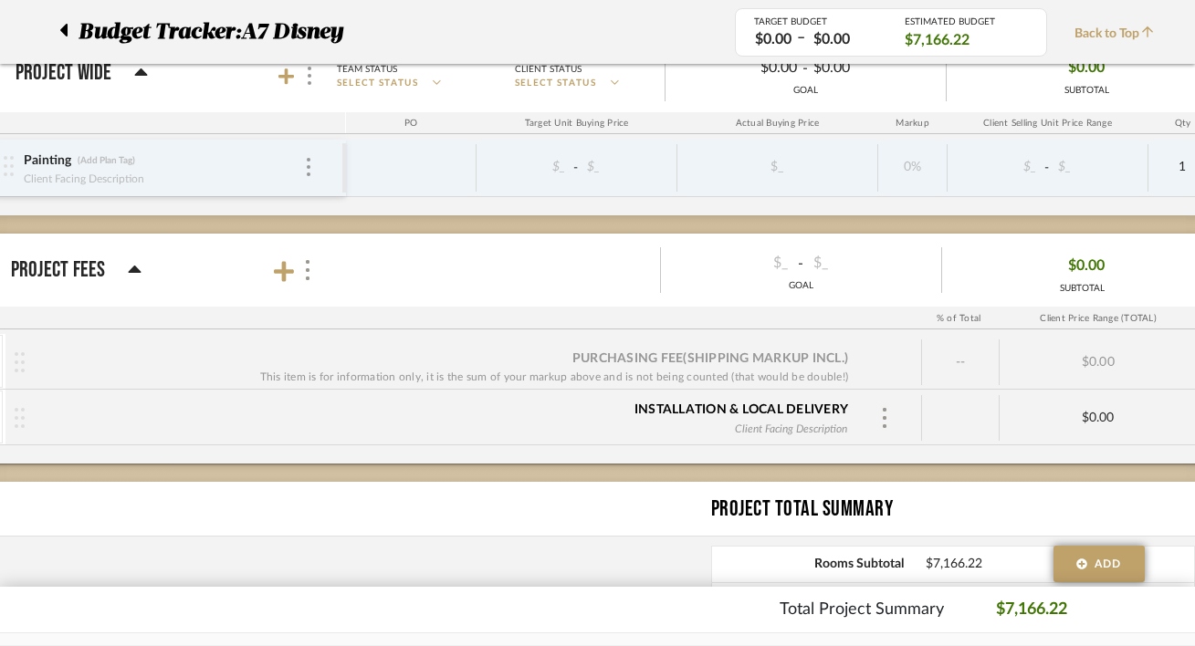
scroll to position [580, 62]
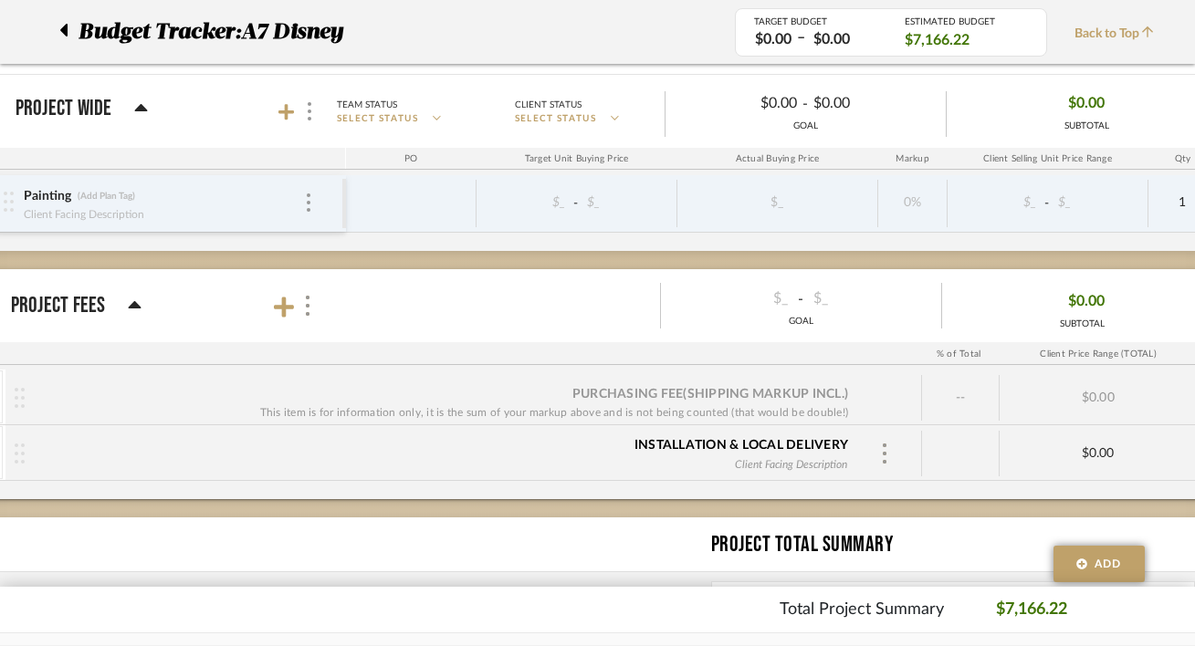
click at [317, 209] on div "Painting (Add Plan Tag) Client Facing Description" at bounding box center [173, 203] width 339 height 57
click at [307, 199] on img at bounding box center [309, 203] width 4 height 18
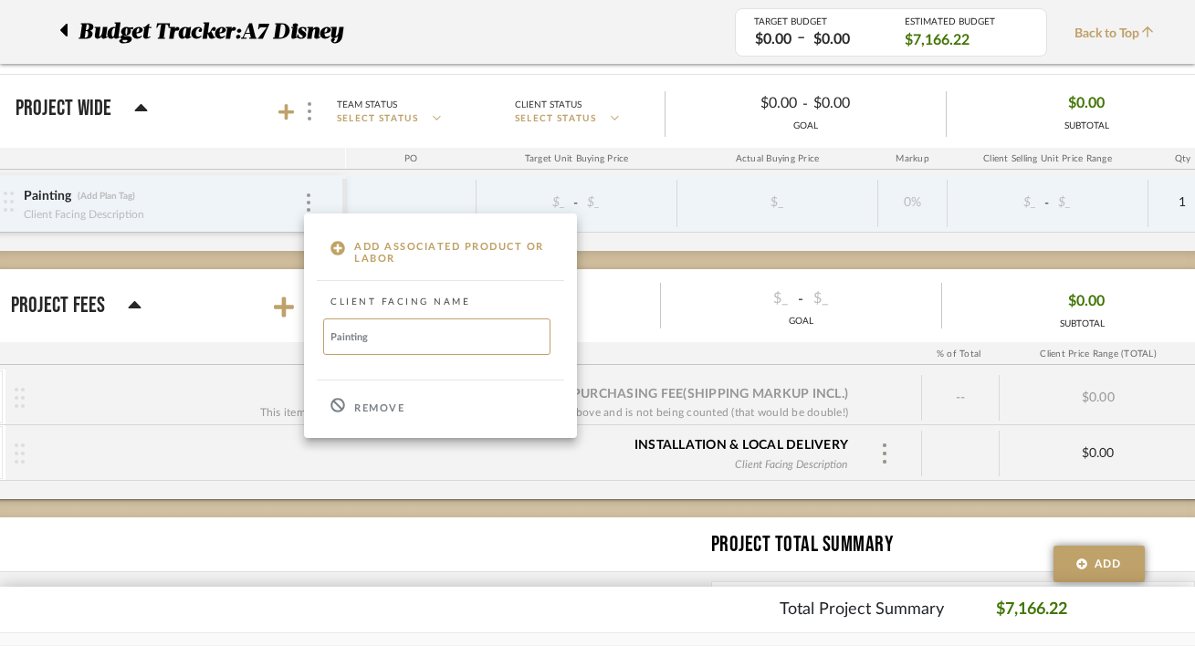
click at [352, 406] on div "Remove" at bounding box center [440, 406] width 273 height 49
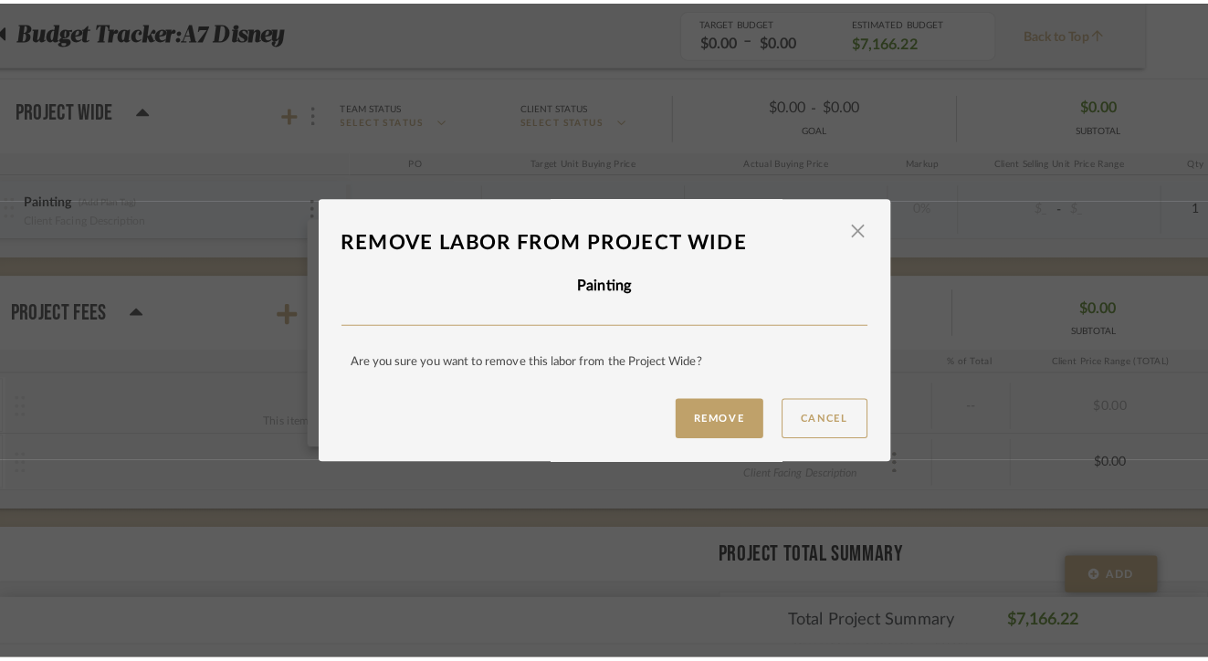
scroll to position [0, 0]
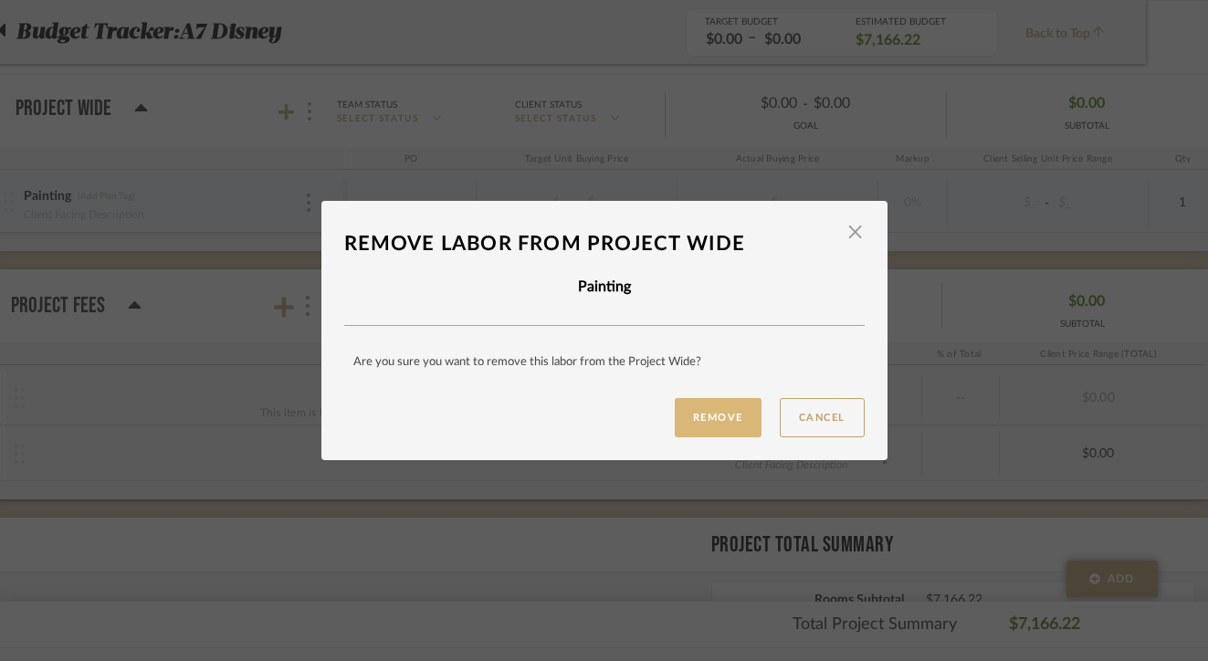
click at [747, 408] on button "Remove" at bounding box center [718, 417] width 87 height 39
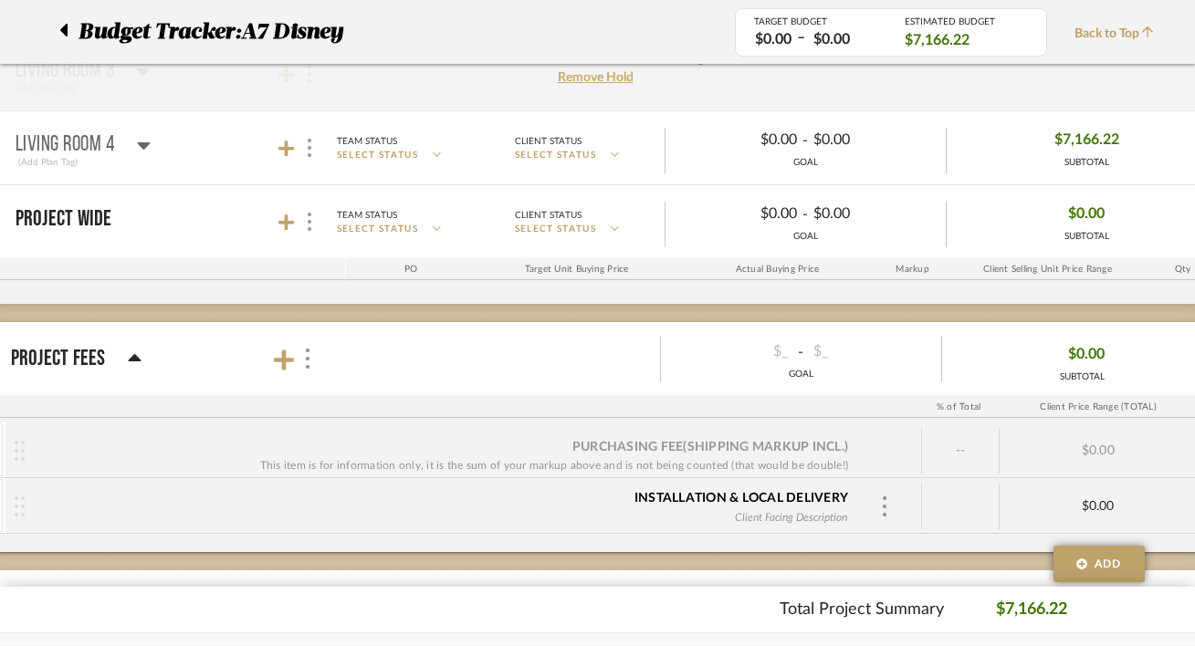
scroll to position [470, 62]
click at [311, 222] on div at bounding box center [308, 221] width 19 height 25
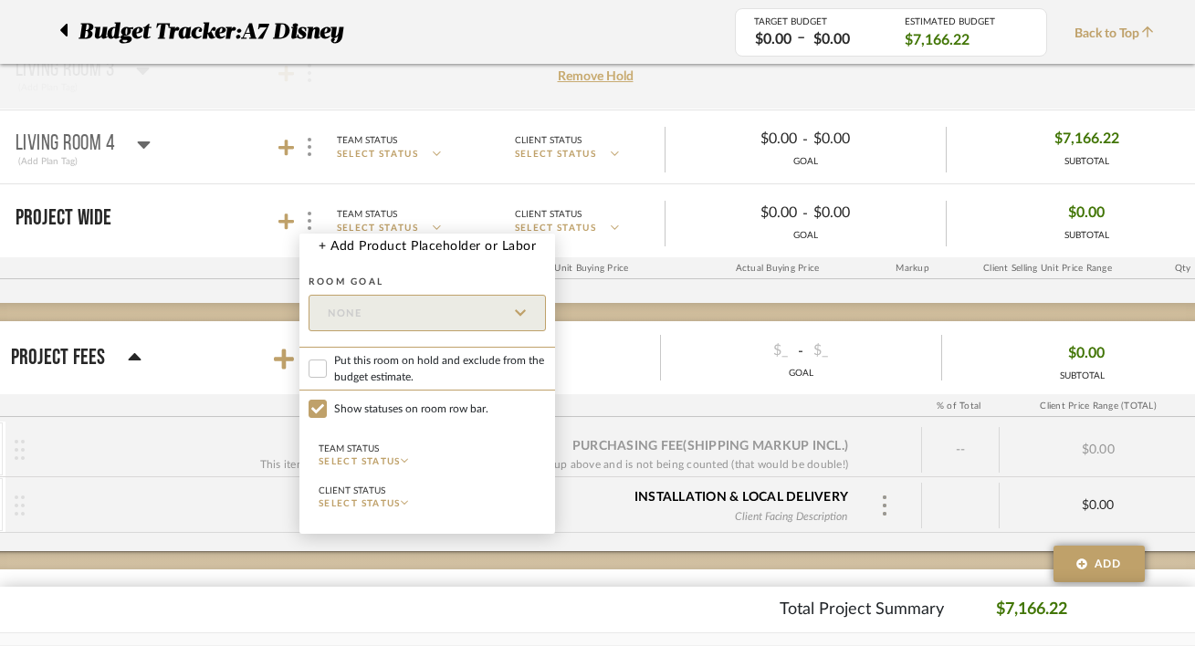
click at [343, 372] on span "Put this room on hold and exclude from the budget estimate." at bounding box center [440, 368] width 212 height 33
click at [327, 372] on input "Put this room on hold and exclude from the budget estimate." at bounding box center [318, 369] width 18 height 18
checkbox input "true"
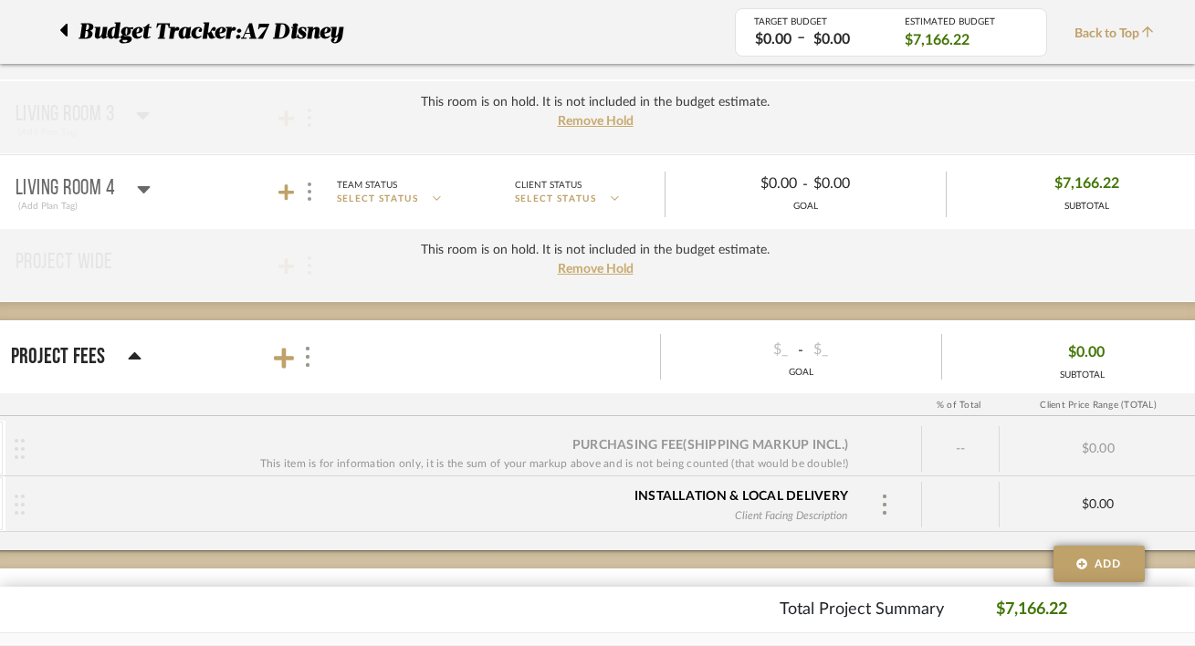
scroll to position [401, 62]
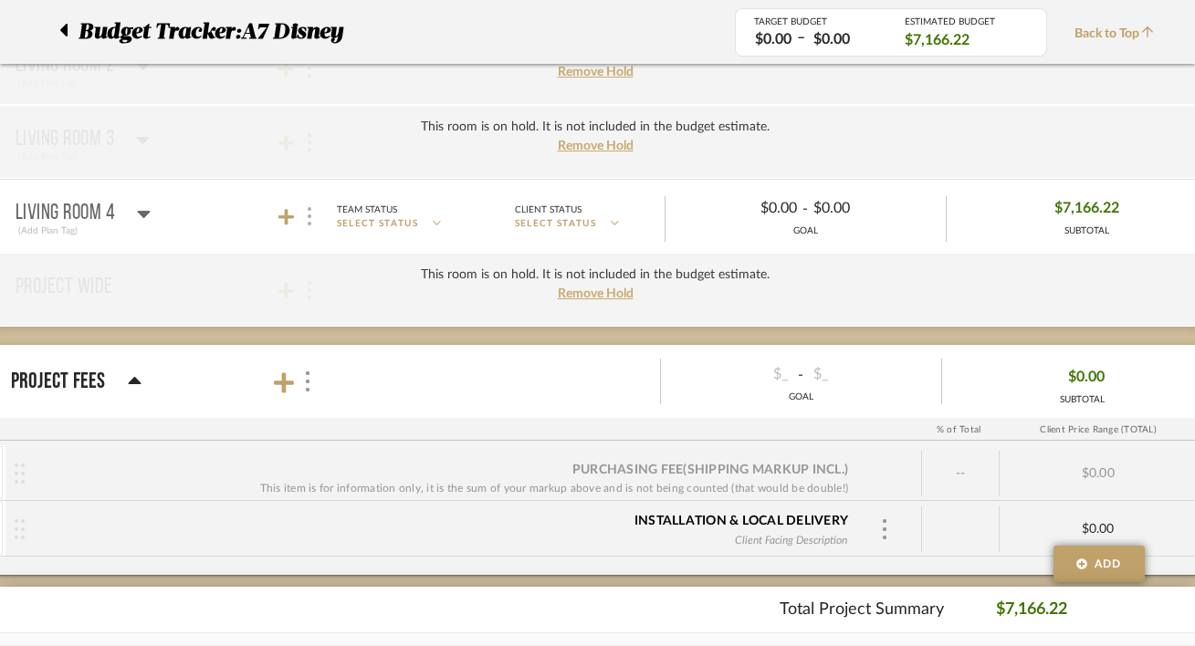
click at [302, 218] on div at bounding box center [308, 216] width 19 height 25
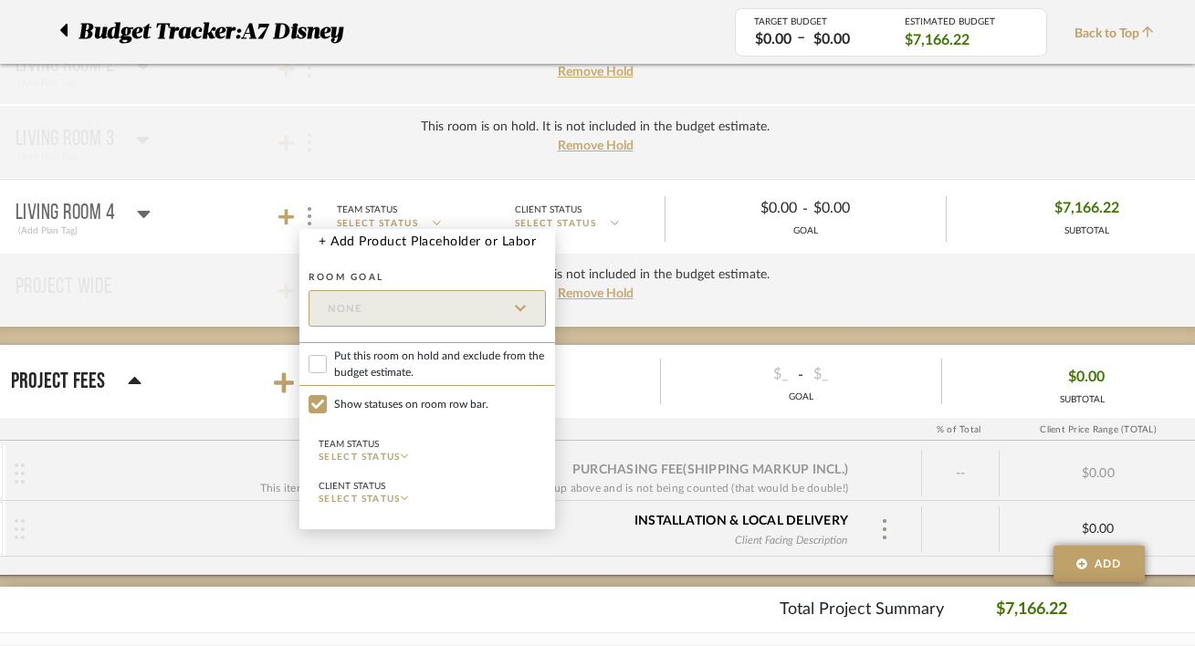
click at [417, 358] on span "Put this room on hold and exclude from the budget estimate." at bounding box center [440, 364] width 212 height 33
click at [327, 358] on input "Put this room on hold and exclude from the budget estimate." at bounding box center [318, 364] width 18 height 18
checkbox input "true"
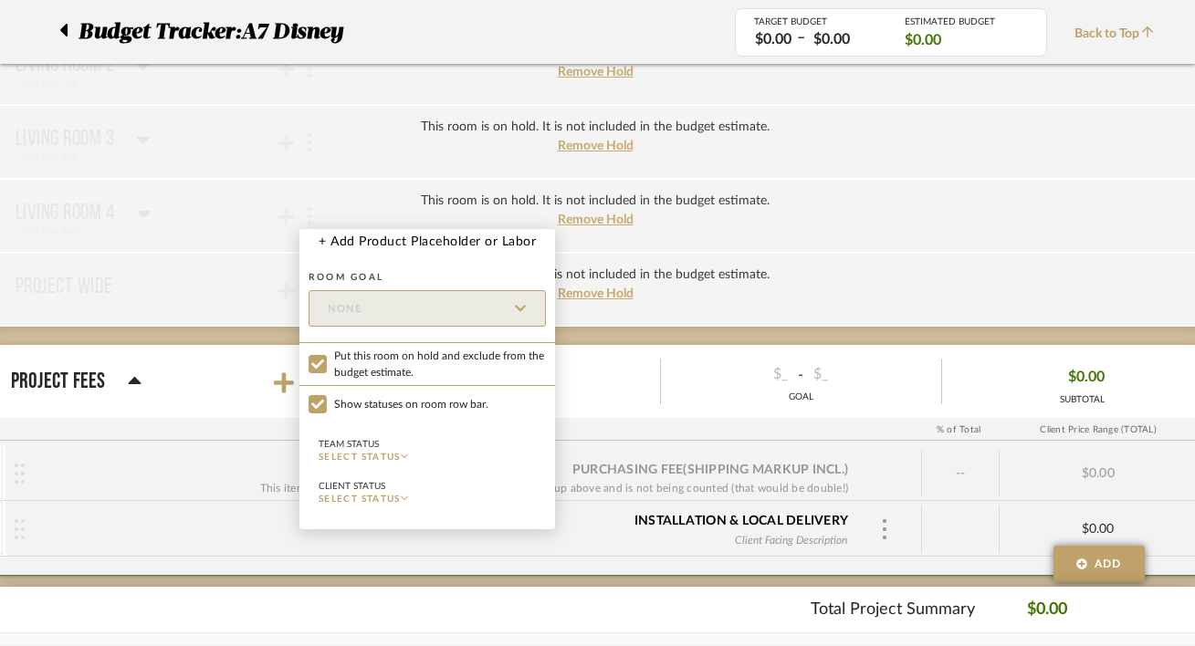
click at [372, 200] on div at bounding box center [597, 323] width 1195 height 646
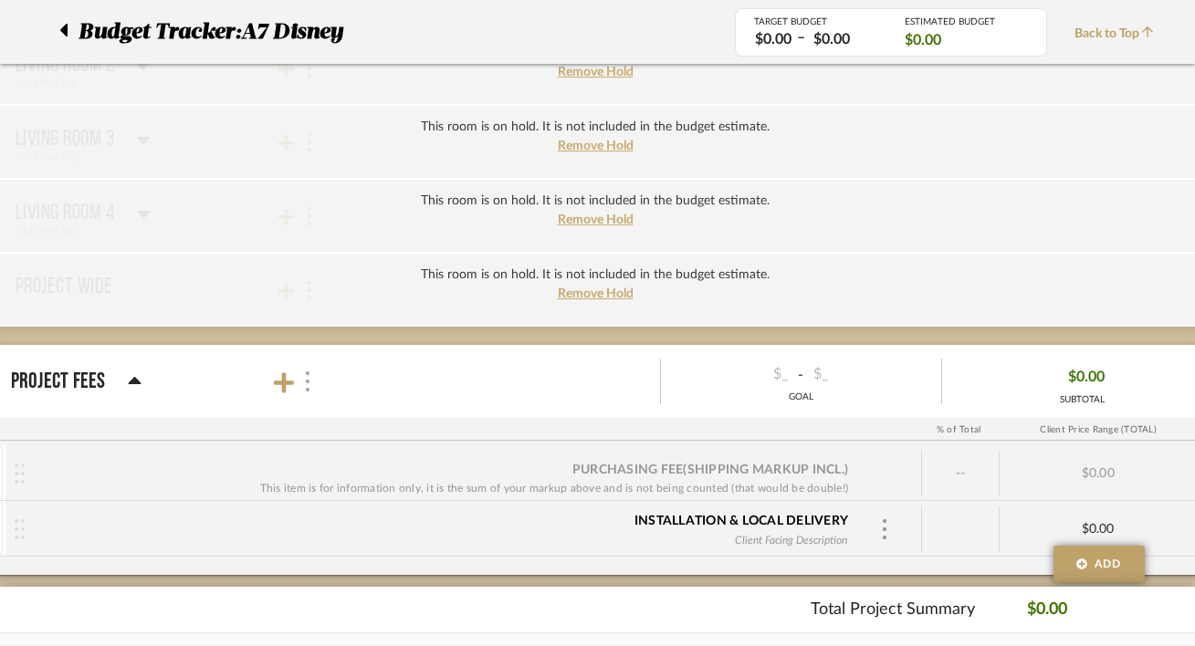
click at [306, 386] on img at bounding box center [307, 382] width 9 height 20
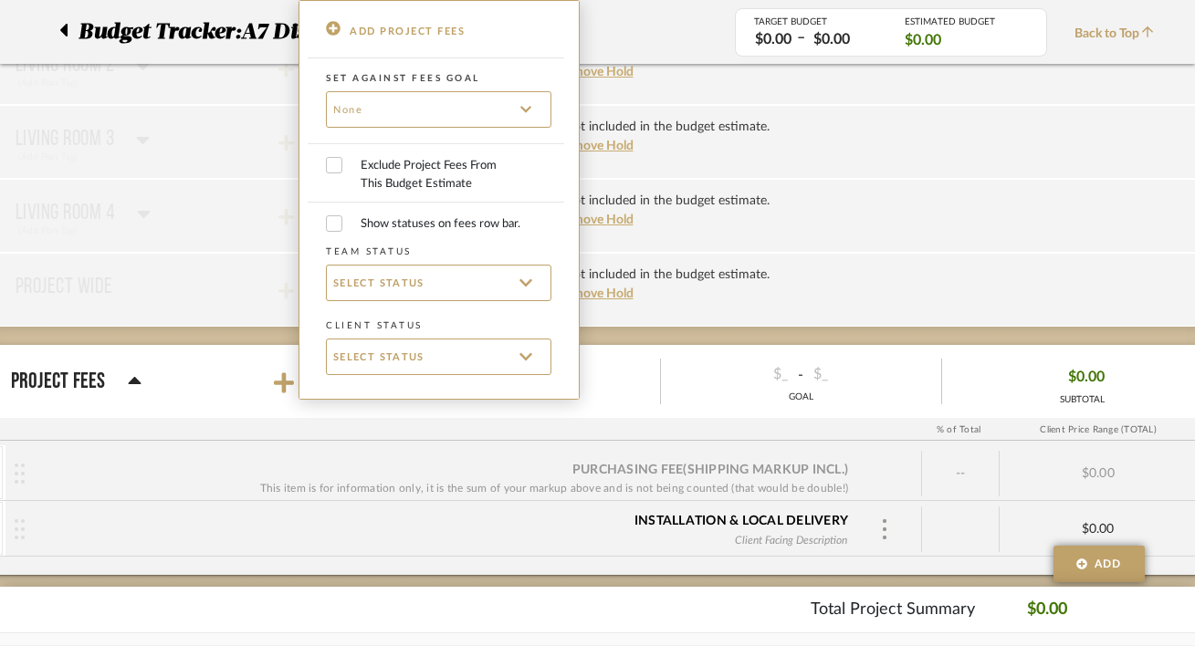
click at [212, 195] on div at bounding box center [597, 323] width 1195 height 646
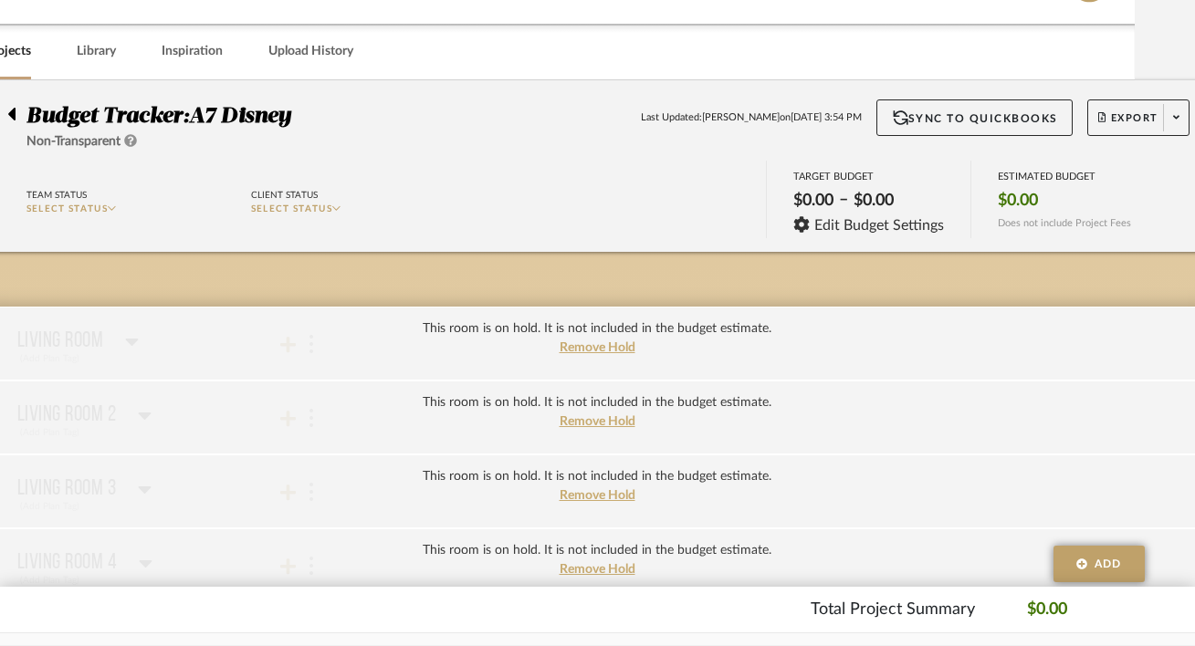
scroll to position [113, 60]
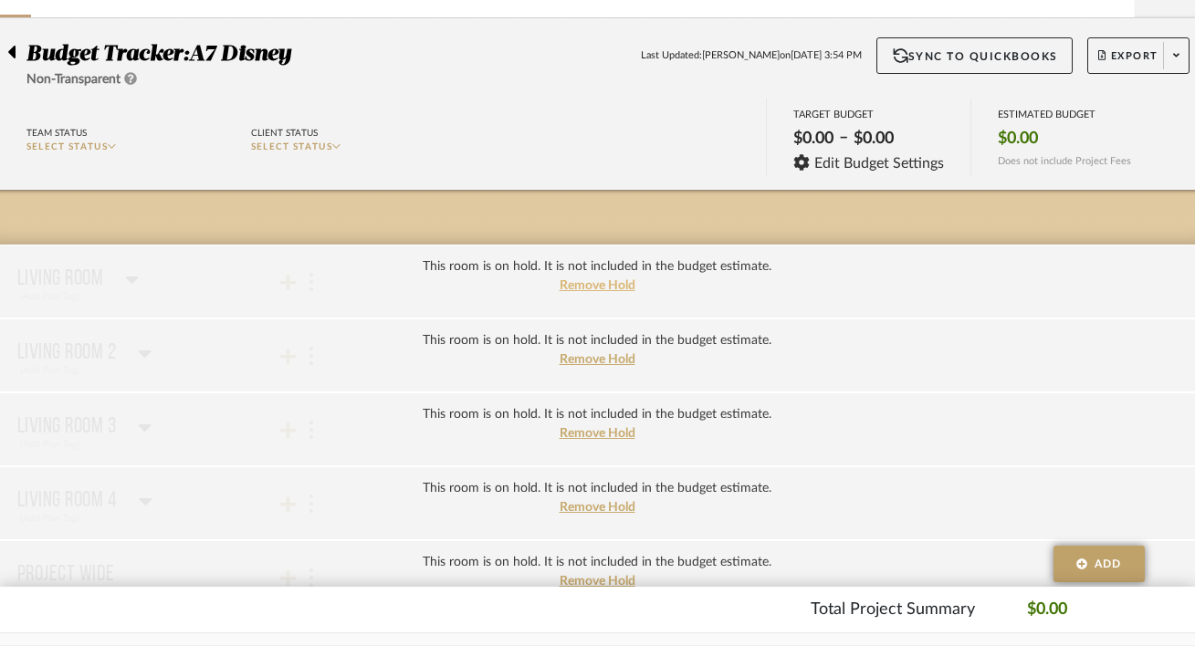
click at [605, 284] on span "Remove Hold" at bounding box center [598, 285] width 76 height 13
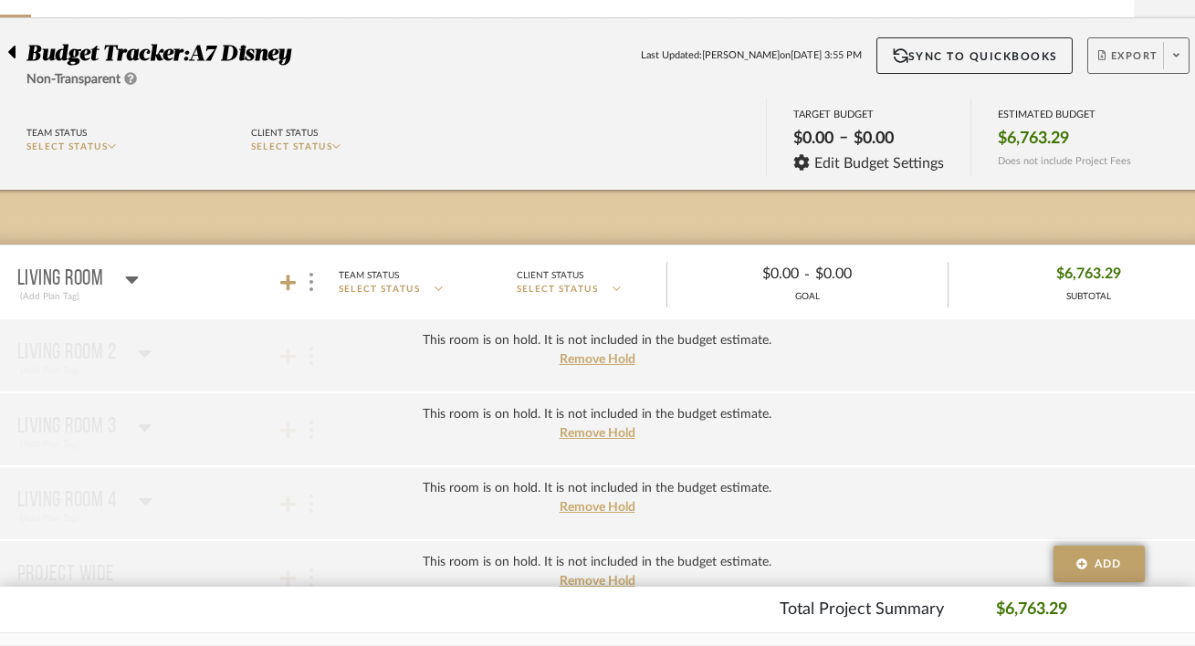
click at [1157, 63] on span "Export" at bounding box center [1128, 62] width 60 height 27
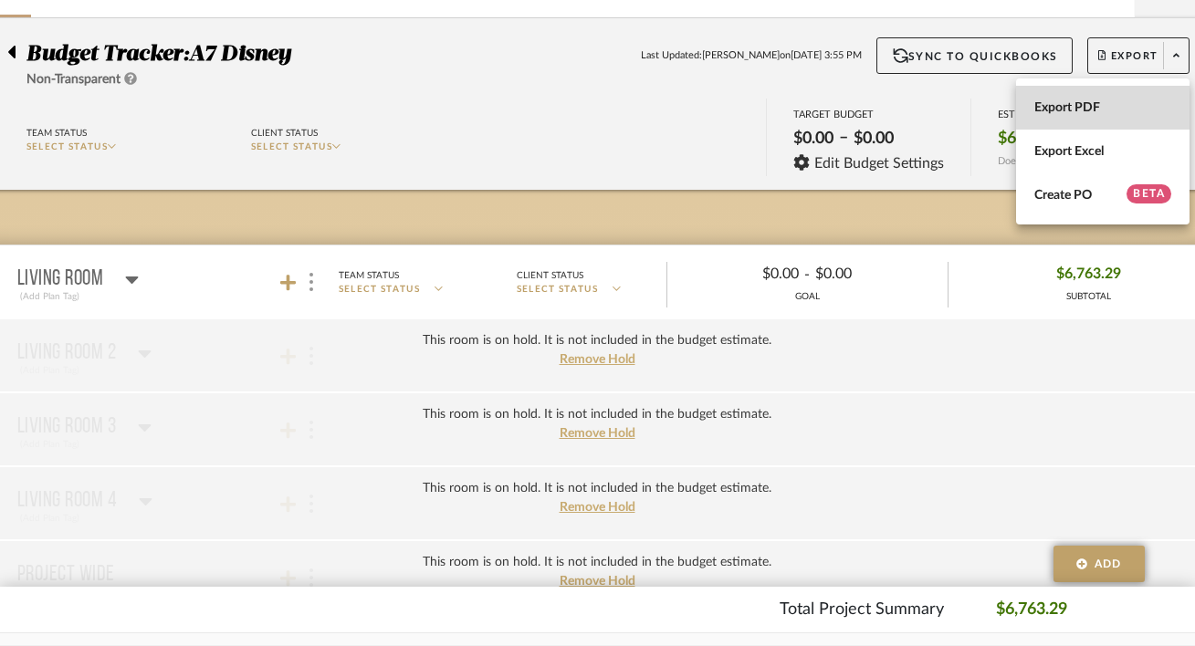
click at [1124, 98] on button "Export PDF" at bounding box center [1102, 108] width 173 height 44
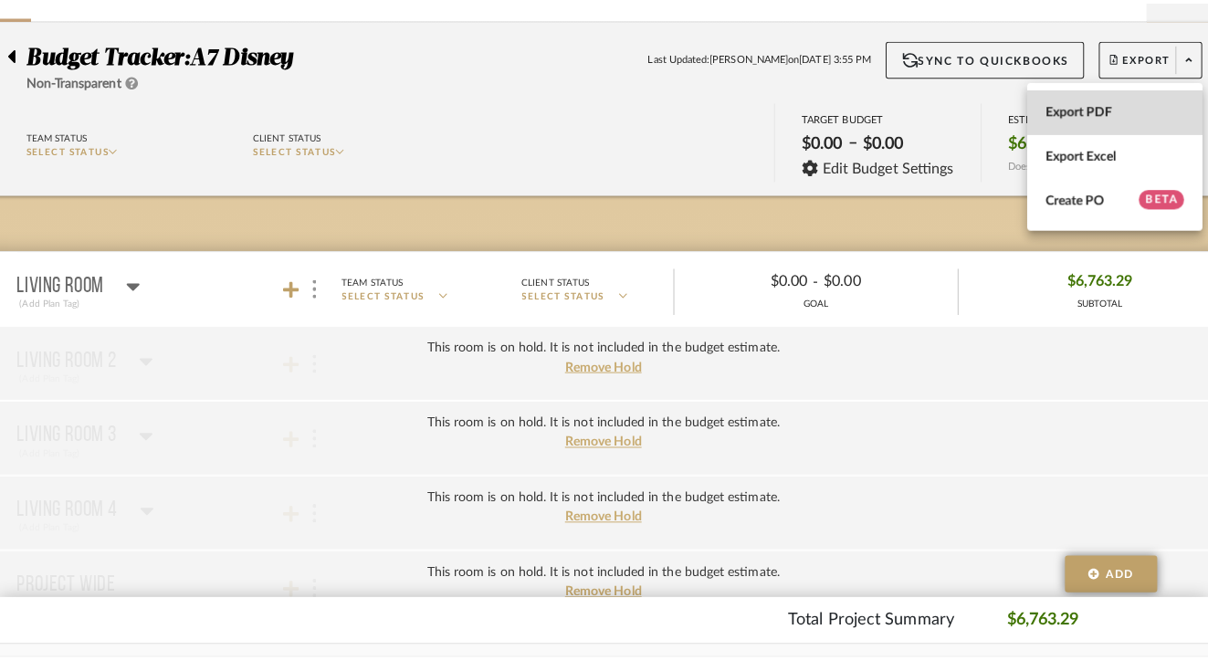
scroll to position [0, 0]
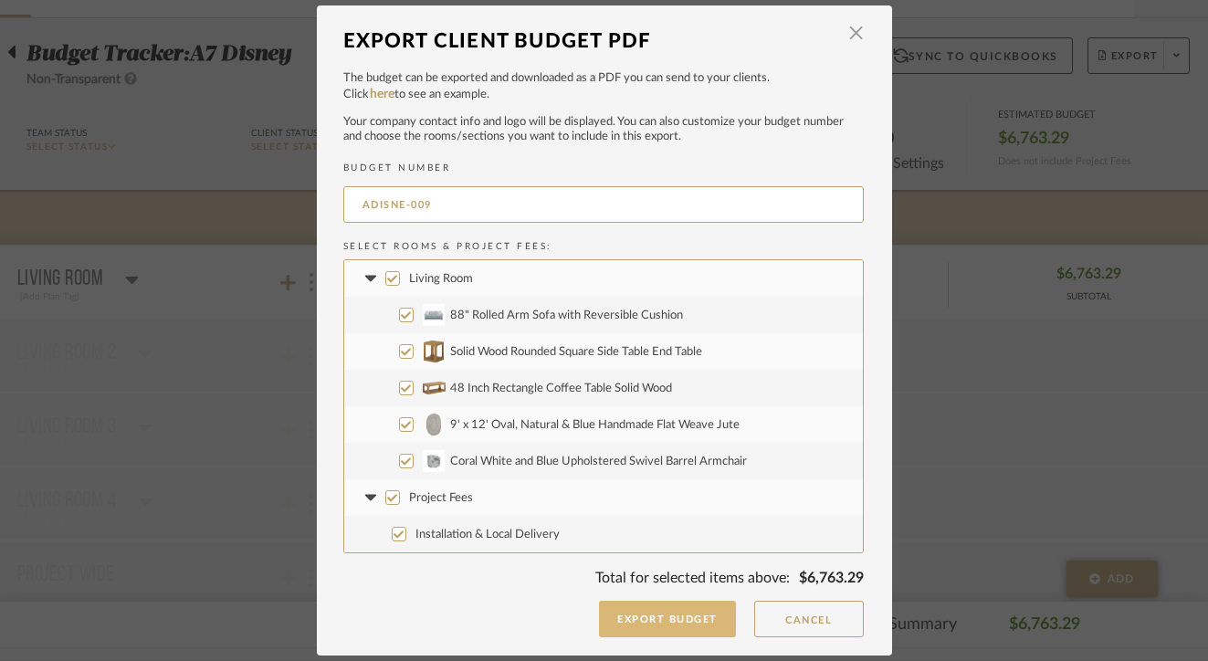
click at [640, 621] on button "Export Budget" at bounding box center [667, 619] width 137 height 37
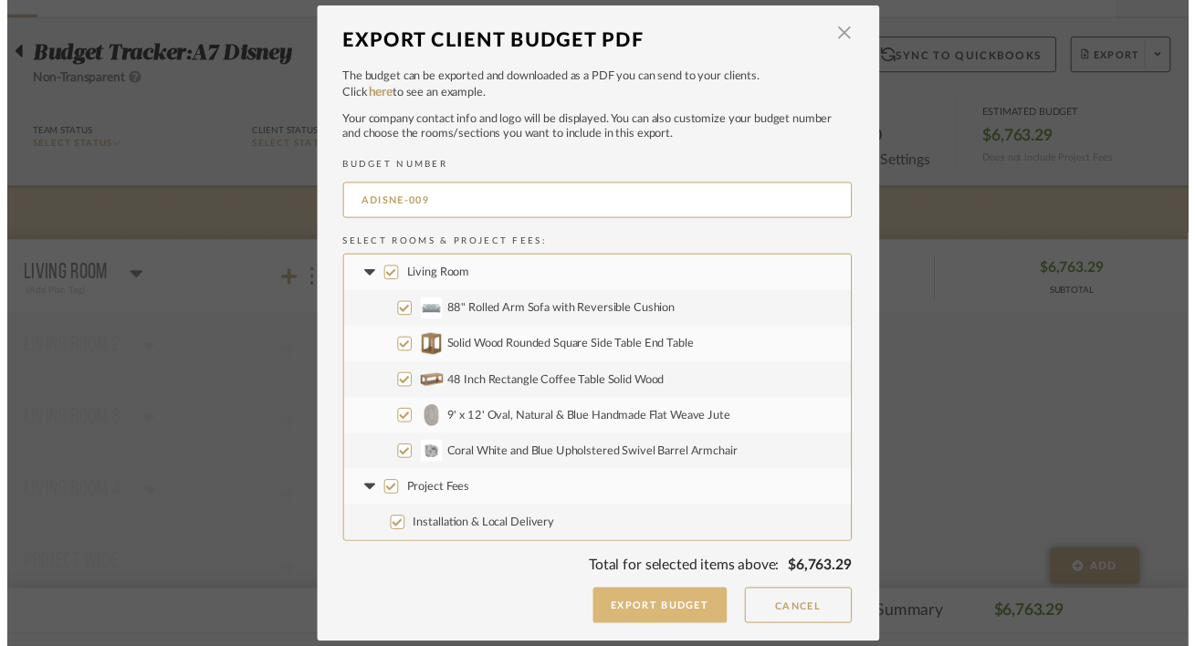
scroll to position [113, 60]
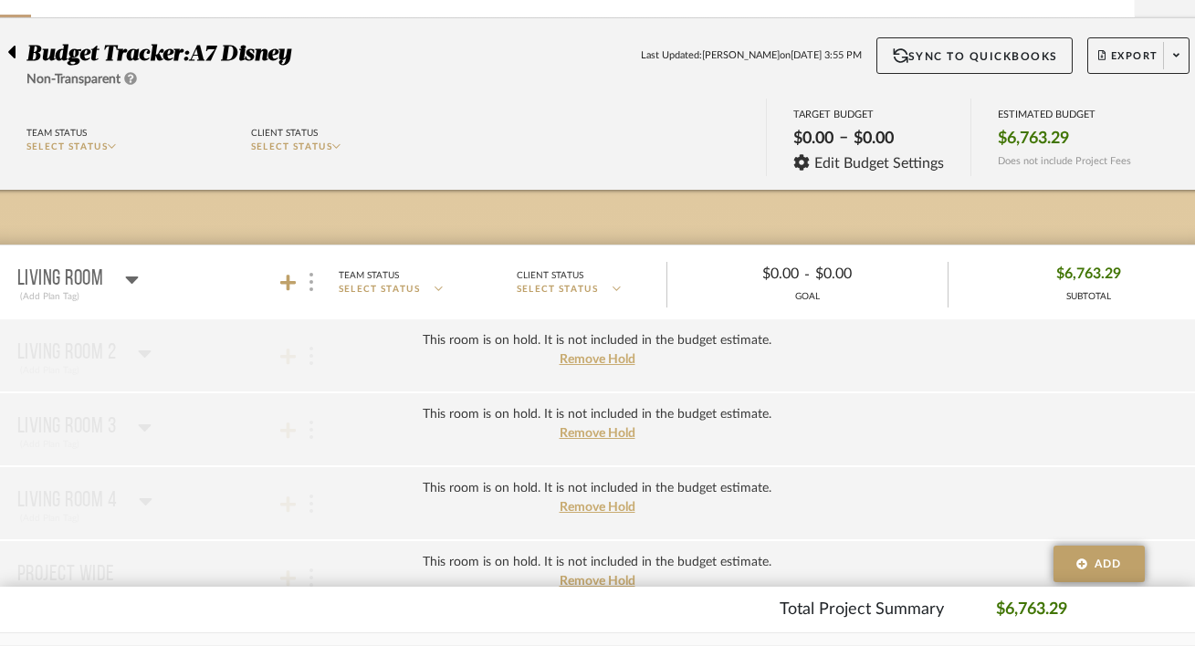
click at [315, 276] on div at bounding box center [310, 282] width 19 height 25
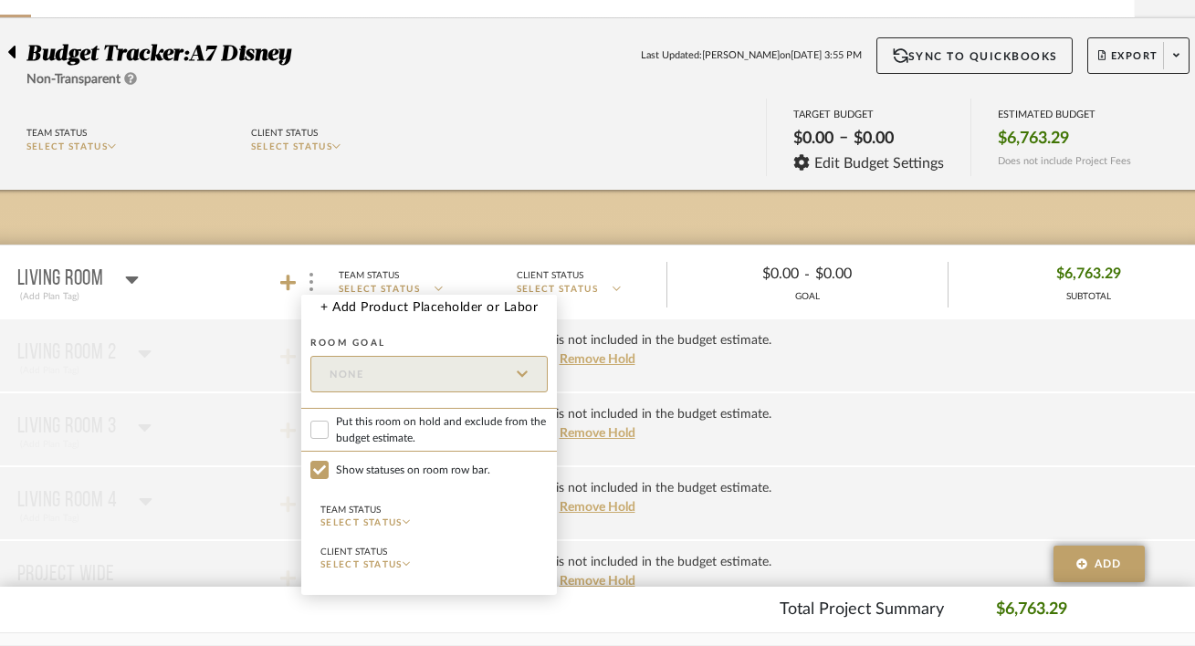
click at [362, 426] on span "Put this room on hold and exclude from the budget estimate." at bounding box center [442, 430] width 212 height 33
click at [329, 426] on input "Put this room on hold and exclude from the budget estimate." at bounding box center [319, 430] width 18 height 18
checkbox input "true"
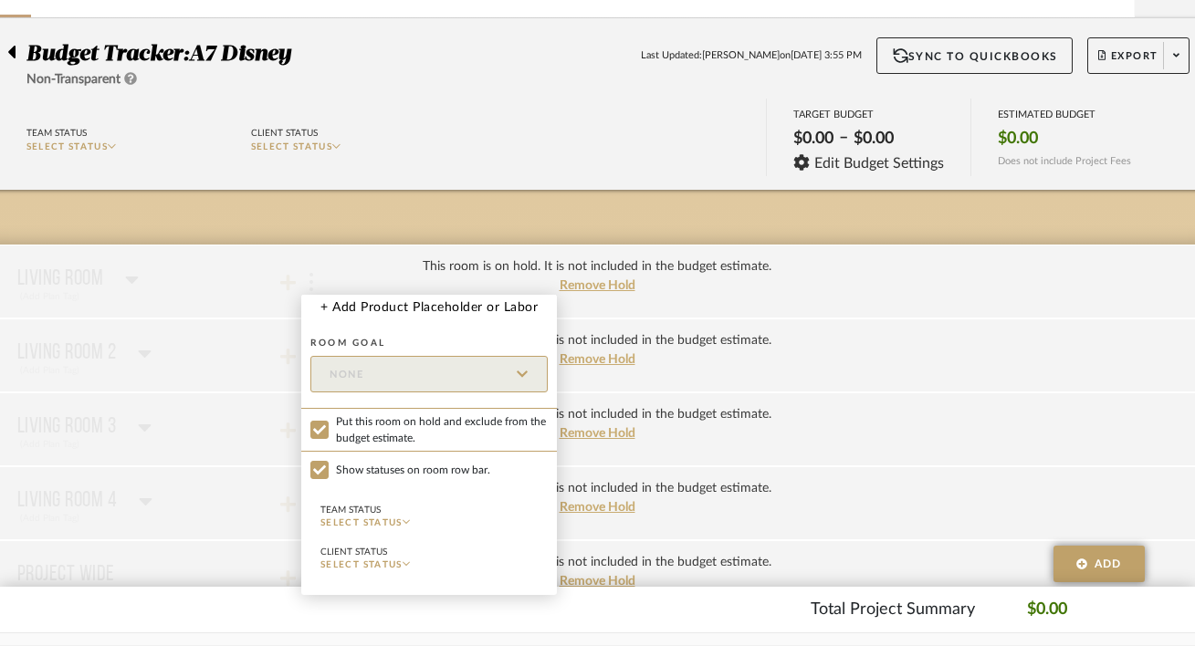
click at [633, 387] on div at bounding box center [597, 323] width 1195 height 646
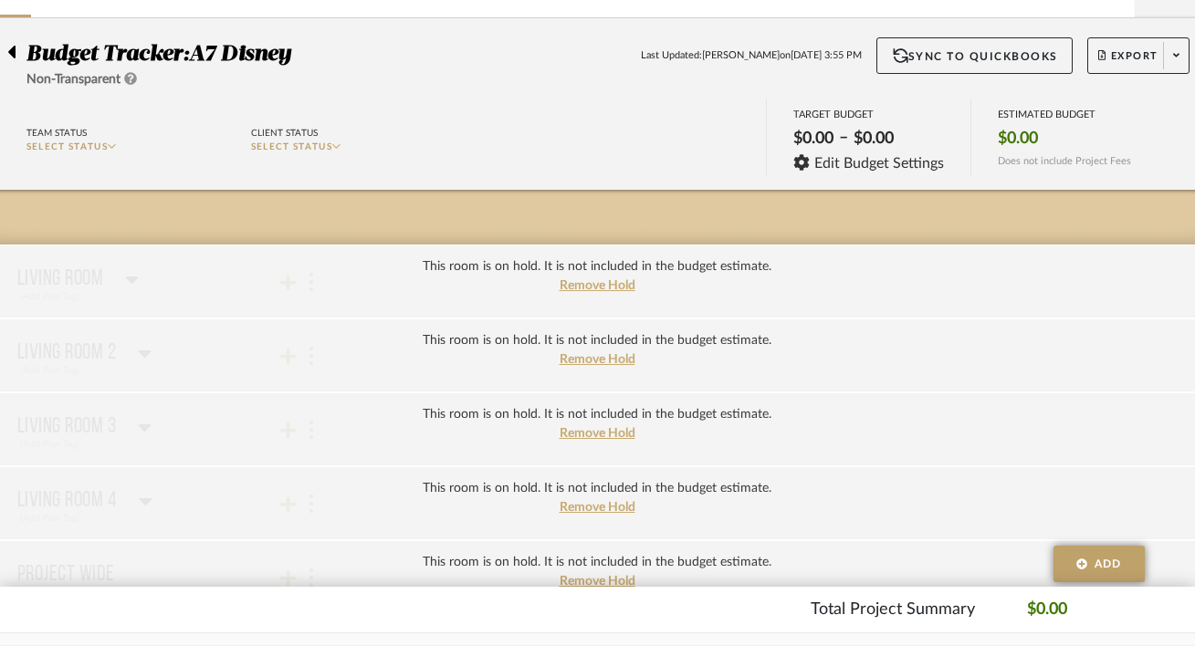
click at [615, 372] on div "This room is on hold. It is not included in the budget estimate. Remove Hold" at bounding box center [597, 356] width 1235 height 74
click at [610, 364] on span "Remove Hold" at bounding box center [598, 359] width 76 height 13
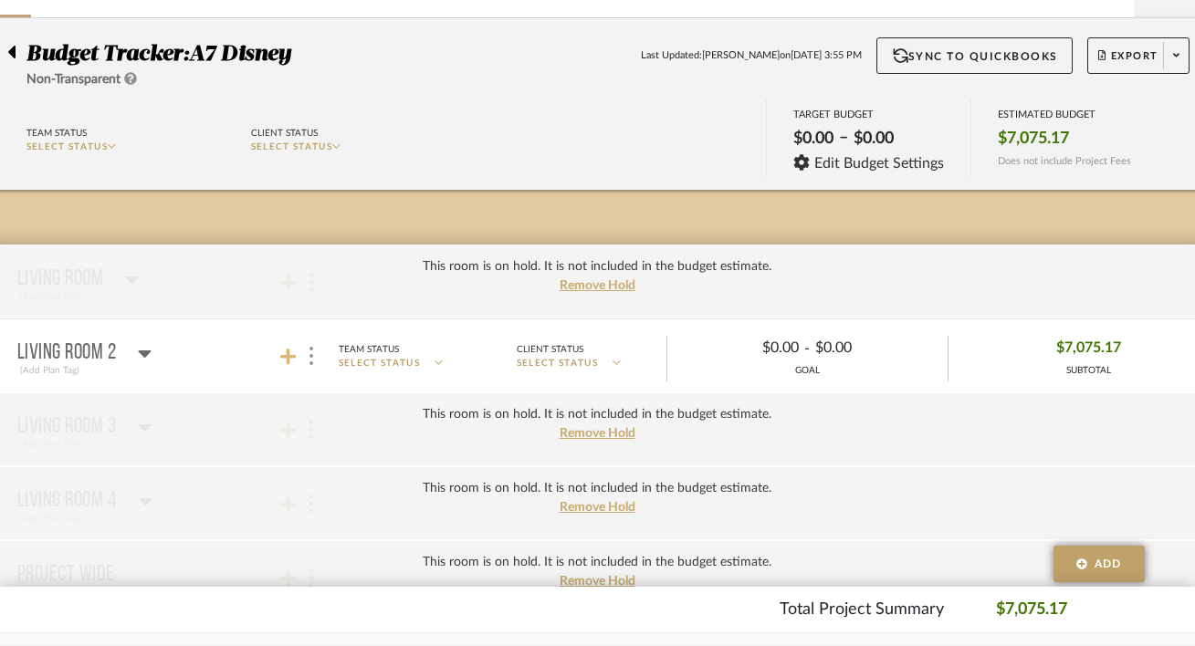
click at [295, 352] on fa-icon at bounding box center [288, 356] width 16 height 16
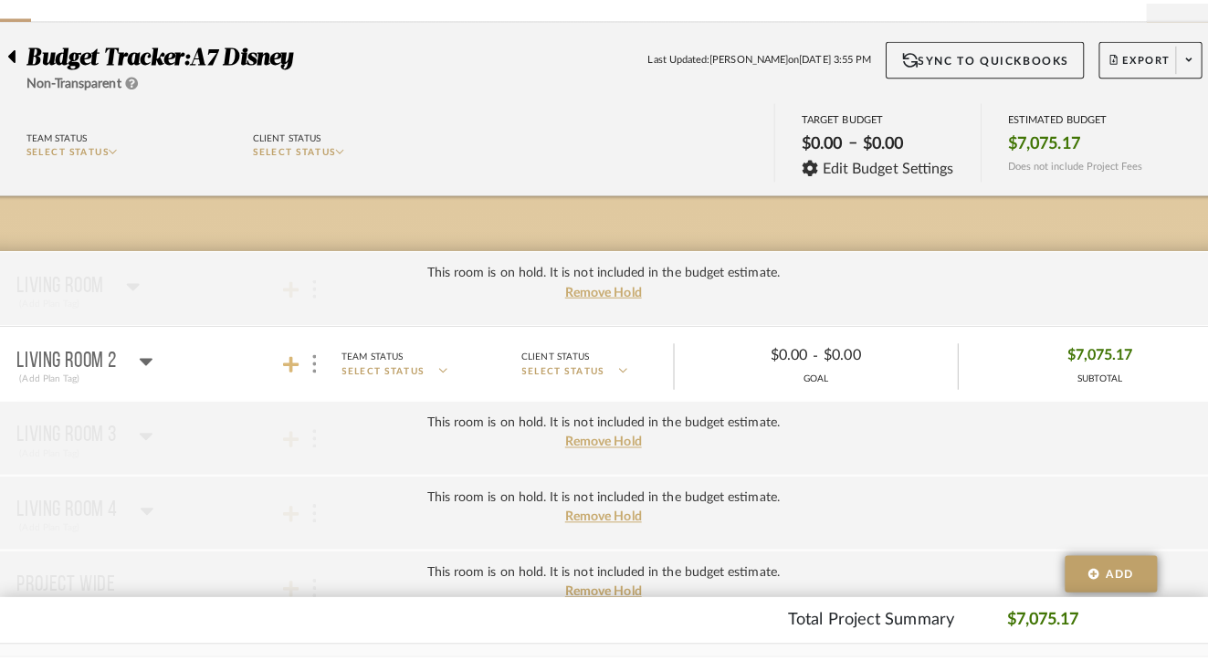
scroll to position [0, 0]
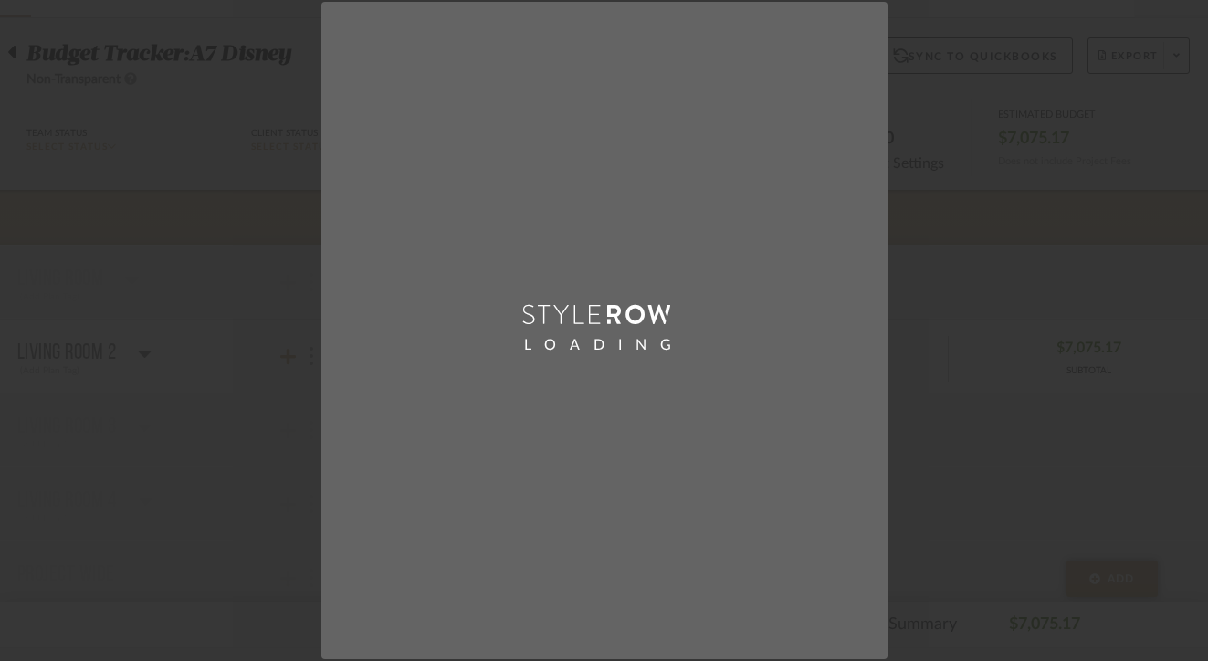
click at [235, 339] on div "LOADING" at bounding box center [604, 330] width 1208 height 661
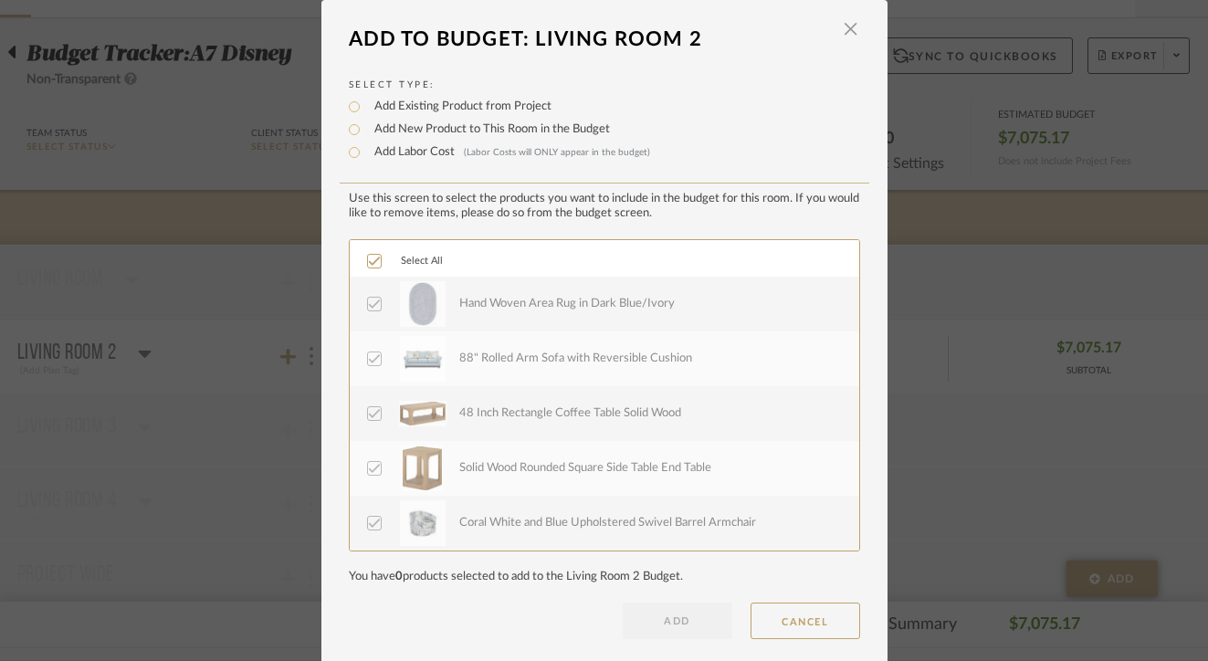
click at [945, 271] on div "LOADING" at bounding box center [604, 330] width 1208 height 661
click at [1100, 52] on div "LOADING" at bounding box center [604, 330] width 1208 height 661
click at [834, 35] on span "button" at bounding box center [851, 29] width 37 height 37
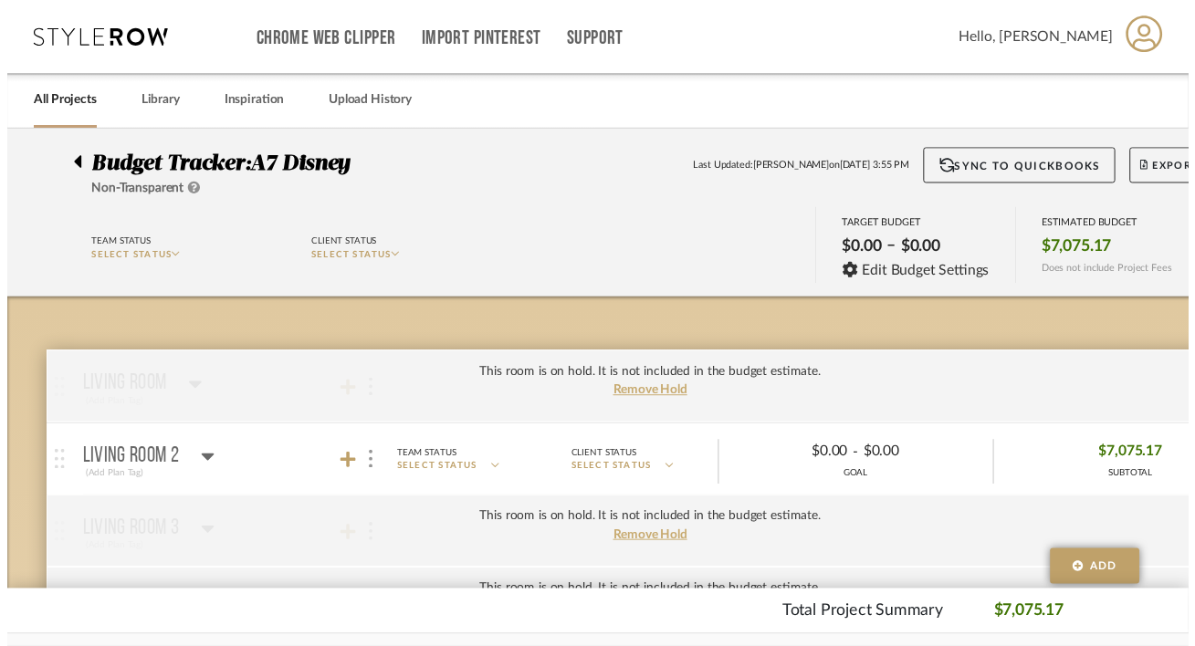
scroll to position [113, 60]
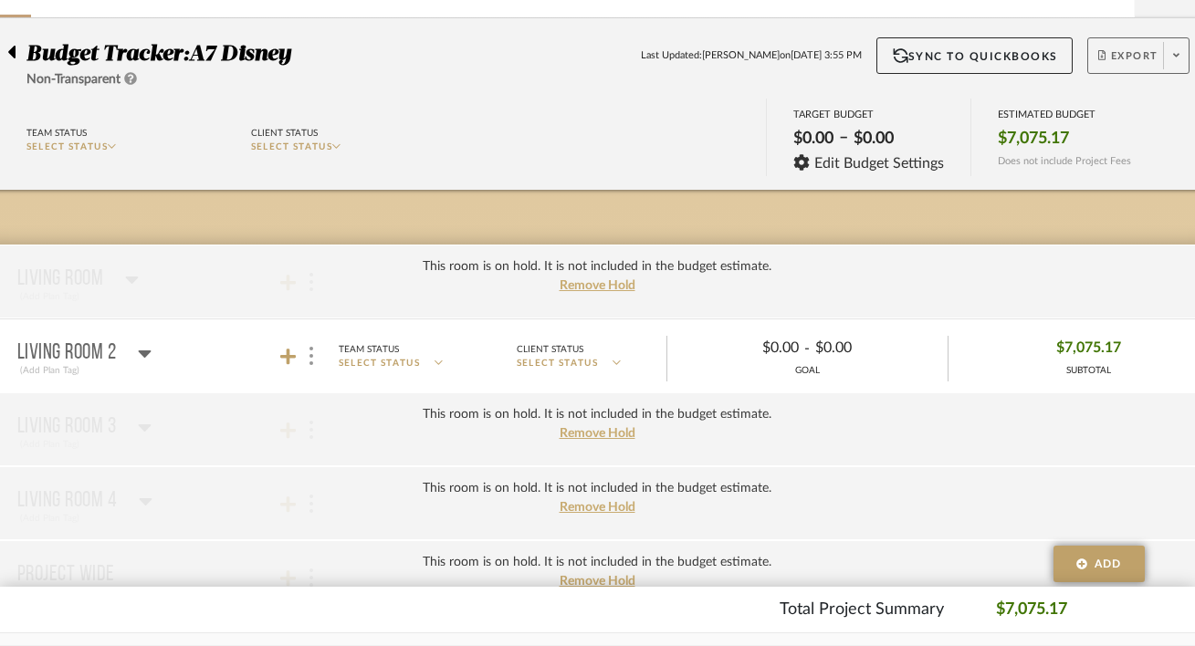
click at [1113, 61] on span "Export" at bounding box center [1128, 62] width 60 height 27
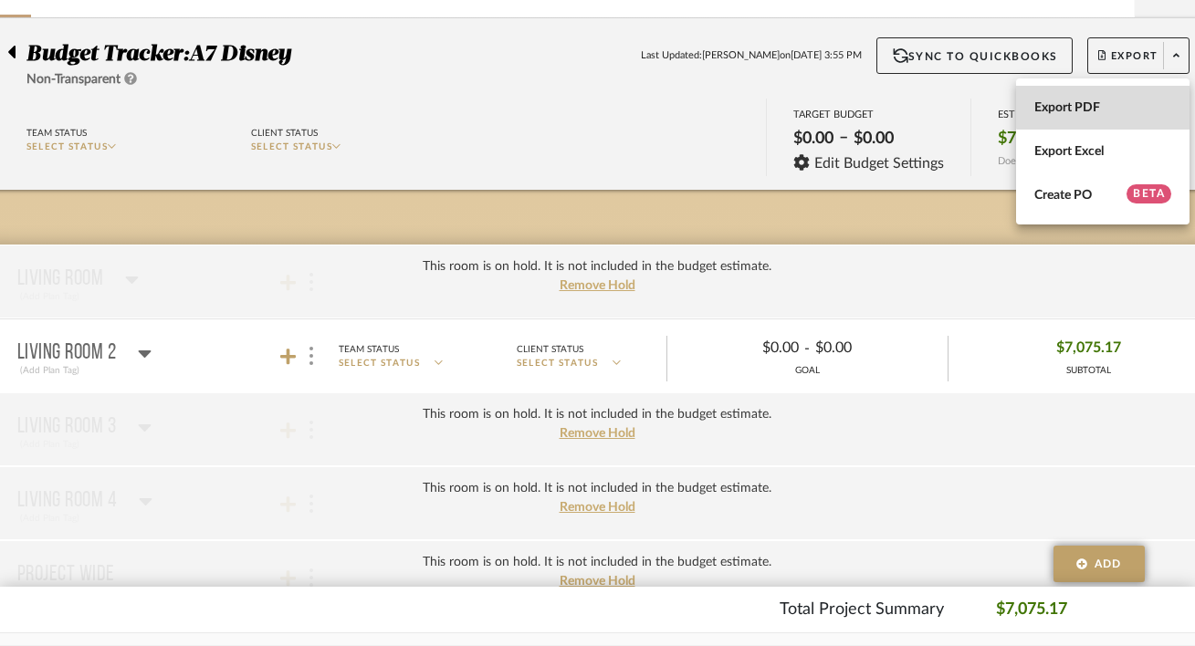
click at [1103, 106] on span "Export PDF" at bounding box center [1102, 108] width 137 height 16
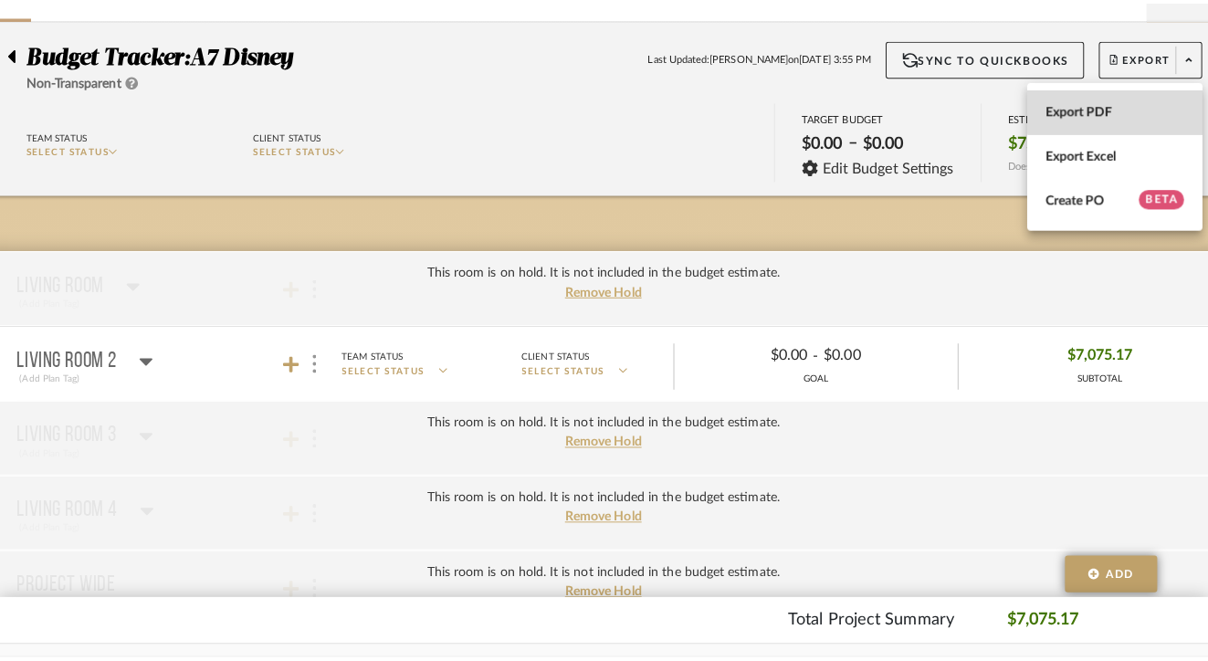
scroll to position [0, 0]
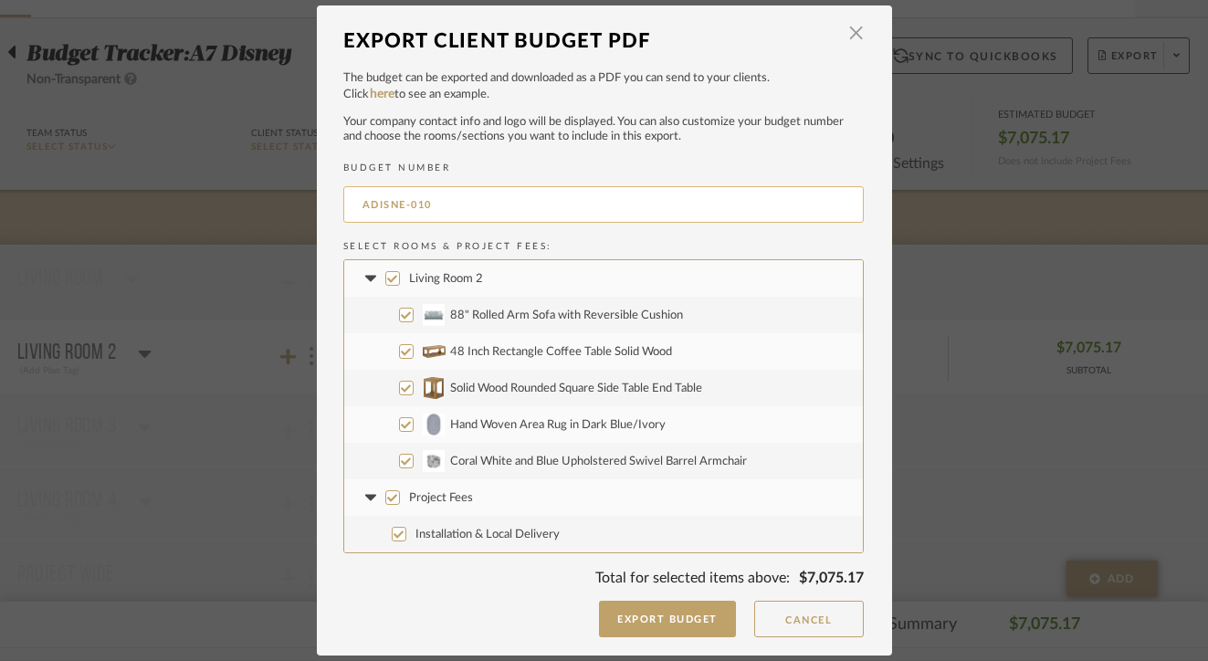
click at [465, 209] on input "ADISNE-010" at bounding box center [603, 204] width 520 height 37
type input "ADISNE-002"
click at [799, 617] on button "Cancel" at bounding box center [809, 619] width 110 height 37
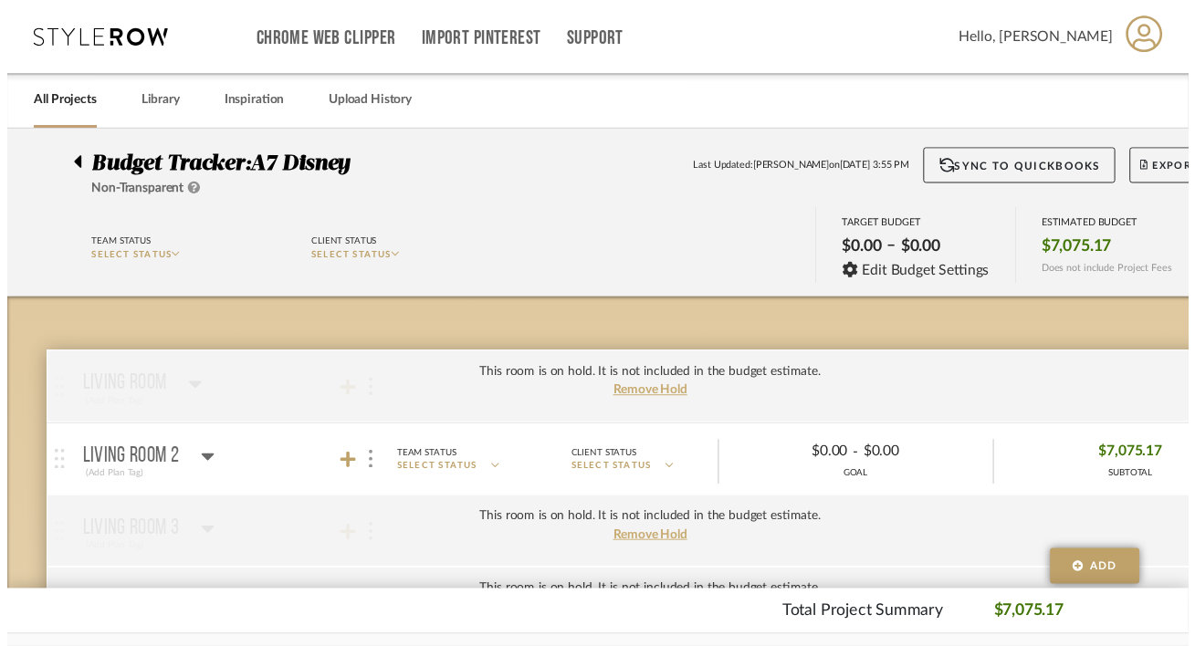
scroll to position [113, 60]
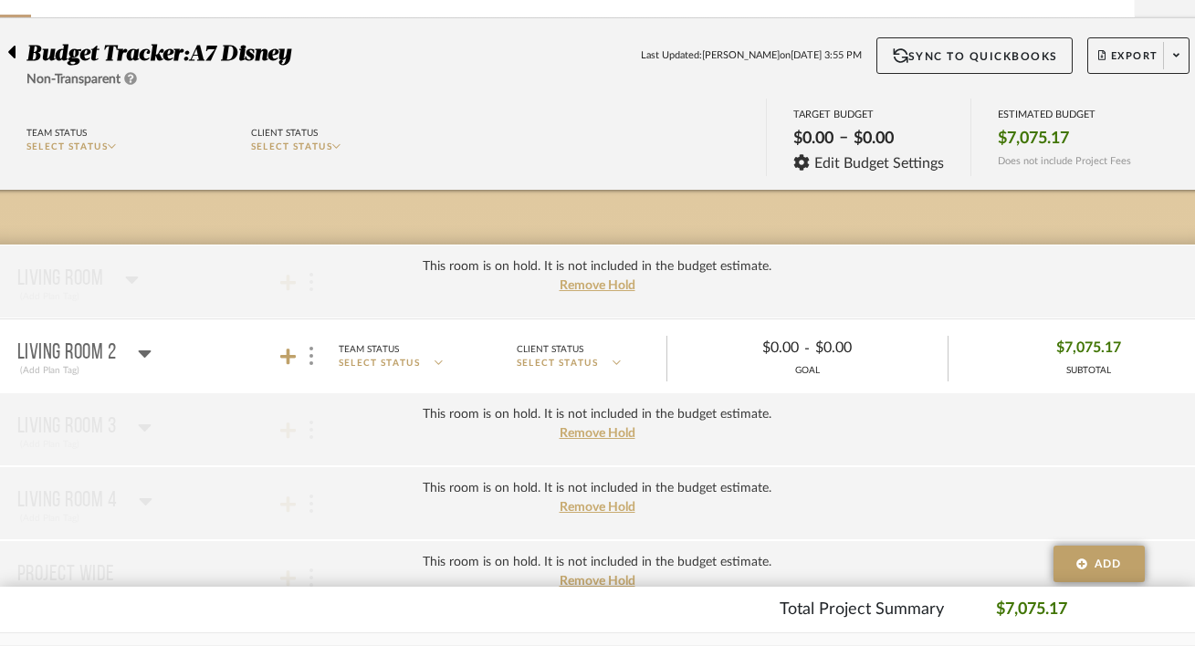
click at [148, 355] on icon at bounding box center [145, 353] width 14 height 22
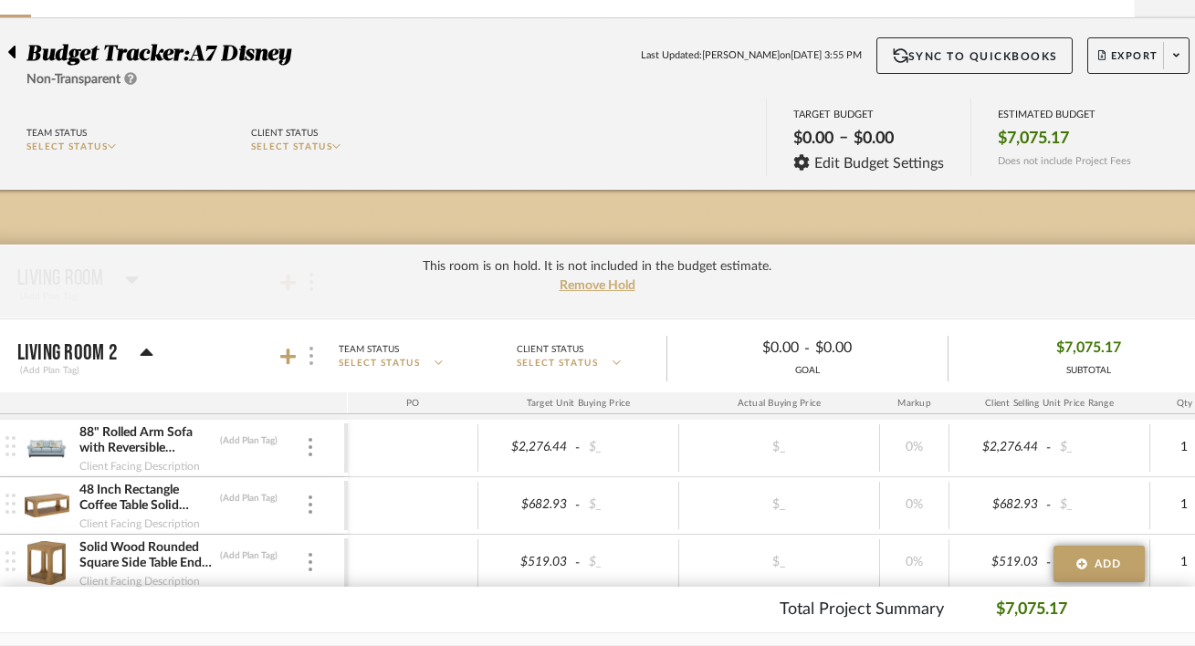
click at [312, 346] on div at bounding box center [310, 356] width 19 height 25
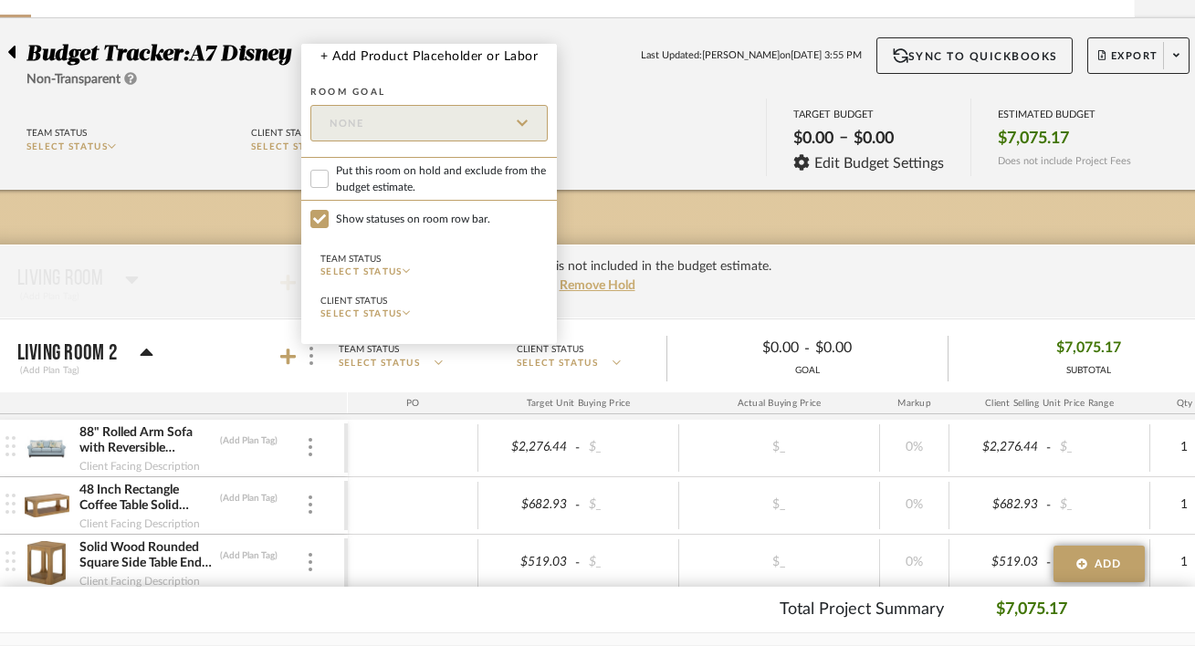
click at [376, 187] on span "Put this room on hold and exclude from the budget estimate." at bounding box center [442, 178] width 212 height 33
click at [329, 187] on input "Put this room on hold and exclude from the budget estimate." at bounding box center [319, 179] width 18 height 18
checkbox input "true"
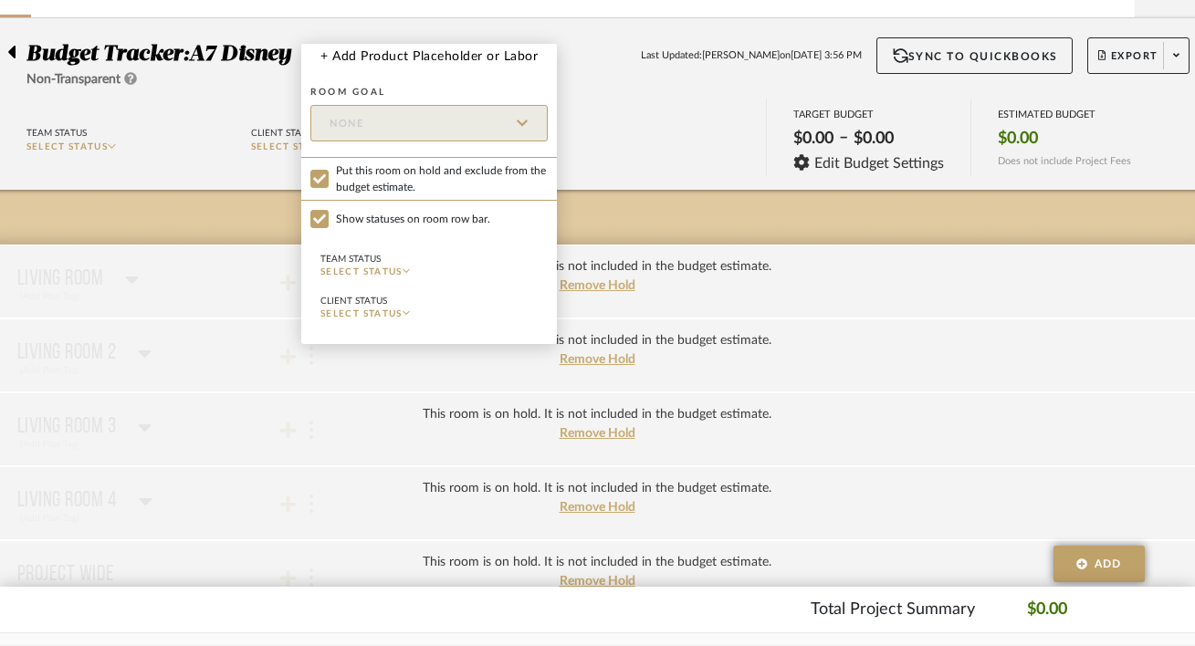
click at [249, 272] on div at bounding box center [597, 323] width 1195 height 646
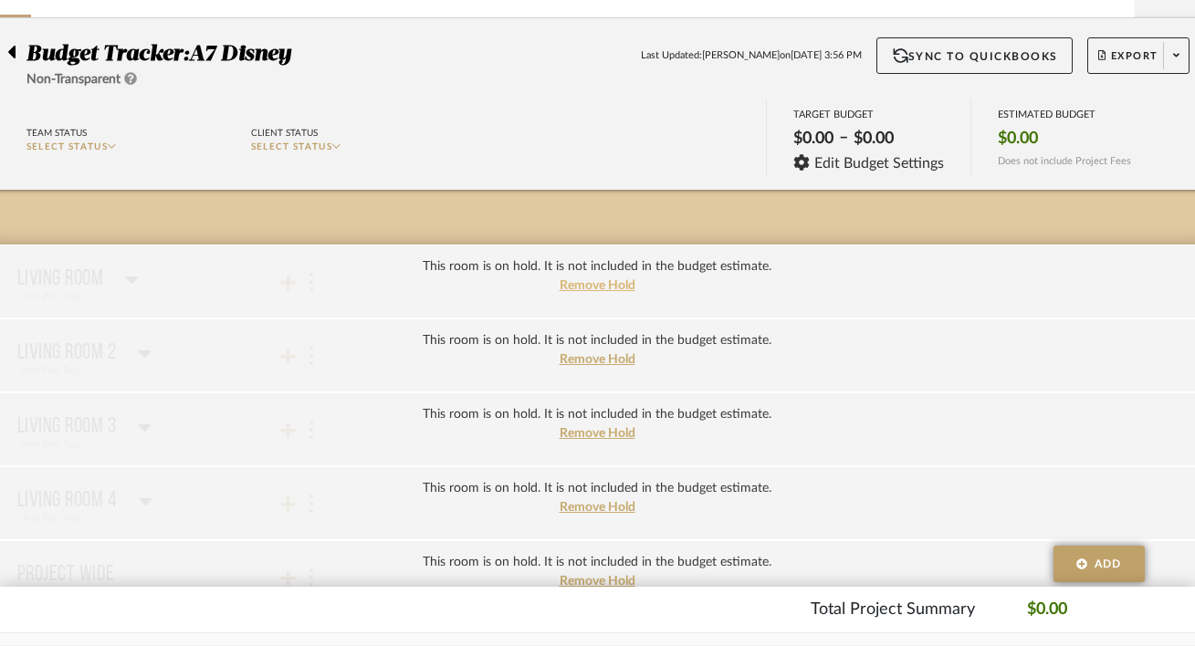
click at [568, 287] on span "Remove Hold" at bounding box center [598, 285] width 76 height 13
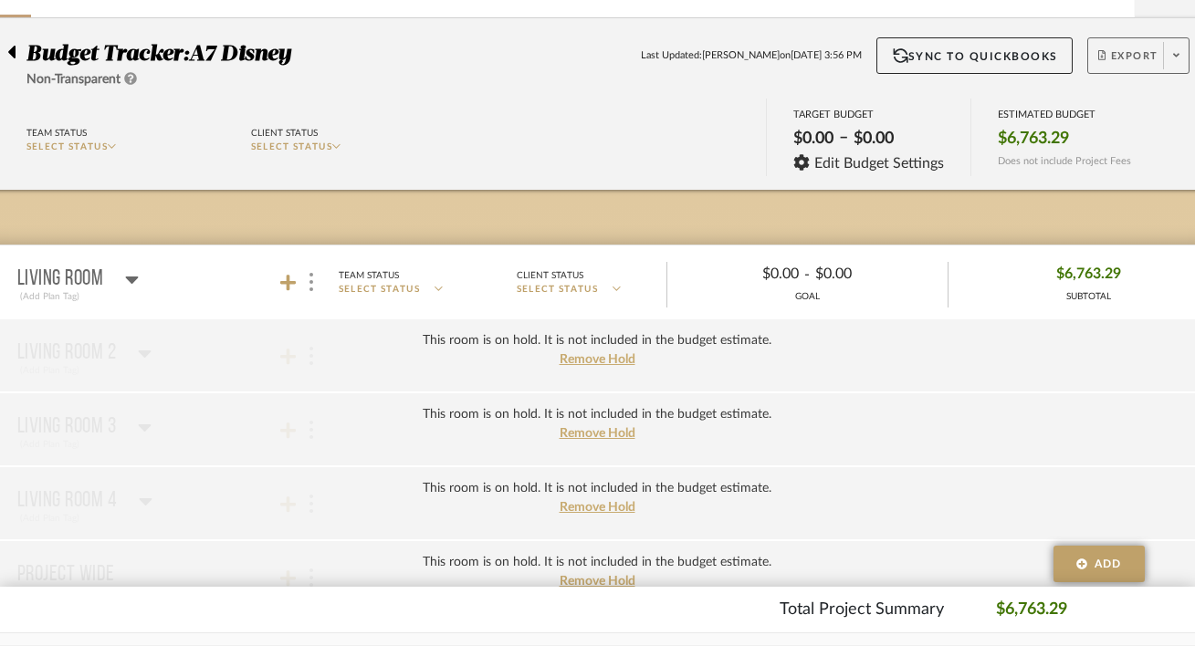
click at [1137, 59] on span "Export" at bounding box center [1128, 62] width 60 height 27
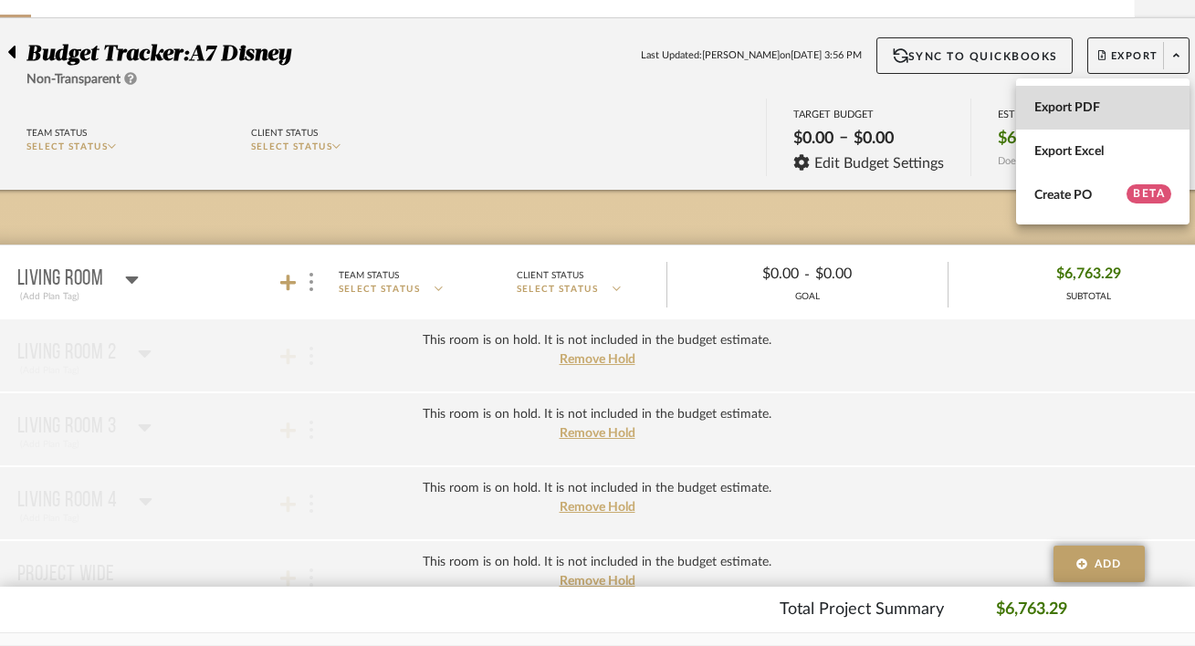
click at [1116, 110] on span "Export PDF" at bounding box center [1102, 108] width 137 height 16
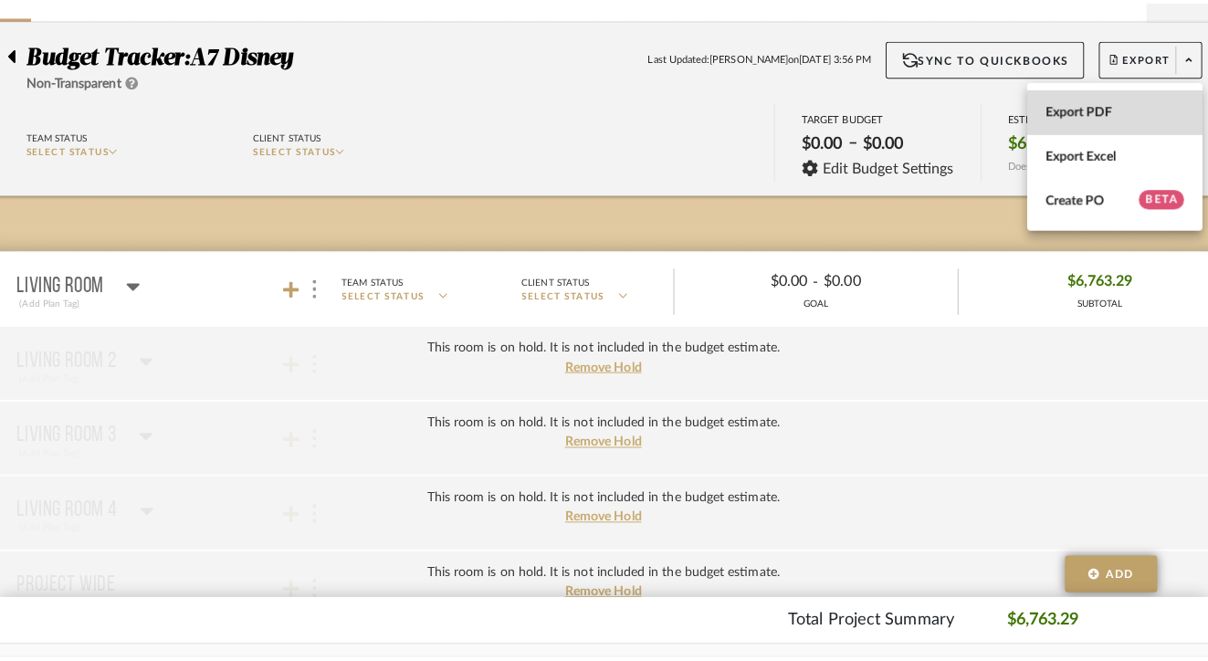
scroll to position [0, 0]
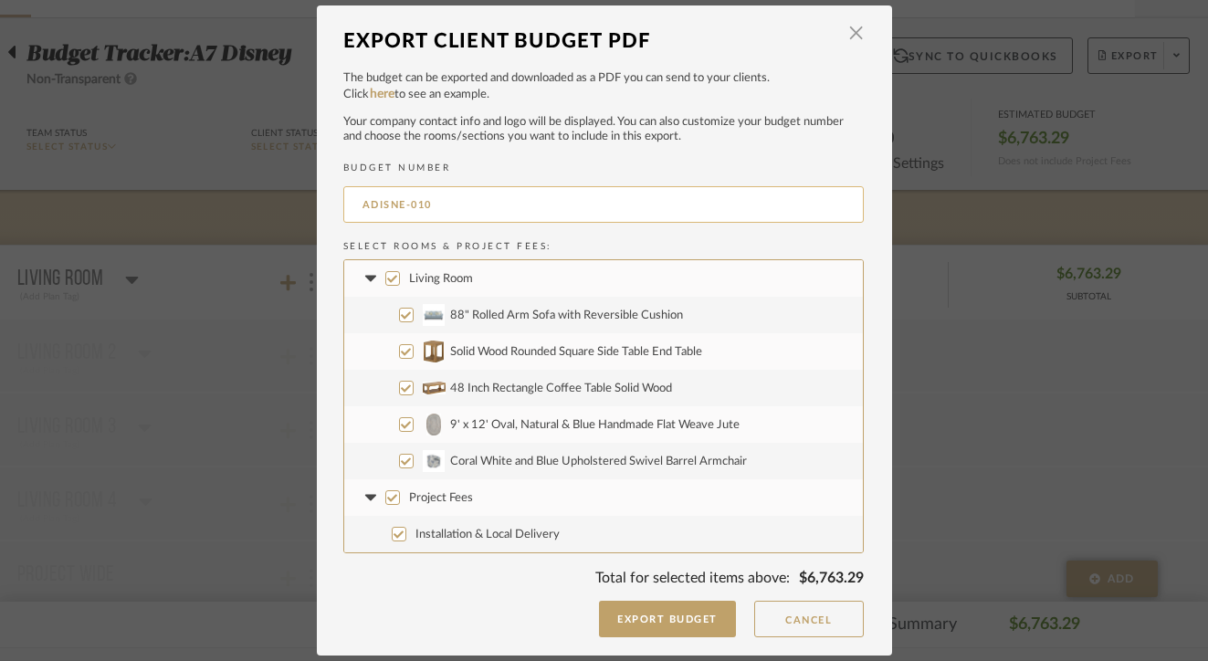
click at [540, 209] on input "ADISNE-010" at bounding box center [603, 204] width 520 height 37
type input "ADISNE-001"
click at [553, 508] on label "Project Fees" at bounding box center [603, 497] width 519 height 37
click at [400, 505] on input "Project Fees" at bounding box center [392, 497] width 15 height 15
checkbox input "false"
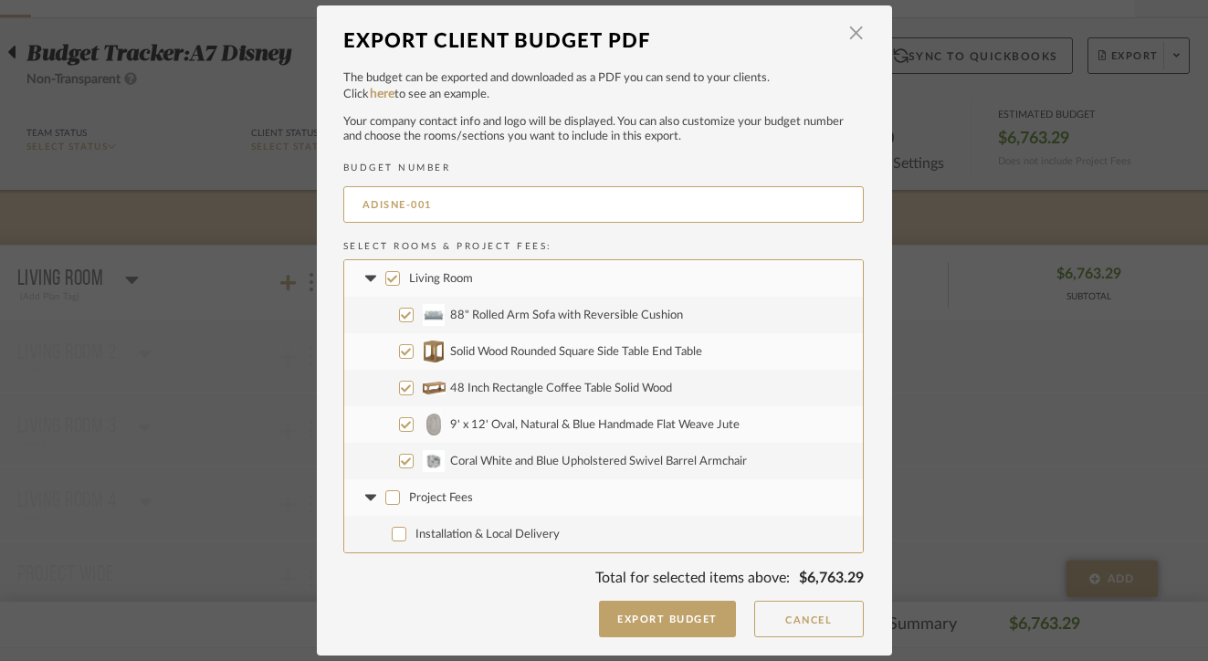
checkbox input "false"
click at [628, 614] on button "Export Budget" at bounding box center [667, 619] width 137 height 37
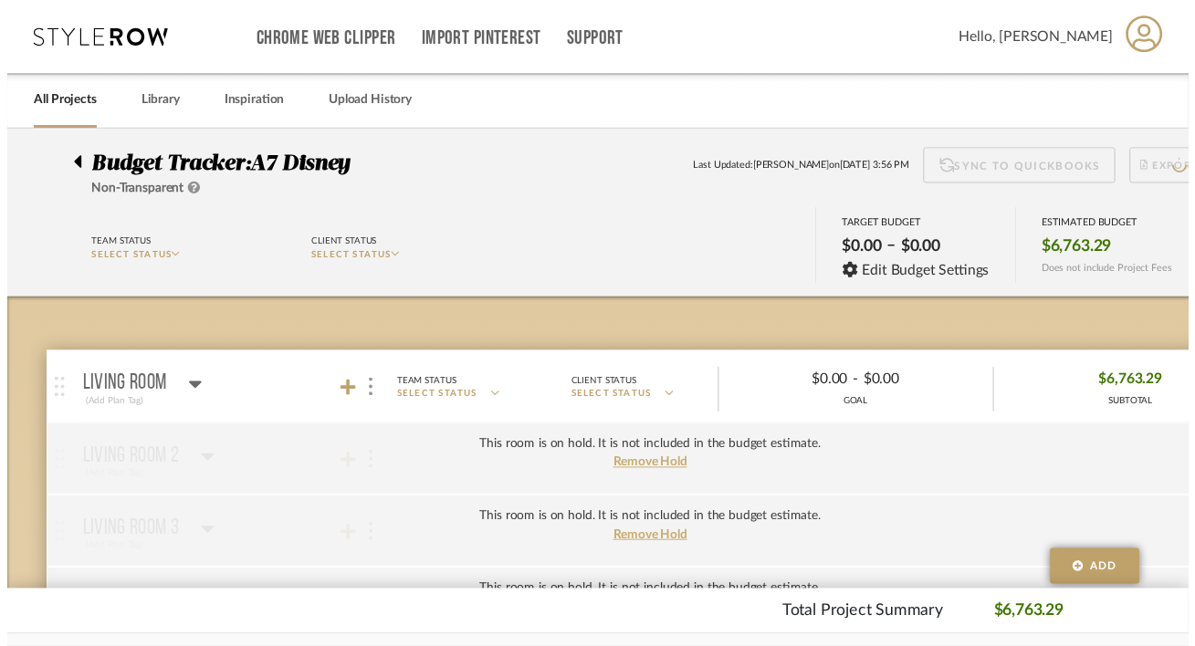
scroll to position [113, 60]
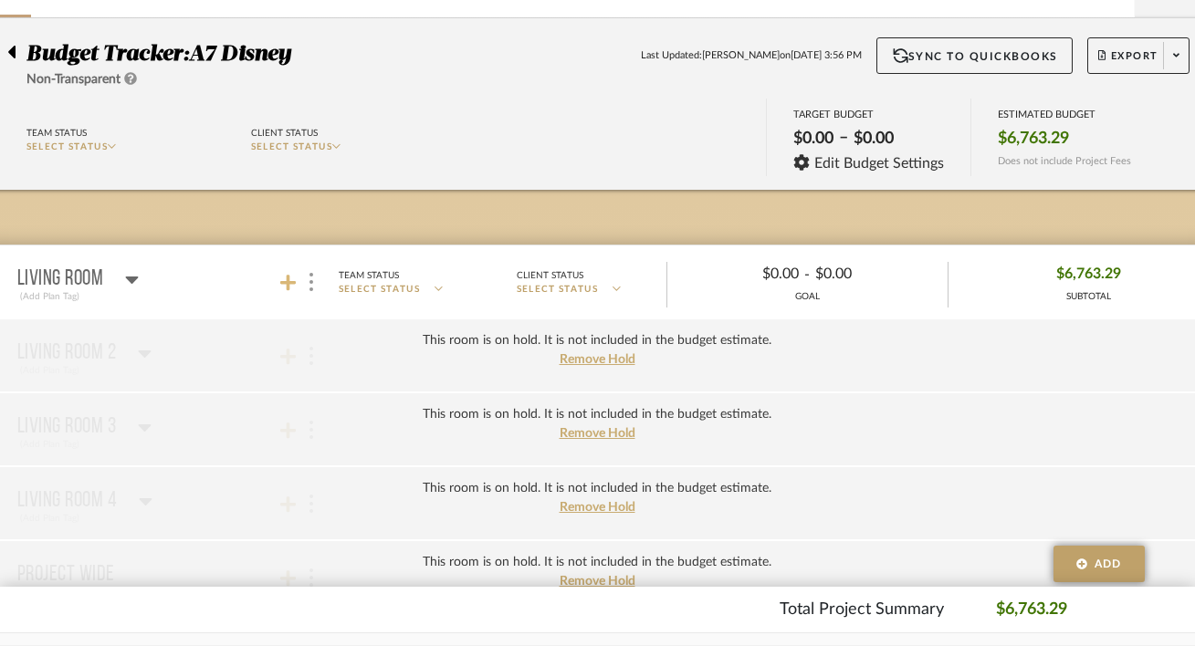
click at [293, 288] on icon at bounding box center [288, 283] width 16 height 18
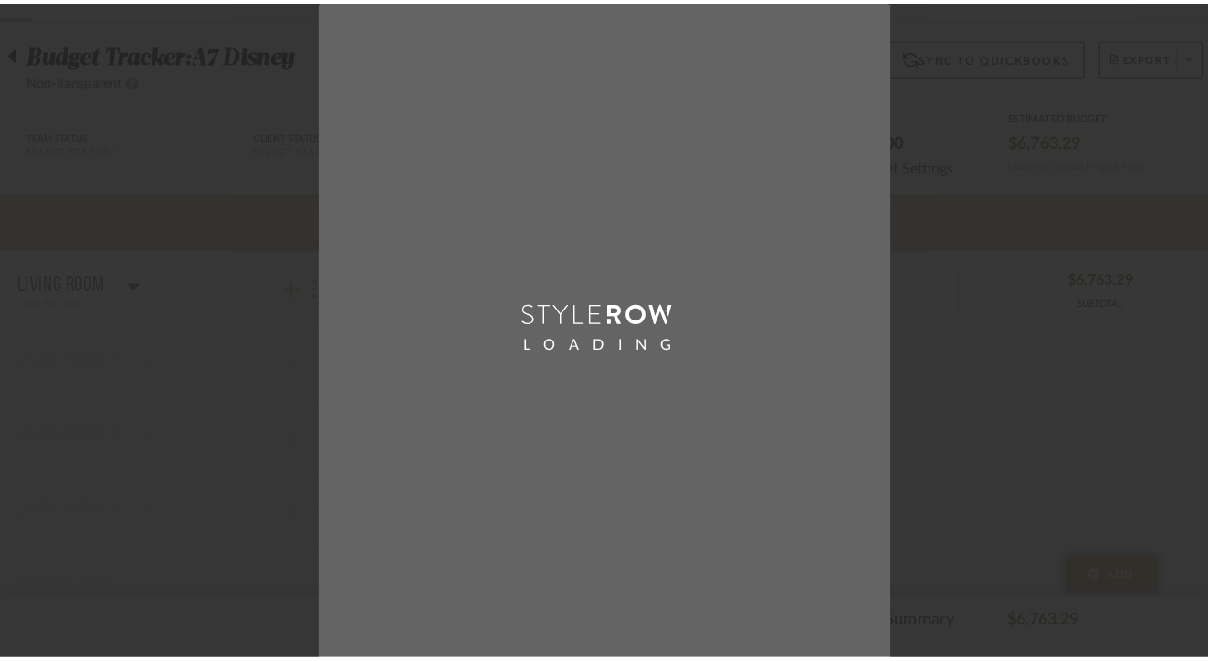
scroll to position [0, 0]
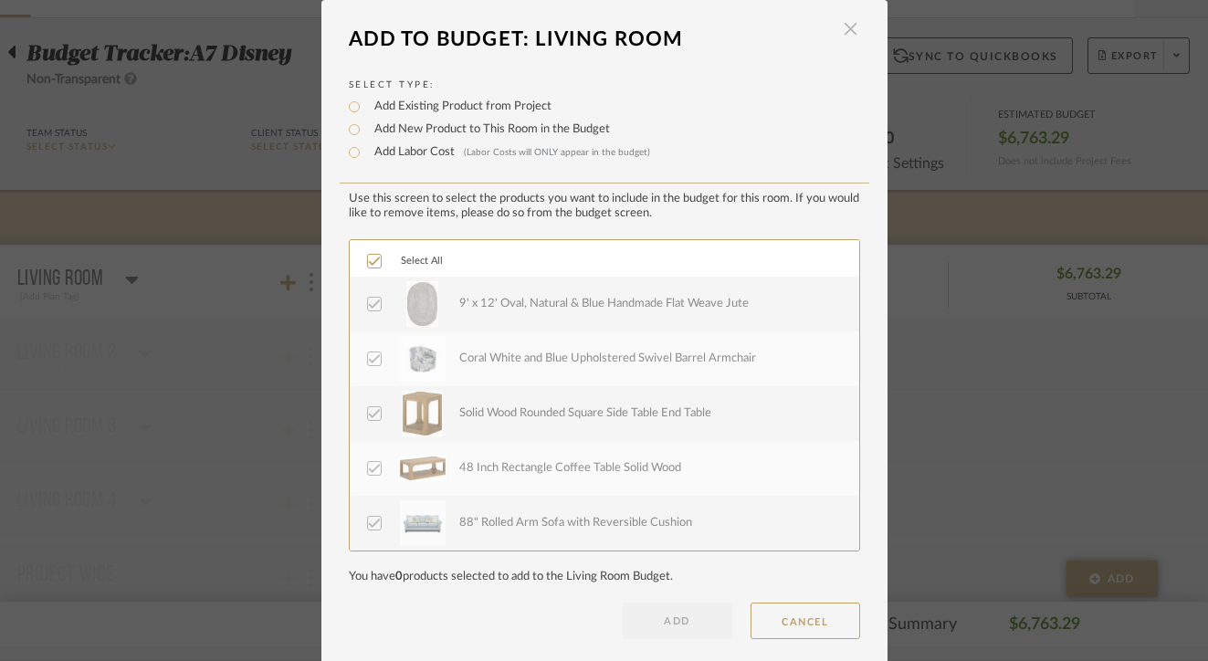
click at [849, 31] on span "button" at bounding box center [851, 29] width 37 height 37
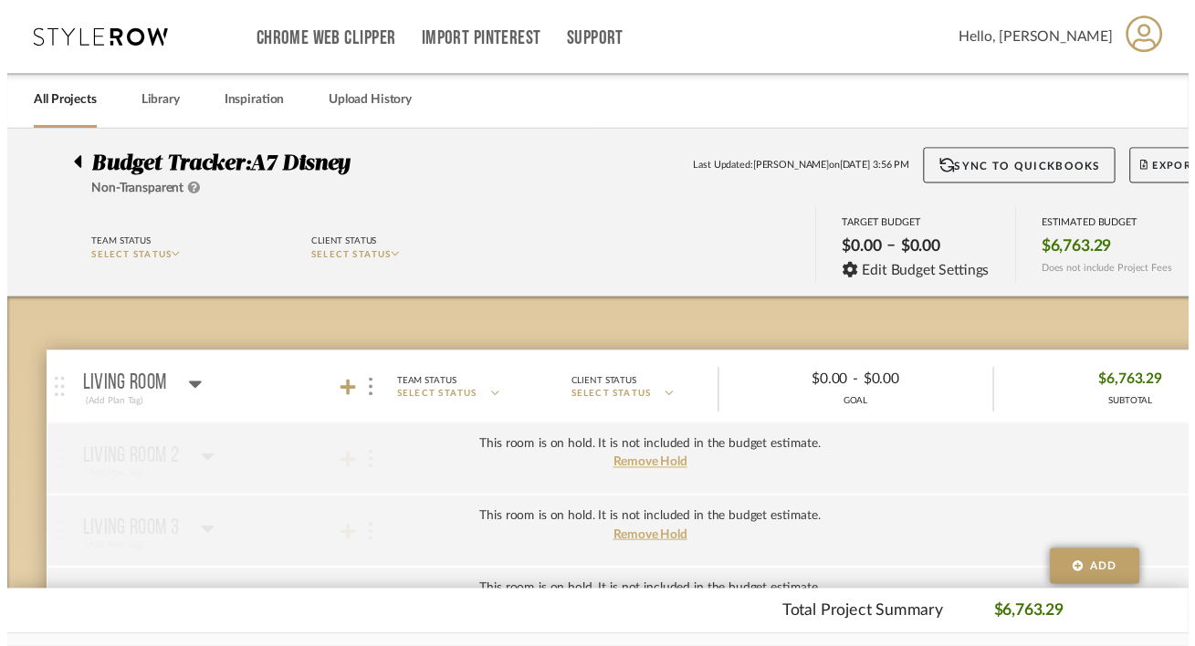
scroll to position [113, 60]
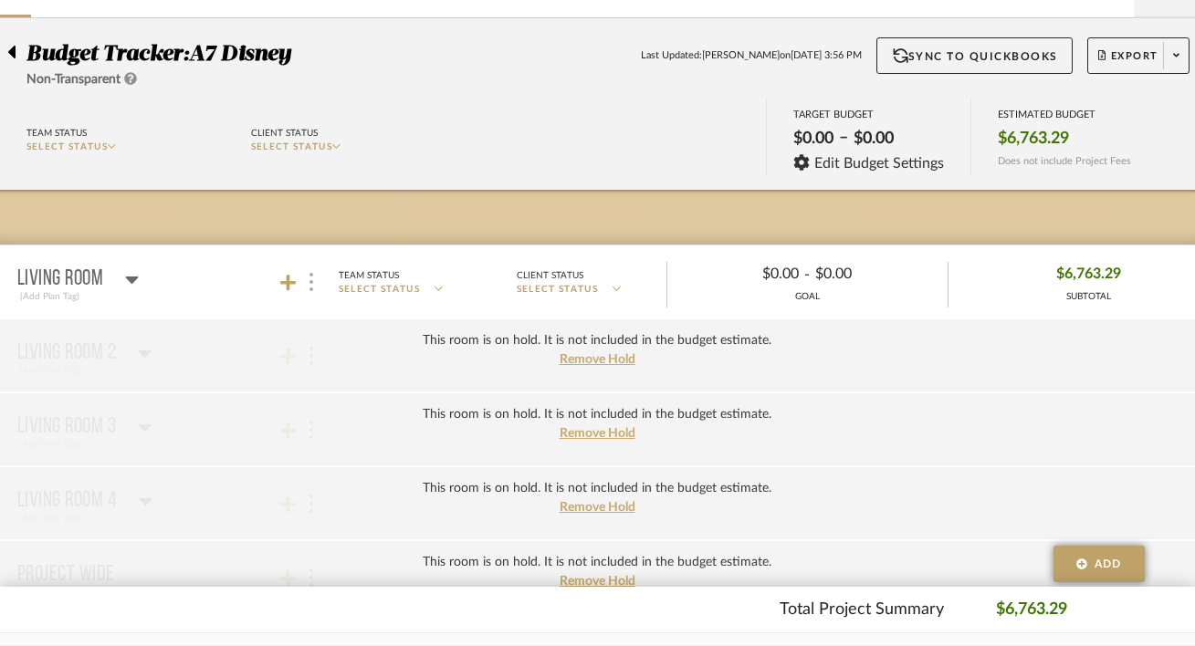
click at [316, 277] on div at bounding box center [310, 282] width 19 height 25
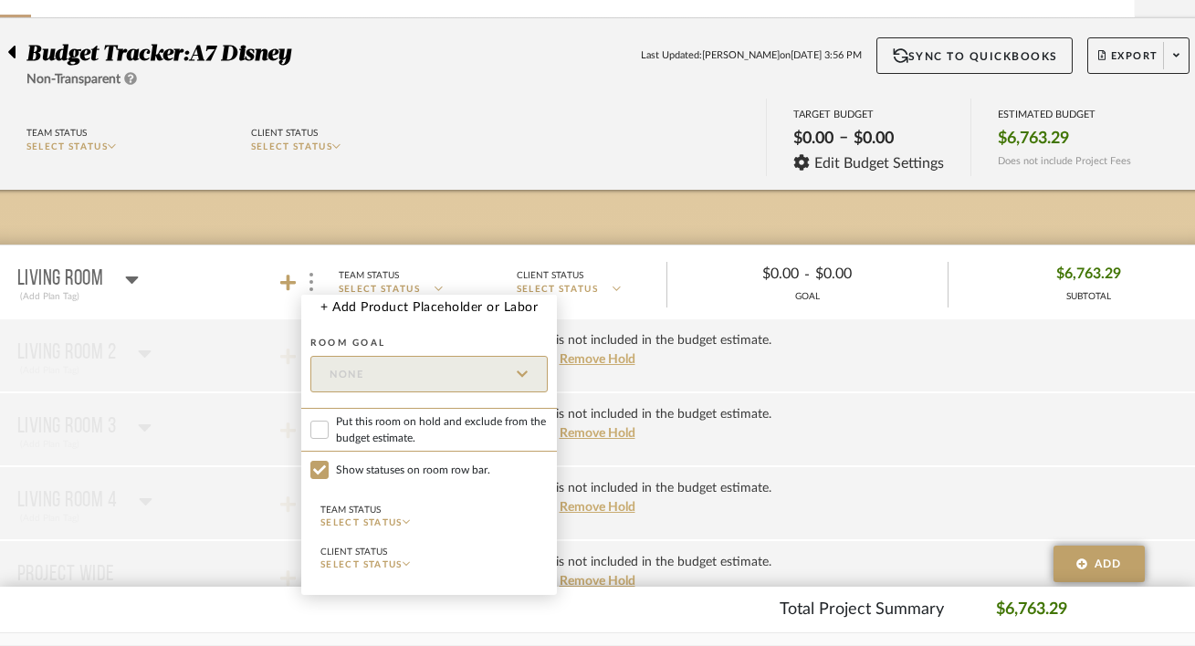
click at [344, 420] on span "Put this room on hold and exclude from the budget estimate." at bounding box center [442, 430] width 212 height 33
click at [329, 421] on input "Put this room on hold and exclude from the budget estimate." at bounding box center [319, 430] width 18 height 18
checkbox input "true"
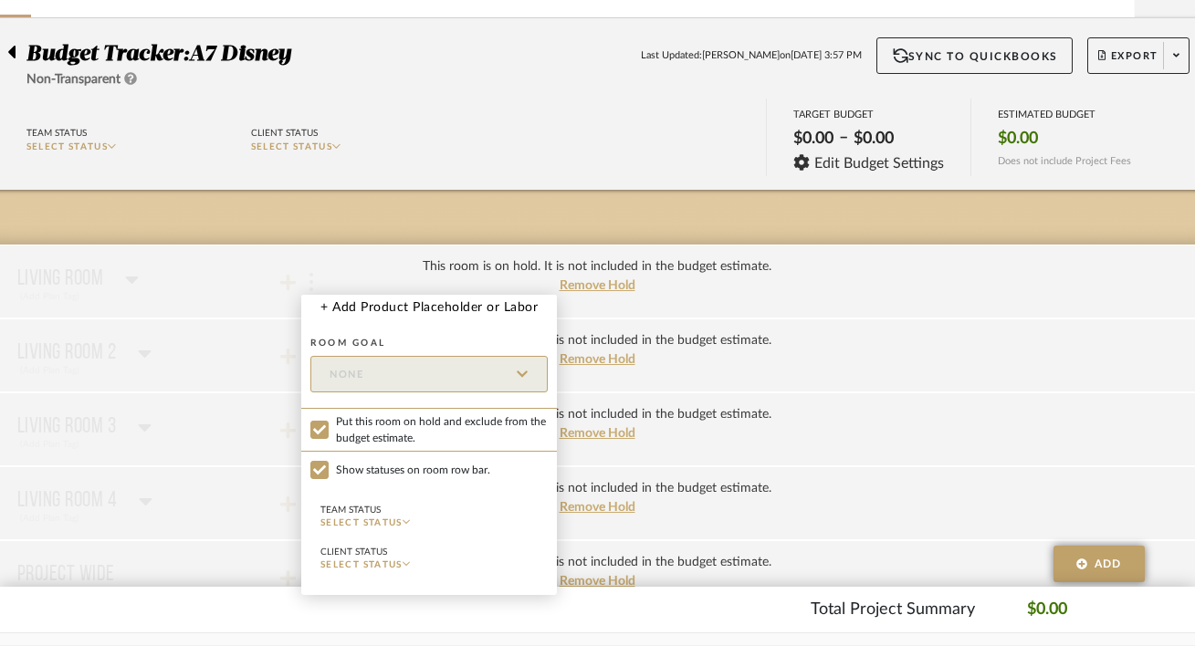
click at [624, 362] on div at bounding box center [597, 323] width 1195 height 646
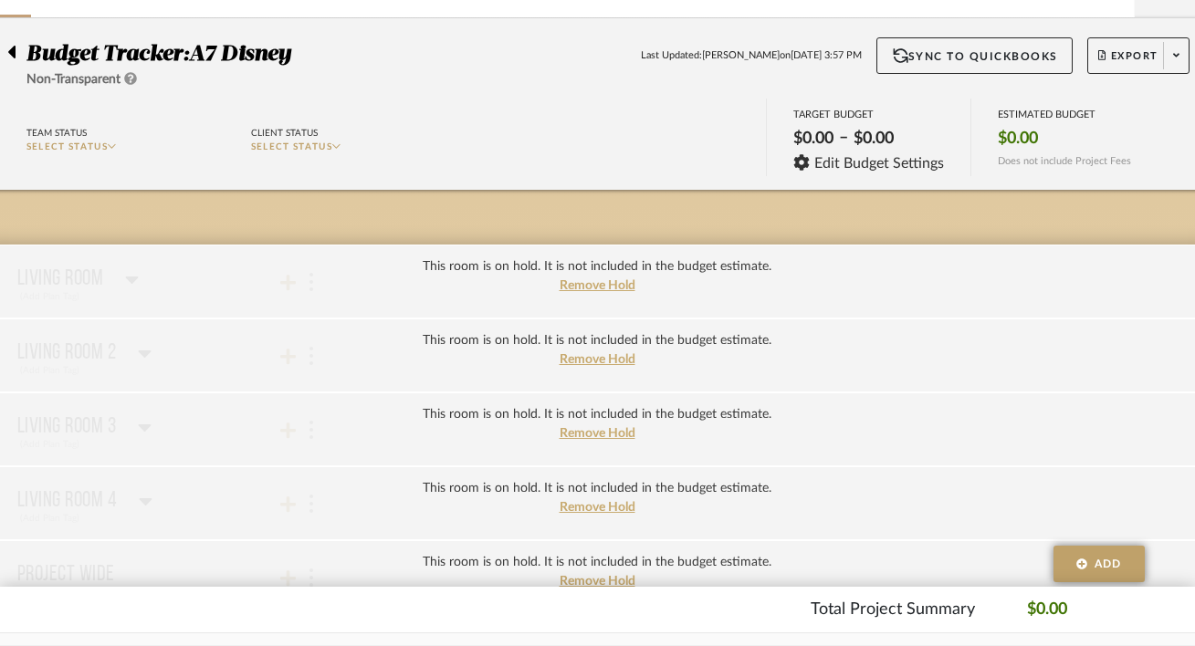
click at [624, 362] on span "Remove Hold" at bounding box center [598, 359] width 76 height 13
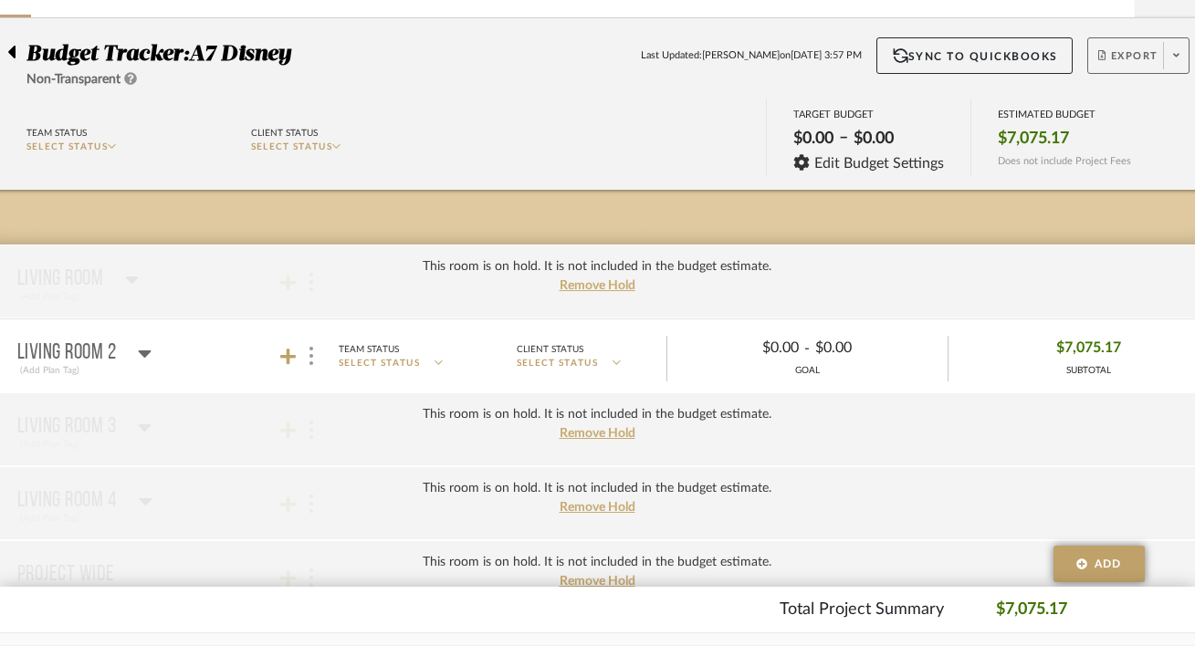
click at [1134, 46] on button "Export" at bounding box center [1138, 55] width 102 height 37
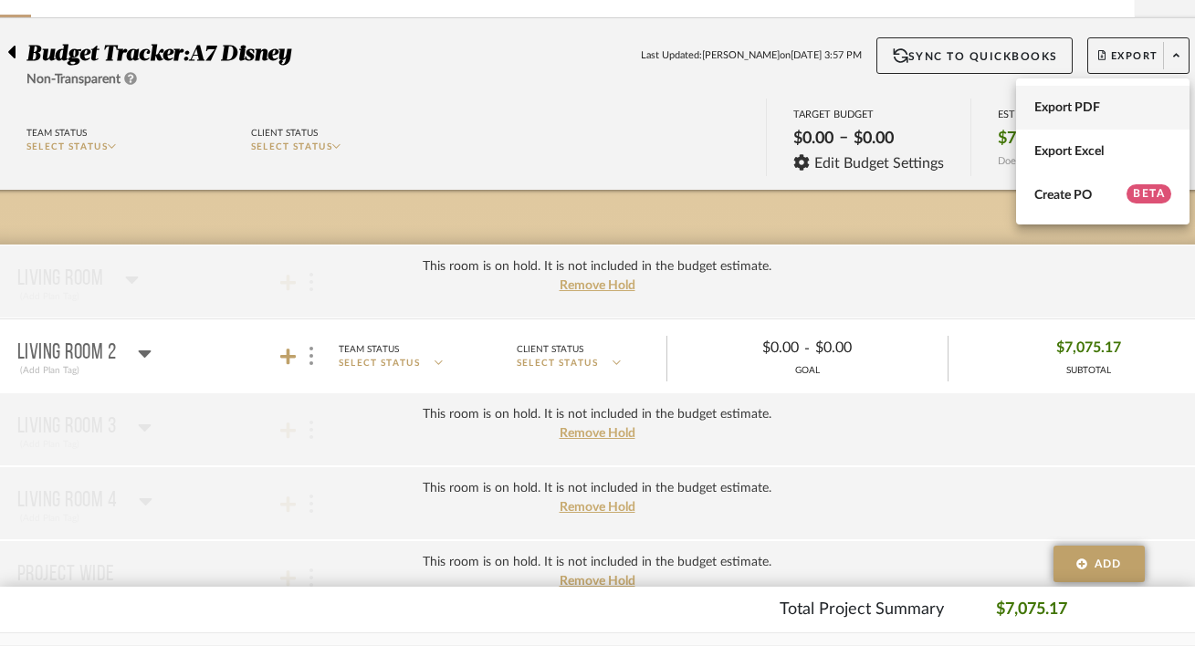
click at [1104, 105] on span "Export PDF" at bounding box center [1102, 108] width 137 height 16
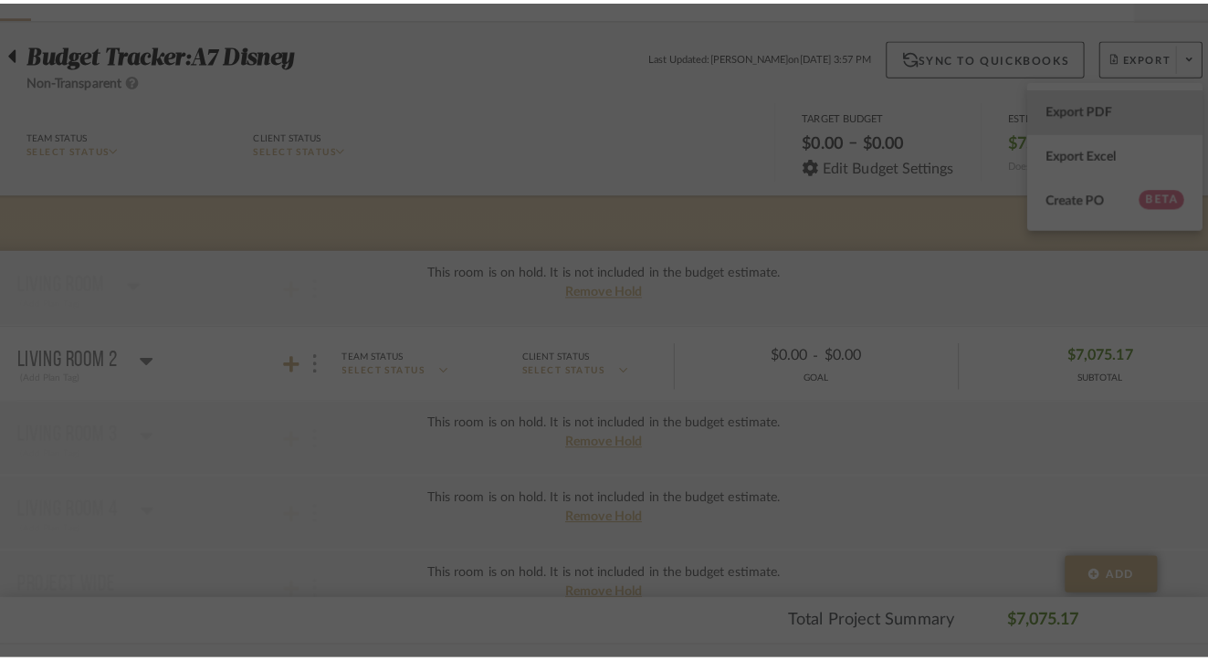
scroll to position [0, 0]
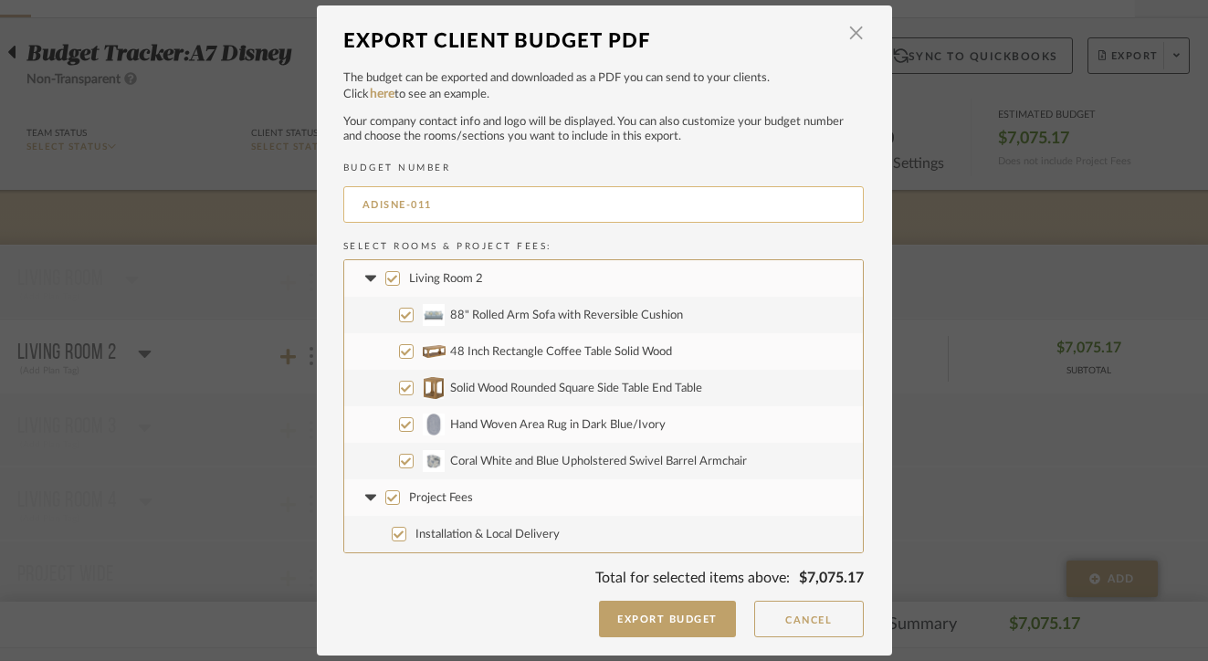
click at [569, 196] on input "ADISNE-011" at bounding box center [603, 204] width 520 height 37
click at [560, 198] on input "ADISNE-011" at bounding box center [603, 204] width 520 height 37
type input "ADISNE-002"
click at [636, 495] on label "Project Fees" at bounding box center [603, 497] width 519 height 37
click at [400, 495] on input "Project Fees" at bounding box center [392, 497] width 15 height 15
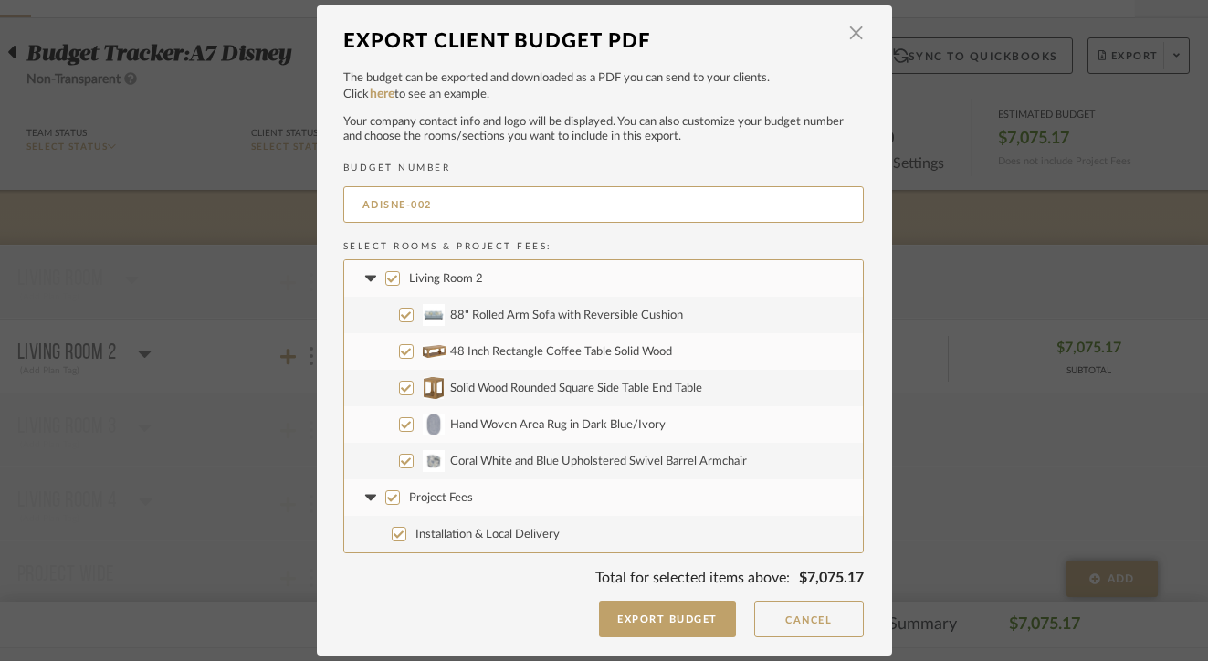
checkbox input "false"
click at [631, 617] on button "Export Budget" at bounding box center [667, 619] width 137 height 37
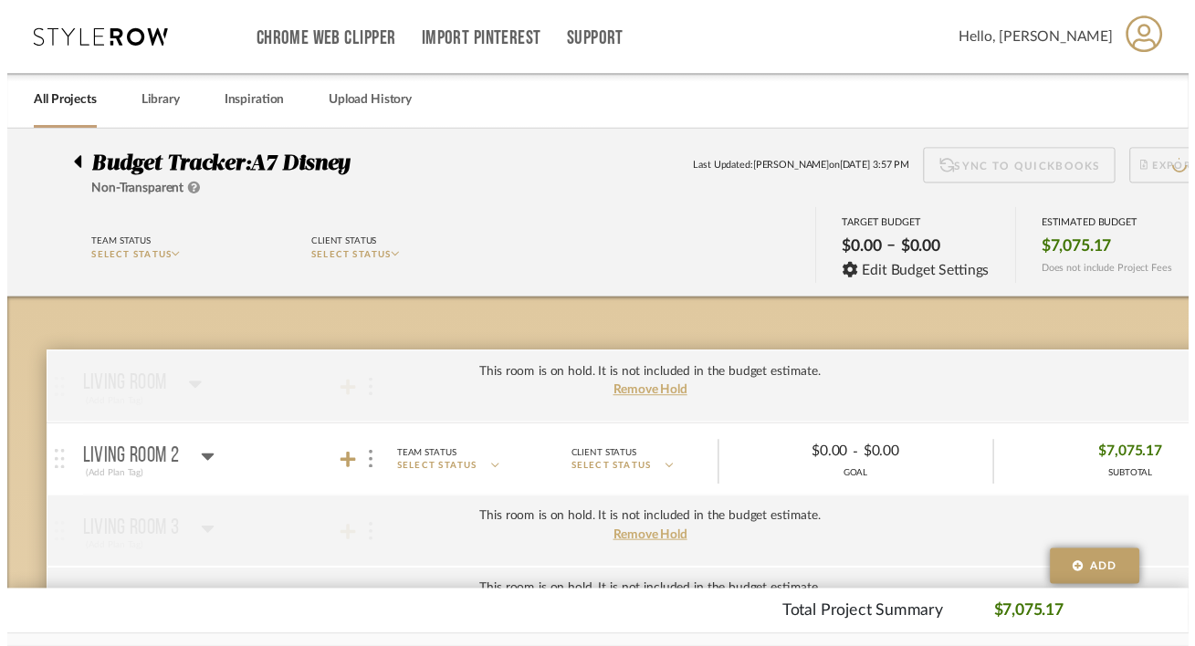
scroll to position [113, 60]
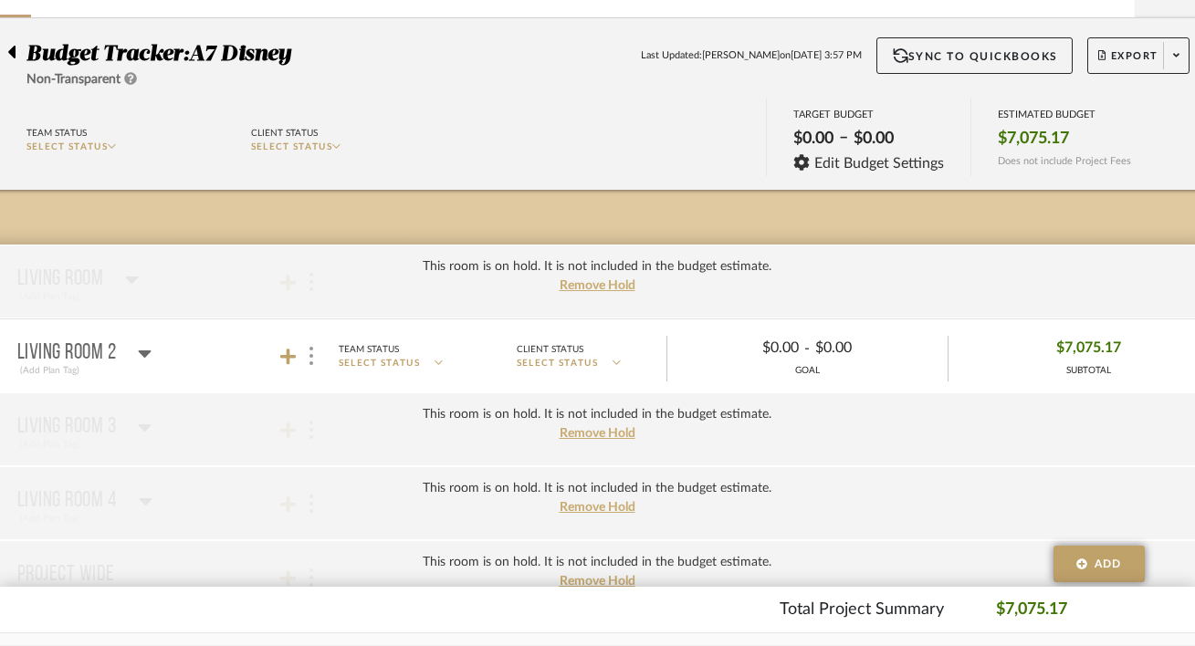
click at [290, 430] on div "This room is on hold. It is not included in the budget estimate. Remove Hold" at bounding box center [597, 430] width 1235 height 74
click at [294, 351] on icon at bounding box center [288, 357] width 16 height 18
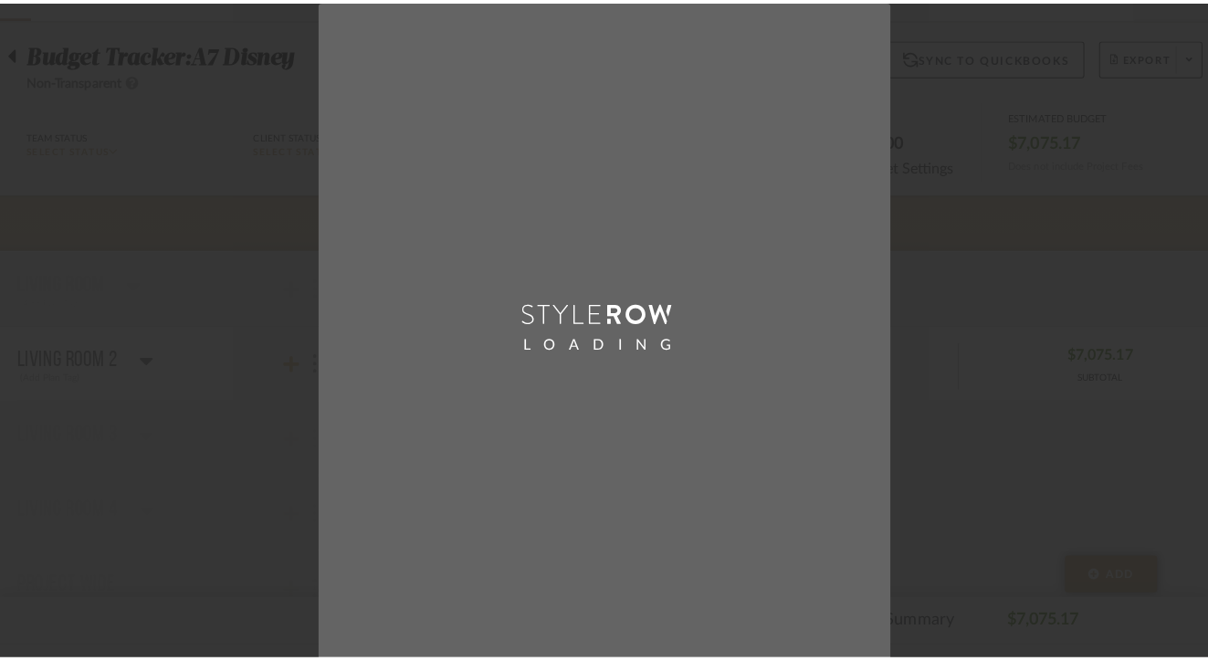
scroll to position [0, 0]
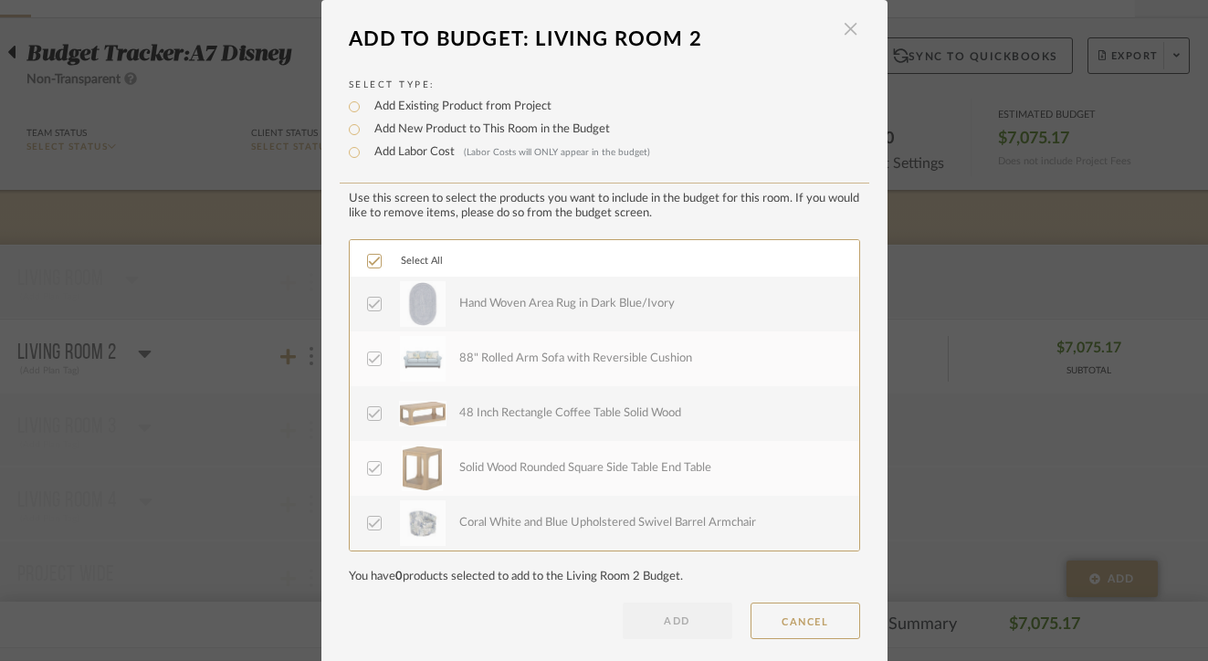
click at [848, 25] on span "button" at bounding box center [851, 29] width 37 height 37
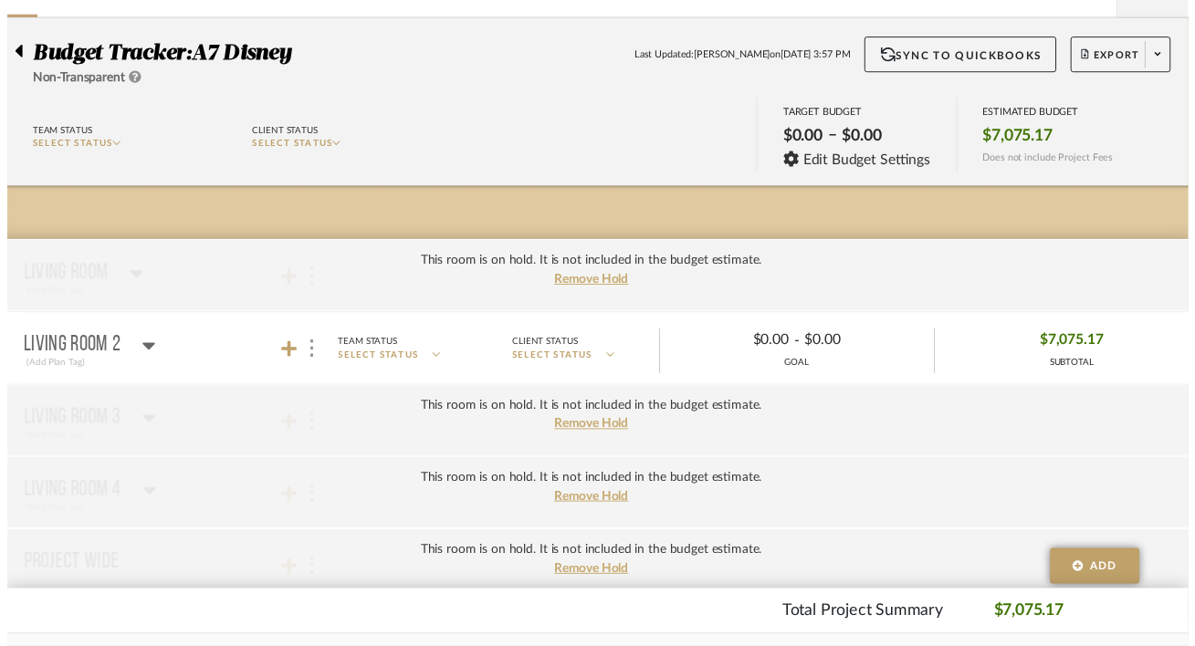
scroll to position [113, 60]
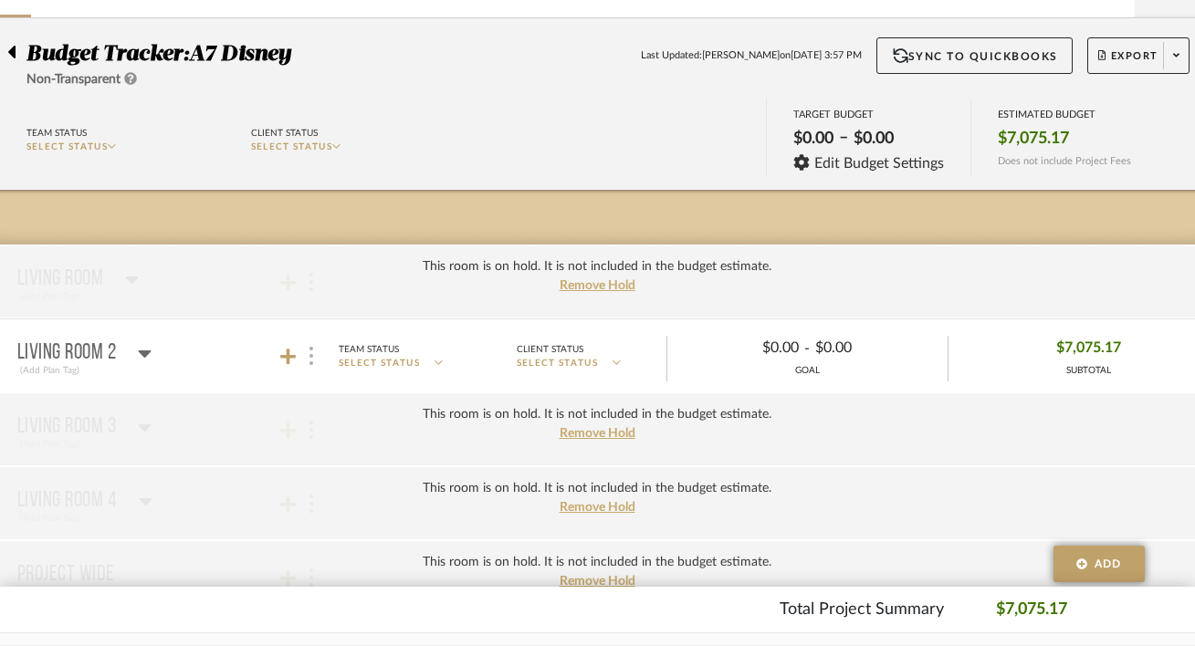
click at [318, 353] on div at bounding box center [310, 356] width 19 height 25
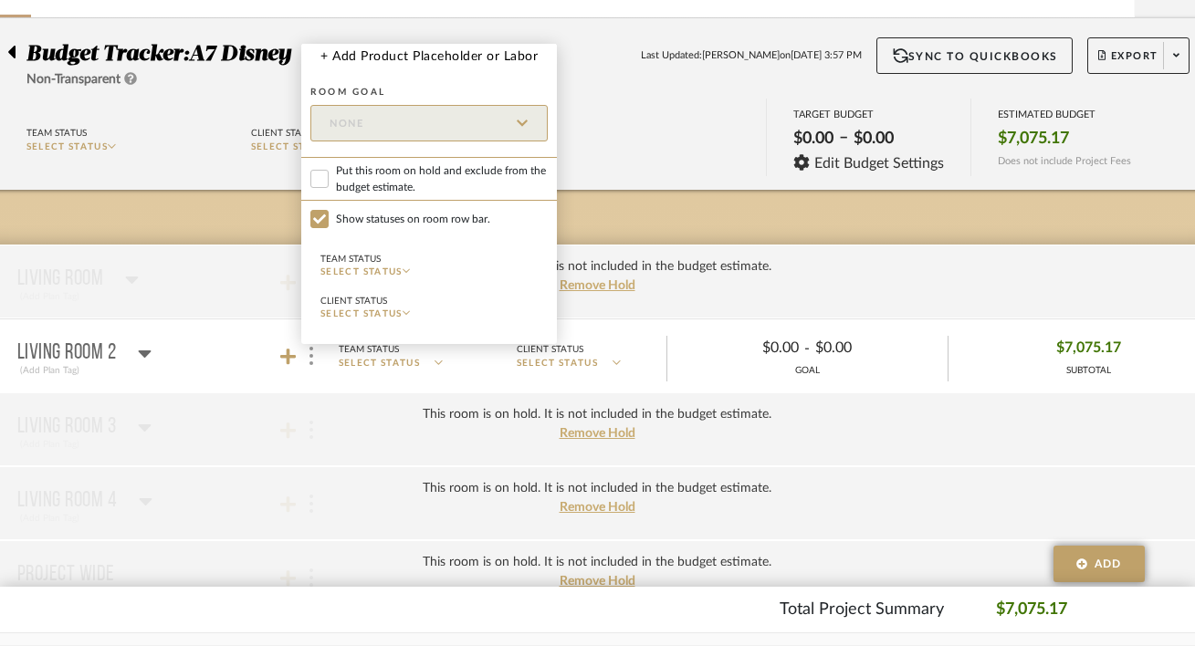
click at [420, 185] on span "Put this room on hold and exclude from the budget estimate." at bounding box center [442, 178] width 212 height 33
click at [329, 185] on input "Put this room on hold and exclude from the budget estimate." at bounding box center [319, 179] width 18 height 18
checkbox input "true"
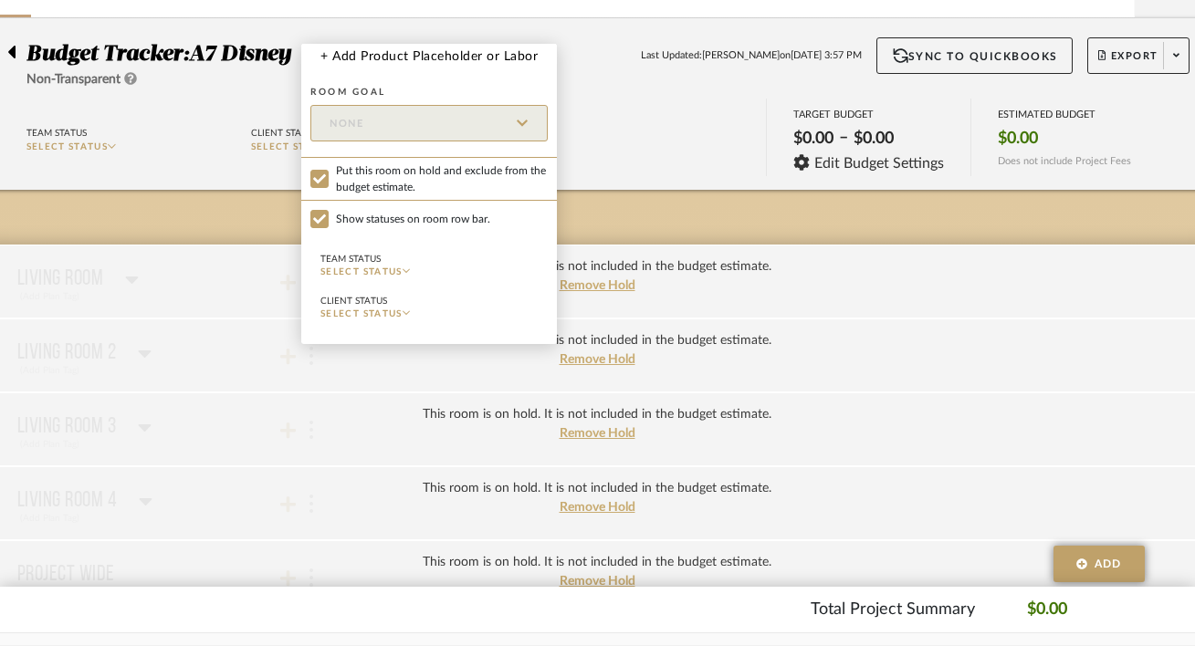
click at [341, 422] on div at bounding box center [597, 323] width 1195 height 646
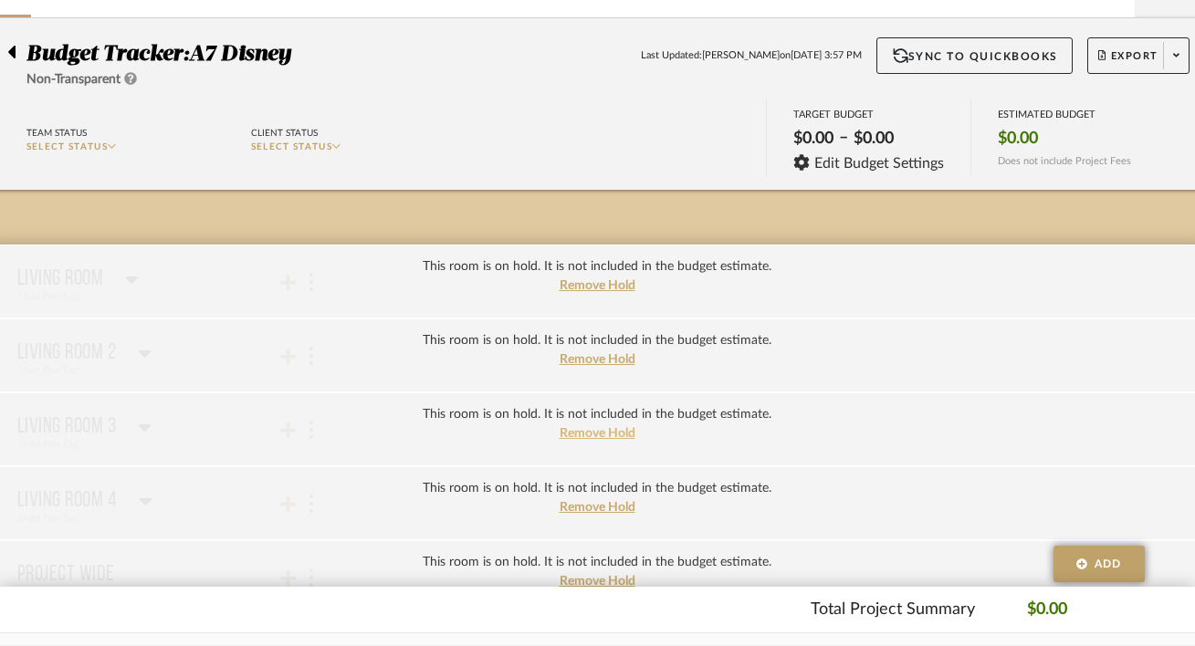
click at [576, 443] on div "Remove Hold" at bounding box center [598, 433] width 76 height 19
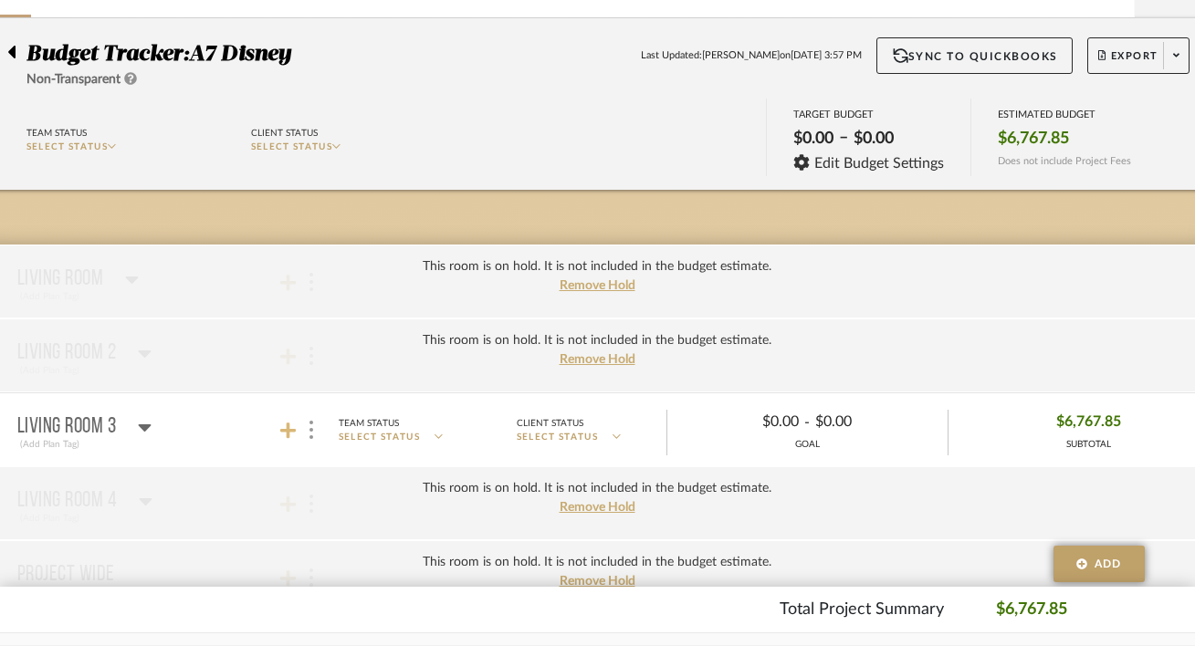
click at [293, 435] on icon at bounding box center [288, 431] width 16 height 18
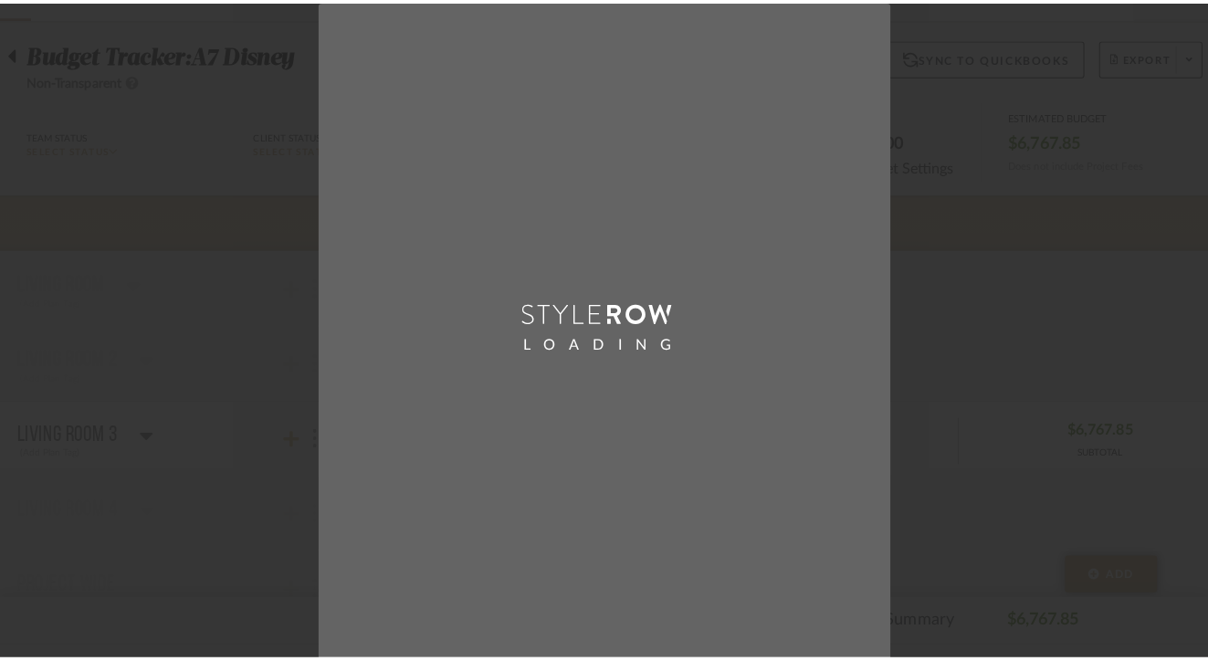
scroll to position [0, 0]
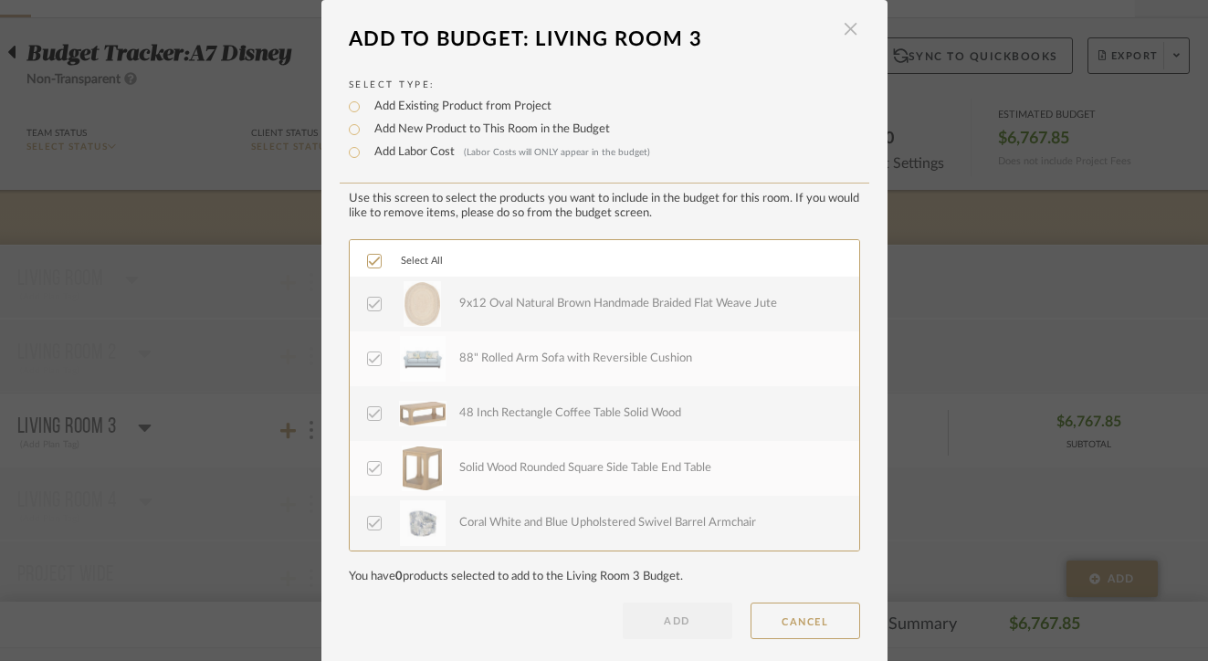
click at [841, 30] on span "button" at bounding box center [851, 29] width 37 height 37
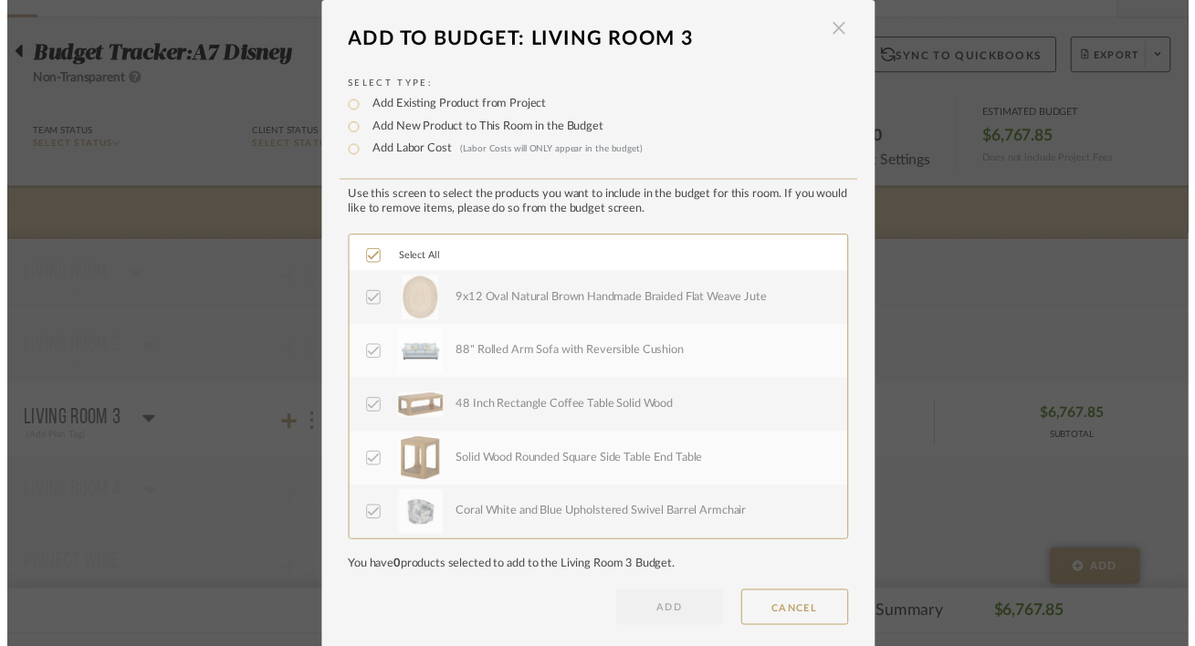
scroll to position [113, 60]
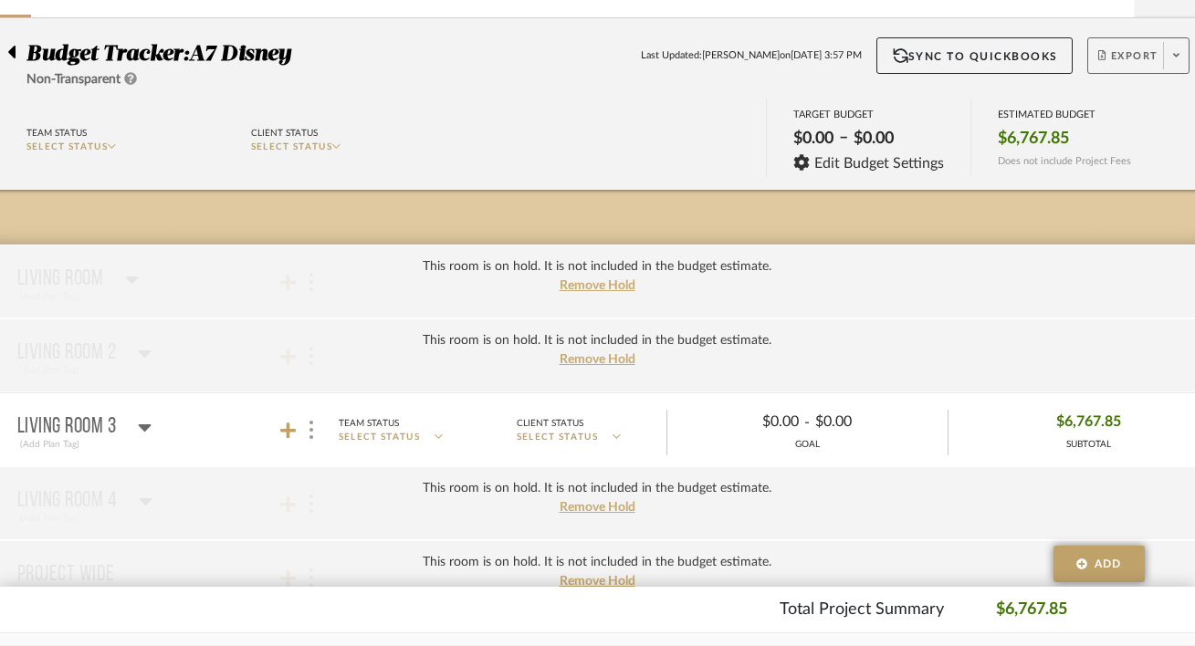
click at [1103, 71] on span "Export" at bounding box center [1128, 62] width 60 height 27
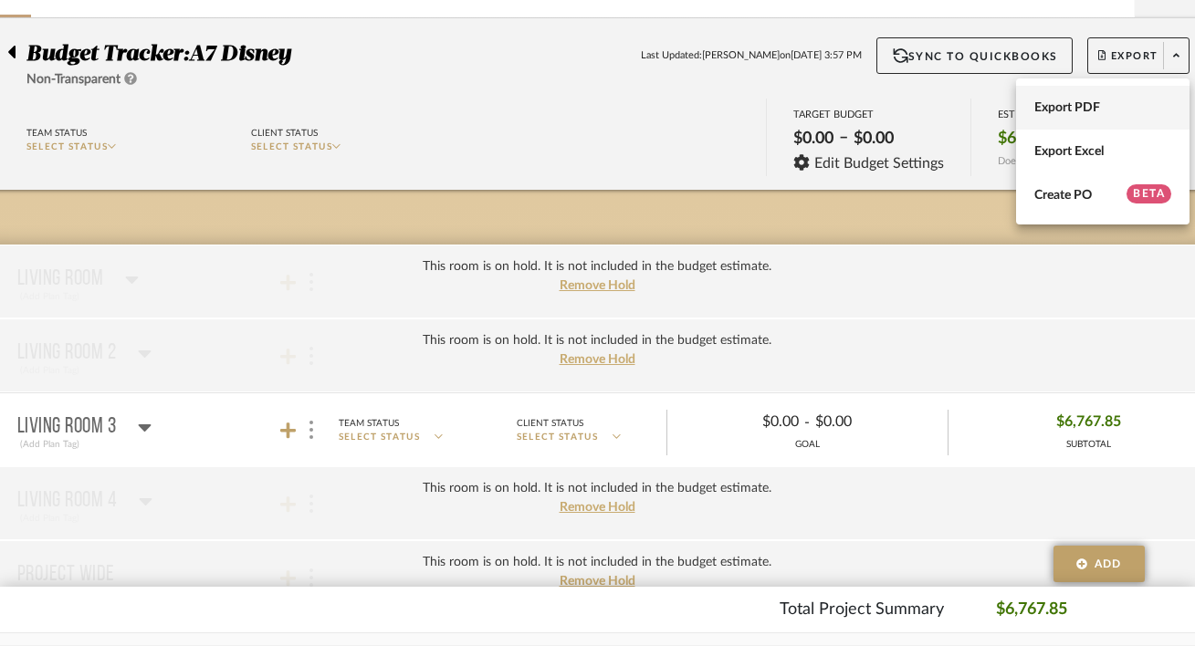
click at [1095, 113] on span "Export PDF" at bounding box center [1102, 108] width 137 height 16
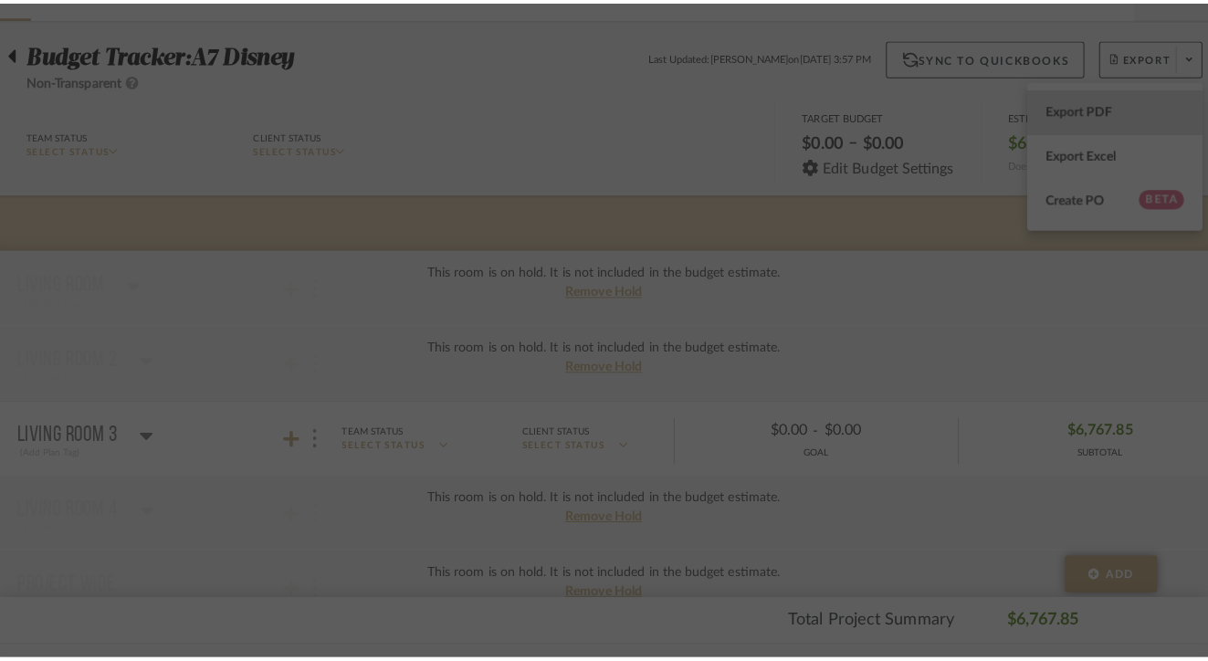
scroll to position [0, 0]
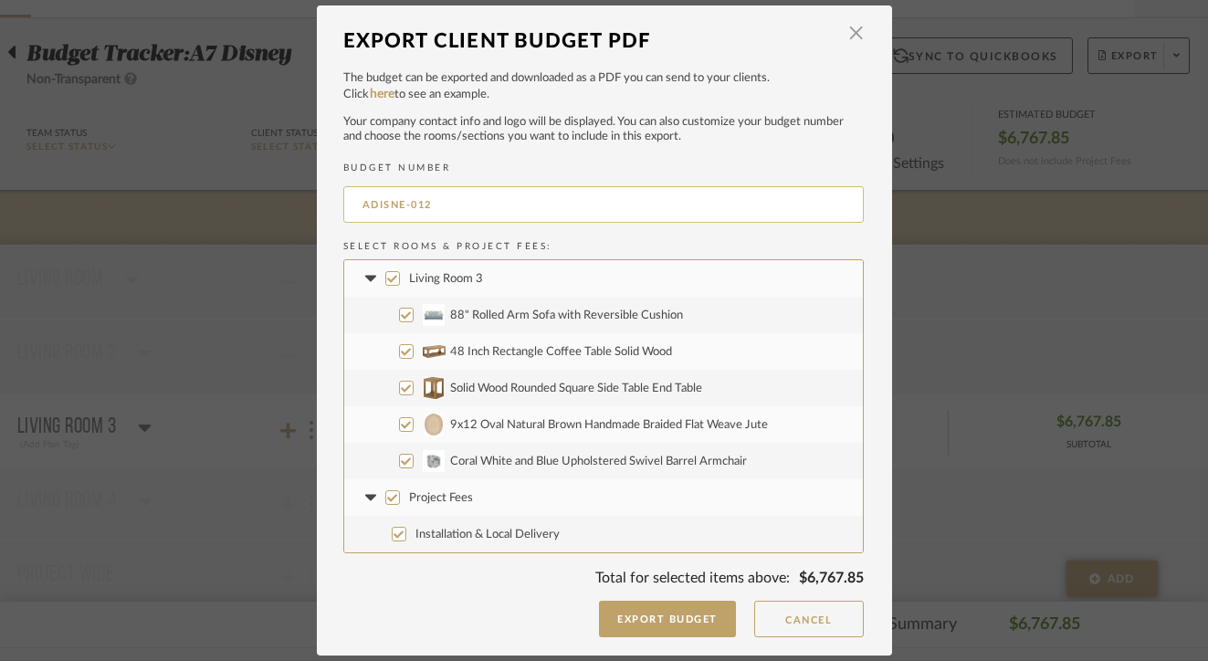
click at [559, 197] on input "ADISNE-012" at bounding box center [603, 204] width 520 height 37
click at [545, 212] on input "ADISNE-012" at bounding box center [603, 204] width 520 height 37
type input "ADISNE-003"
click at [441, 497] on span "Project Fees" at bounding box center [441, 498] width 64 height 12
click at [400, 497] on input "Project Fees" at bounding box center [392, 497] width 15 height 15
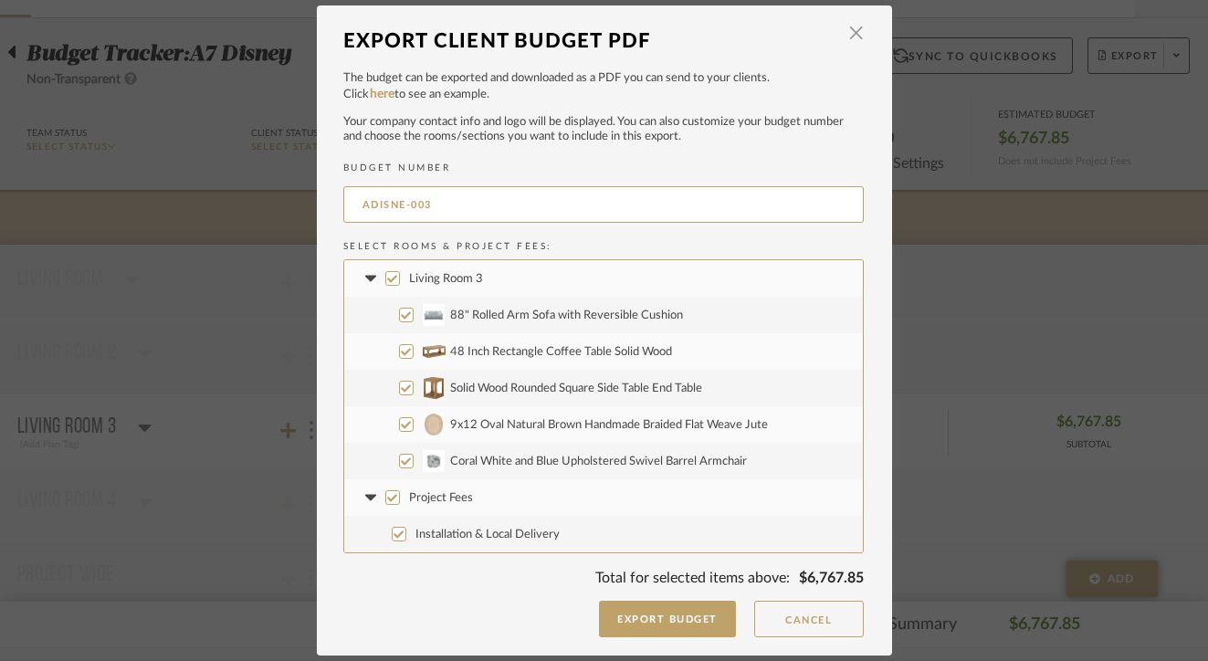
checkbox input "false"
click at [635, 616] on button "Export Budget" at bounding box center [667, 619] width 137 height 37
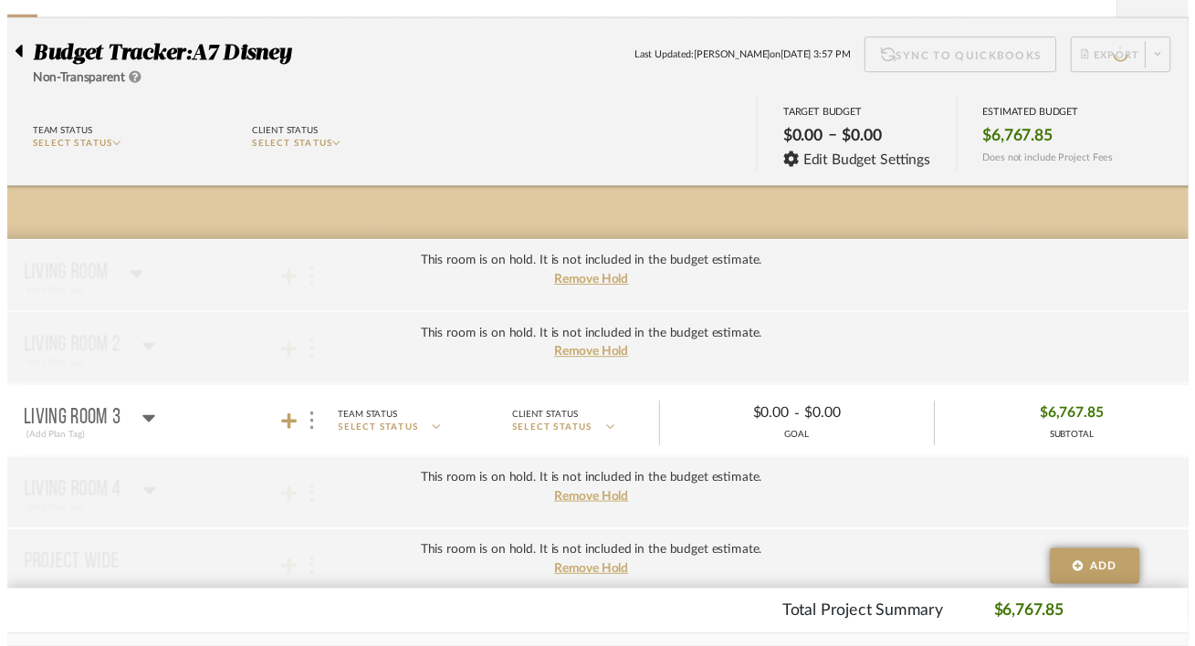
scroll to position [113, 60]
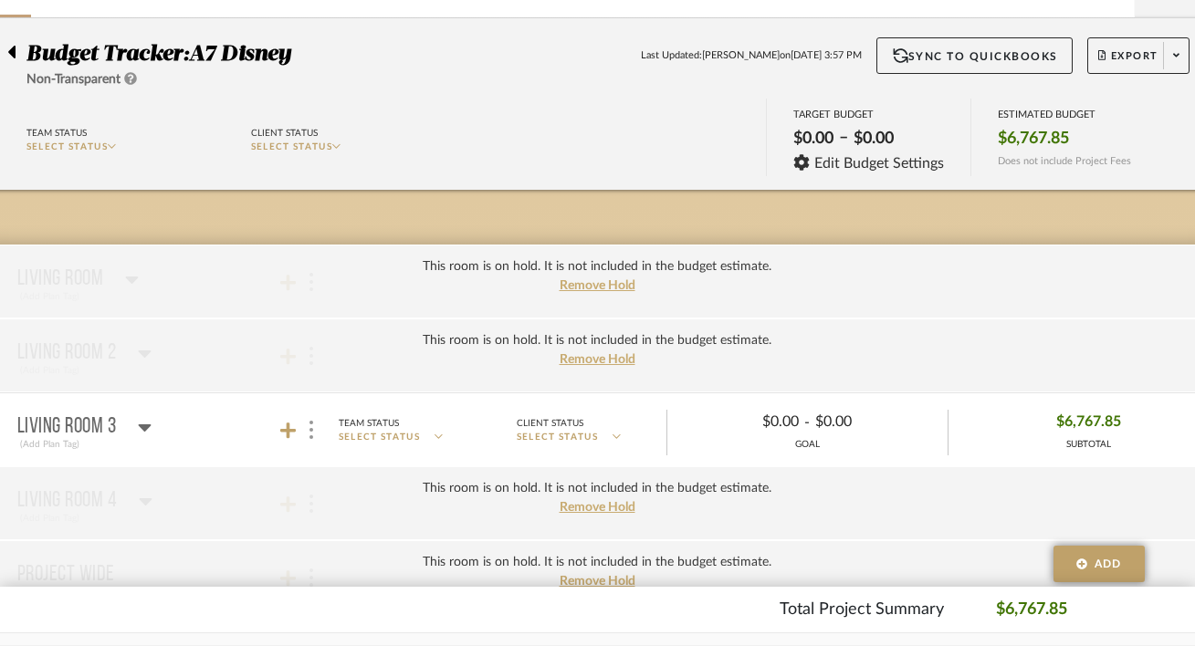
click at [195, 441] on mat-panel-title "Living Room 3 (Add Plan Tag)" at bounding box center [177, 430] width 321 height 45
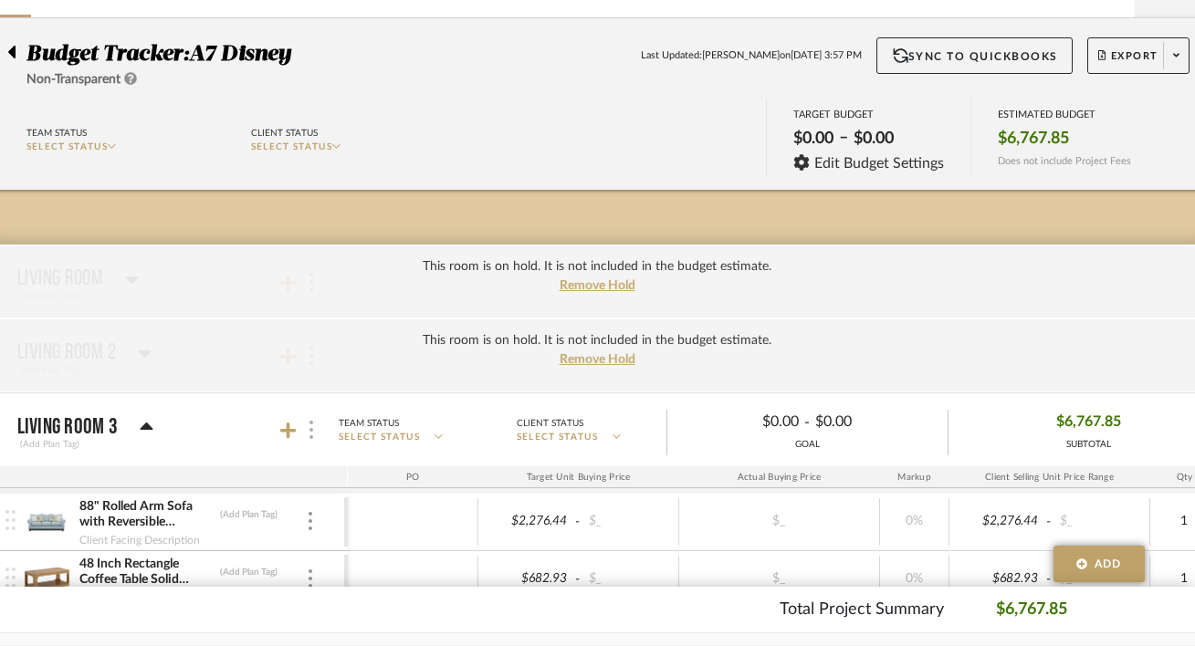
click at [316, 426] on div at bounding box center [310, 430] width 19 height 25
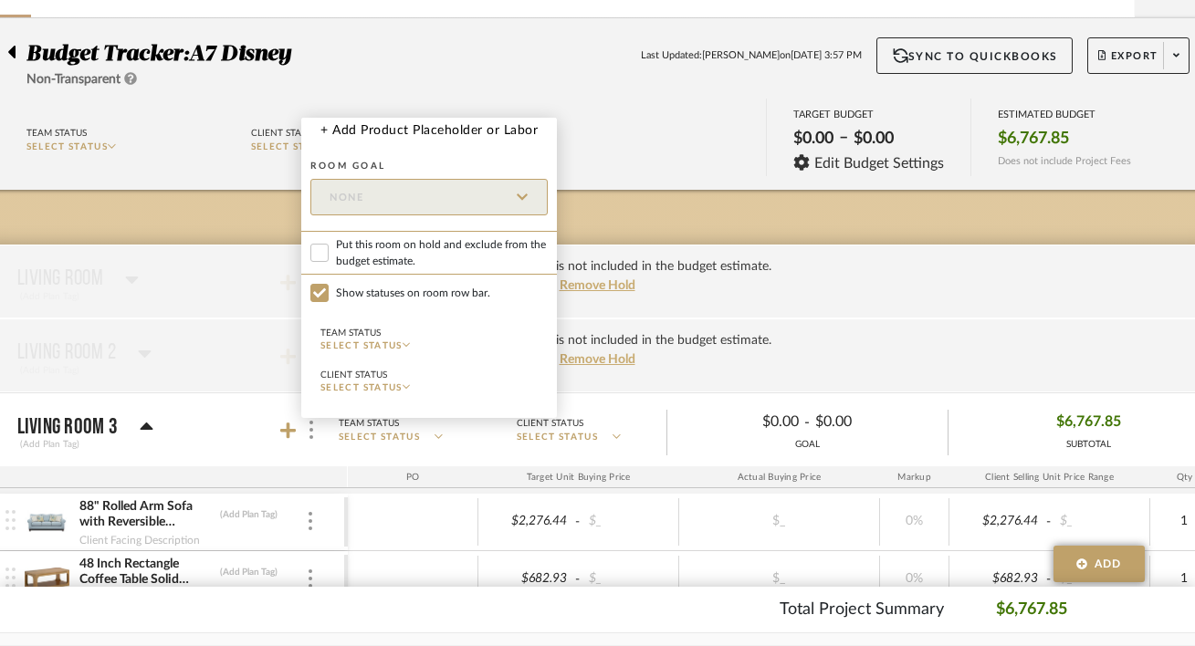
click at [412, 252] on span "Put this room on hold and exclude from the budget estimate." at bounding box center [442, 252] width 212 height 33
click at [329, 252] on input "Put this room on hold and exclude from the budget estimate." at bounding box center [319, 253] width 18 height 18
checkbox input "true"
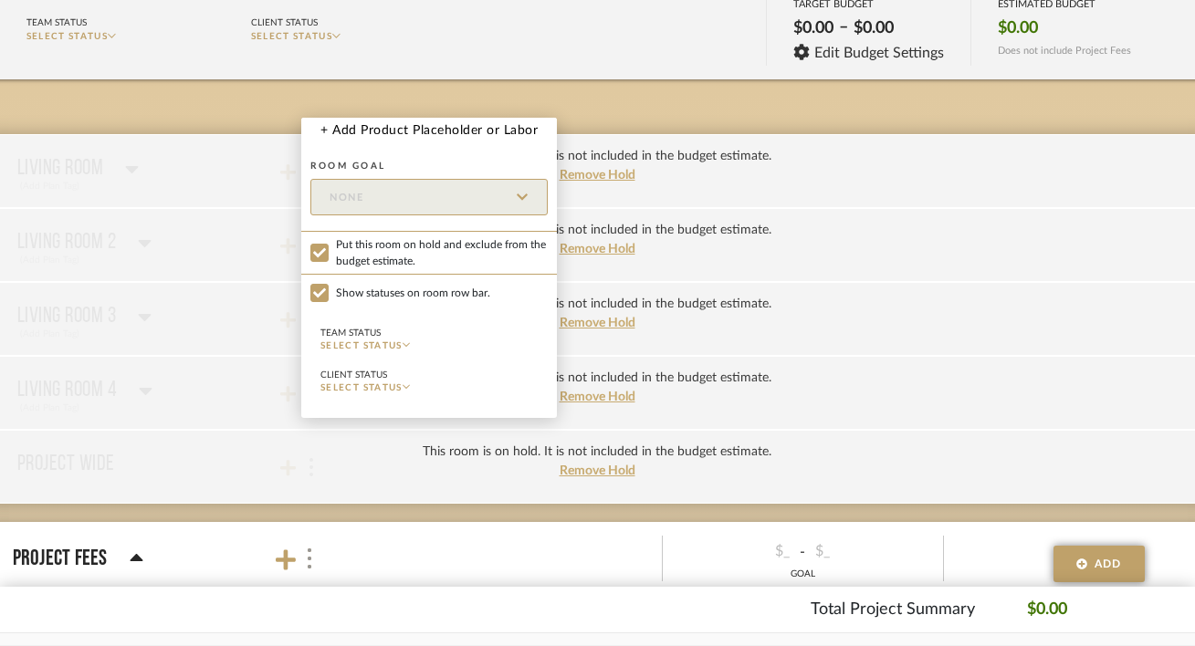
scroll to position [234, 60]
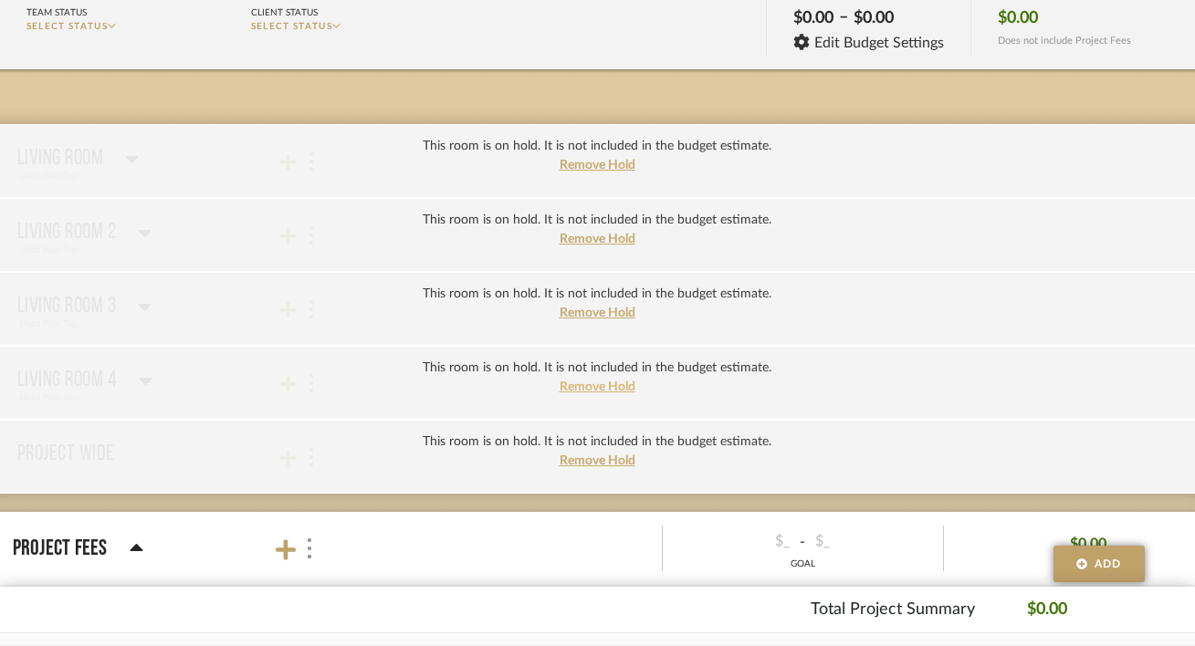
click at [575, 384] on span "Remove Hold" at bounding box center [598, 387] width 76 height 13
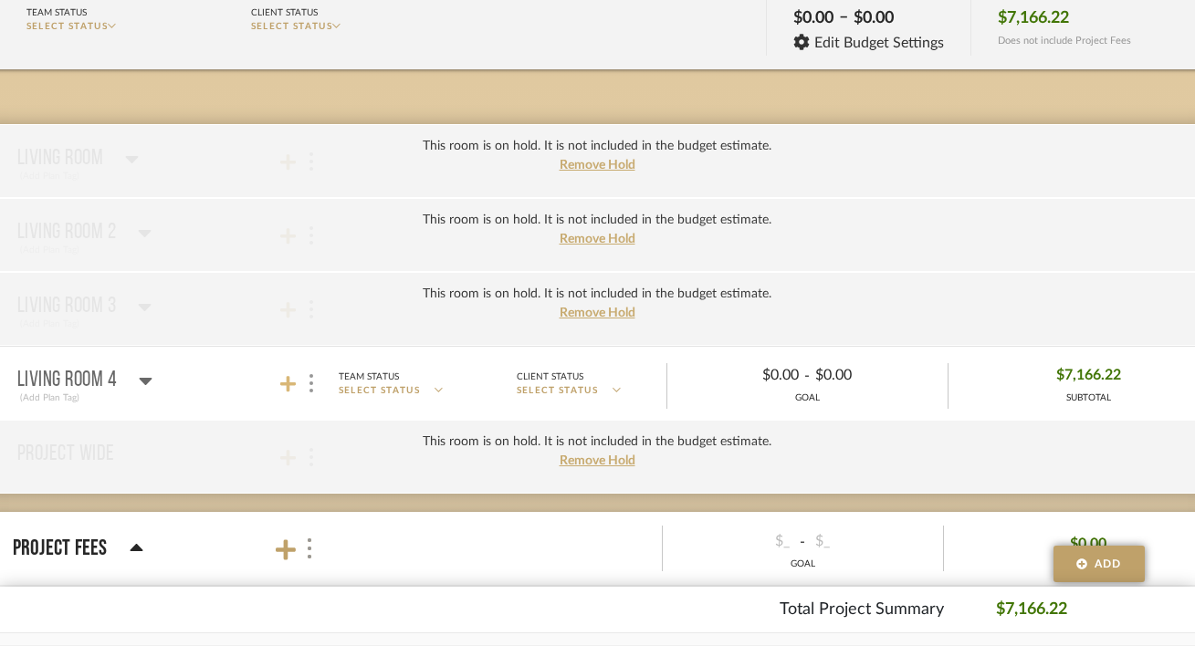
click at [295, 382] on icon at bounding box center [288, 384] width 16 height 18
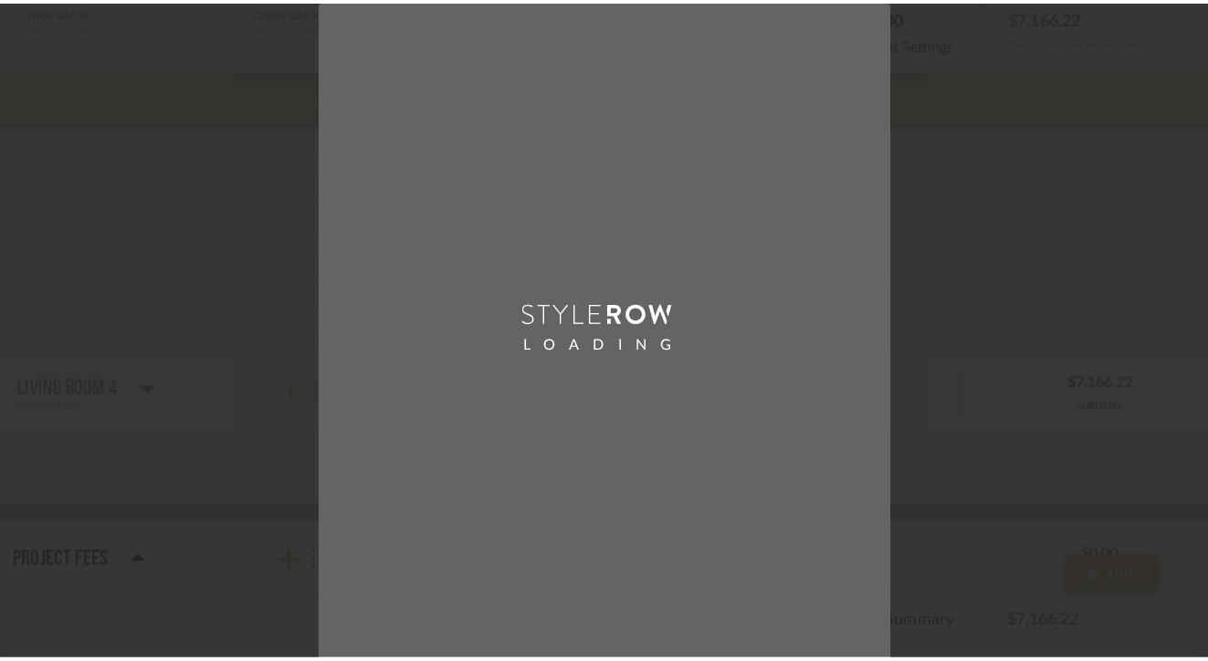
scroll to position [0, 0]
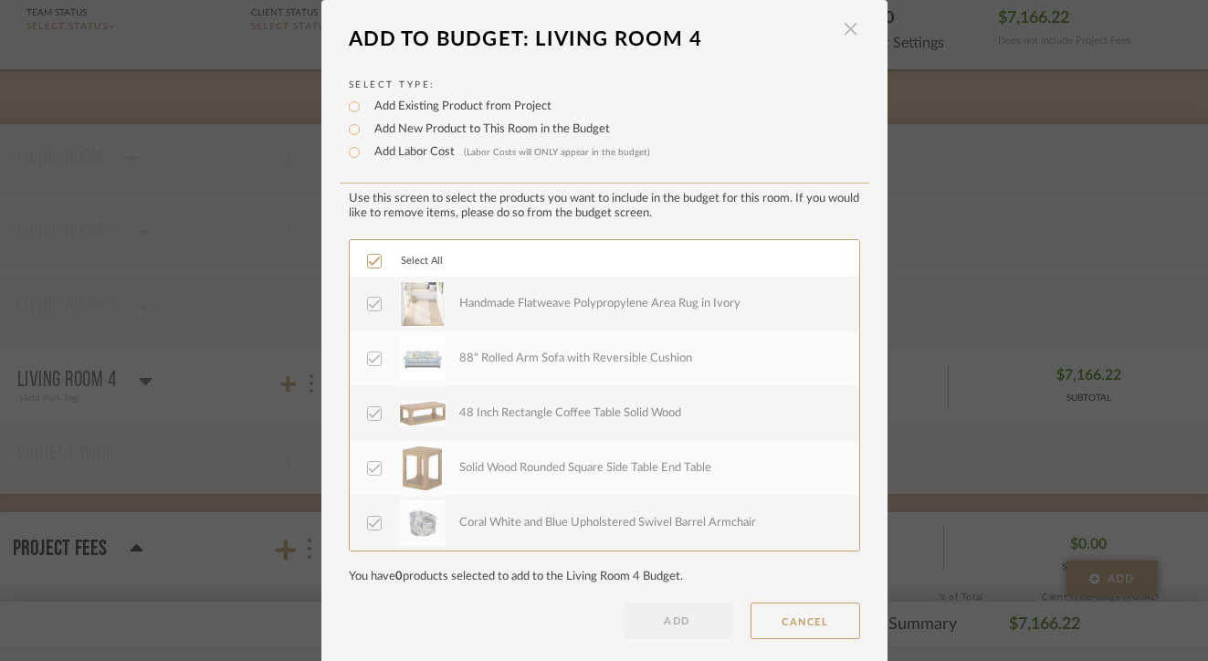
click at [843, 29] on span "button" at bounding box center [851, 29] width 37 height 37
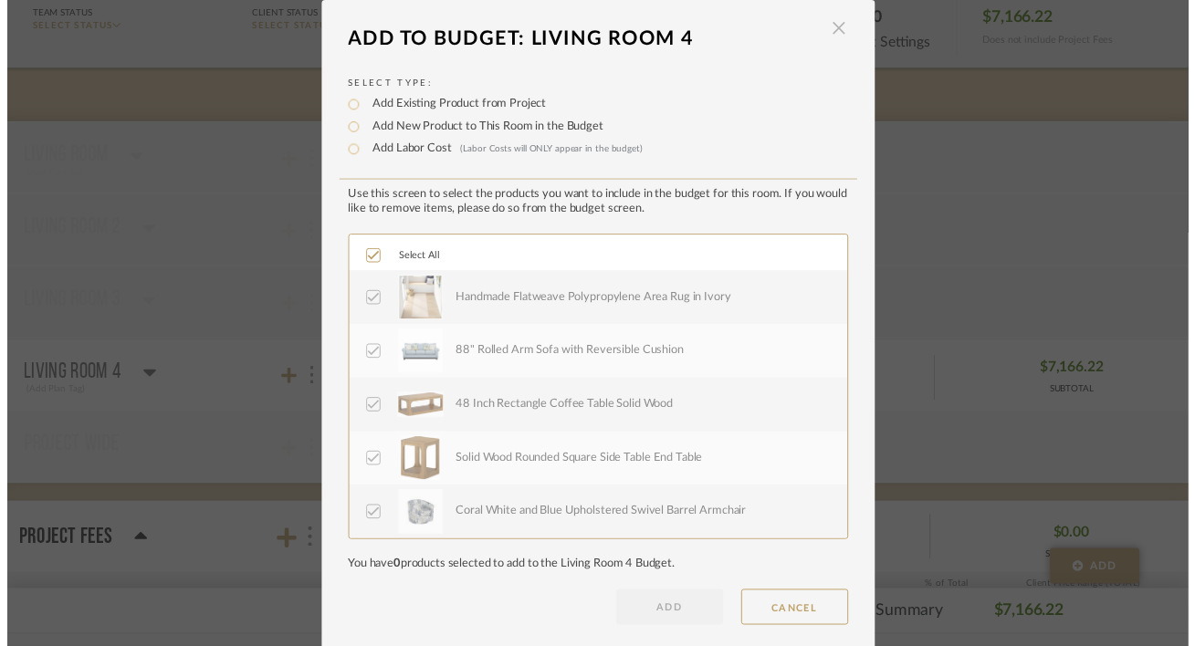
scroll to position [234, 60]
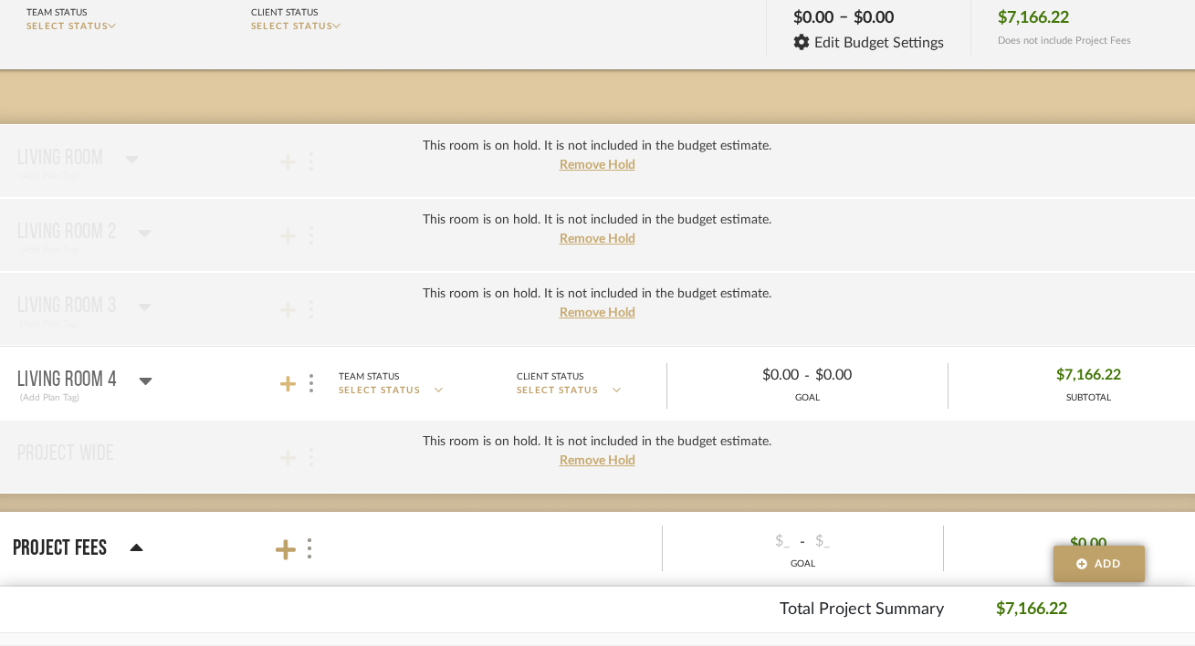
click at [287, 381] on icon at bounding box center [288, 384] width 16 height 16
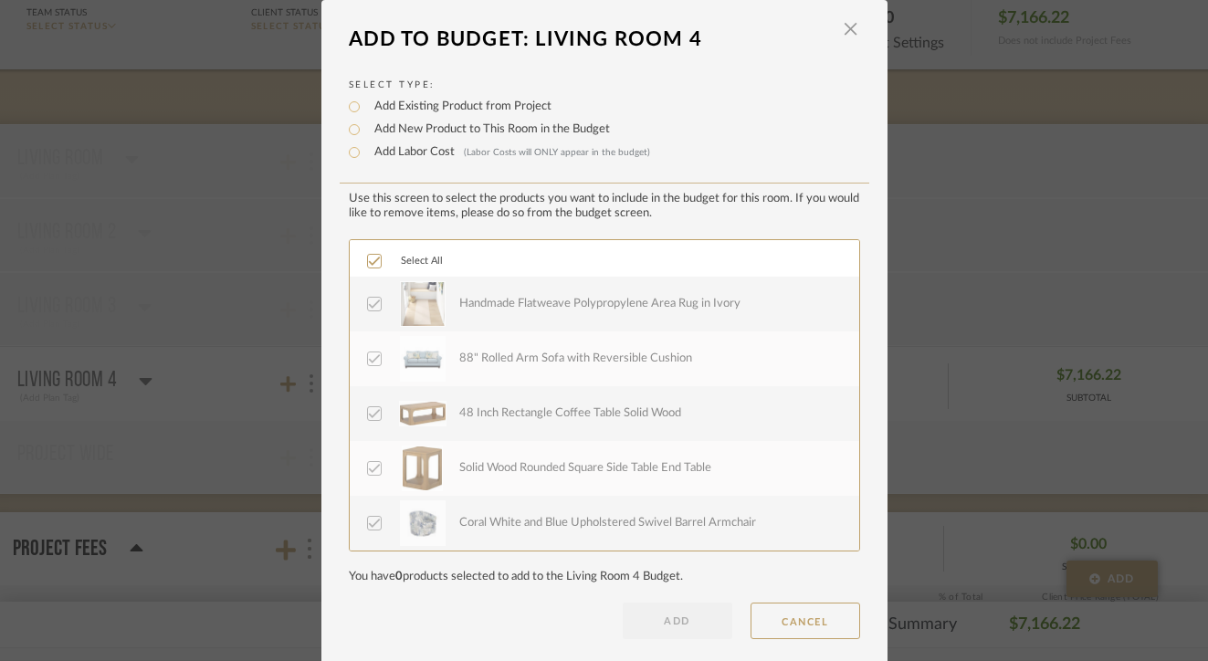
scroll to position [17, 0]
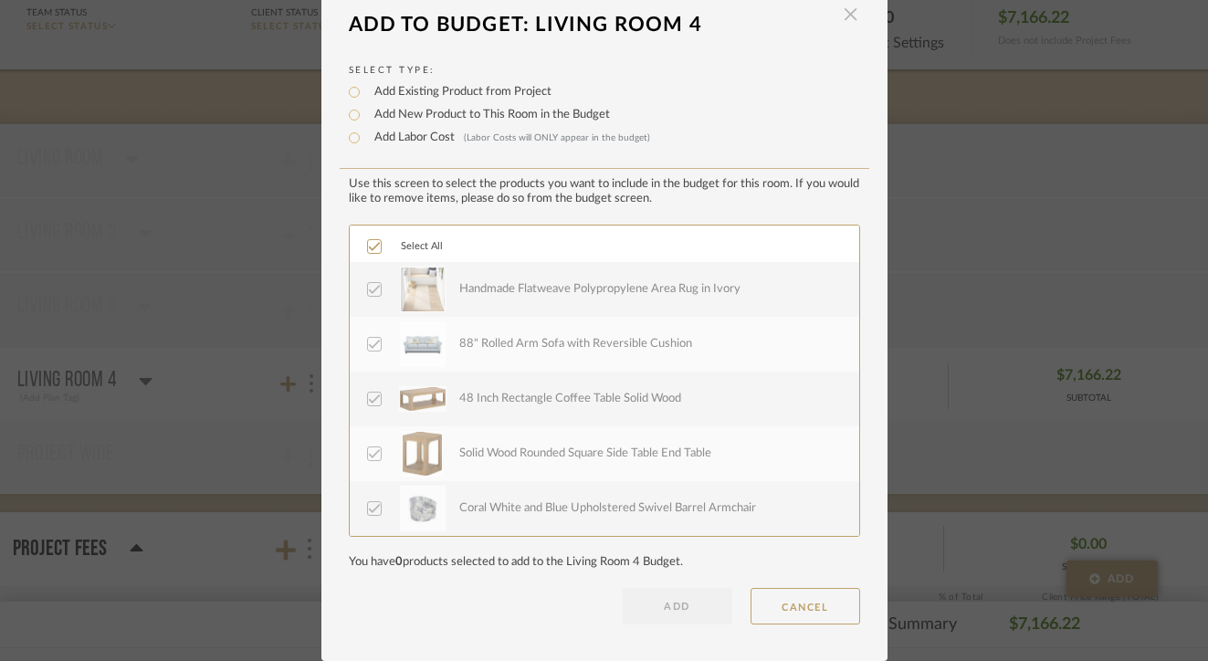
click at [844, 4] on span "button" at bounding box center [851, 14] width 37 height 37
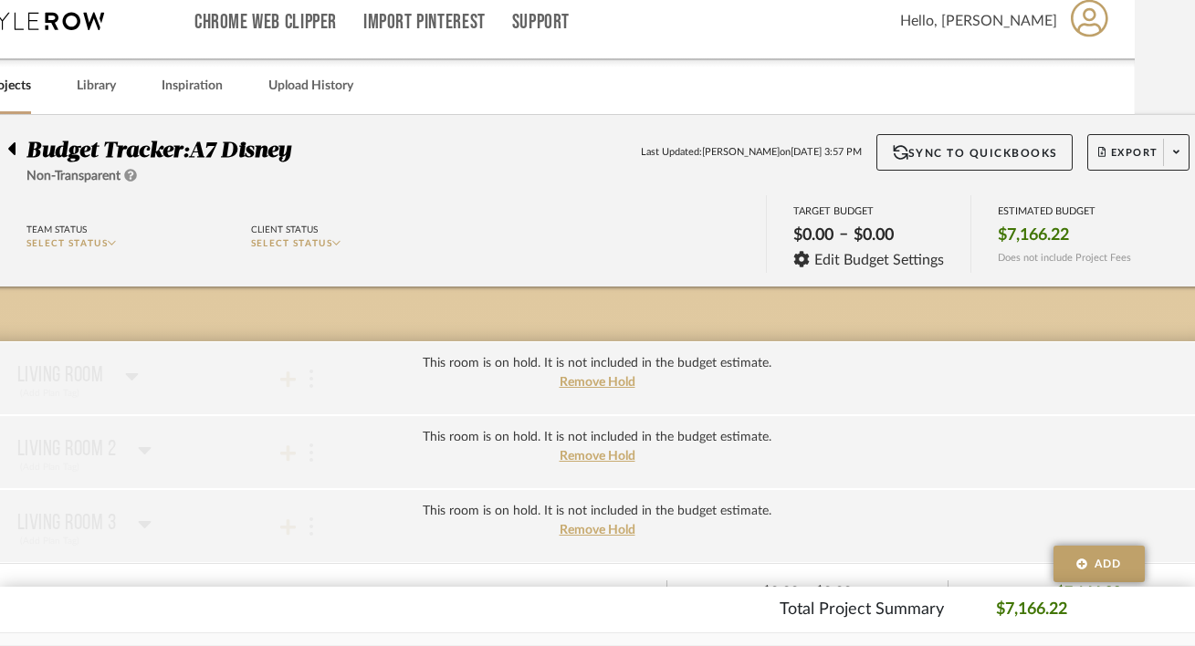
scroll to position [0, 60]
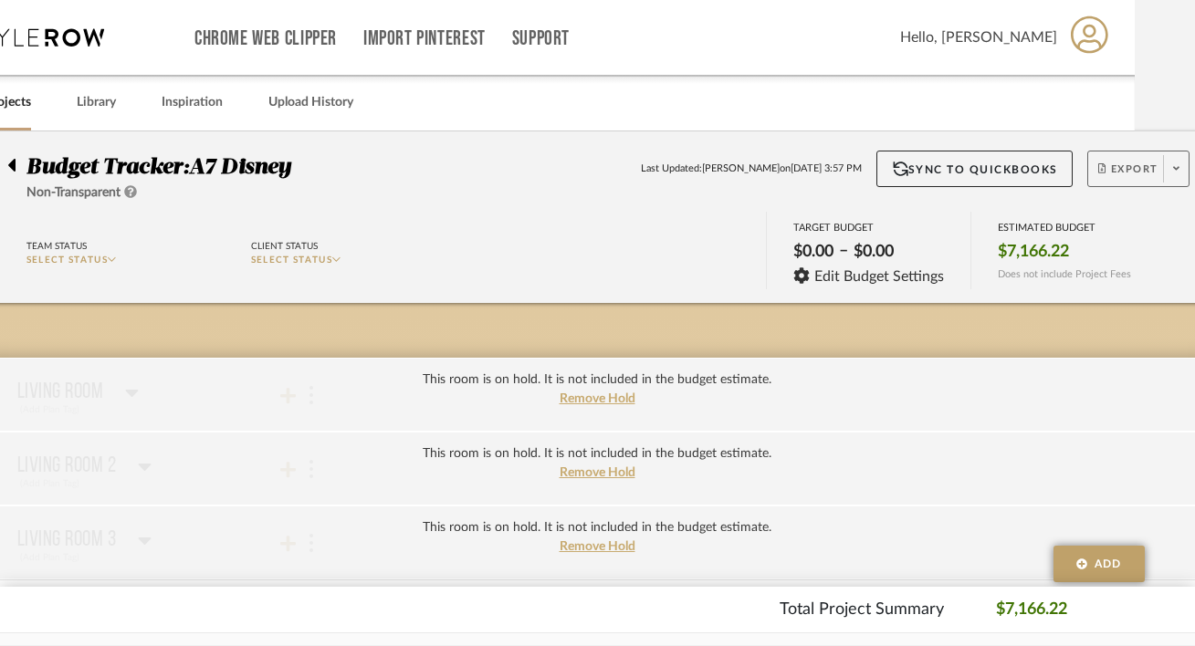
click at [1109, 183] on span "Export" at bounding box center [1128, 175] width 60 height 27
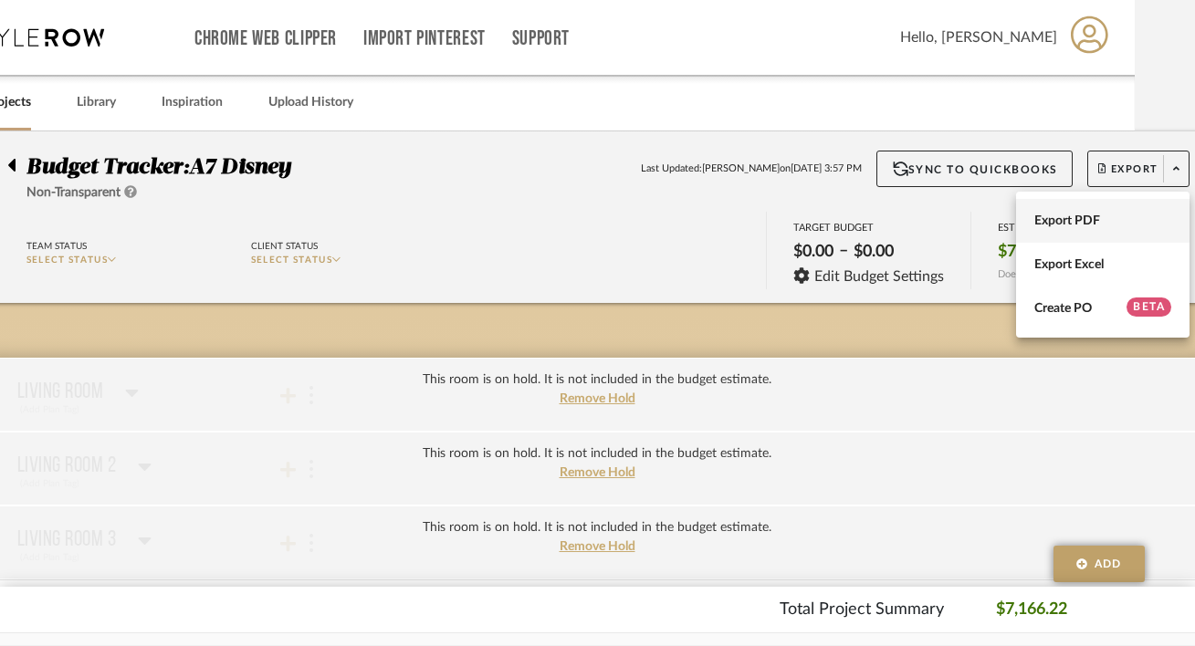
click at [1087, 216] on span "Export PDF" at bounding box center [1102, 222] width 137 height 16
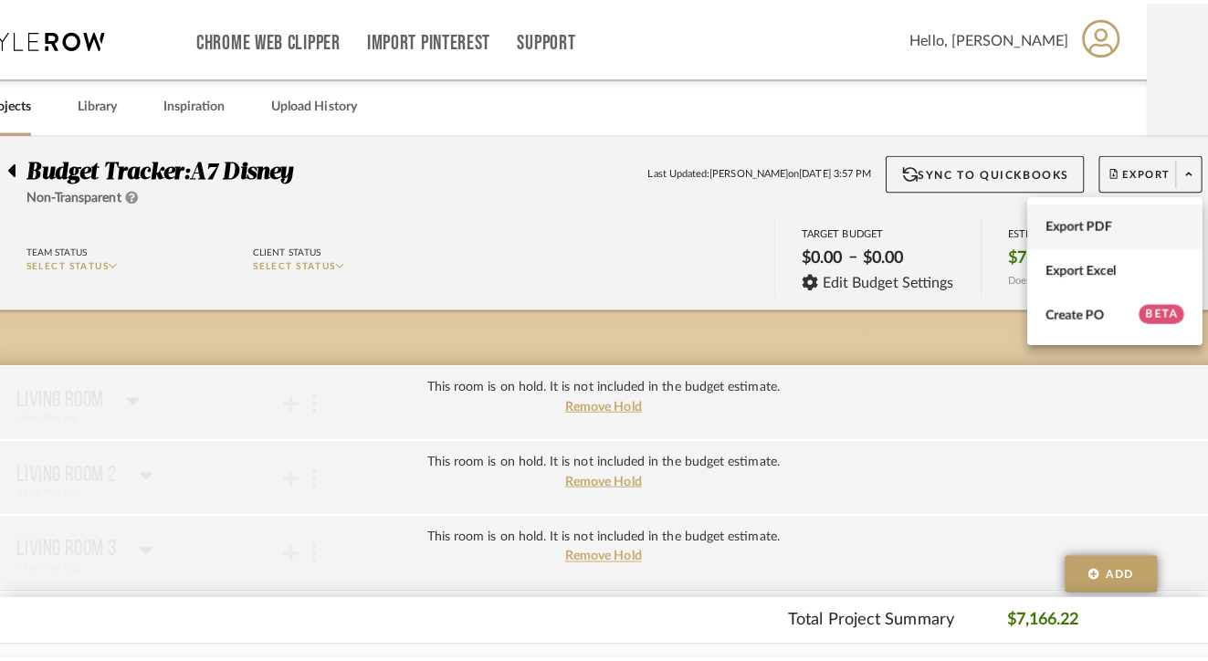
scroll to position [0, 0]
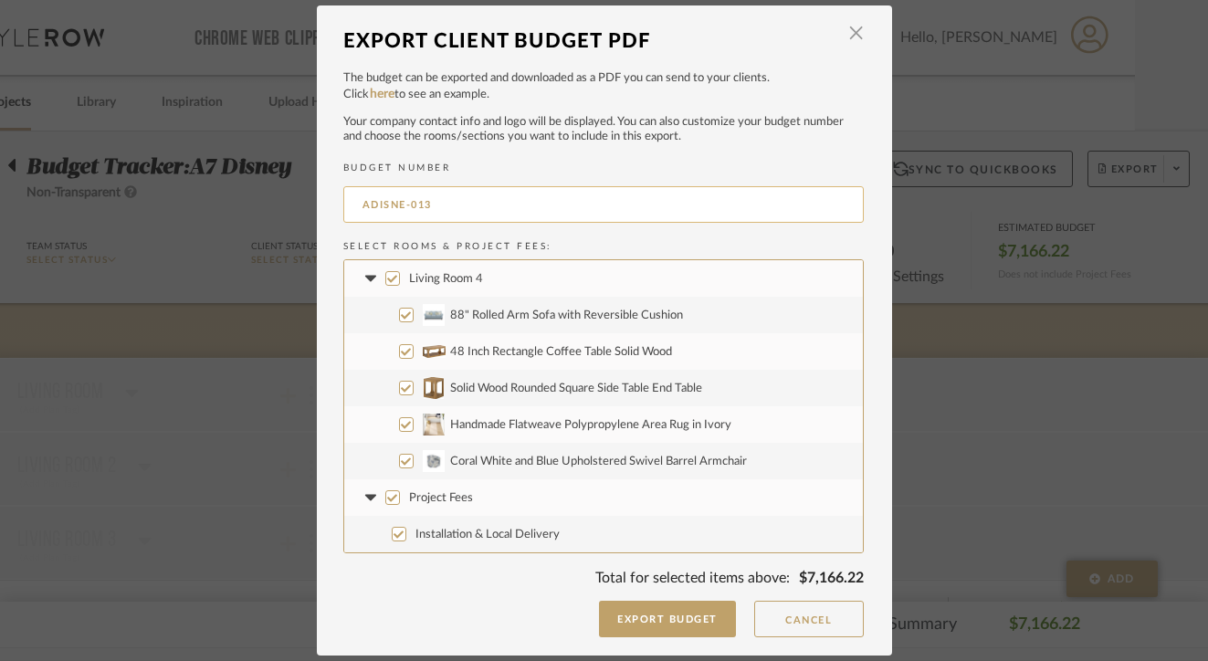
click at [575, 201] on input "ADISNE-013" at bounding box center [603, 204] width 520 height 37
type input "ADISNE-004"
click at [637, 626] on button "Export Budget" at bounding box center [667, 619] width 137 height 37
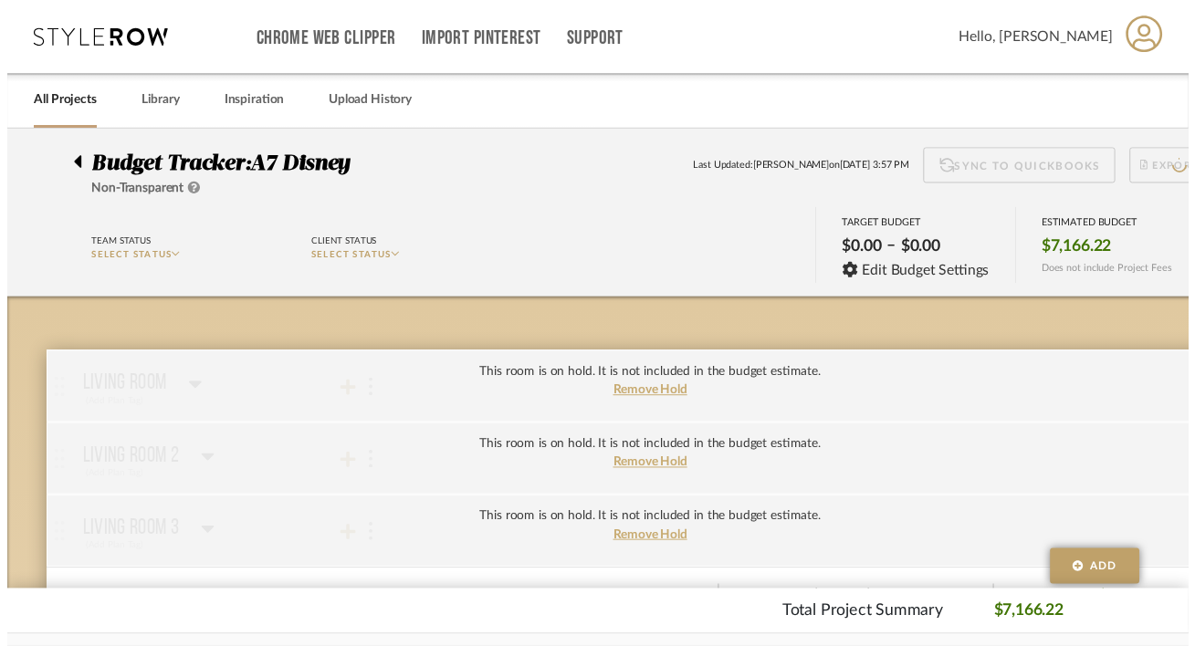
scroll to position [0, 60]
